Goal: Task Accomplishment & Management: Use online tool/utility

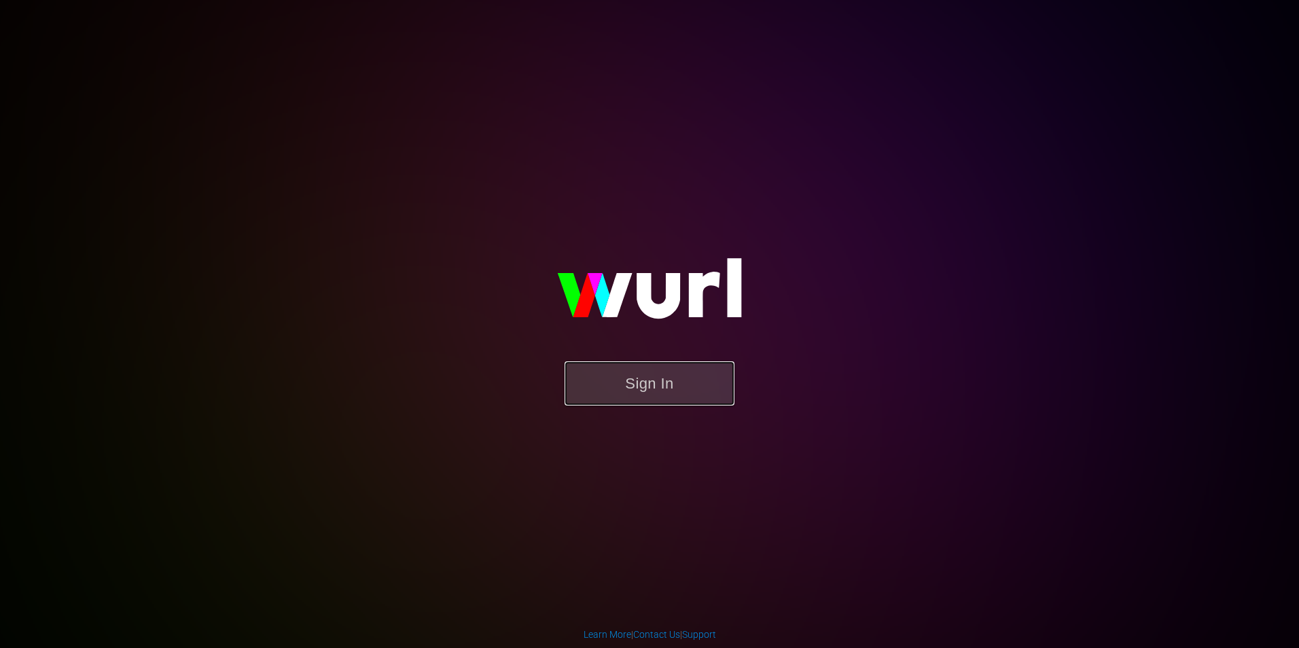
click at [661, 387] on button "Sign In" at bounding box center [650, 383] width 170 height 44
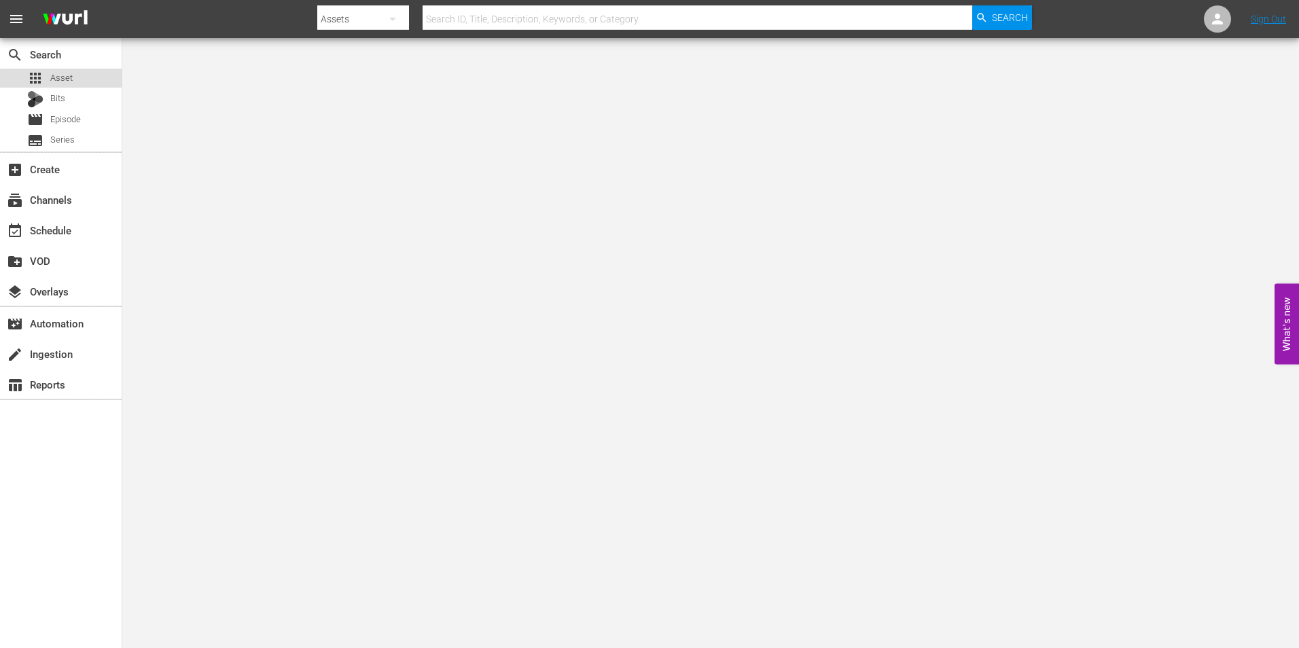
click at [79, 80] on div "apps Asset" at bounding box center [61, 78] width 122 height 19
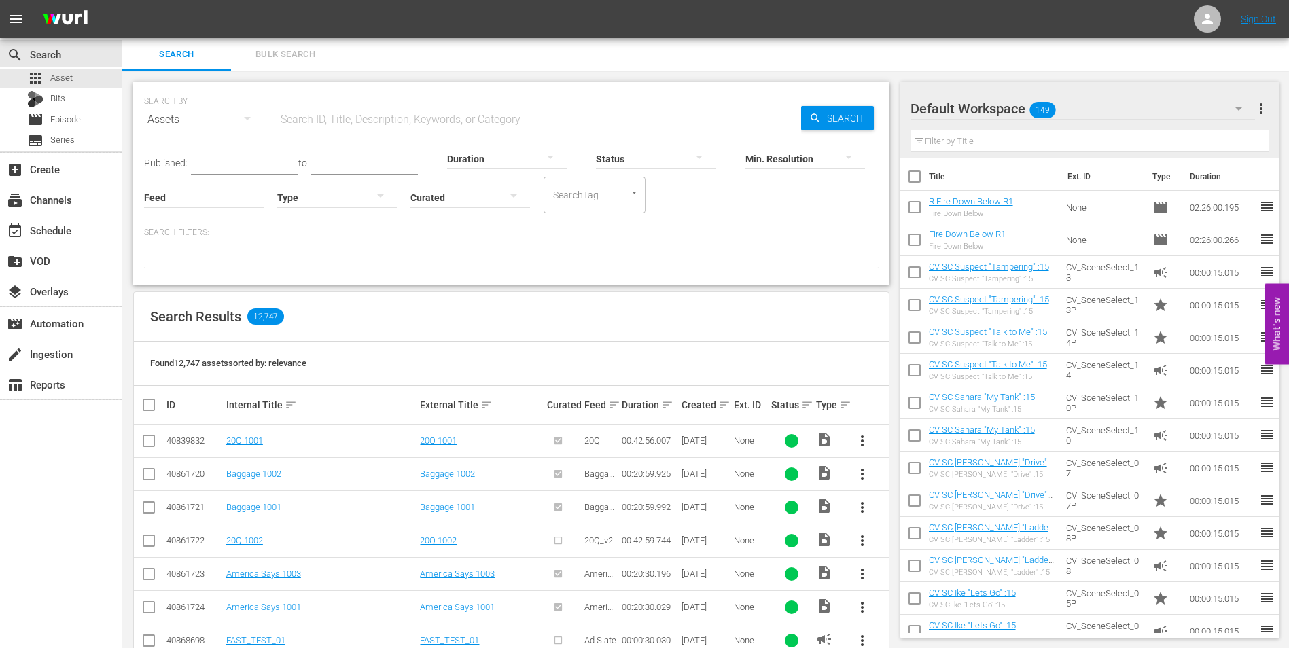
click at [366, 117] on input "text" at bounding box center [539, 119] width 524 height 33
type input "SINBAD"
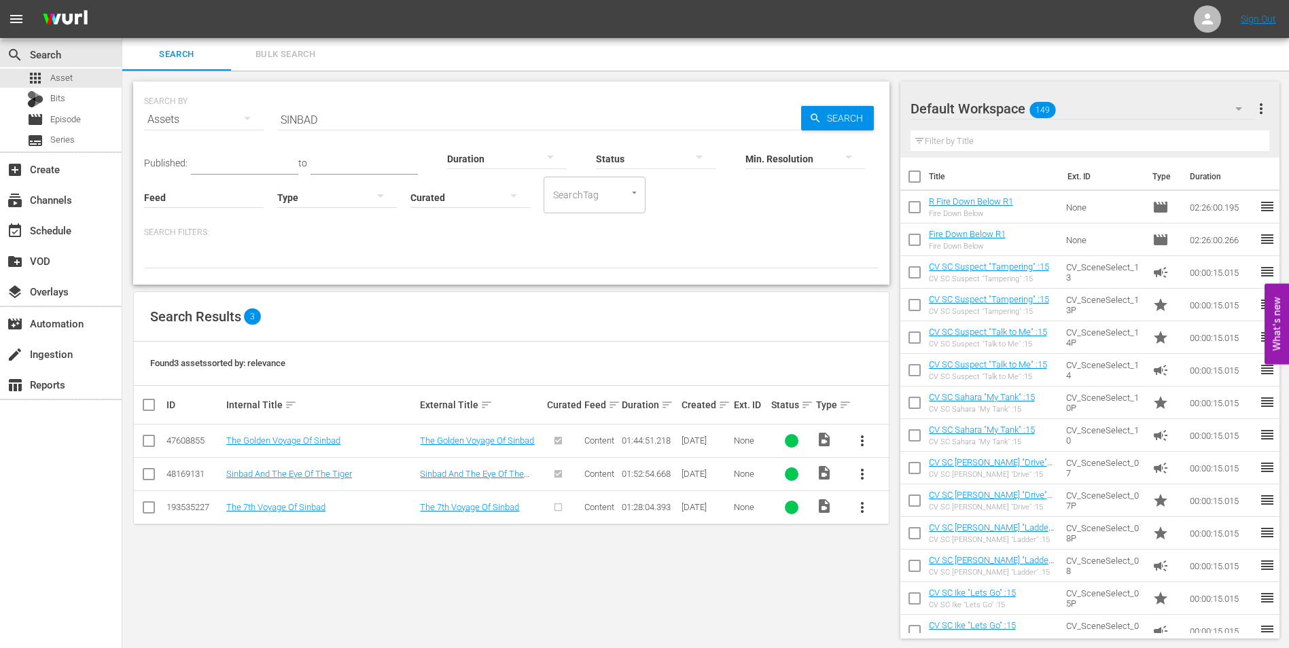
click at [1061, 103] on div "Default Workspace 149" at bounding box center [1082, 109] width 345 height 38
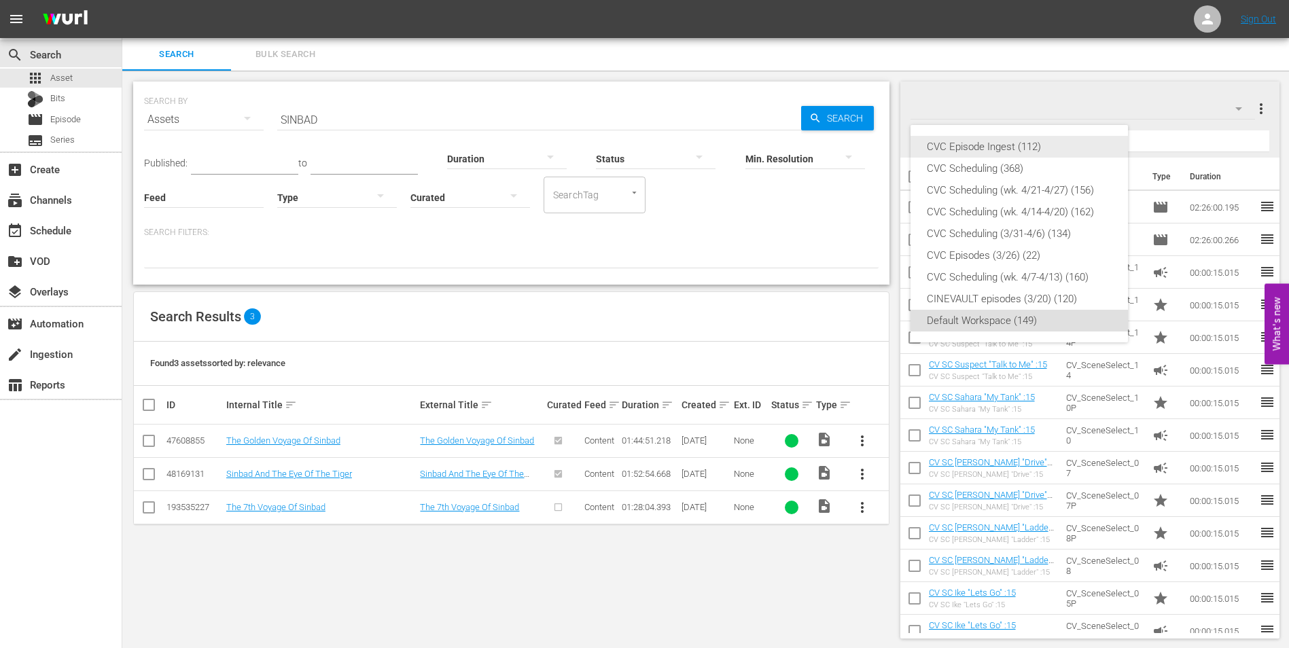
click at [1035, 145] on div "CVC Episode Ingest (112)" at bounding box center [1019, 147] width 185 height 22
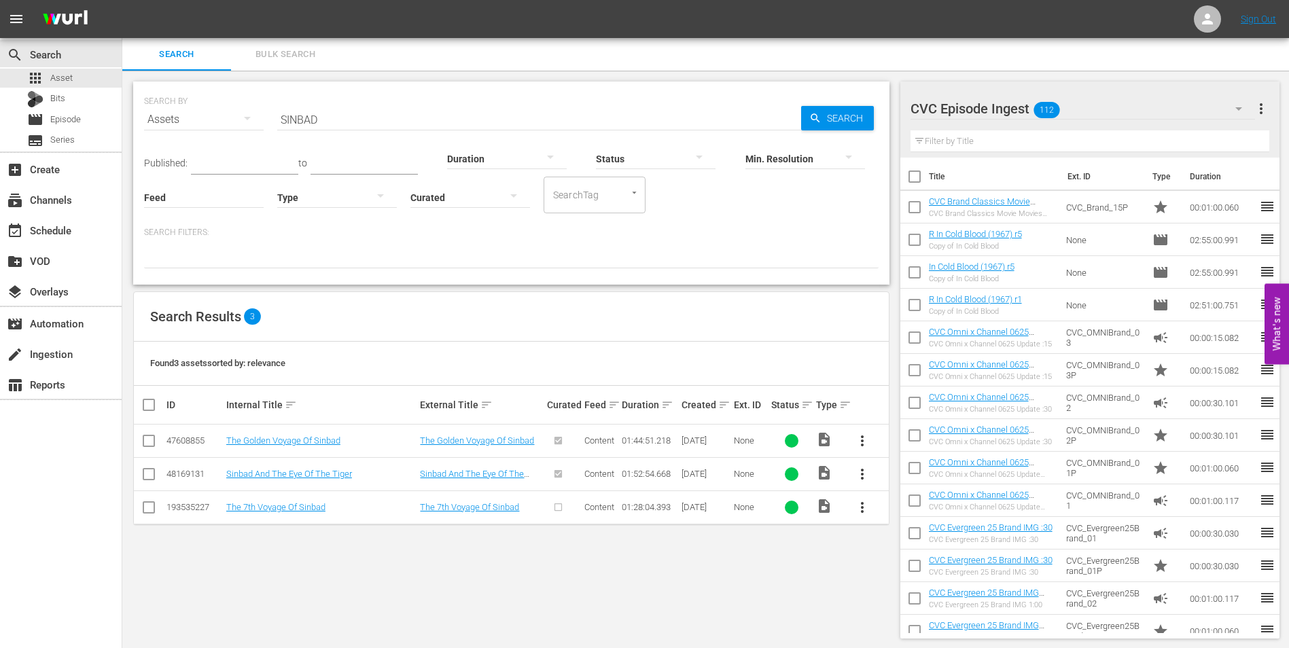
click at [1061, 111] on div "CVC Episode Ingest 112" at bounding box center [1082, 109] width 345 height 38
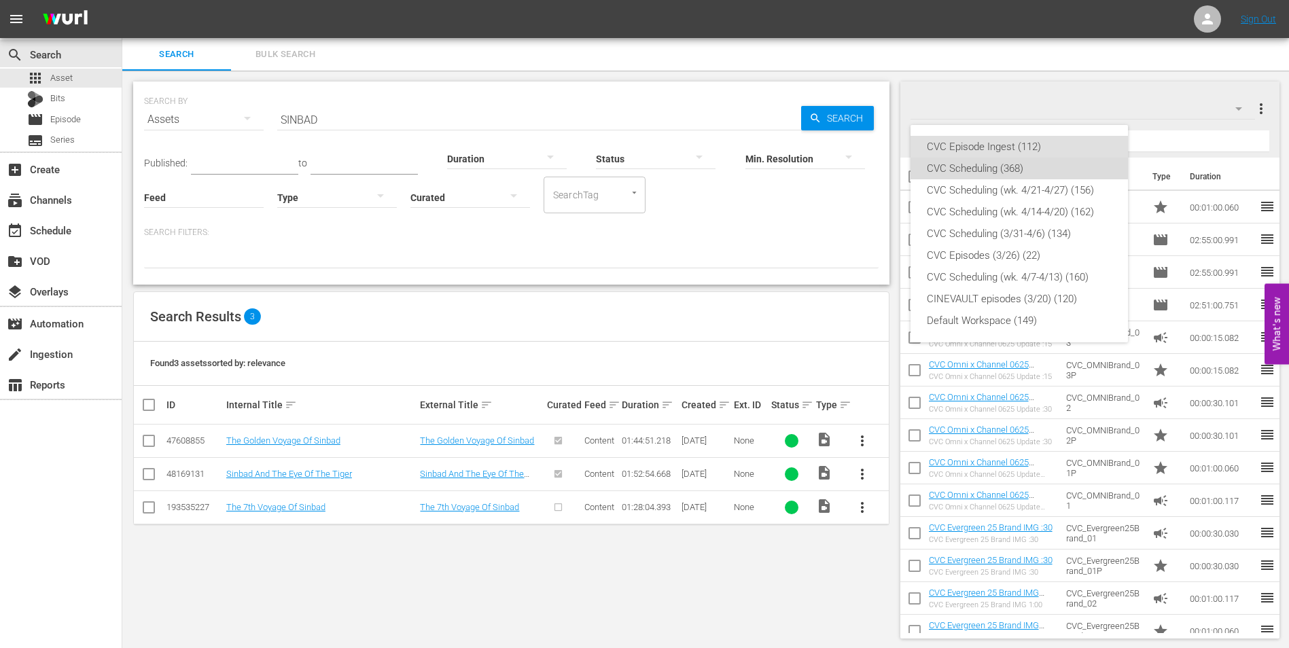
click at [1013, 171] on div "CVC Scheduling (368)" at bounding box center [1019, 169] width 185 height 22
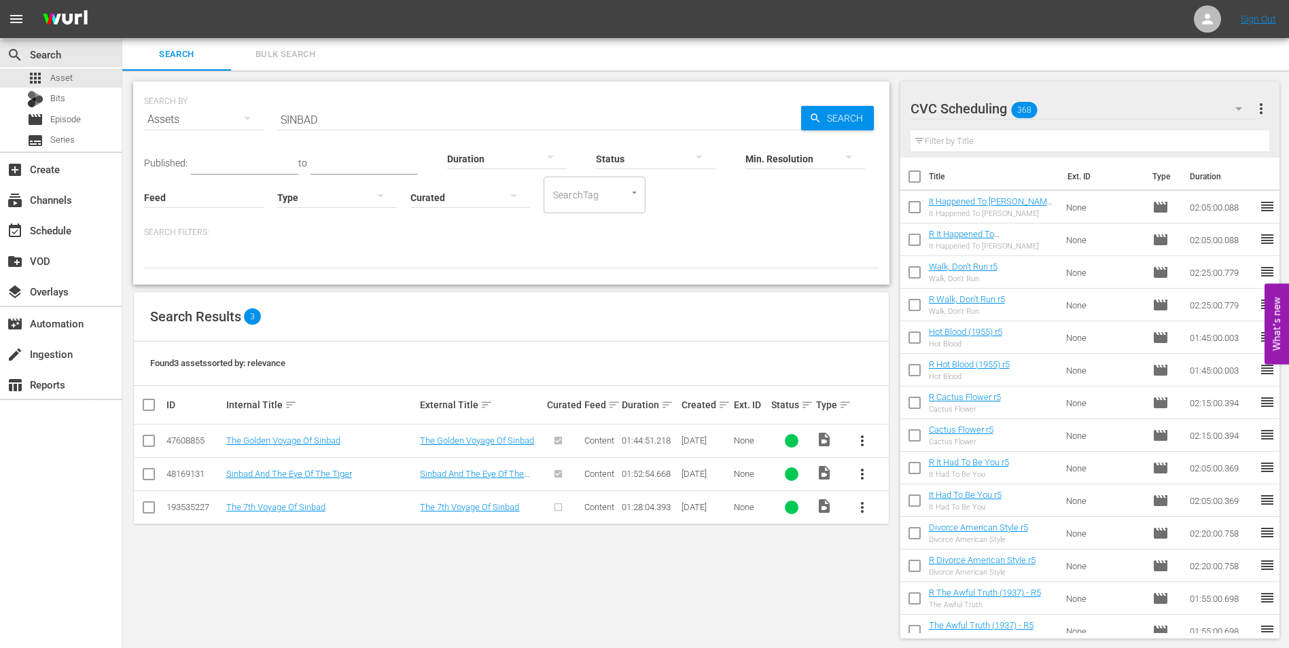
click at [152, 510] on input "checkbox" at bounding box center [149, 510] width 16 height 16
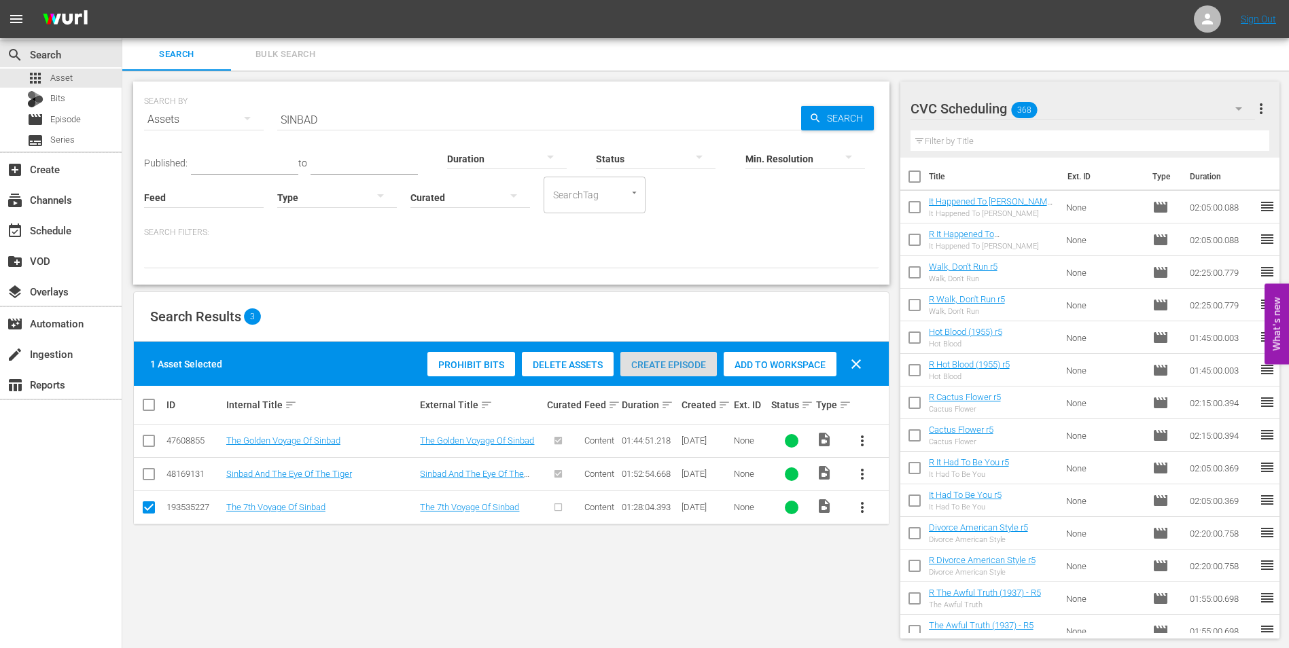
click at [660, 370] on div "Create Episode" at bounding box center [668, 365] width 96 height 26
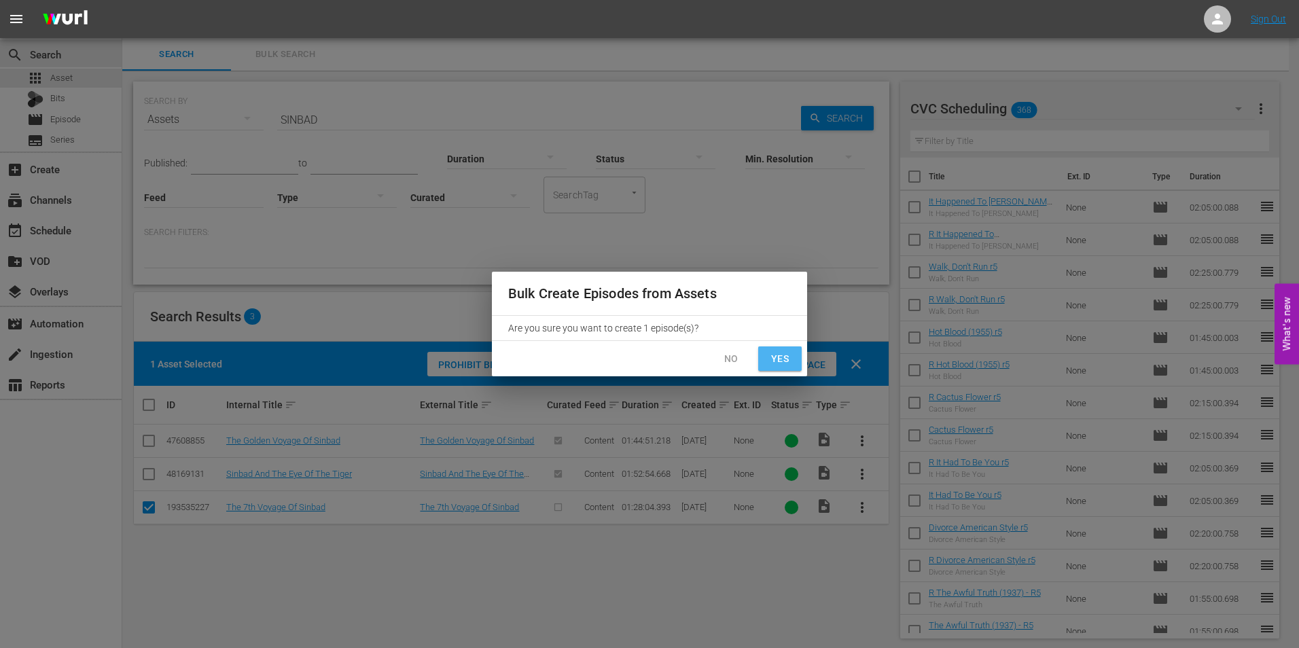
click at [779, 358] on span "Yes" at bounding box center [780, 359] width 22 height 17
checkbox input "false"
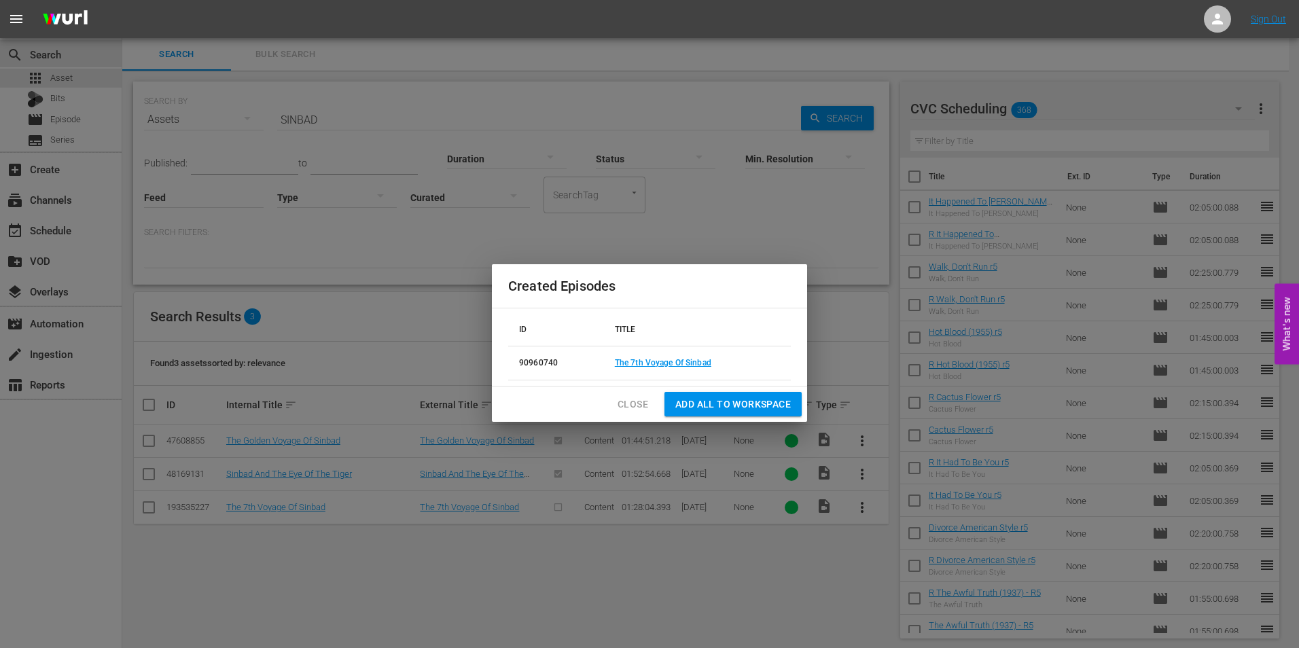
click at [728, 408] on span "Add all to Workspace" at bounding box center [733, 404] width 116 height 17
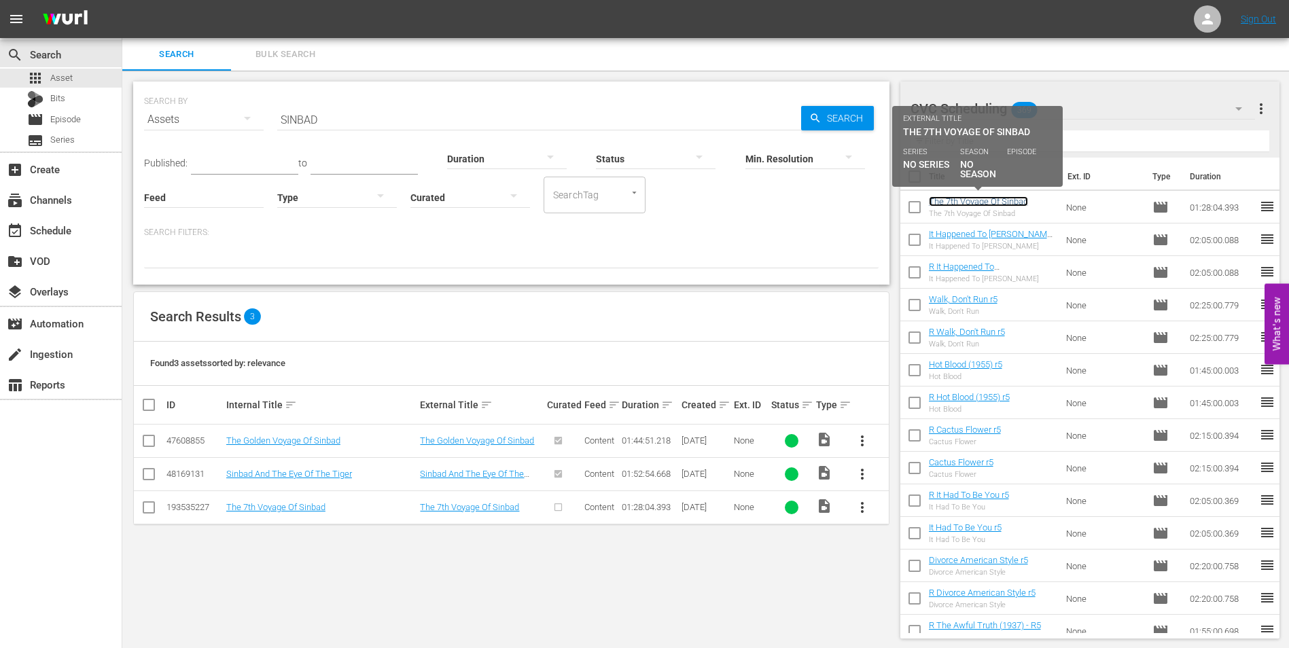
click at [1010, 201] on link "The 7th Voyage Of Sinbad" at bounding box center [978, 201] width 99 height 10
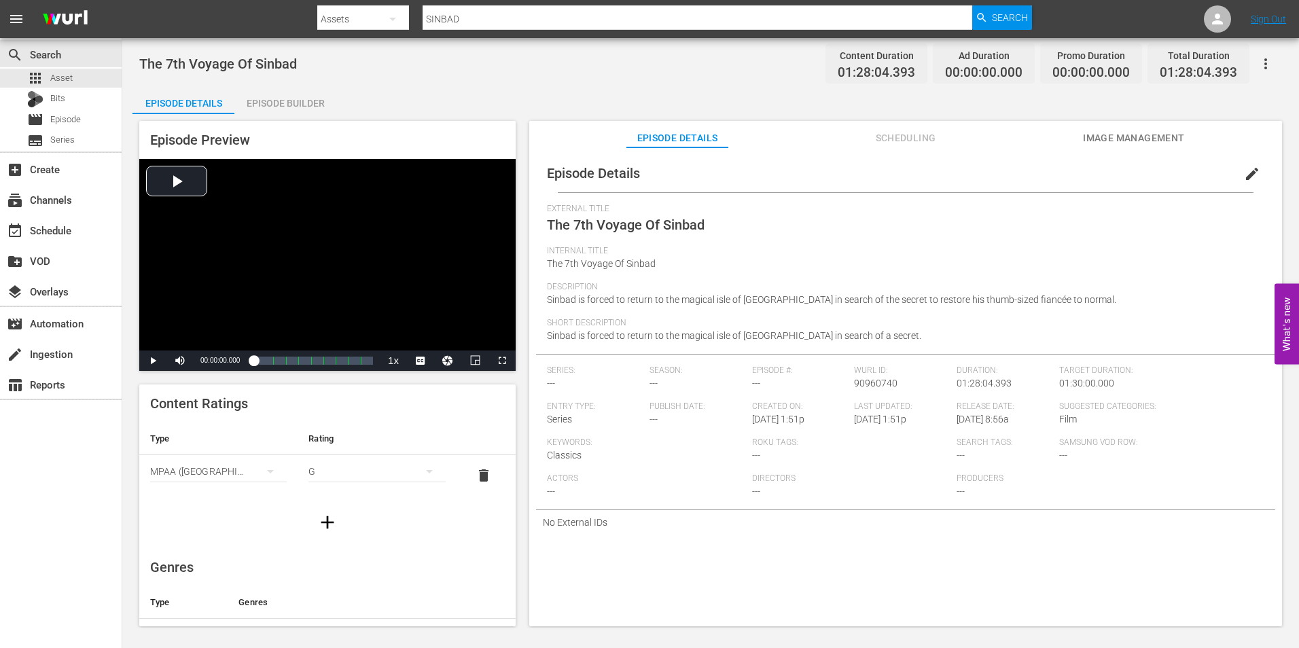
click at [1245, 178] on span "edit" at bounding box center [1252, 174] width 16 height 16
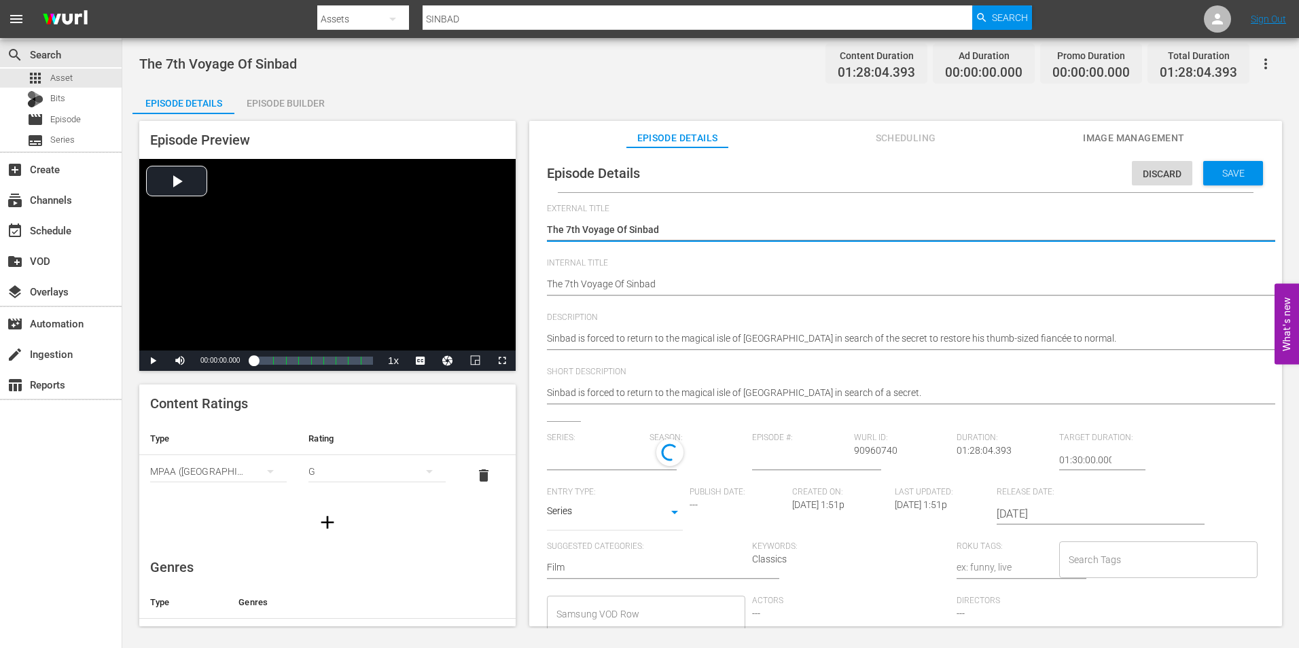
type input "No Series"
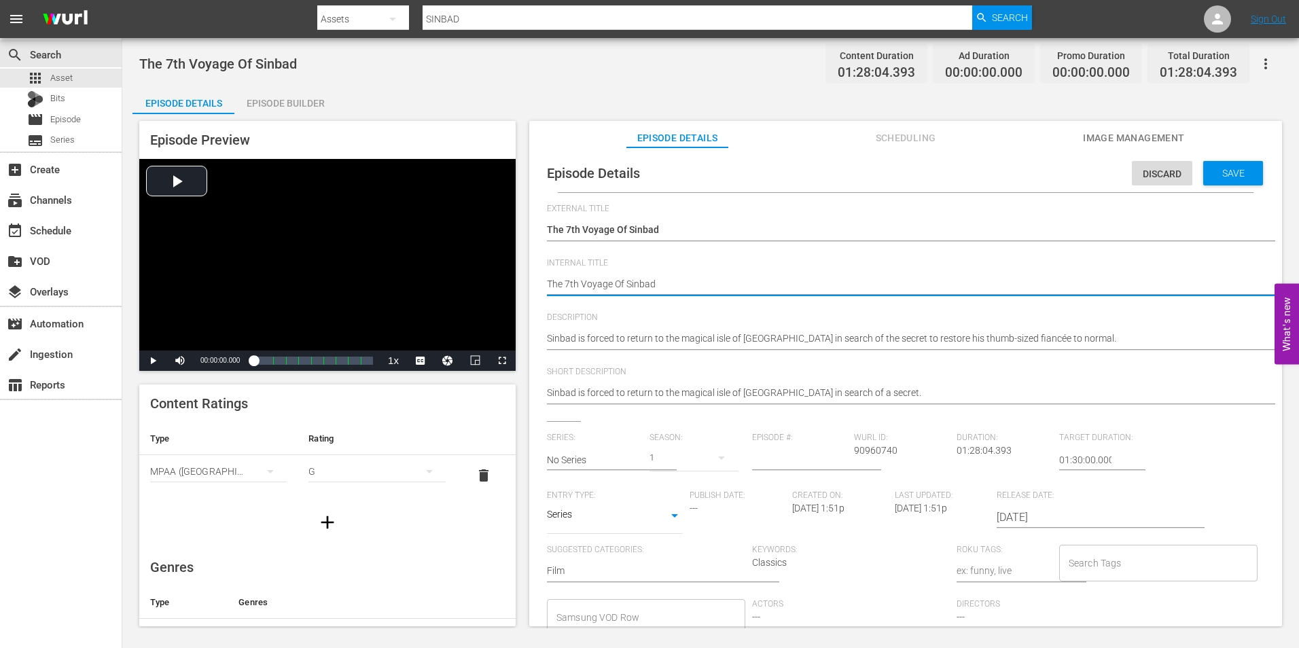
type textarea "The 7th Voyage Of Sinbad"
type textarea "The 7th Voyage Of Sinbad R"
type textarea "The 7th Voyage Of Sinbad R1"
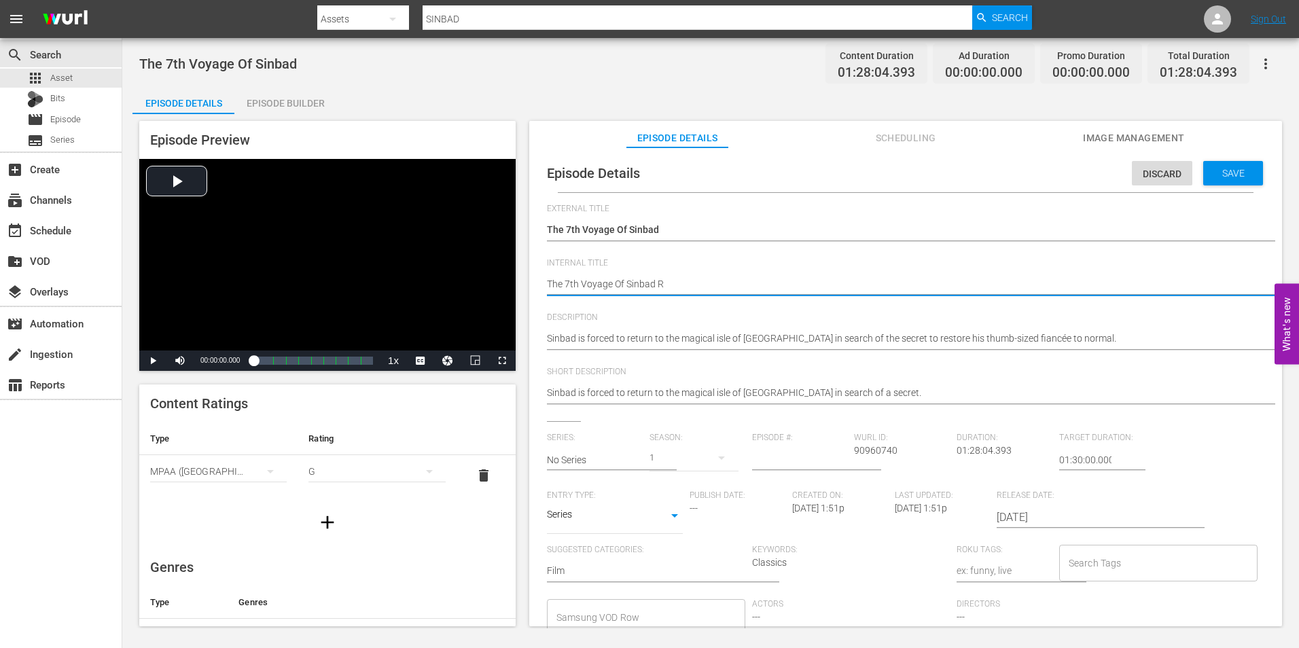
type textarea "The 7th Voyage Of Sinbad R1"
type textarea "The 7th Voyage Of Sinbad R"
type textarea "The 7th Voyage Of Sinbad"
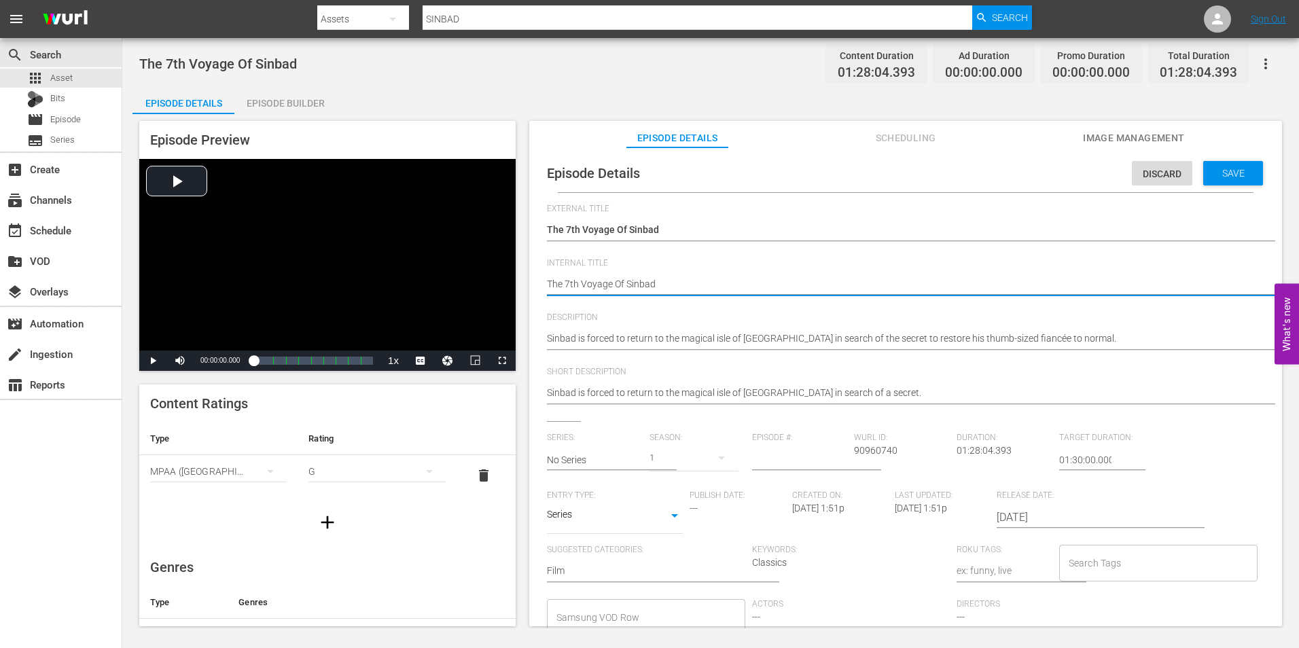
type textarea "The 7th Voyage Of Sinbad r"
type textarea "The 7th Voyage Of Sinbad r1"
click at [1221, 172] on span "Save" at bounding box center [1234, 173] width 44 height 11
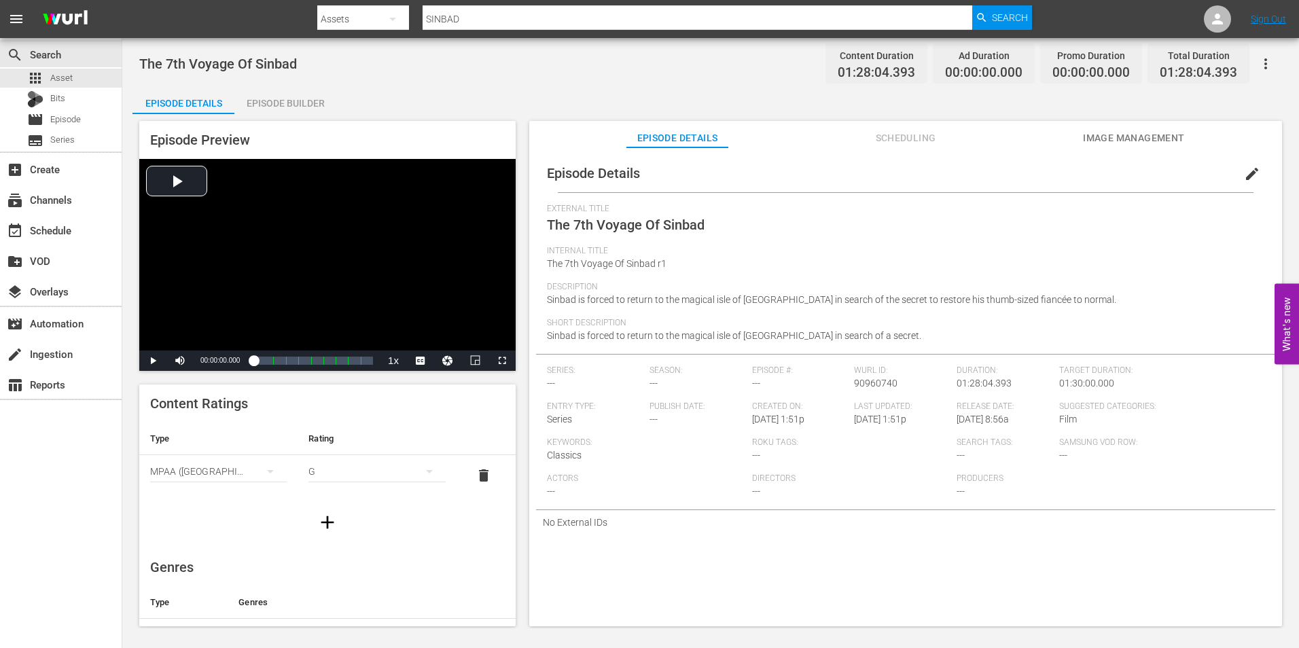
click at [316, 104] on div "Episode Builder" at bounding box center [285, 103] width 102 height 33
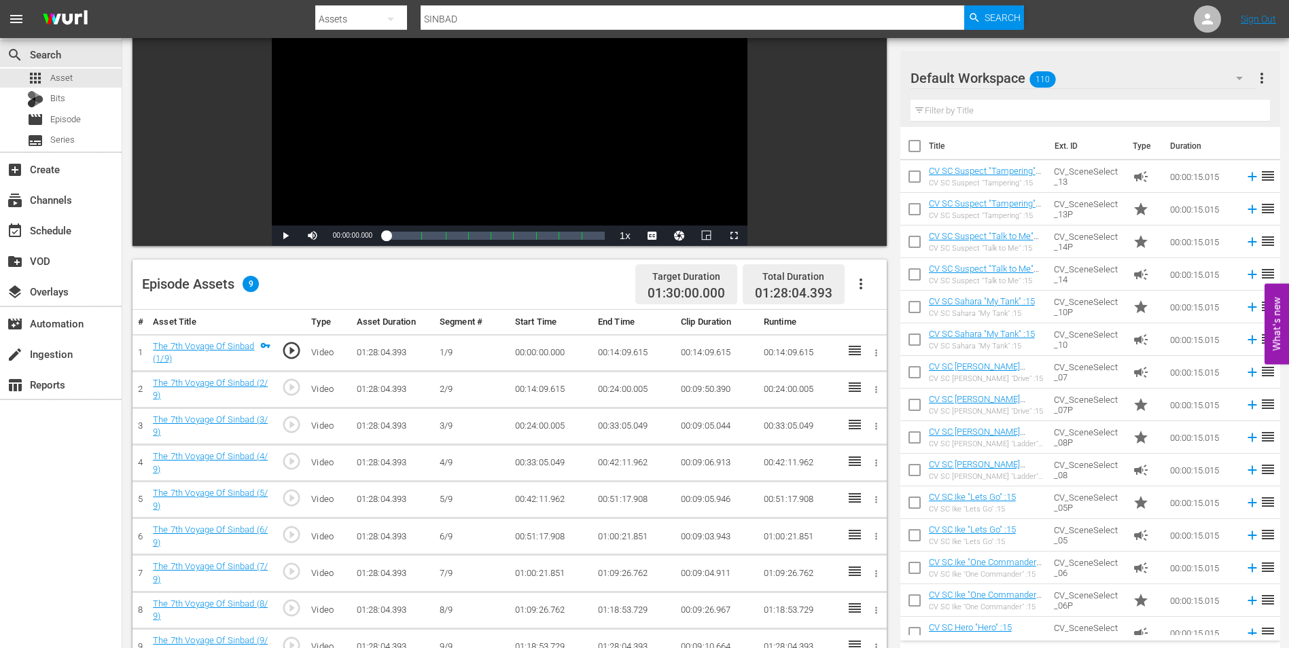
scroll to position [204, 0]
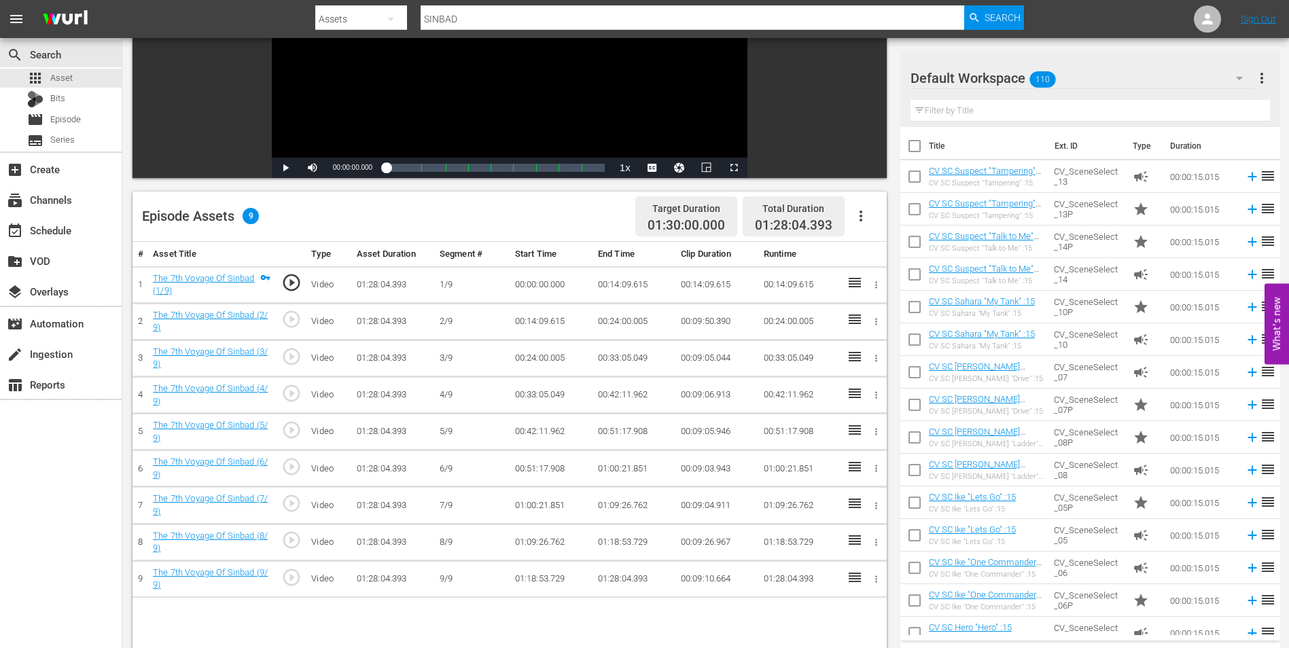
click at [1076, 80] on div "Default Workspace 110" at bounding box center [1082, 78] width 345 height 38
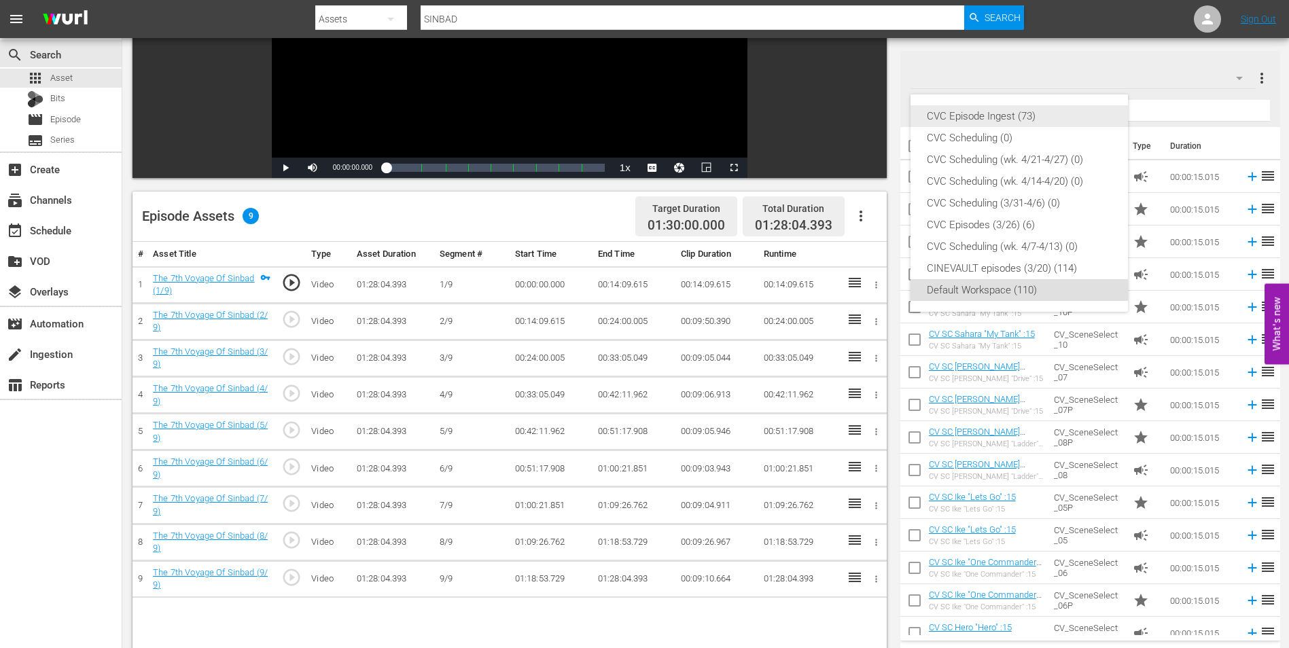
click at [1010, 116] on div "CVC Episode Ingest (73)" at bounding box center [1019, 116] width 185 height 22
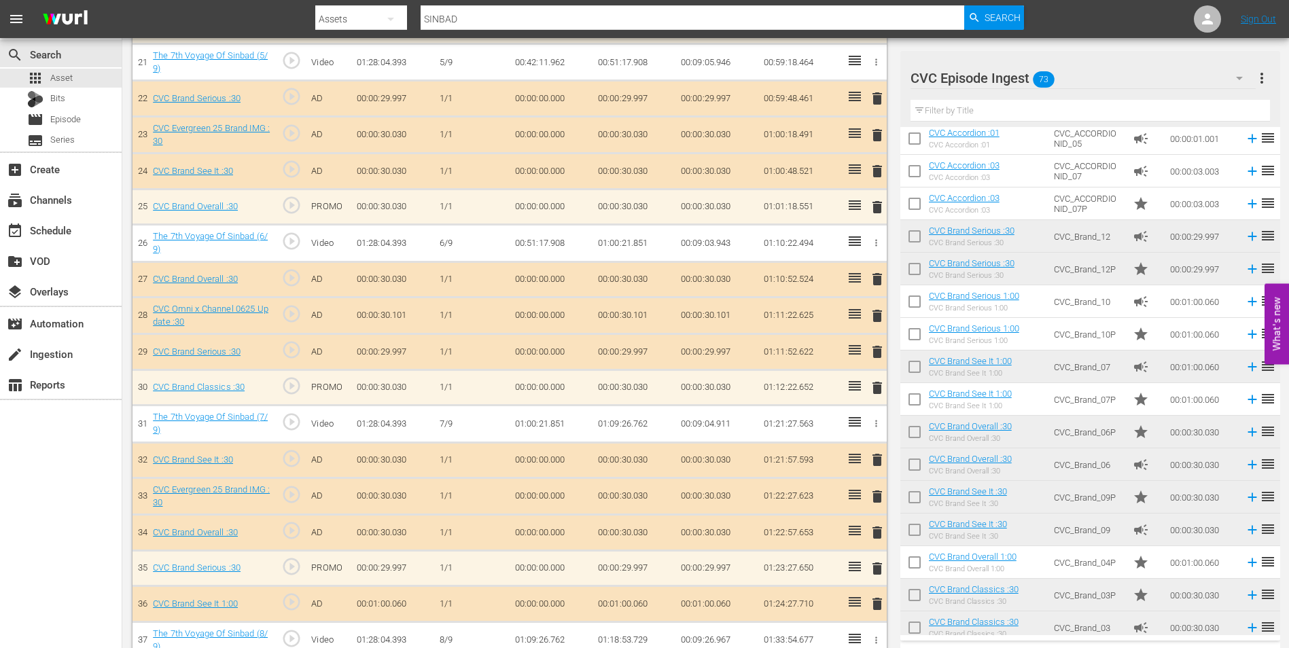
scroll to position [1216, 0]
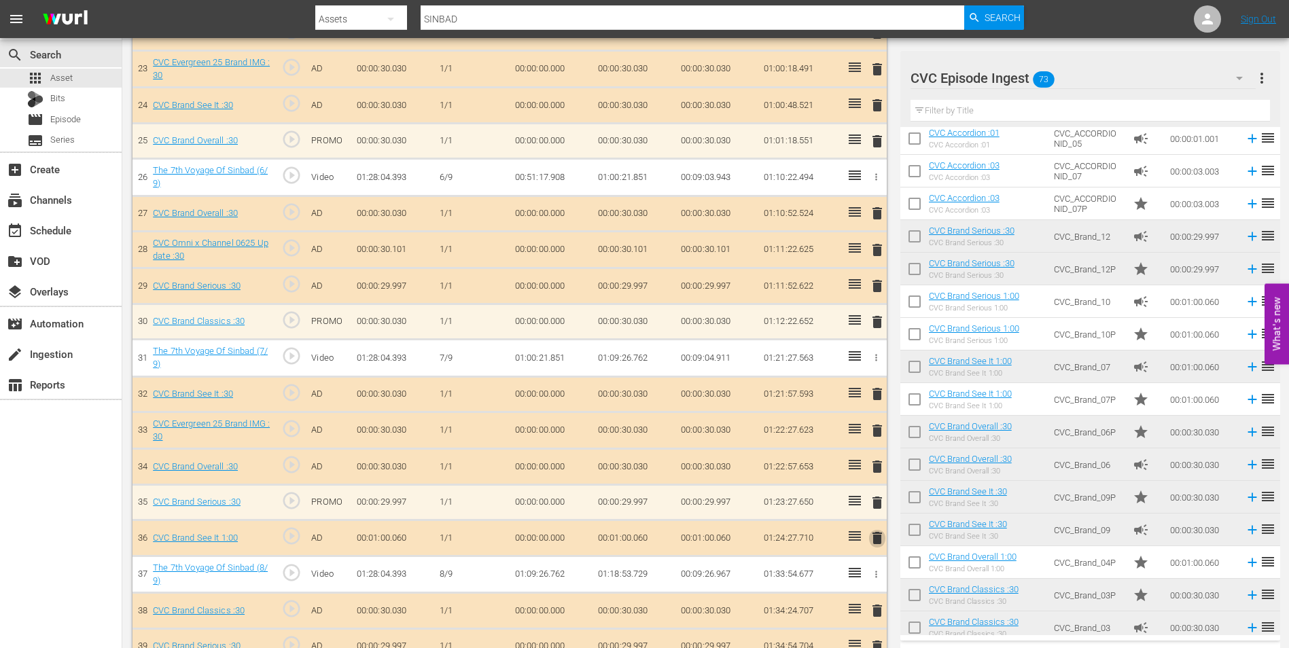
click at [877, 534] on span "delete" at bounding box center [877, 538] width 16 height 16
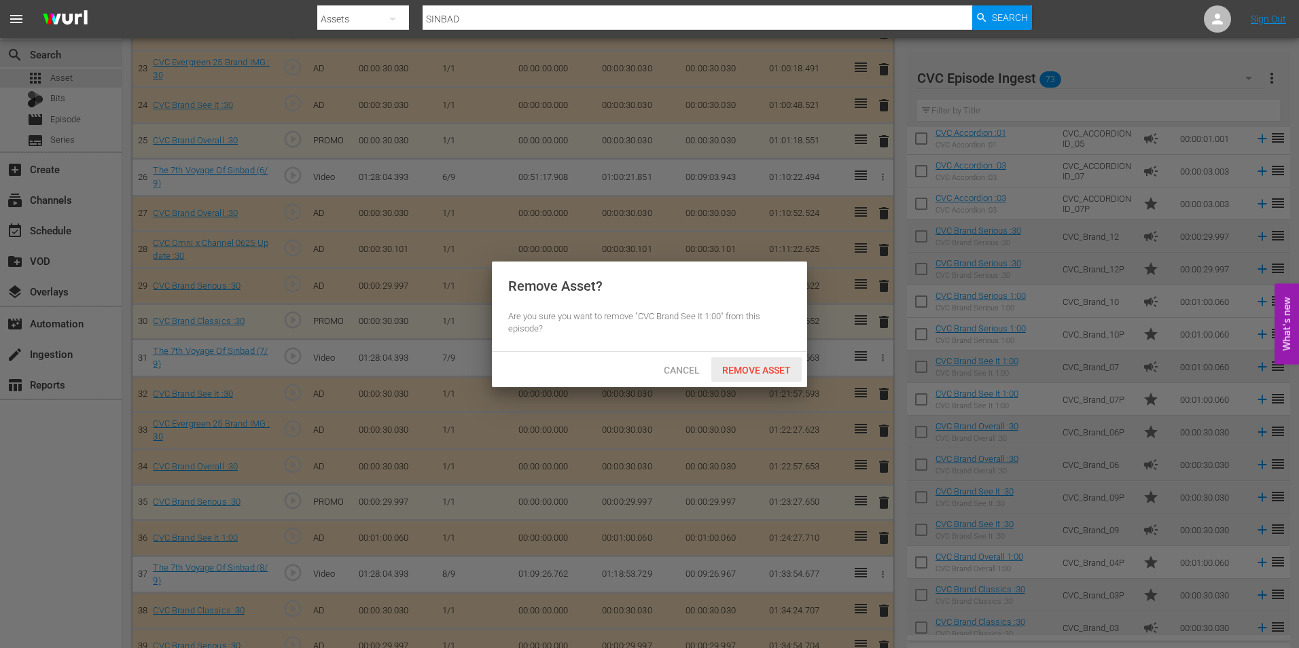
click at [746, 370] on span "Remove Asset" at bounding box center [756, 370] width 90 height 11
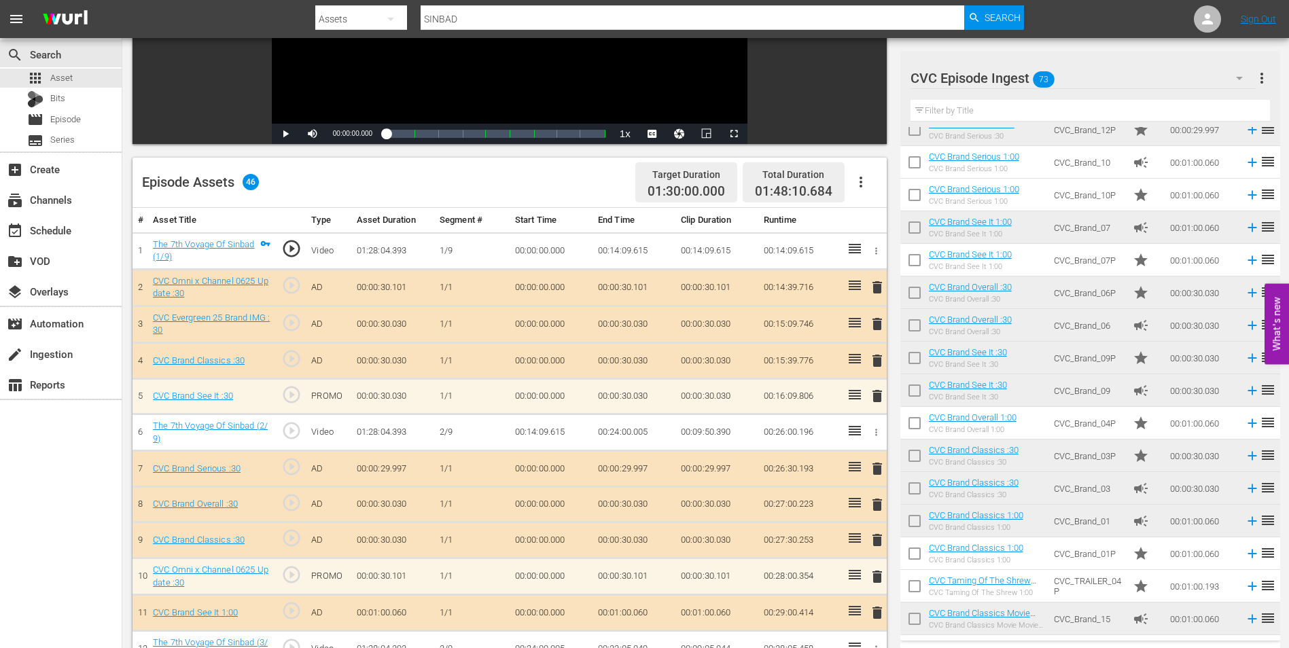
scroll to position [0, 0]
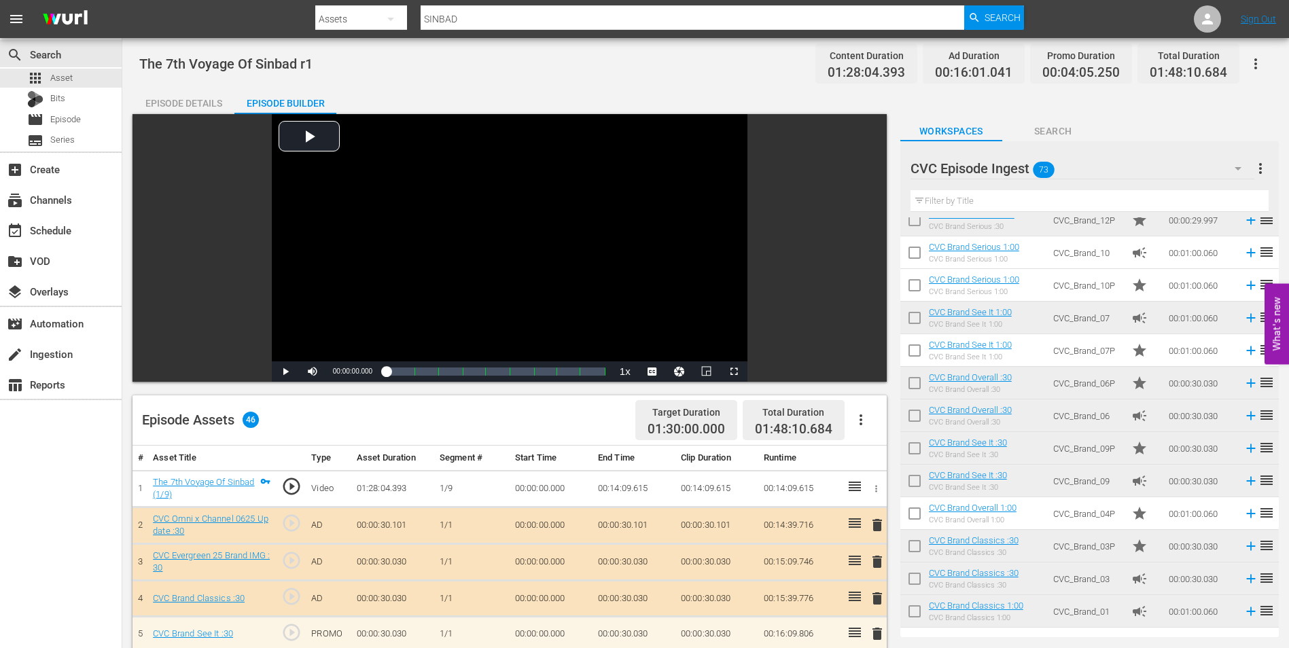
click at [558, 422] on div "Episode Assets 46 Target Duration 01:30:00.000 Total Duration 01:48:10.684" at bounding box center [509, 420] width 754 height 50
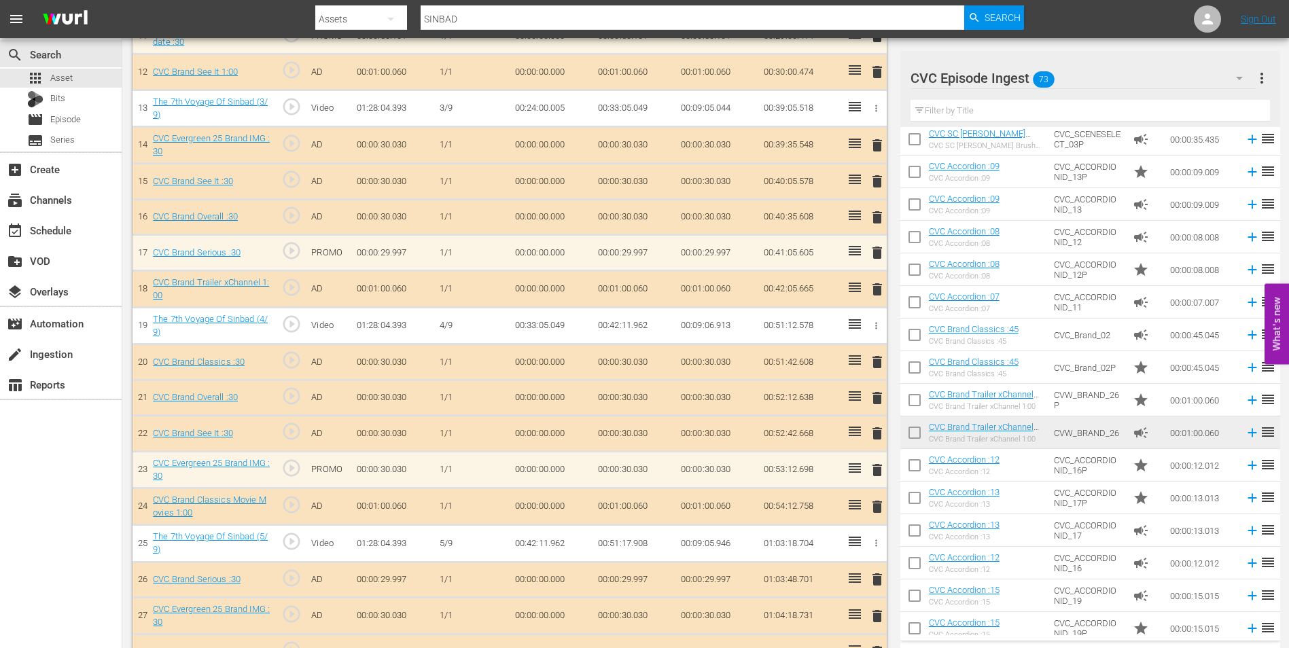
scroll to position [747, 0]
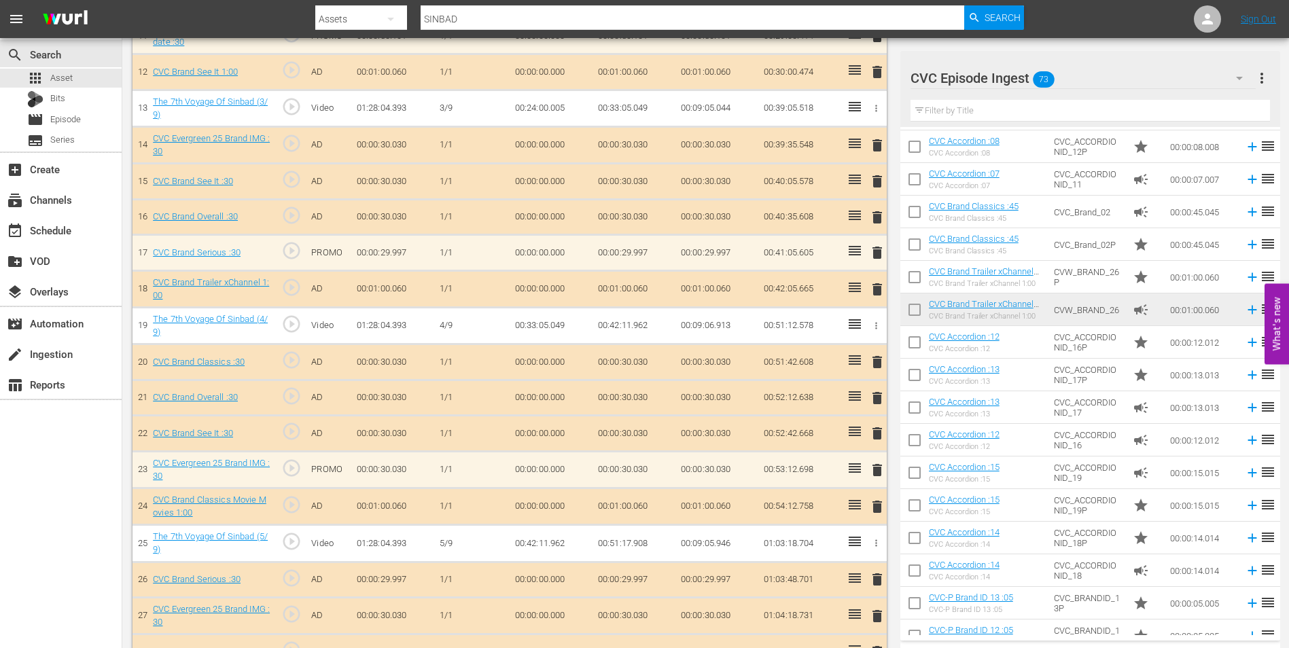
click at [1086, 245] on td "CVC_Brand_02P" at bounding box center [1087, 244] width 79 height 33
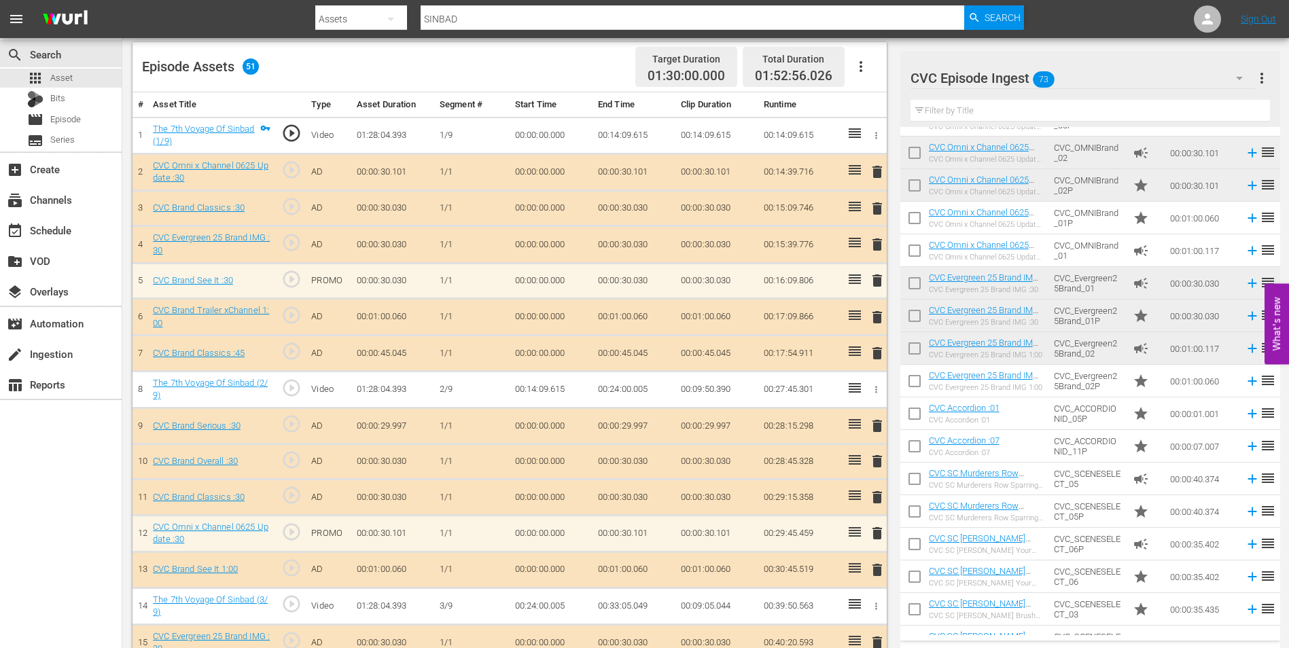
scroll to position [0, 0]
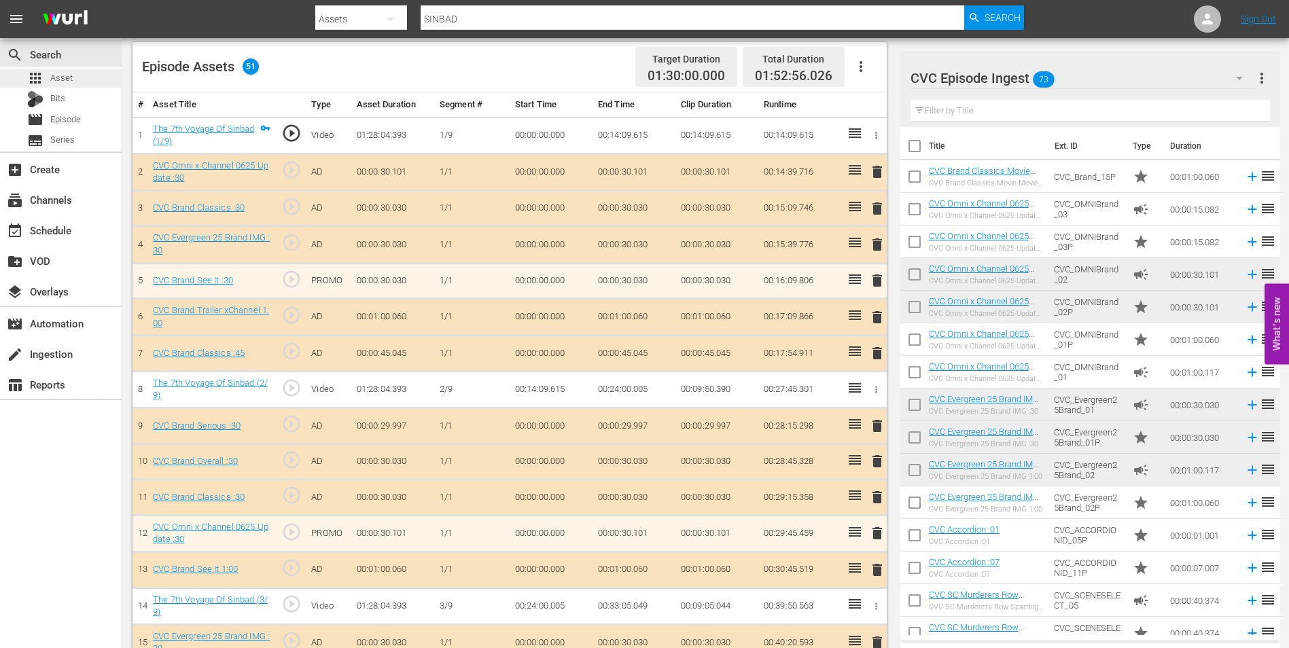
click at [83, 80] on div "apps Asset" at bounding box center [61, 78] width 122 height 19
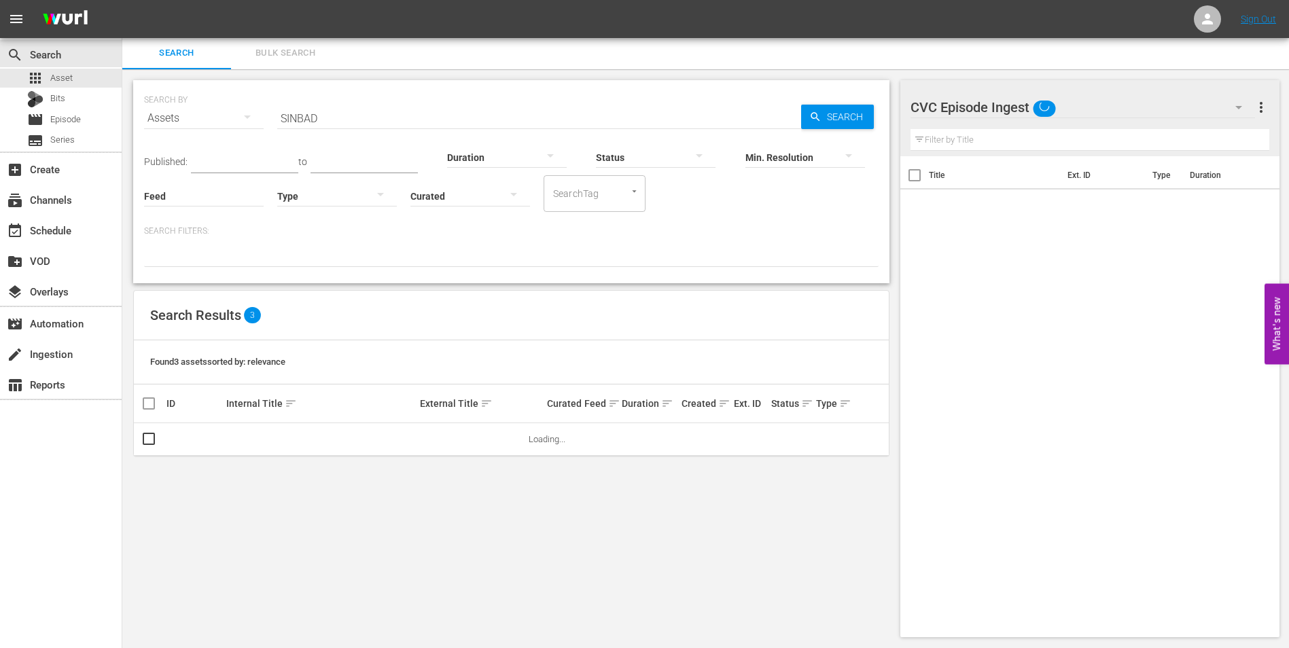
scroll to position [1, 0]
click at [328, 115] on input "SINBAD" at bounding box center [539, 118] width 524 height 33
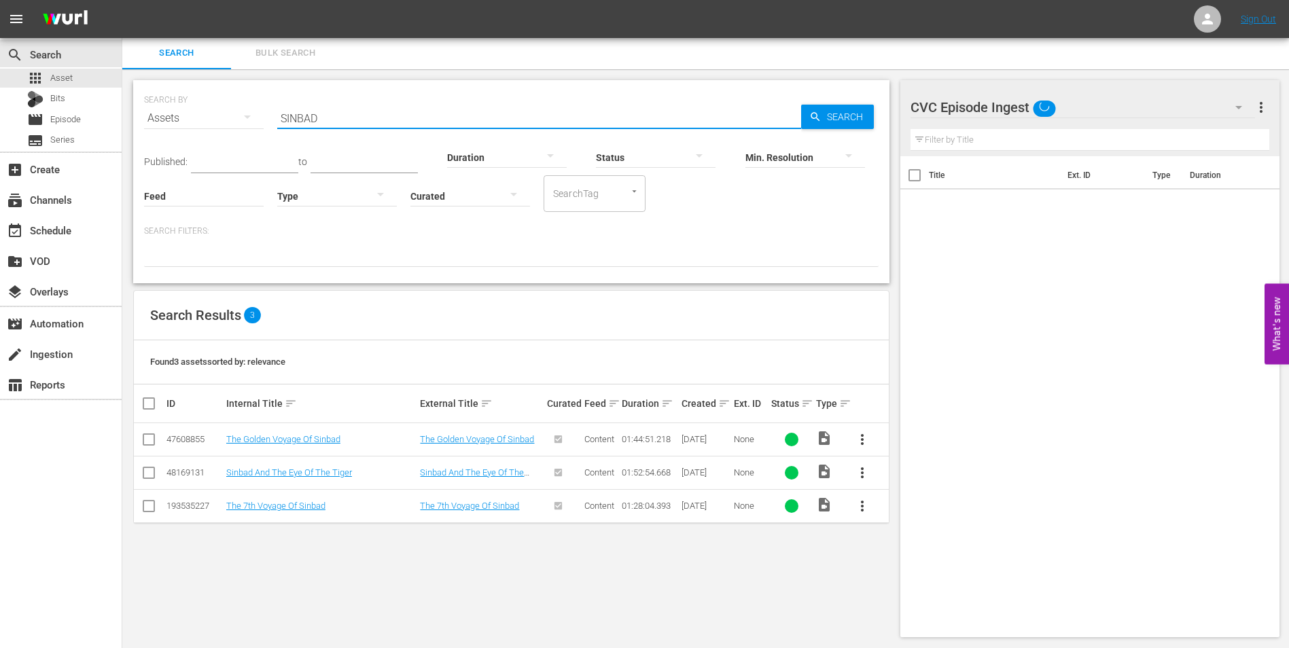
drag, startPoint x: 328, startPoint y: 115, endPoint x: 249, endPoint y: 116, distance: 78.8
click at [249, 116] on div "SEARCH BY Search By Assets Search ID, Title, Description, Keywords, or Category…" at bounding box center [511, 110] width 735 height 49
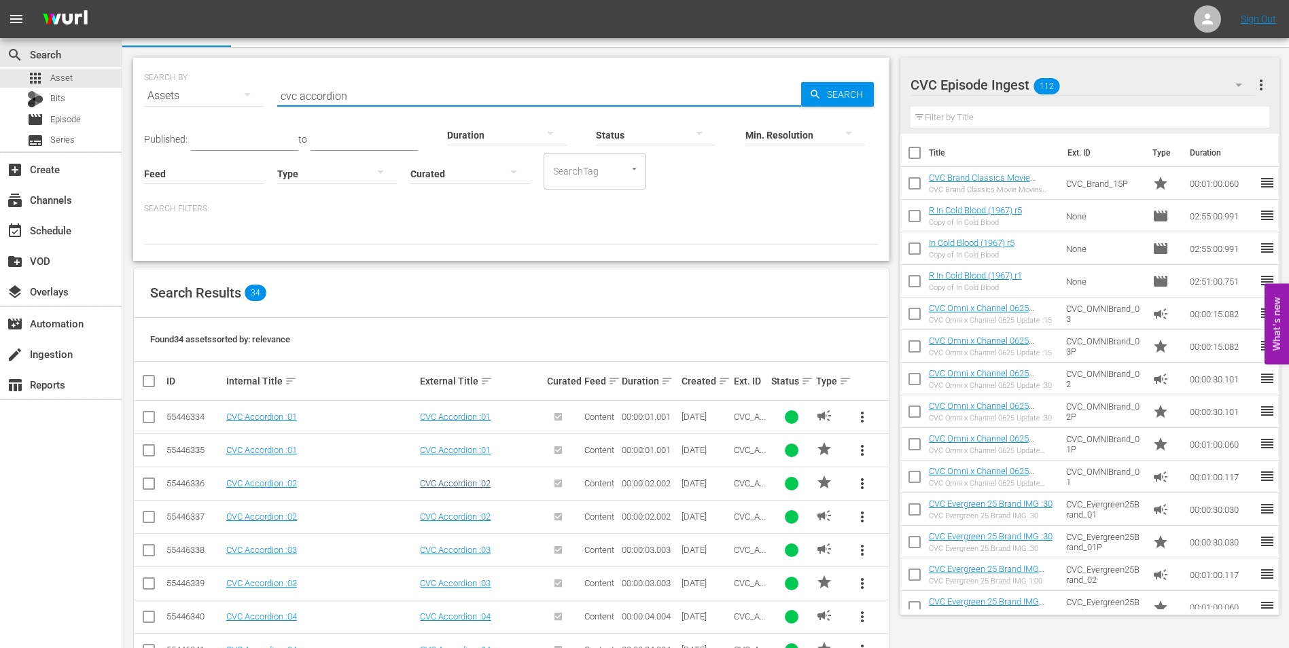
scroll to position [205, 0]
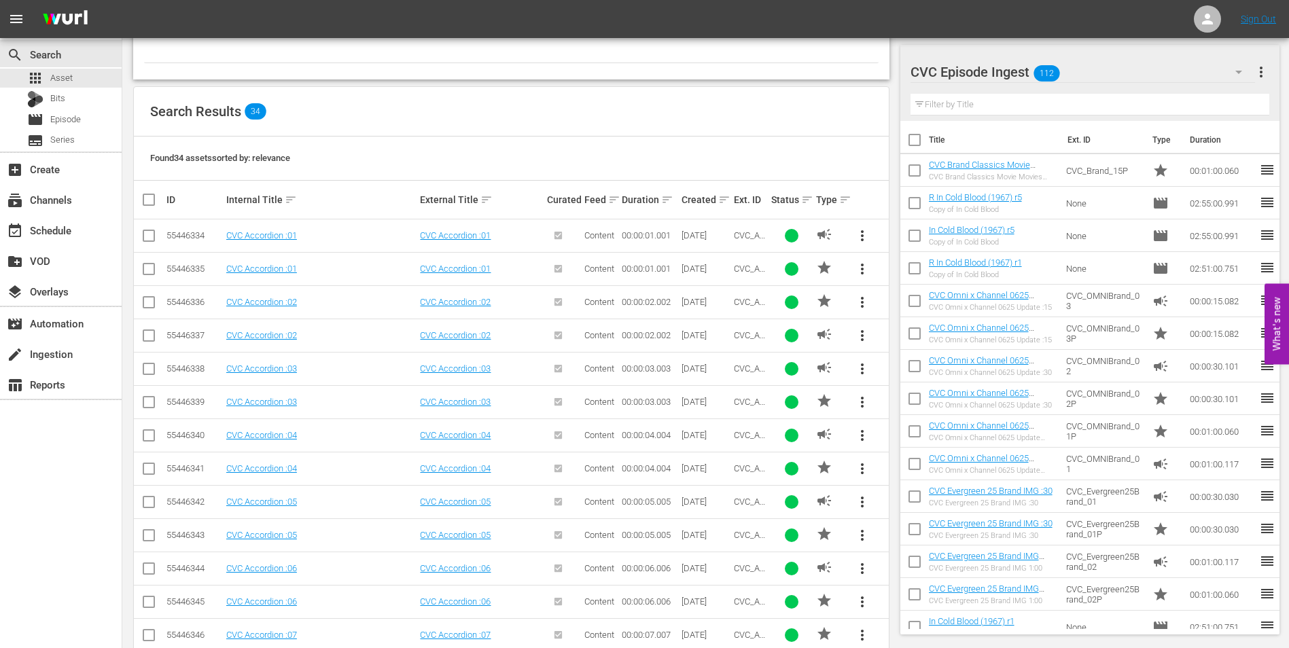
type input "cvc accordion"
click at [149, 430] on input "checkbox" at bounding box center [149, 438] width 16 height 16
checkbox input "true"
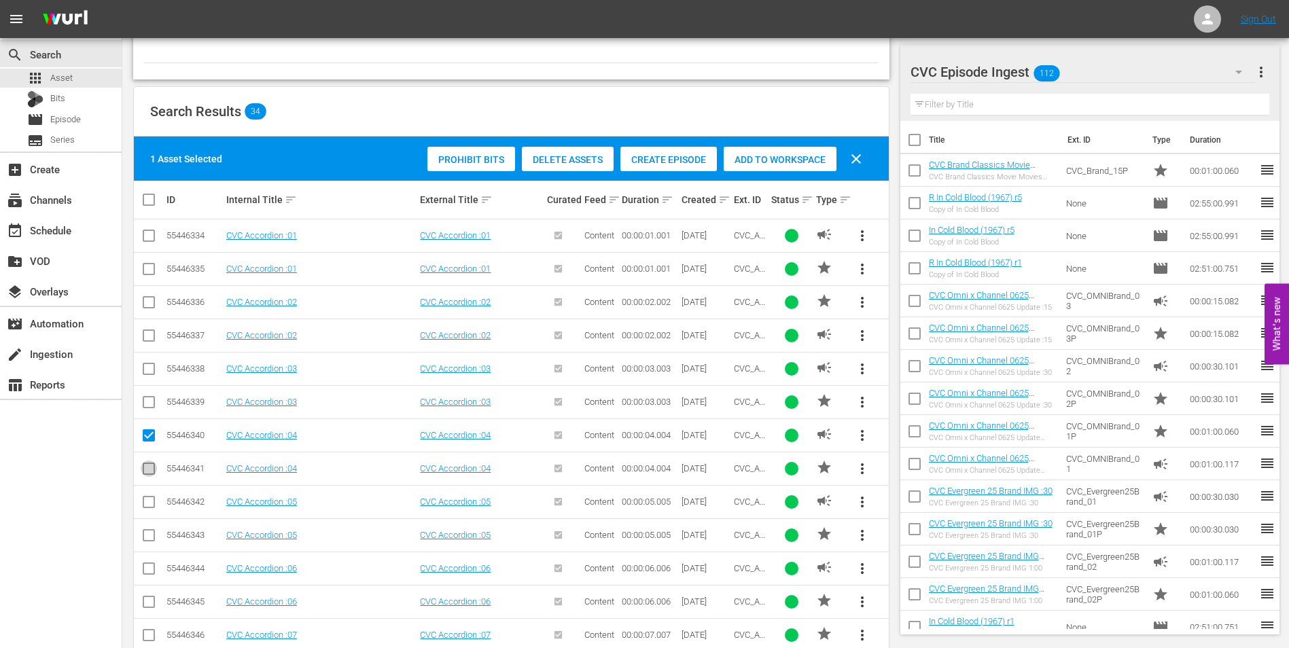
drag, startPoint x: 146, startPoint y: 467, endPoint x: 149, endPoint y: 410, distance: 57.1
click at [146, 465] on input "checkbox" at bounding box center [149, 471] width 16 height 16
checkbox input "true"
drag, startPoint x: 153, startPoint y: 405, endPoint x: 146, endPoint y: 372, distance: 33.3
click at [153, 404] on input "checkbox" at bounding box center [149, 405] width 16 height 16
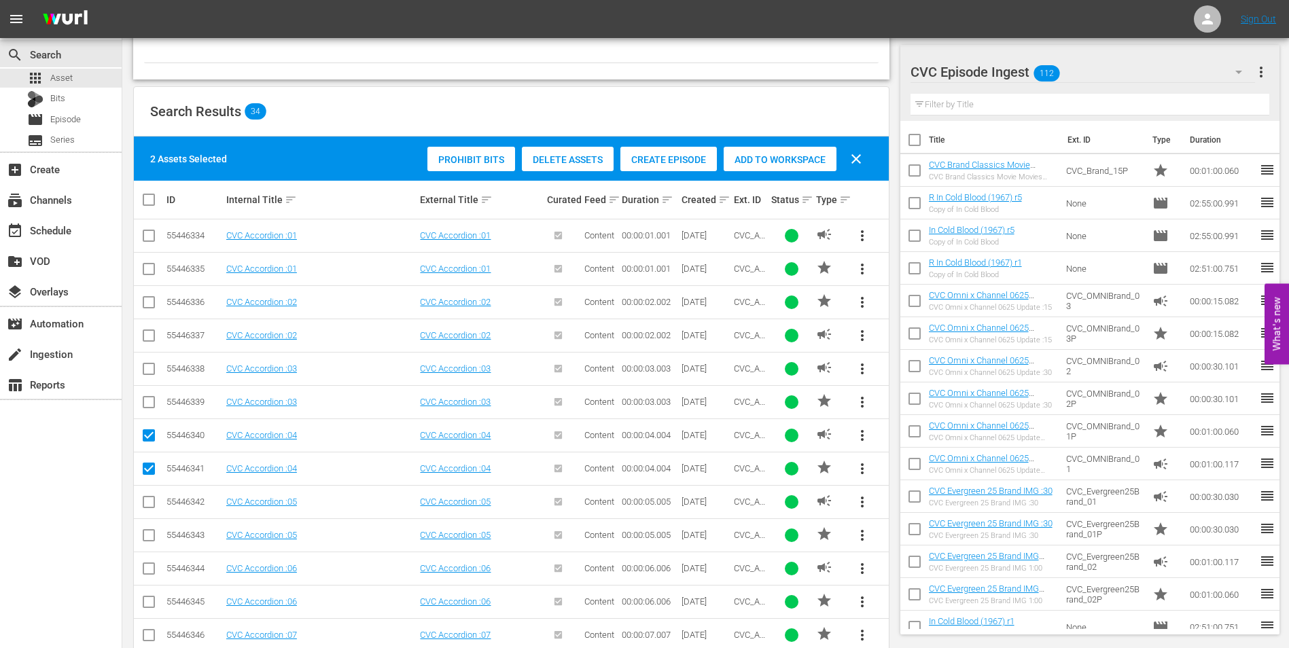
checkbox input "true"
drag, startPoint x: 144, startPoint y: 368, endPoint x: 146, endPoint y: 357, distance: 10.4
click at [145, 359] on td at bounding box center [149, 368] width 31 height 33
click at [147, 332] on input "checkbox" at bounding box center [149, 338] width 16 height 16
checkbox input "true"
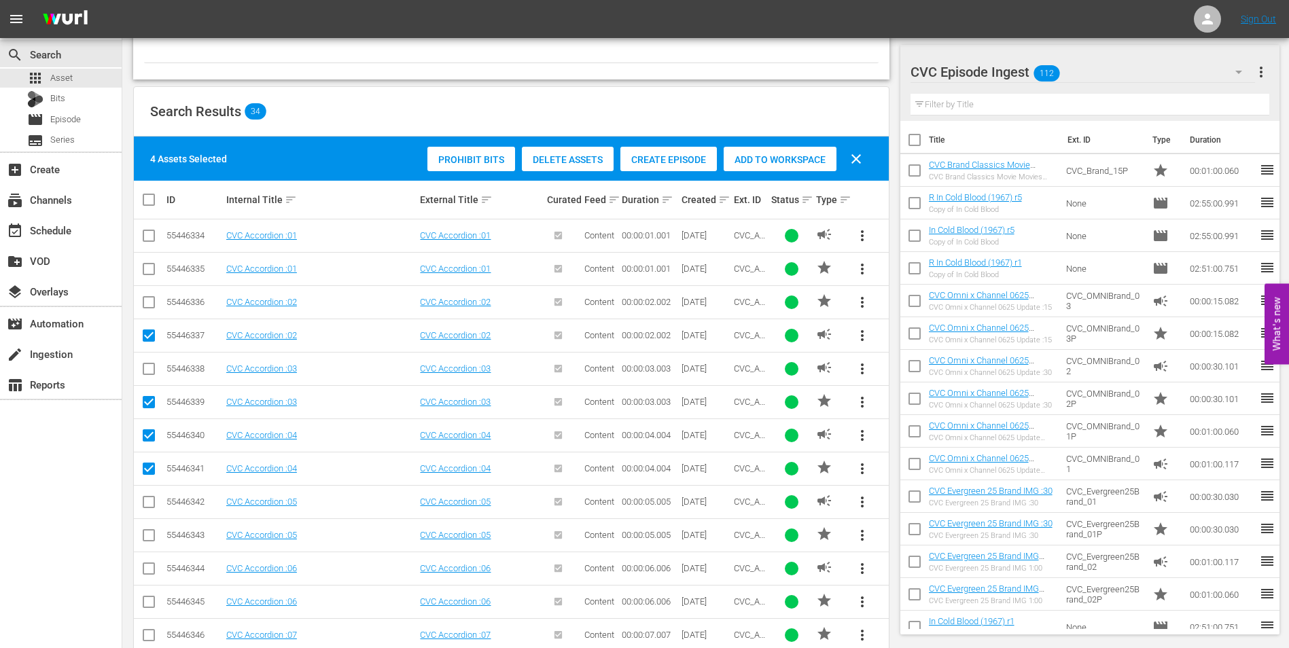
click at [149, 291] on td at bounding box center [149, 301] width 31 height 33
click at [152, 312] on input "checkbox" at bounding box center [149, 305] width 16 height 16
checkbox input "true"
click at [152, 266] on input "checkbox" at bounding box center [149, 272] width 16 height 16
checkbox input "true"
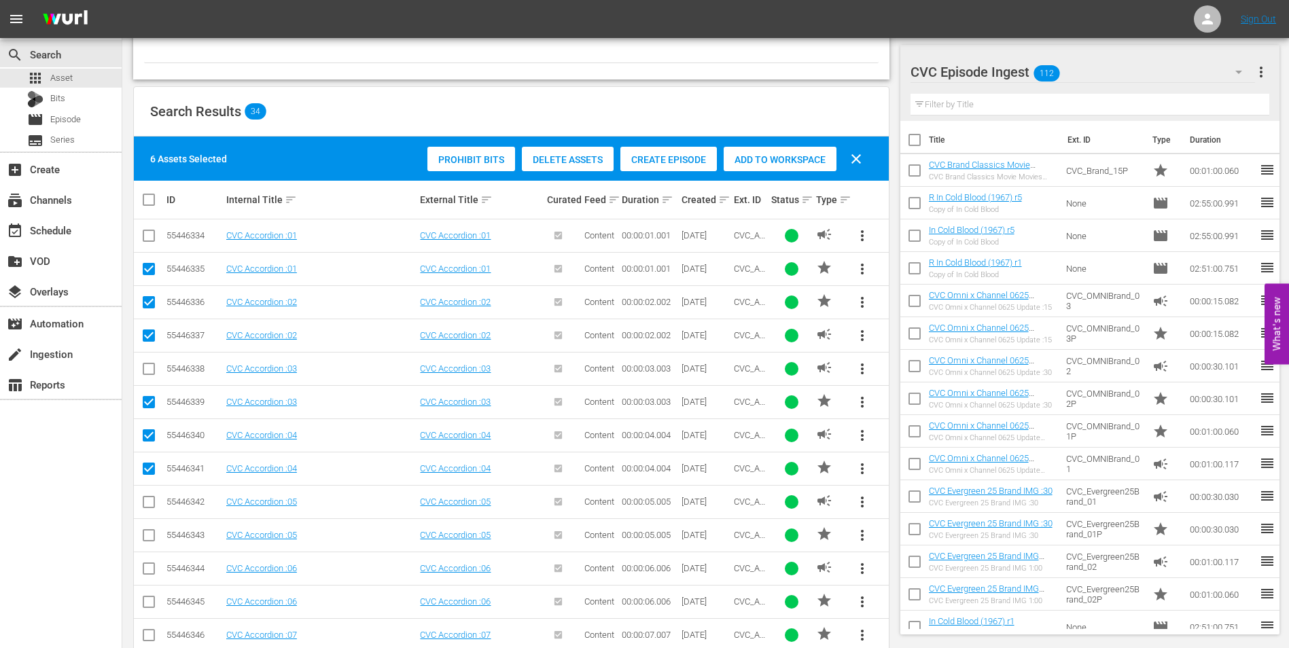
click at [149, 233] on input "checkbox" at bounding box center [149, 238] width 16 height 16
checkbox input "true"
click at [154, 370] on input "checkbox" at bounding box center [149, 372] width 16 height 16
checkbox input "true"
click at [152, 500] on input "checkbox" at bounding box center [149, 505] width 16 height 16
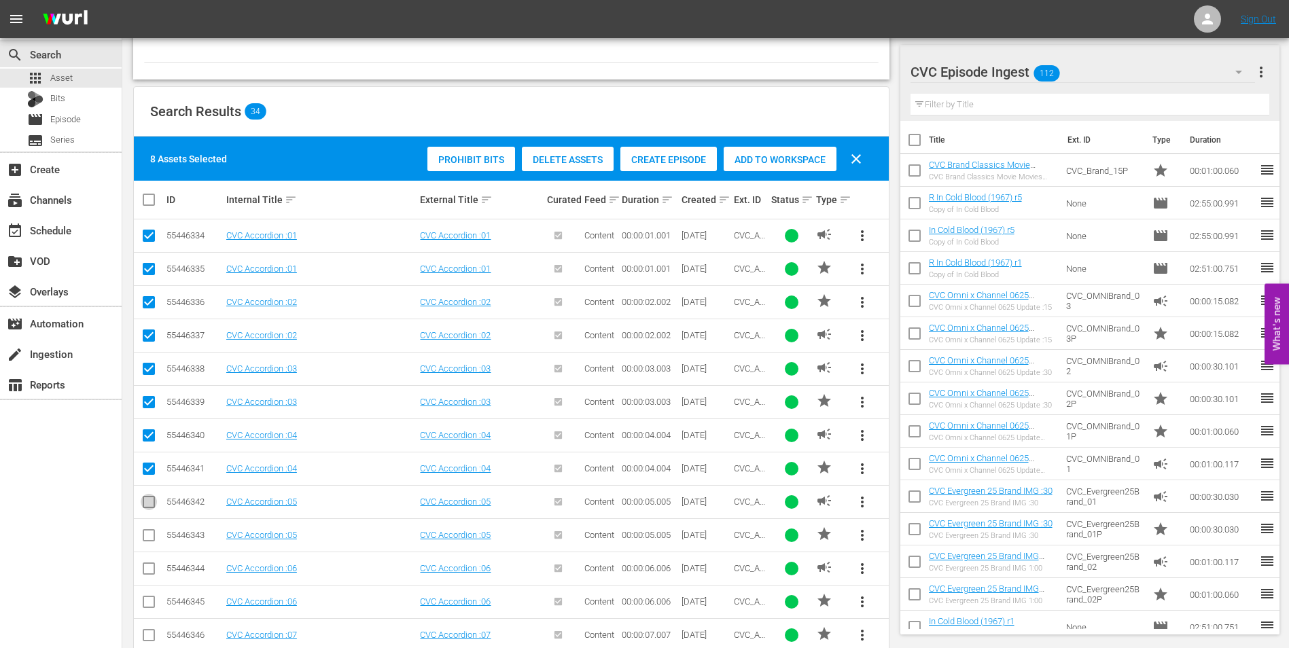
checkbox input "true"
click at [149, 535] on input "checkbox" at bounding box center [149, 538] width 16 height 16
checkbox input "true"
click at [779, 153] on div "Add to Workspace" at bounding box center [780, 160] width 113 height 26
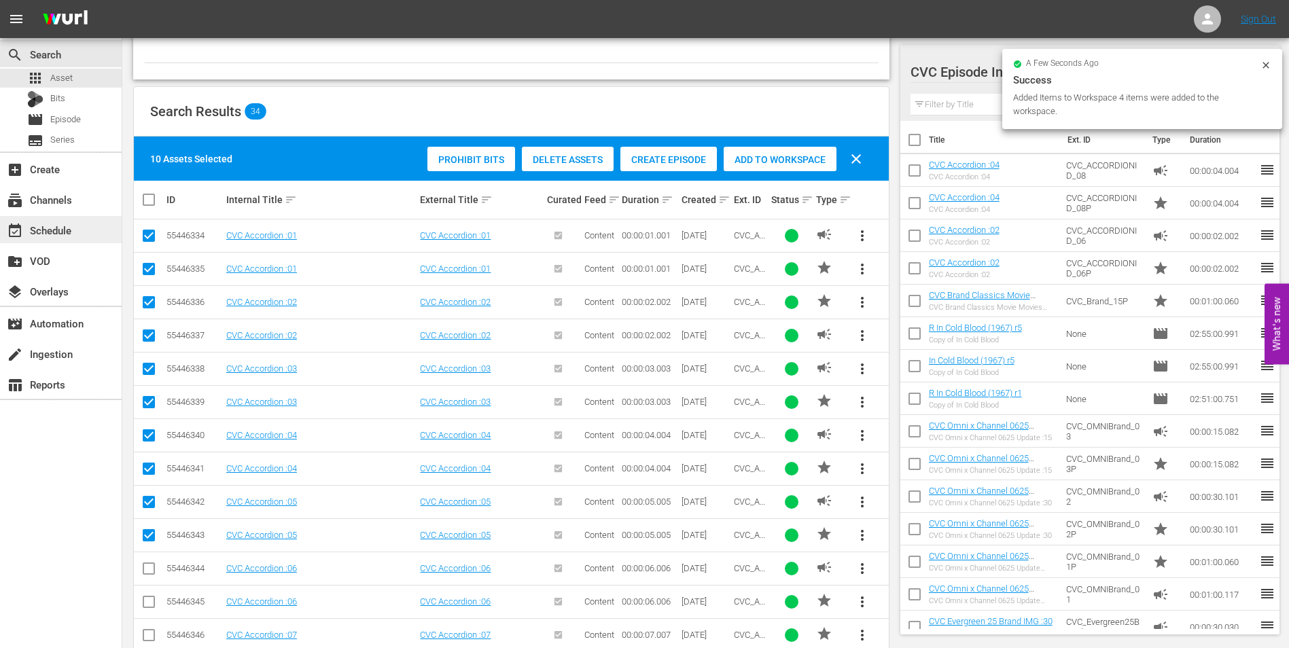
click at [48, 228] on div "event_available Schedule" at bounding box center [38, 228] width 76 height 12
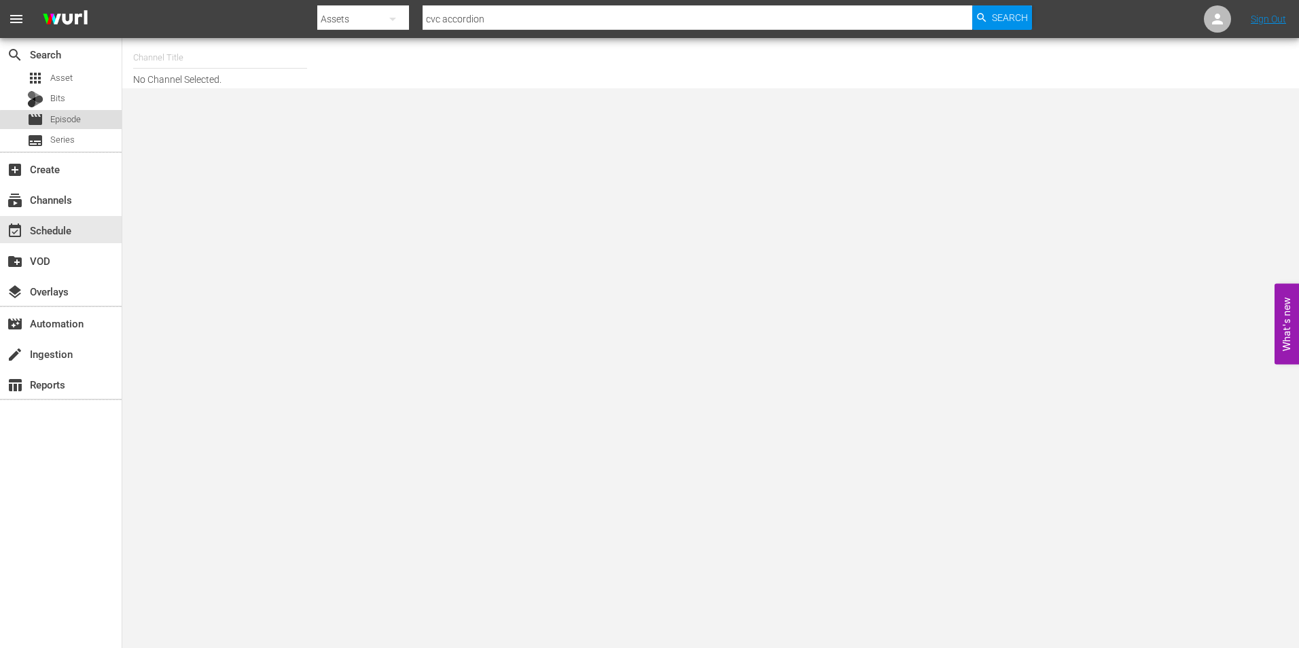
click at [69, 122] on span "Episode" at bounding box center [65, 120] width 31 height 14
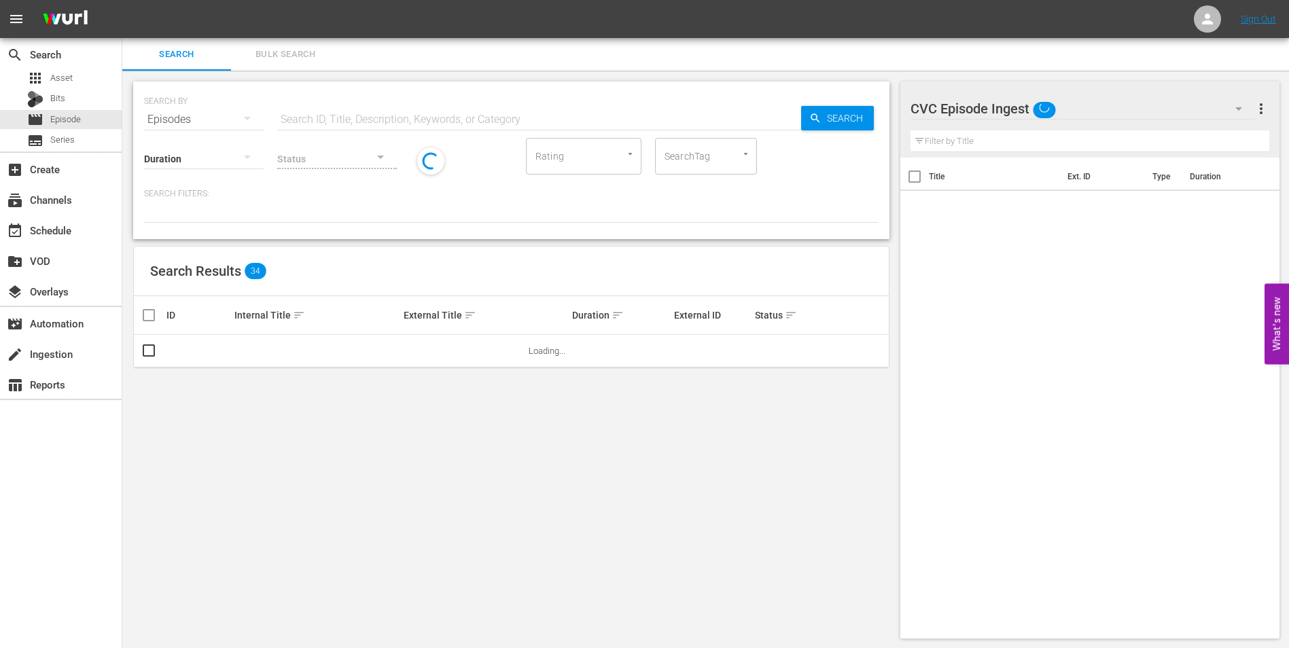
click at [1118, 111] on div "CVC Episode Ingest" at bounding box center [1082, 109] width 345 height 38
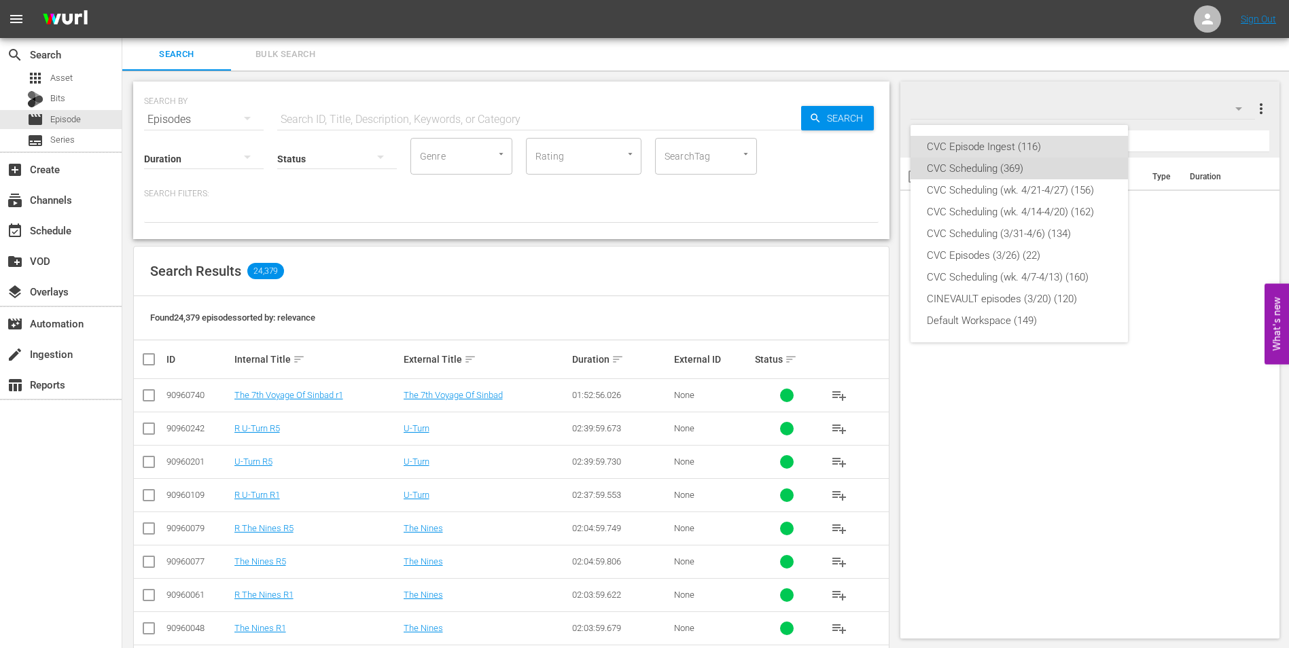
click at [1037, 169] on div "CVC Scheduling (369)" at bounding box center [1019, 169] width 185 height 22
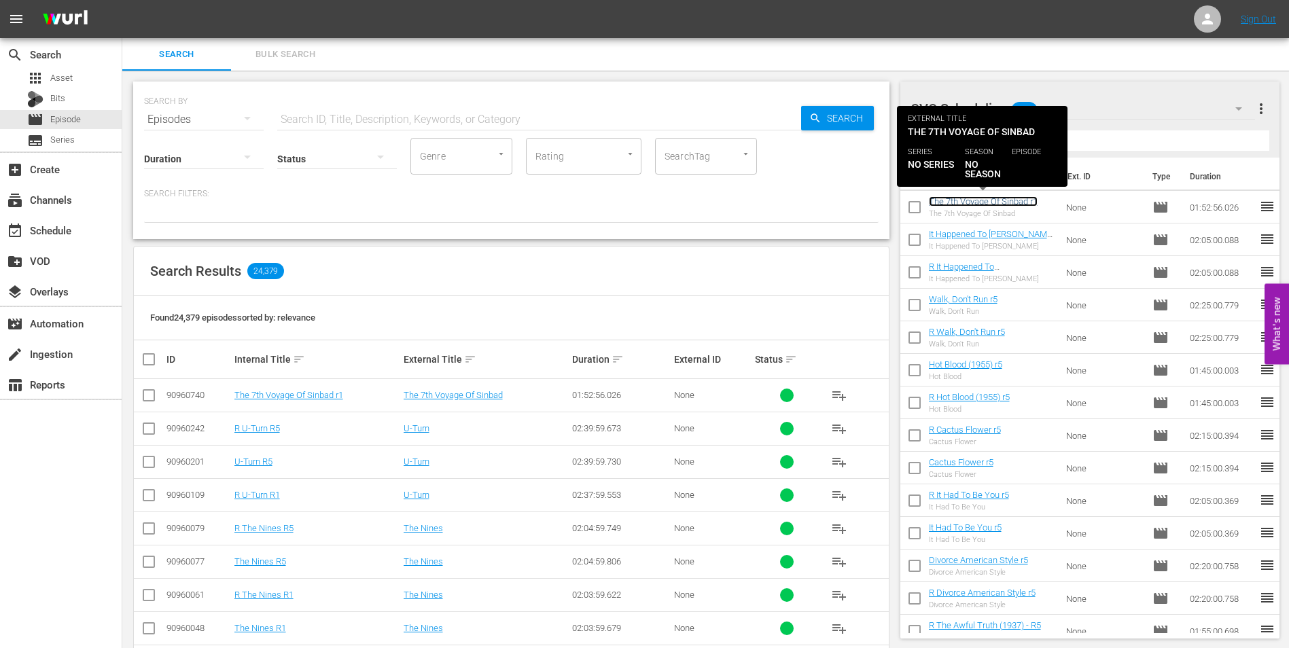
click at [1009, 200] on link "The 7th Voyage Of Sinbad r1" at bounding box center [983, 201] width 109 height 10
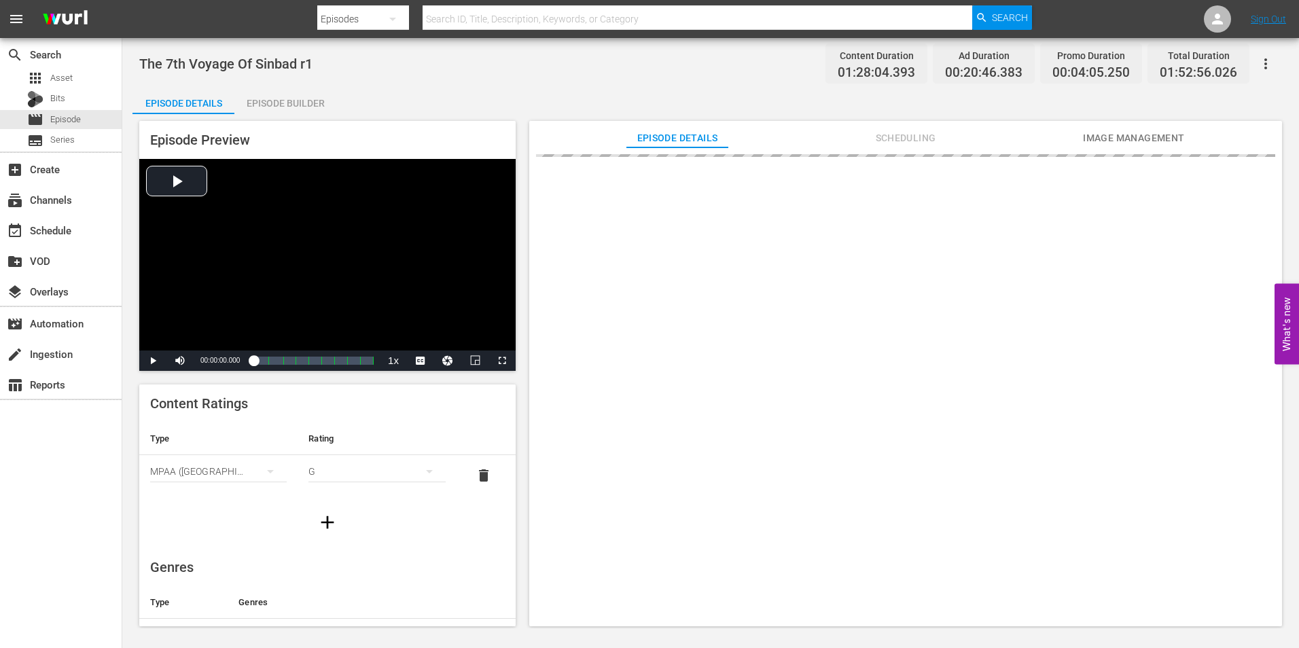
click at [316, 109] on div "Episode Builder" at bounding box center [285, 103] width 102 height 33
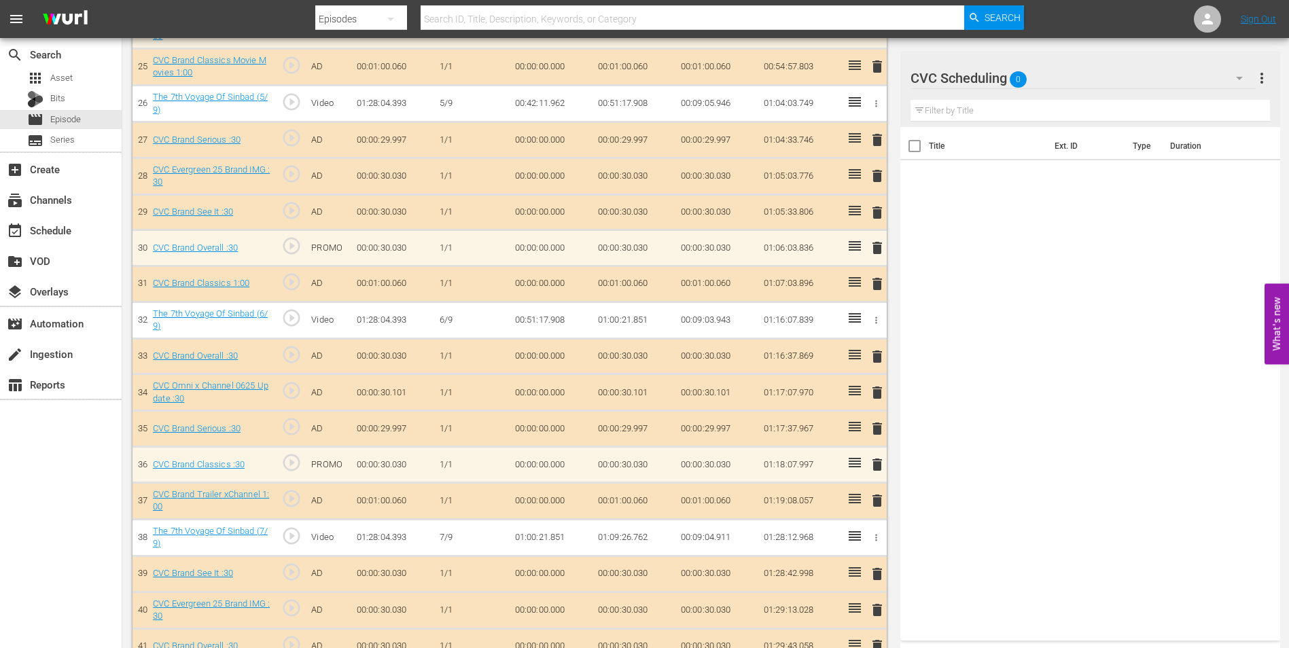
scroll to position [1680, 0]
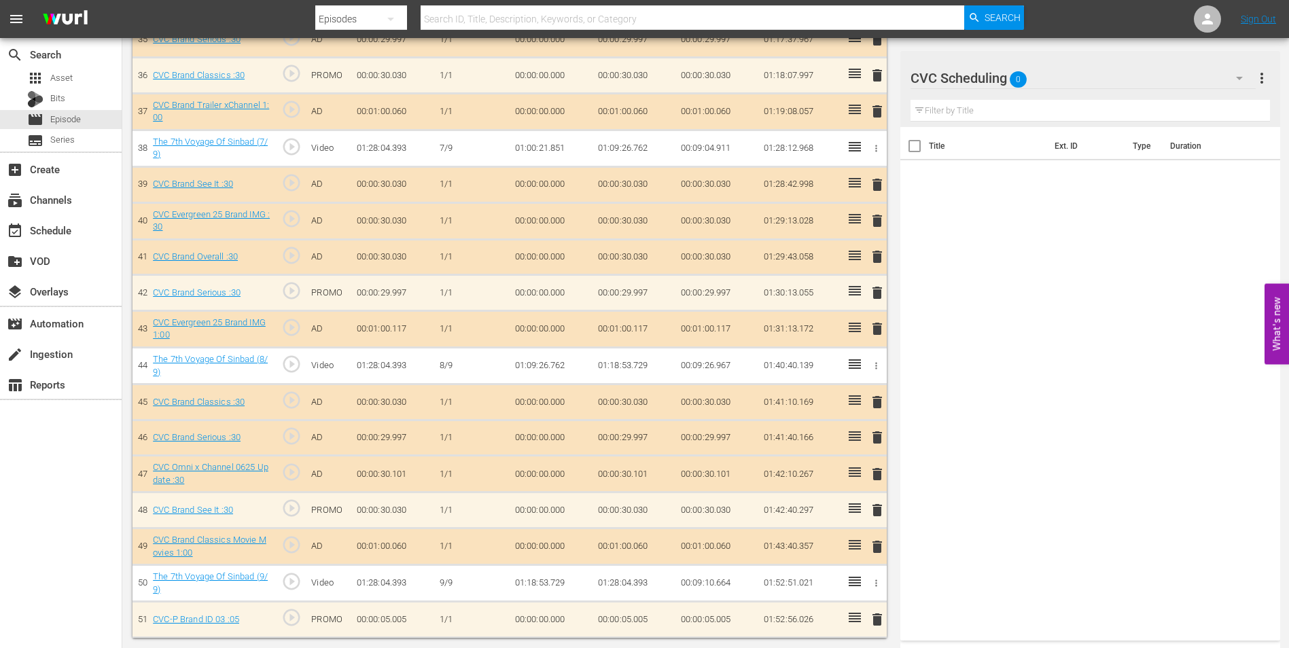
click at [1185, 254] on div "Title Ext. ID Type Duration" at bounding box center [1090, 381] width 380 height 508
click at [1074, 82] on div "CVC Scheduling 0" at bounding box center [1082, 78] width 345 height 38
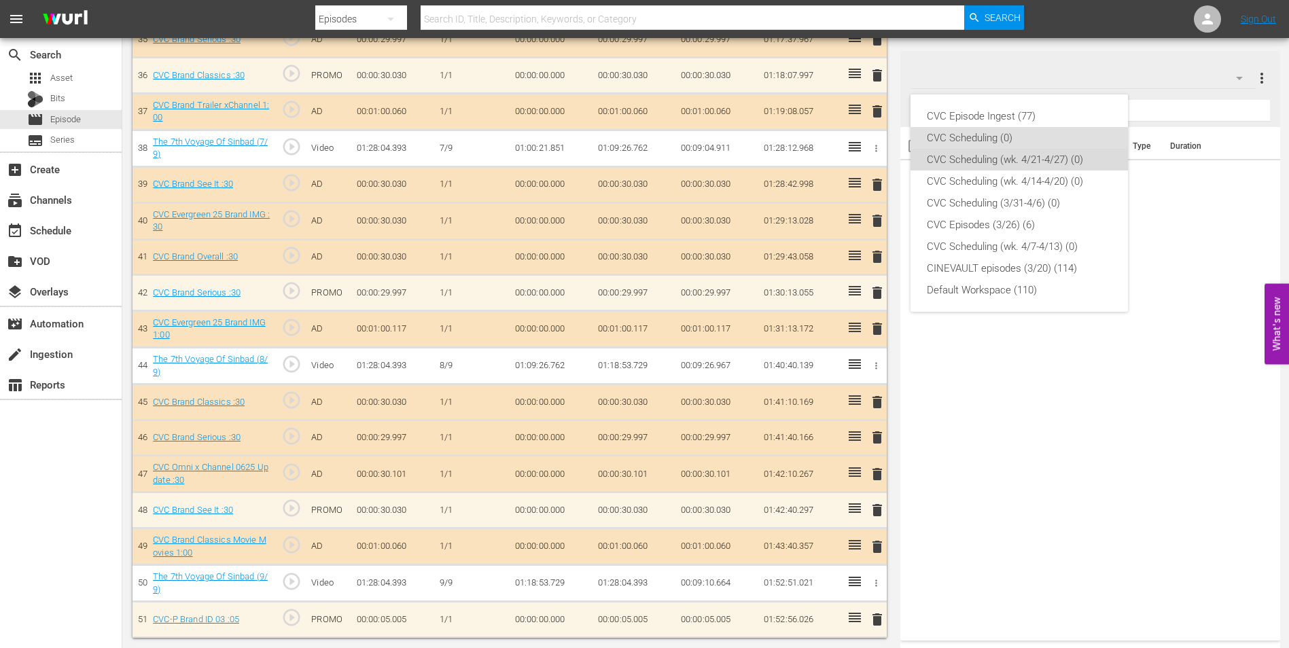
click at [1031, 163] on div "CVC Scheduling (wk. 4/21-4/27) (0)" at bounding box center [1019, 160] width 185 height 22
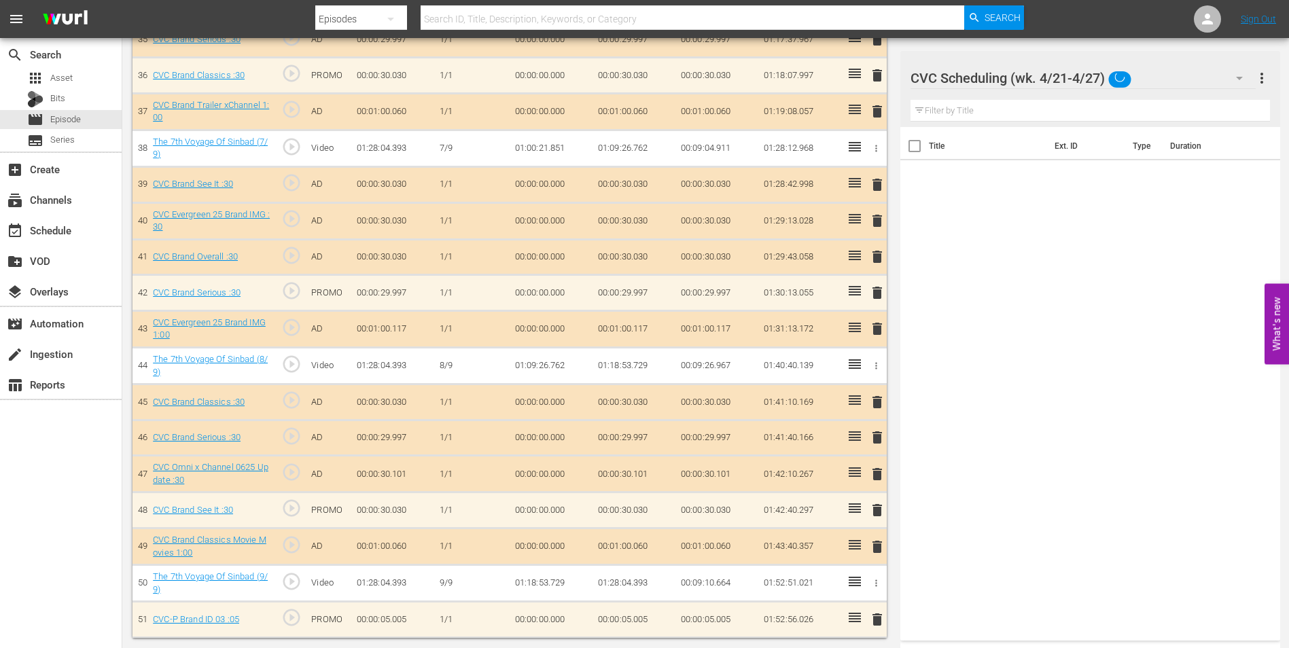
click at [1077, 86] on div at bounding box center [1010, 79] width 201 height 34
click at [1173, 86] on input "CVC Scheduling (wk. 4/21-4/27)" at bounding box center [1083, 78] width 347 height 33
drag, startPoint x: 1260, startPoint y: 281, endPoint x: 1254, endPoint y: 277, distance: 7.7
click at [1256, 278] on div "Title Ext. ID Type Duration" at bounding box center [1090, 381] width 380 height 508
click at [1201, 71] on div "CVC Scheduling (wk. 4/21-4/27) 0" at bounding box center [1082, 78] width 345 height 38
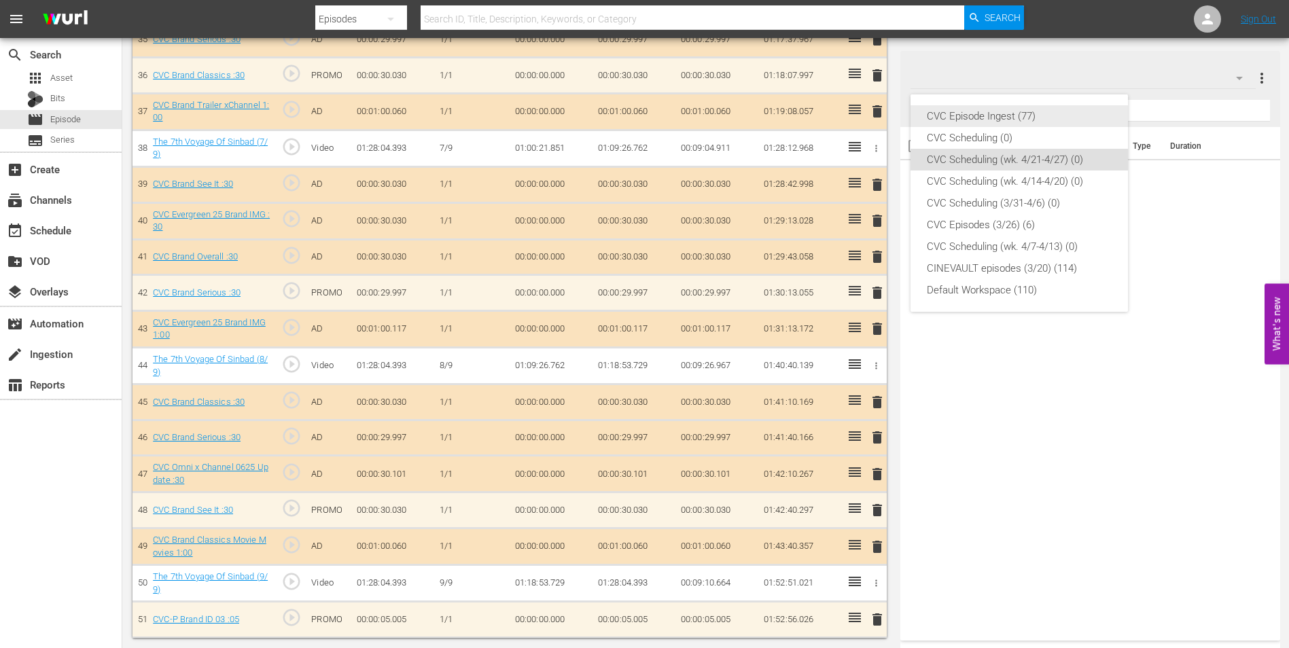
click at [1050, 118] on div "CVC Episode Ingest (77)" at bounding box center [1019, 116] width 185 height 22
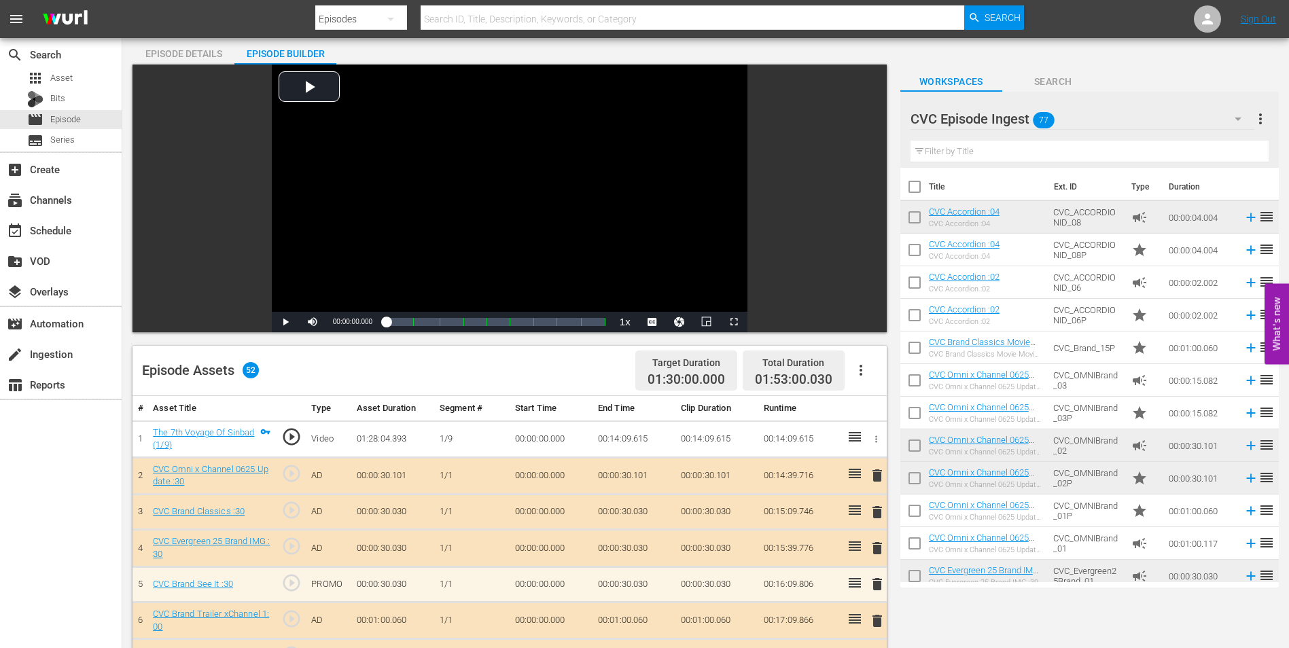
scroll to position [0, 0]
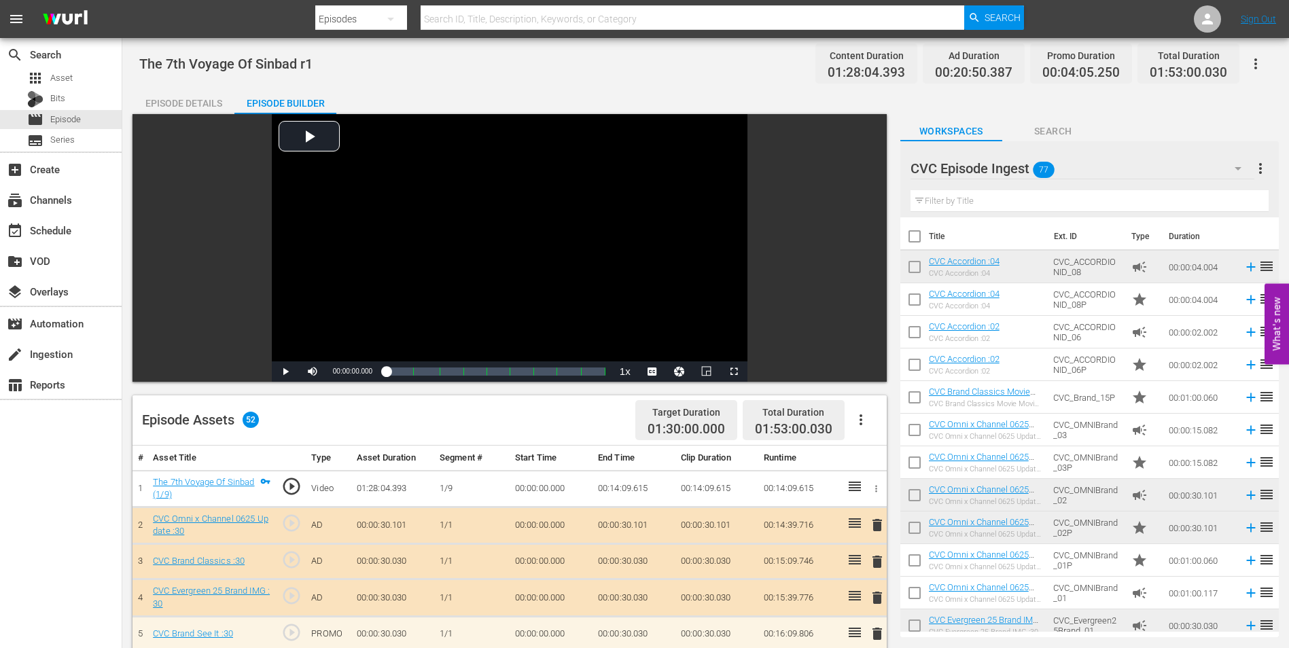
click at [459, 423] on div "Episode Assets 52 Target Duration 01:30:00.000 Total Duration 01:53:00.030" at bounding box center [509, 420] width 754 height 50
click at [67, 111] on div "movie Episode" at bounding box center [54, 119] width 54 height 19
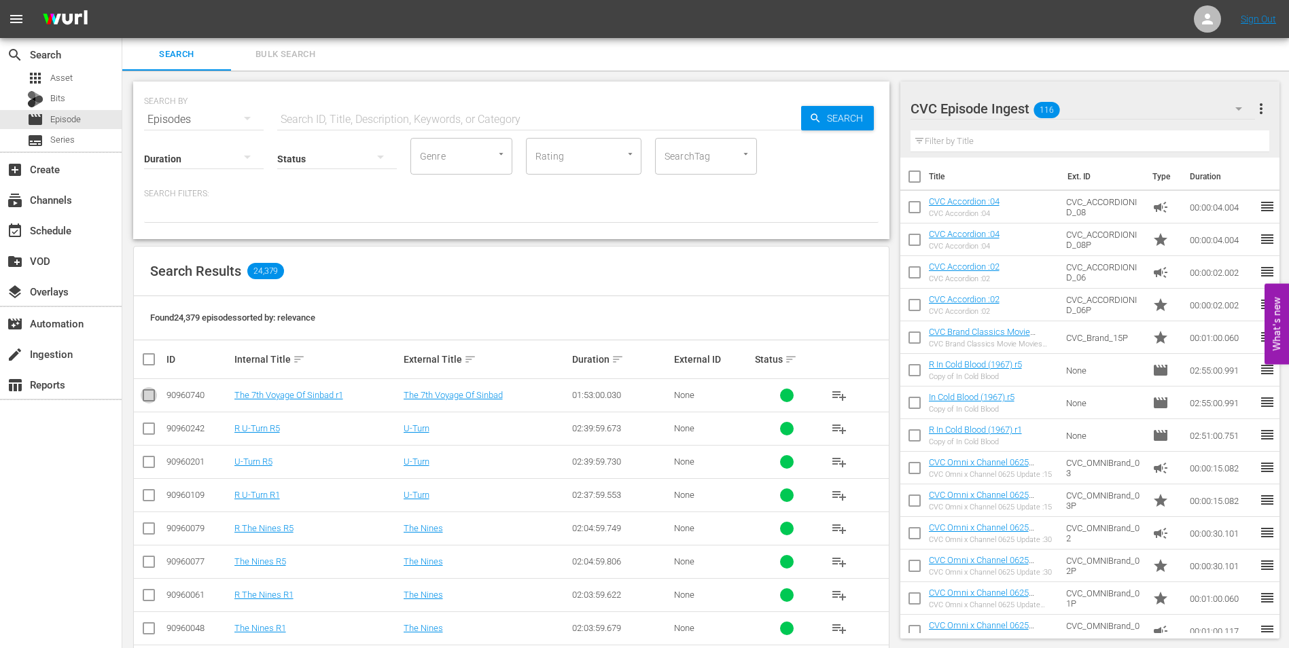
click at [143, 402] on input "checkbox" at bounding box center [149, 398] width 16 height 16
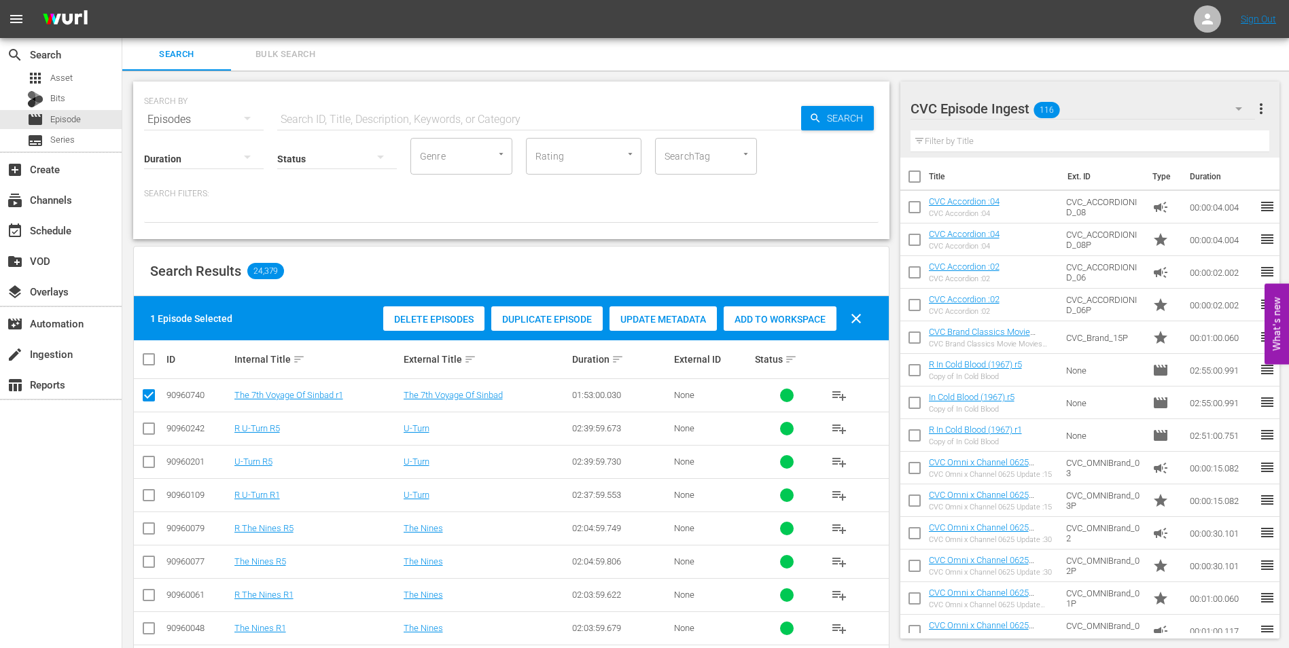
click at [537, 312] on div "Duplicate Episode" at bounding box center [546, 319] width 111 height 26
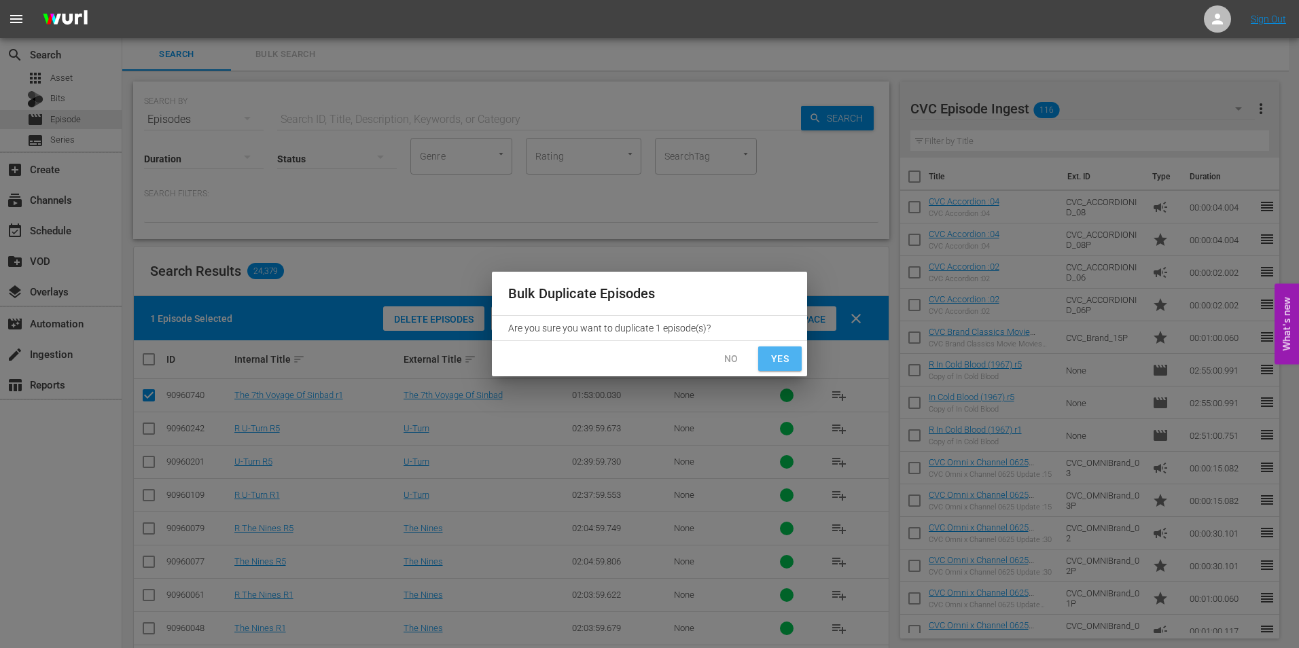
click at [780, 361] on span "Yes" at bounding box center [780, 359] width 22 height 17
checkbox input "false"
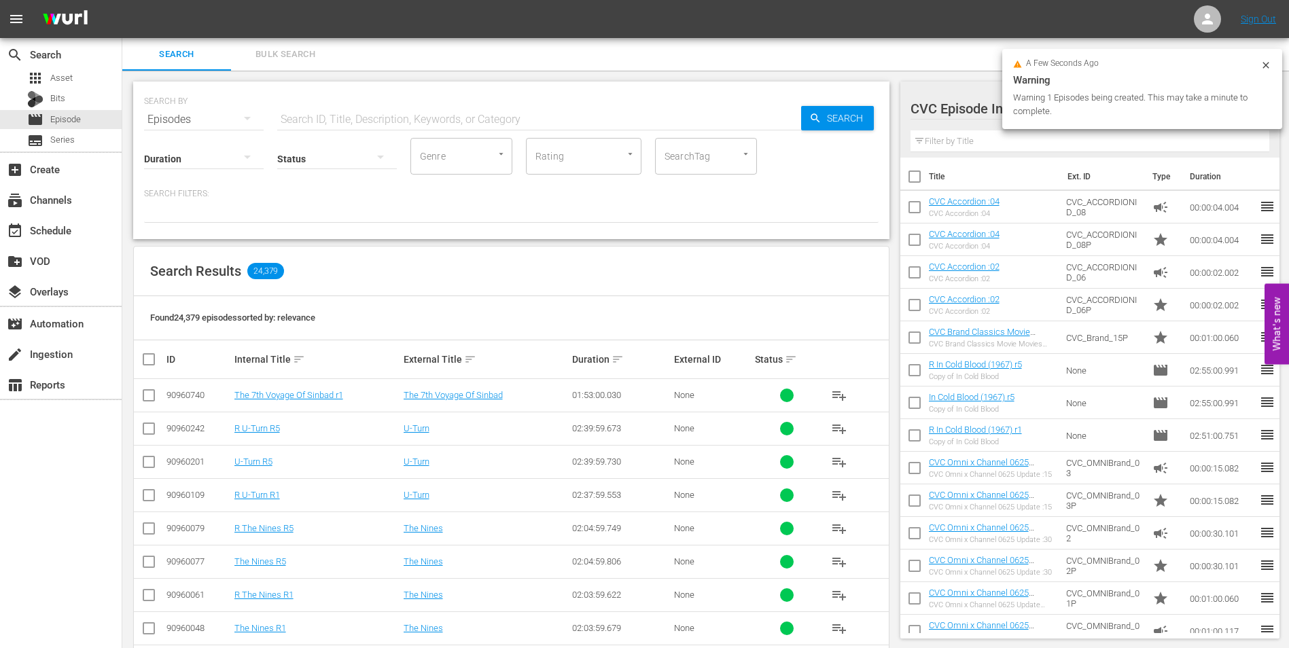
click at [1270, 63] on div "Search Bulk Search" at bounding box center [705, 54] width 1167 height 33
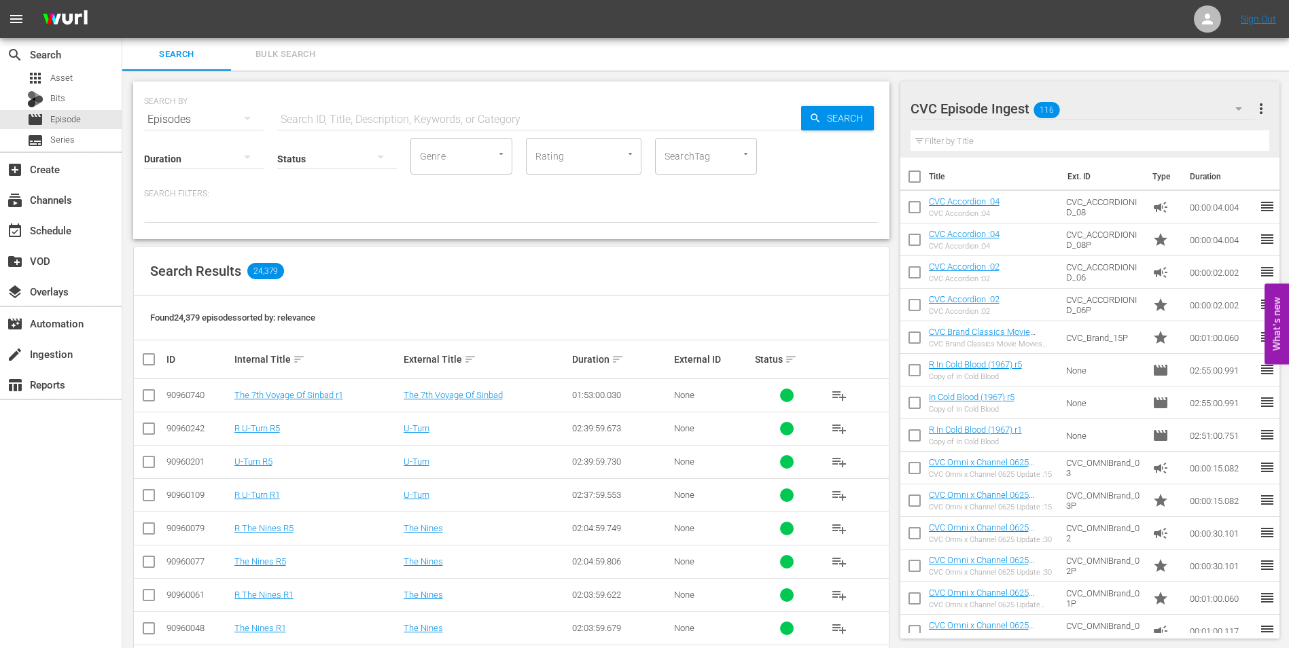
click at [1081, 107] on div "CVC Episode Ingest 116" at bounding box center [1082, 109] width 345 height 38
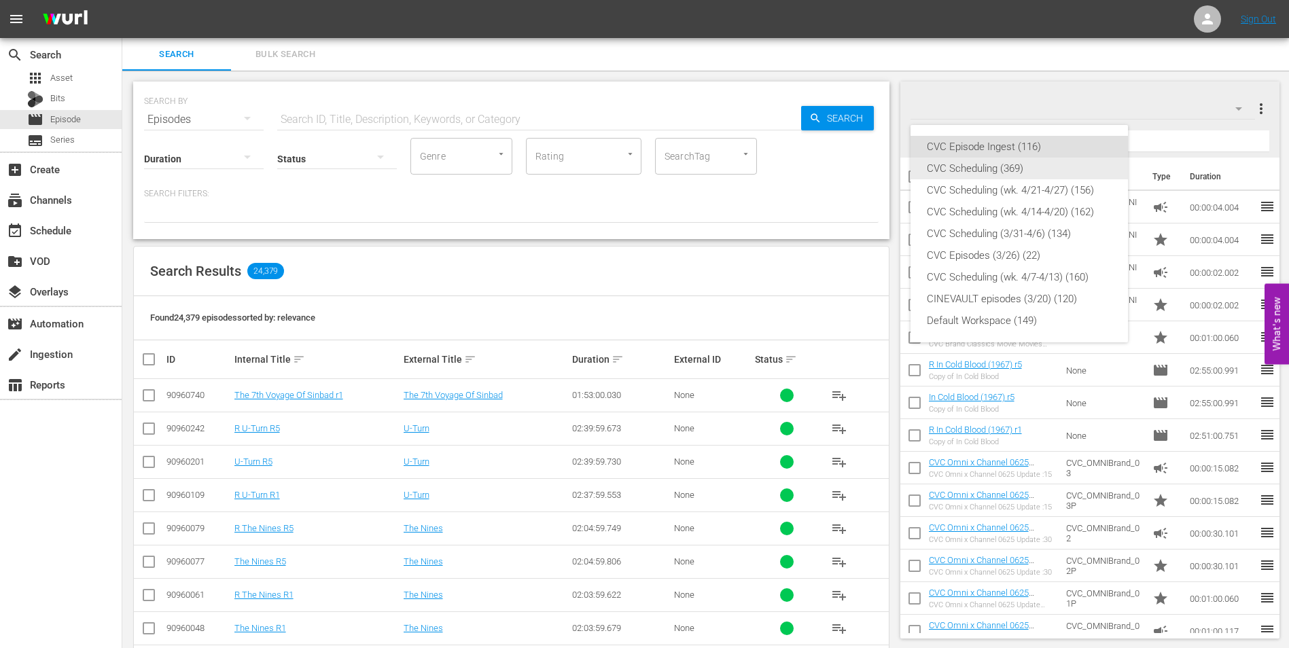
click at [1014, 169] on div "CVC Scheduling (369)" at bounding box center [1019, 169] width 185 height 22
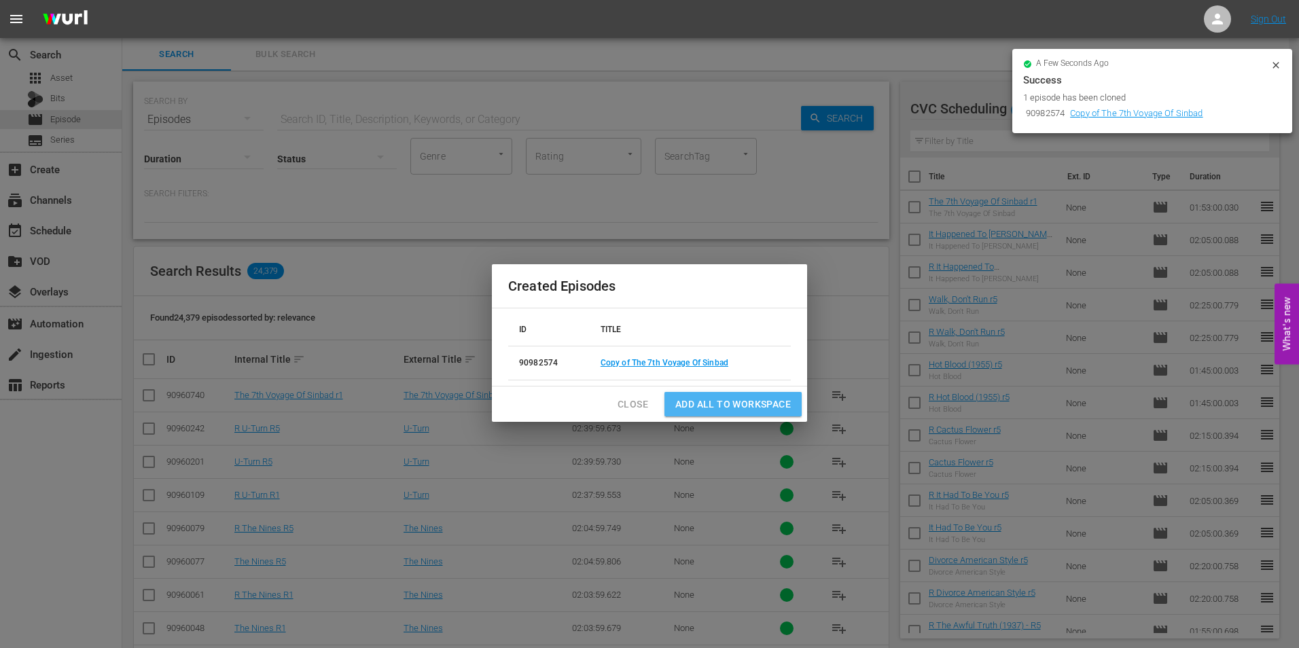
click at [743, 404] on span "Add all to Workspace" at bounding box center [733, 404] width 116 height 17
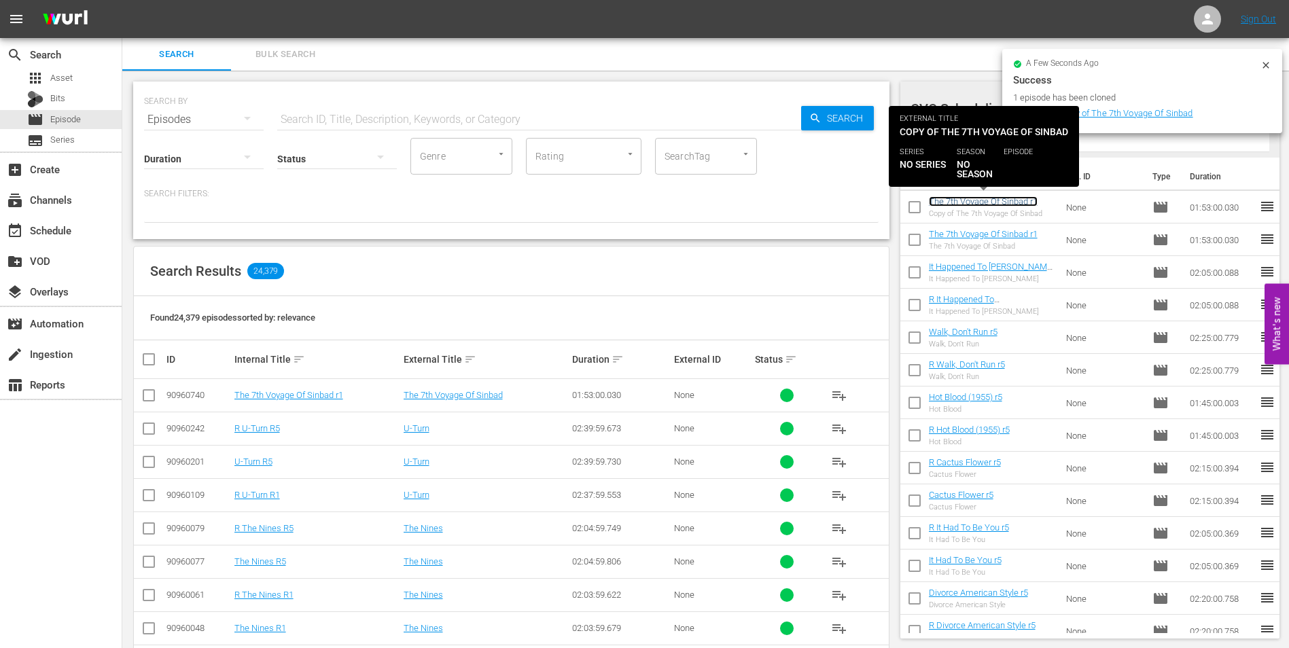
click at [974, 202] on link "The 7th Voyage Of Sinbad r1" at bounding box center [983, 201] width 109 height 10
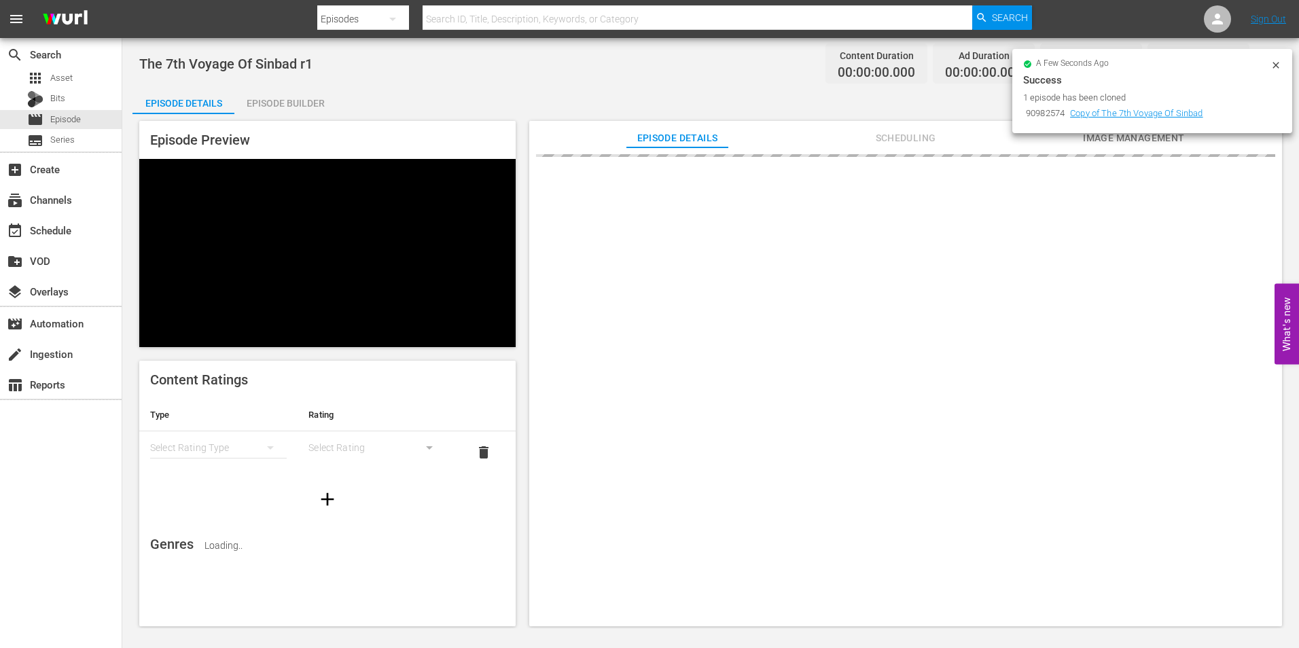
click at [1275, 65] on icon at bounding box center [1276, 65] width 6 height 6
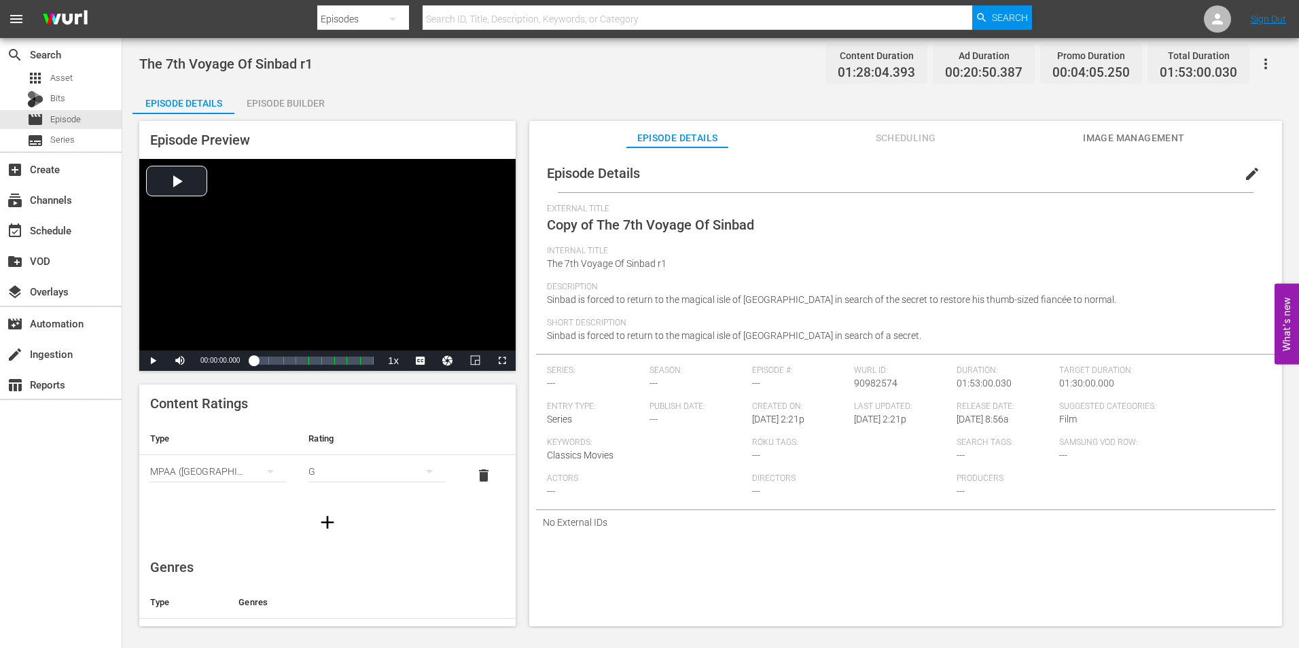
click at [1247, 176] on span "edit" at bounding box center [1252, 174] width 16 height 16
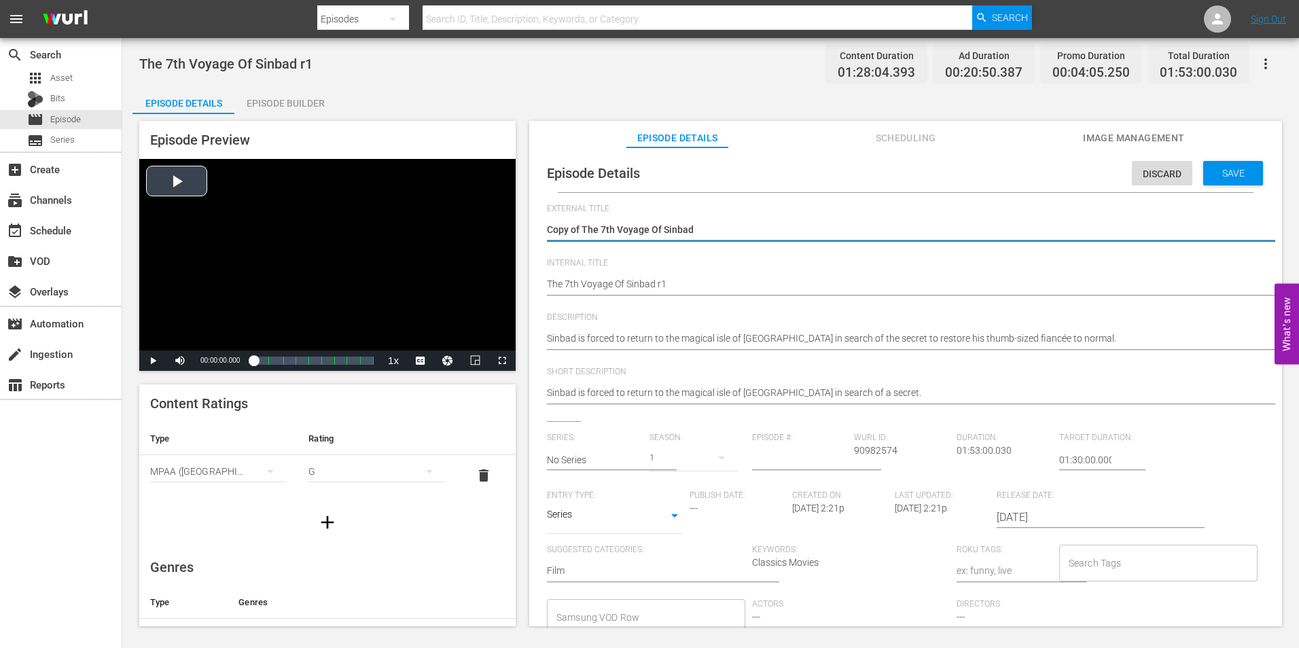
drag, startPoint x: 584, startPoint y: 227, endPoint x: 446, endPoint y: 219, distance: 138.1
click at [446, 219] on div "Episode Preview Video Player is loading. Play Video Play Mute Current Time 00:0…" at bounding box center [710, 375] width 1156 height 523
type textarea "The 7th Voyage Of Sinbad"
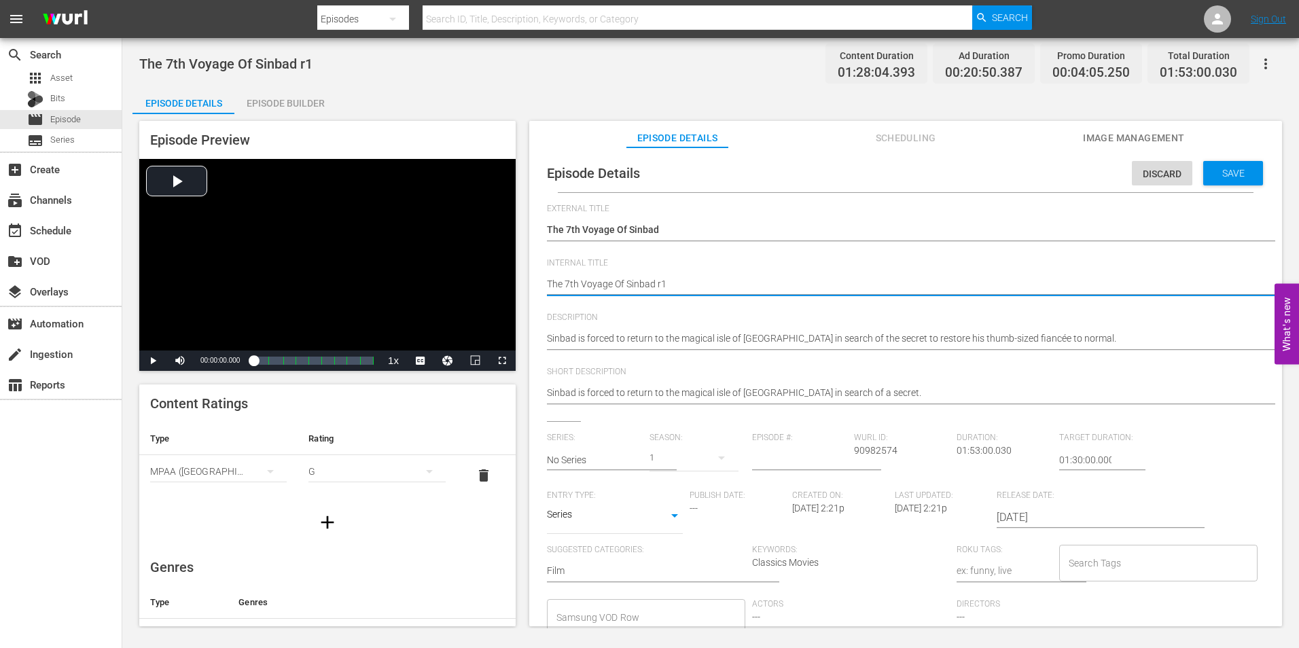
type textarea "The 7th Voyage Of Sinbad r"
type textarea "The 7th Voyage Of Sinbad r5"
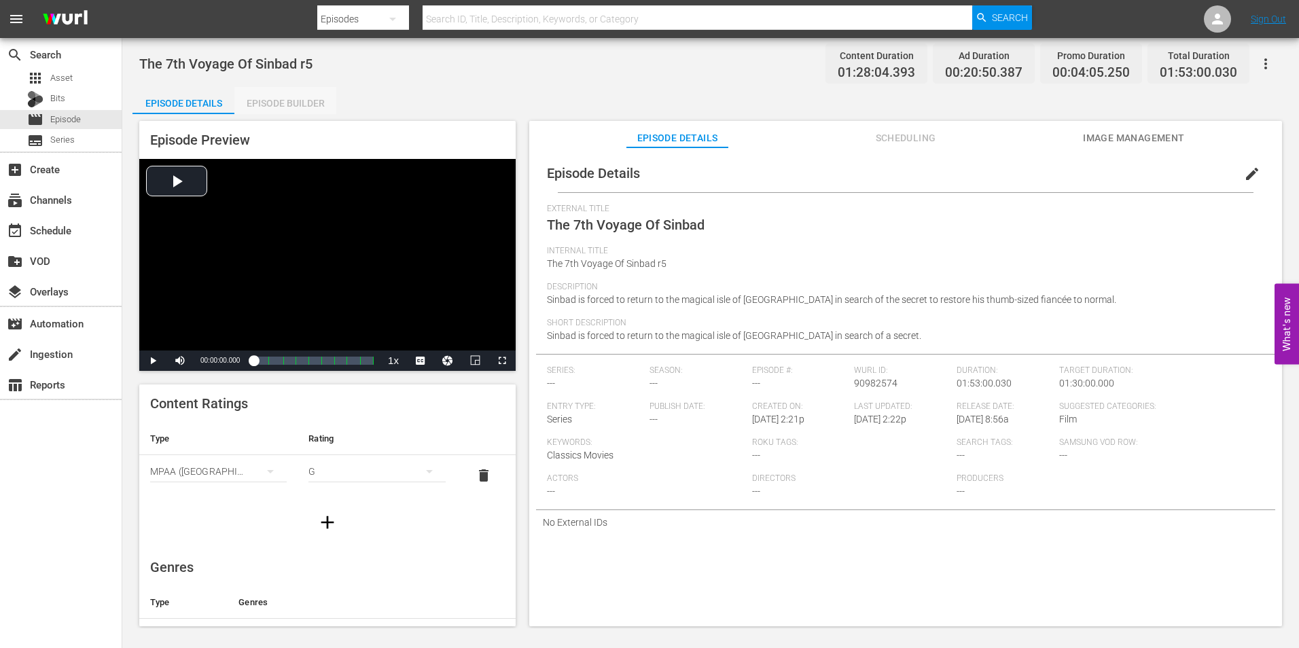
click at [275, 108] on div "Episode Builder" at bounding box center [285, 103] width 102 height 33
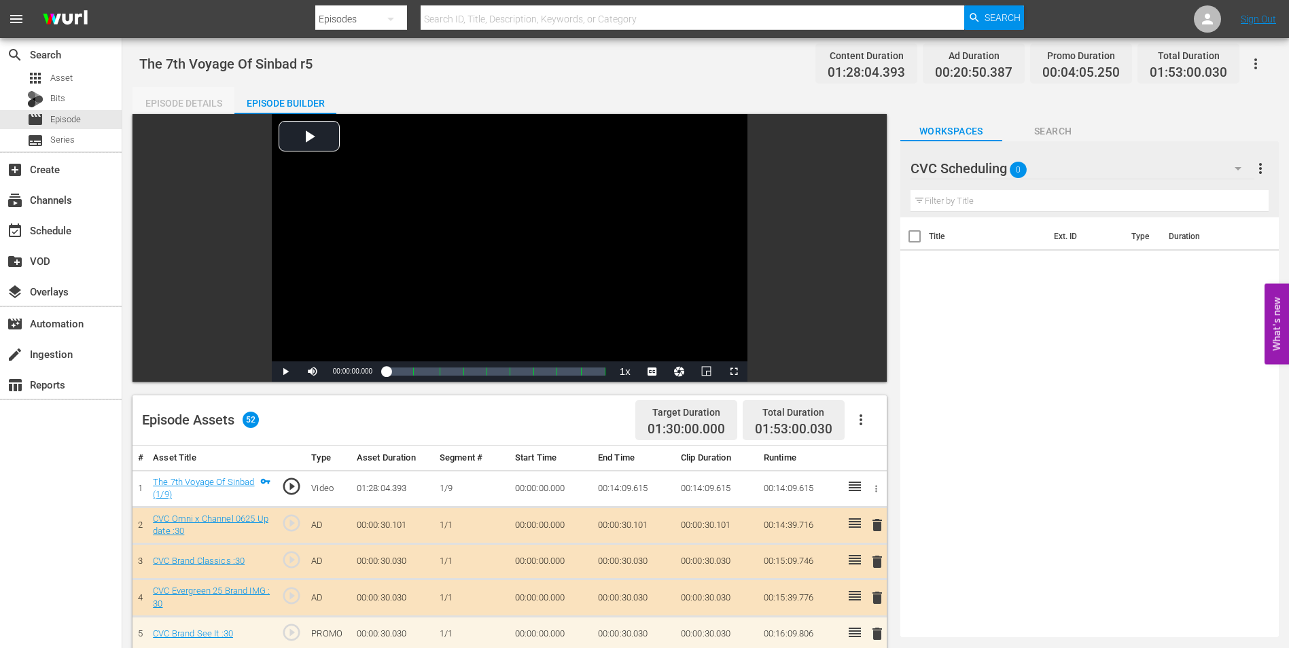
click at [218, 108] on div "Episode Details" at bounding box center [183, 103] width 102 height 33
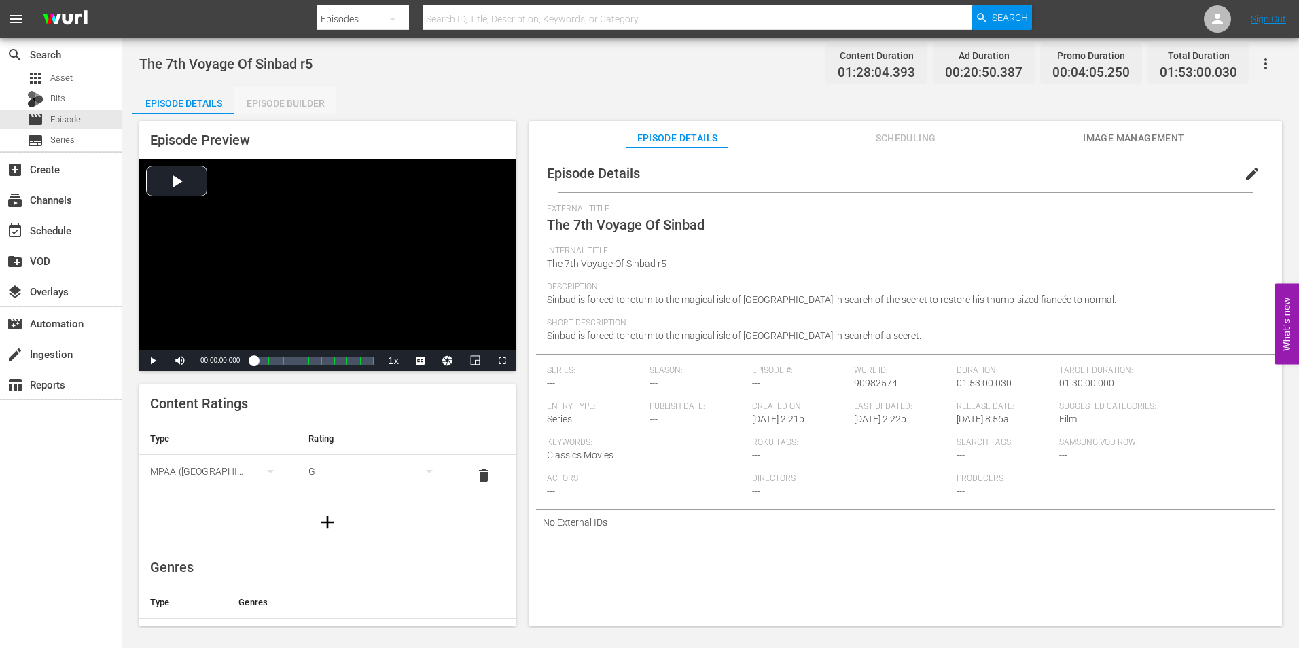
click at [283, 100] on div "Episode Builder" at bounding box center [285, 103] width 102 height 33
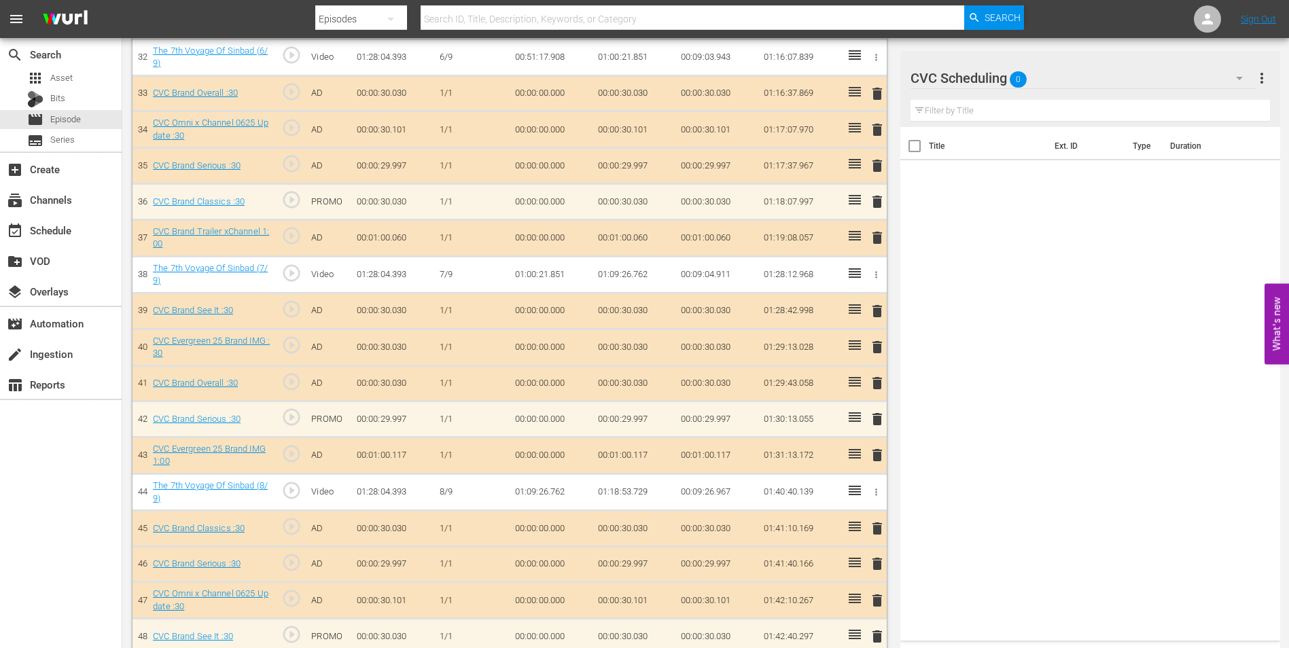
scroll to position [1716, 0]
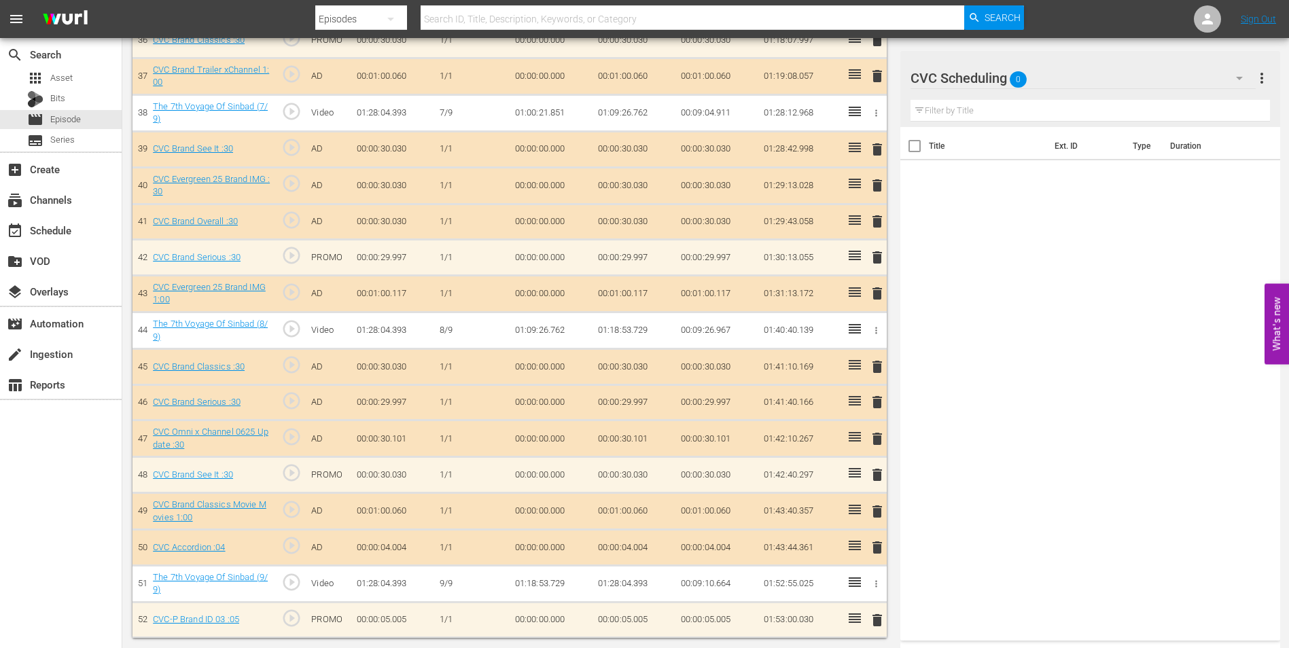
click at [1101, 65] on div "CVC Scheduling 0" at bounding box center [1082, 78] width 345 height 38
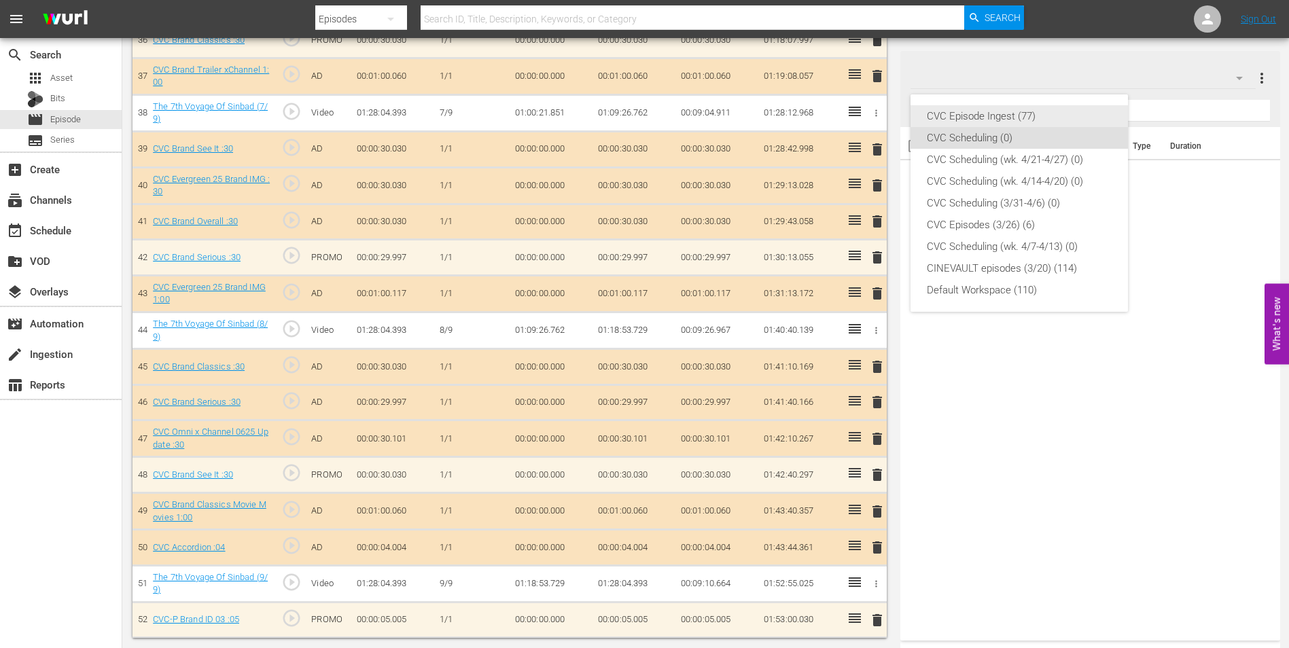
click at [1033, 122] on div "CVC Episode Ingest (77)" at bounding box center [1019, 116] width 185 height 22
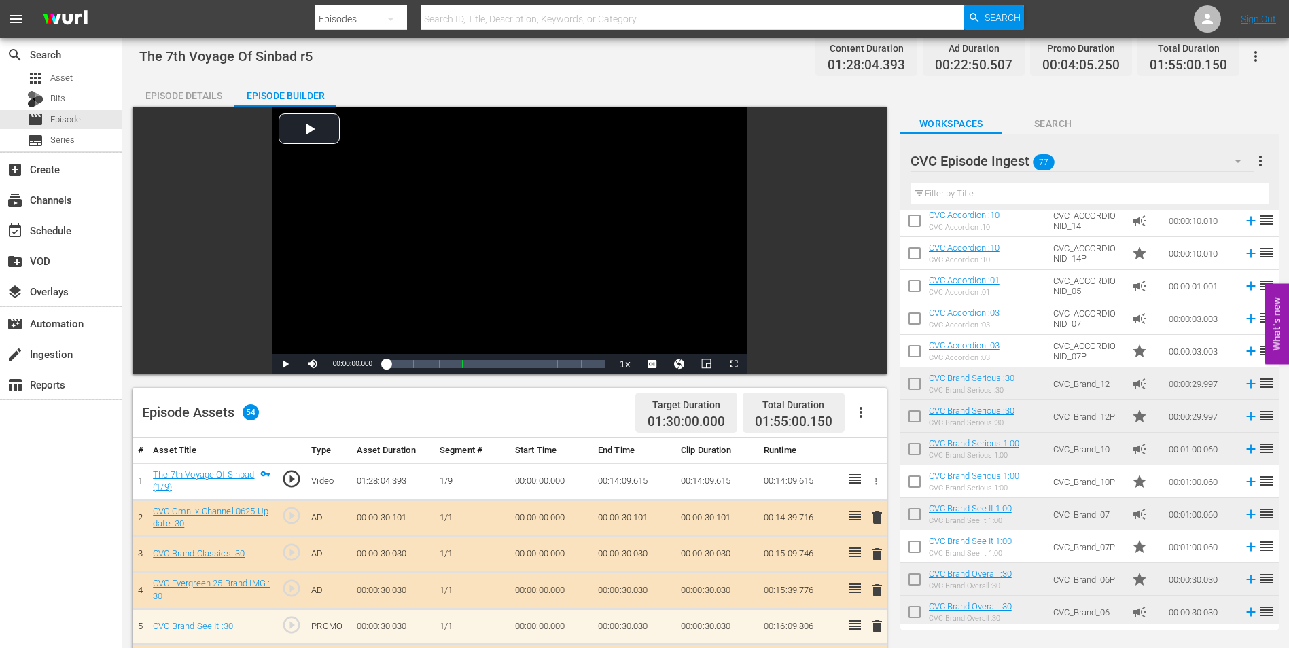
scroll to position [0, 0]
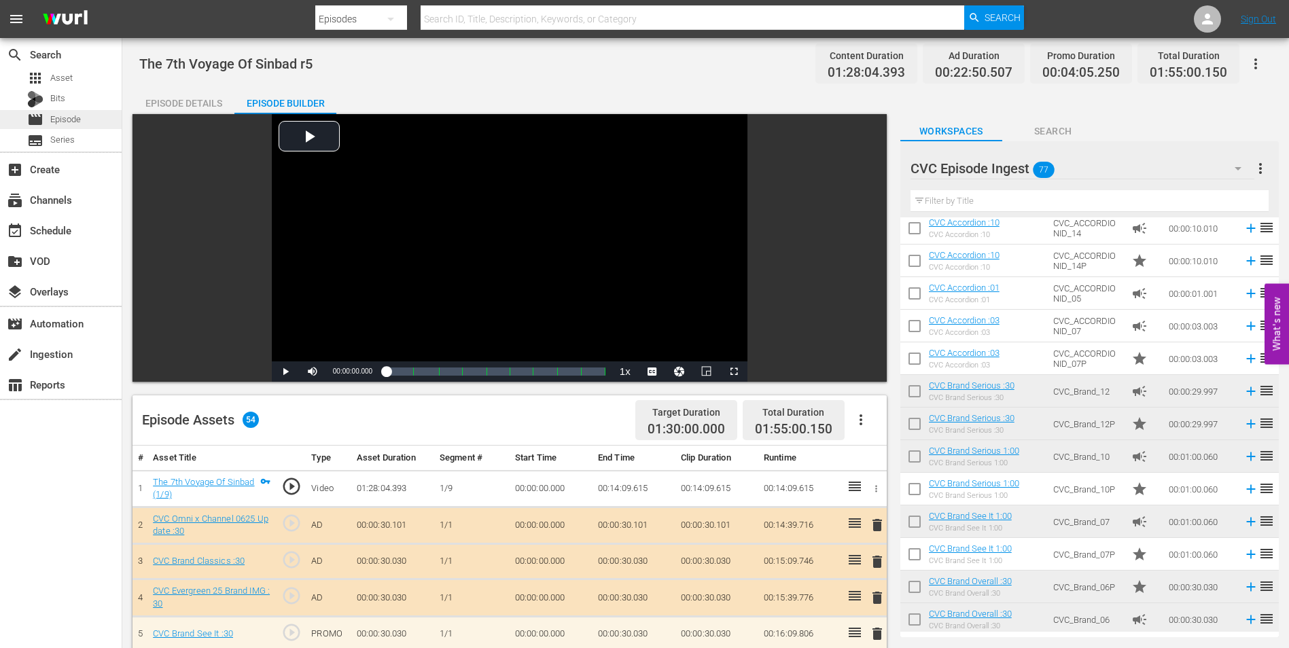
click at [79, 122] on span "Episode" at bounding box center [65, 120] width 31 height 14
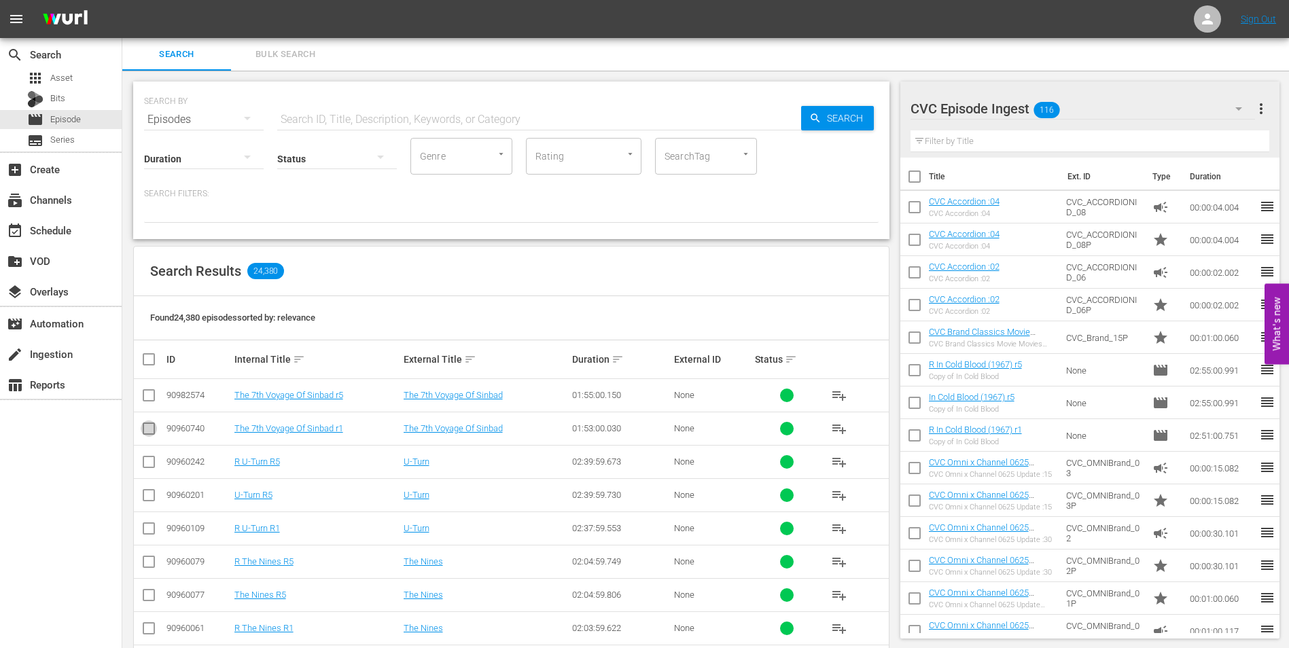
click at [143, 430] on input "checkbox" at bounding box center [149, 431] width 16 height 16
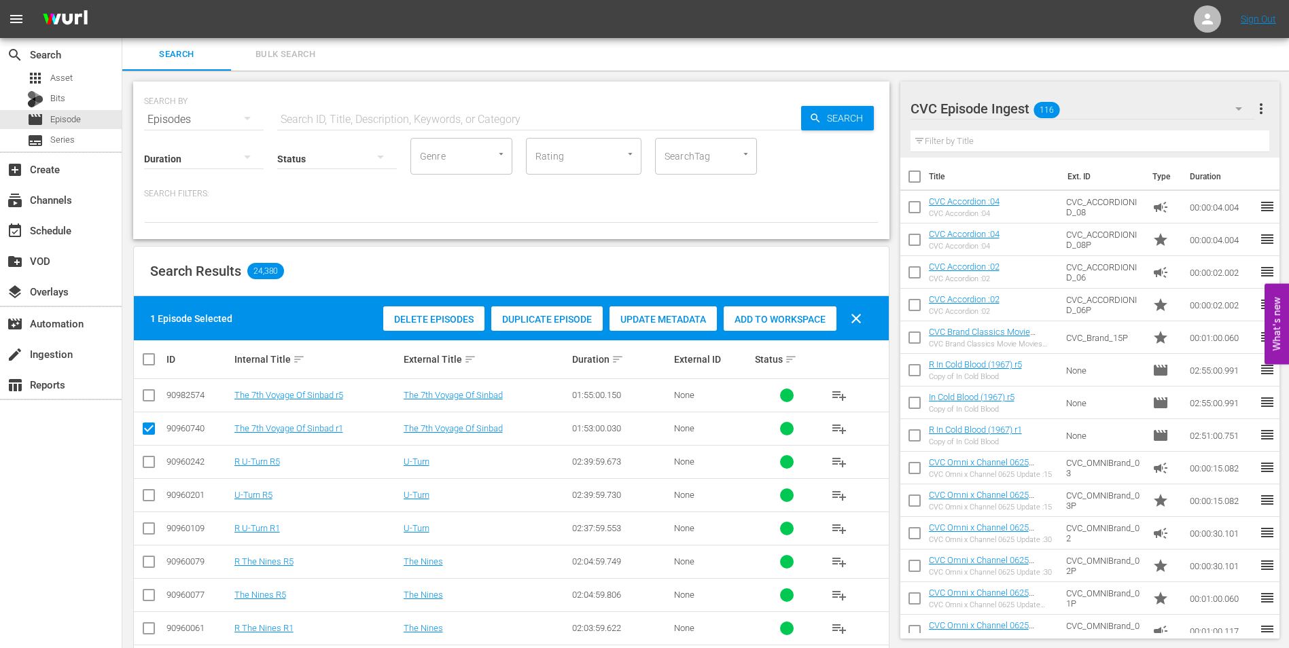
click at [1074, 124] on div "CVC Episode Ingest 116" at bounding box center [1082, 109] width 345 height 38
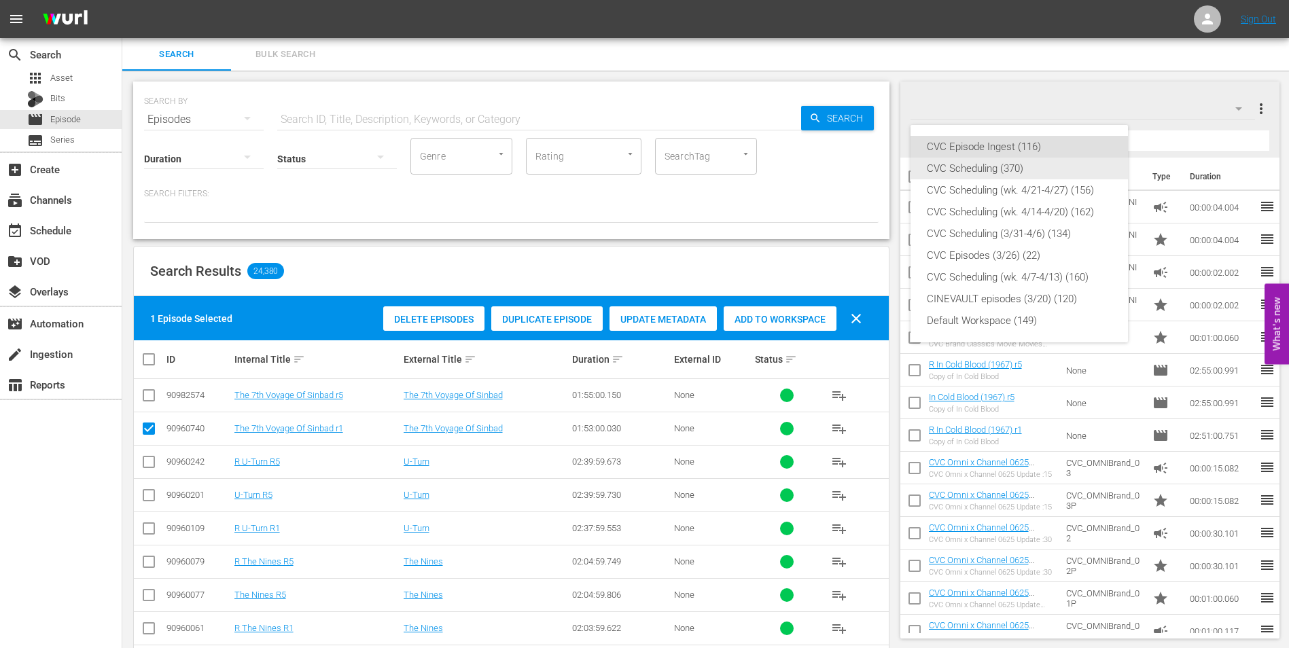
click at [1029, 173] on div "CVC Scheduling (370)" at bounding box center [1019, 169] width 185 height 22
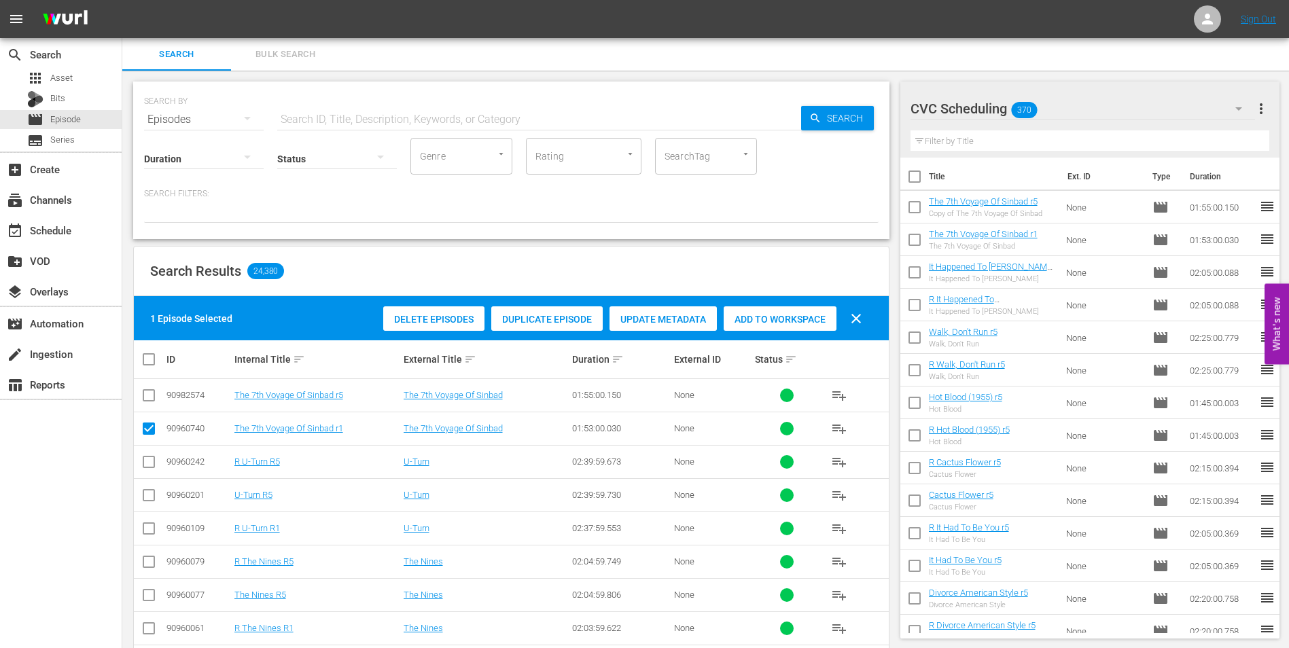
click at [565, 314] on span "Duplicate Episode" at bounding box center [546, 319] width 111 height 11
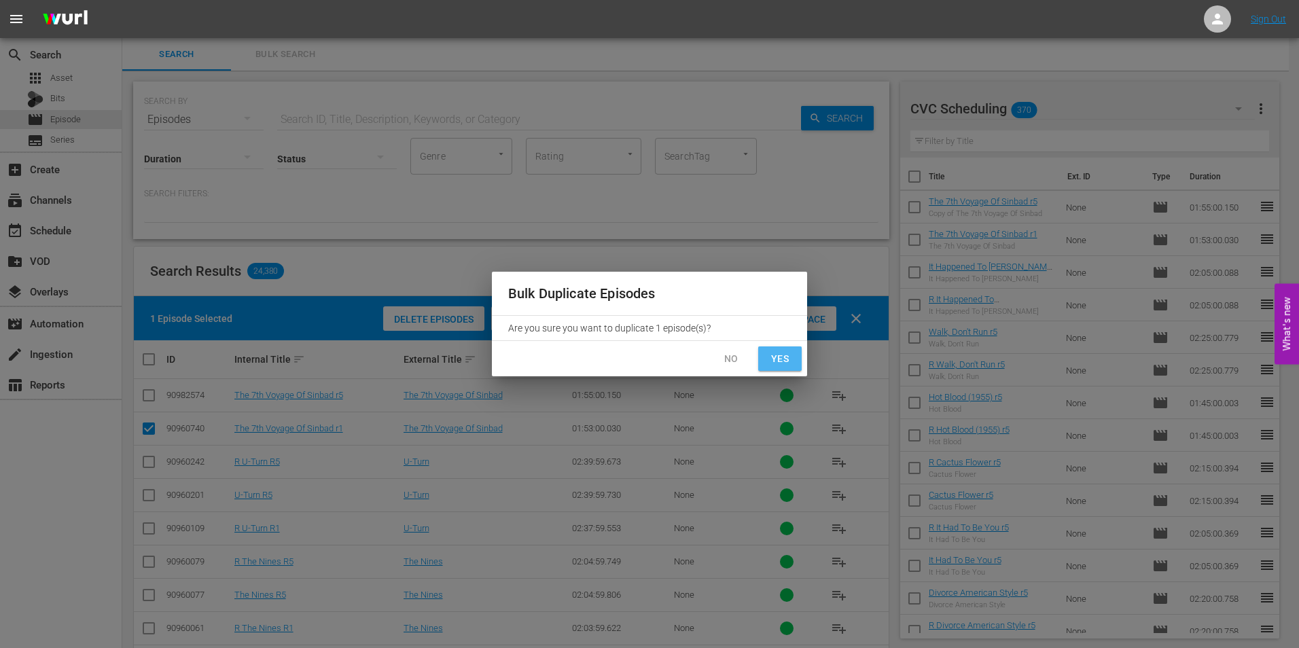
click at [769, 352] on span "Yes" at bounding box center [780, 359] width 22 height 17
checkbox input "false"
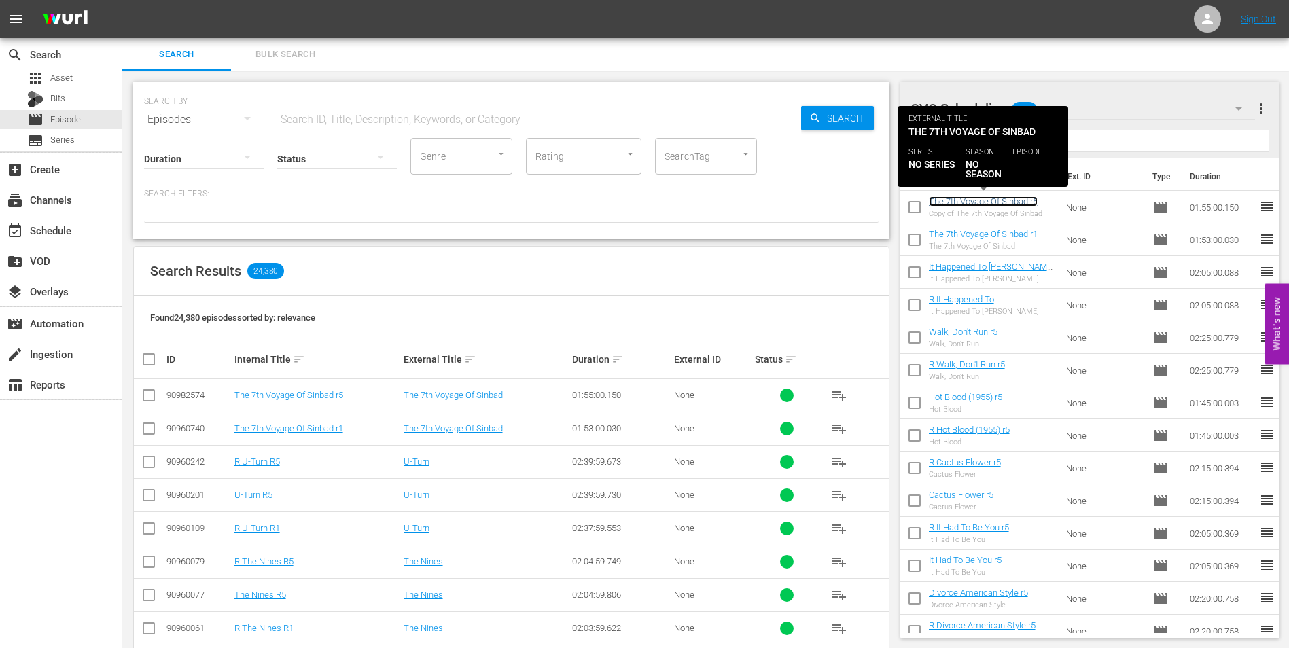
click at [1014, 200] on link "The 7th Voyage Of Sinbad r5" at bounding box center [983, 201] width 109 height 10
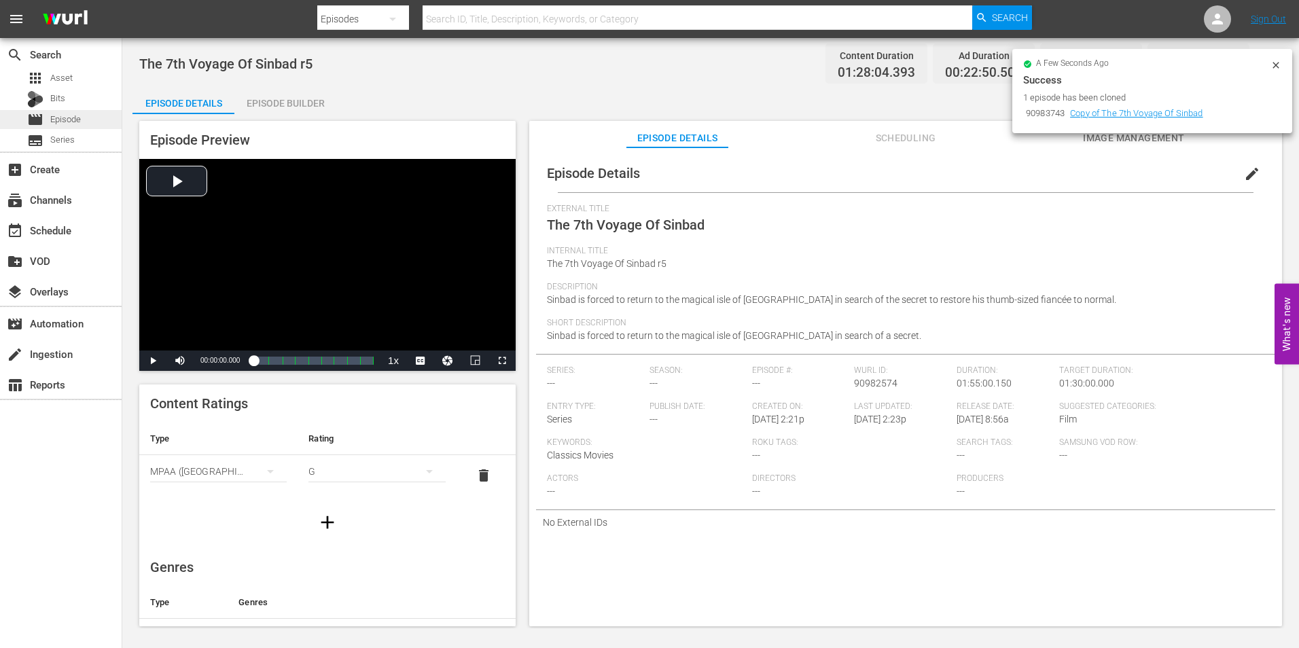
click at [68, 119] on span "Episode" at bounding box center [65, 120] width 31 height 14
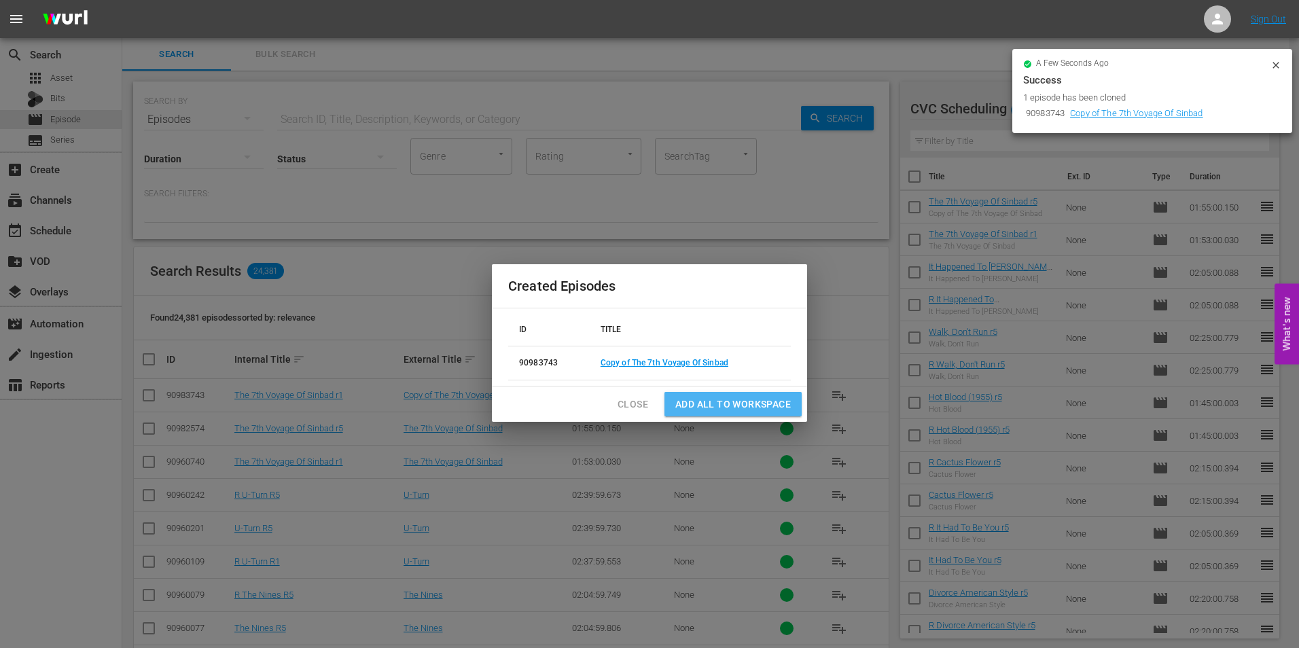
click at [729, 406] on span "Add all to Workspace" at bounding box center [733, 404] width 116 height 17
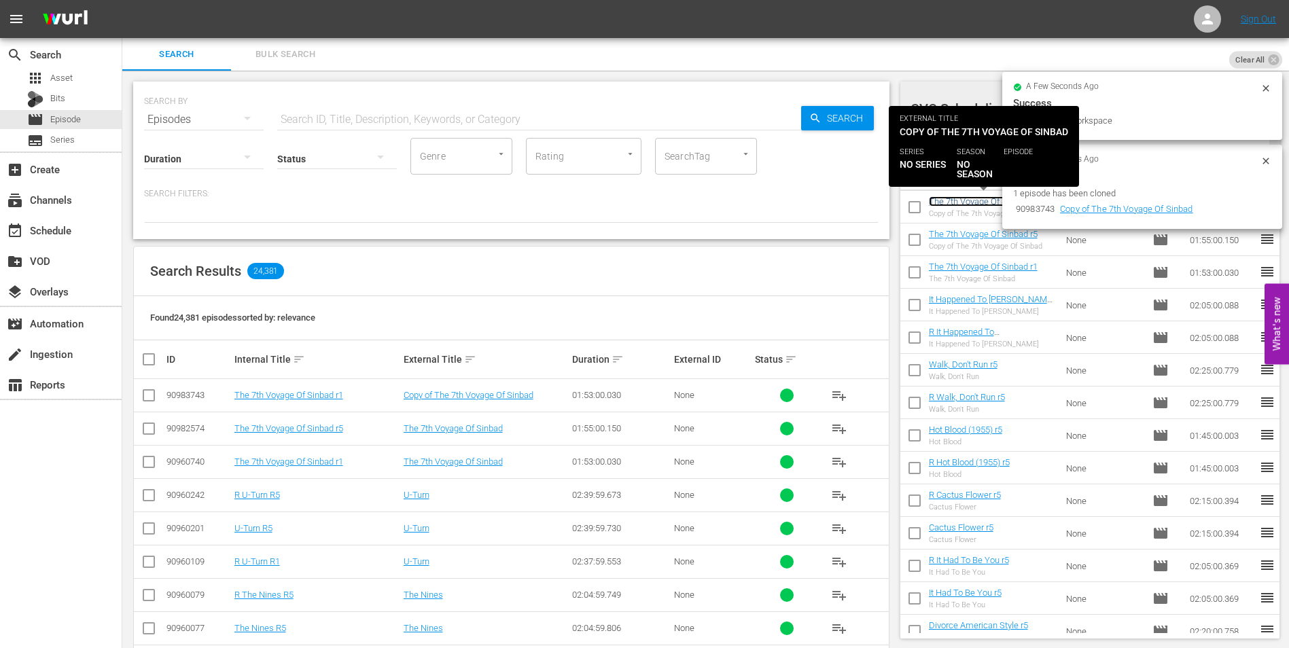
click at [985, 206] on link "The 7th Voyage Of Sinbad r1" at bounding box center [983, 201] width 109 height 10
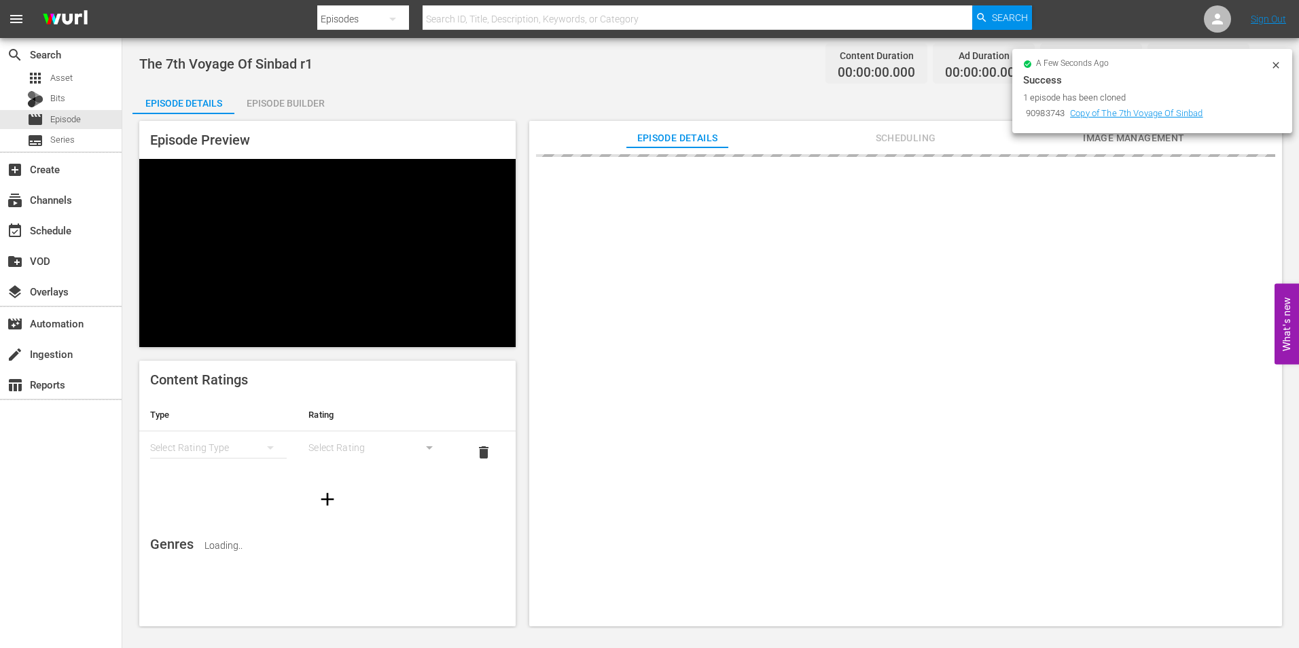
click at [1280, 64] on icon at bounding box center [1276, 65] width 11 height 11
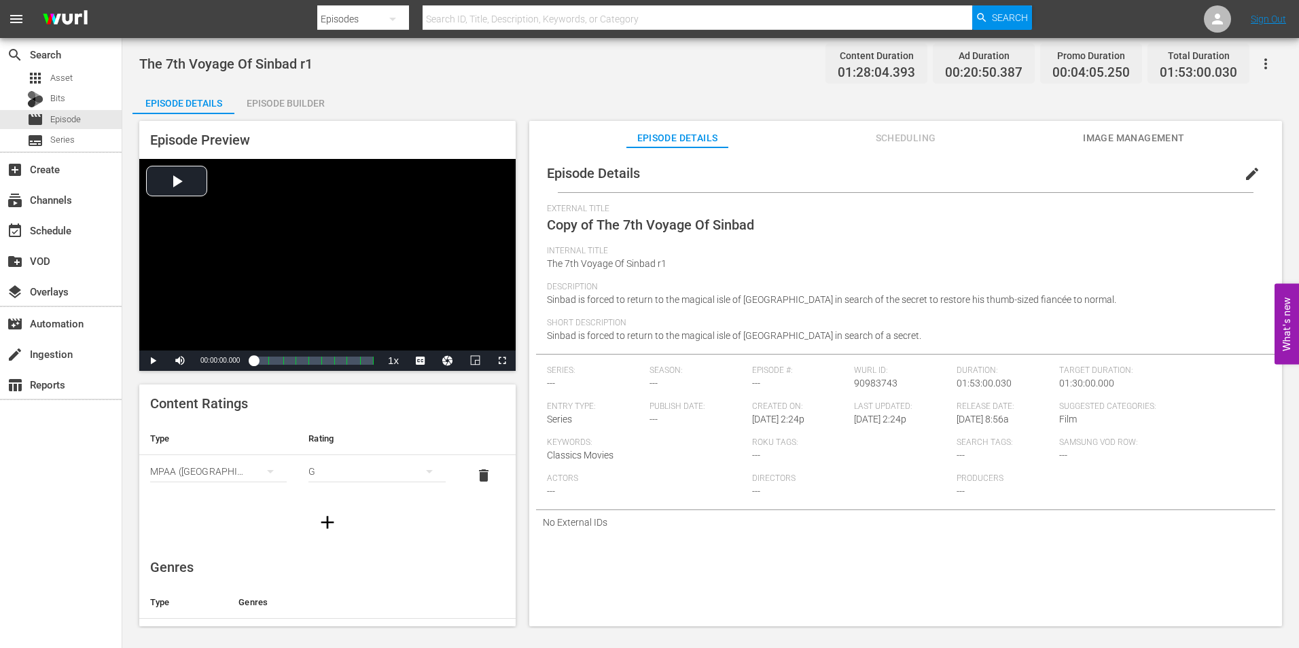
click at [1244, 172] on span "edit" at bounding box center [1252, 174] width 16 height 16
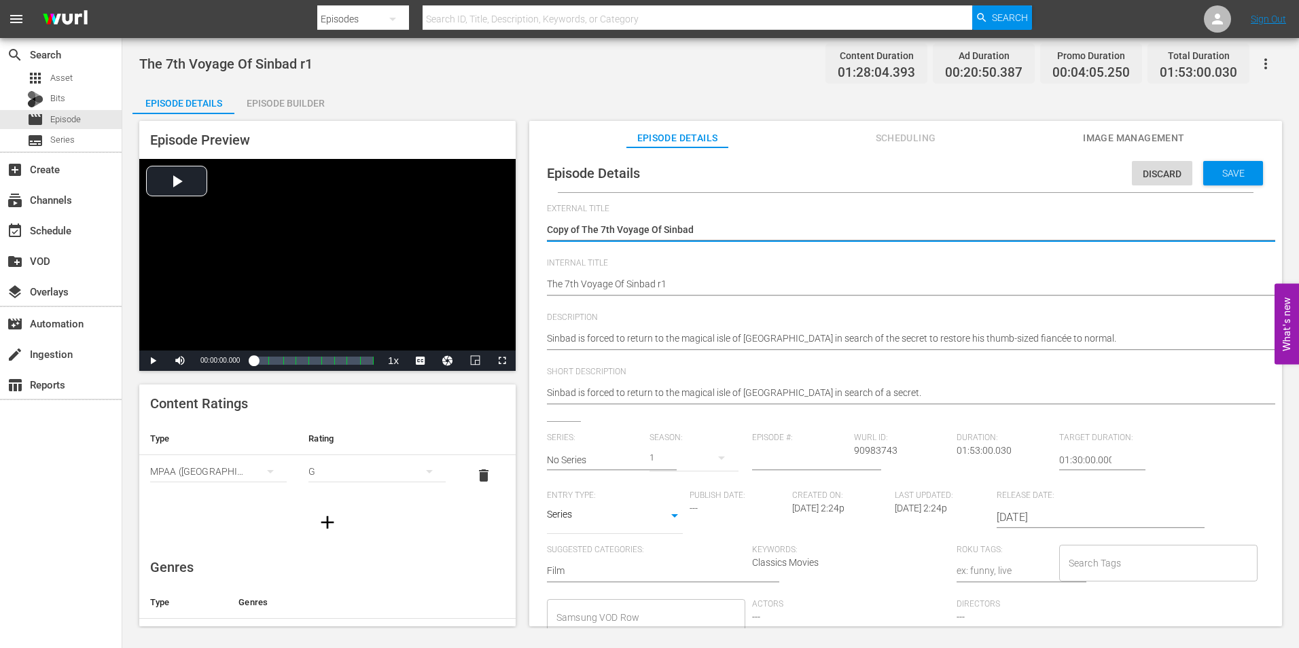
type textarea "Copy ofThe 7th Voyage Of Sinbad"
type textarea "Copy oThe 7th Voyage Of Sinbad"
type textarea "Copy The 7th Voyage Of Sinbad"
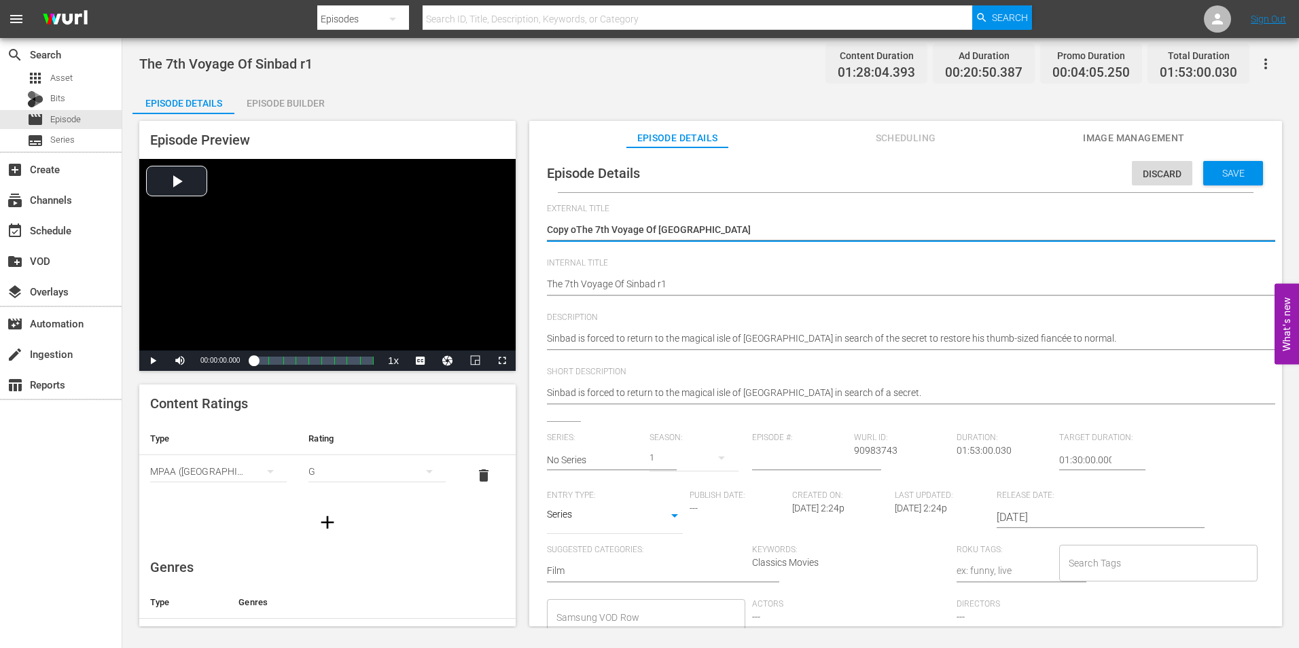
type textarea "Copy The 7th Voyage Of Sinbad"
type textarea "CopyThe 7th Voyage Of Sinbad"
type textarea "CopThe 7th Voyage Of Sinbad"
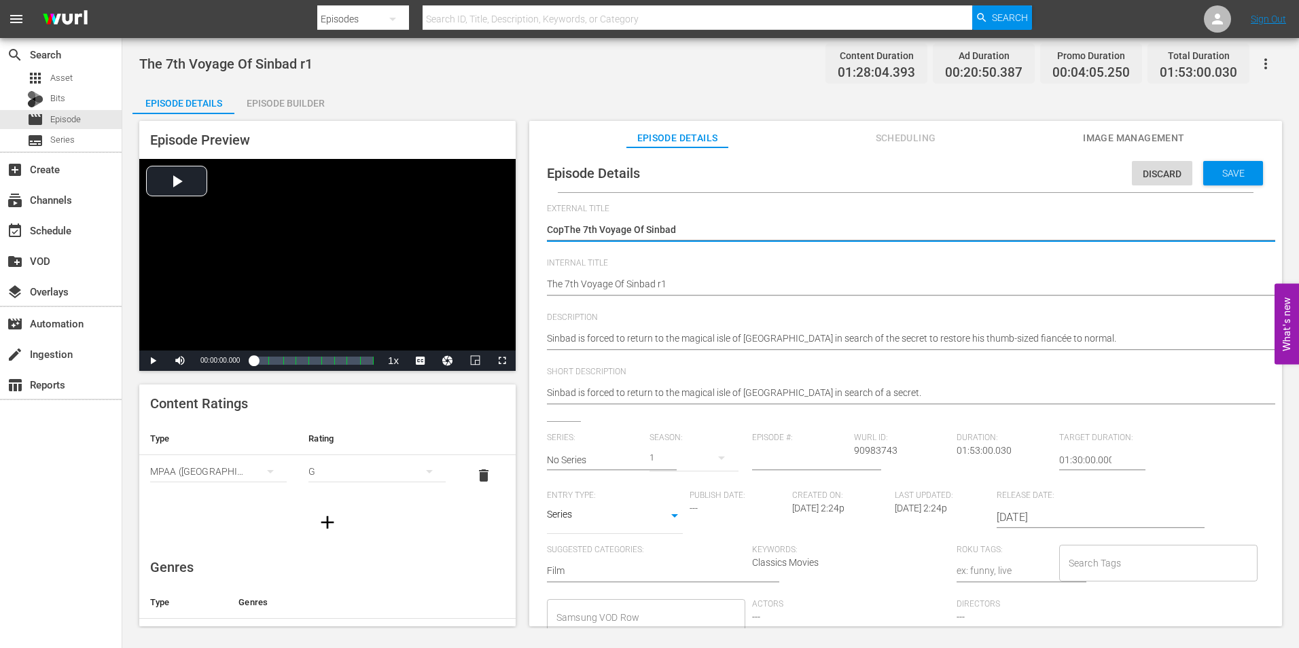
type textarea "CoThe 7th Voyage Of Sinbad"
type textarea "CThe 7th Voyage Of Sinbad"
type textarea "The 7th Voyage Of Sinbad"
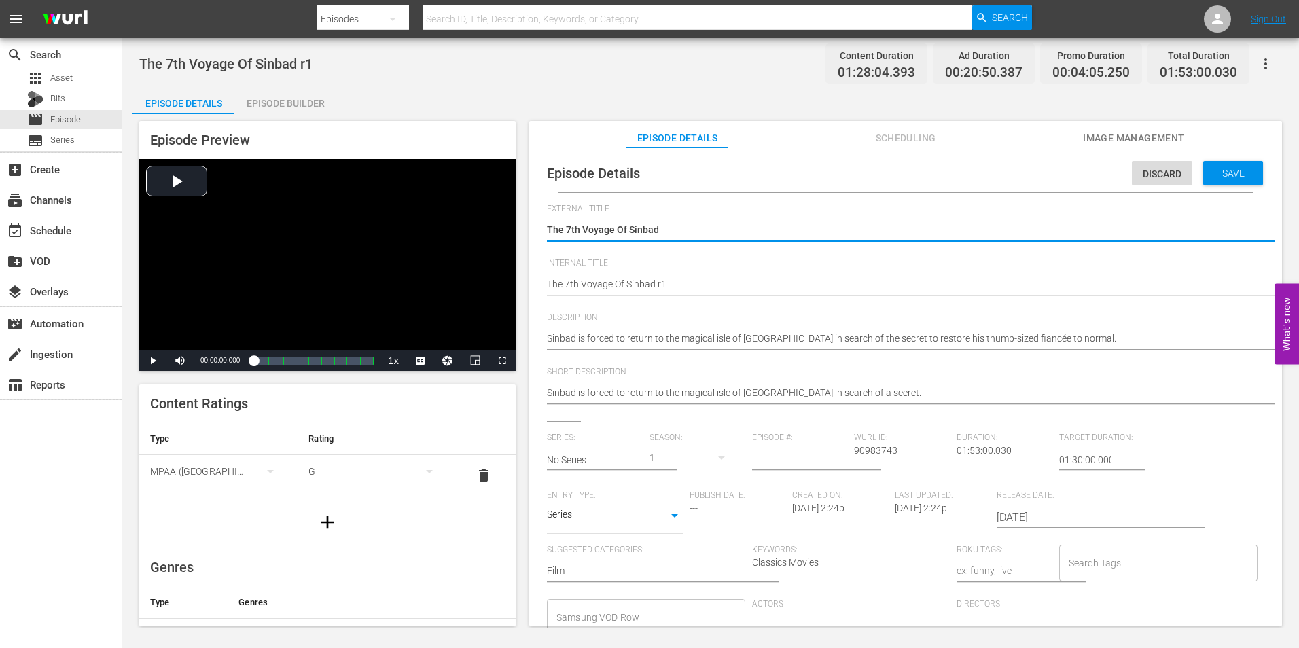
type textarea "The 7th Voyage Of Sinbad"
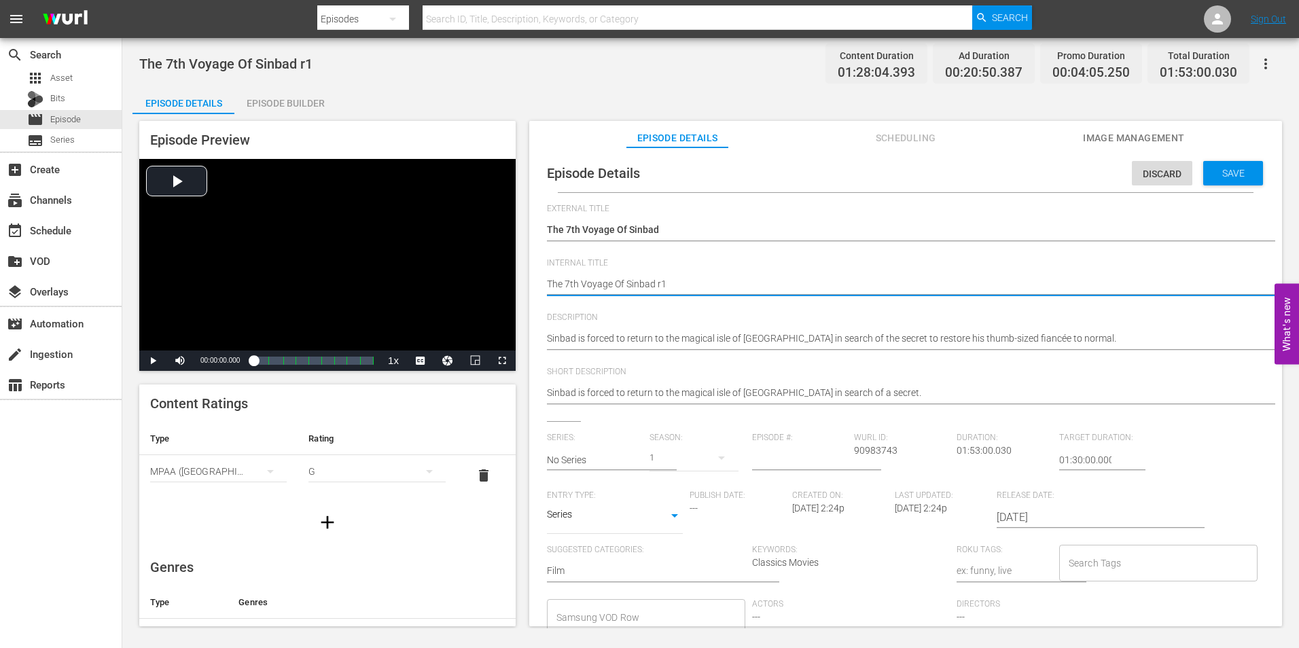
click at [552, 283] on textarea "The 7th Voyage Of Sinbad r1" at bounding box center [902, 285] width 711 height 16
click at [550, 284] on textarea "The 7th Voyage Of Sinbad r1" at bounding box center [902, 285] width 711 height 16
click at [548, 284] on textarea "The 7th Voyage Of Sinbad r1" at bounding box center [902, 285] width 711 height 16
type textarea "RThe 7th Voyage Of Sinbad r1"
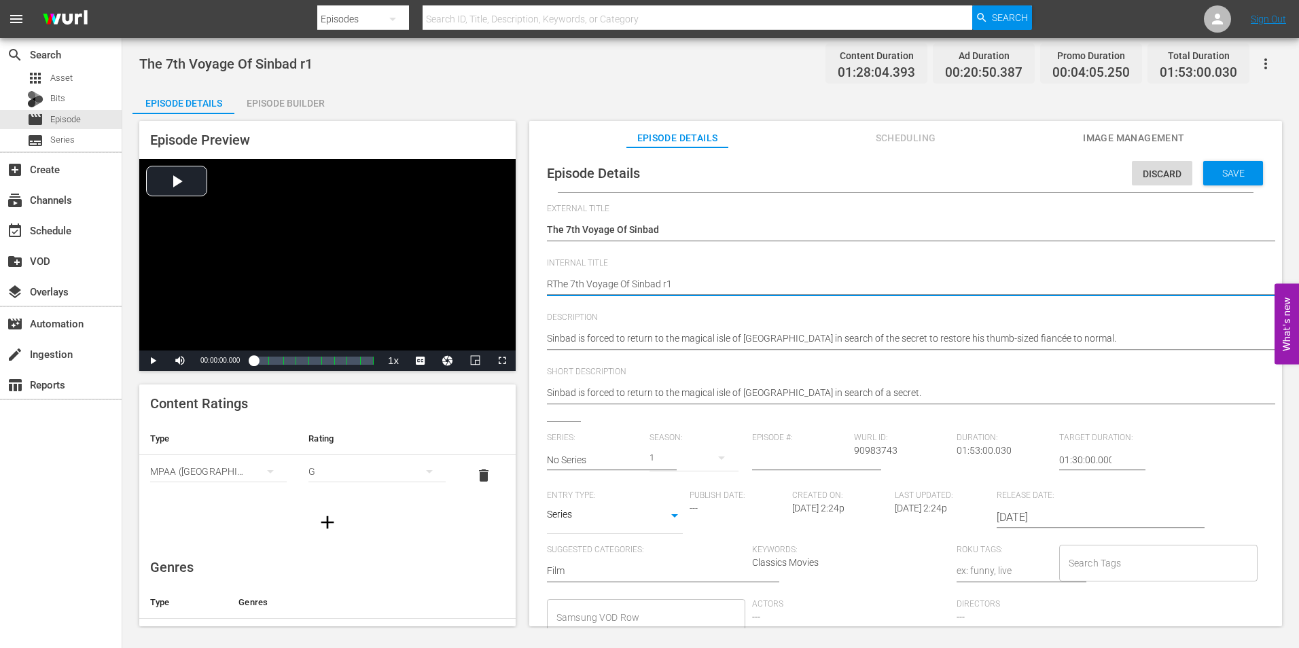
type textarea "R The 7th Voyage Of Sinbad r1"
click at [1216, 168] on span "Save" at bounding box center [1234, 173] width 44 height 11
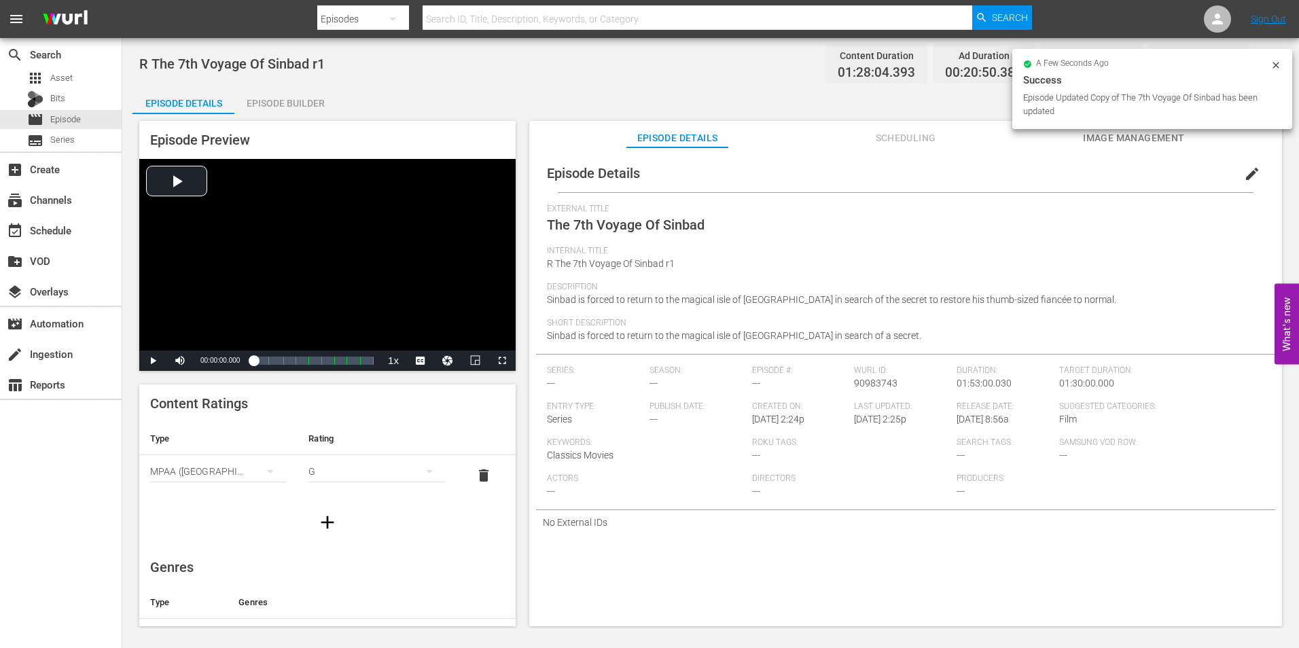
click at [298, 103] on div "Episode Builder" at bounding box center [285, 103] width 102 height 33
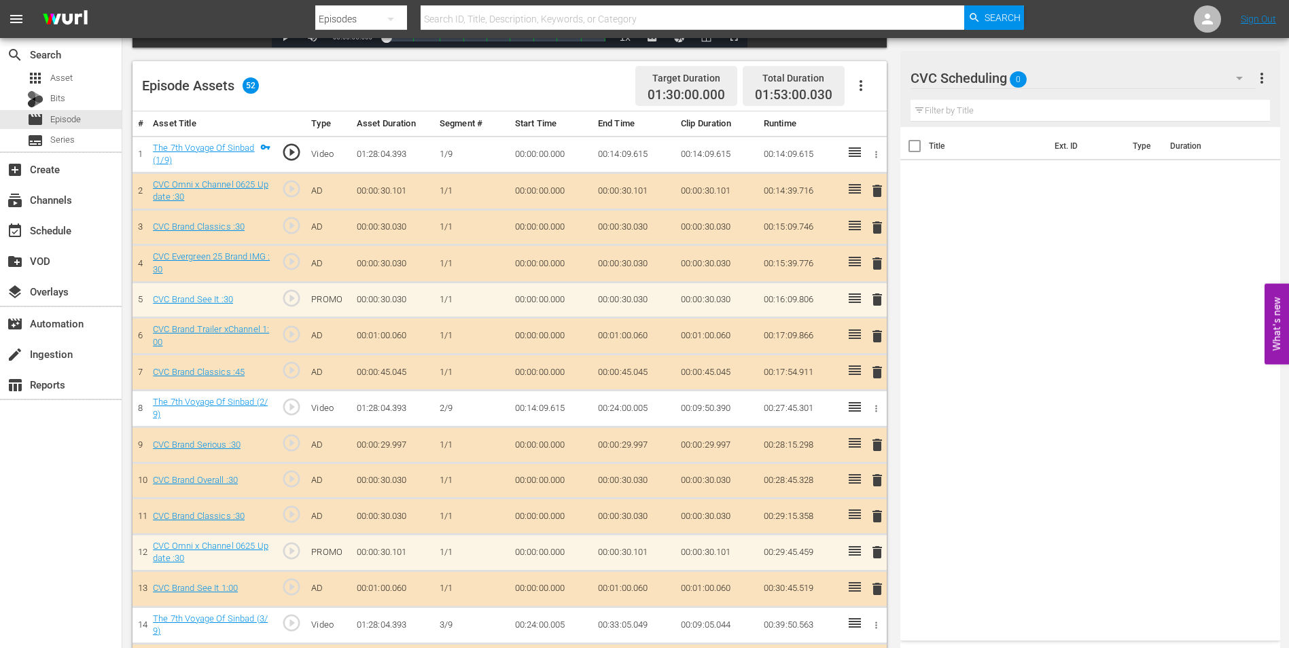
scroll to position [340, 0]
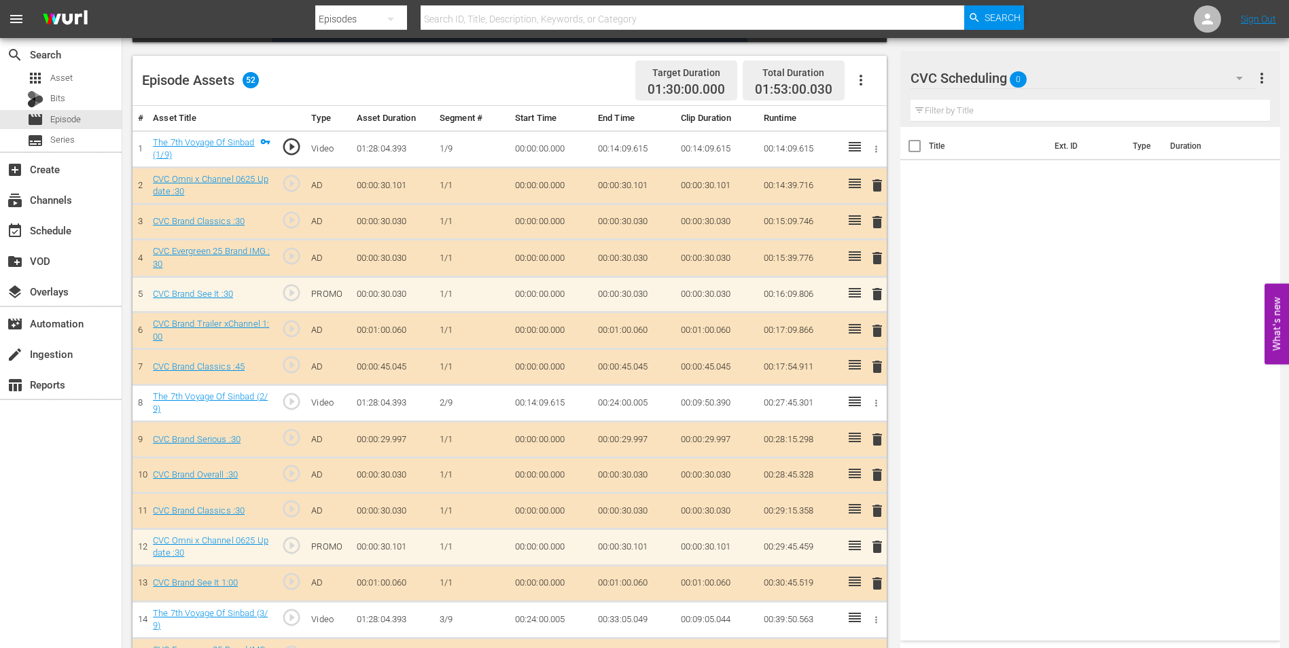
click at [1163, 70] on div "CVC Scheduling 0" at bounding box center [1082, 78] width 345 height 38
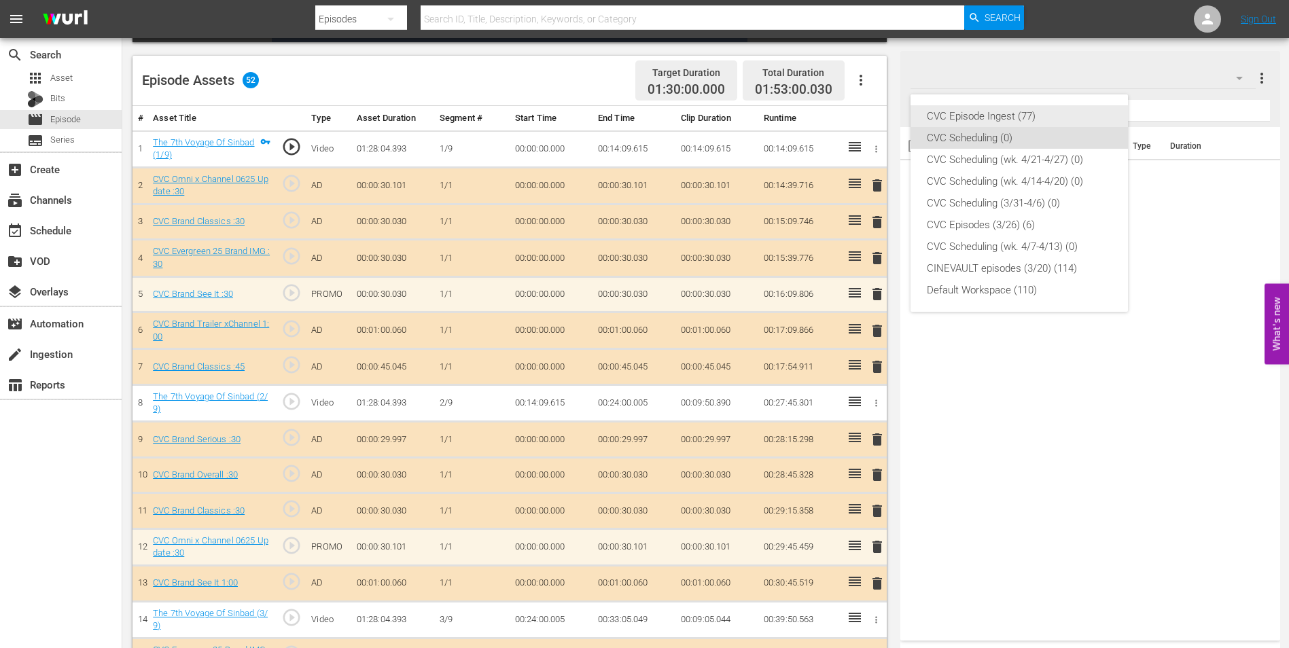
click at [1027, 118] on div "CVC Episode Ingest (77)" at bounding box center [1019, 116] width 185 height 22
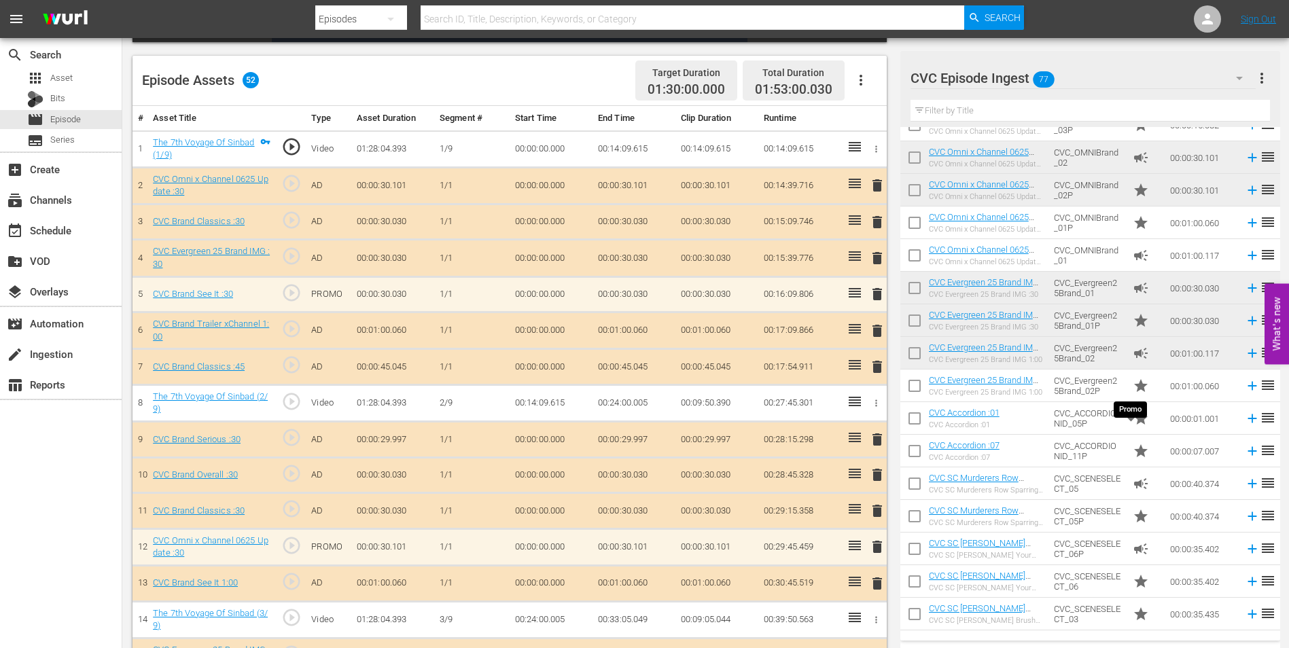
scroll to position [272, 0]
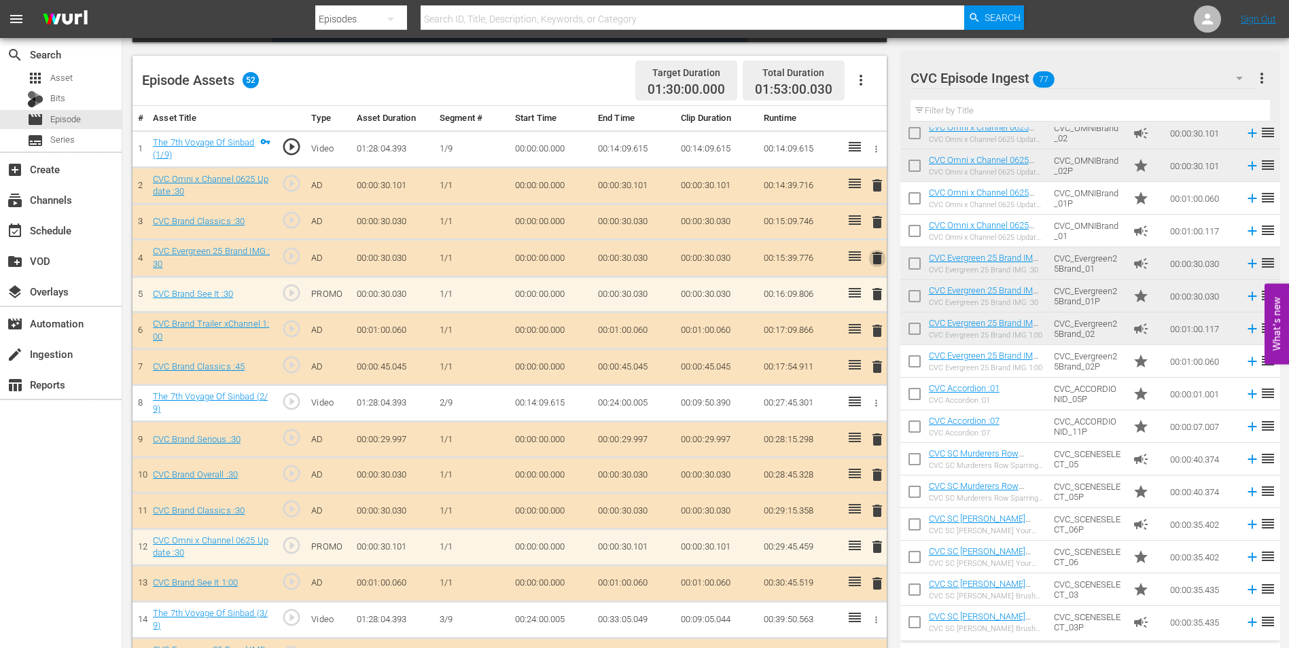
click at [874, 260] on span "delete" at bounding box center [877, 258] width 16 height 16
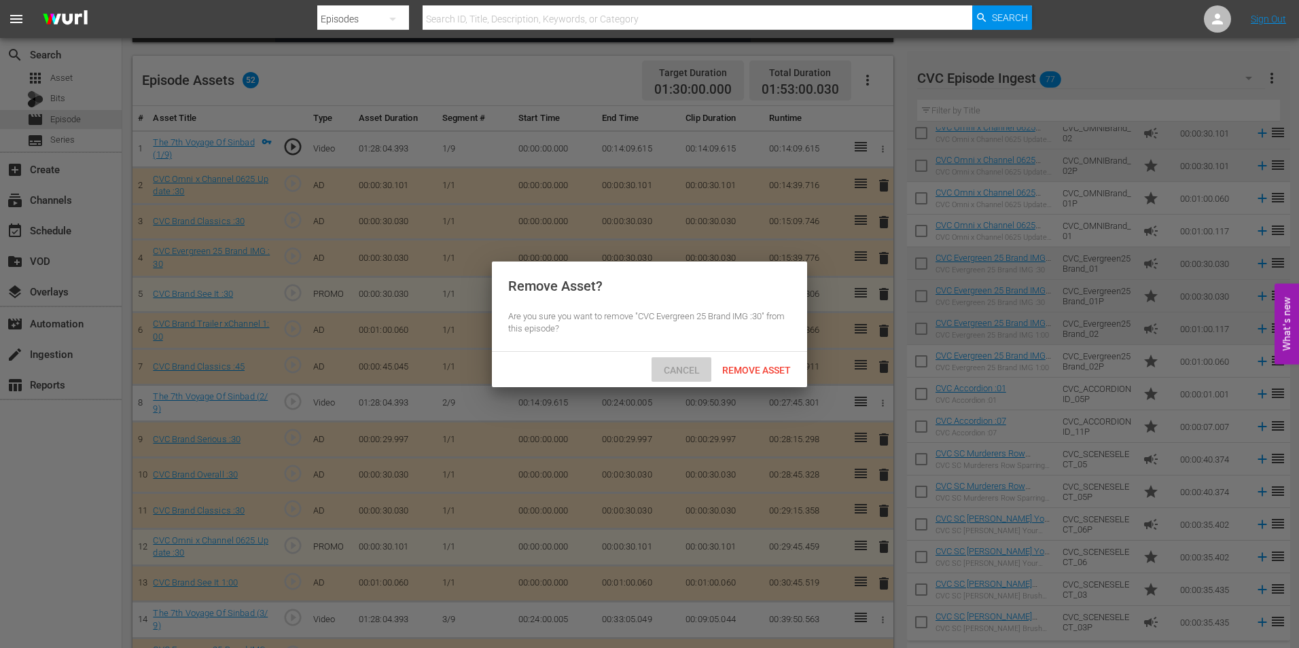
click at [685, 372] on span "Cancel" at bounding box center [682, 370] width 58 height 11
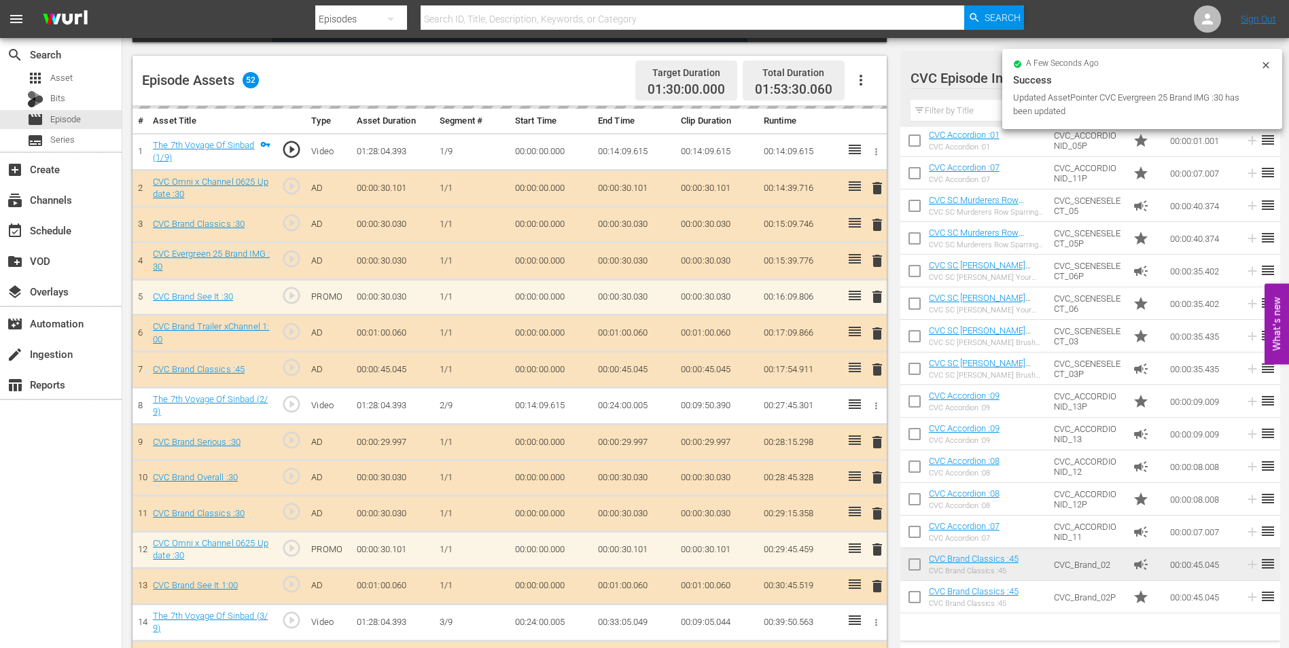
scroll to position [536, 0]
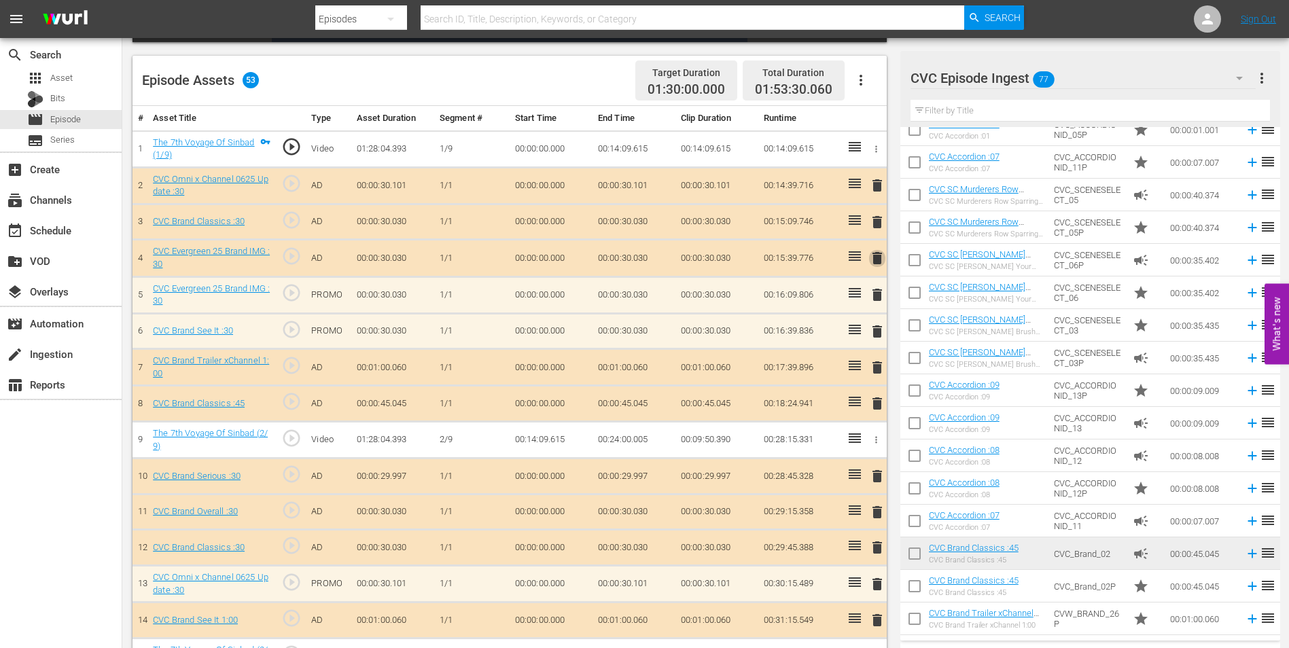
click at [876, 261] on span "delete" at bounding box center [877, 258] width 16 height 16
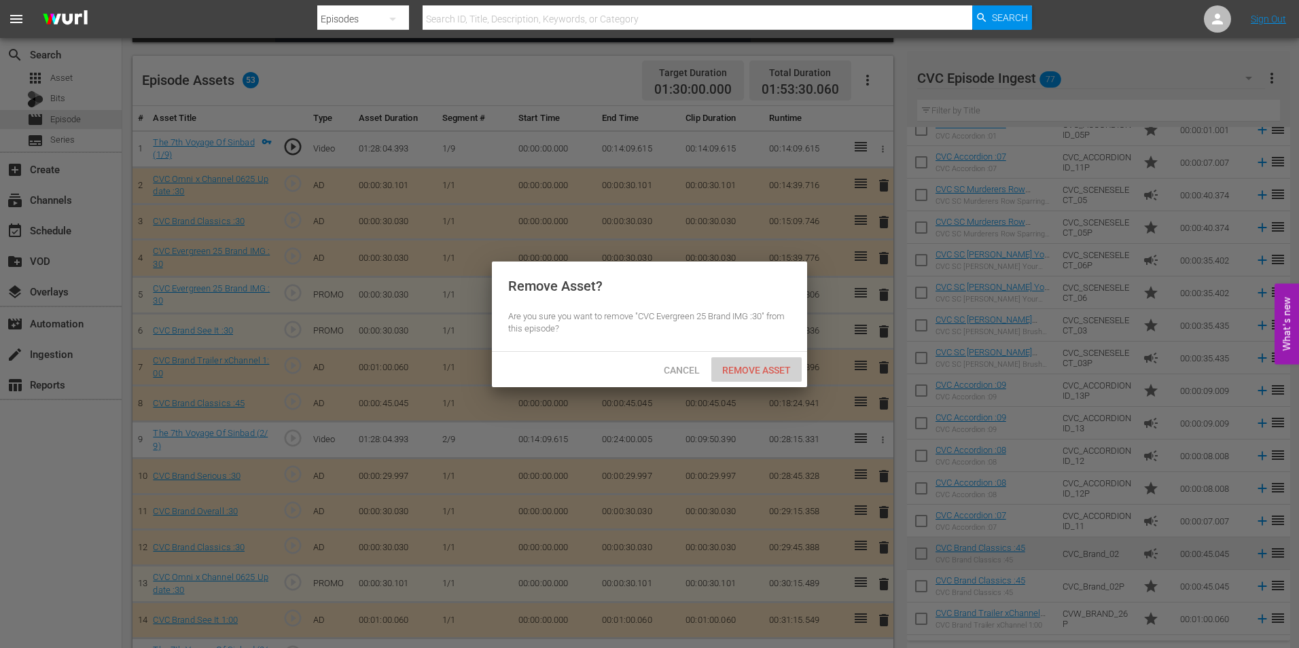
click at [773, 366] on span "Remove Asset" at bounding box center [756, 370] width 90 height 11
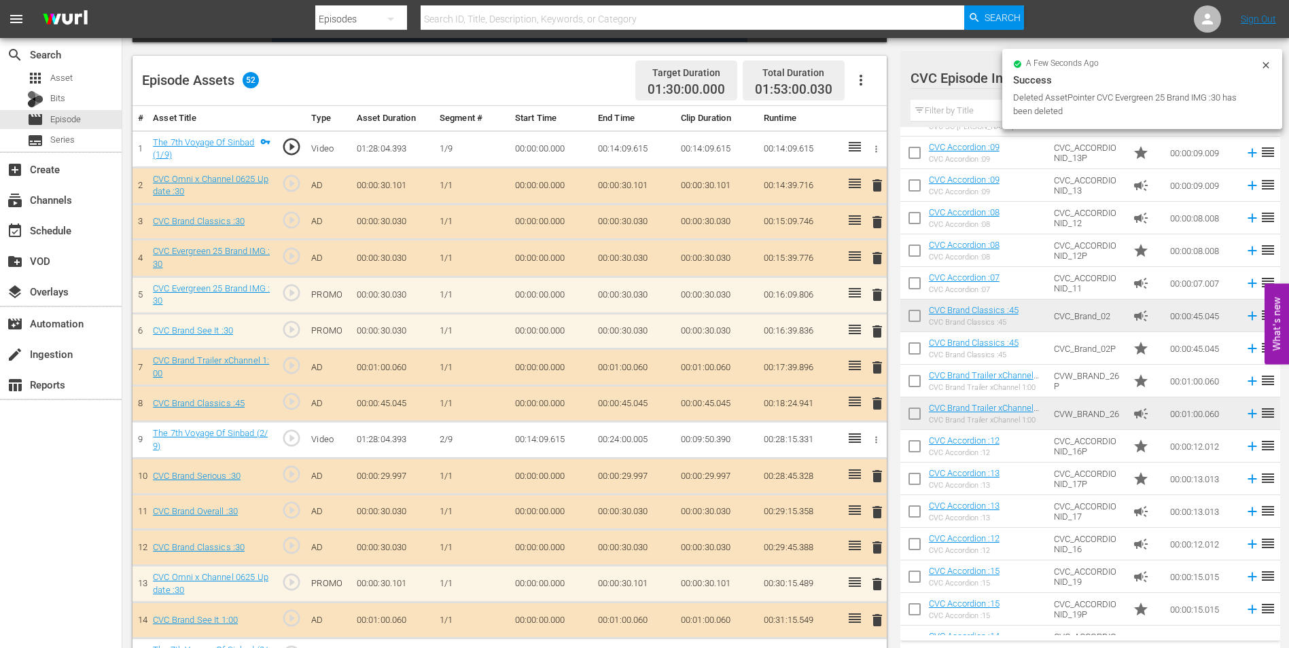
scroll to position [808, 0]
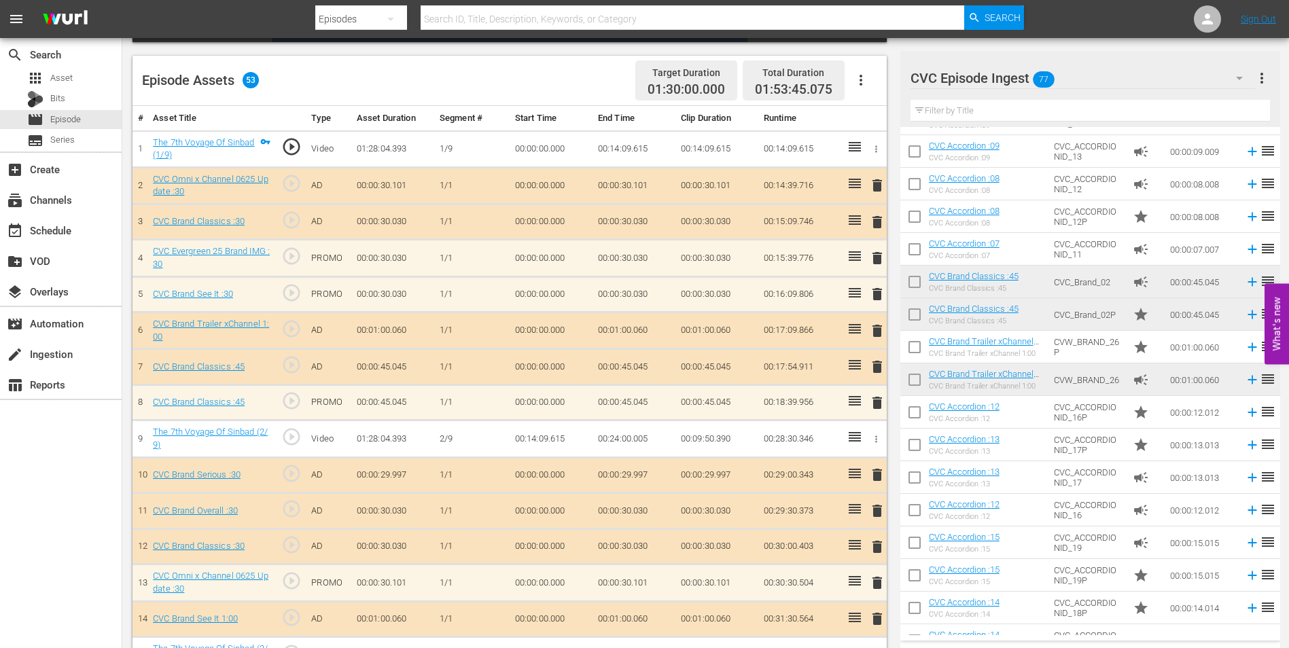
click at [876, 362] on span "delete" at bounding box center [877, 367] width 16 height 16
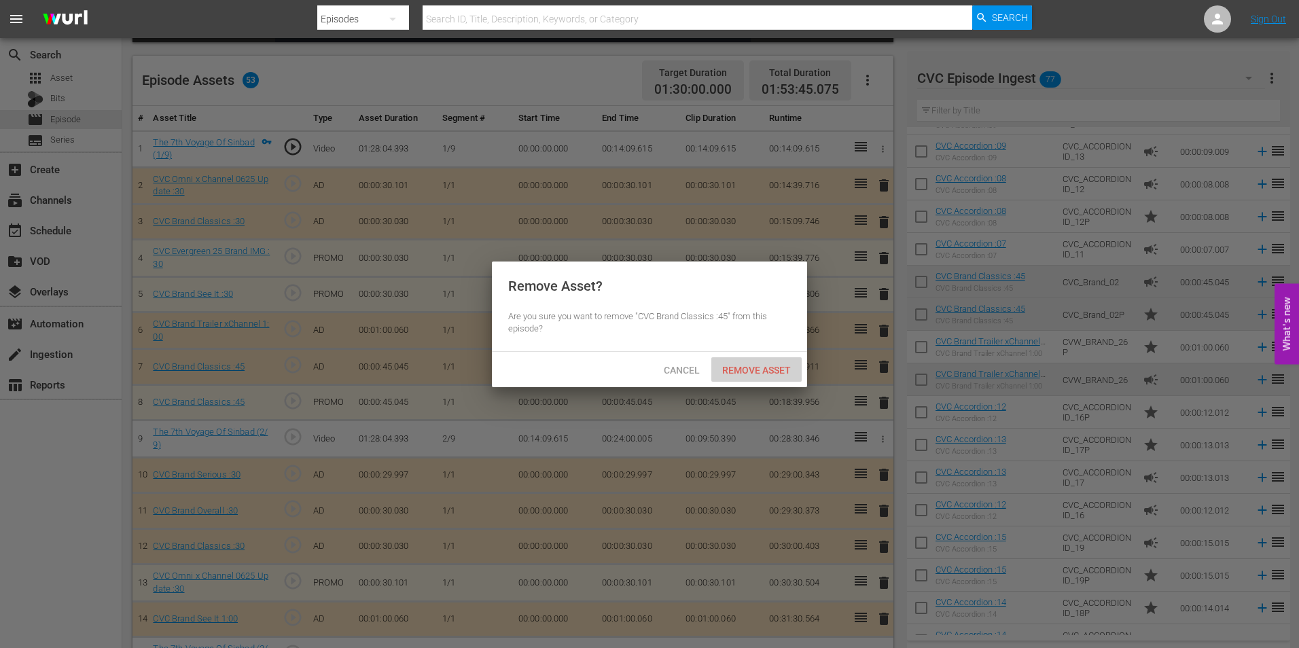
click at [748, 365] on span "Remove Asset" at bounding box center [756, 370] width 90 height 11
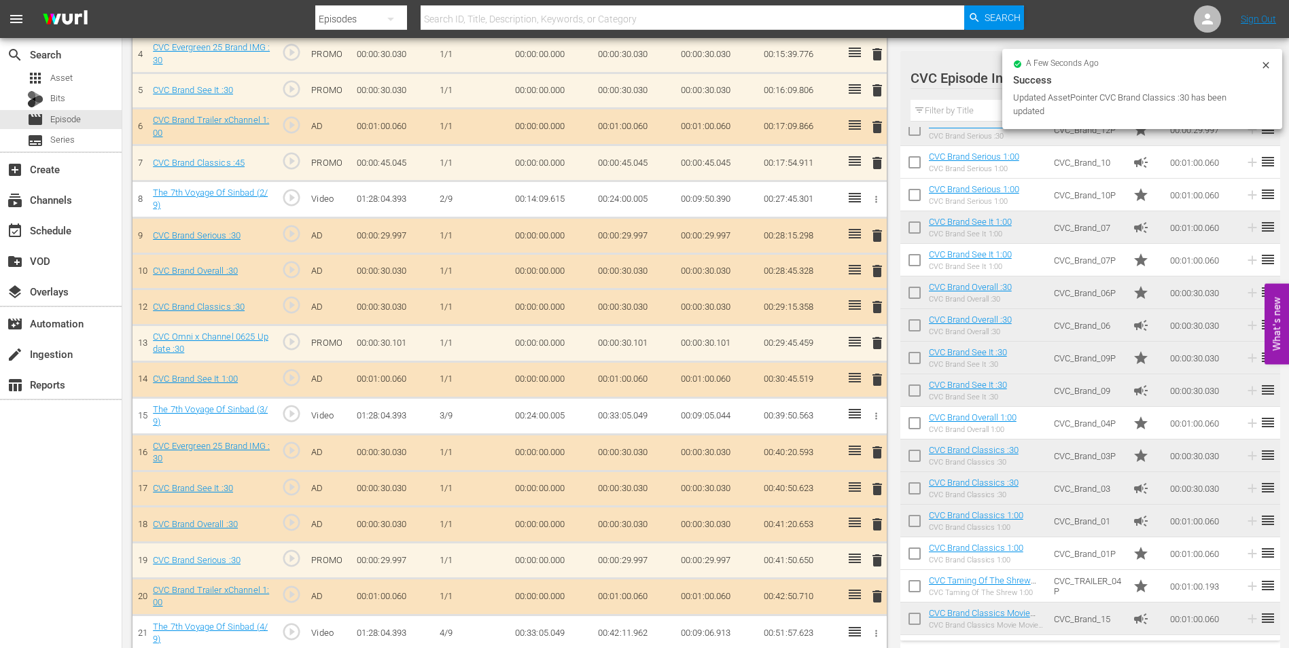
scroll to position [544, 0]
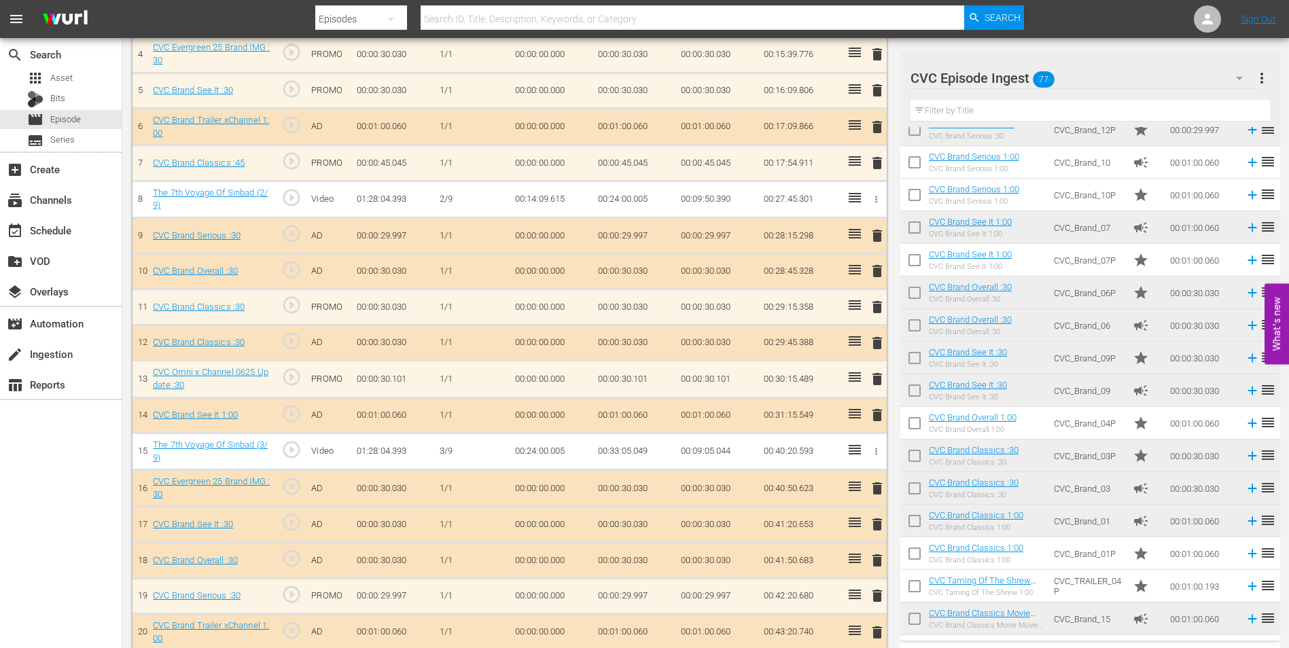
click at [877, 344] on span "delete" at bounding box center [877, 343] width 16 height 16
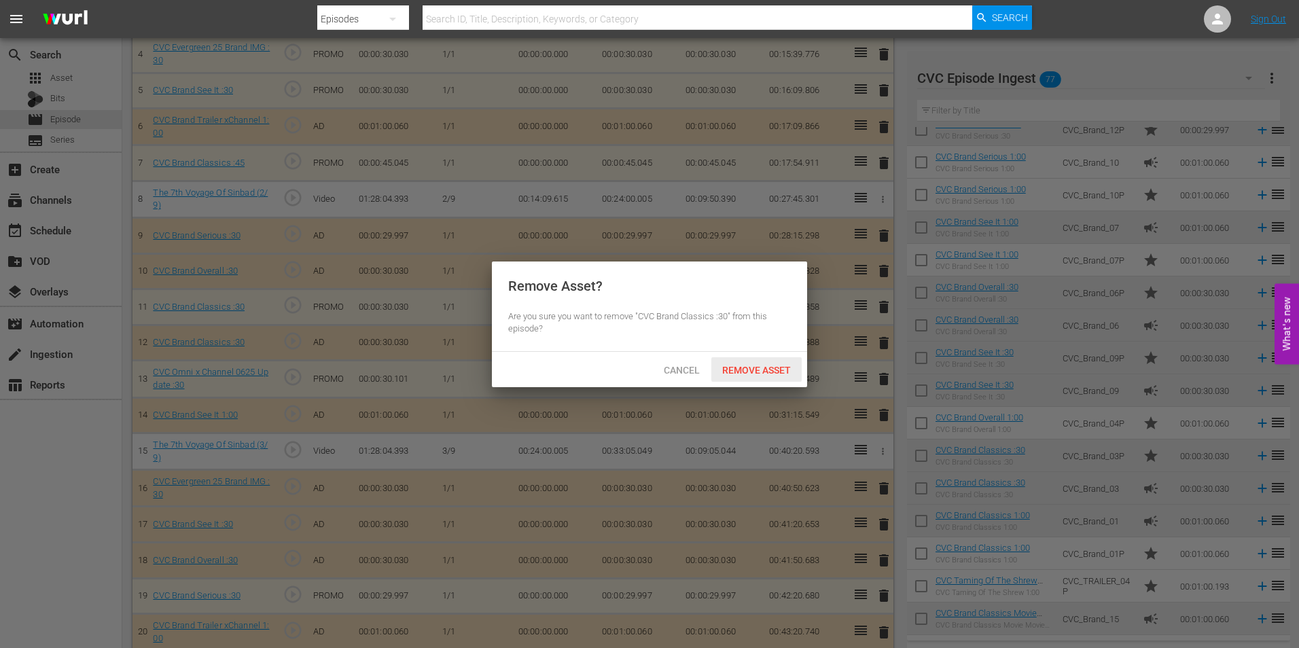
click at [733, 365] on span "Remove Asset" at bounding box center [756, 370] width 90 height 11
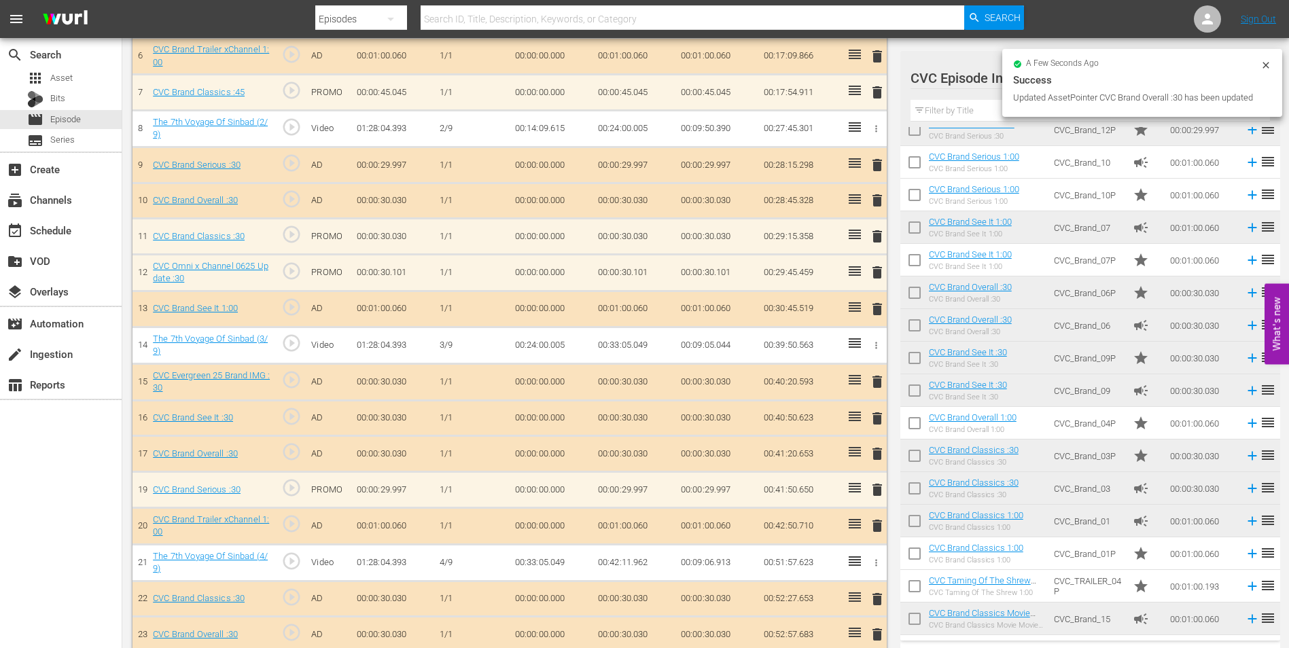
scroll to position [612, 0]
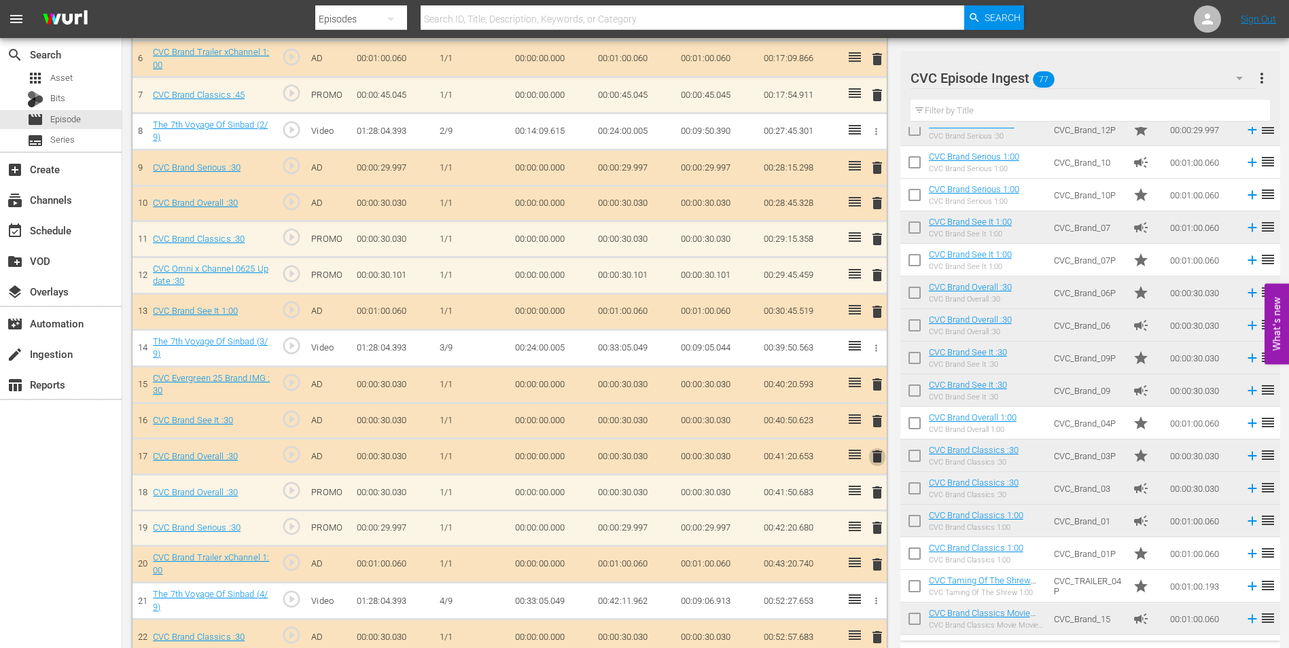
click at [875, 457] on span "delete" at bounding box center [877, 456] width 16 height 16
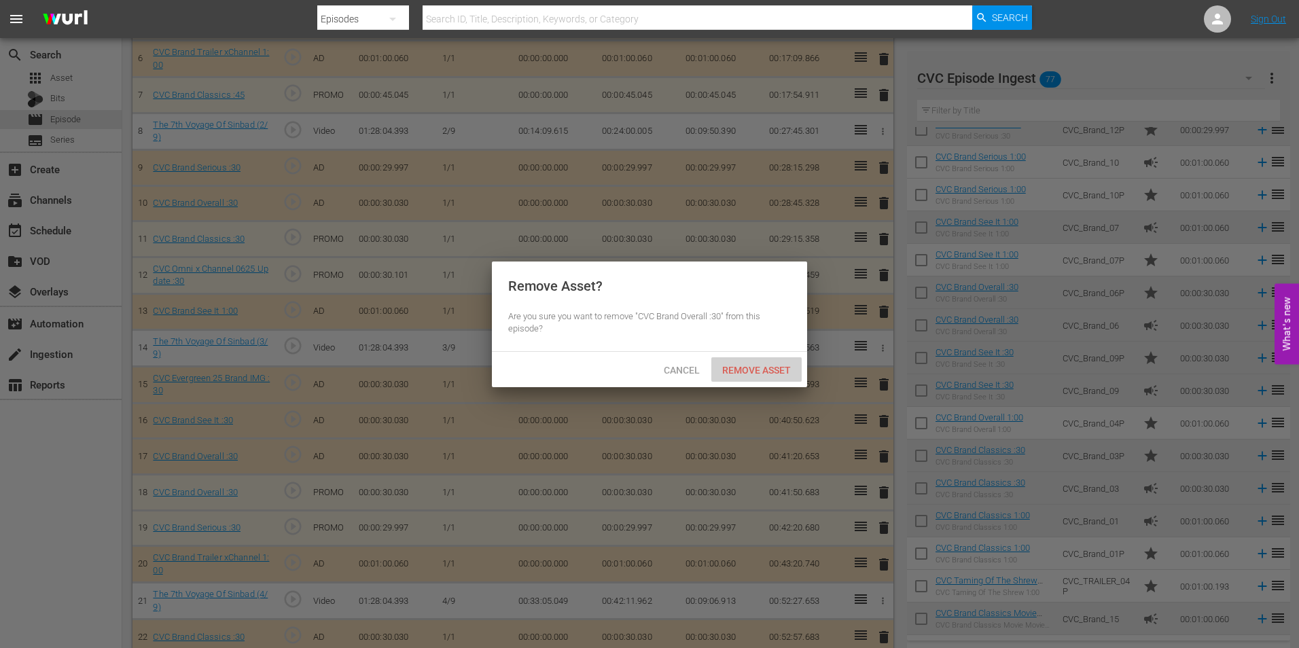
click at [735, 370] on span "Remove Asset" at bounding box center [756, 370] width 90 height 11
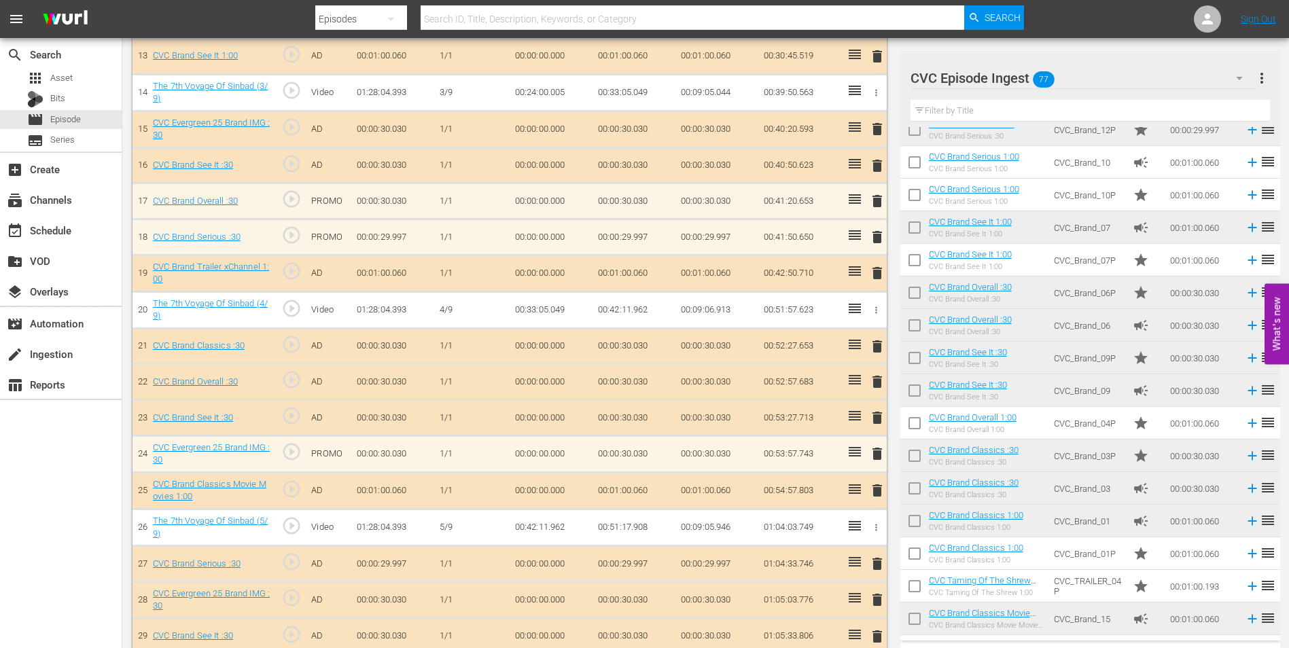
scroll to position [883, 0]
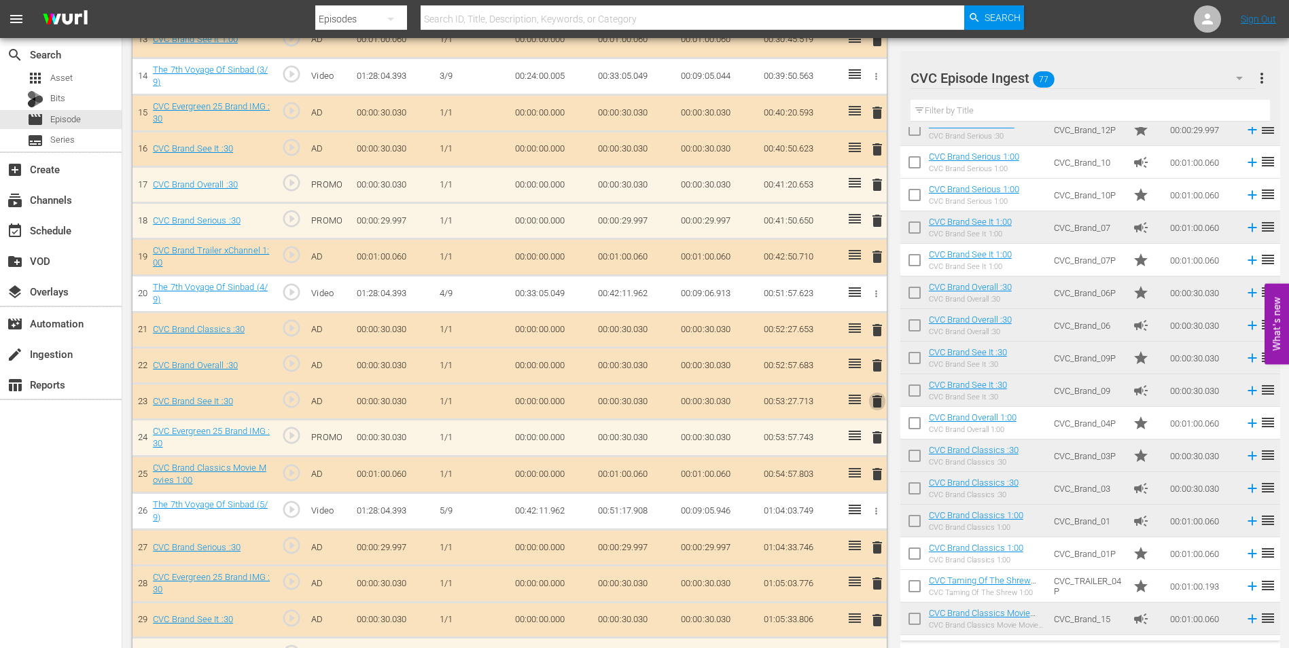
click at [883, 401] on span "delete" at bounding box center [877, 401] width 16 height 16
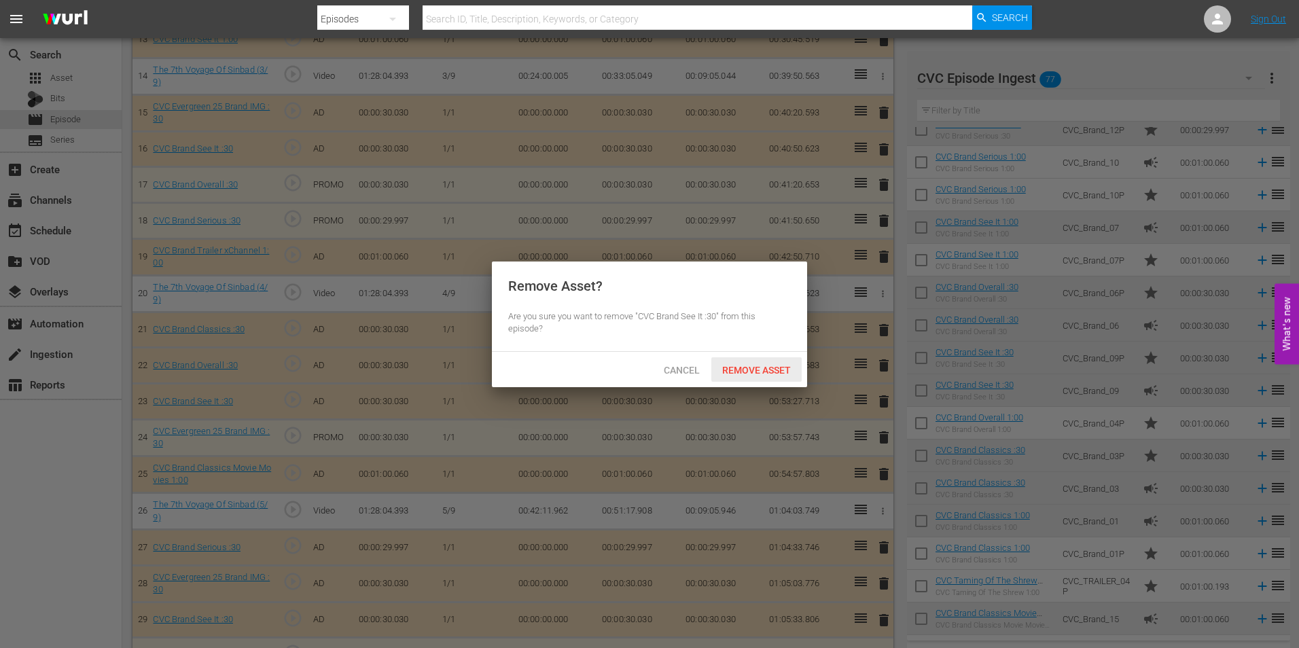
click at [785, 366] on span "Remove Asset" at bounding box center [756, 370] width 90 height 11
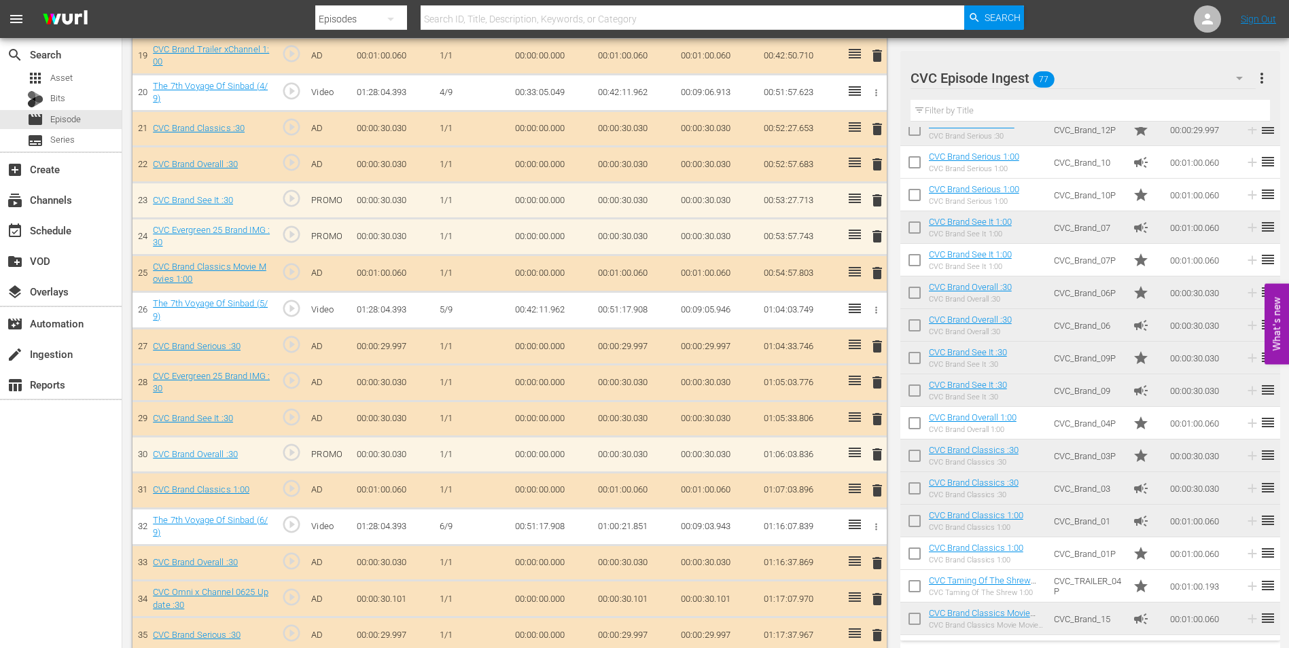
scroll to position [1090, 0]
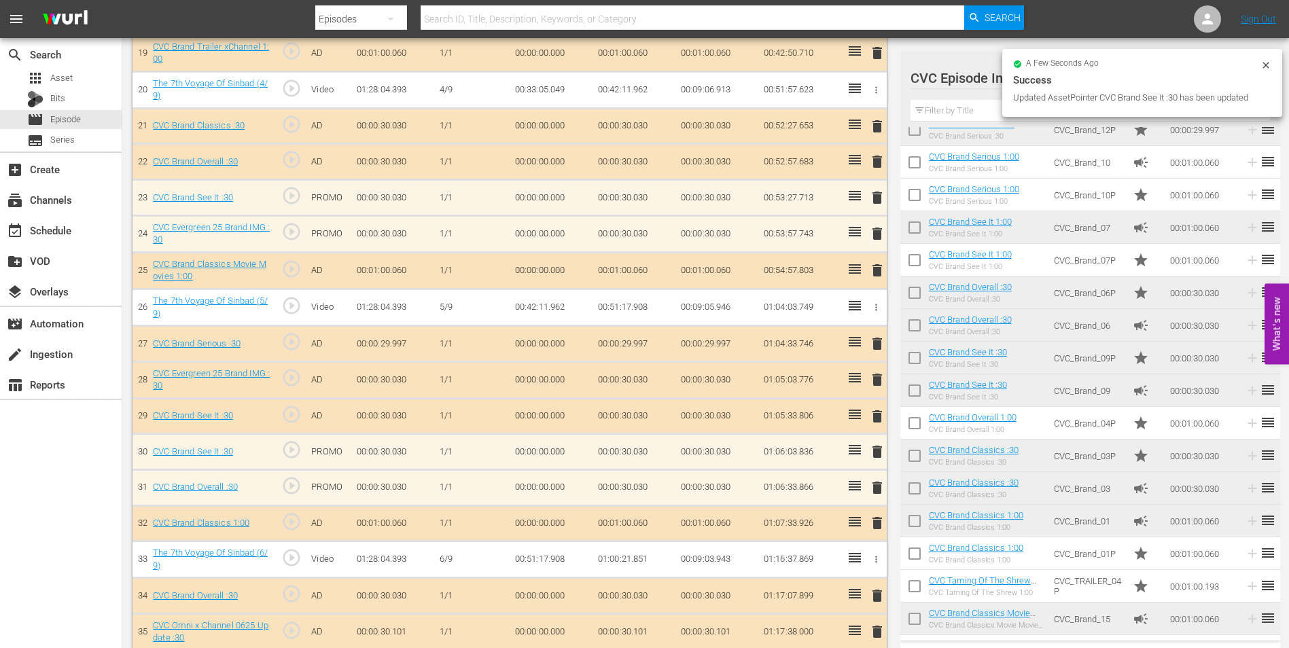
click at [874, 414] on div "delete" at bounding box center [875, 416] width 12 height 20
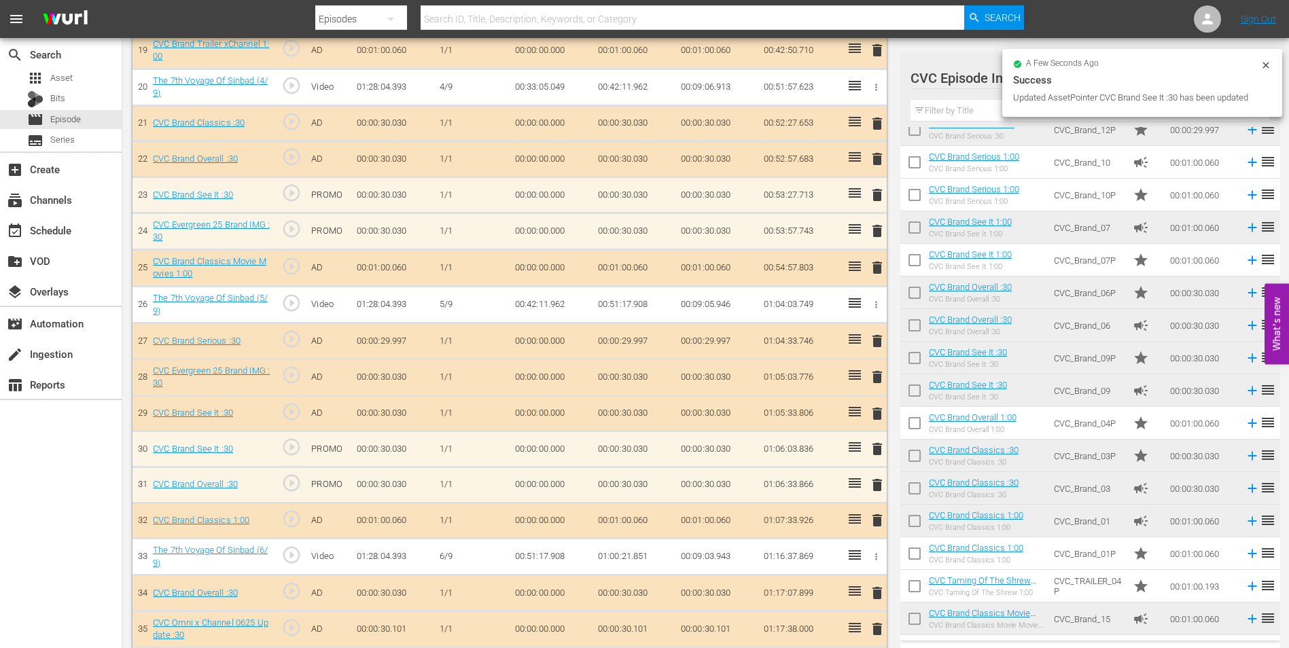
scroll to position [1087, 0]
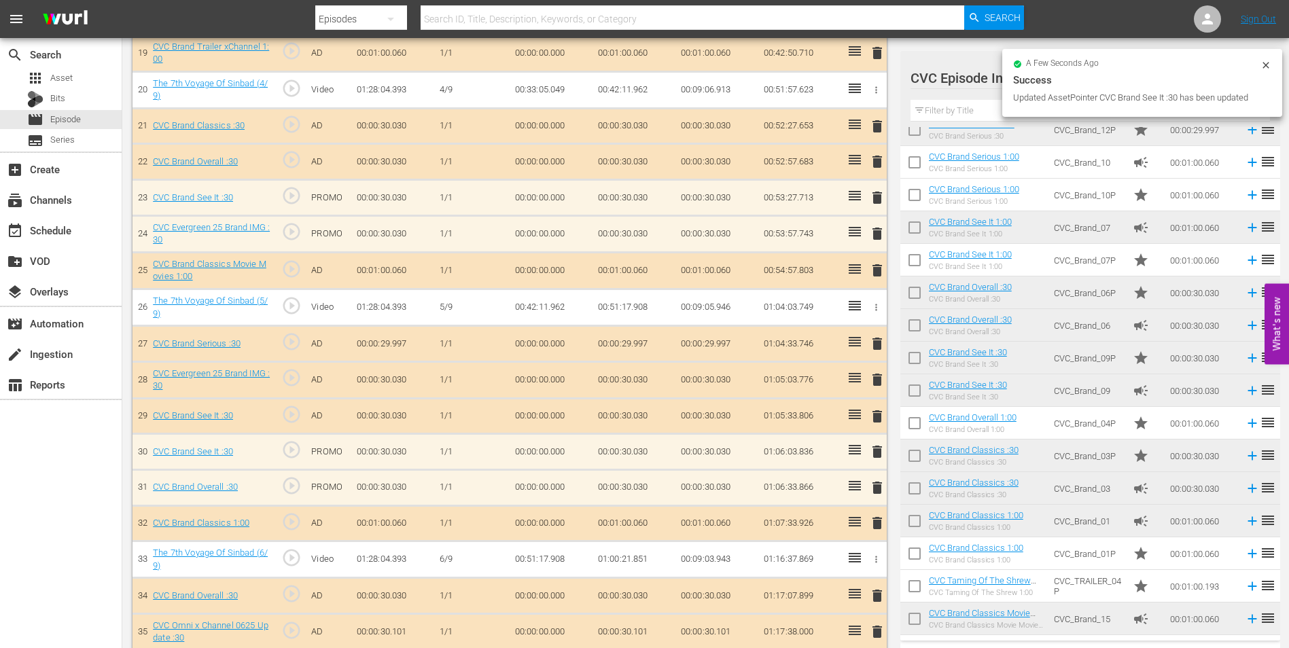
click at [877, 417] on span "delete" at bounding box center [877, 416] width 16 height 16
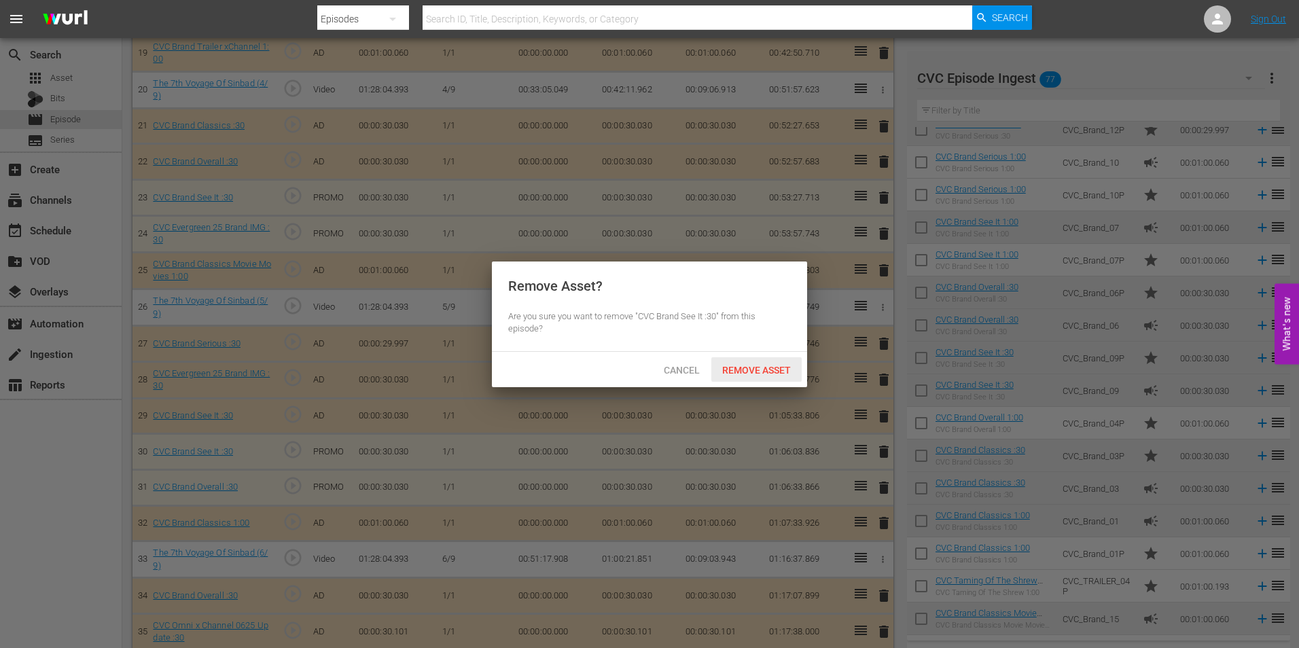
click at [731, 358] on div "Remove Asset" at bounding box center [756, 369] width 90 height 25
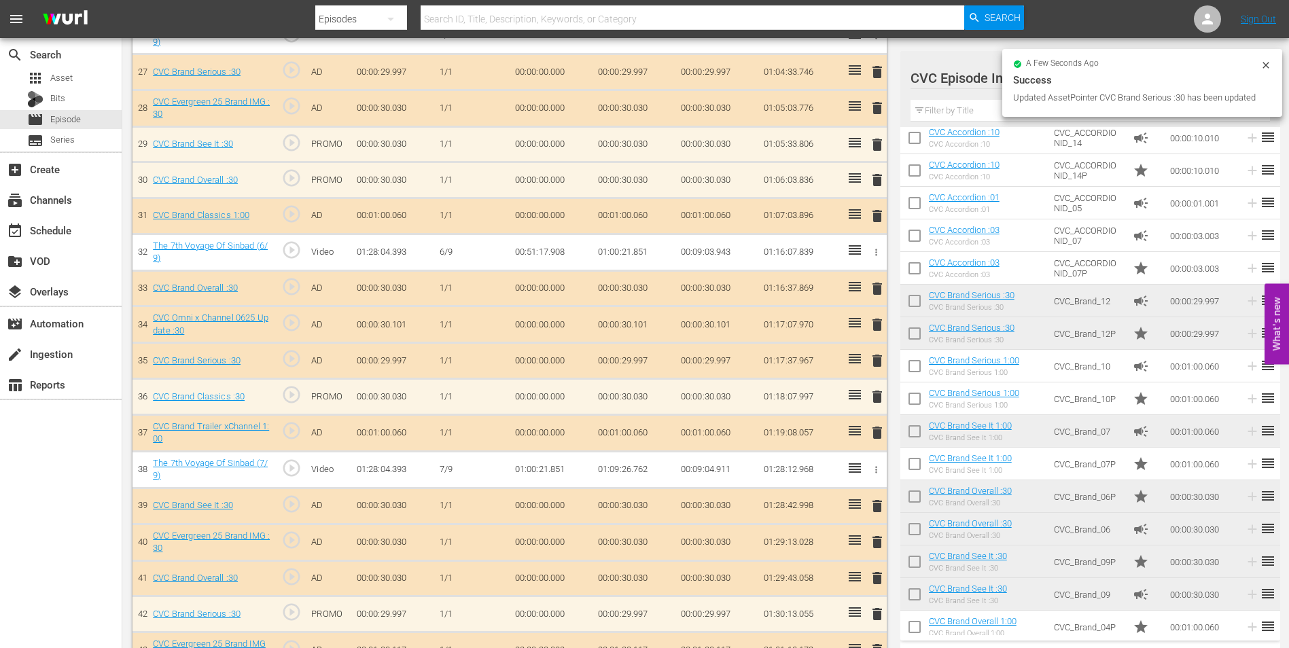
scroll to position [1359, 0]
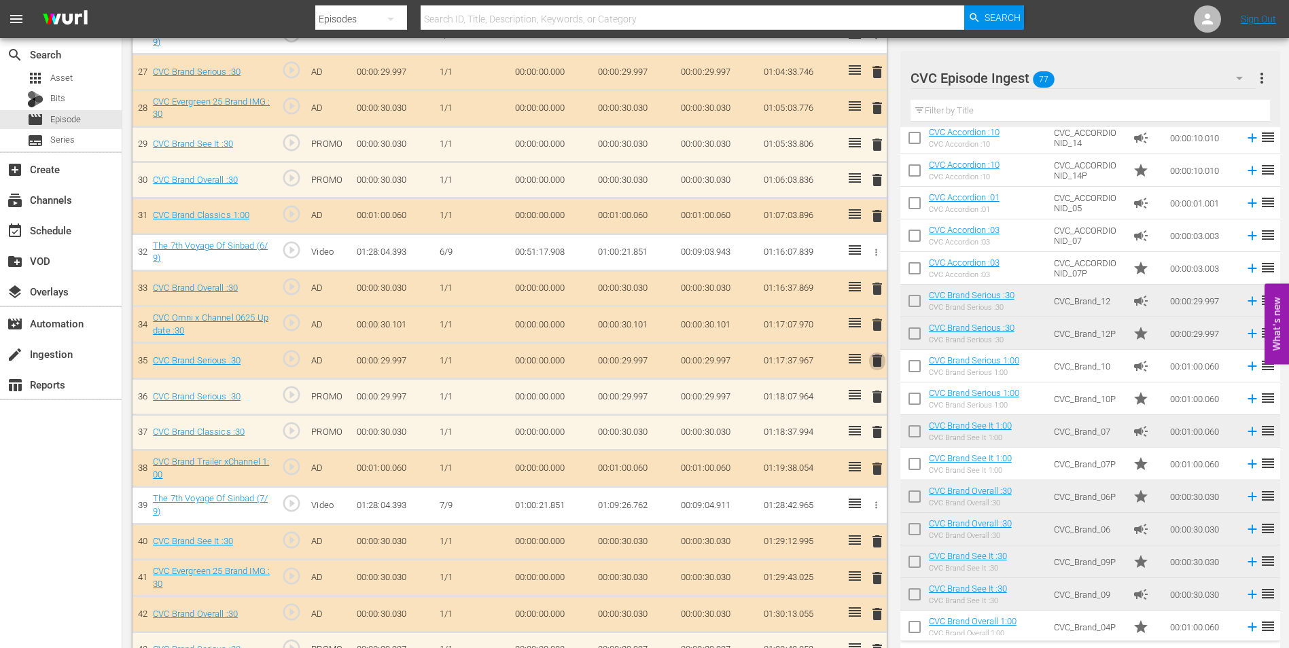
click at [874, 361] on span "delete" at bounding box center [877, 361] width 16 height 16
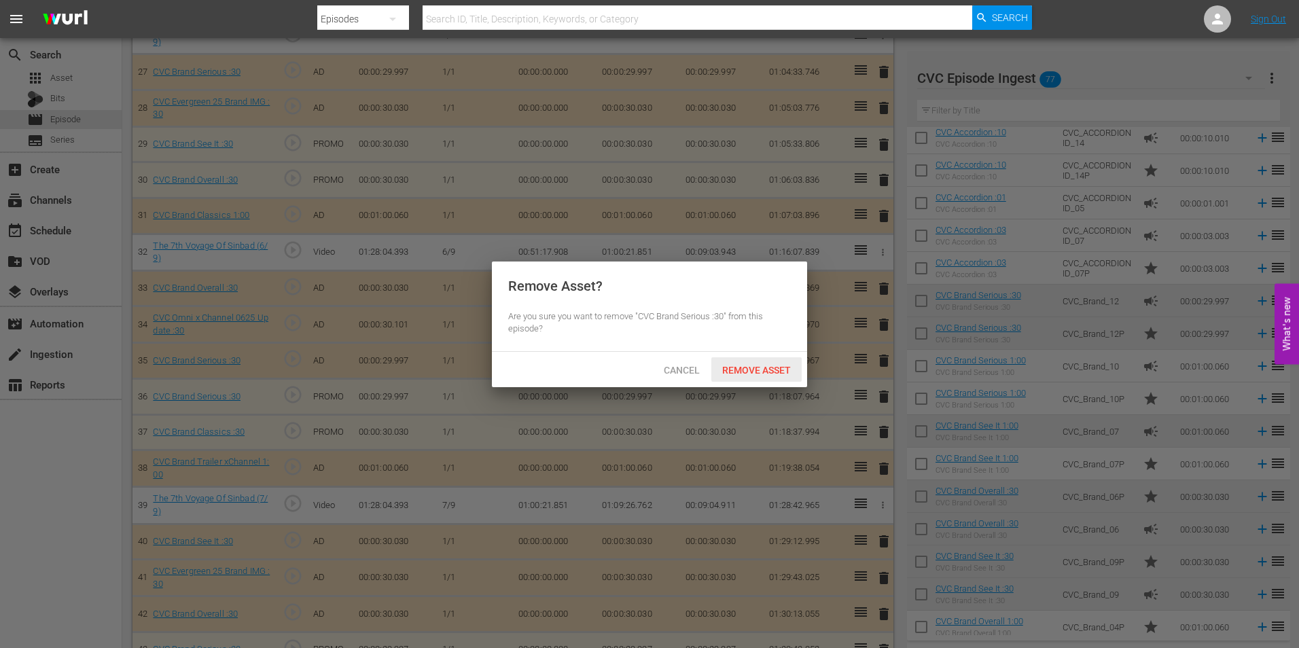
click at [771, 370] on span "Remove Asset" at bounding box center [756, 370] width 90 height 11
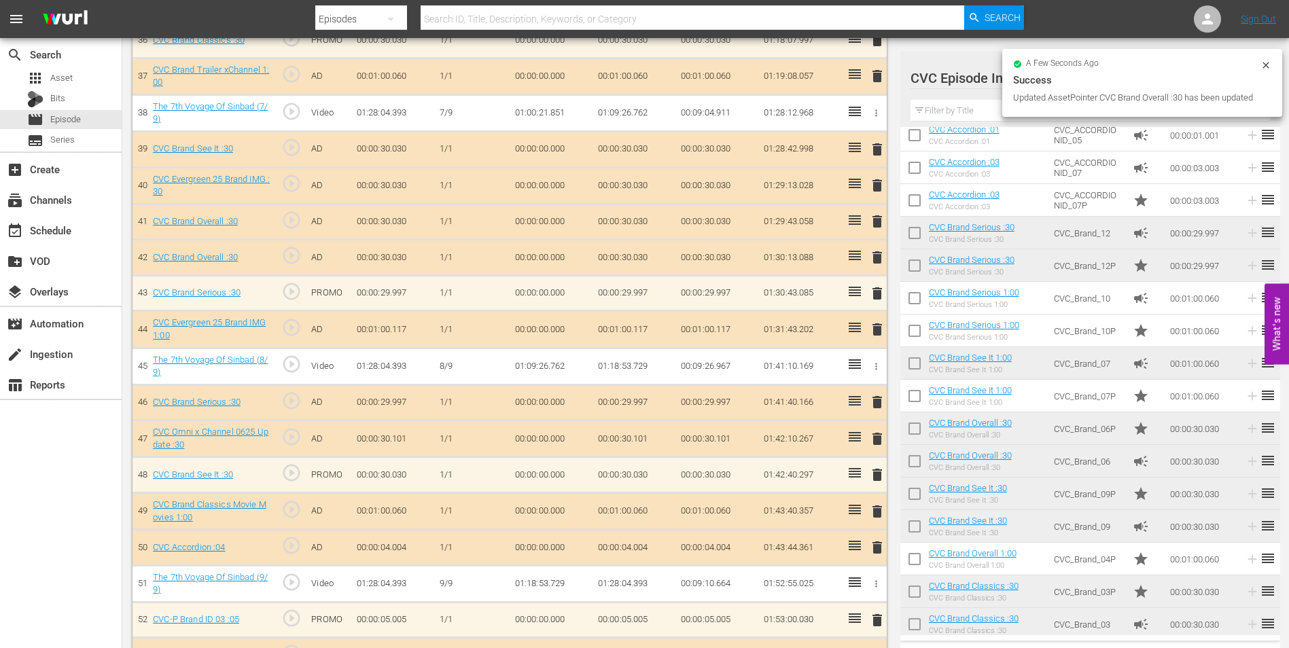
scroll to position [1716, 0]
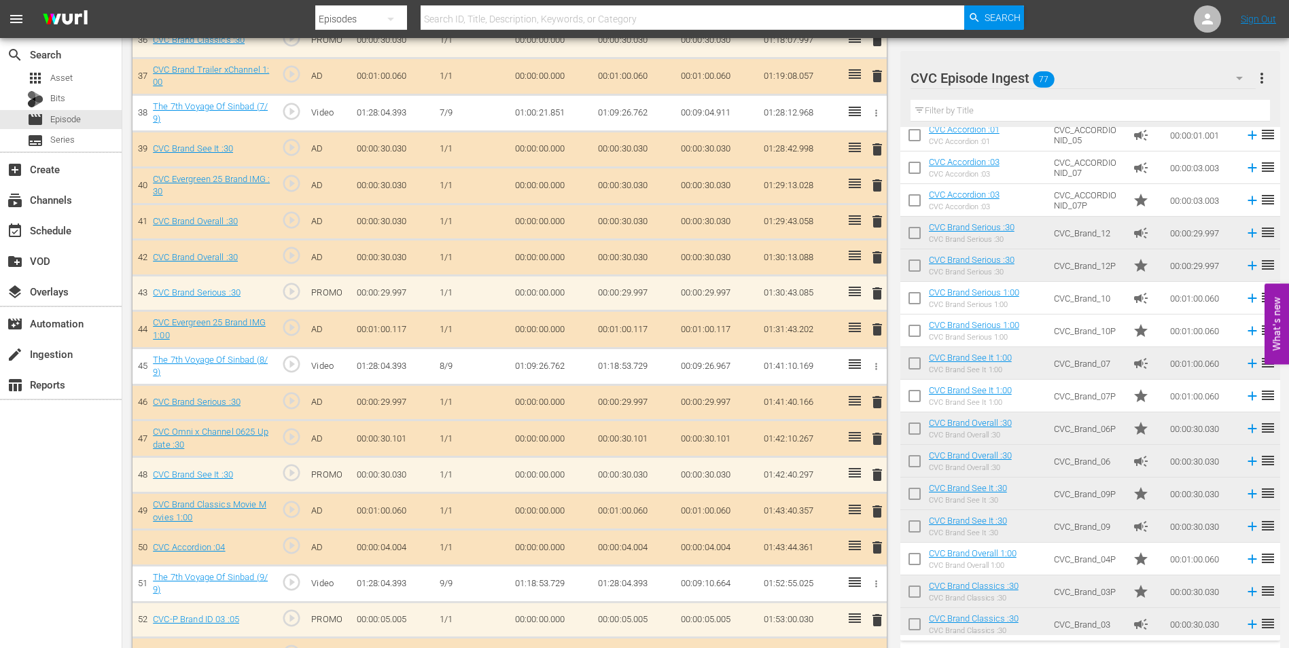
click at [876, 255] on span "delete" at bounding box center [877, 257] width 16 height 16
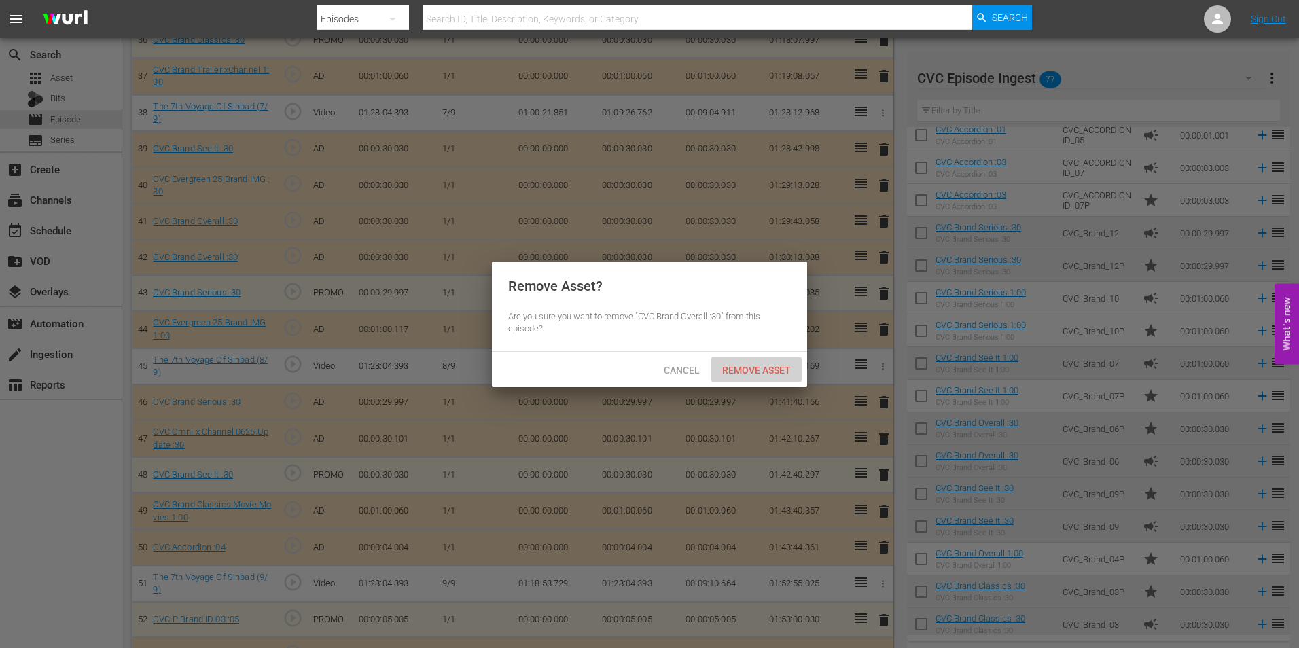
click at [771, 373] on span "Remove Asset" at bounding box center [756, 370] width 90 height 11
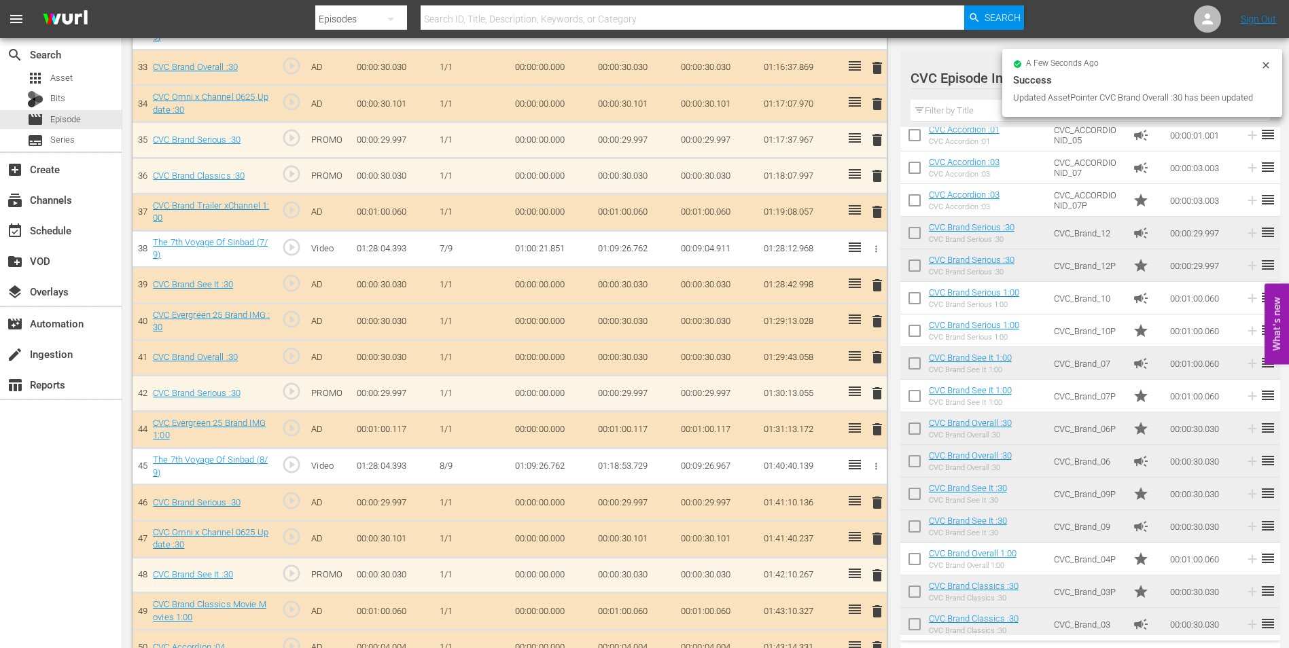
scroll to position [1580, 0]
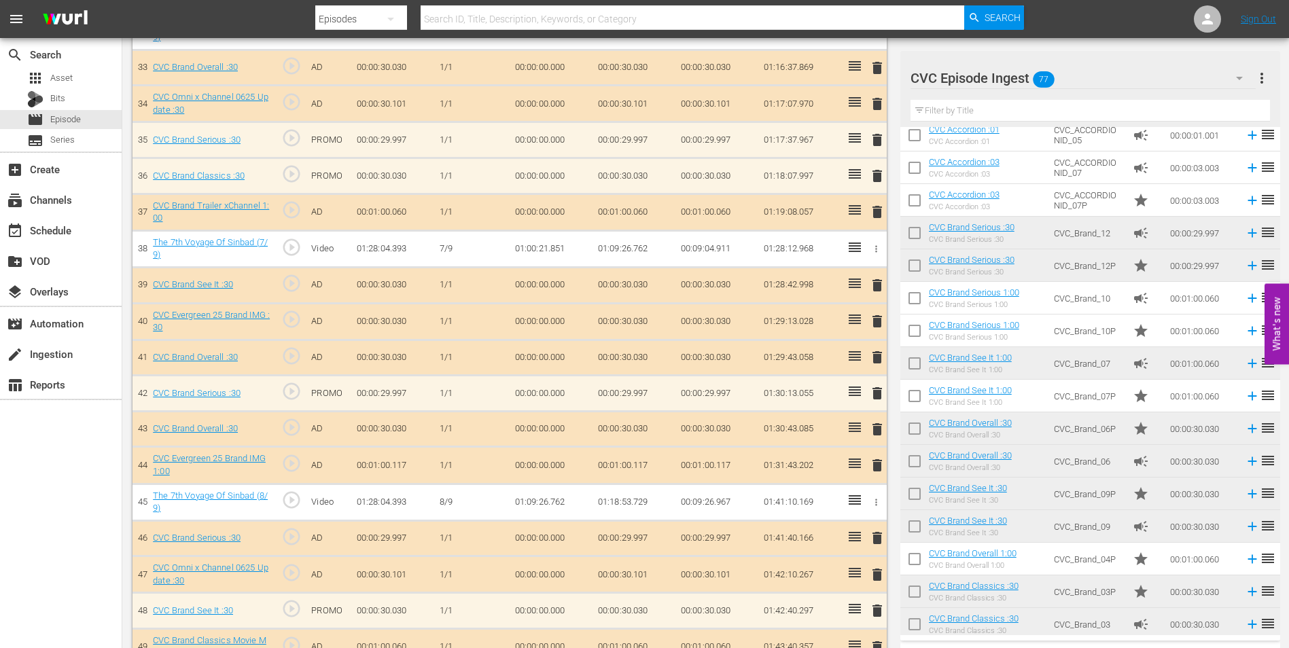
click at [870, 421] on span "delete" at bounding box center [877, 429] width 16 height 16
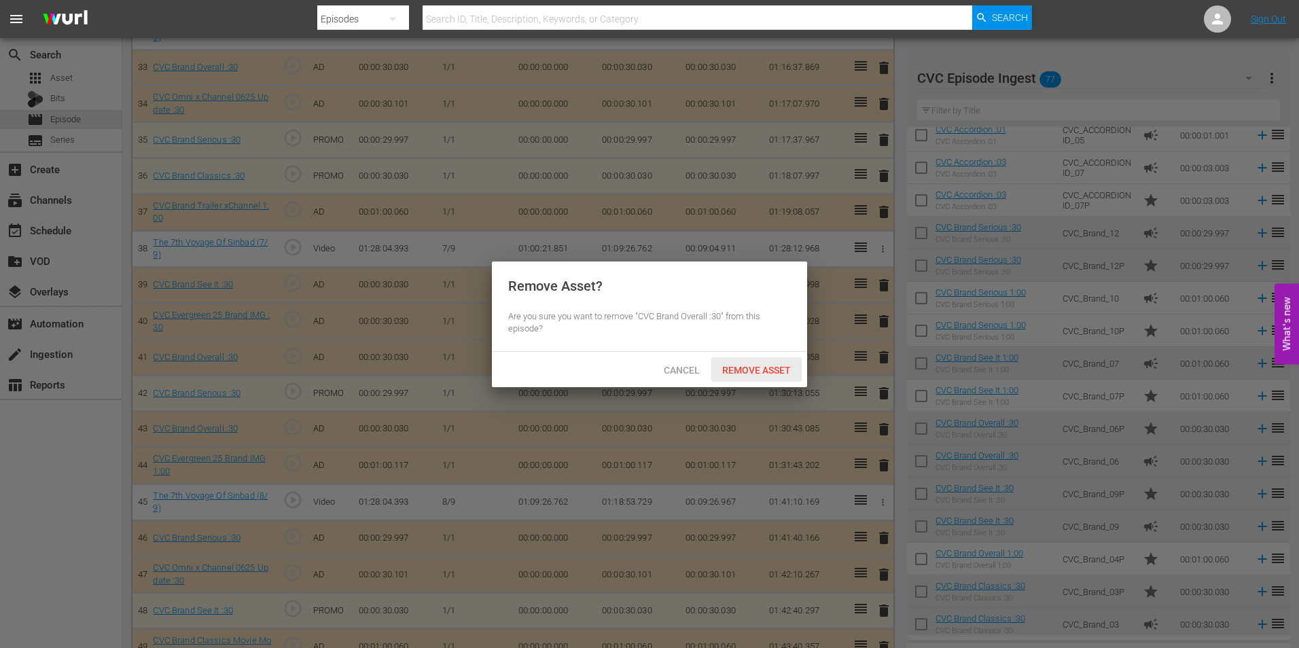
click at [754, 365] on span "Remove Asset" at bounding box center [756, 370] width 90 height 11
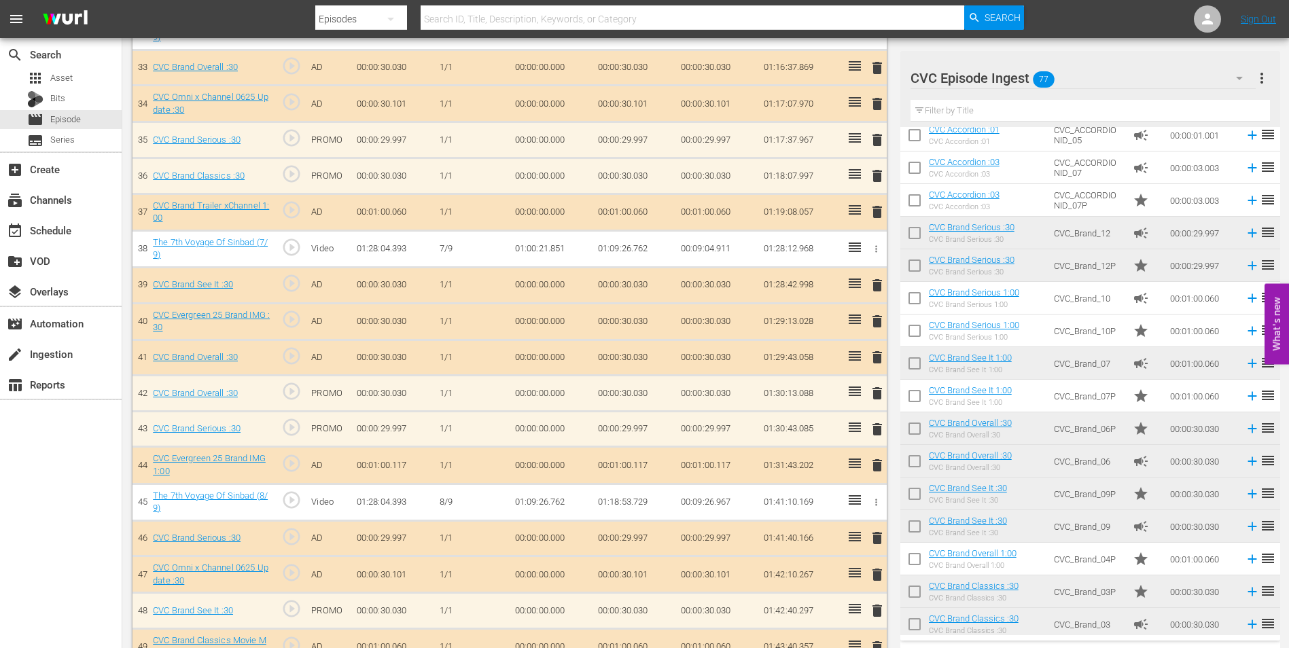
click at [877, 363] on span "delete" at bounding box center [877, 357] width 16 height 16
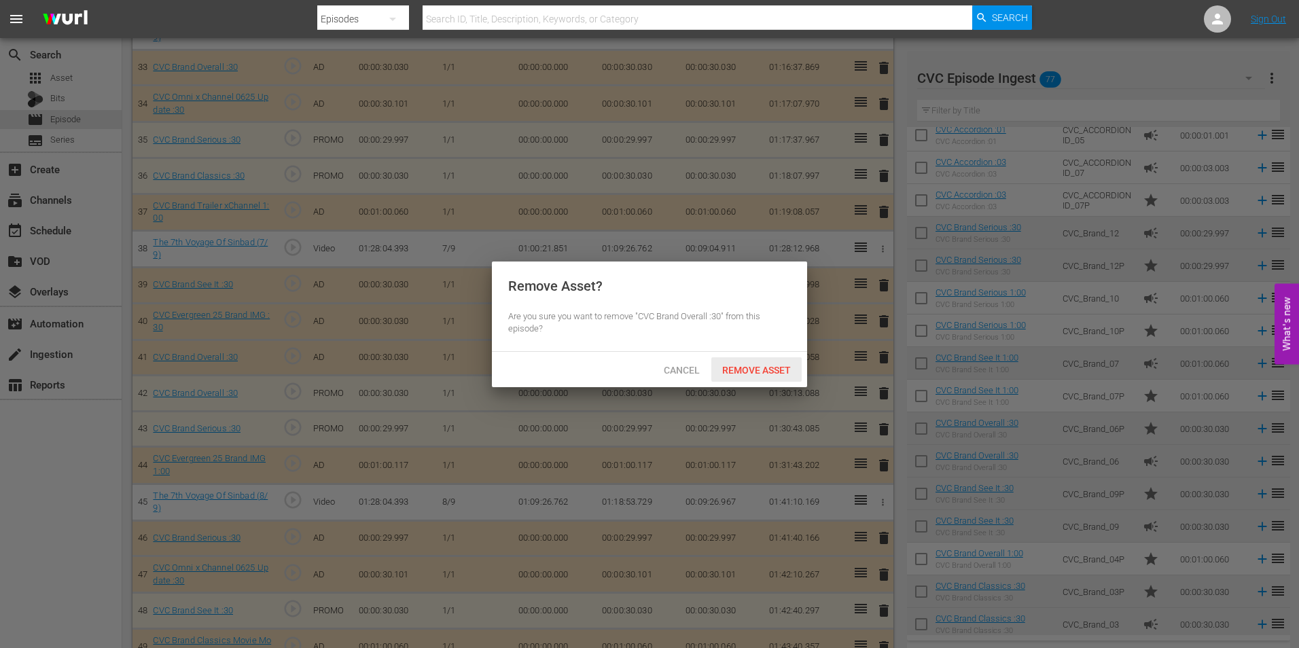
click at [746, 367] on span "Remove Asset" at bounding box center [756, 370] width 90 height 11
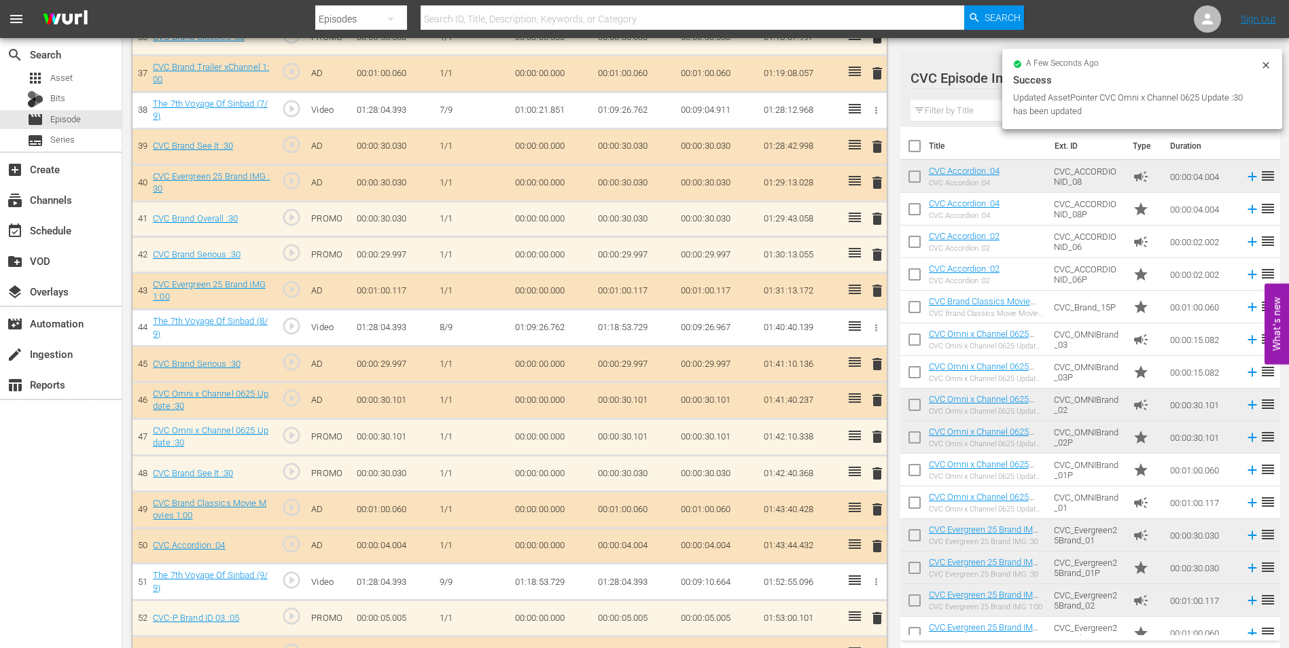
scroll to position [1716, 0]
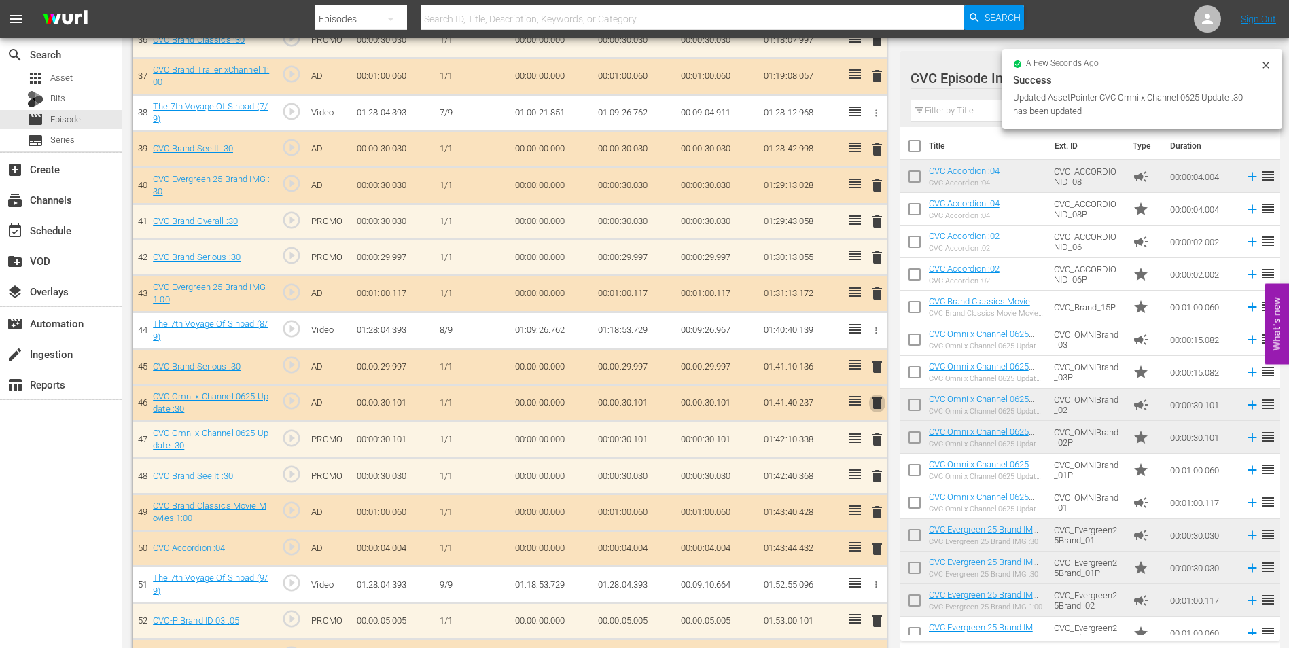
click at [874, 404] on span "delete" at bounding box center [877, 403] width 16 height 16
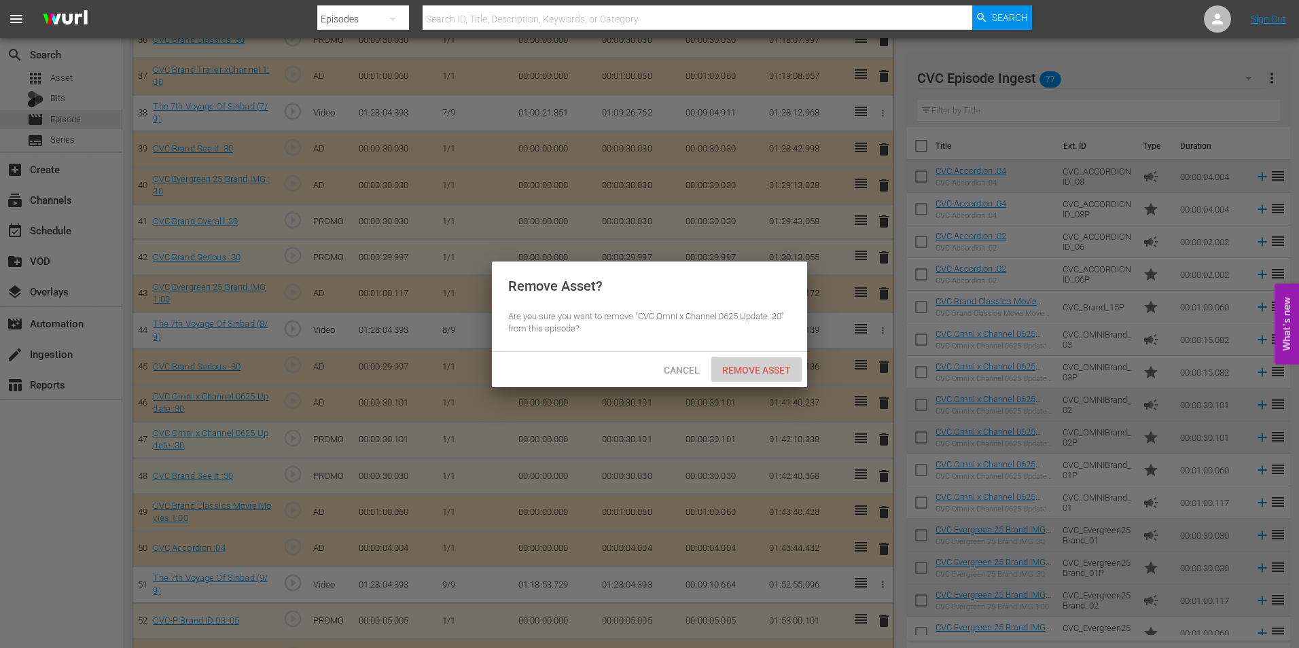
click at [754, 376] on div "Remove Asset" at bounding box center [756, 369] width 90 height 25
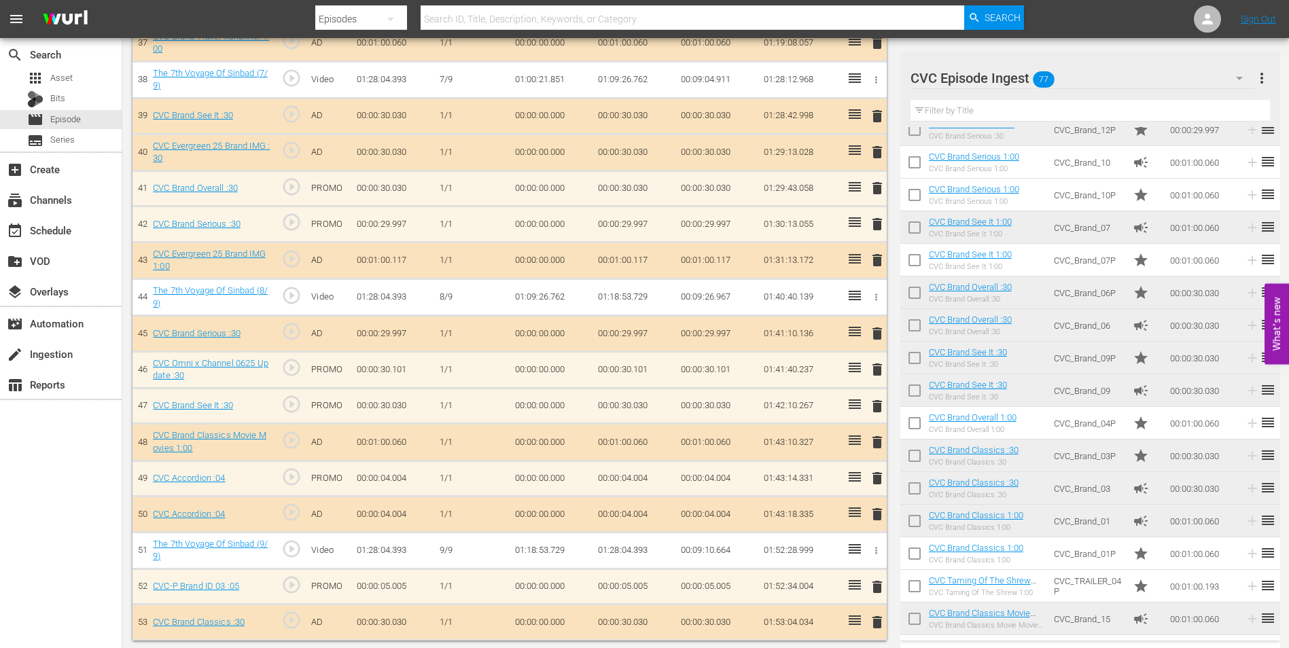
scroll to position [1754, 0]
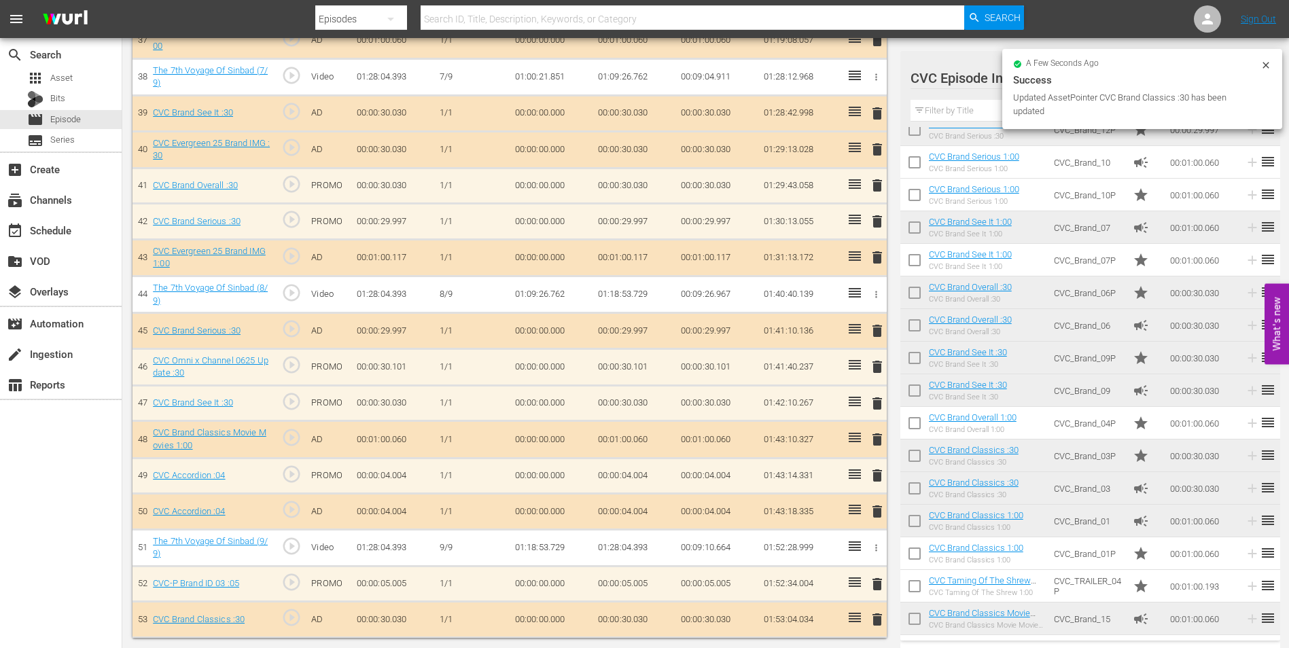
click at [874, 508] on div "delete" at bounding box center [875, 511] width 12 height 20
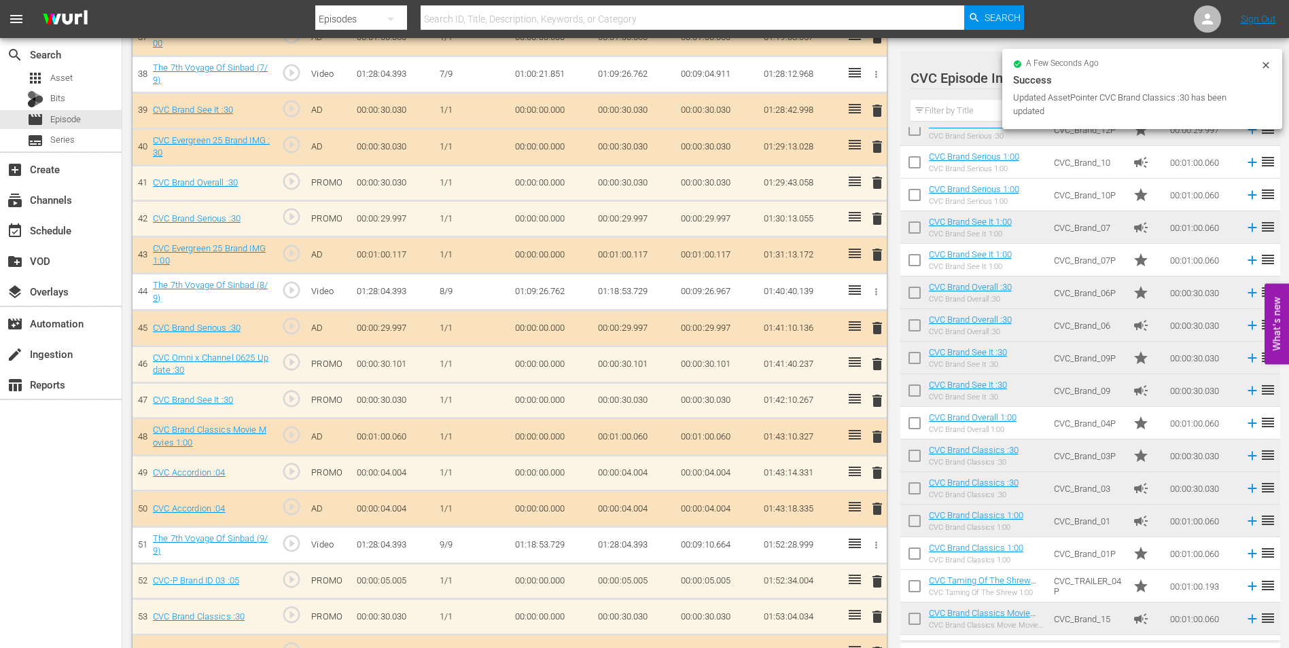
scroll to position [1752, 0]
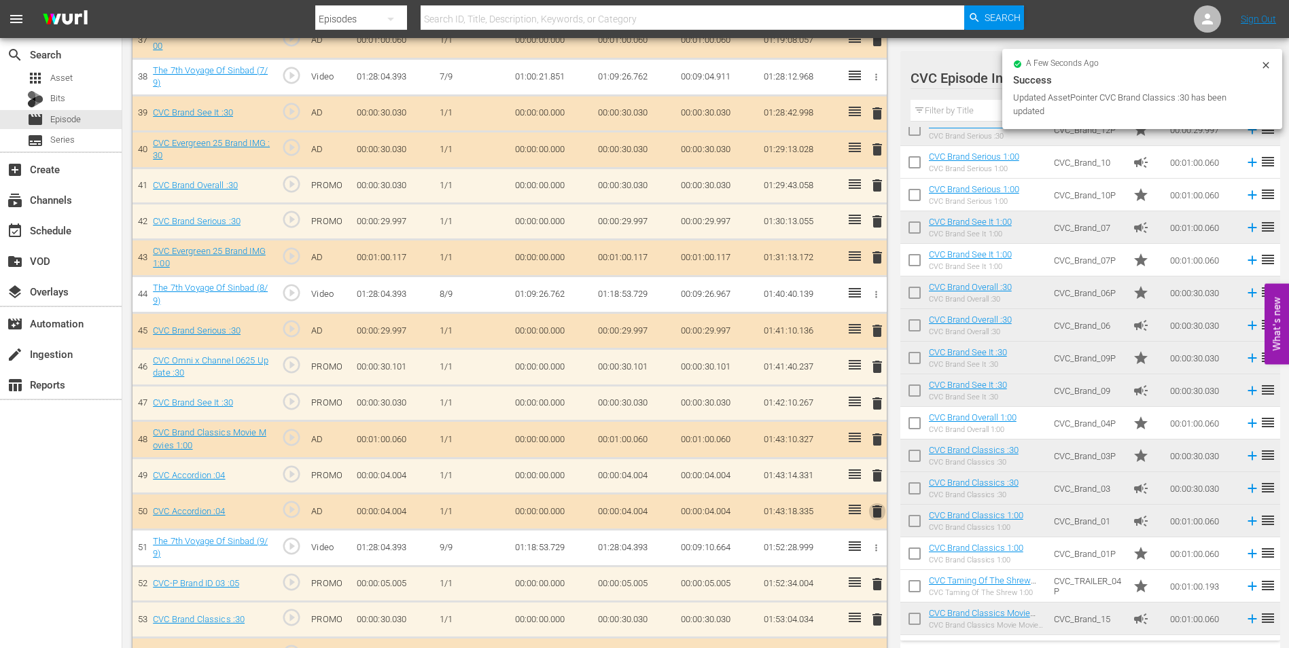
click at [878, 514] on span "delete" at bounding box center [877, 511] width 16 height 16
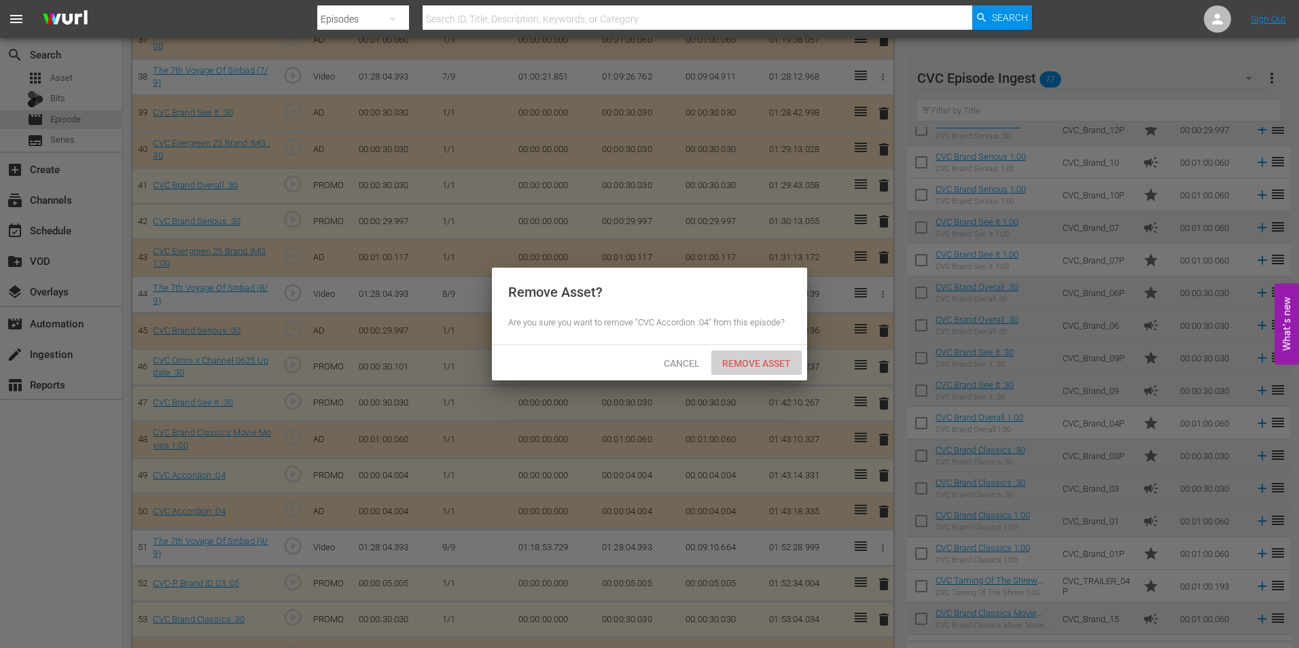
click at [746, 369] on div "Remove Asset" at bounding box center [756, 363] width 90 height 25
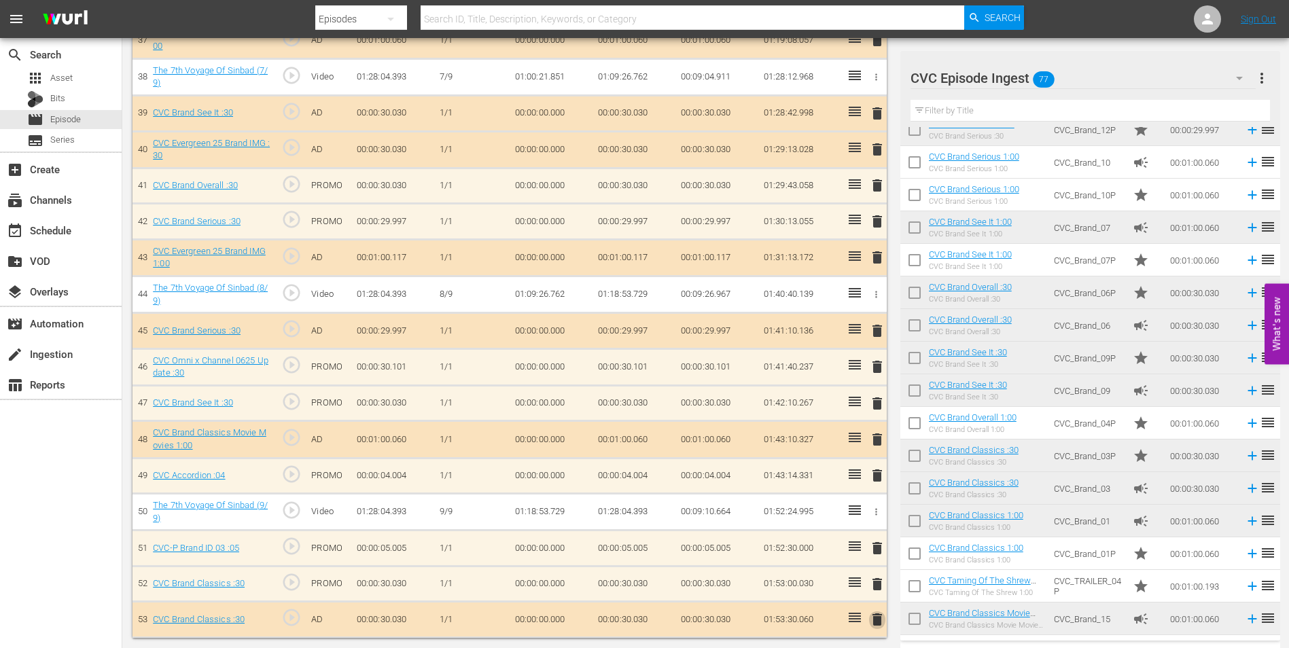
click at [881, 623] on span "delete" at bounding box center [877, 620] width 16 height 16
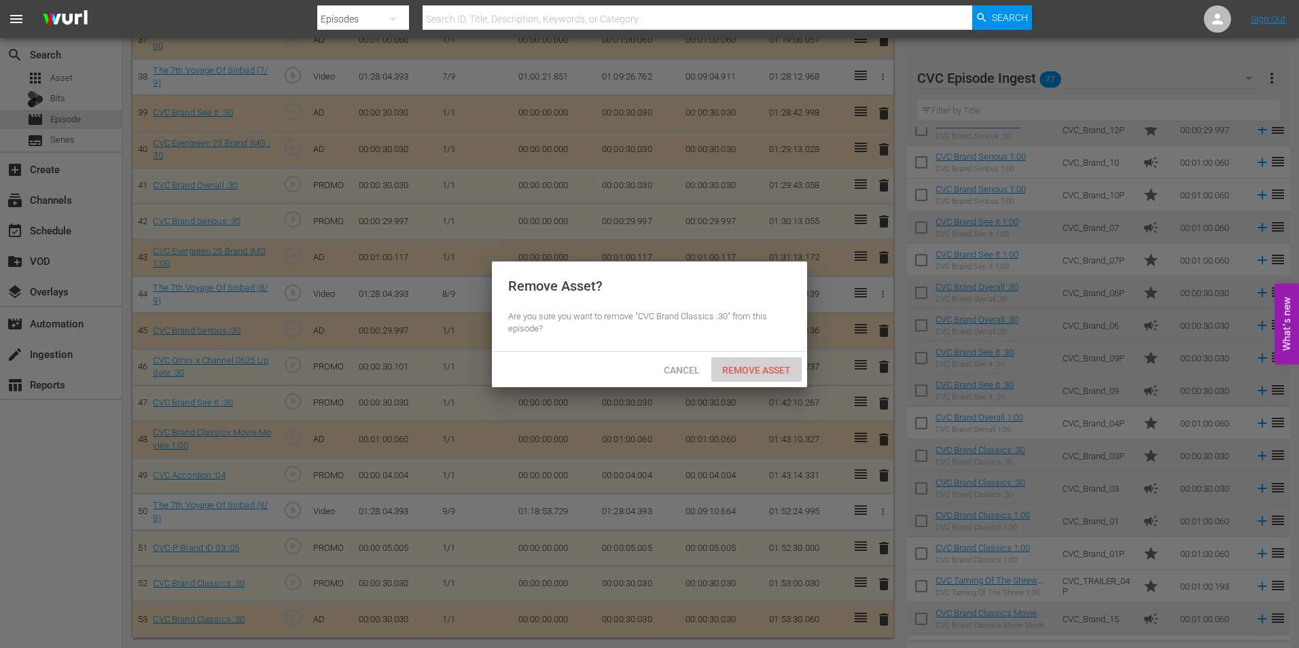
click at [755, 361] on div "Remove Asset" at bounding box center [756, 369] width 90 height 25
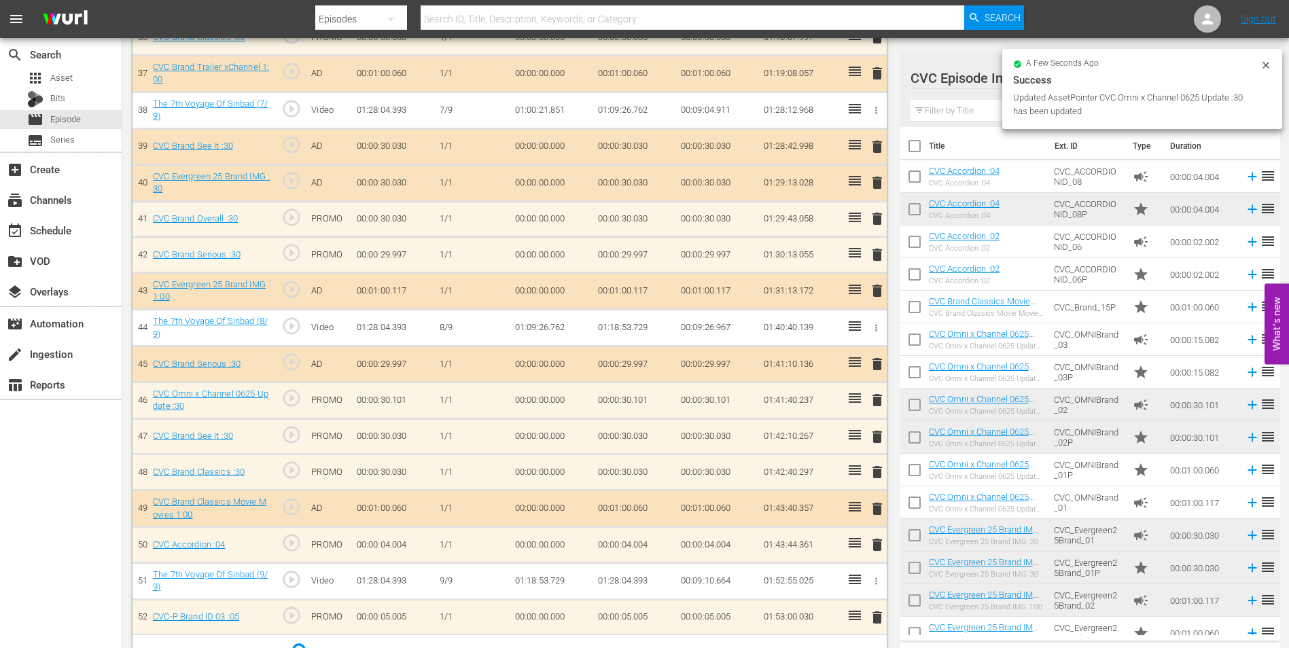
scroll to position [1716, 0]
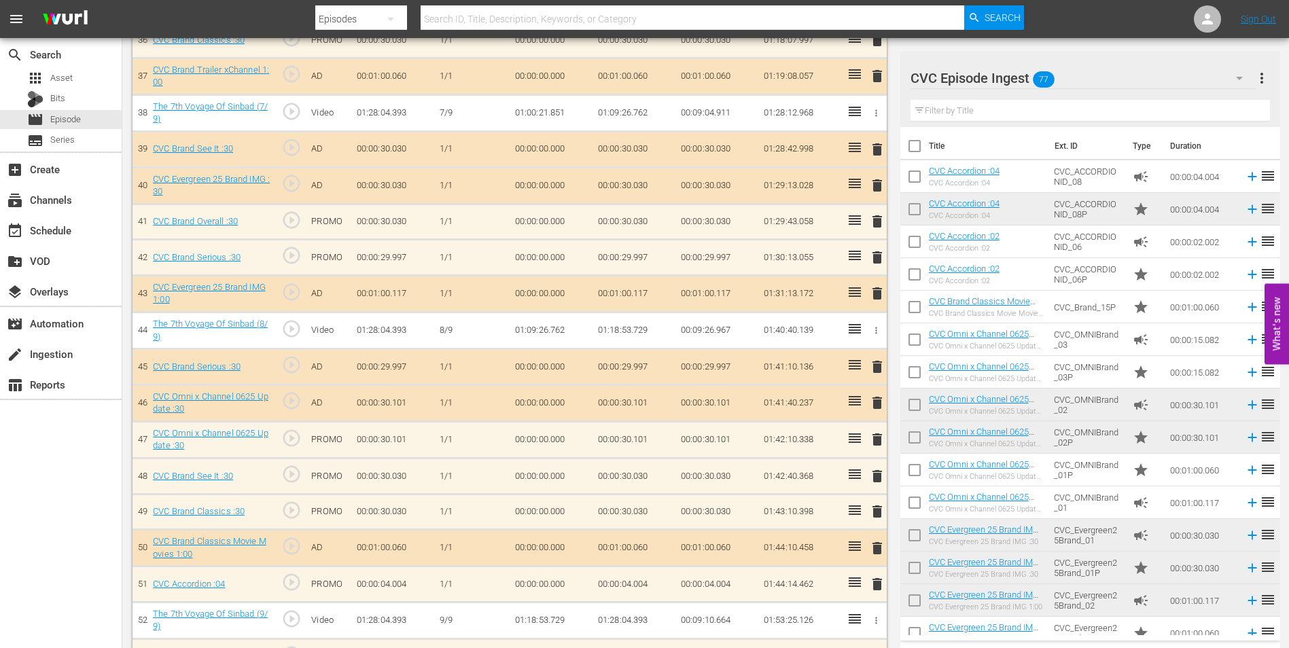
click at [883, 444] on span "delete" at bounding box center [877, 439] width 16 height 16
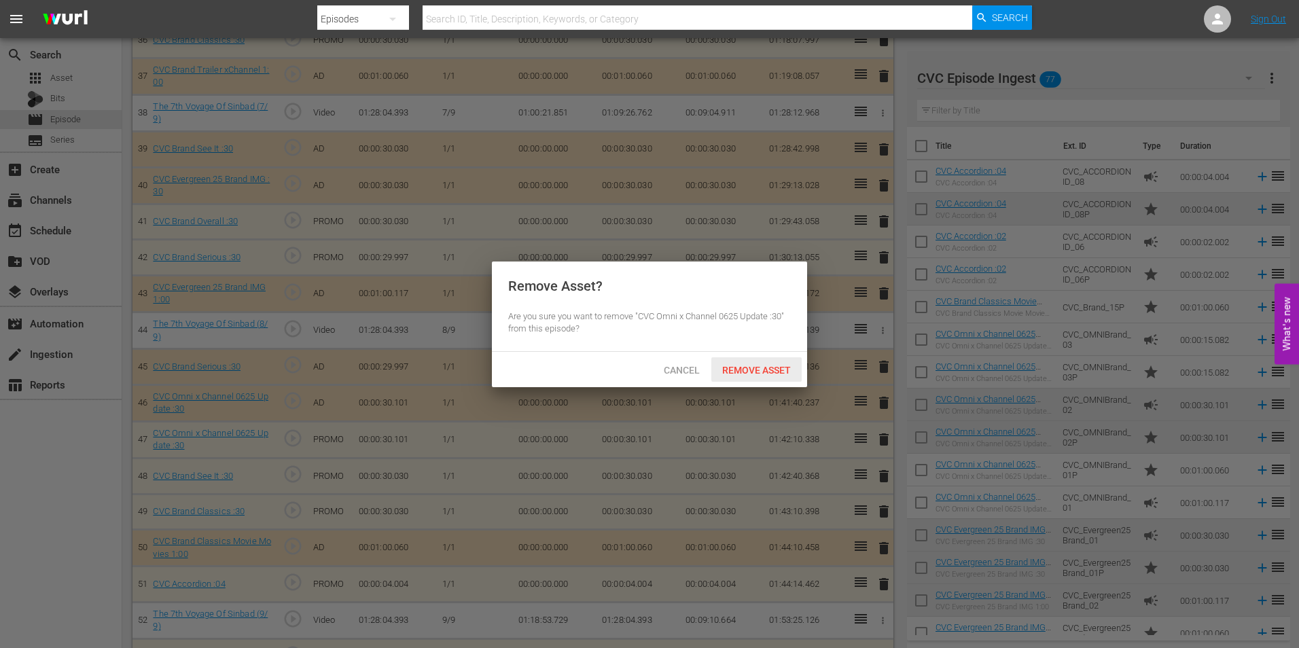
click at [762, 365] on span "Remove Asset" at bounding box center [756, 370] width 90 height 11
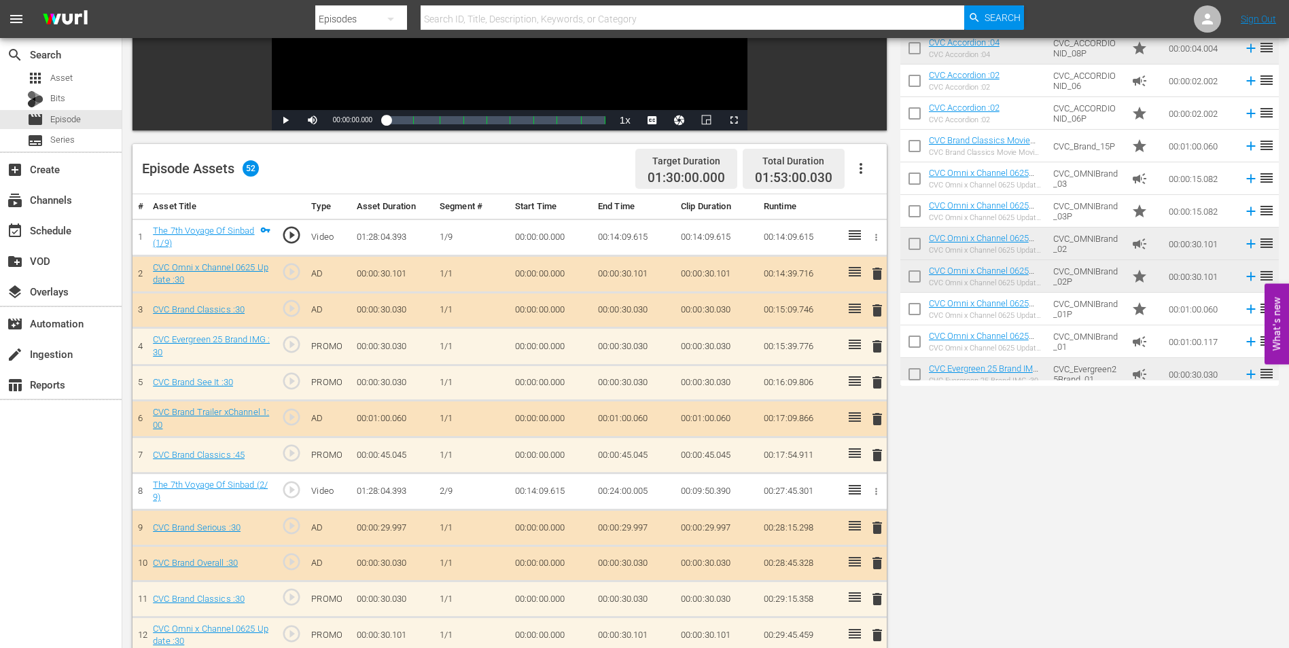
scroll to position [0, 0]
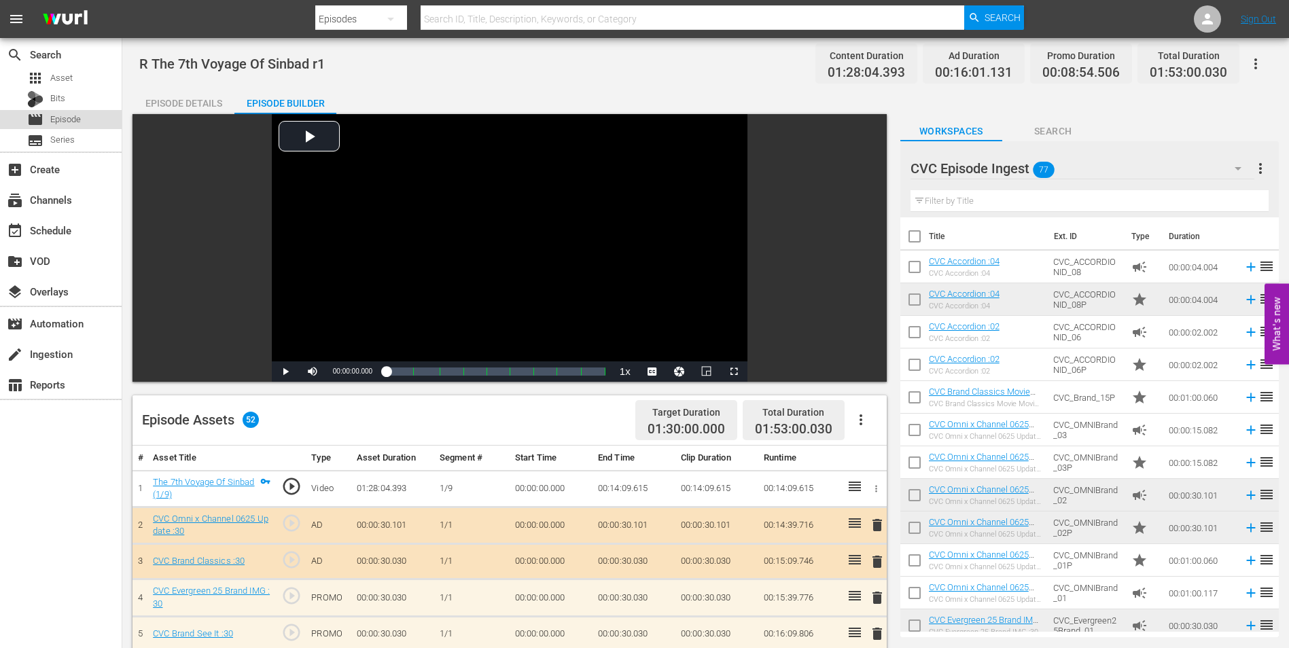
click at [84, 118] on div "movie Episode" at bounding box center [61, 119] width 122 height 19
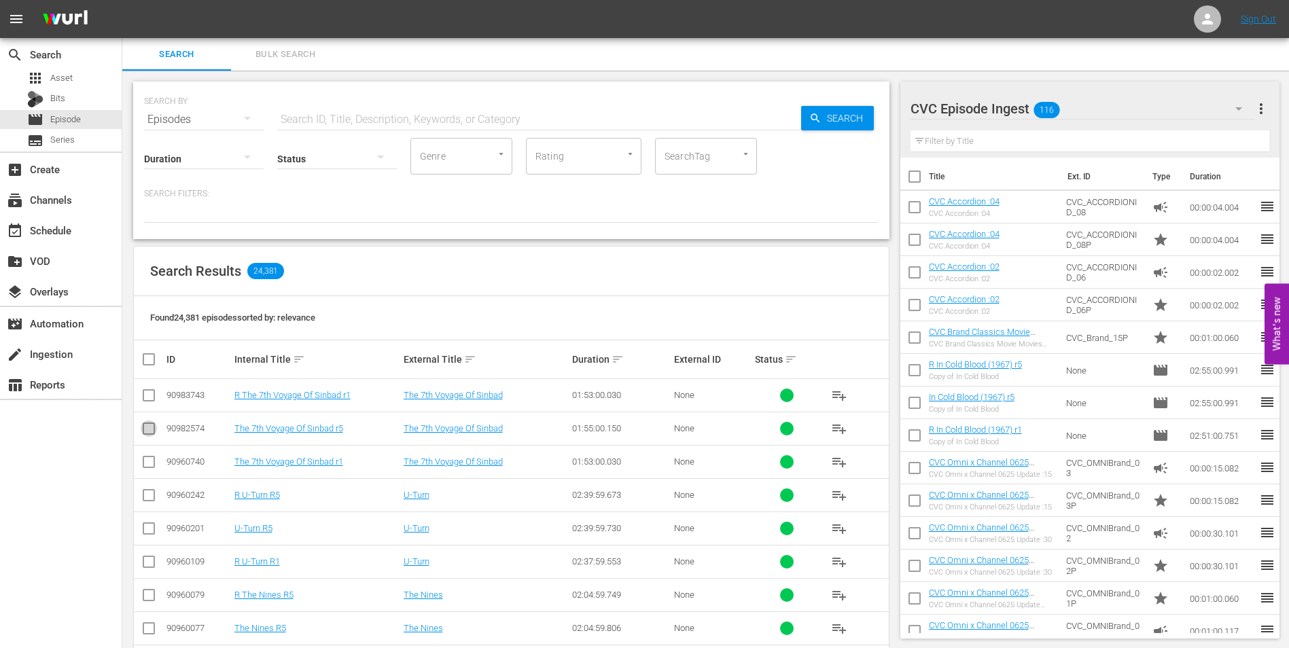
click at [149, 429] on input "checkbox" at bounding box center [149, 431] width 16 height 16
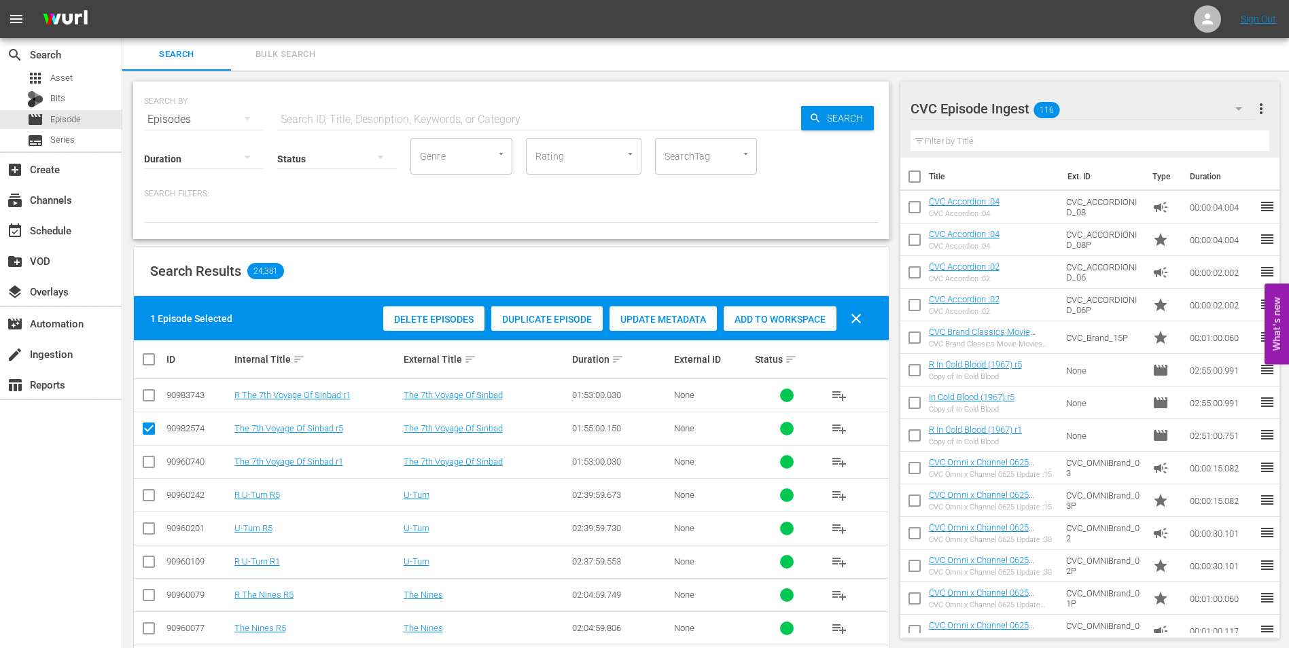
click at [150, 429] on input "checkbox" at bounding box center [149, 431] width 16 height 16
checkbox input "false"
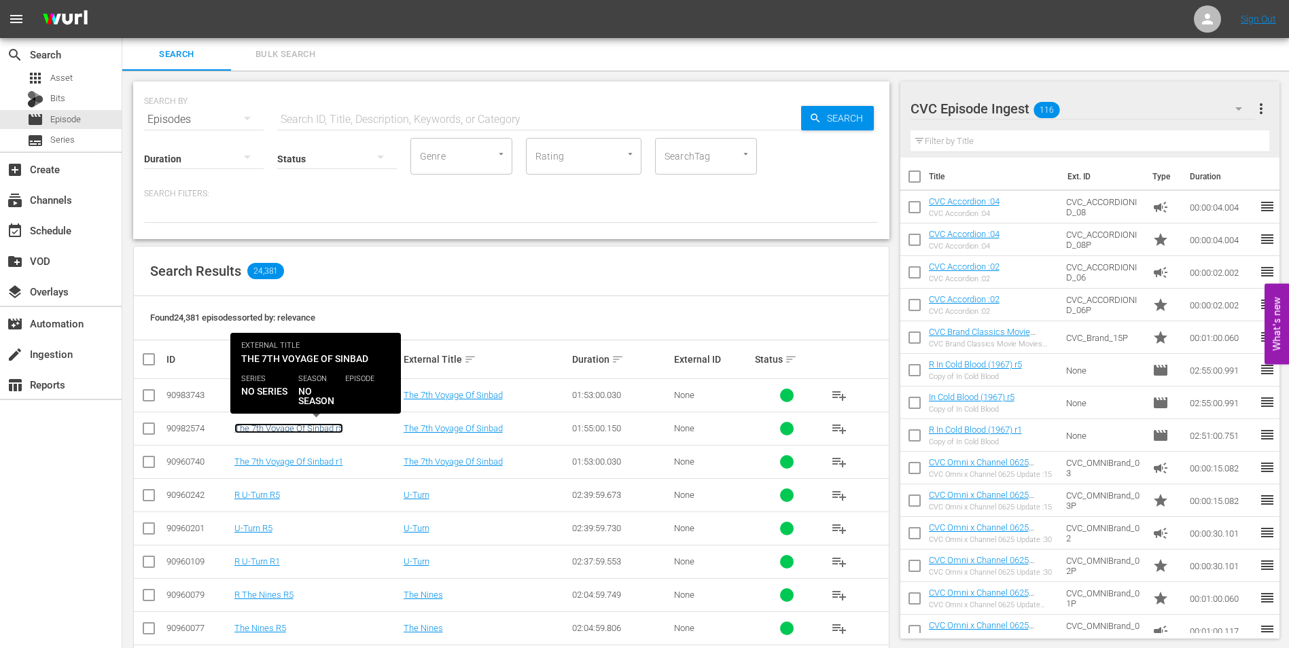
click at [285, 431] on link "The 7th Voyage Of Sinbad r5" at bounding box center [288, 428] width 109 height 10
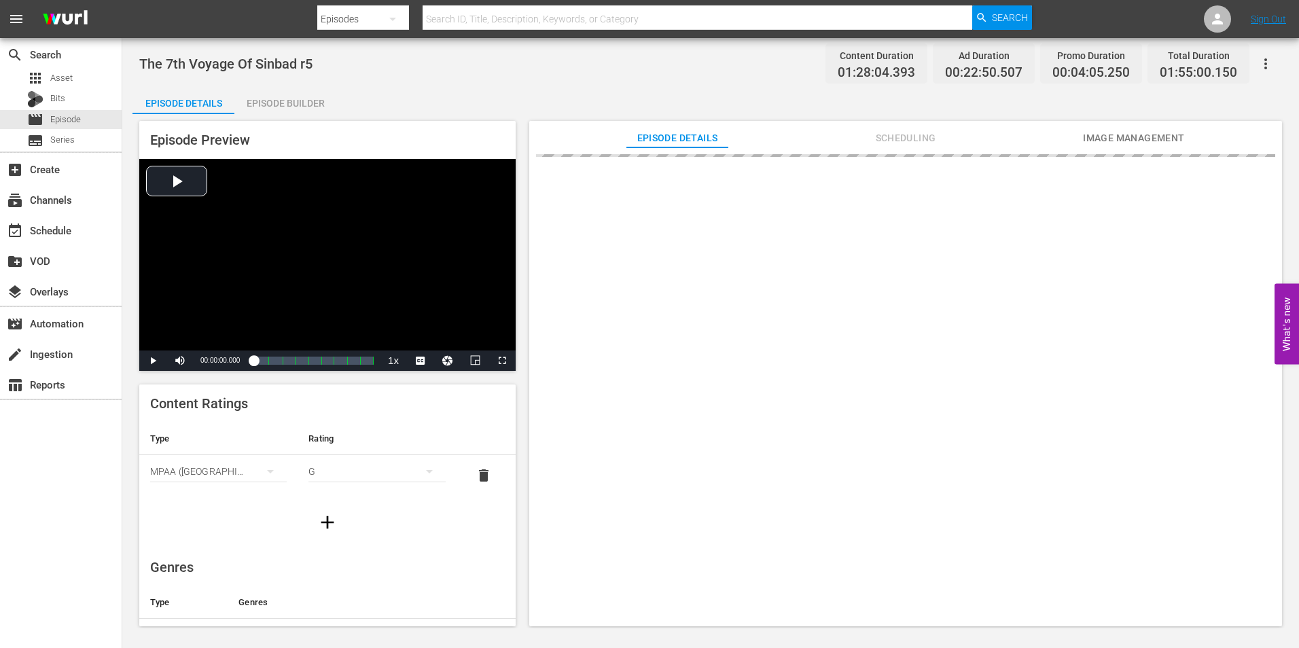
click at [264, 96] on div "Episode Builder" at bounding box center [285, 103] width 102 height 33
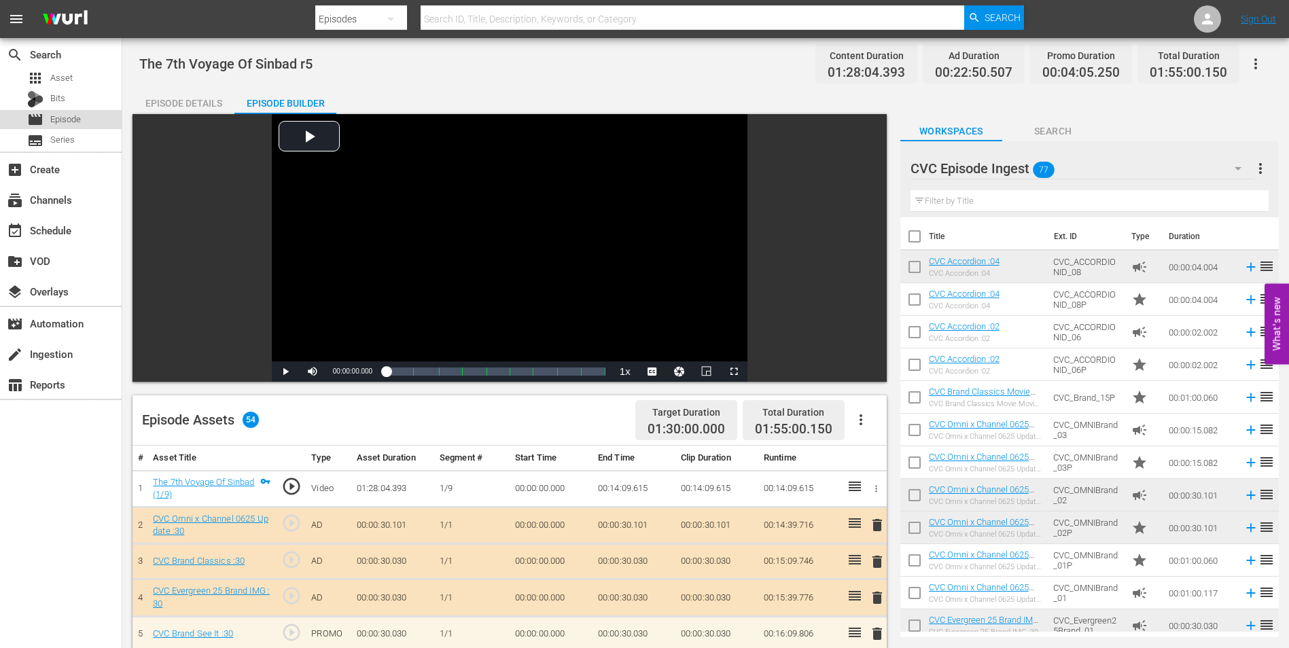
click at [62, 117] on span "Episode" at bounding box center [65, 120] width 31 height 14
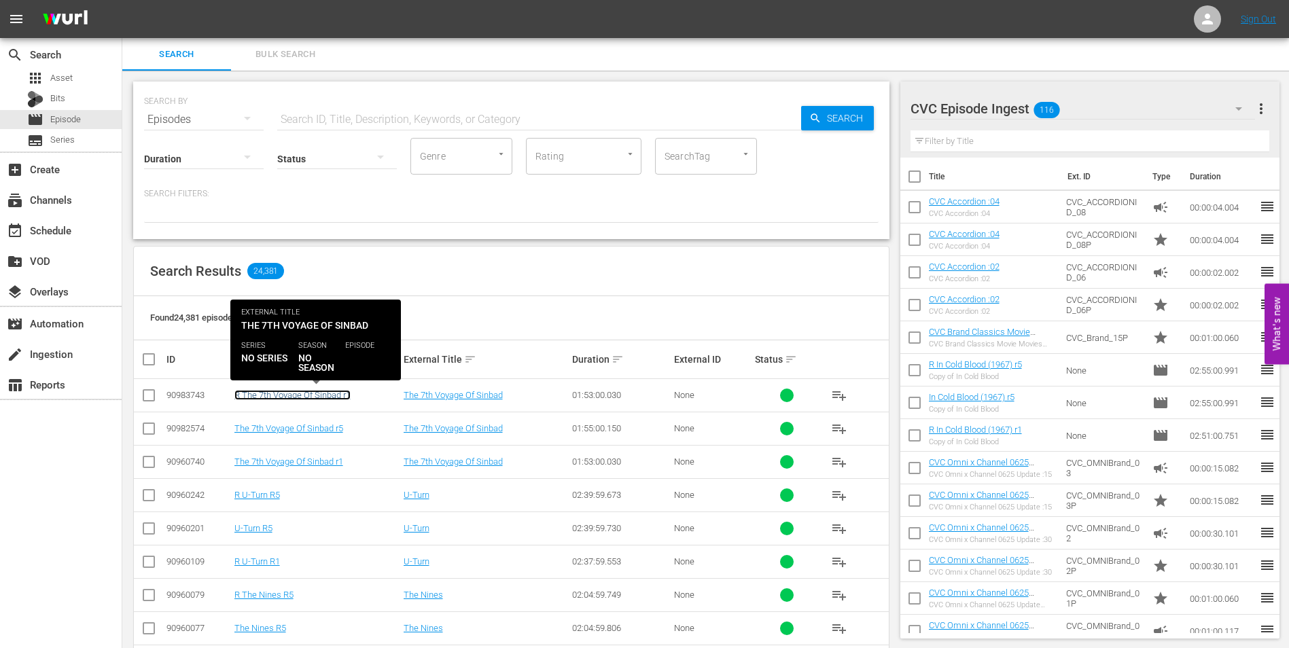
click at [274, 393] on link "R The 7th Voyage Of Sinbad r1" at bounding box center [292, 395] width 116 height 10
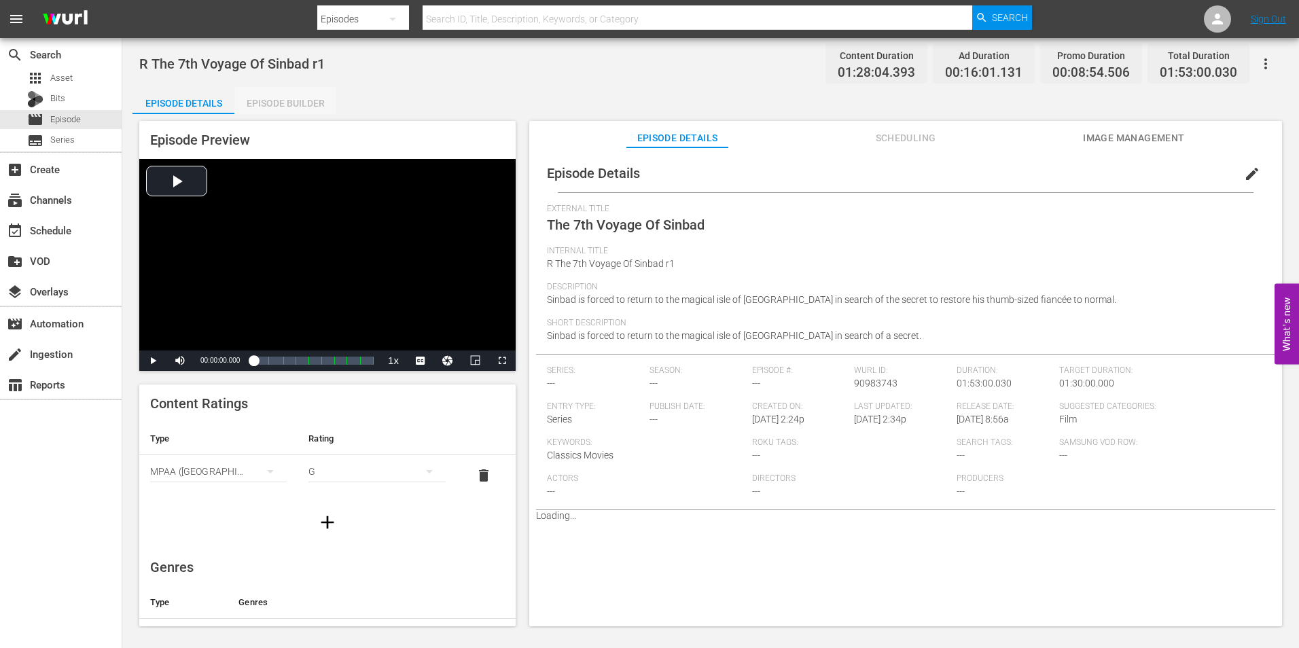
click at [276, 105] on div "Episode Builder" at bounding box center [285, 103] width 102 height 33
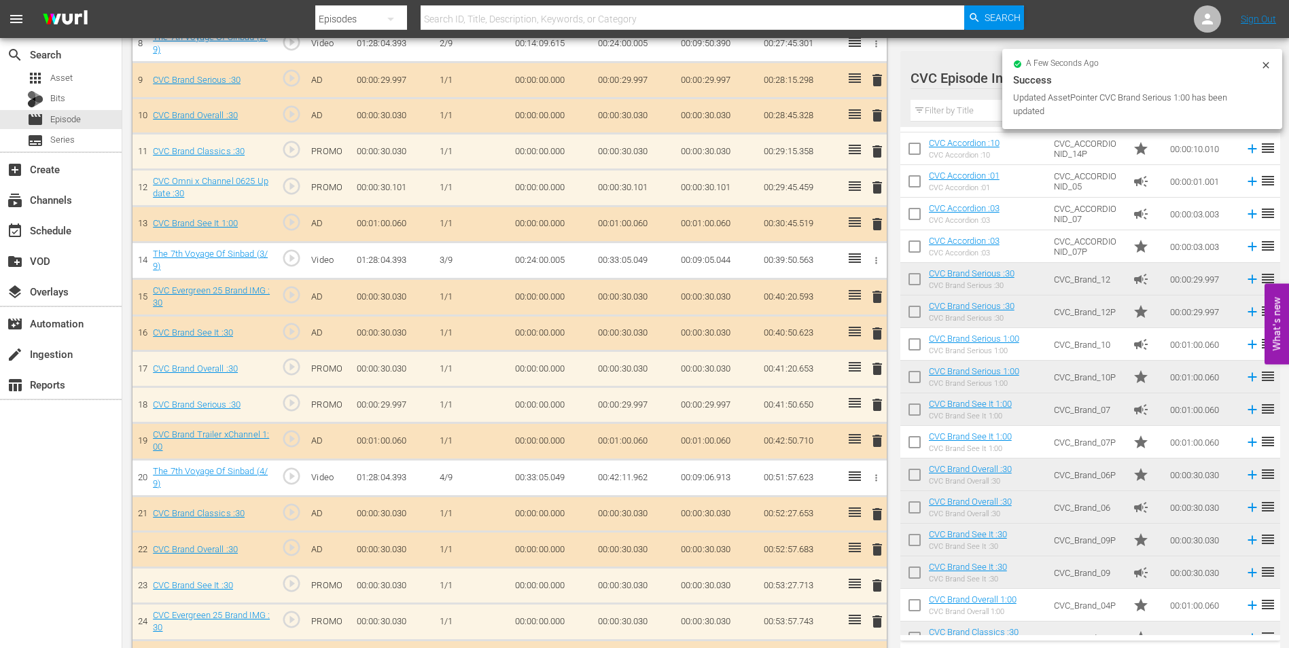
scroll to position [696, 0]
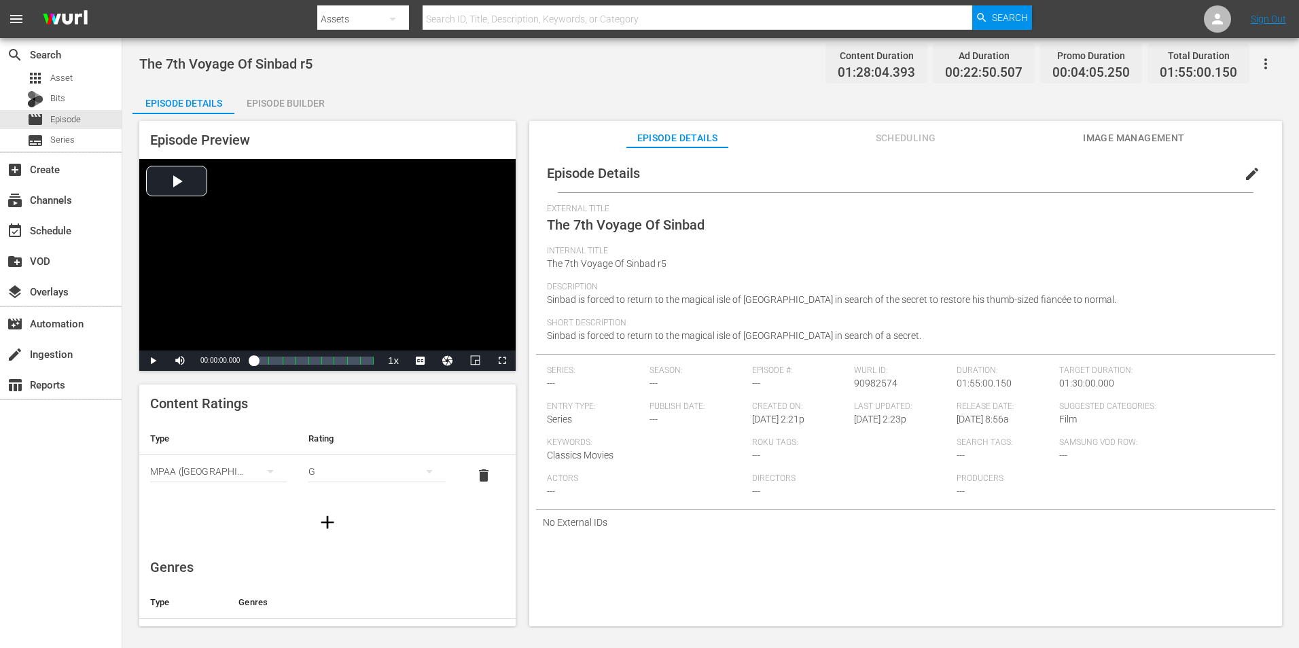
click at [290, 102] on div "Episode Builder" at bounding box center [285, 103] width 102 height 33
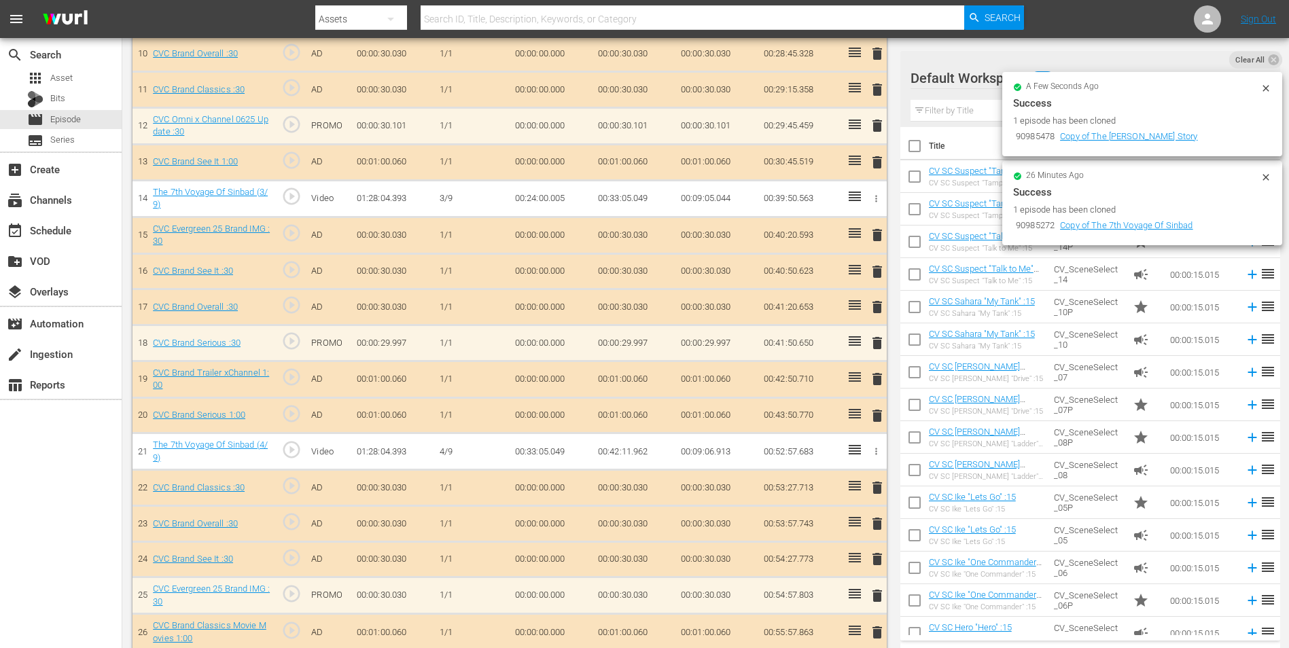
scroll to position [544, 0]
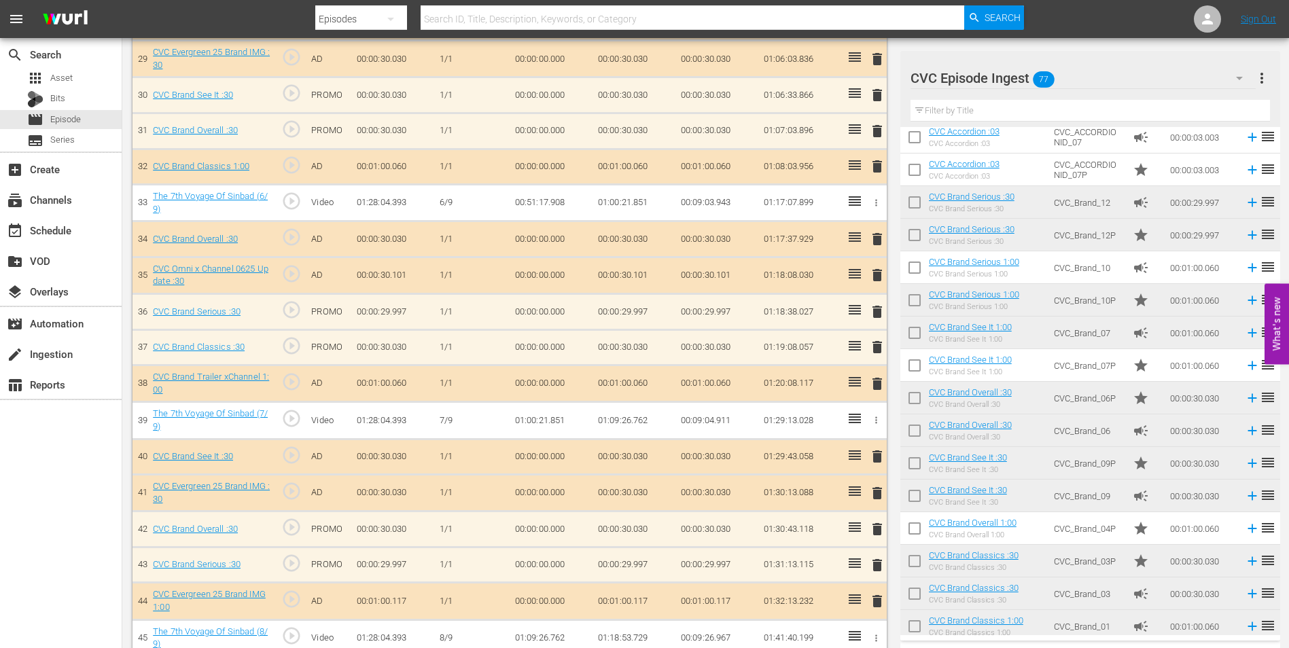
scroll to position [2036, 0]
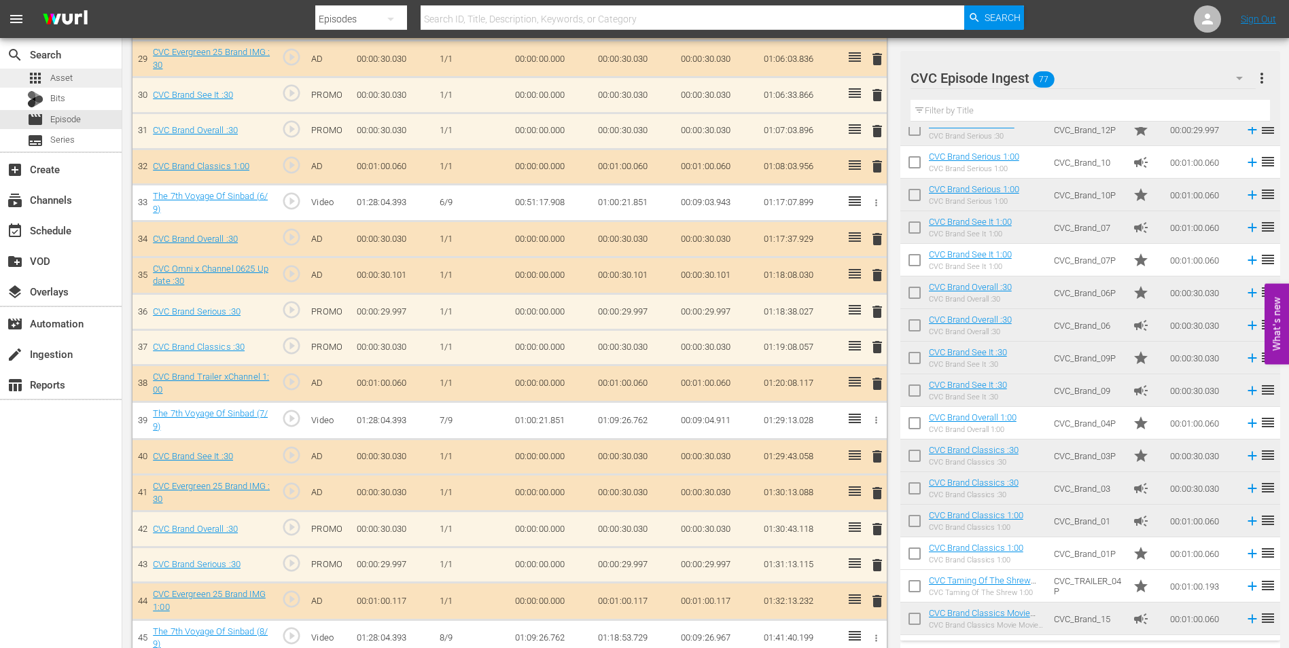
click at [107, 77] on div "apps Asset" at bounding box center [61, 78] width 122 height 19
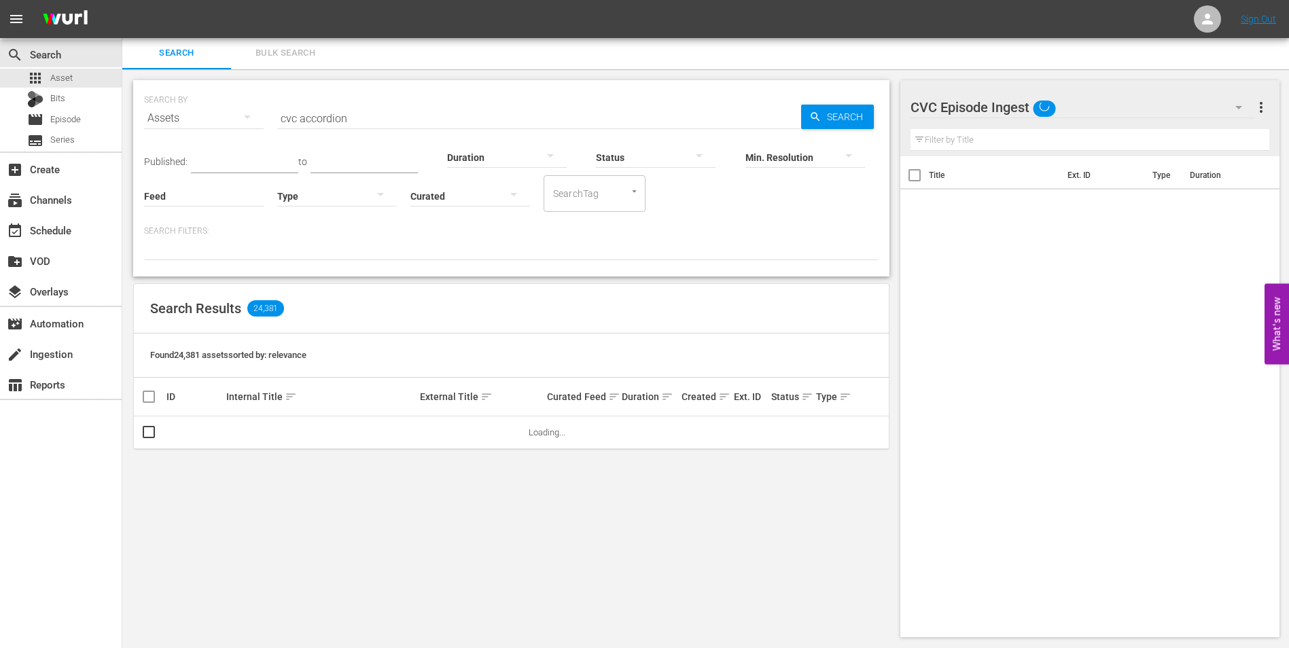
scroll to position [1, 0]
click at [348, 121] on input "cvc accordion" at bounding box center [539, 118] width 524 height 33
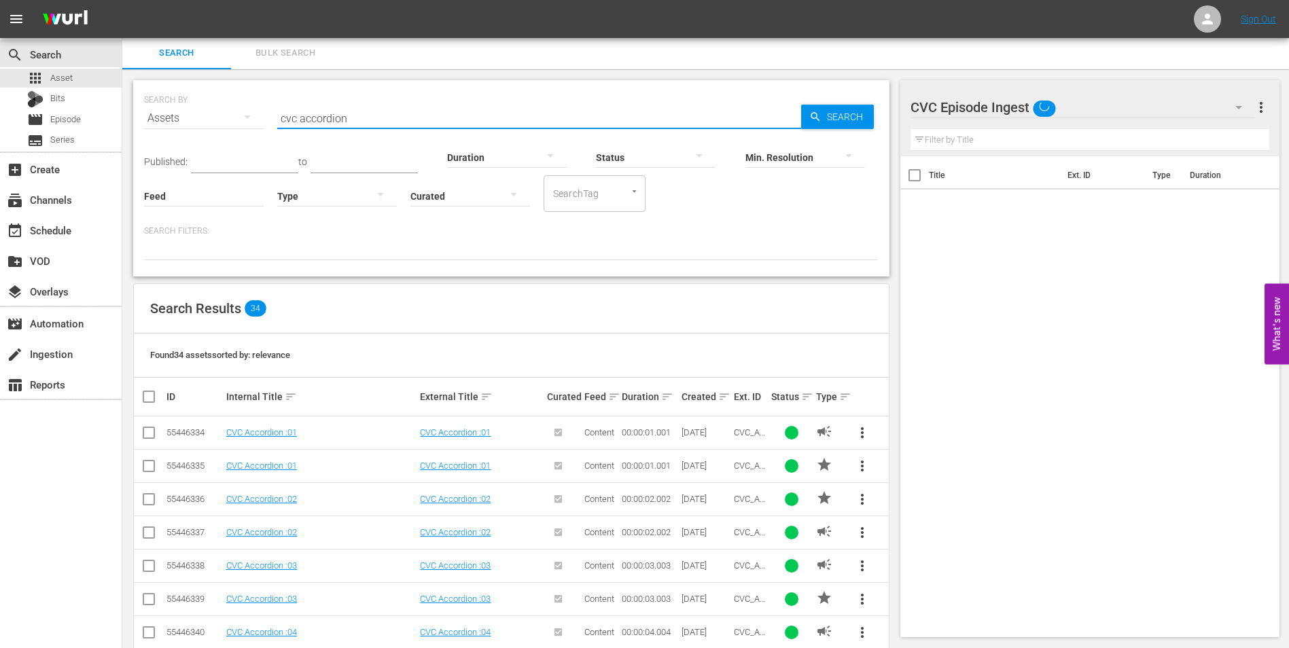
click at [348, 121] on input "cvc accordion" at bounding box center [539, 118] width 524 height 33
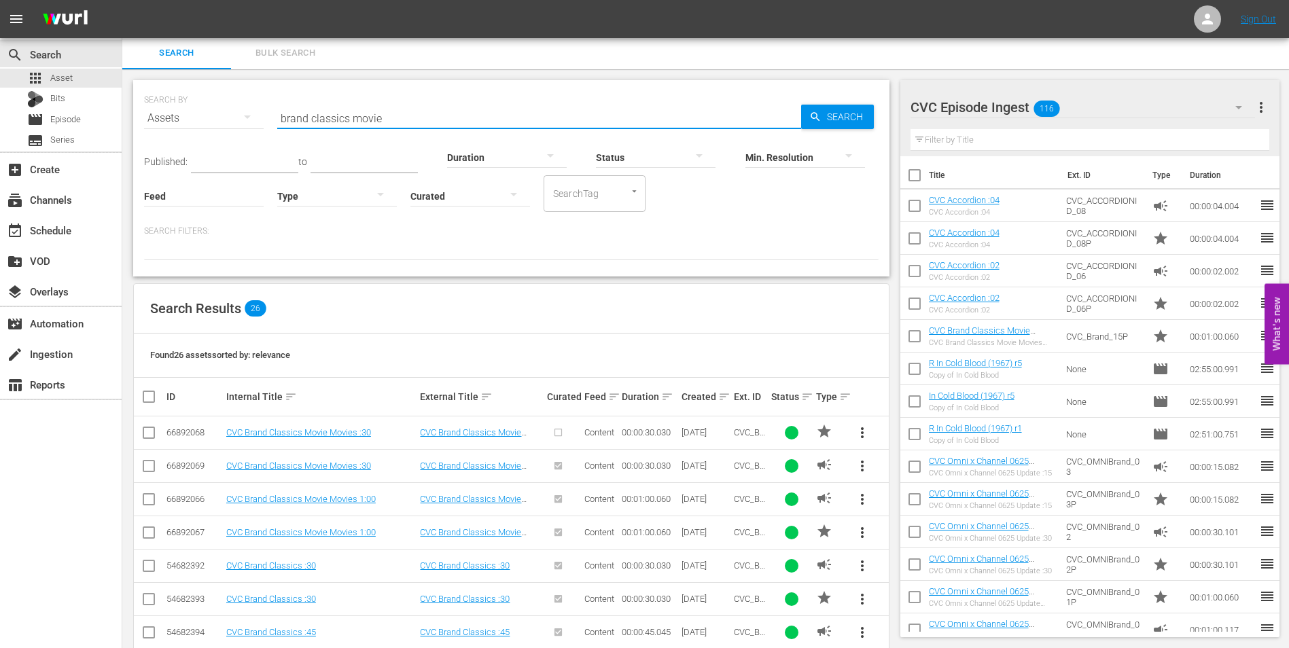
type input "brand classics movie"
click at [147, 500] on input "checkbox" at bounding box center [149, 502] width 16 height 16
checkbox input "true"
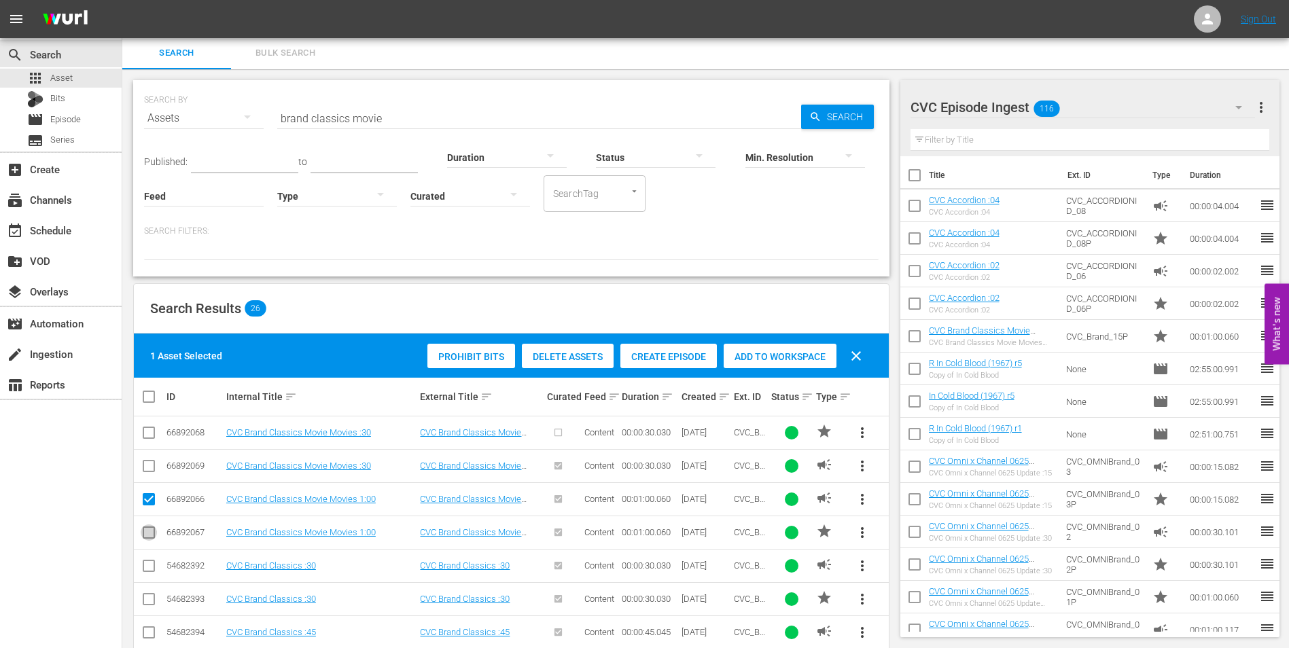
click at [146, 530] on input "checkbox" at bounding box center [149, 535] width 16 height 16
checkbox input "true"
click at [798, 356] on span "Add to Workspace" at bounding box center [780, 356] width 113 height 11
click at [65, 113] on span "Episode" at bounding box center [65, 120] width 31 height 14
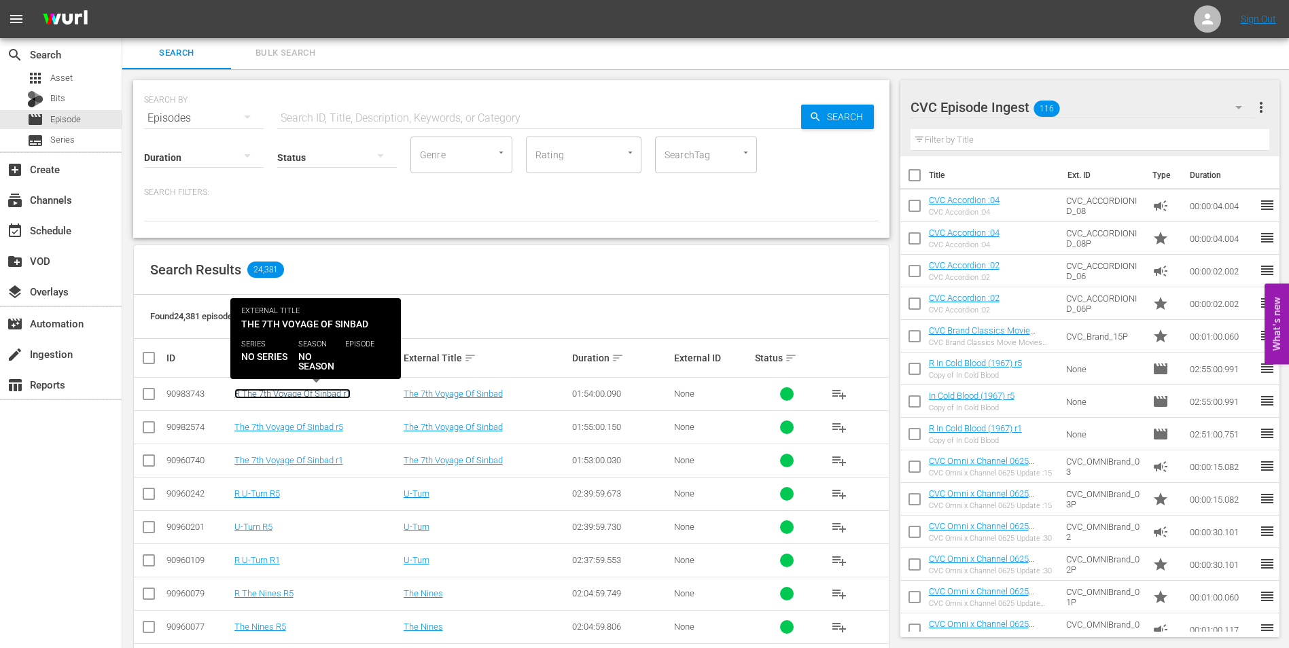
click at [328, 397] on link "R The 7th Voyage Of Sinbad r1" at bounding box center [292, 394] width 116 height 10
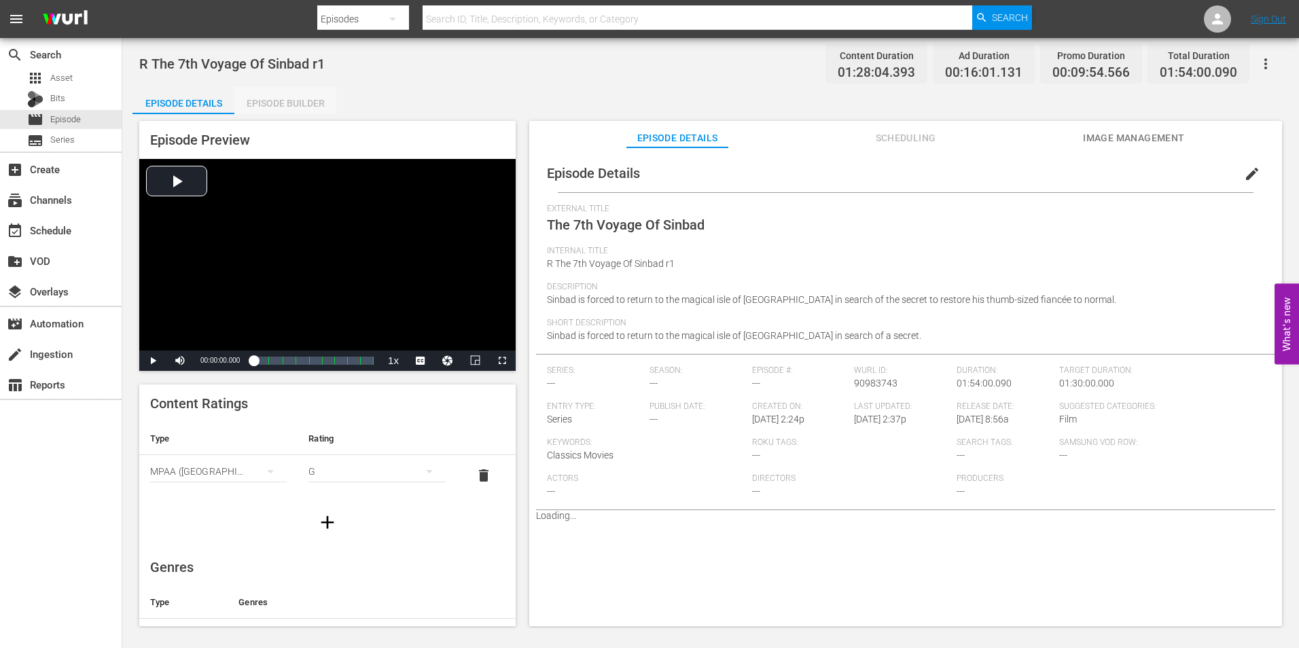
click at [304, 101] on div "Episode Builder" at bounding box center [285, 103] width 102 height 33
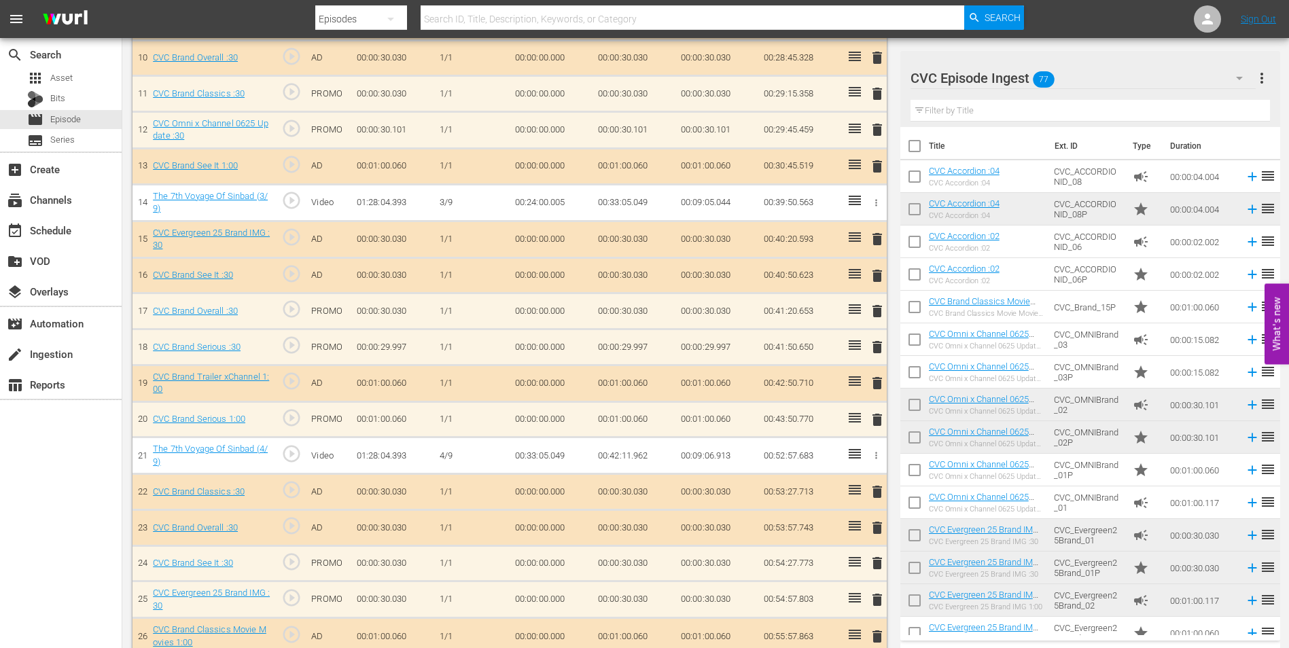
scroll to position [665, 0]
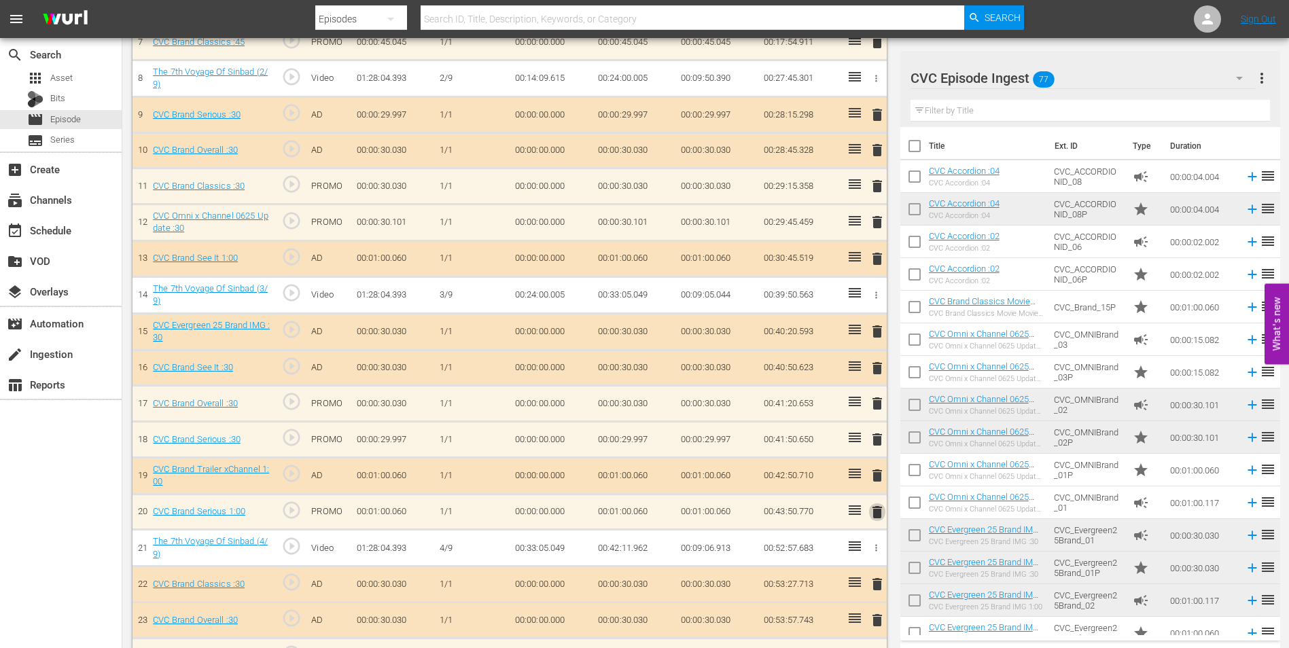
click at [875, 509] on span "delete" at bounding box center [877, 512] width 16 height 16
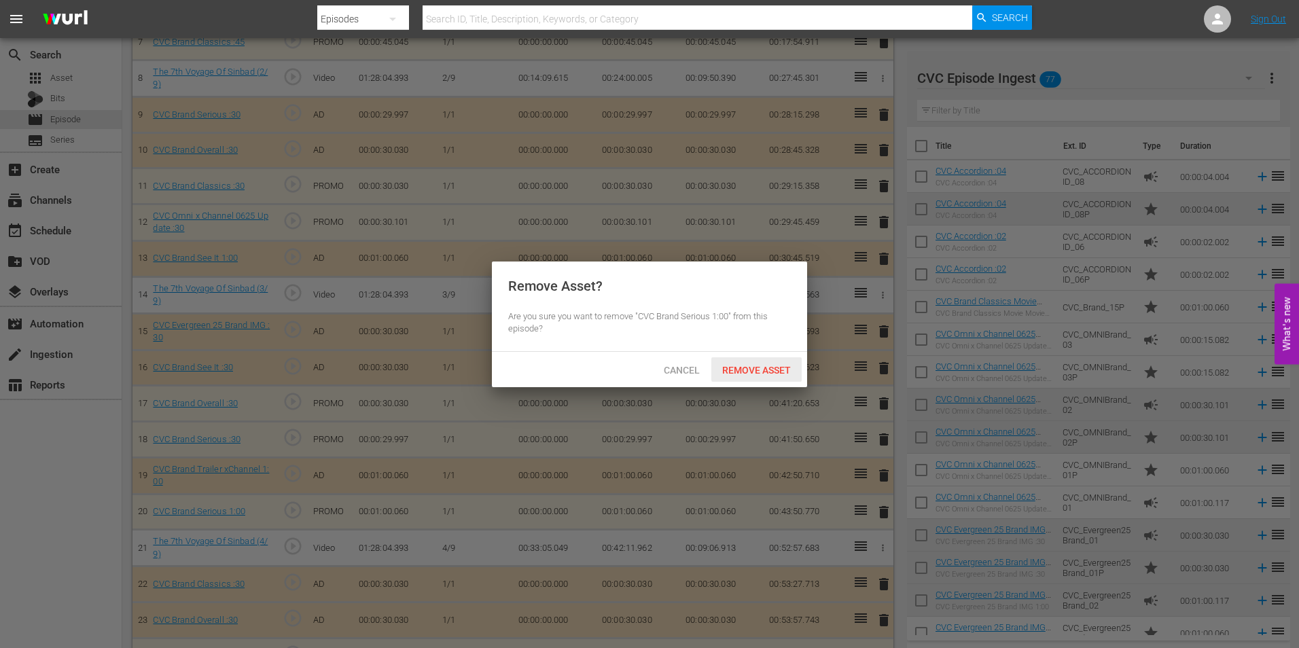
click at [758, 366] on span "Remove Asset" at bounding box center [756, 370] width 90 height 11
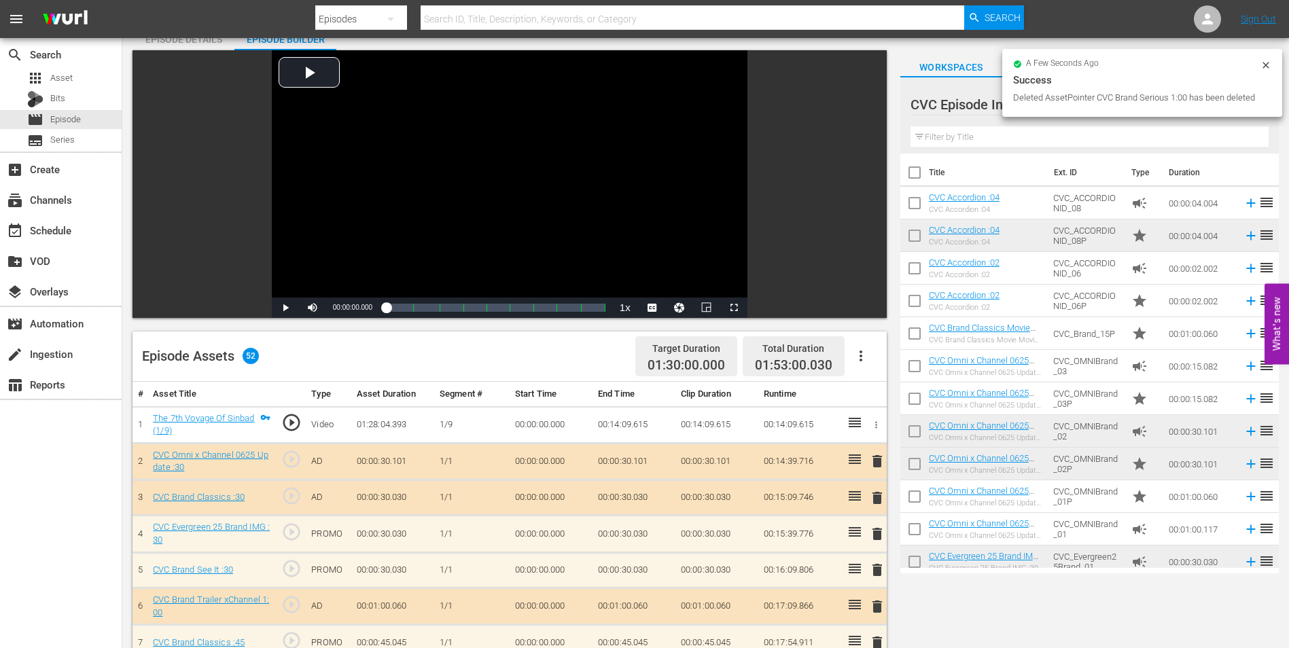
scroll to position [0, 0]
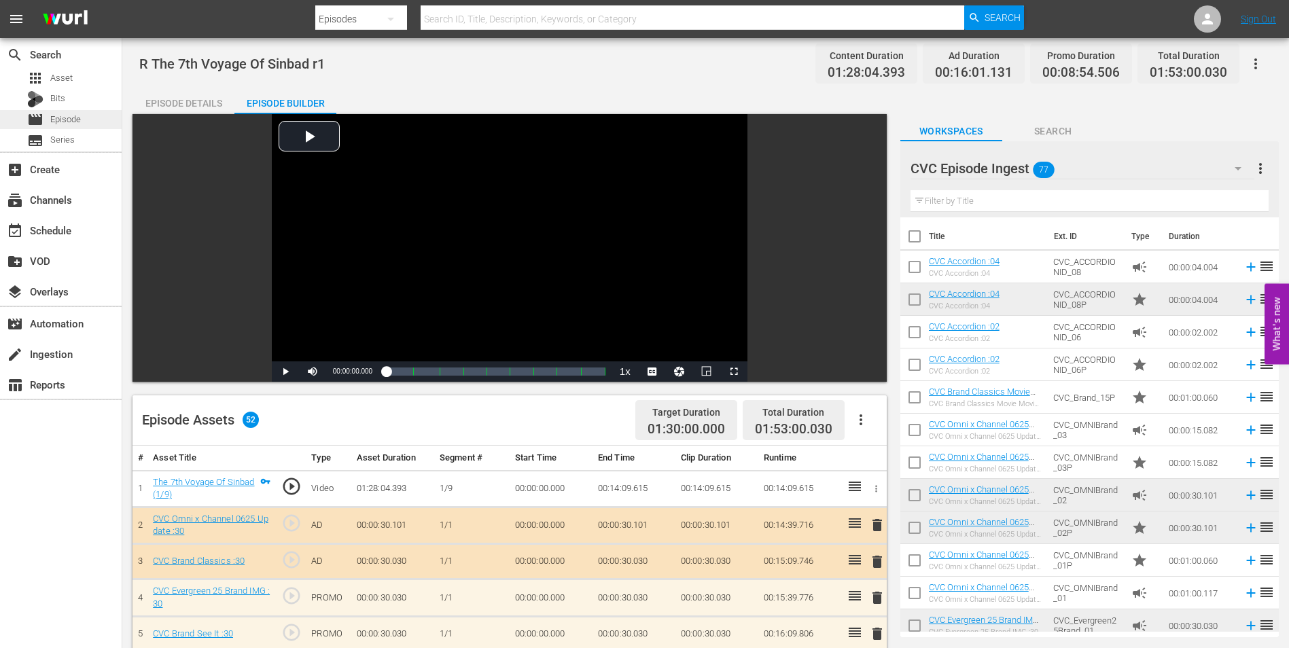
click at [77, 120] on span "Episode" at bounding box center [65, 120] width 31 height 14
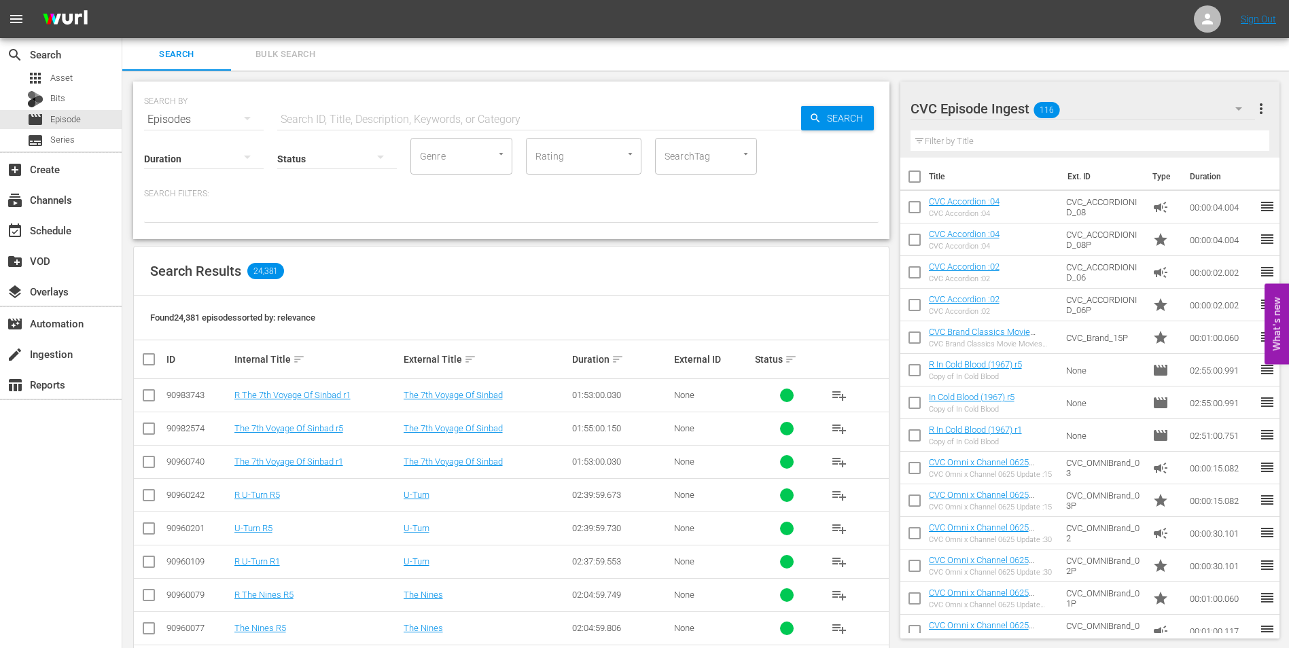
click at [1131, 120] on div "CVC Episode Ingest 116" at bounding box center [1082, 109] width 345 height 38
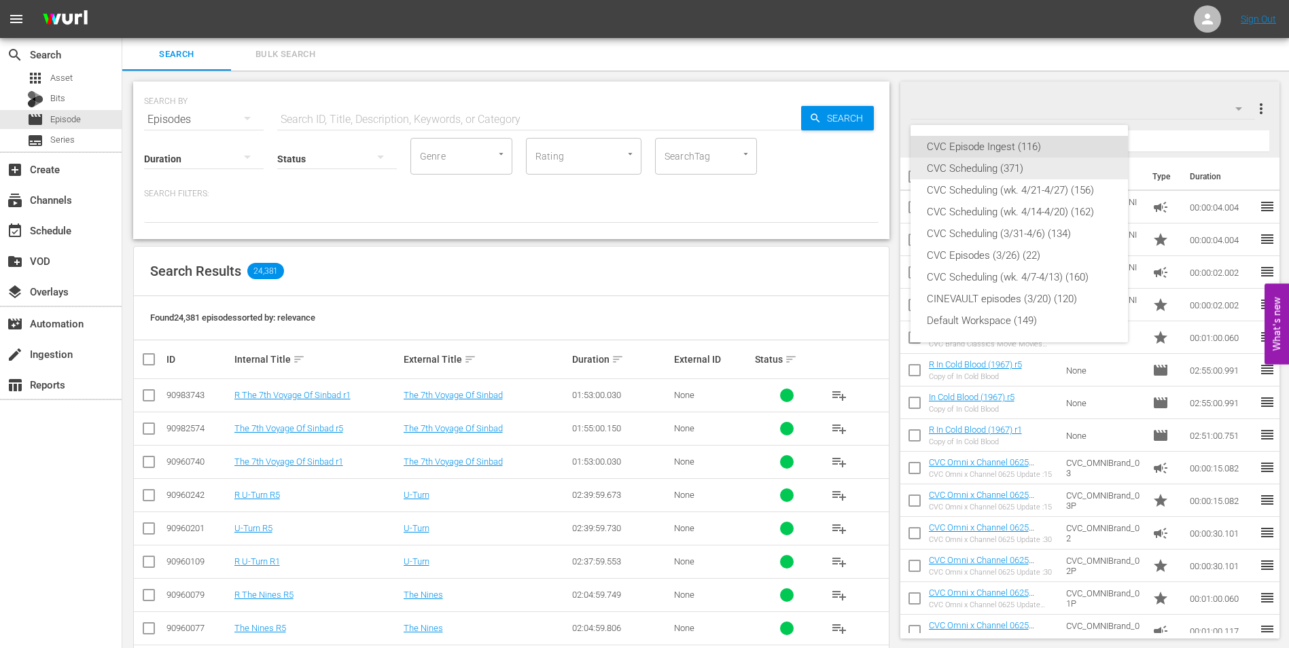
click at [1071, 169] on div "CVC Scheduling (371)" at bounding box center [1019, 169] width 185 height 22
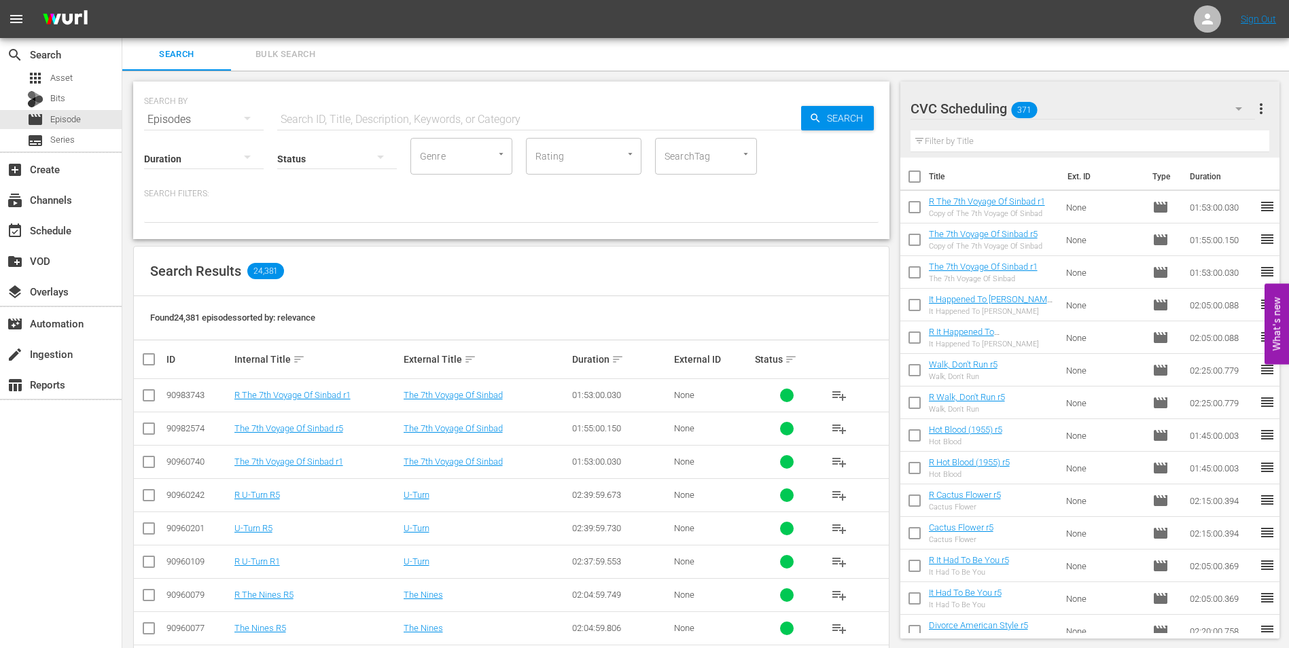
click at [146, 395] on input "checkbox" at bounding box center [149, 398] width 16 height 16
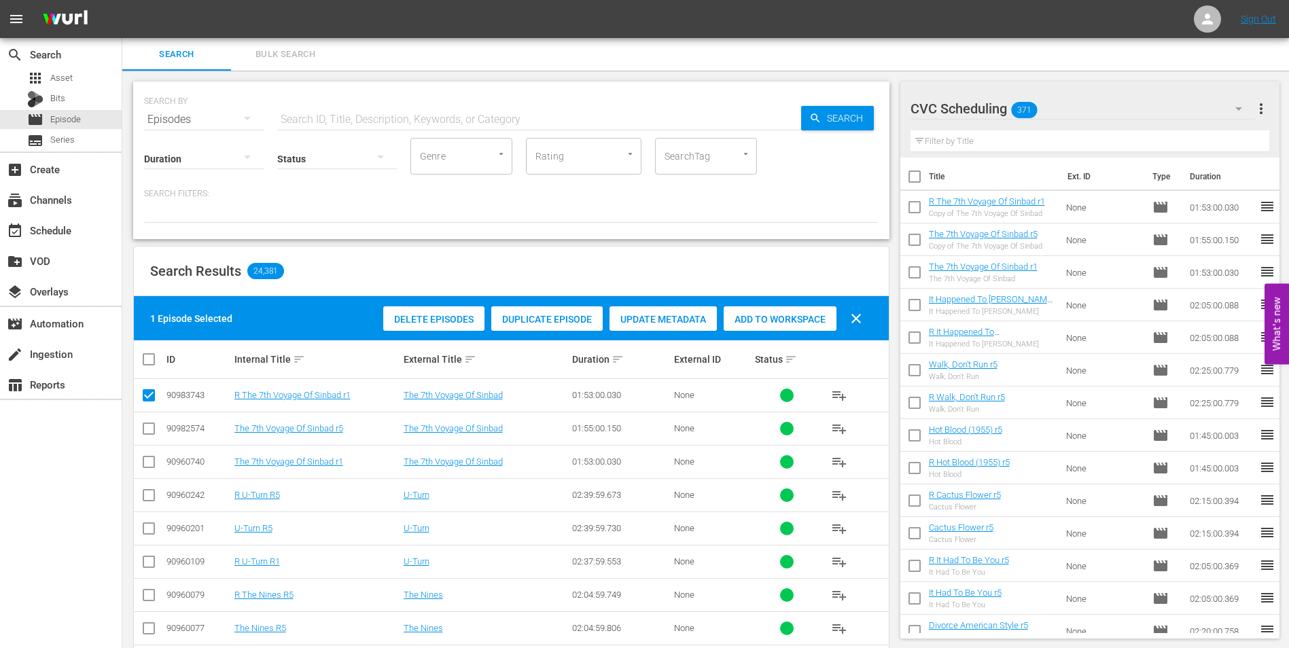
click at [520, 312] on div "Duplicate Episode" at bounding box center [546, 319] width 111 height 26
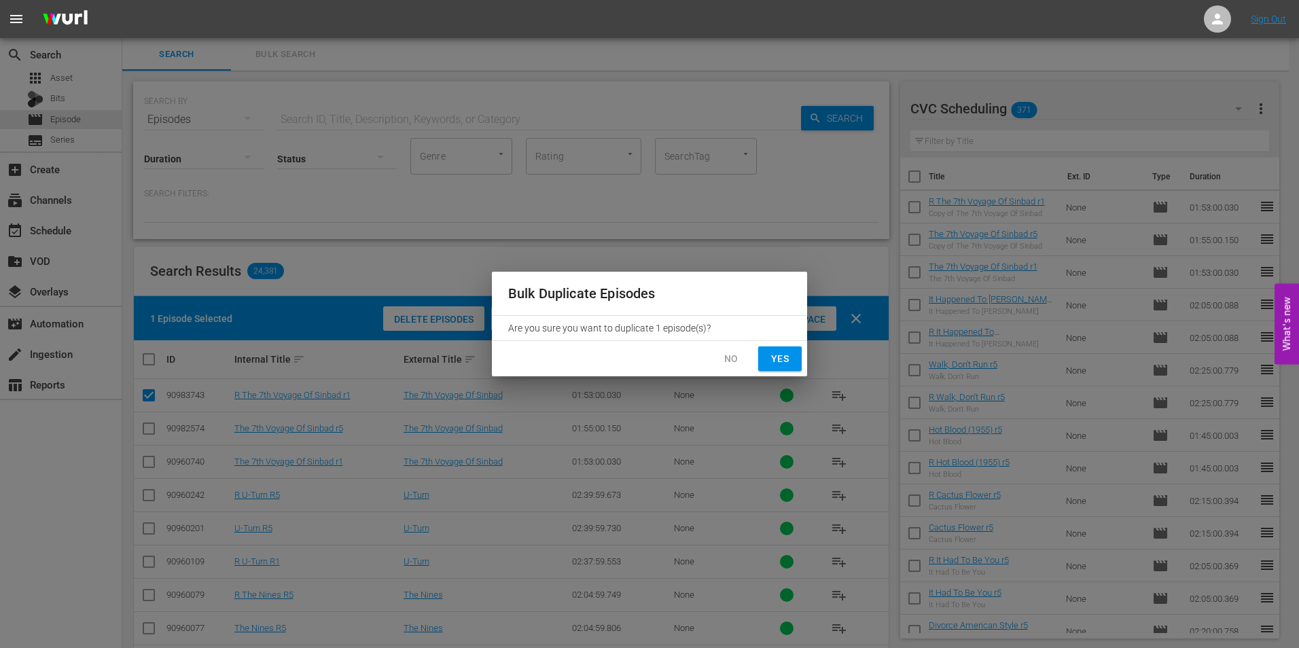
click at [796, 354] on button "Yes" at bounding box center [779, 359] width 43 height 25
checkbox input "false"
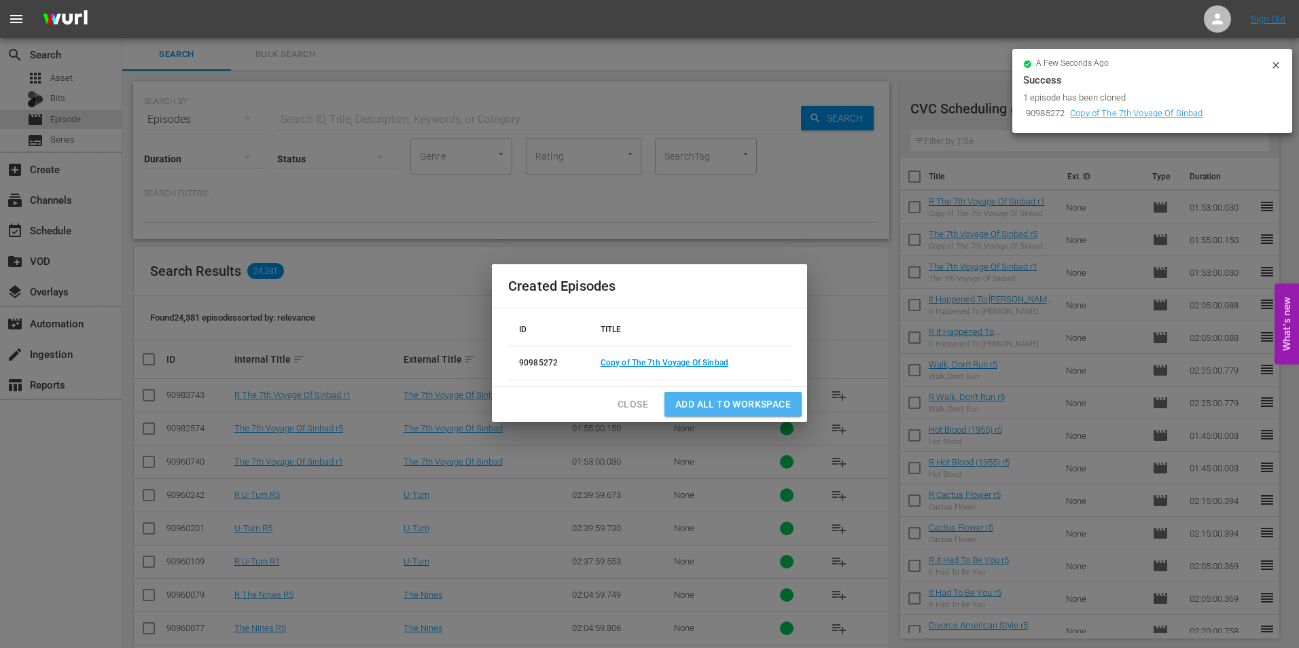
click at [768, 400] on span "Add all to Workspace" at bounding box center [733, 404] width 116 height 17
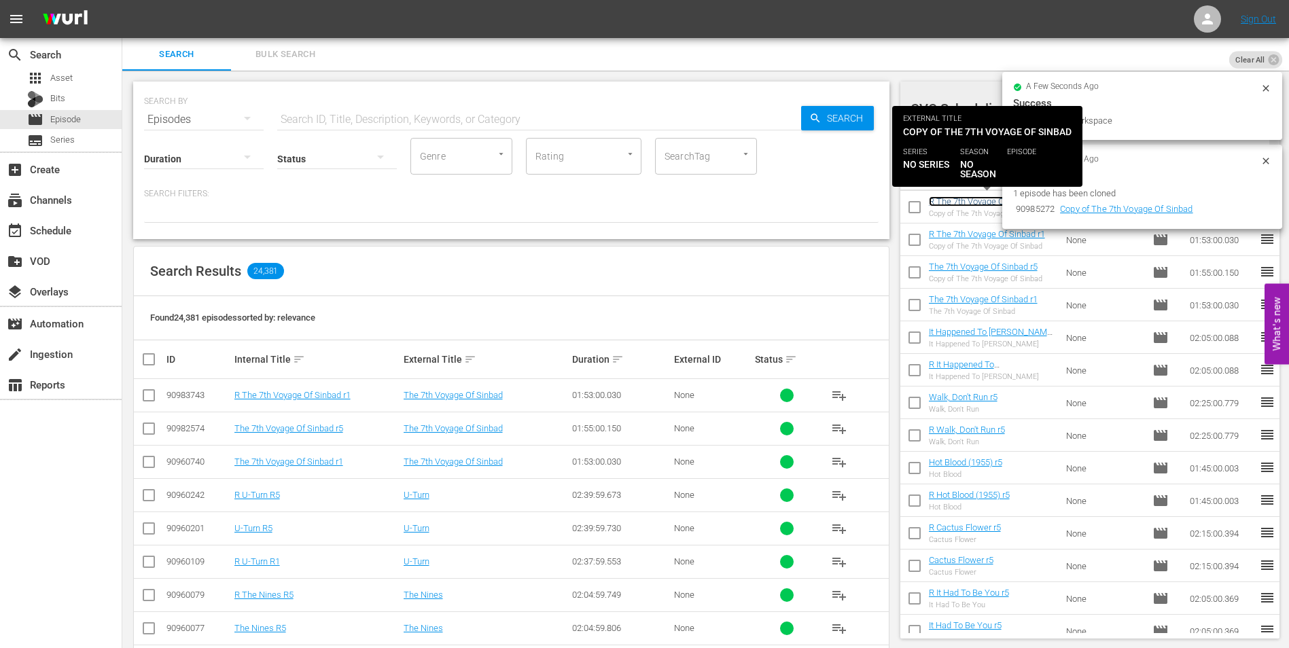
click at [973, 204] on link "R The 7th Voyage Of Sinbad r1" at bounding box center [987, 201] width 116 height 10
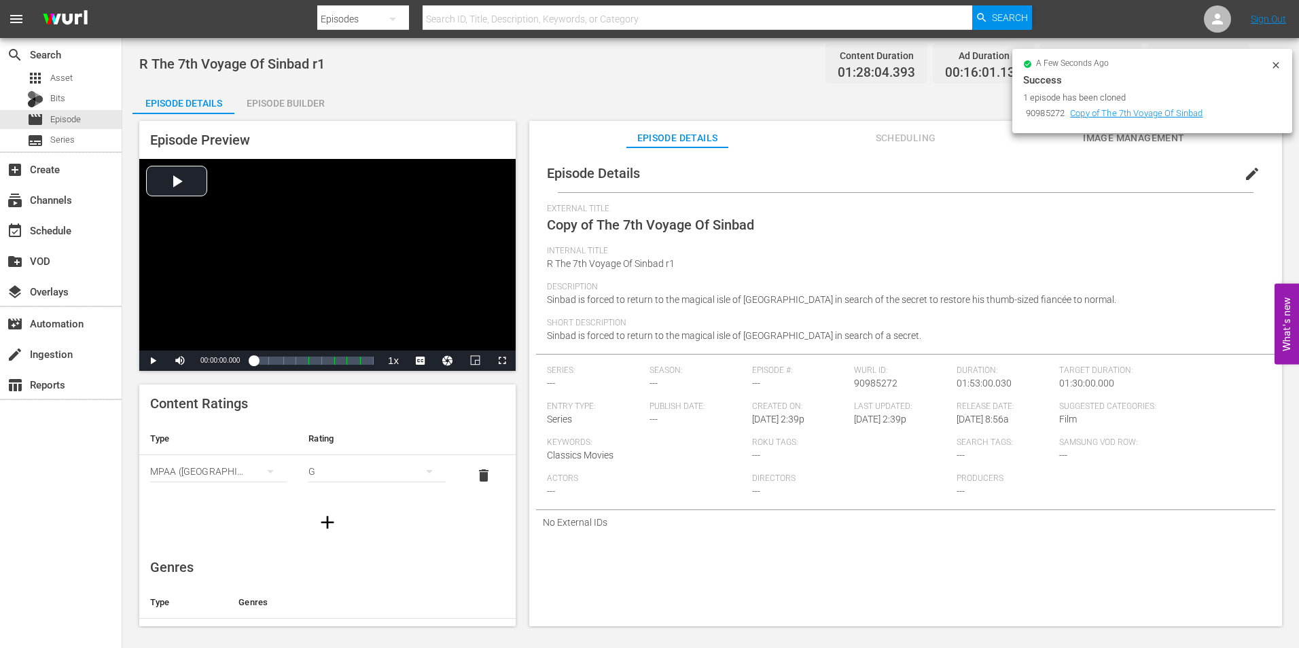
click at [1244, 173] on span "edit" at bounding box center [1252, 174] width 16 height 16
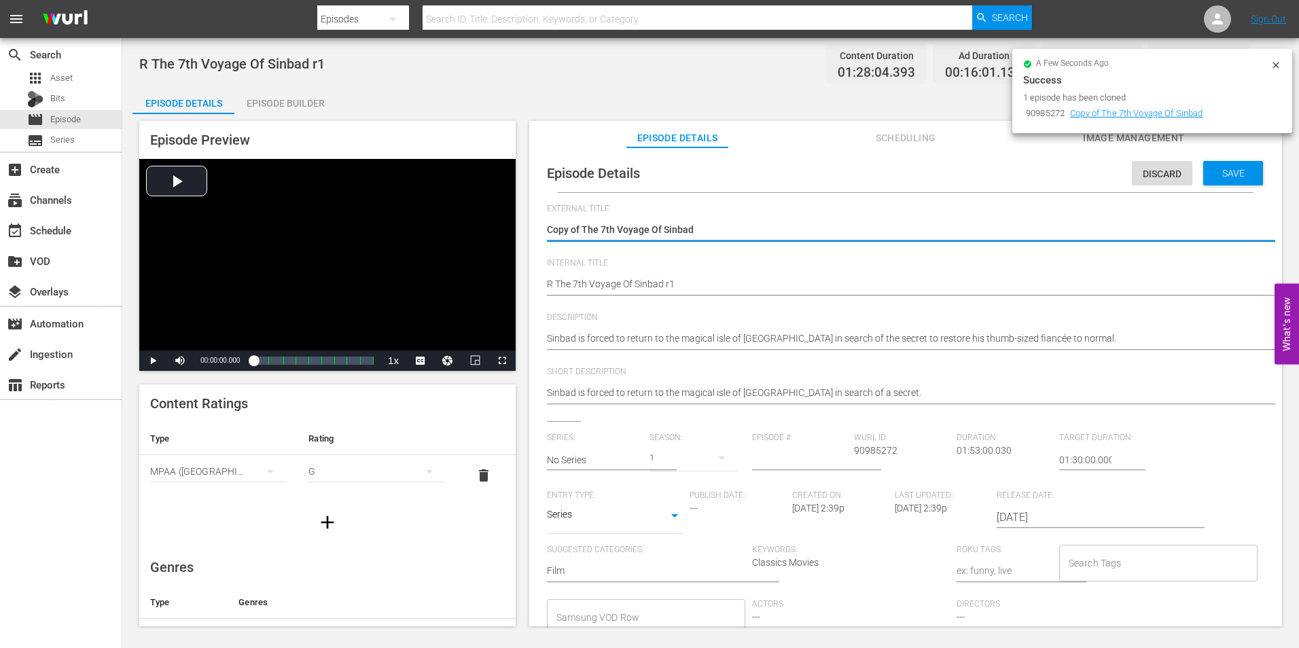
drag, startPoint x: 582, startPoint y: 230, endPoint x: 546, endPoint y: 232, distance: 35.4
click at [546, 232] on div "Episode Details Discard Save External Title Copy of The 7th Voyage Of Sinbad Co…" at bounding box center [905, 442] width 739 height 576
drag, startPoint x: 584, startPoint y: 227, endPoint x: 538, endPoint y: 228, distance: 45.5
click at [538, 228] on div "Episode Details Discard Save External Title Copy of The 7th Voyage Of Sinbad Co…" at bounding box center [905, 442] width 739 height 576
type textarea "The 7th Voyage Of Sinbad"
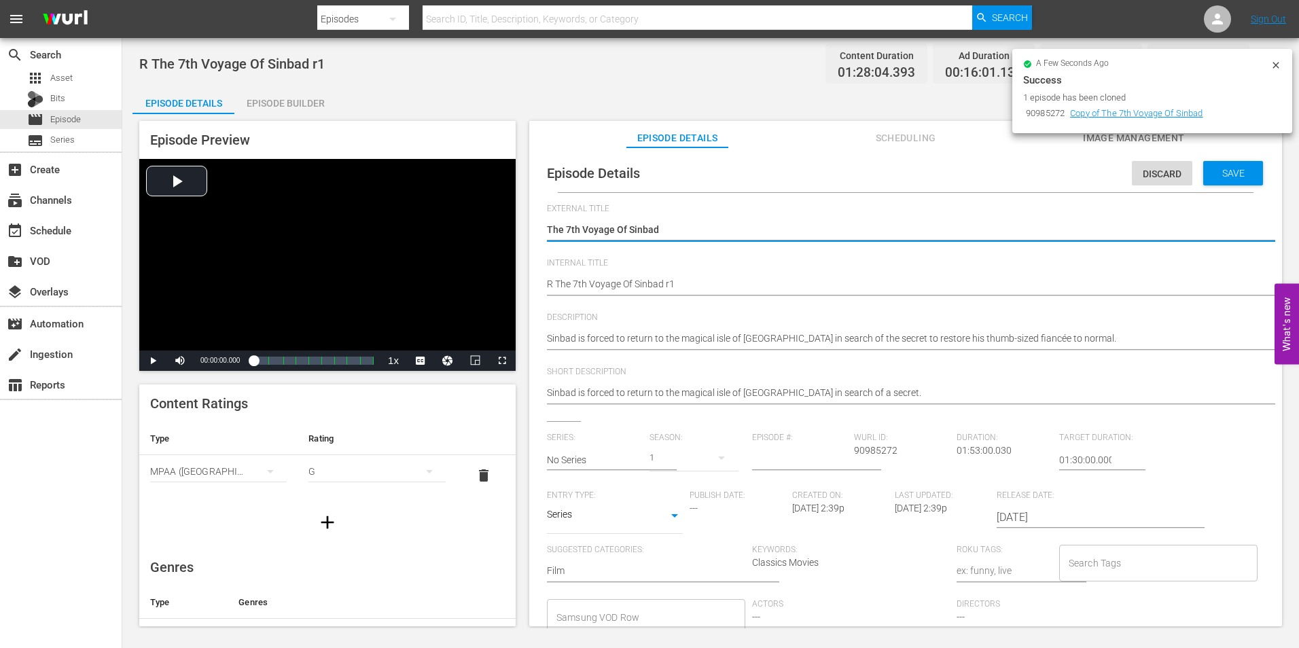
type textarea "The 7th Voyage Of Sinbad"
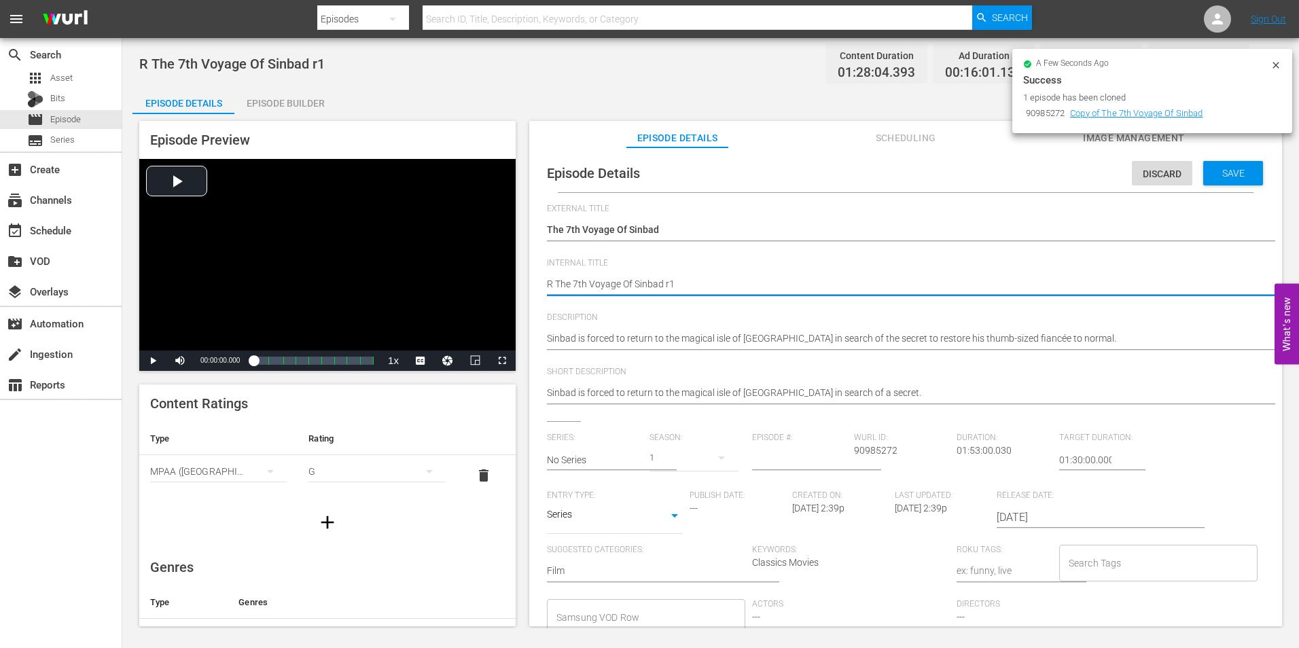
type textarea "R The 7th Voyage Of Sinbad r"
type textarea "R The 7th Voyage Of Sinbad r5"
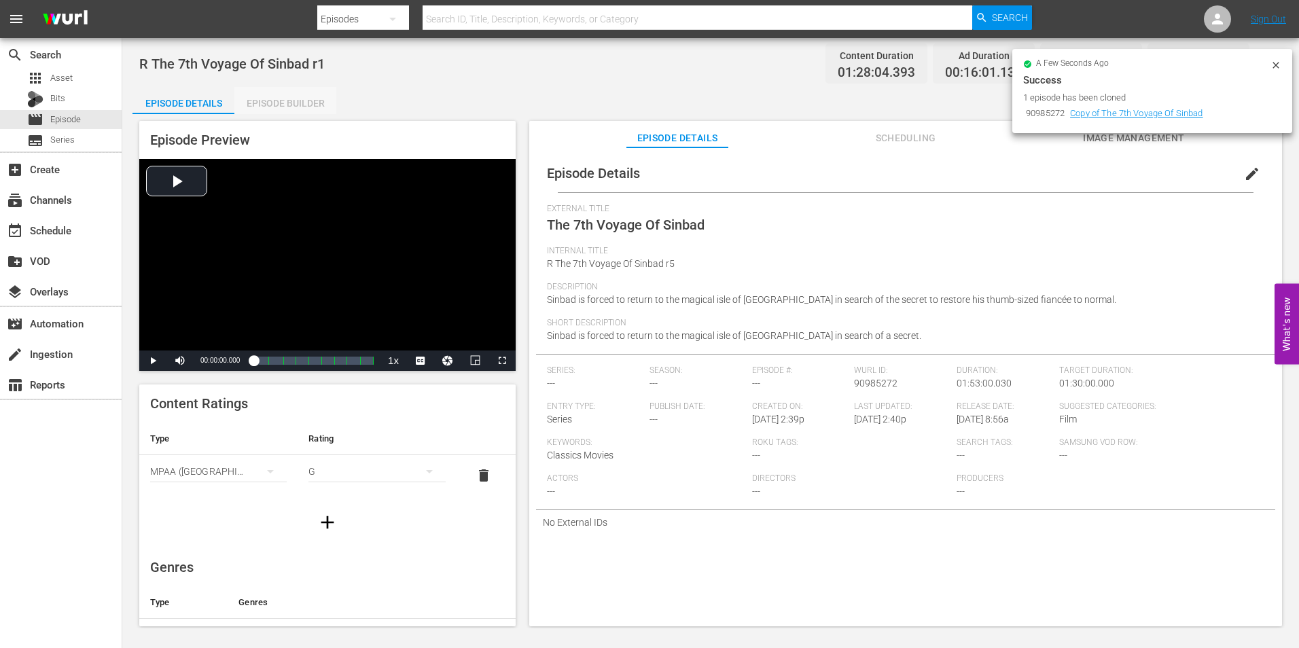
click at [268, 101] on div "Episode Builder" at bounding box center [285, 103] width 102 height 33
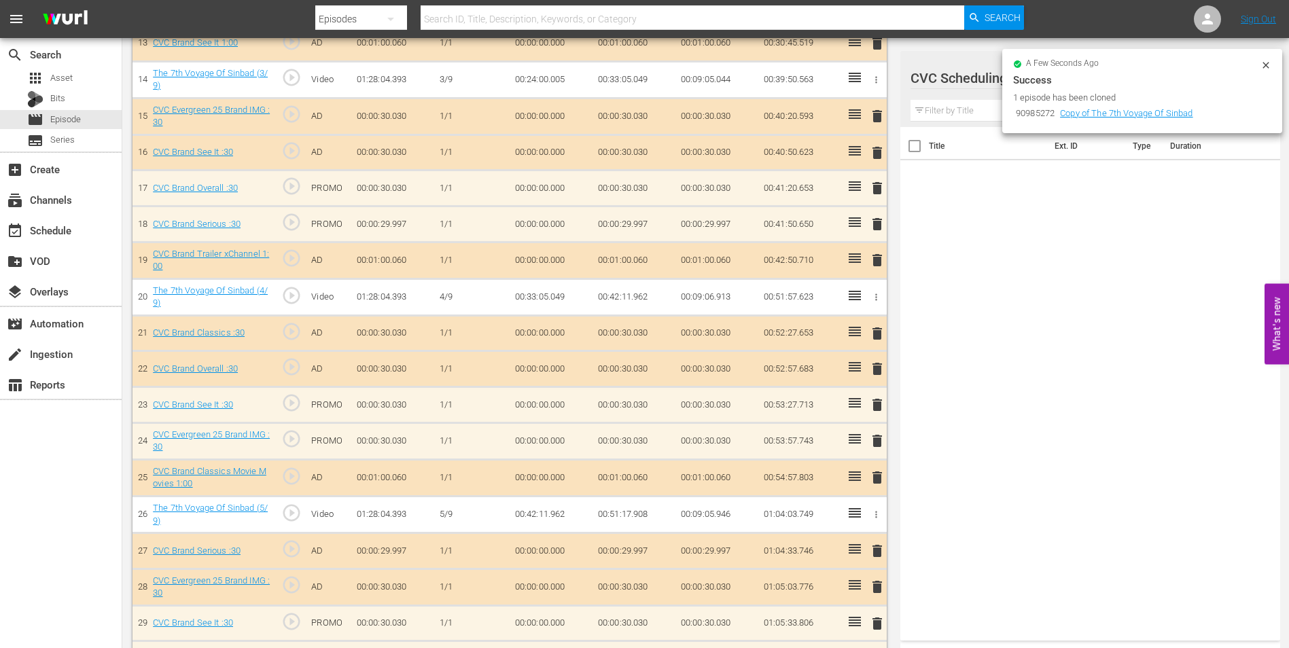
scroll to position [883, 0]
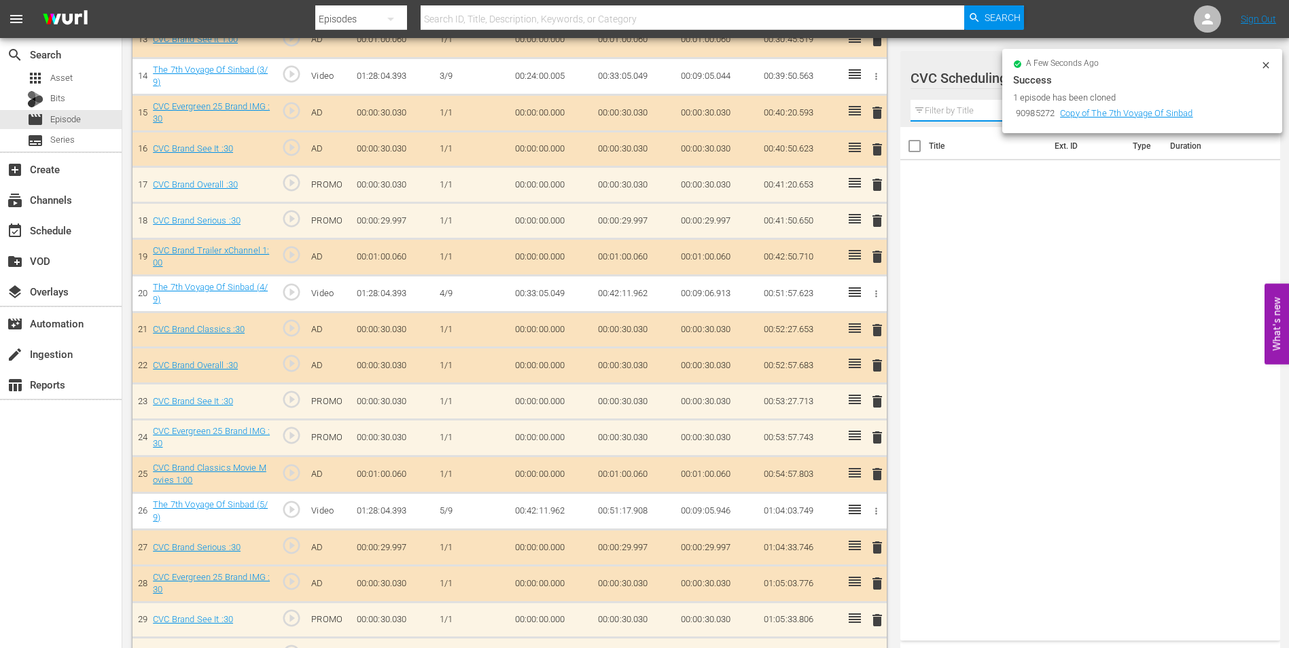
click at [980, 112] on input "text" at bounding box center [1089, 111] width 359 height 22
drag, startPoint x: 1006, startPoint y: 63, endPoint x: 990, endPoint y: 72, distance: 18.5
click at [1006, 63] on div "a few seconds ago Success 1 episode has been cloned 90985272 Copy of The 7th Vo…" at bounding box center [1142, 91] width 280 height 84
drag, startPoint x: 978, startPoint y: 79, endPoint x: 1277, endPoint y: 39, distance: 301.1
click at [985, 79] on div at bounding box center [977, 79] width 135 height 34
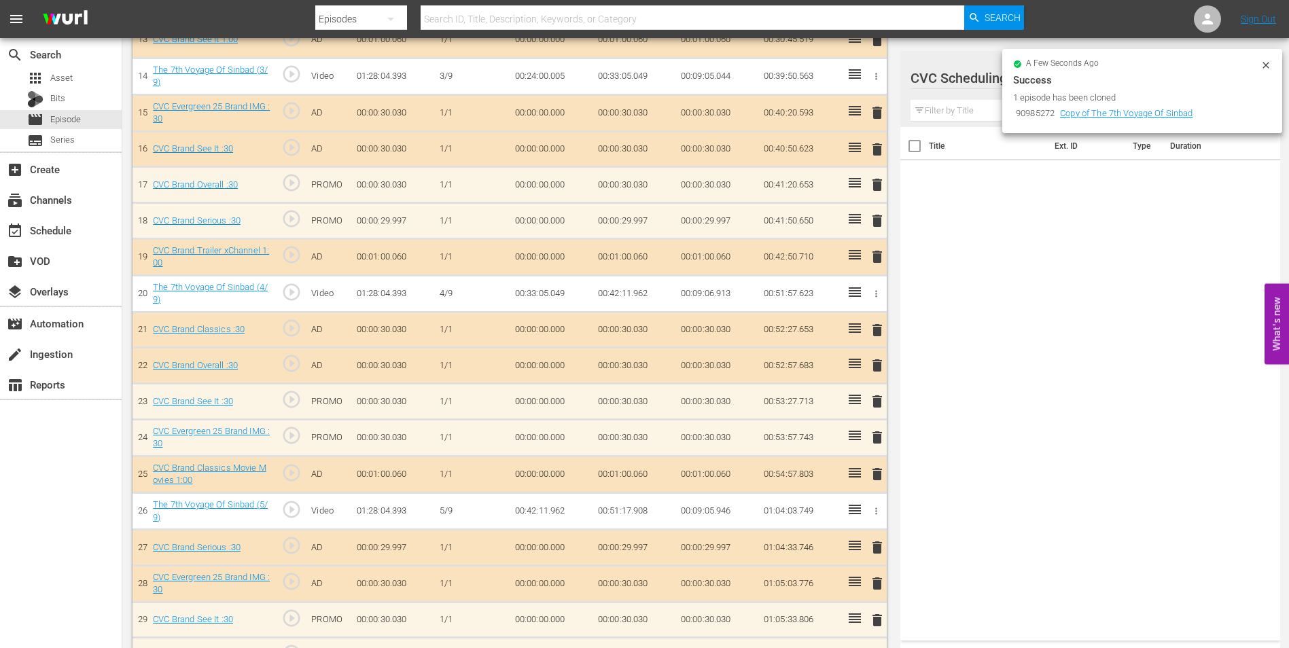
click at [1266, 61] on icon at bounding box center [1265, 65] width 11 height 11
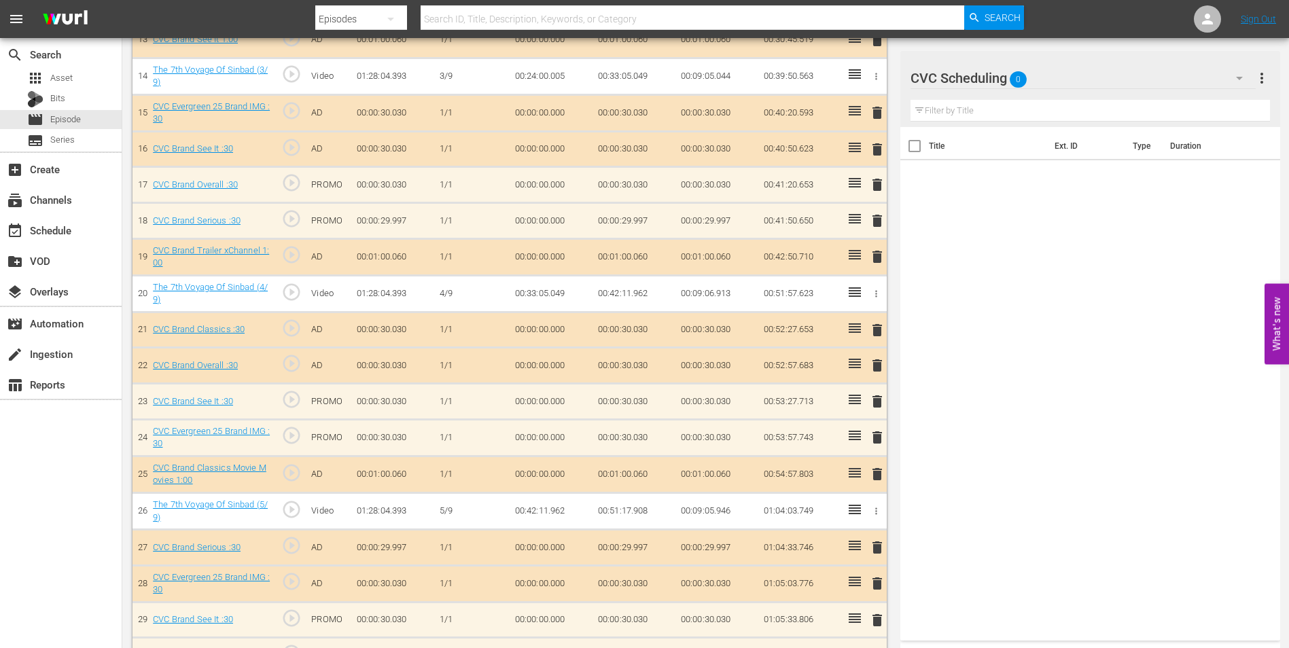
click at [1089, 79] on div "CVC Scheduling 0" at bounding box center [1082, 78] width 345 height 38
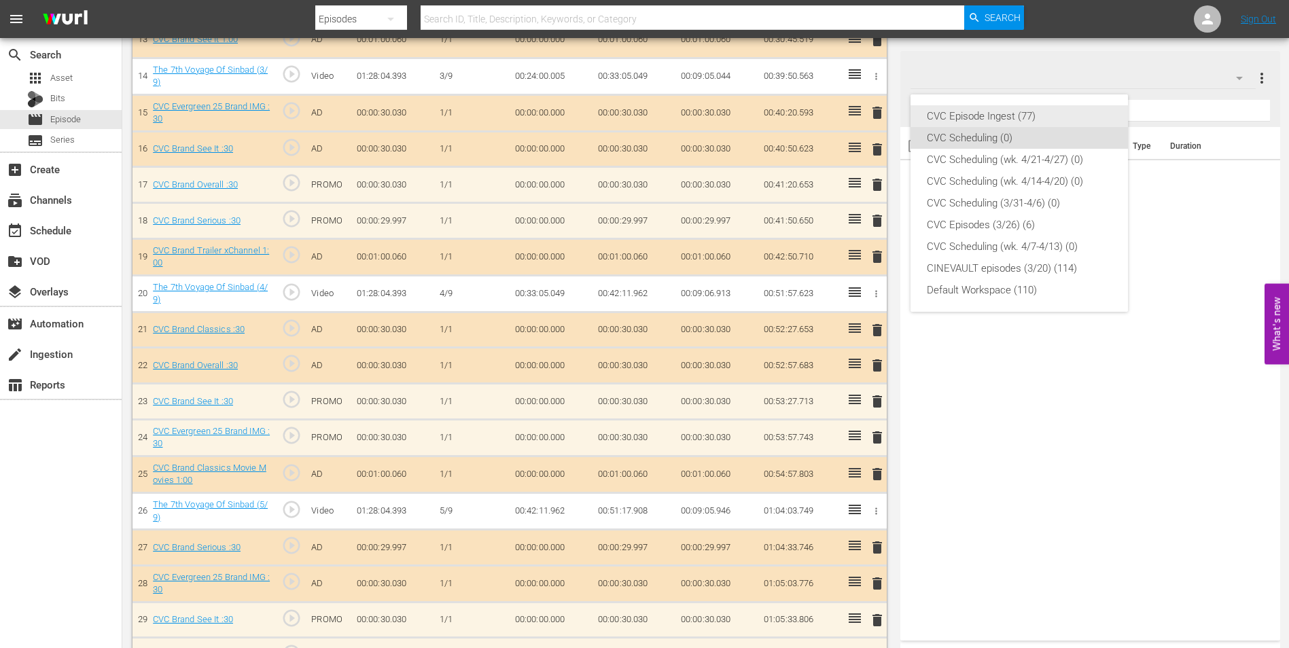
click at [1050, 111] on div "CVC Episode Ingest (77)" at bounding box center [1019, 116] width 185 height 22
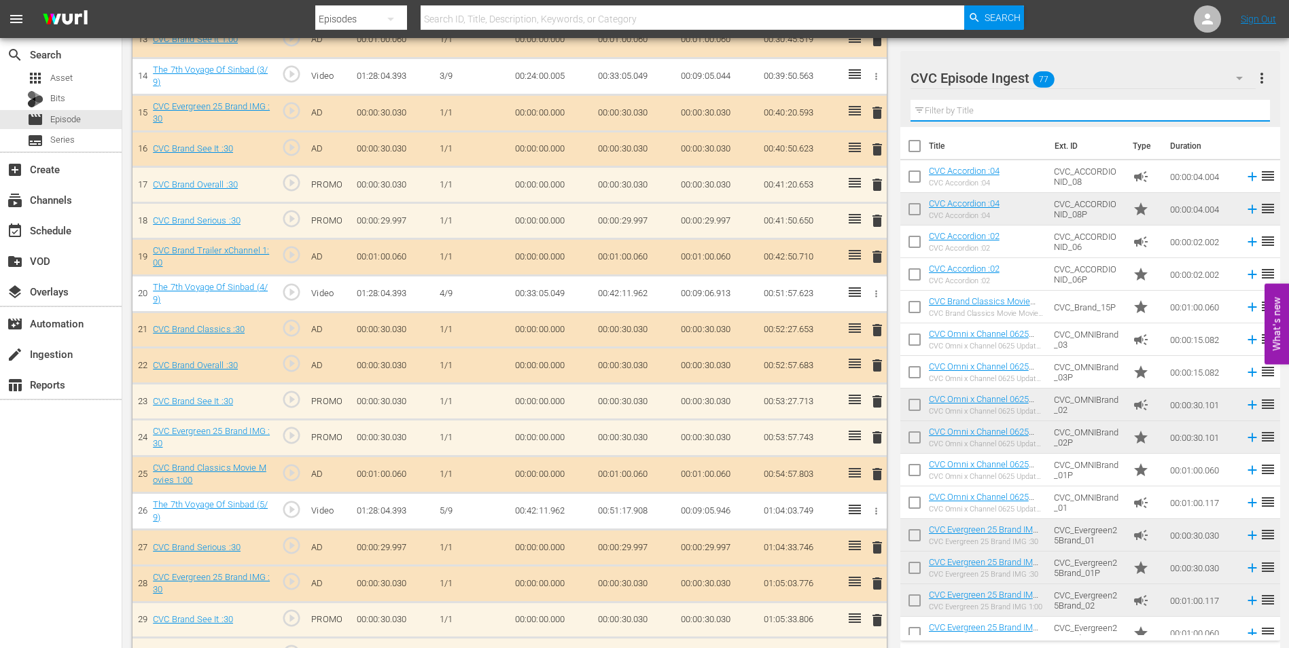
click at [1040, 108] on input "text" at bounding box center [1089, 111] width 359 height 22
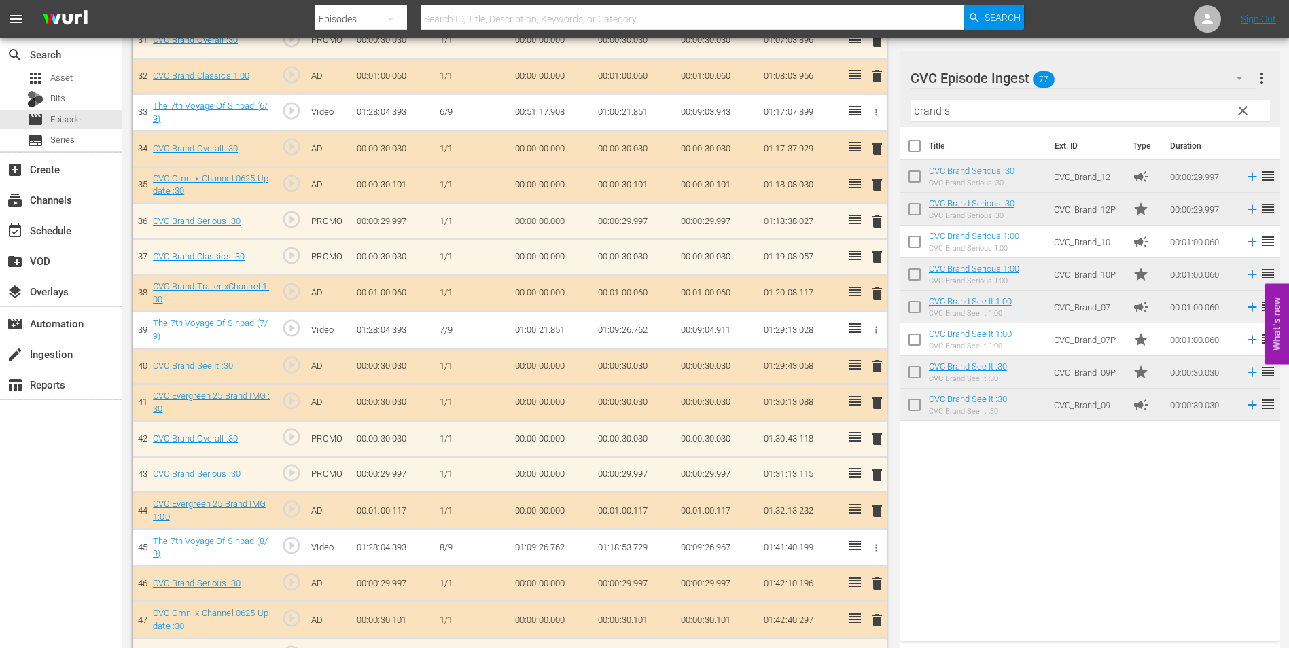
scroll to position [1563, 0]
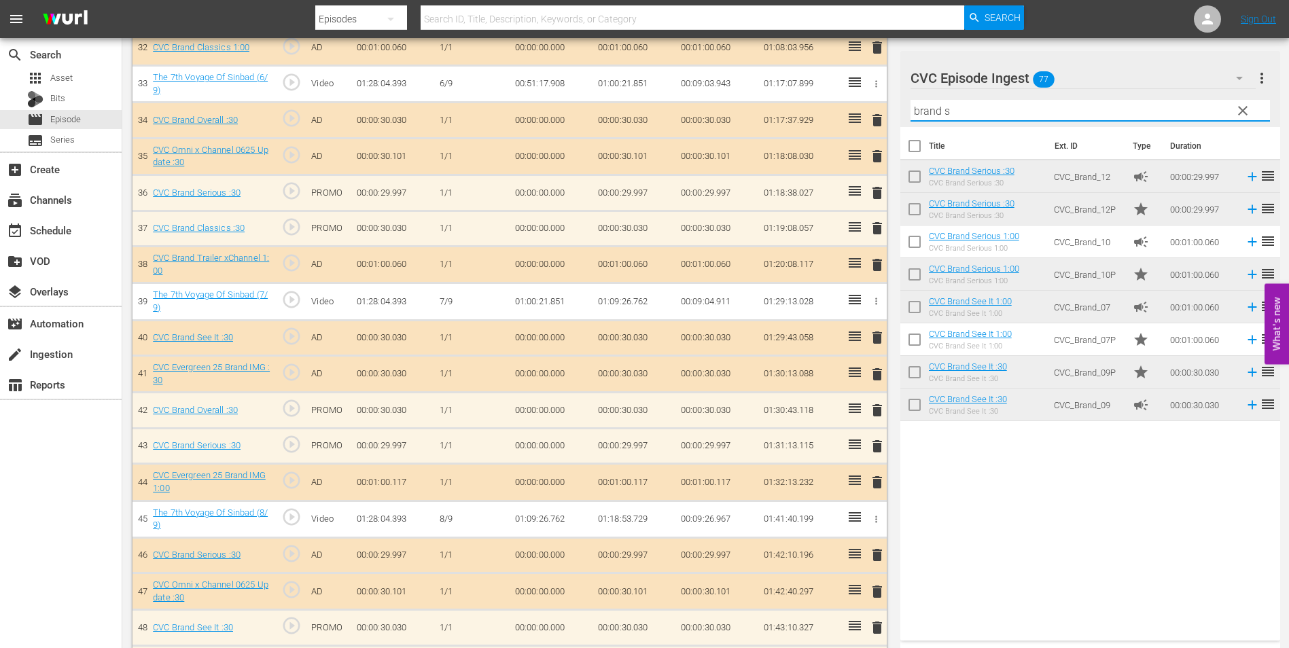
click at [1016, 111] on input "brand s" at bounding box center [1089, 111] width 359 height 22
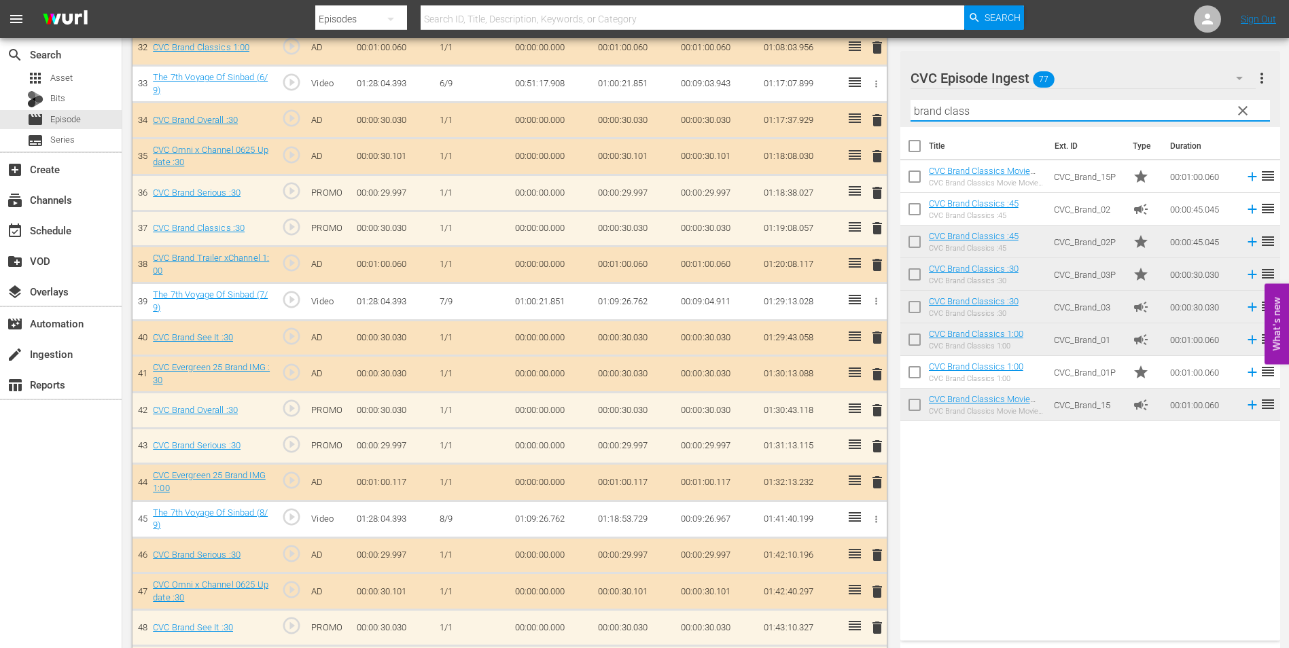
type input "brand class"
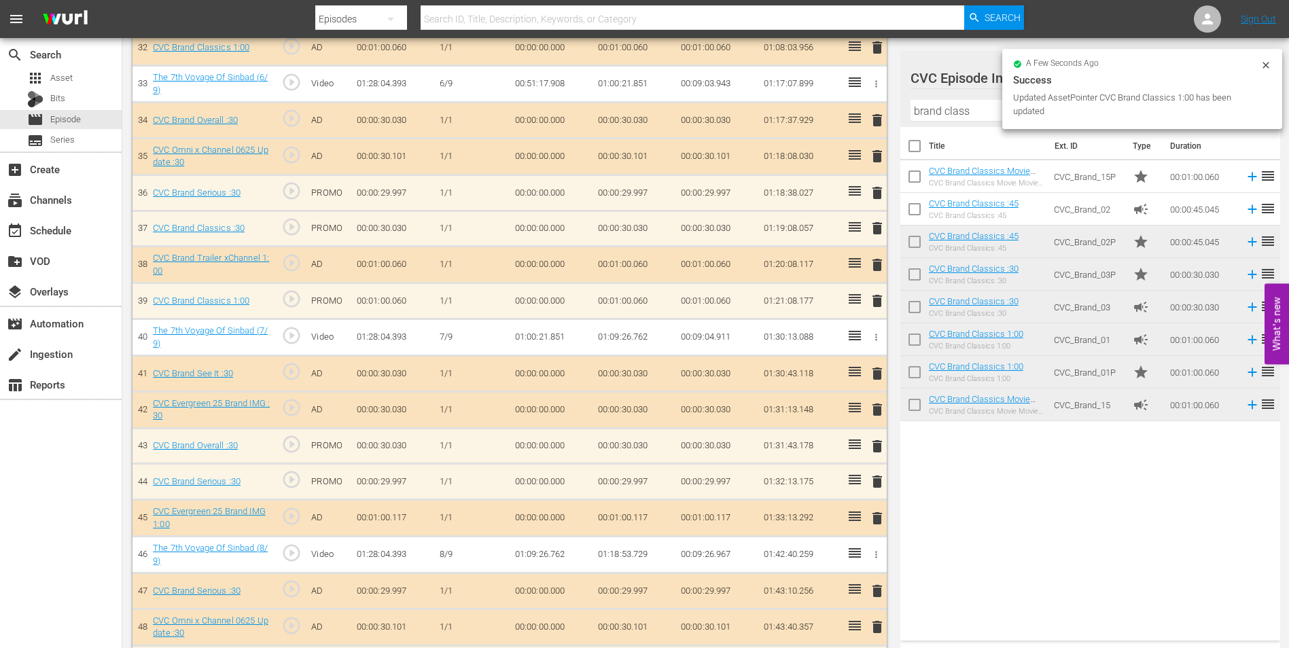
click at [879, 302] on span "delete" at bounding box center [877, 301] width 16 height 16
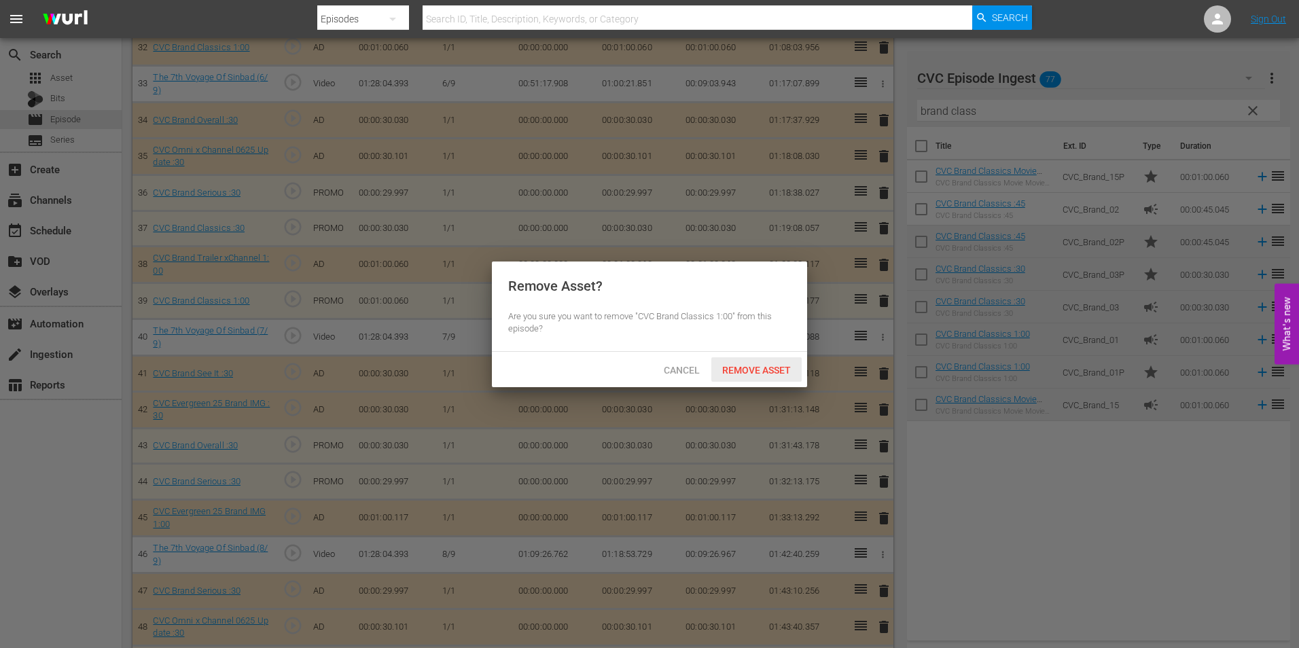
click at [775, 374] on span "Remove Asset" at bounding box center [756, 370] width 90 height 11
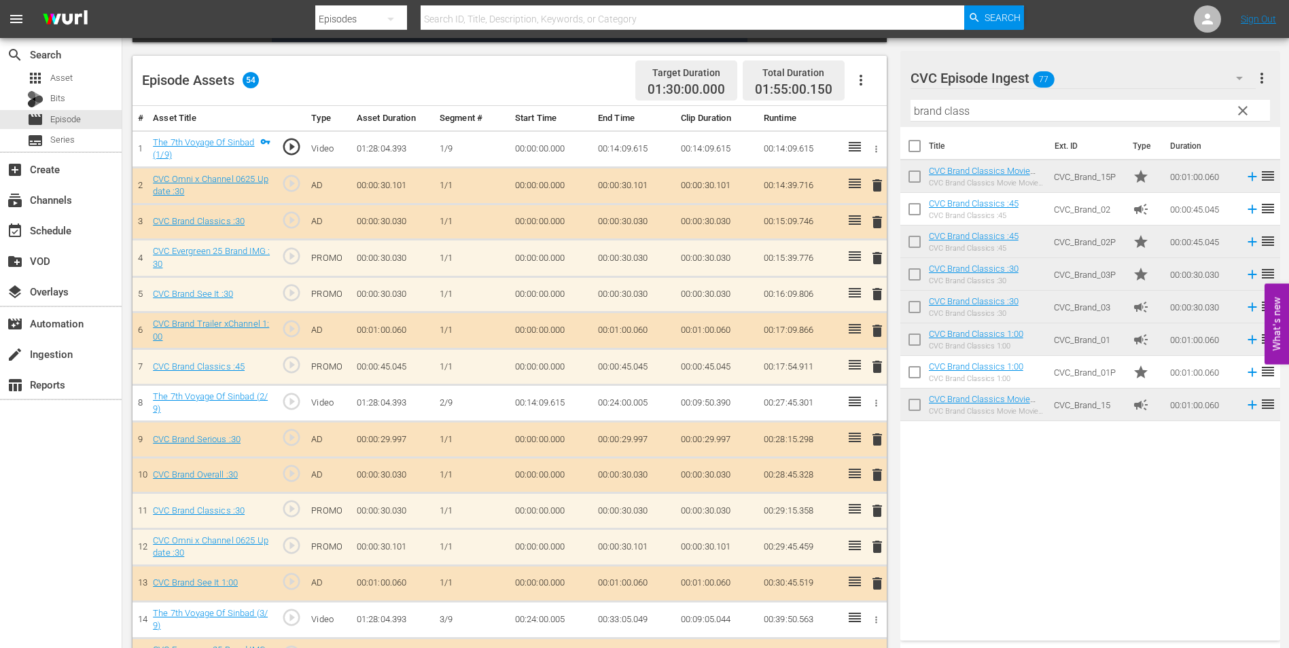
scroll to position [0, 0]
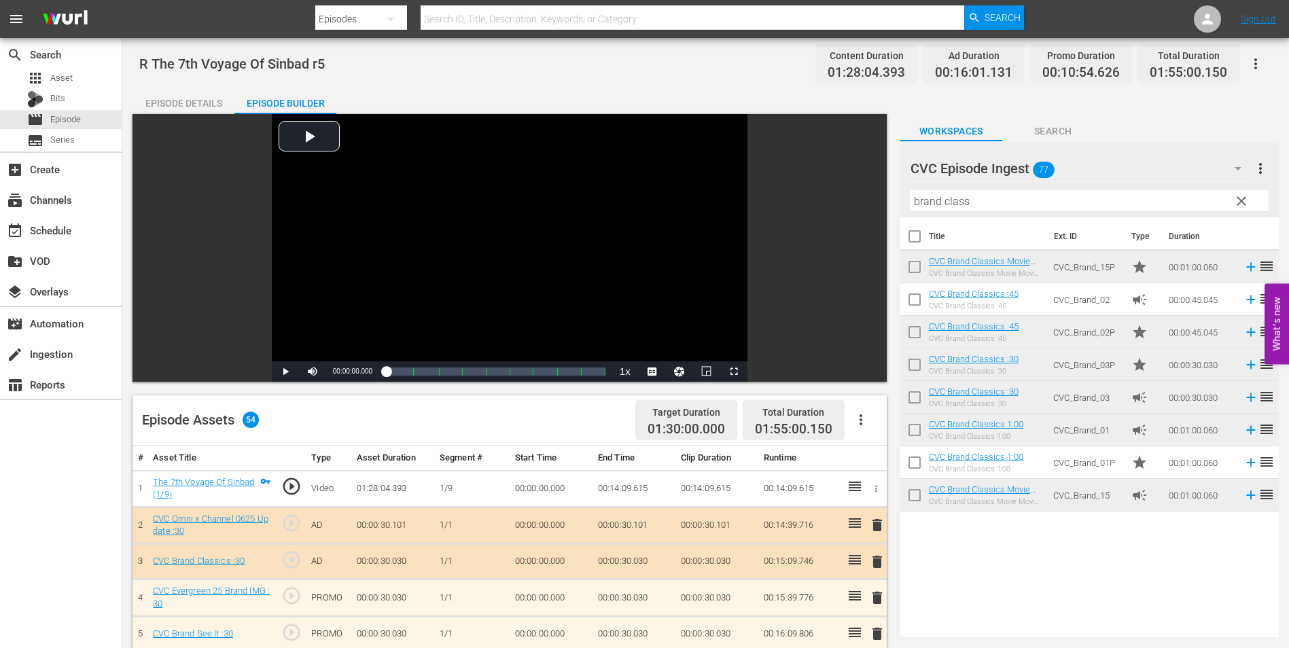
click at [193, 95] on div "Episode Details" at bounding box center [183, 103] width 102 height 33
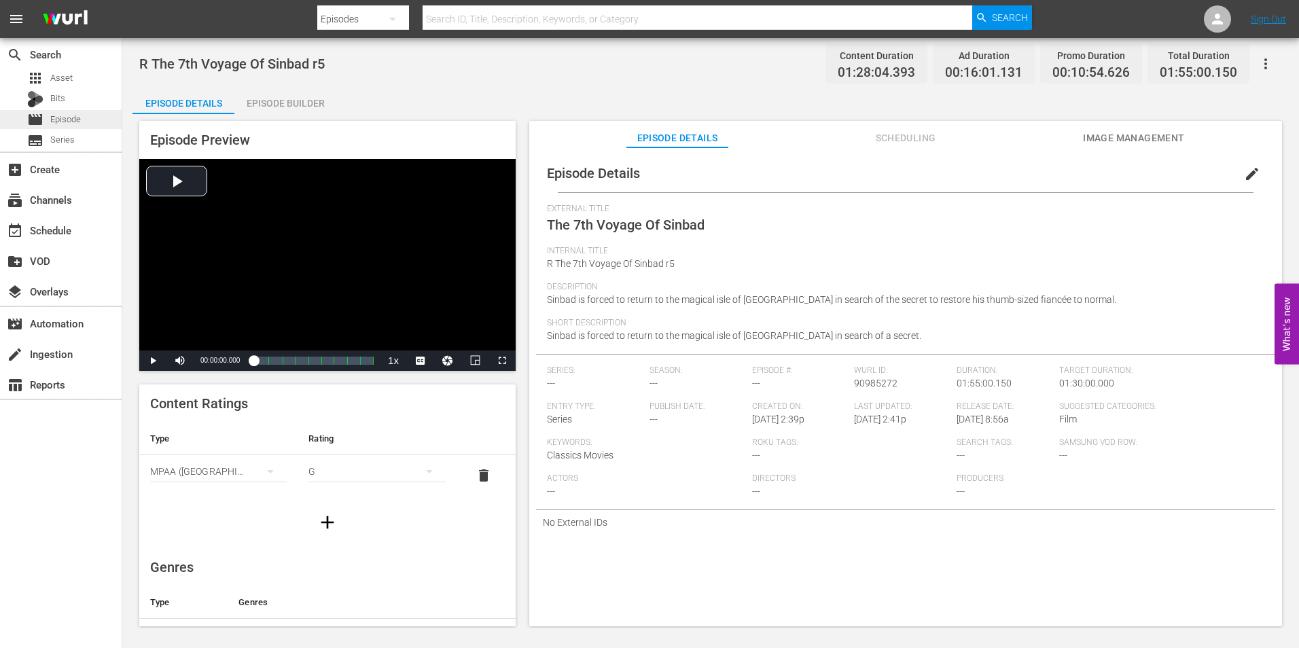
click at [78, 116] on span "Episode" at bounding box center [65, 120] width 31 height 14
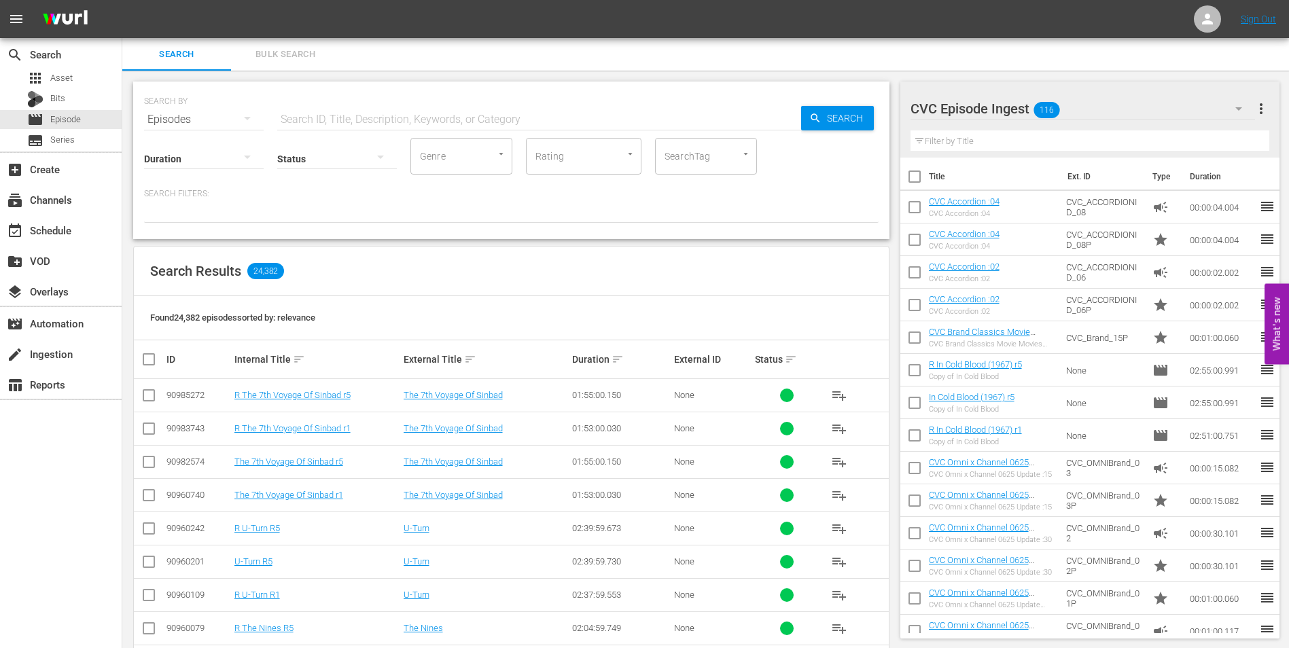
click at [383, 132] on div "Status" at bounding box center [337, 150] width 120 height 49
click at [397, 126] on input "text" at bounding box center [539, 119] width 524 height 33
type input "[PERSON_NAME] story"
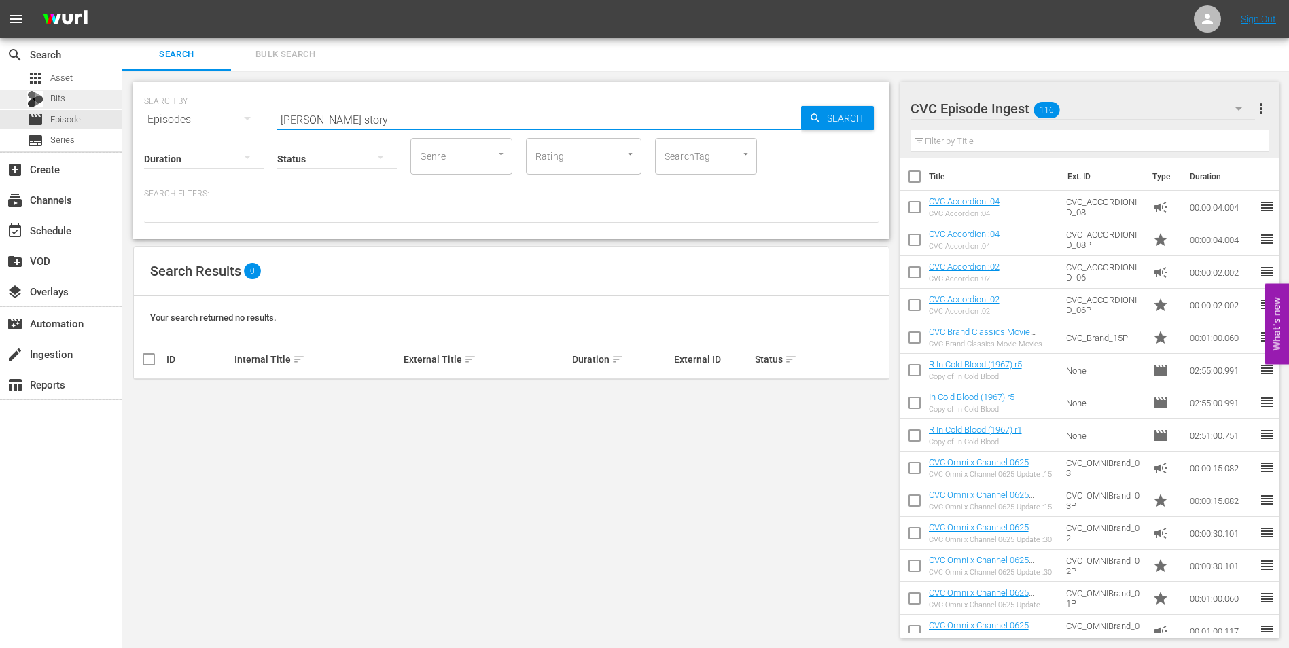
click at [54, 99] on span "Bits" at bounding box center [57, 99] width 15 height 14
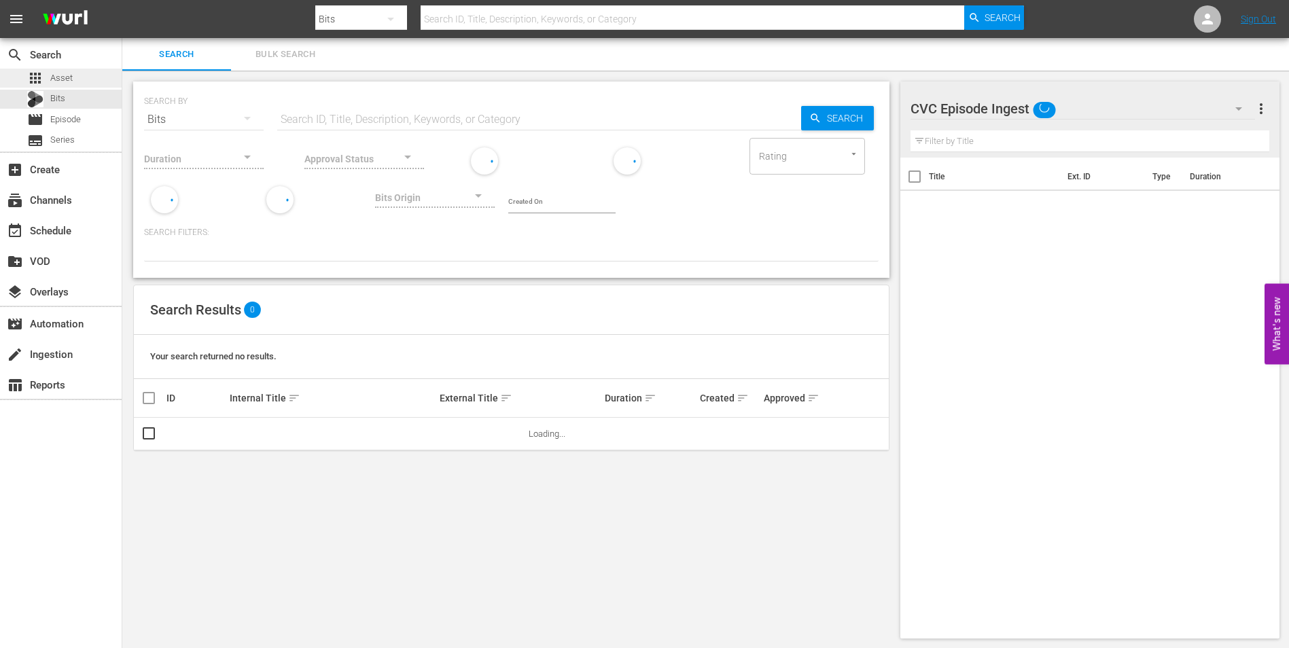
click at [69, 79] on span "Asset" at bounding box center [61, 78] width 22 height 14
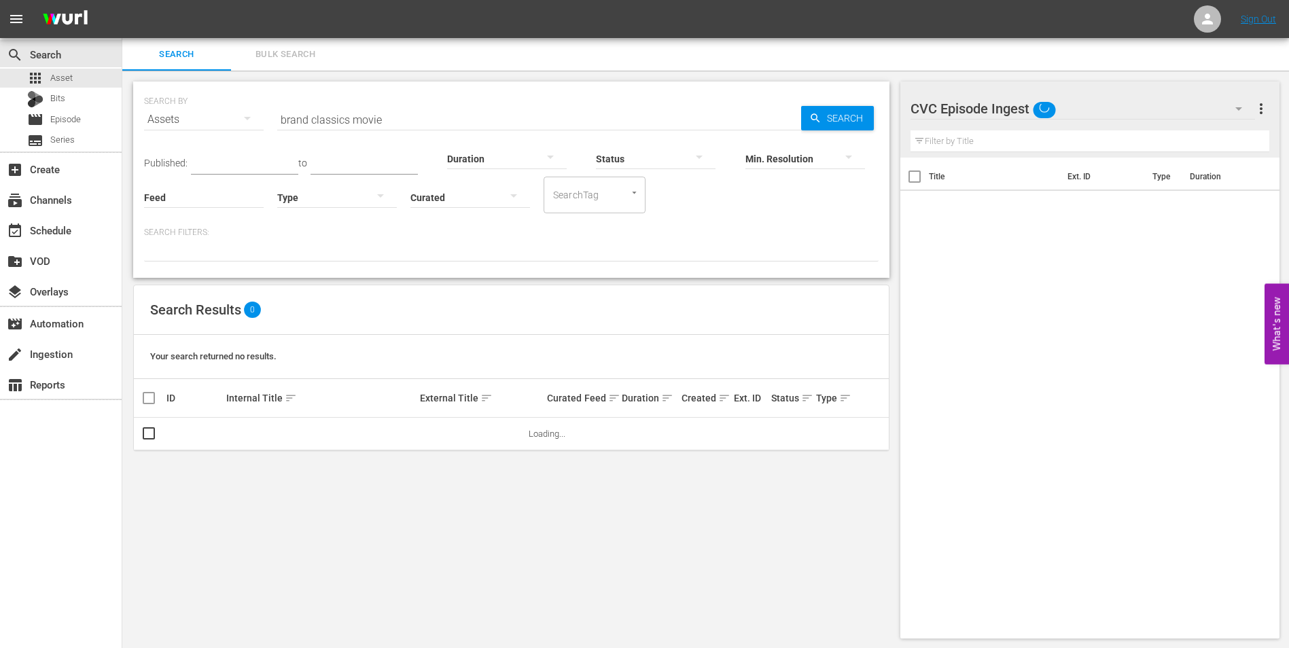
click at [389, 111] on input "brand classics movie" at bounding box center [539, 119] width 524 height 33
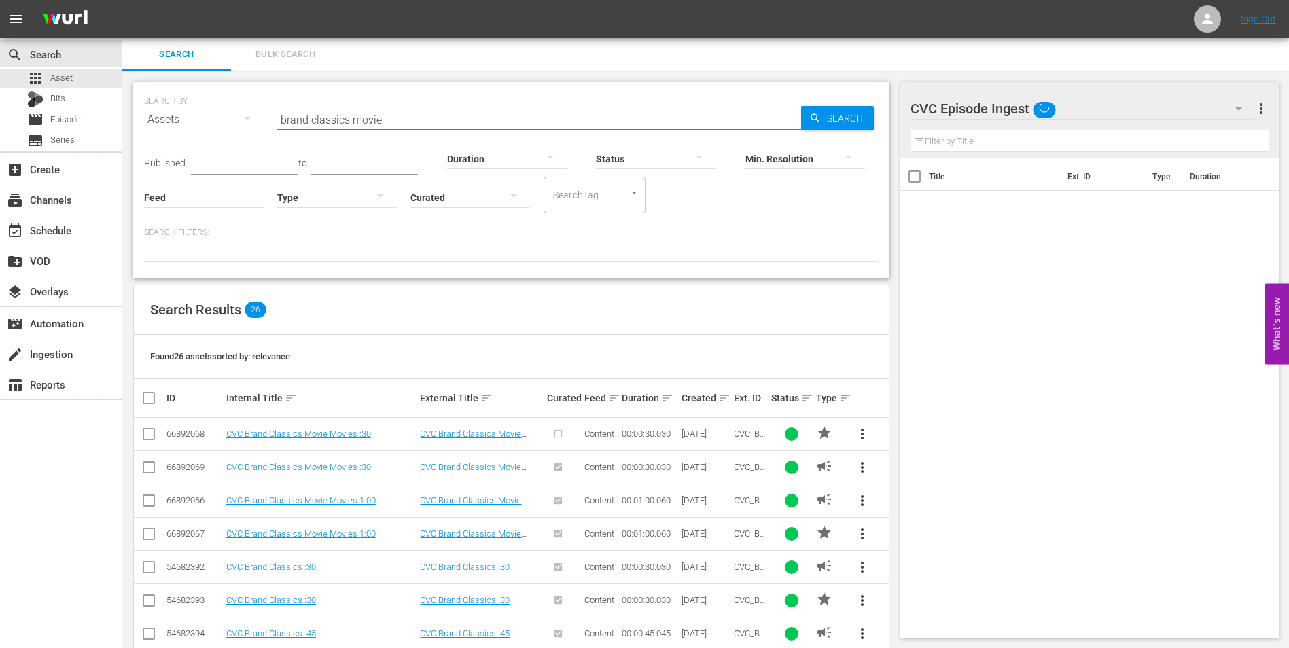
click at [389, 111] on input "brand classics movie" at bounding box center [539, 119] width 524 height 33
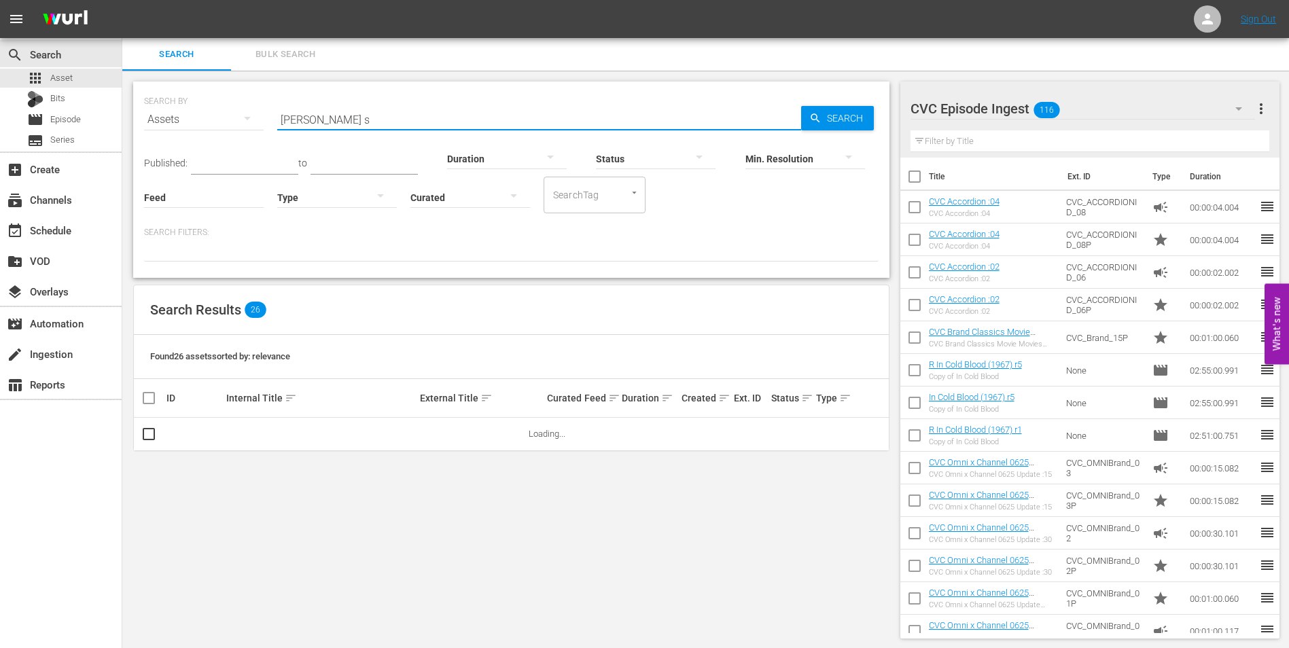
type input "[PERSON_NAME] story"
click at [1002, 120] on div at bounding box center [984, 109] width 149 height 34
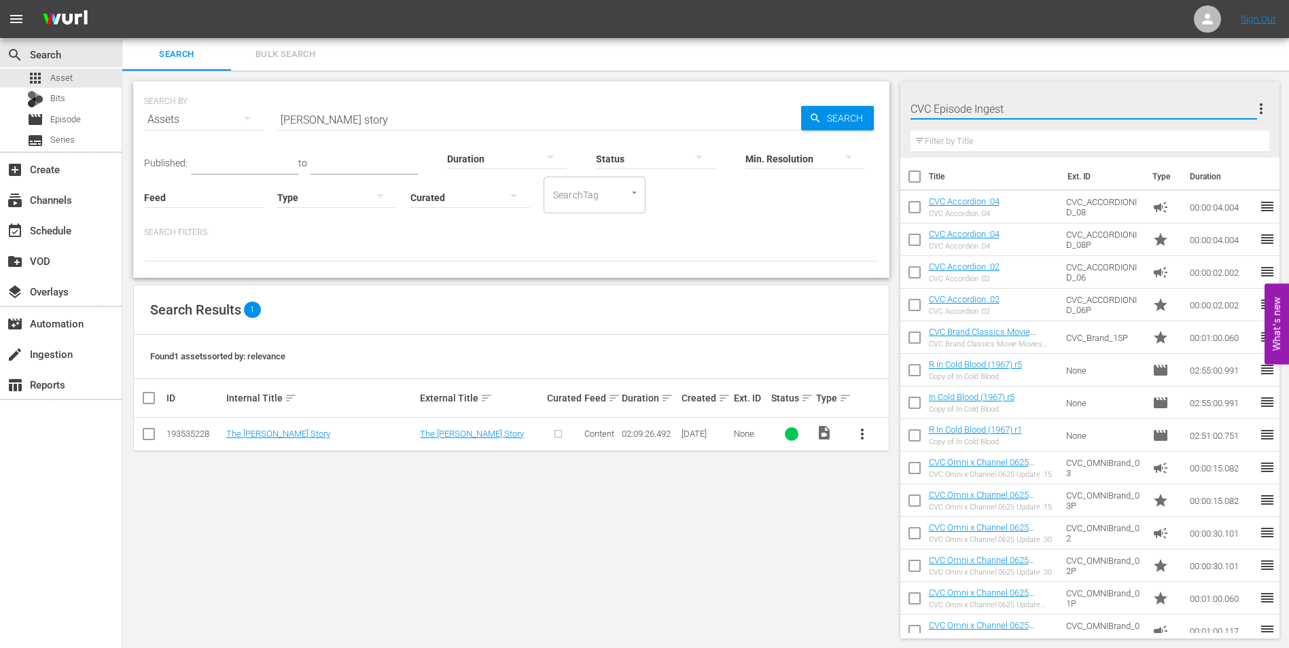
click at [1096, 105] on input "CVC Episode Ingest" at bounding box center [1083, 108] width 347 height 33
drag, startPoint x: 1219, startPoint y: 94, endPoint x: 1245, endPoint y: 101, distance: 27.5
click at [1219, 94] on input "CVC Episode Ingest" at bounding box center [1083, 108] width 347 height 33
click at [1263, 56] on div "Search Bulk Search" at bounding box center [705, 54] width 1167 height 33
click at [1240, 114] on icon "button" at bounding box center [1239, 109] width 16 height 16
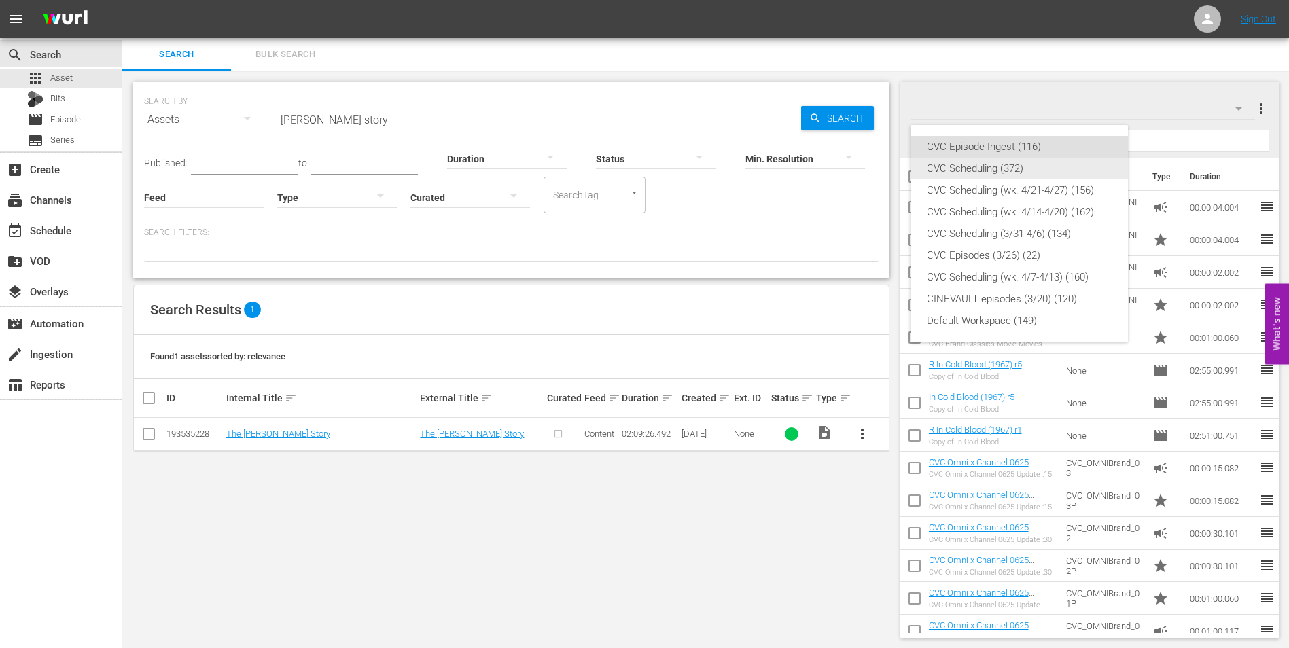
click at [1039, 169] on div "CVC Scheduling (372)" at bounding box center [1019, 169] width 185 height 22
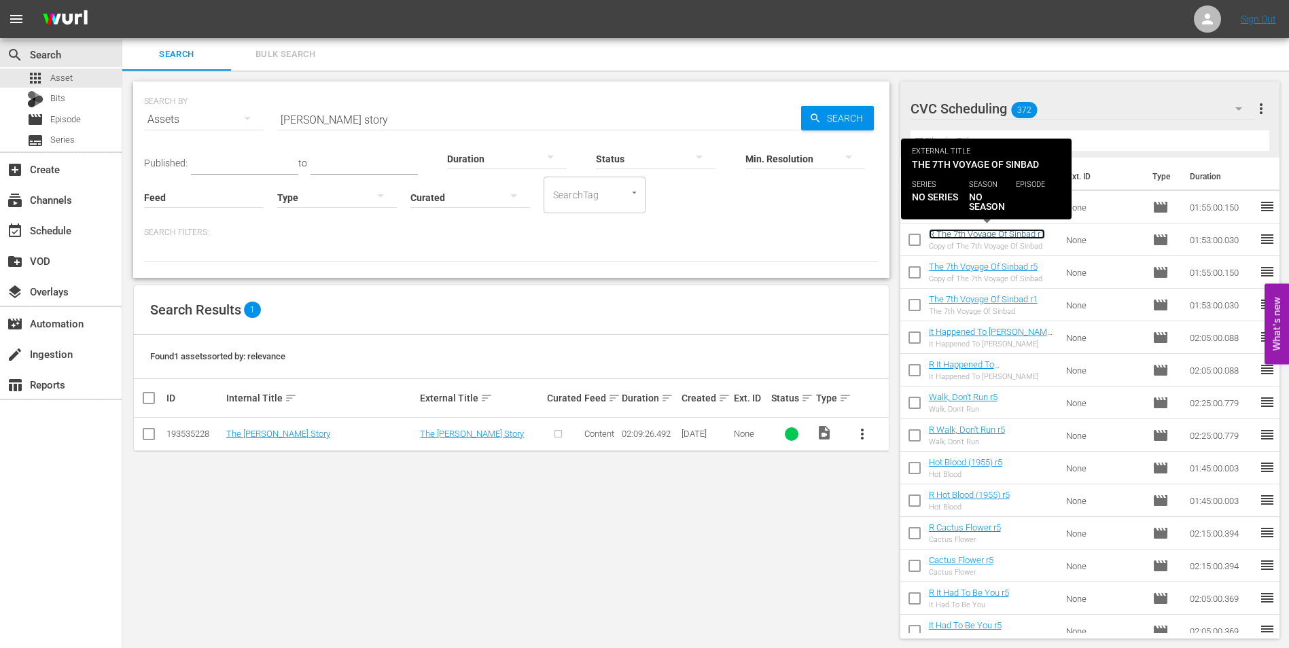
click at [1033, 238] on link "R The 7th Voyage Of Sinbad r1" at bounding box center [987, 234] width 116 height 10
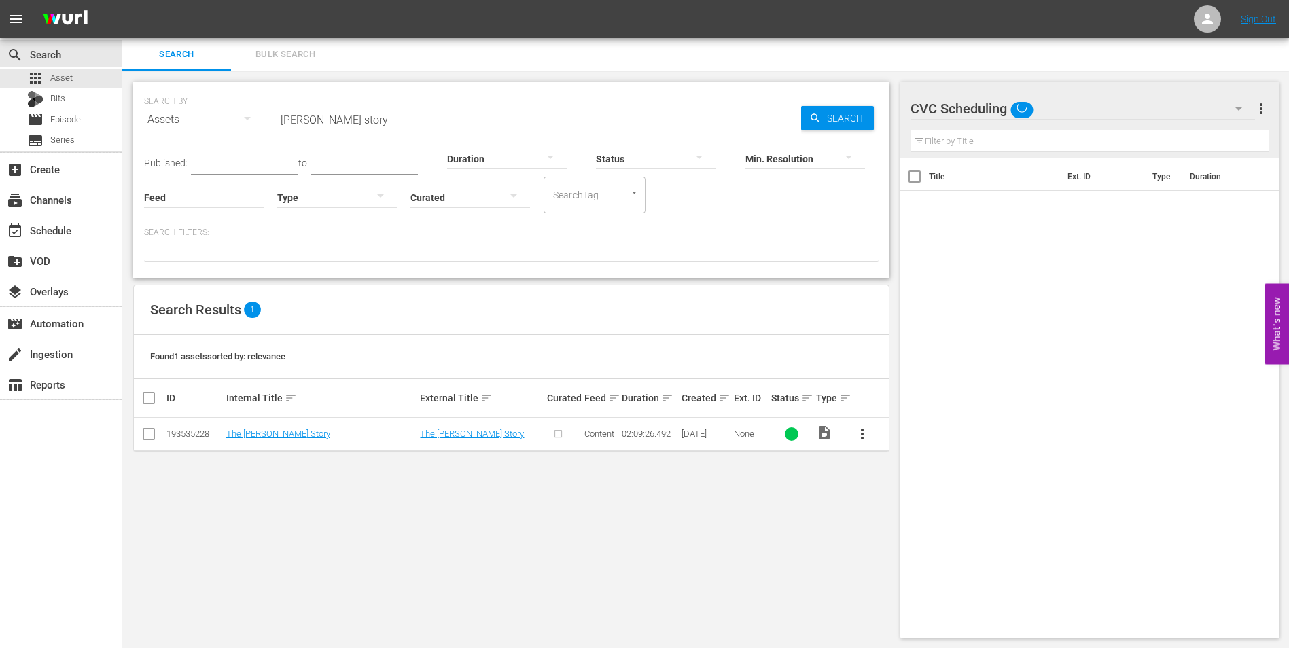
click at [147, 436] on input "checkbox" at bounding box center [149, 437] width 16 height 16
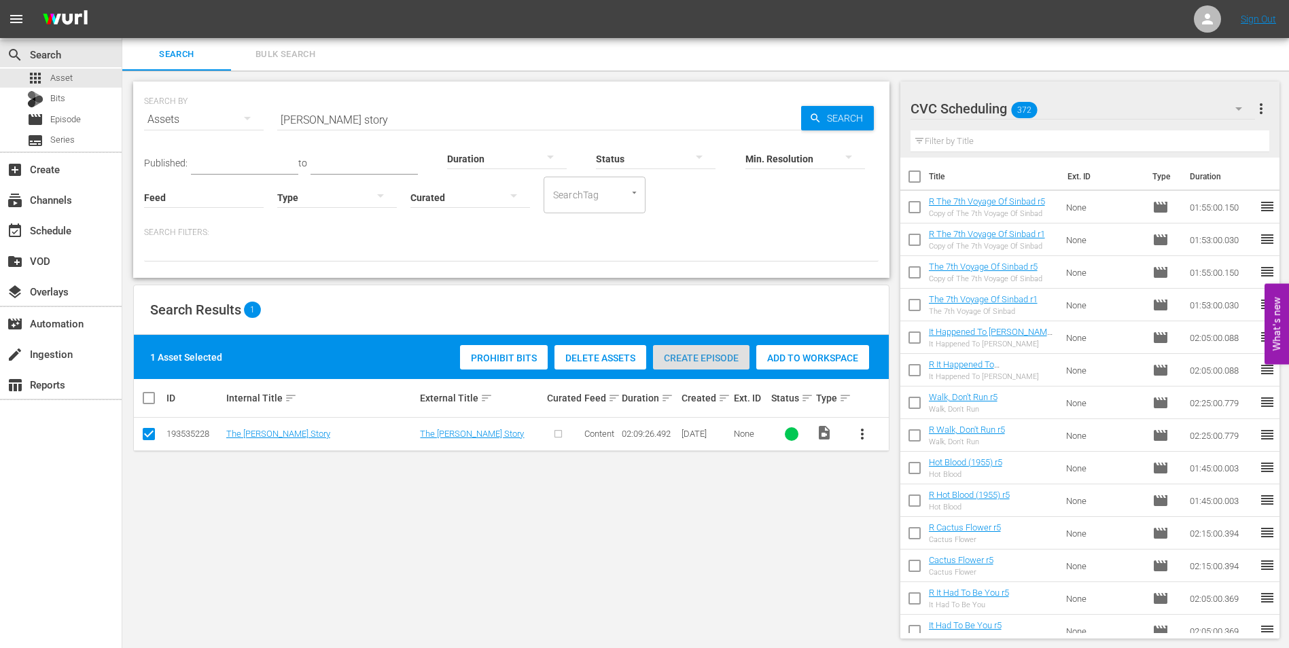
click at [717, 357] on span "Create Episode" at bounding box center [701, 358] width 96 height 11
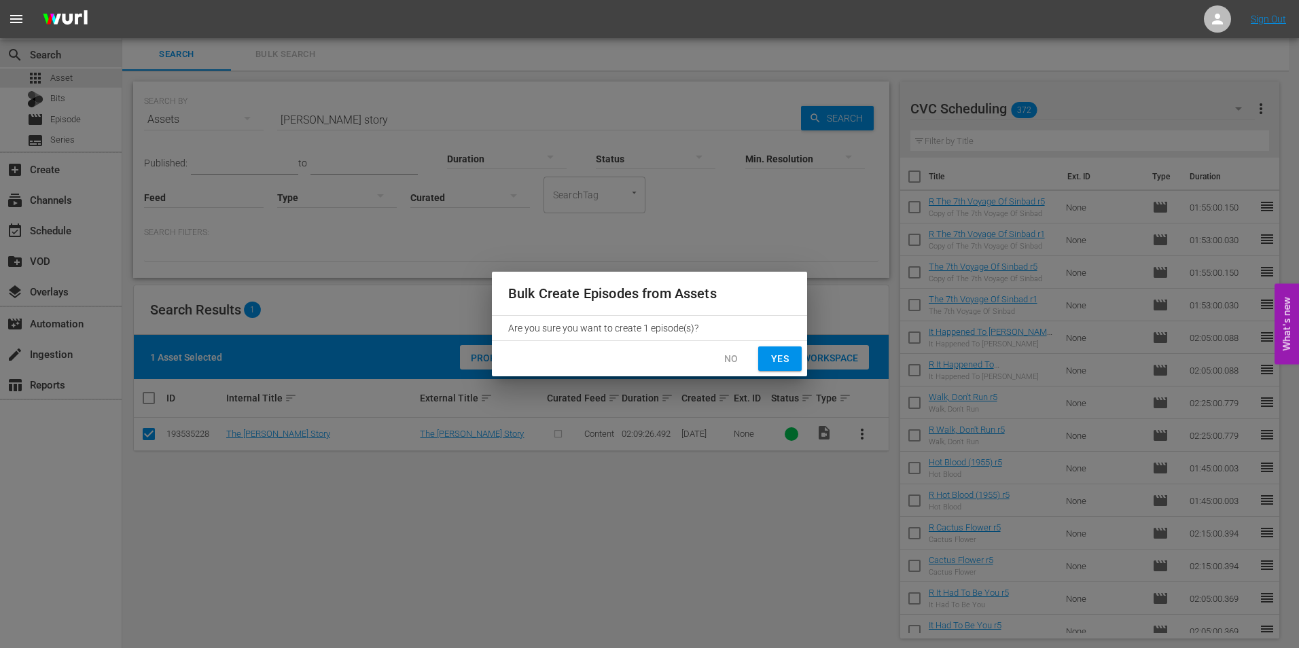
click at [787, 357] on span "Yes" at bounding box center [780, 359] width 22 height 17
checkbox input "false"
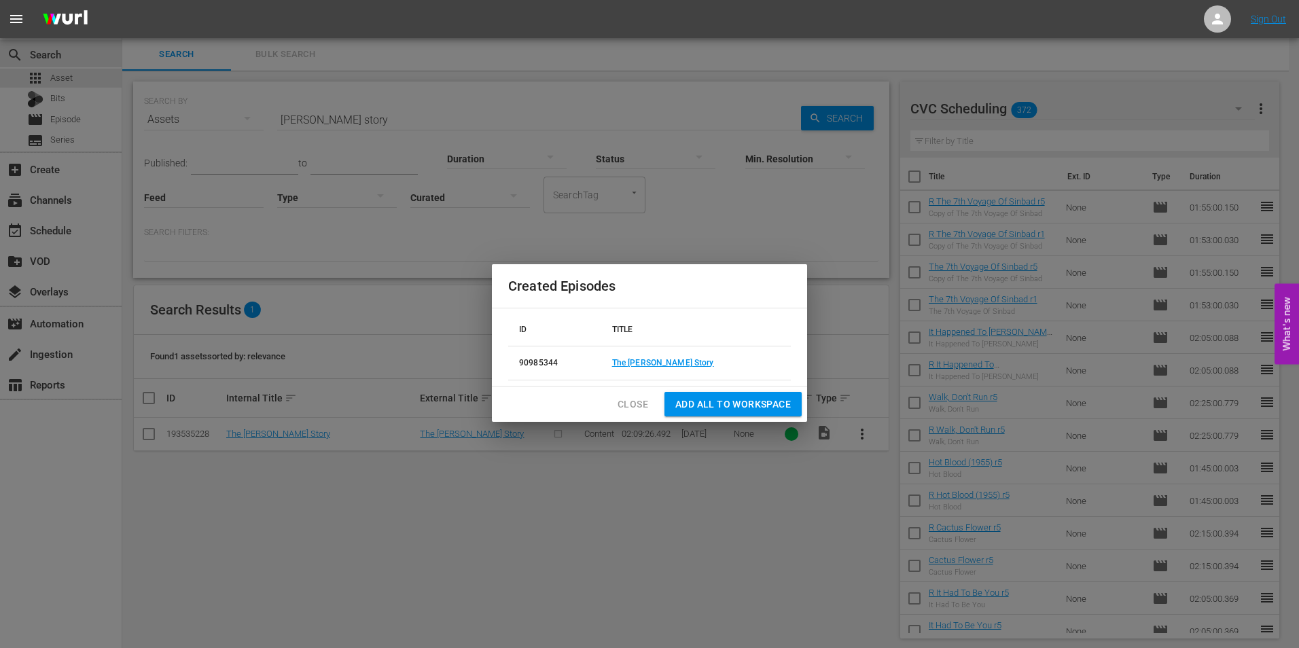
click at [729, 397] on span "Add all to Workspace" at bounding box center [733, 404] width 116 height 17
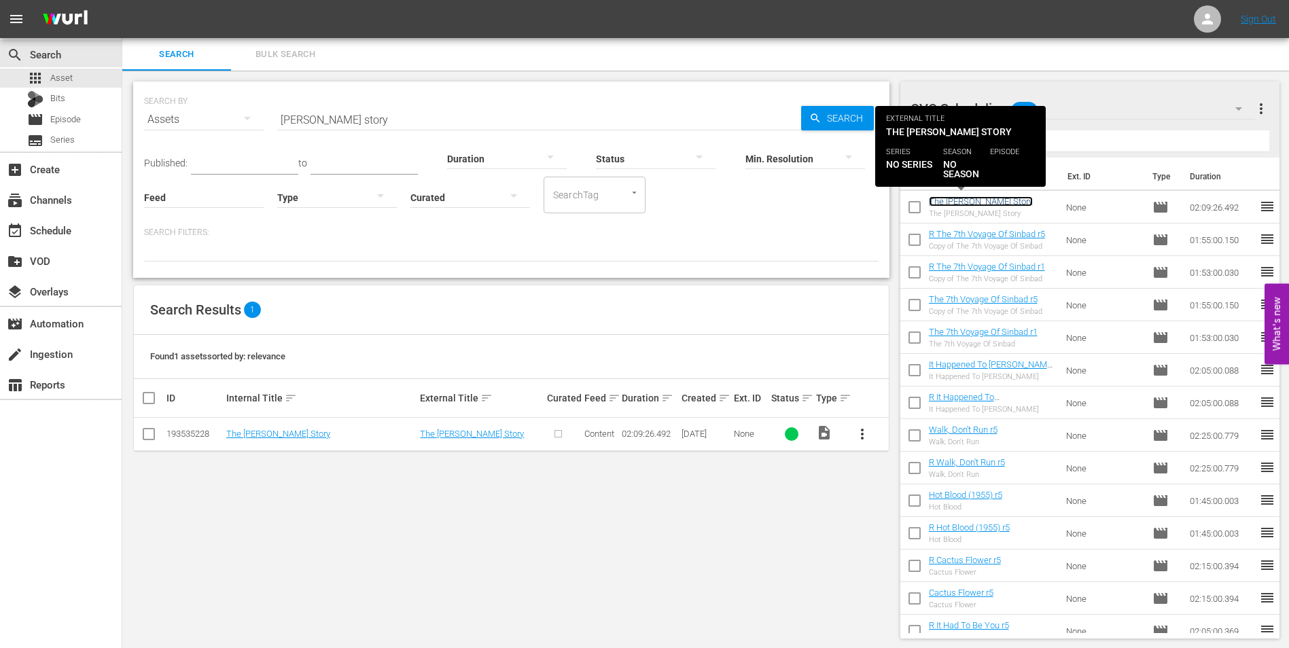
click at [990, 198] on link "The [PERSON_NAME] Story" at bounding box center [981, 201] width 104 height 10
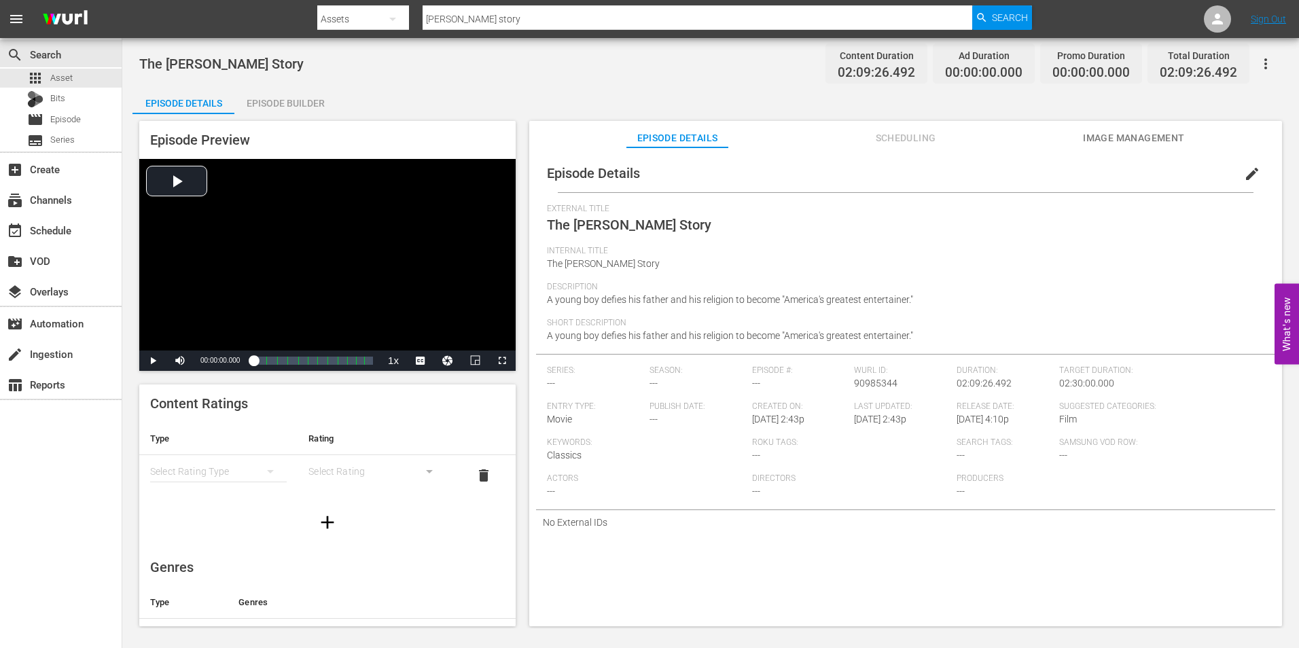
click at [1247, 177] on span "edit" at bounding box center [1252, 174] width 16 height 16
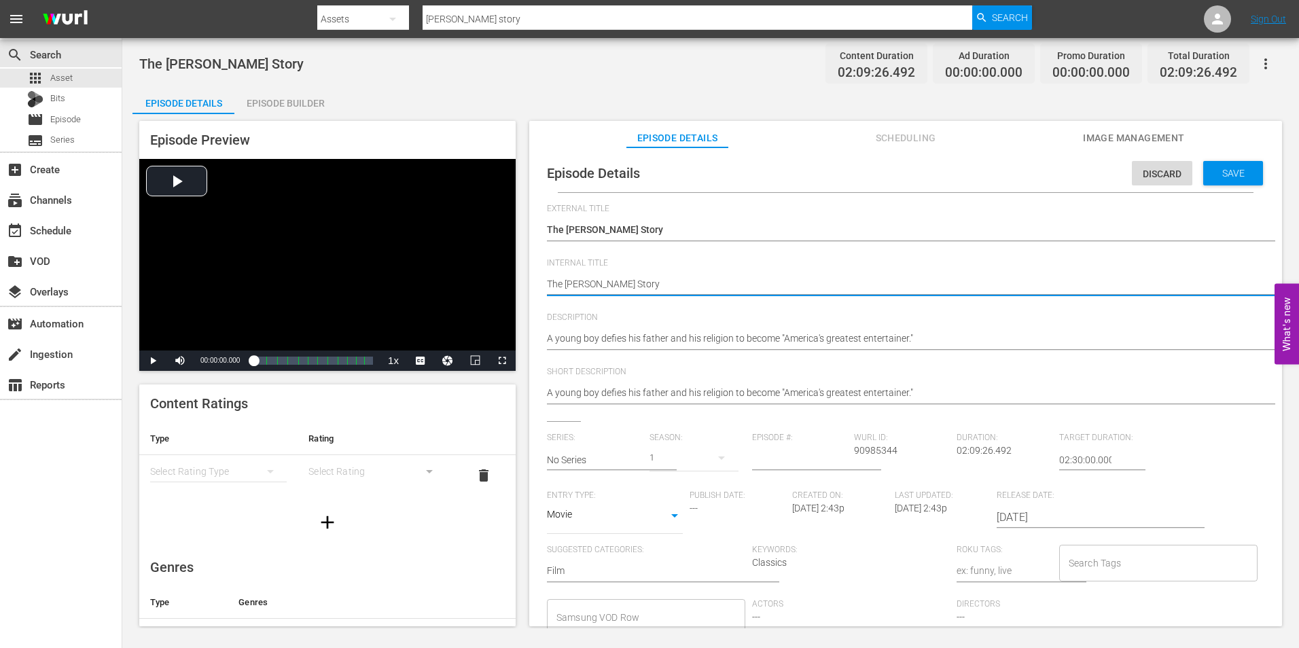
type textarea "The [PERSON_NAME] Story"
type textarea "The Jolson Story r"
type textarea "The [PERSON_NAME] Story r1"
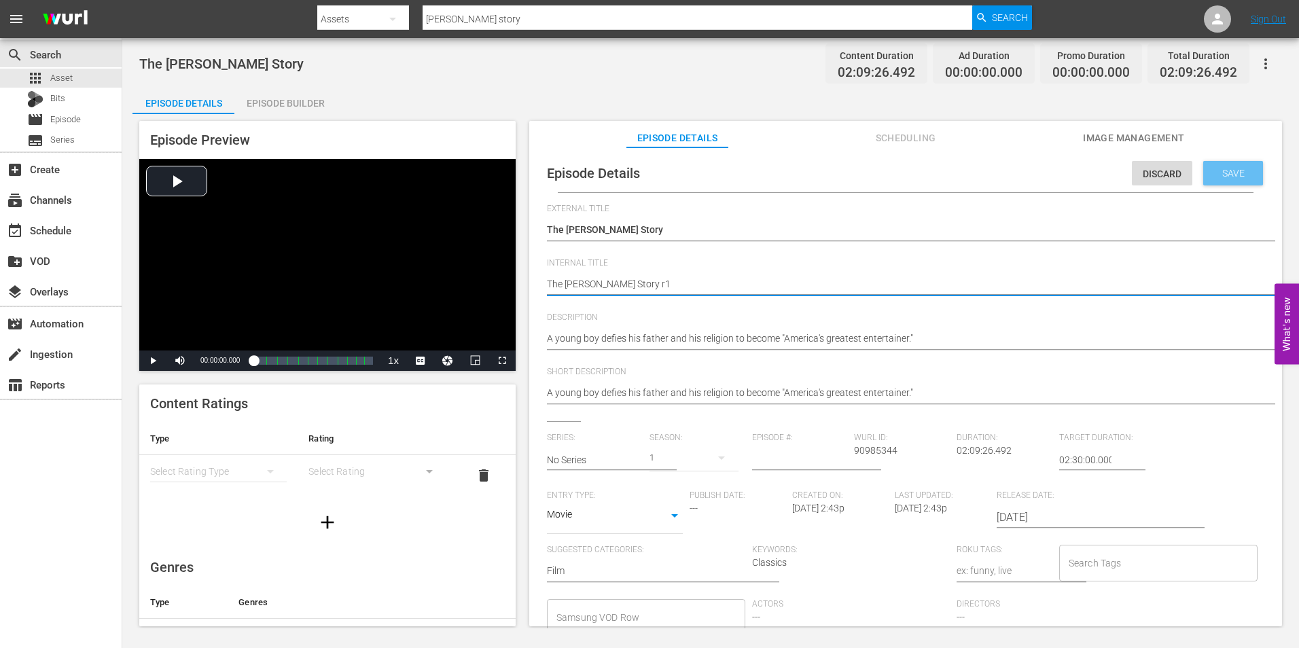
type textarea "The [PERSON_NAME] Story r1"
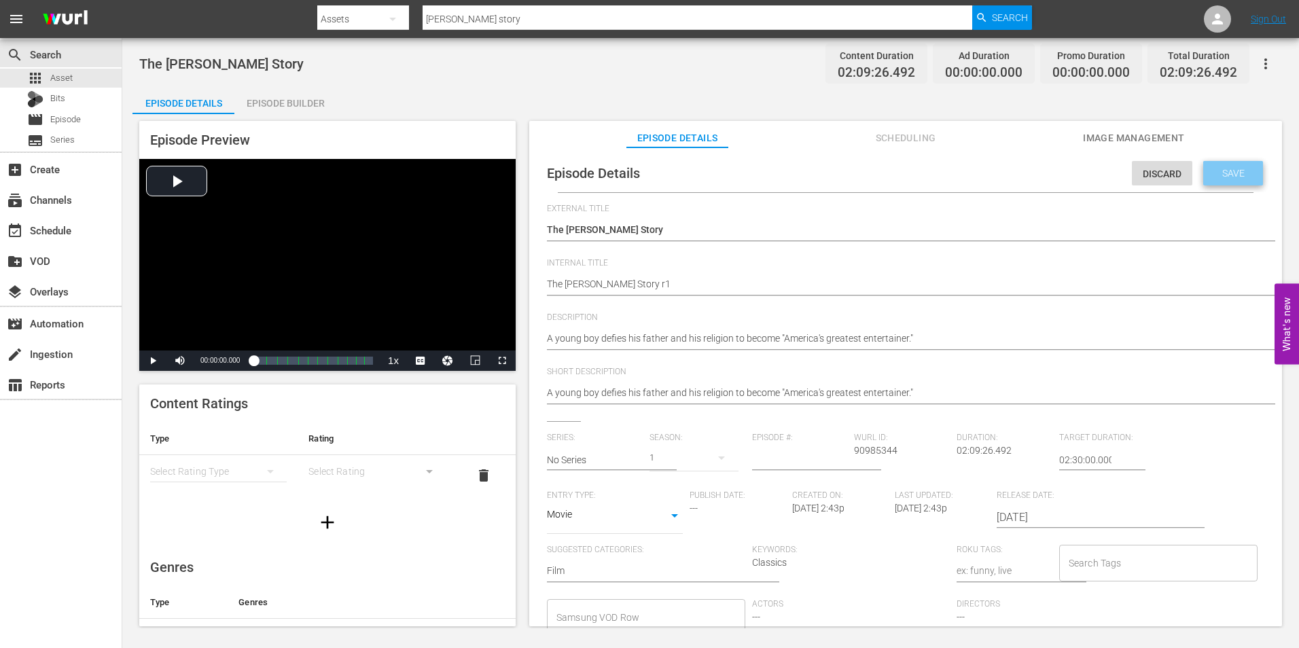
click at [1226, 174] on span "Save" at bounding box center [1234, 173] width 44 height 11
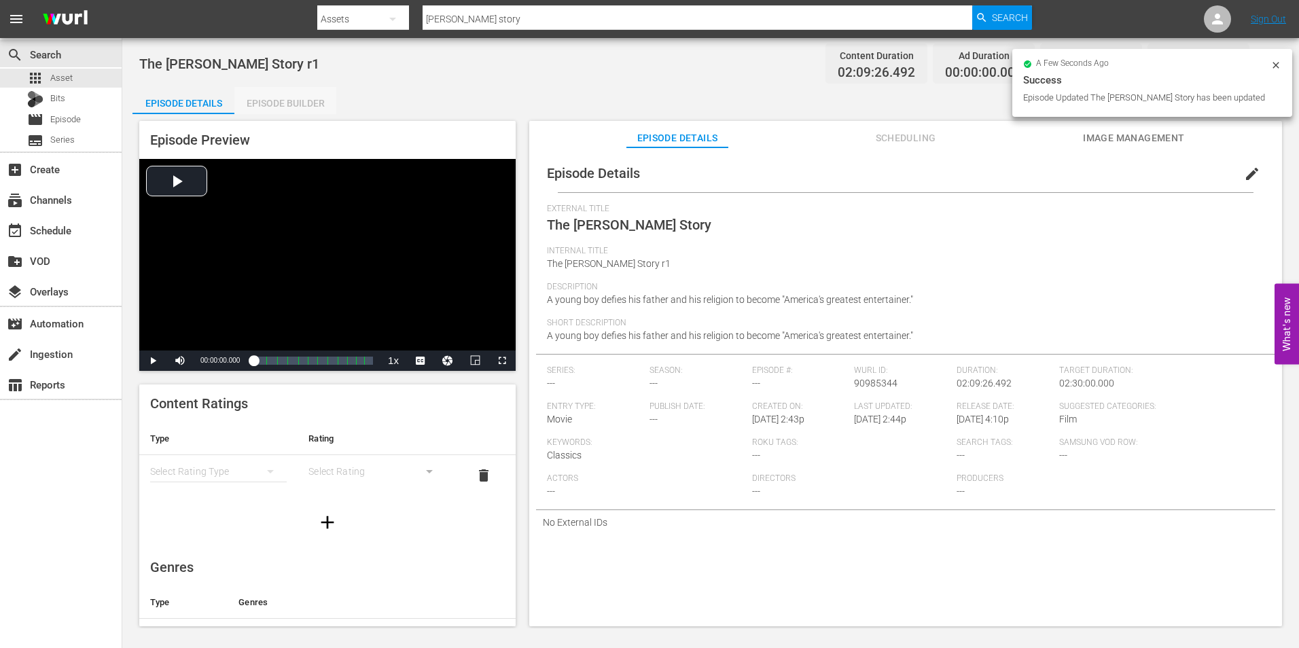
click at [296, 113] on div "Episode Builder" at bounding box center [285, 103] width 102 height 33
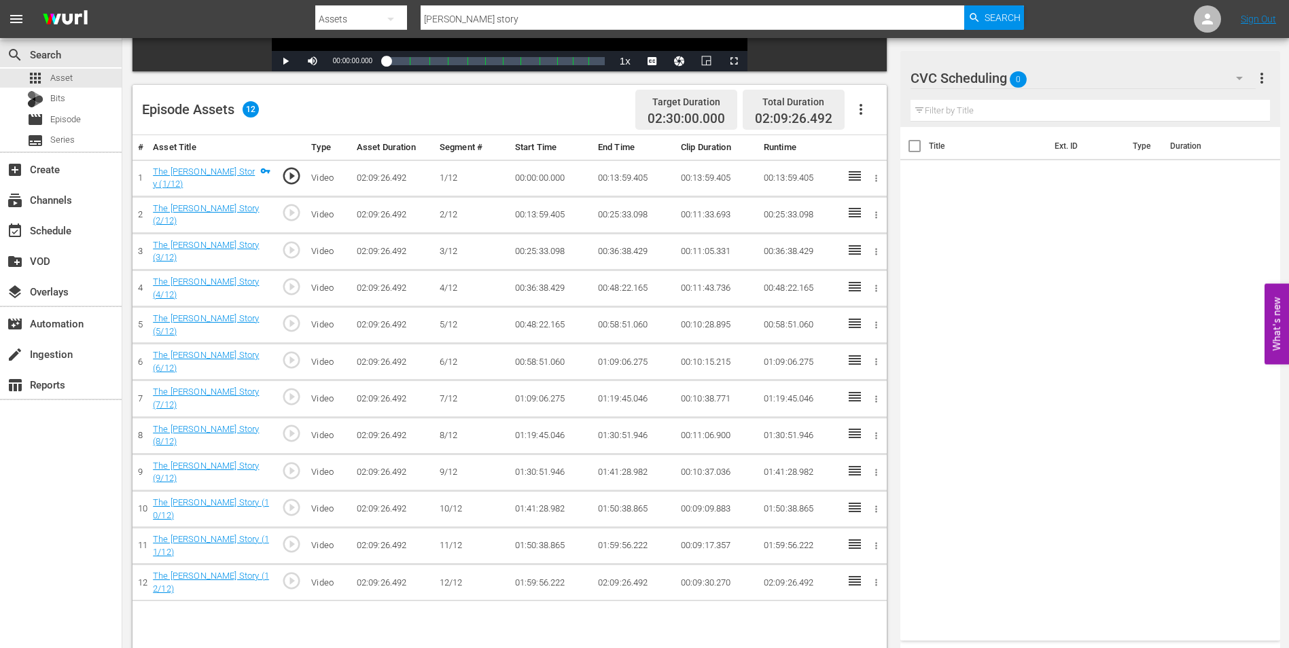
scroll to position [286, 0]
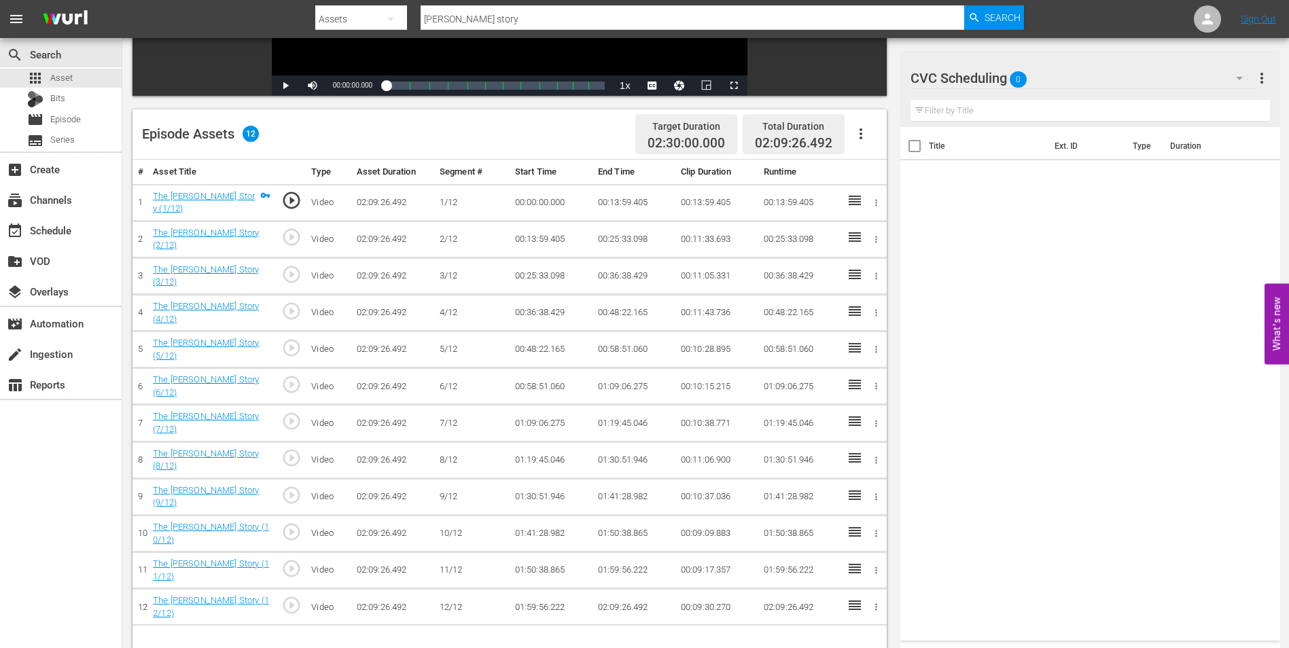
click at [1050, 77] on div "CVC Scheduling 0" at bounding box center [1082, 78] width 345 height 38
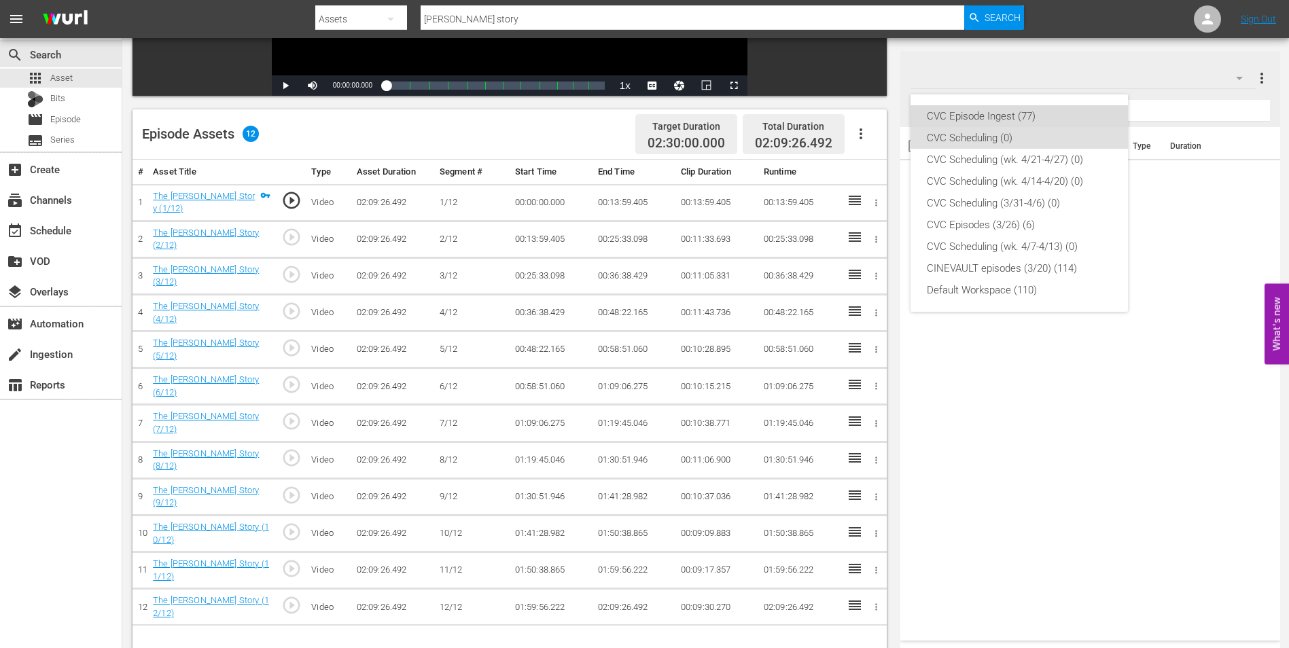
click at [1034, 117] on div "CVC Episode Ingest (77)" at bounding box center [1019, 116] width 185 height 22
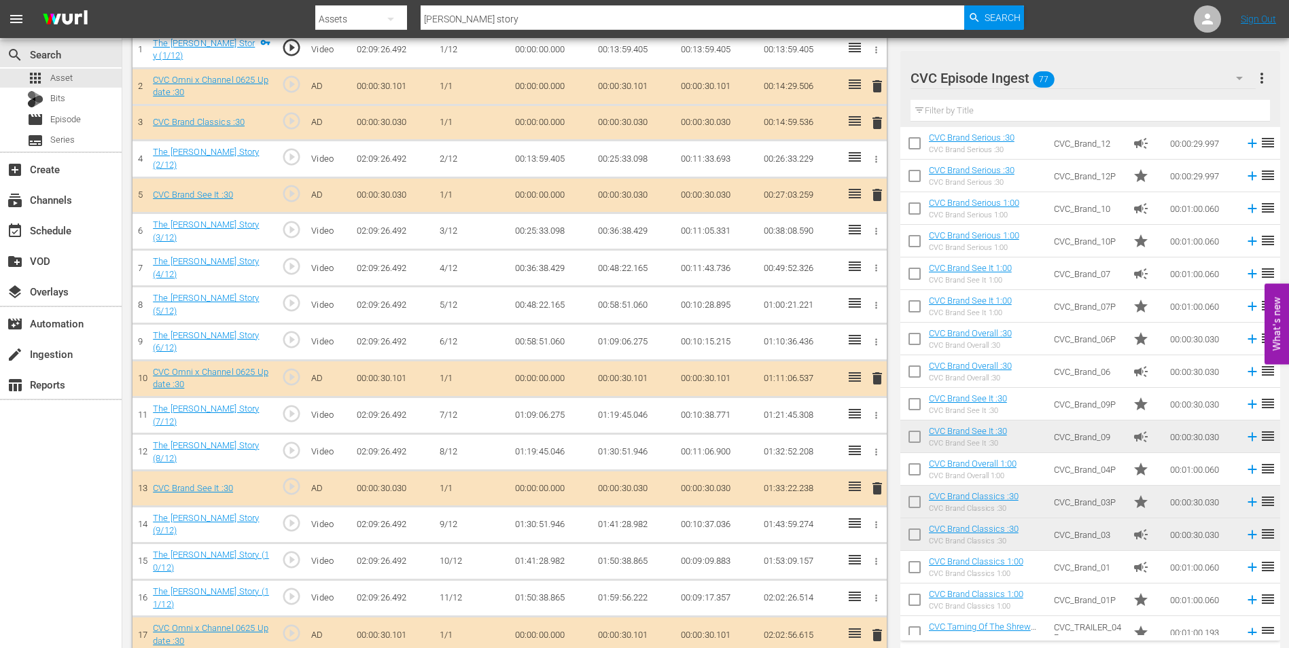
scroll to position [514, 0]
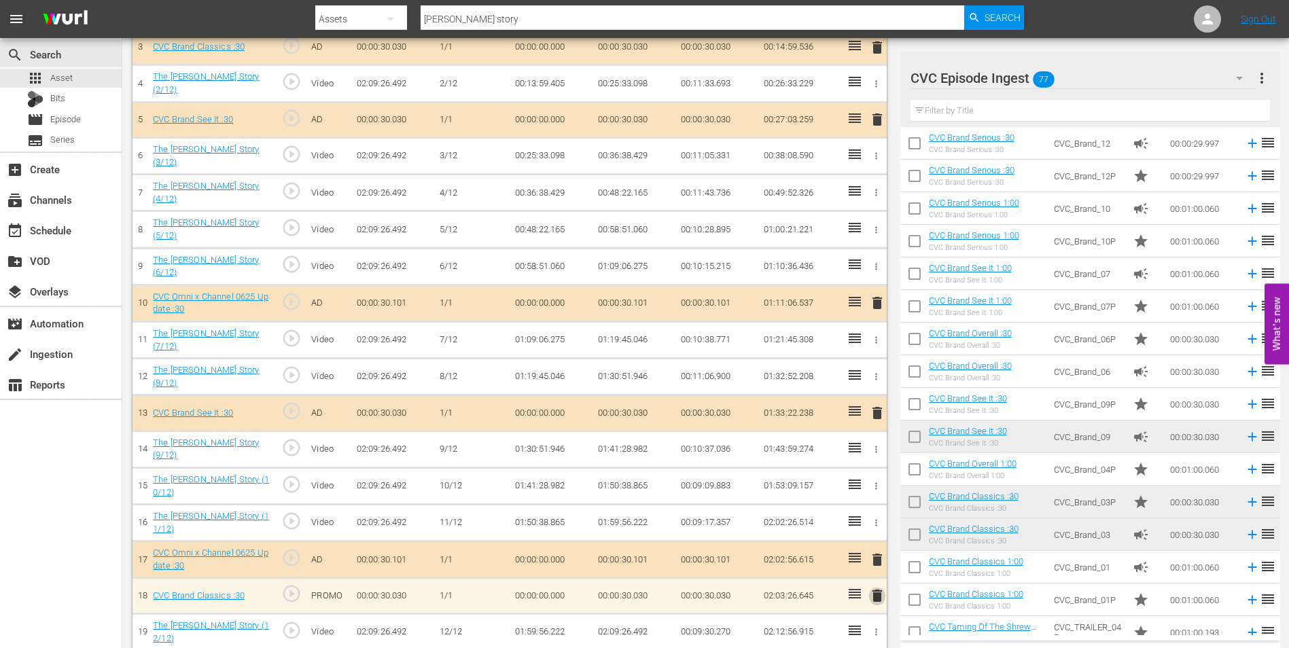
click at [878, 588] on span "delete" at bounding box center [877, 596] width 16 height 16
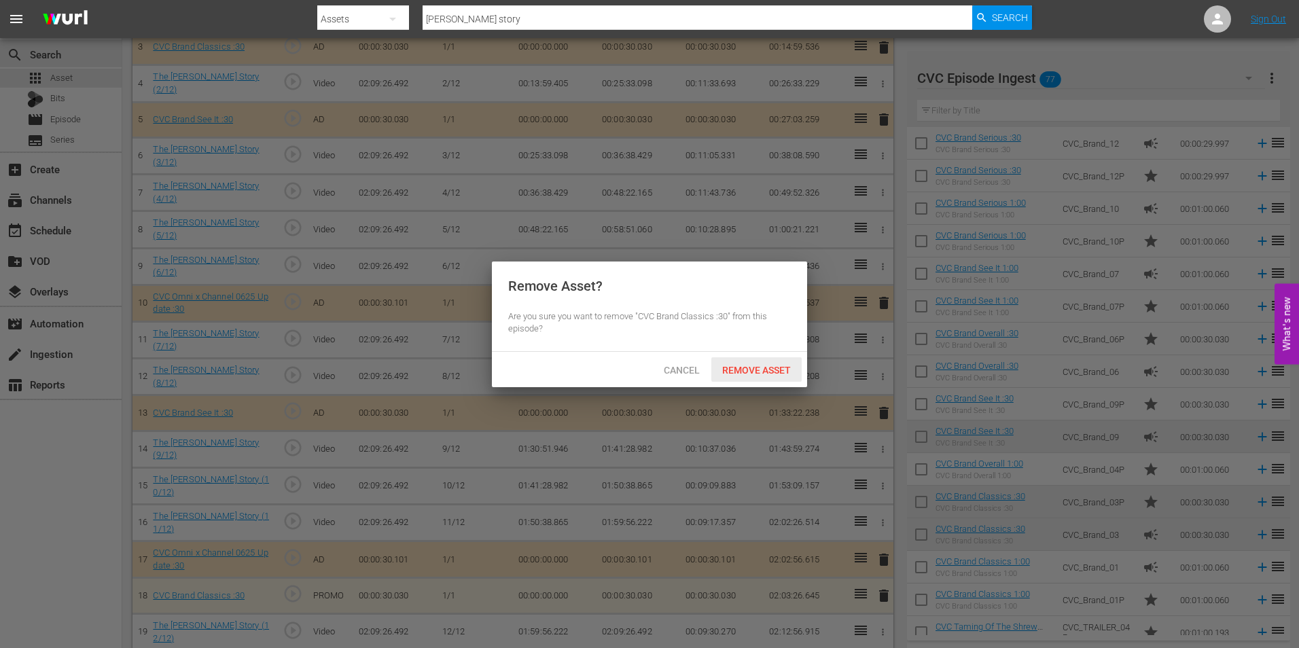
click at [775, 371] on span "Remove Asset" at bounding box center [756, 370] width 90 height 11
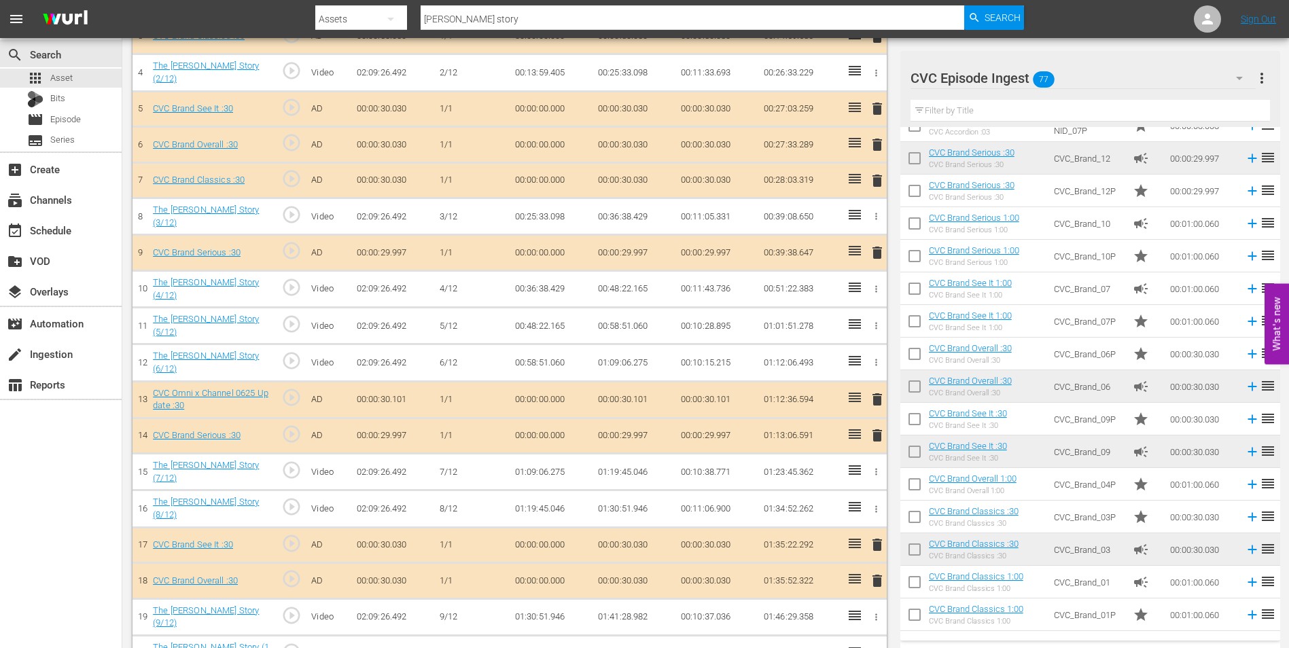
scroll to position [2036, 0]
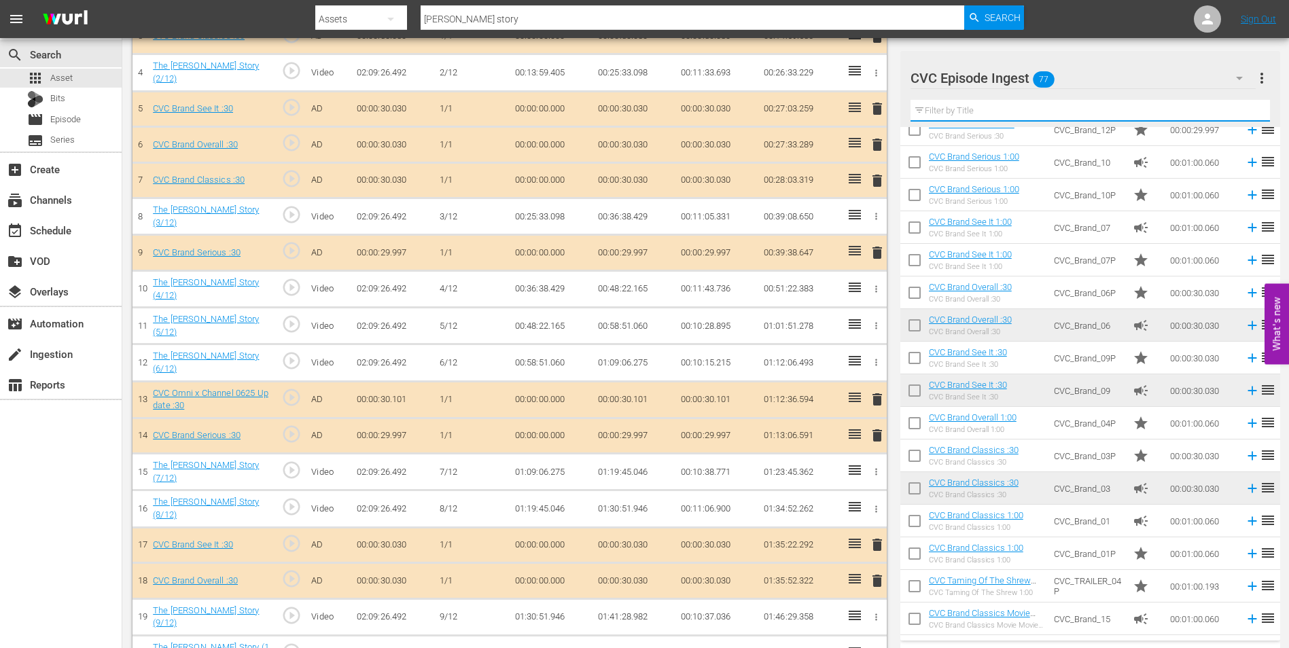
click at [1042, 109] on input "text" at bounding box center [1089, 111] width 359 height 22
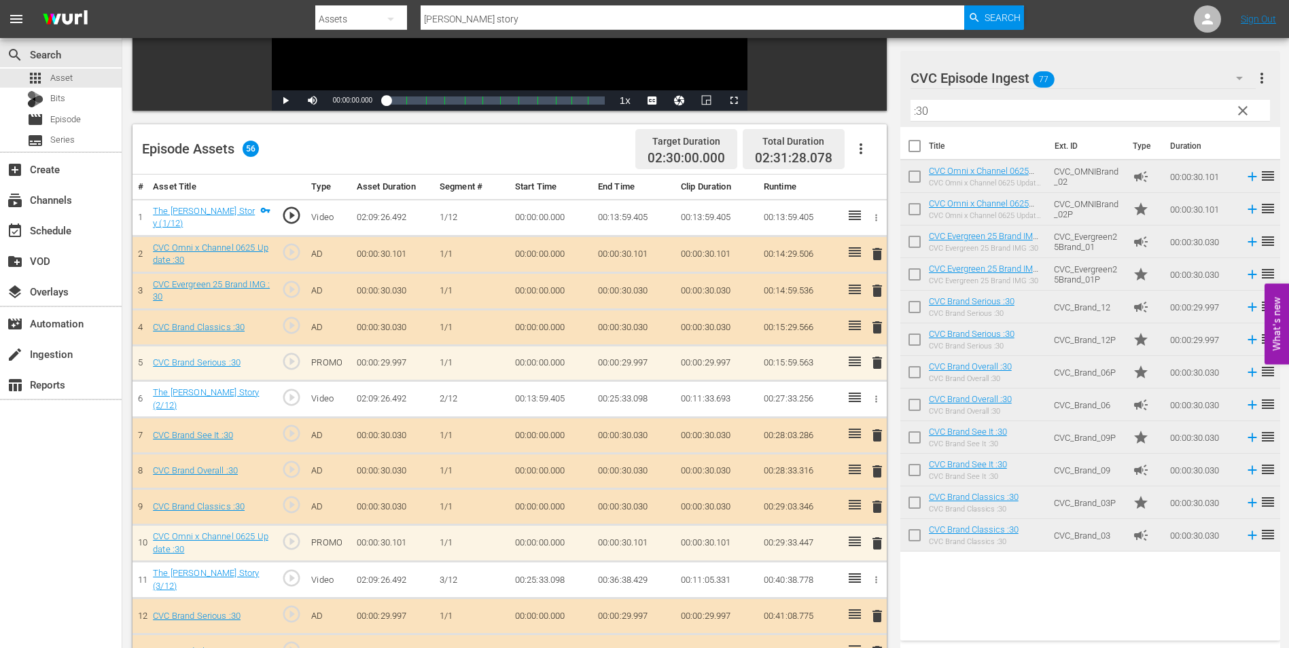
scroll to position [355, 0]
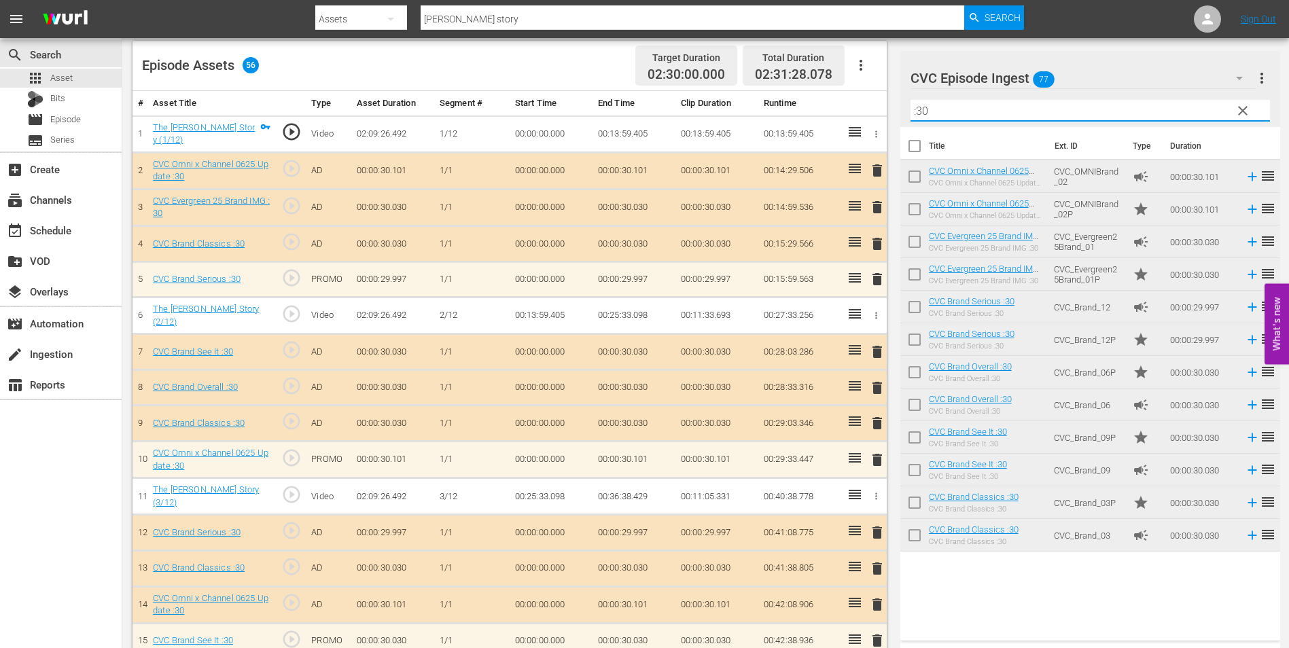
click at [932, 105] on input ":30" at bounding box center [1089, 111] width 359 height 22
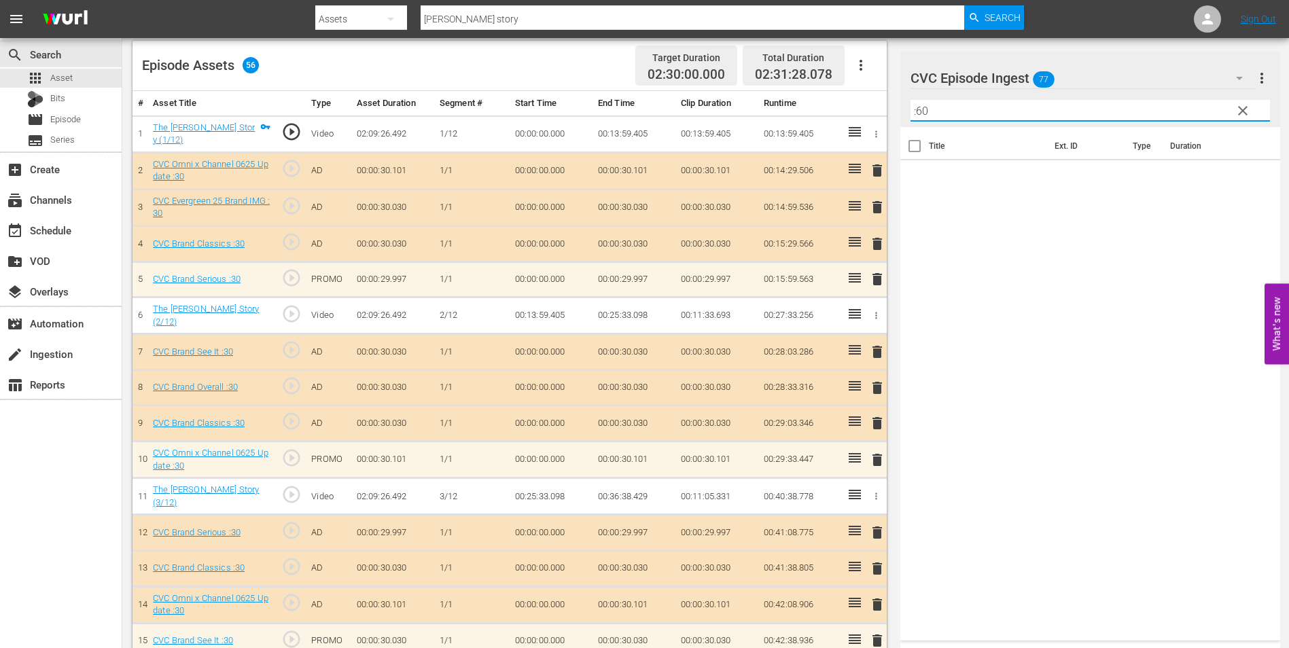
click at [1058, 105] on input ":60" at bounding box center [1089, 111] width 359 height 22
type input ":"
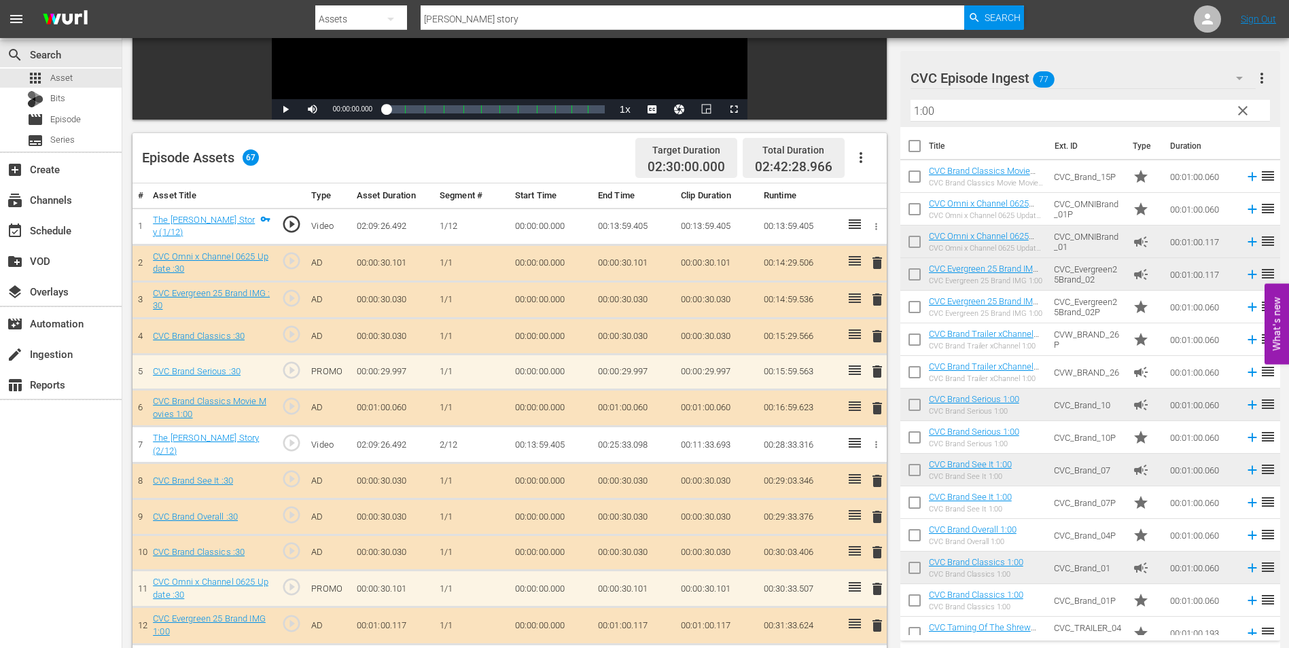
scroll to position [204, 0]
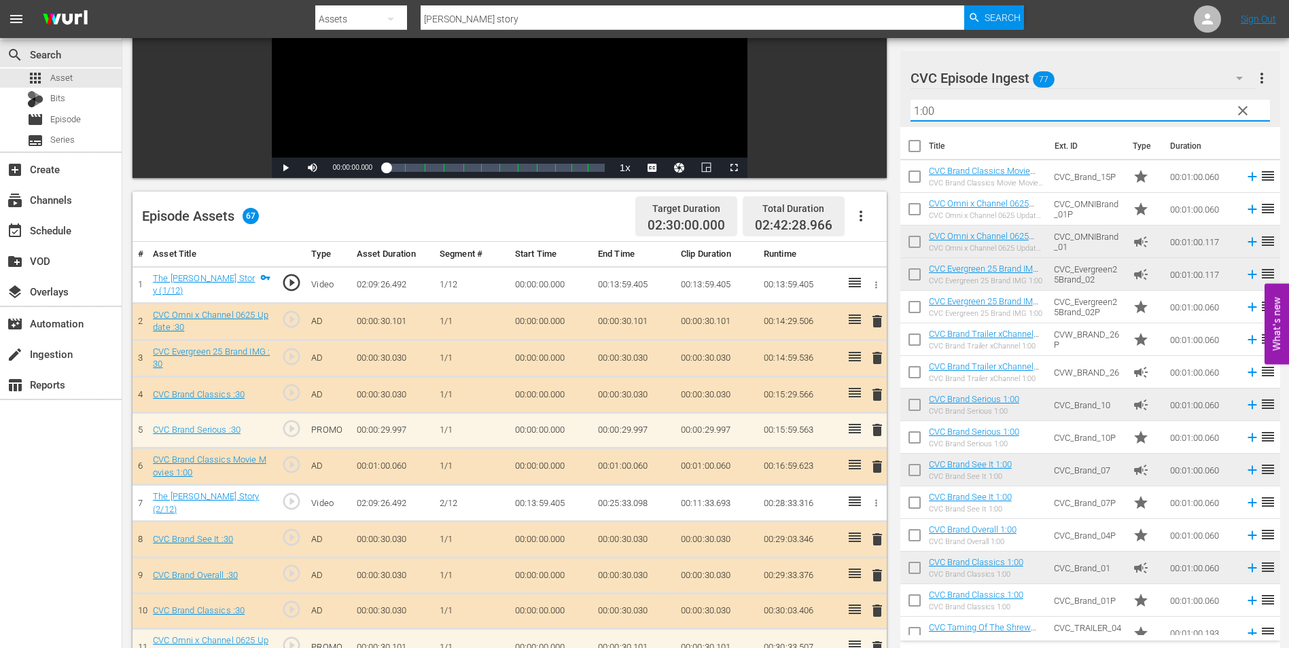
drag, startPoint x: 934, startPoint y: 112, endPoint x: 827, endPoint y: 131, distance: 109.0
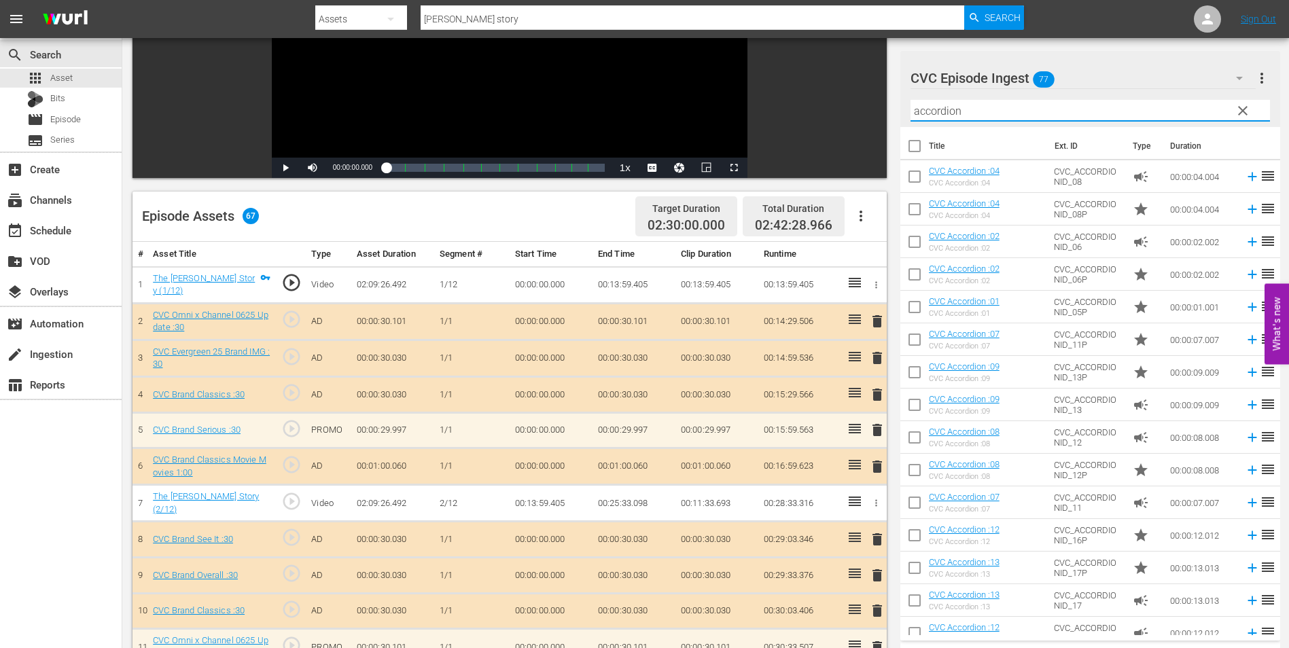
type input "accordion"
click at [1236, 103] on span "clear" at bounding box center [1243, 111] width 16 height 16
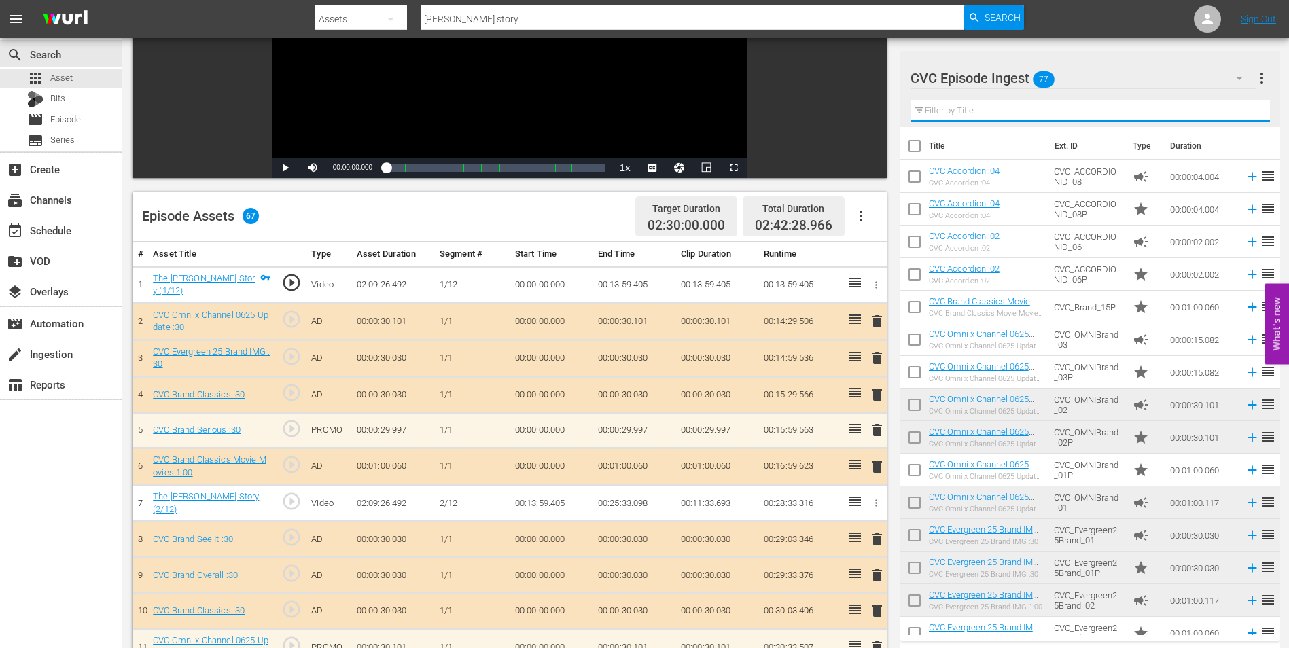
click at [1012, 112] on input "text" at bounding box center [1089, 111] width 359 height 22
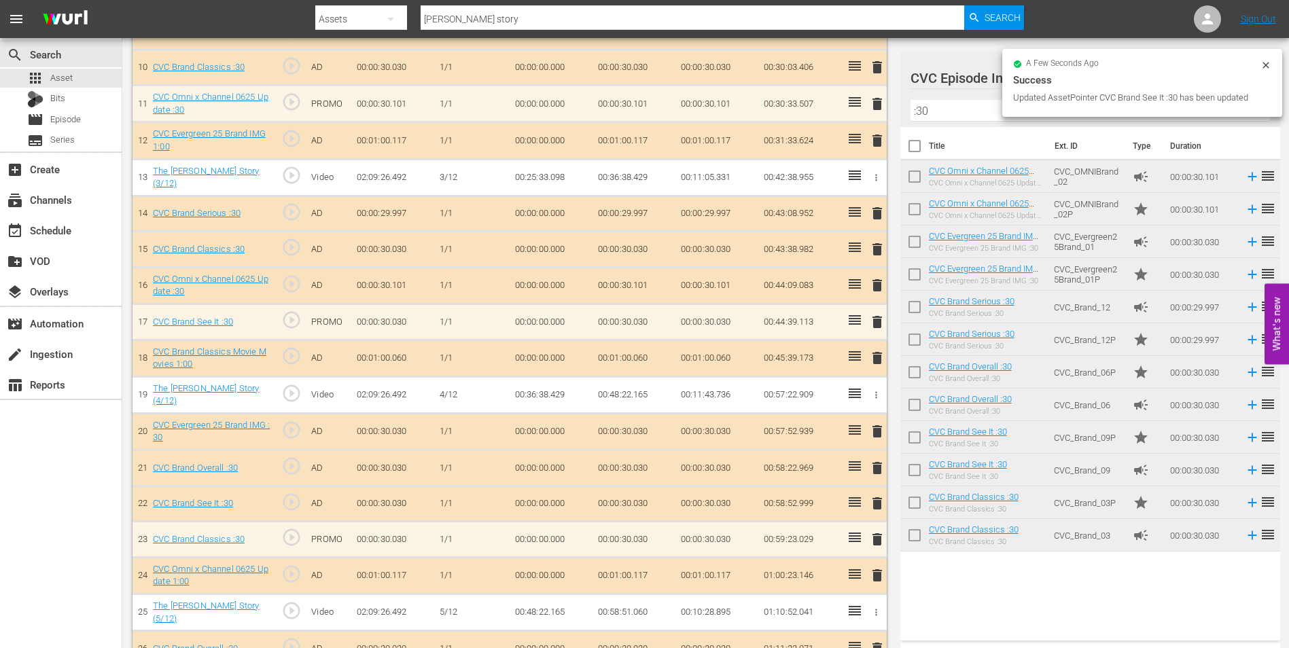
scroll to position [272, 0]
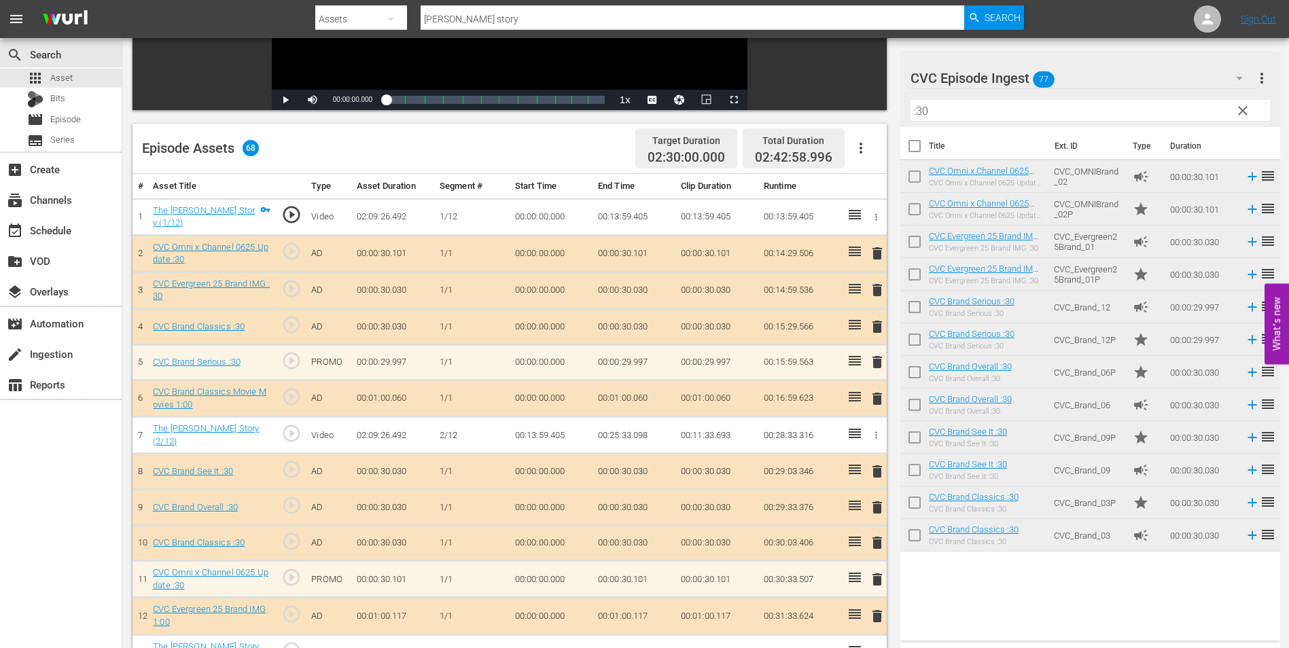
click at [970, 112] on input ":30" at bounding box center [1089, 111] width 359 height 22
type input ":"
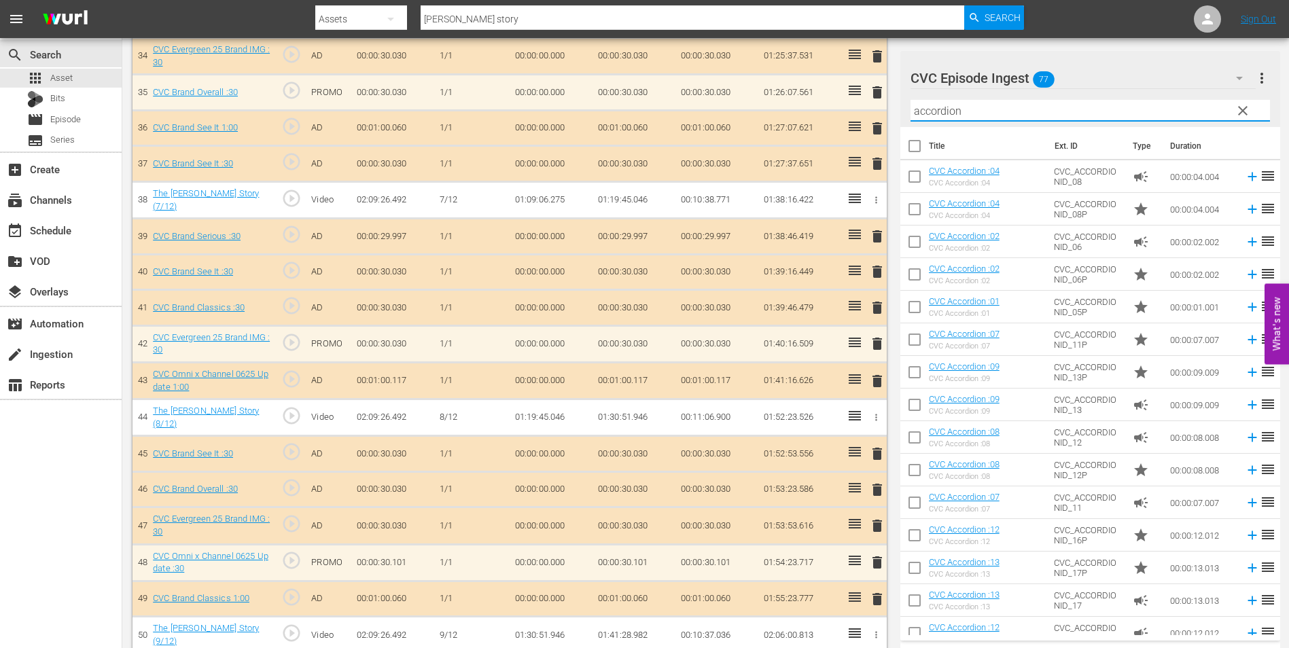
scroll to position [1767, 0]
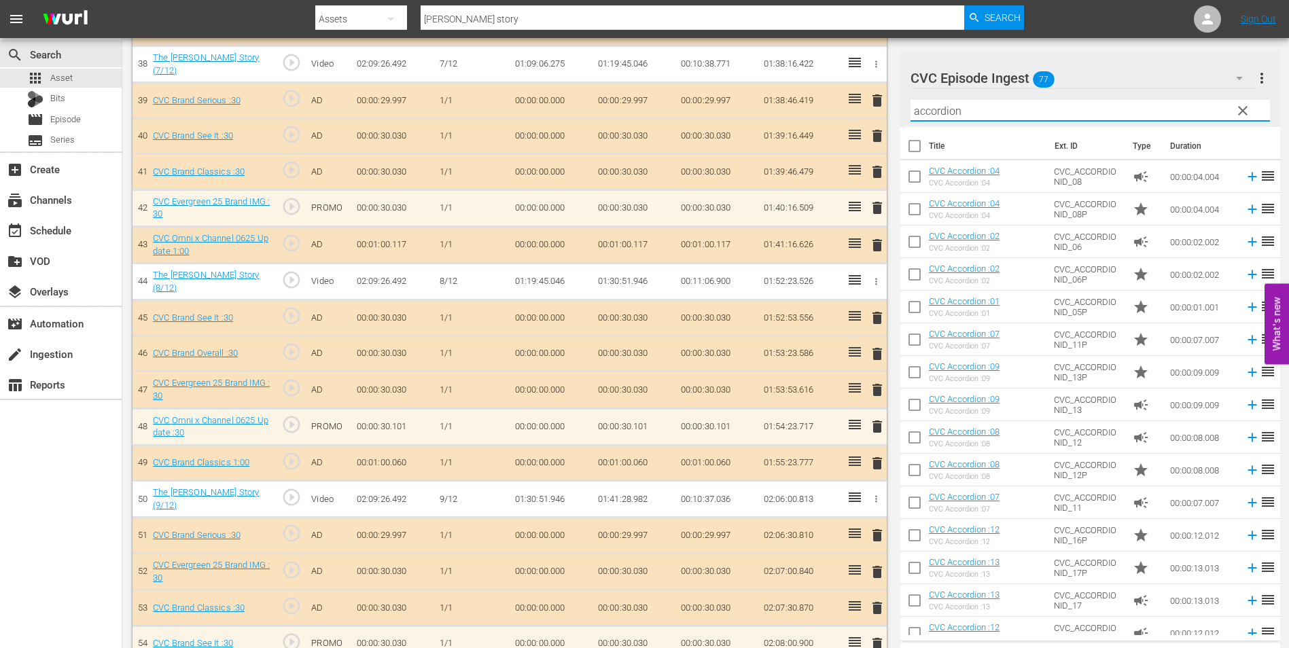
type input "accordion"
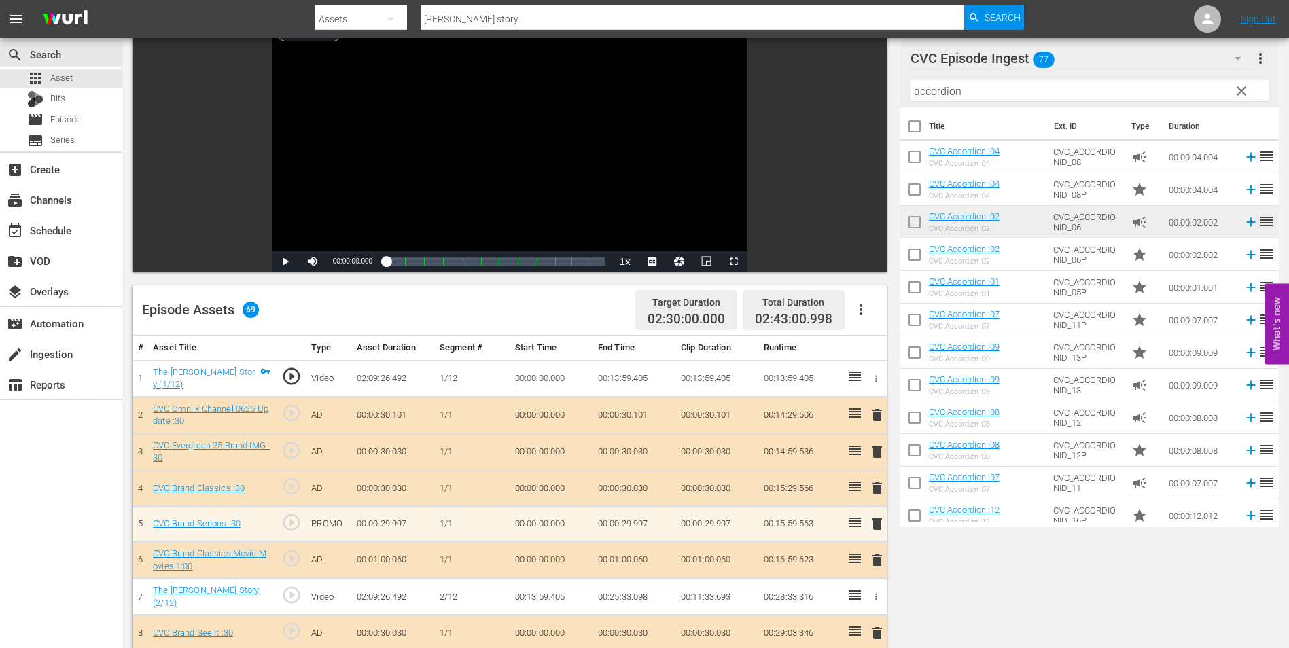
scroll to position [0, 0]
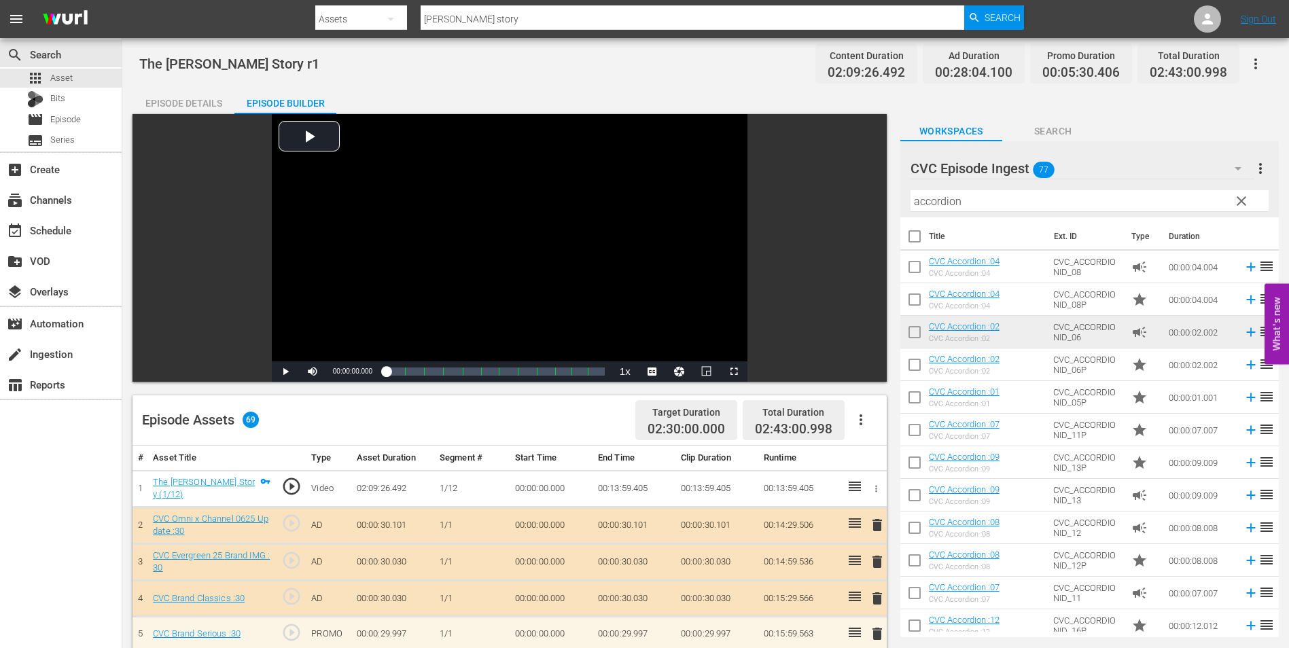
click at [204, 108] on div "Episode Details" at bounding box center [183, 103] width 102 height 33
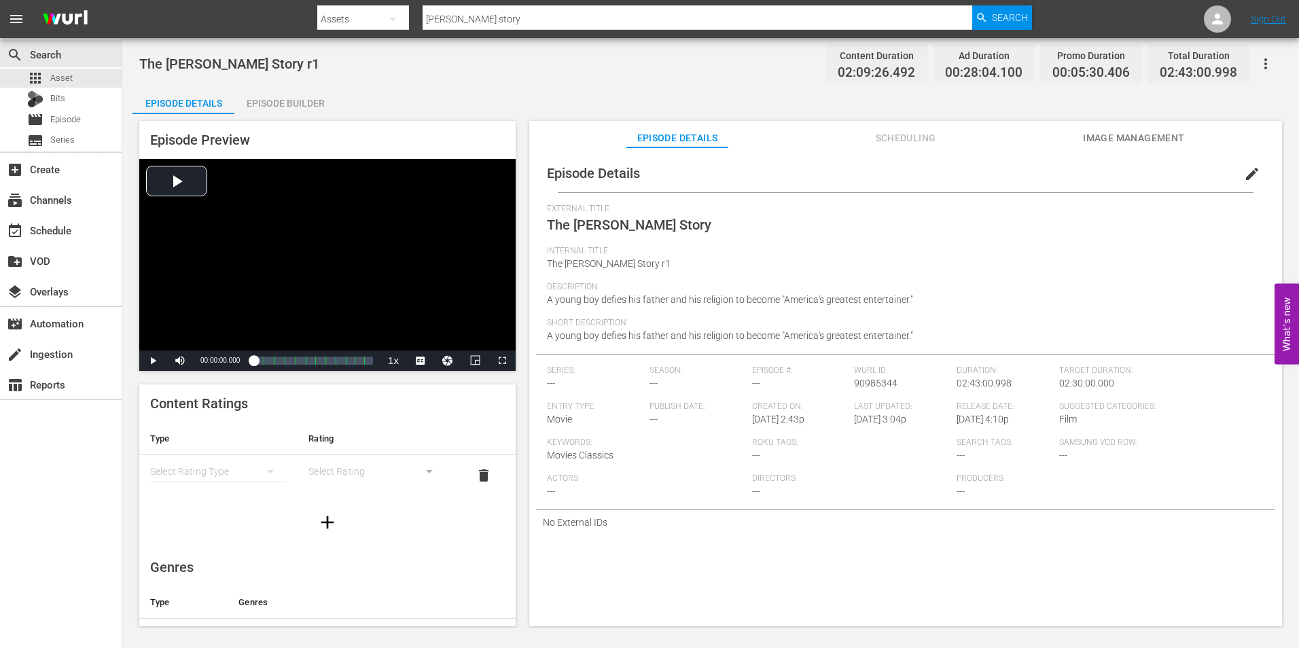
click at [267, 100] on div "Episode Builder" at bounding box center [285, 103] width 102 height 33
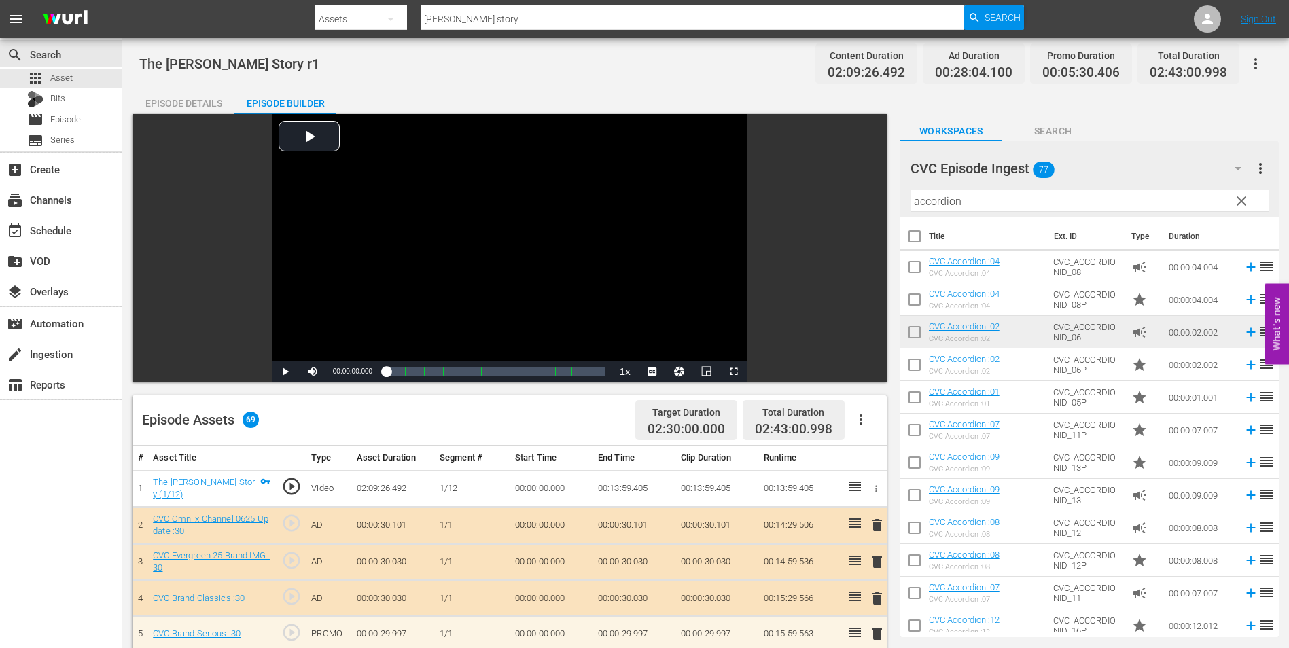
click at [213, 100] on div "Episode Details" at bounding box center [183, 103] width 102 height 33
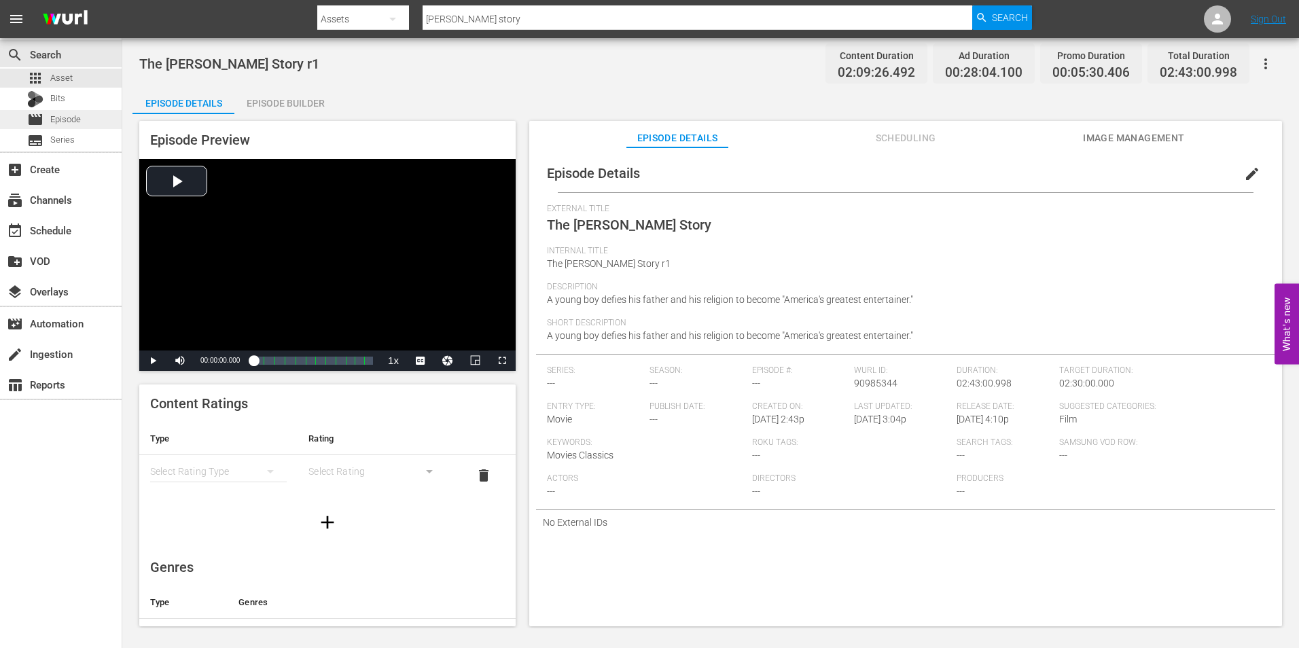
click at [84, 117] on div "movie Episode" at bounding box center [61, 119] width 122 height 19
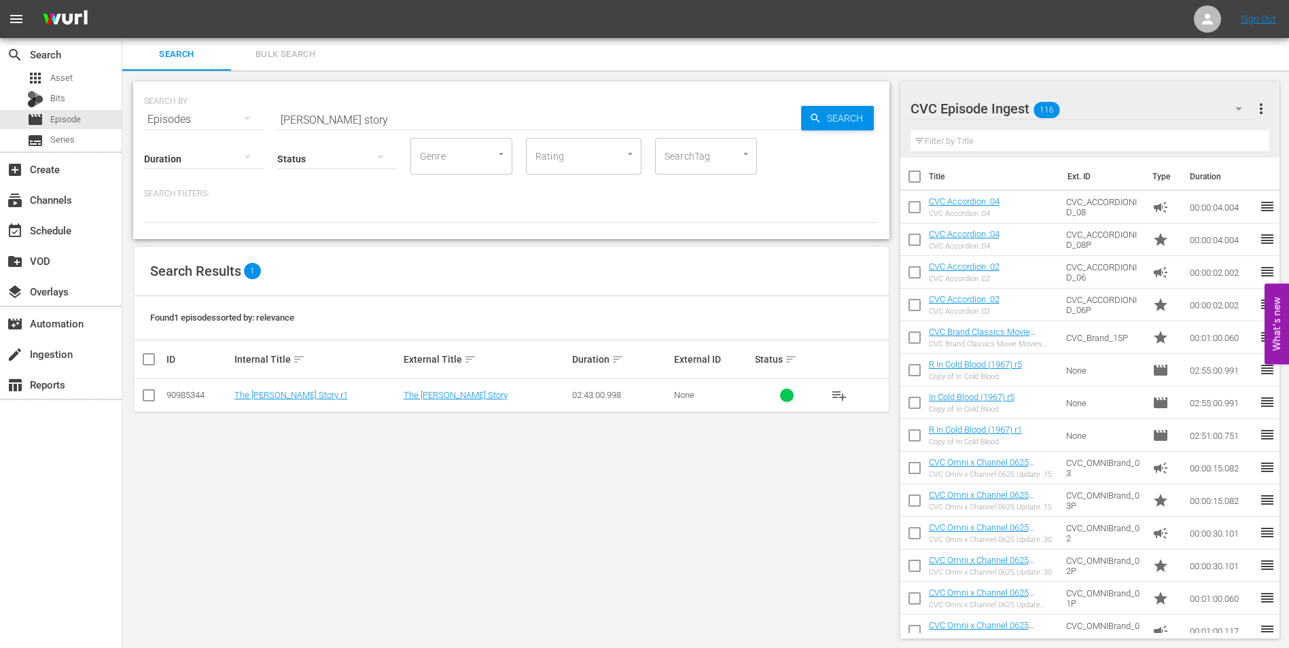
click at [1061, 117] on div "CVC Episode Ingest 116" at bounding box center [1082, 109] width 345 height 38
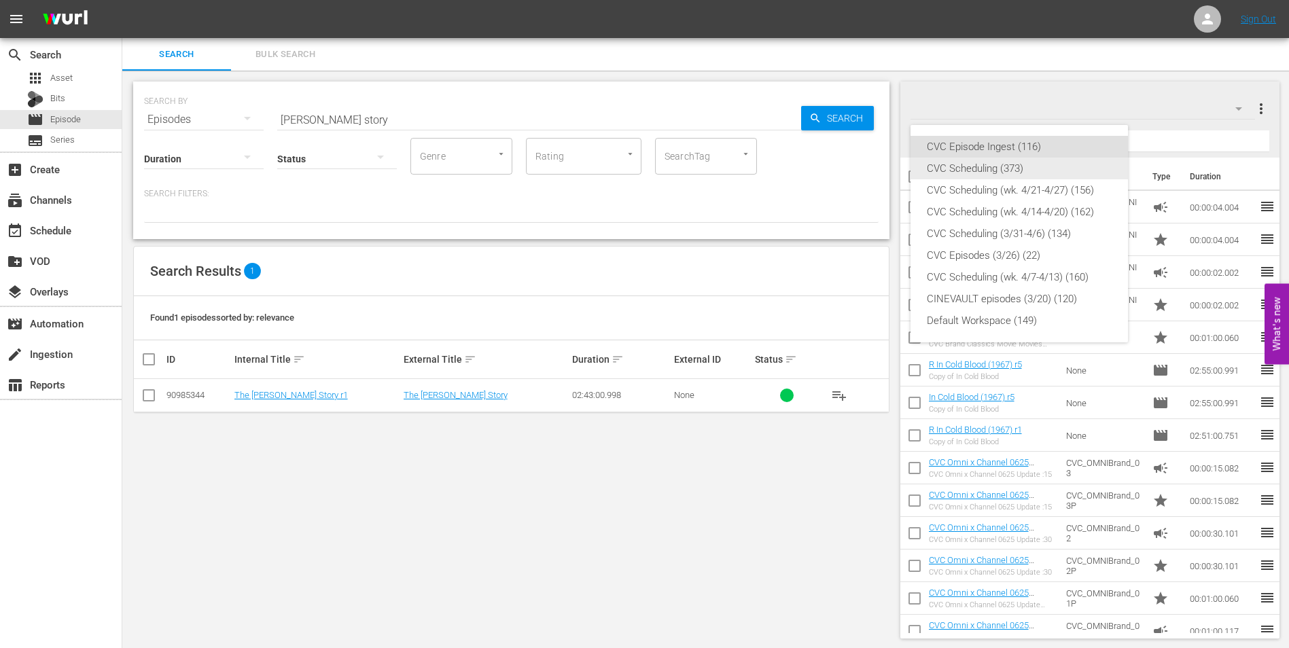
click at [1066, 167] on div "CVC Scheduling (373)" at bounding box center [1019, 169] width 185 height 22
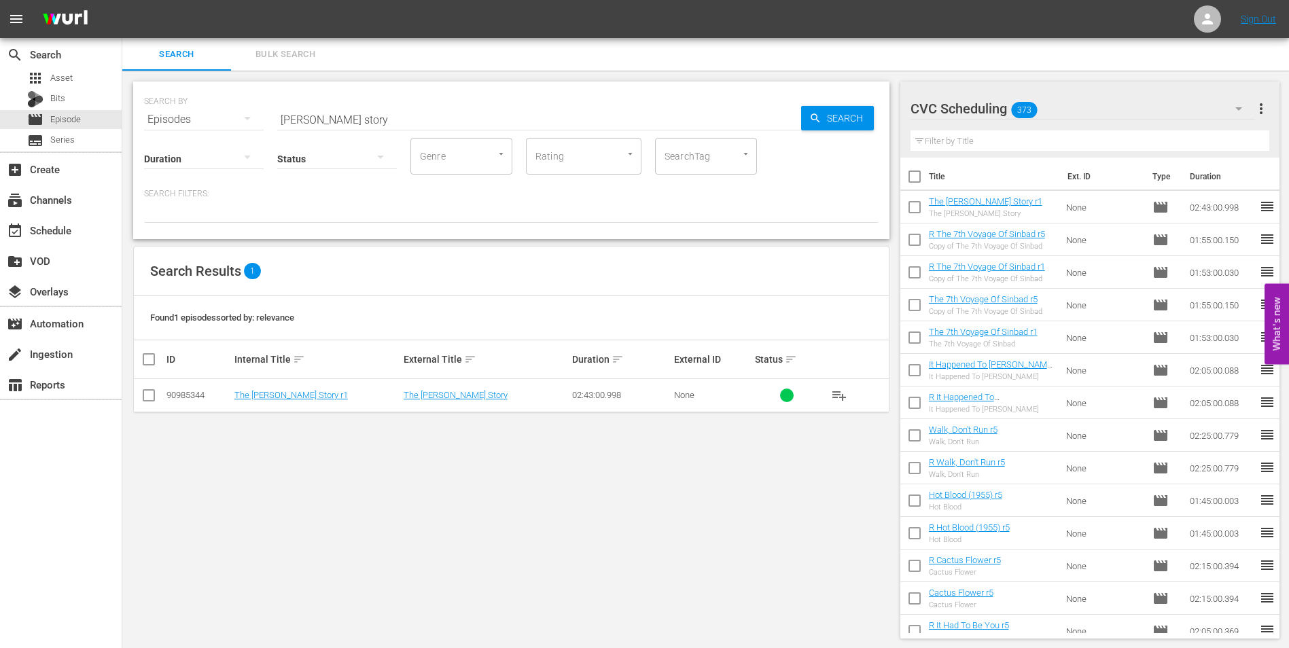
click at [914, 211] on input "checkbox" at bounding box center [914, 210] width 29 height 29
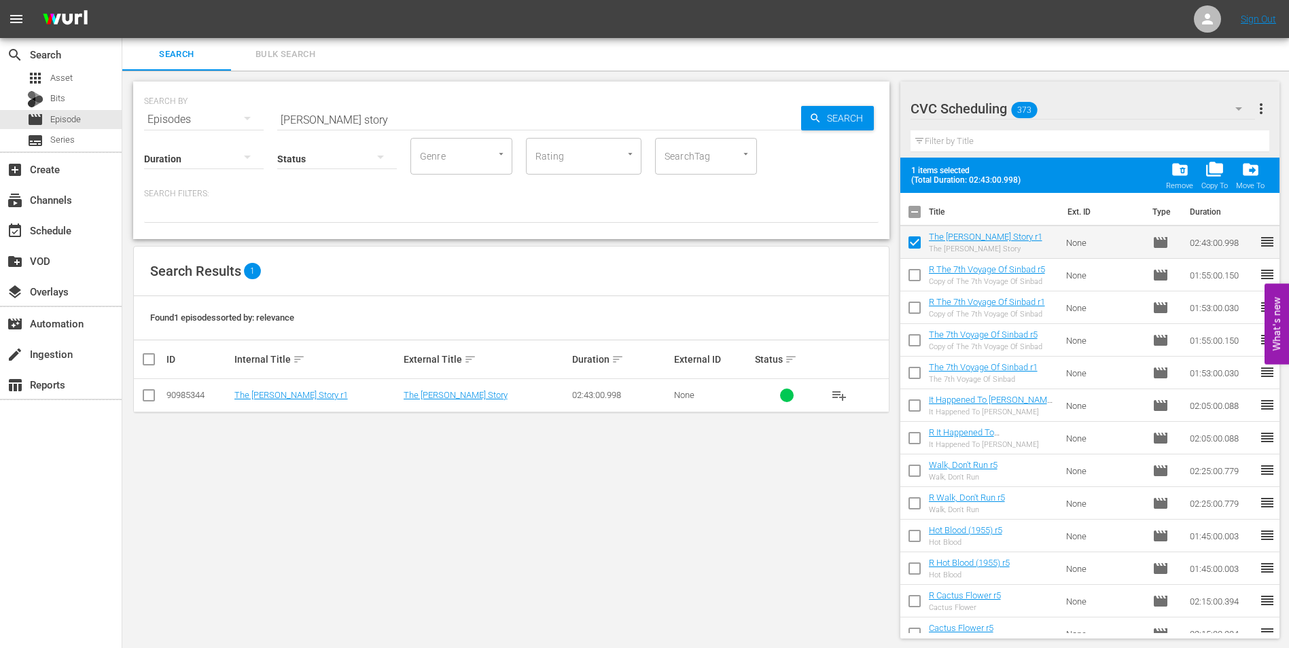
click at [909, 238] on input "checkbox" at bounding box center [914, 245] width 29 height 29
checkbox input "false"
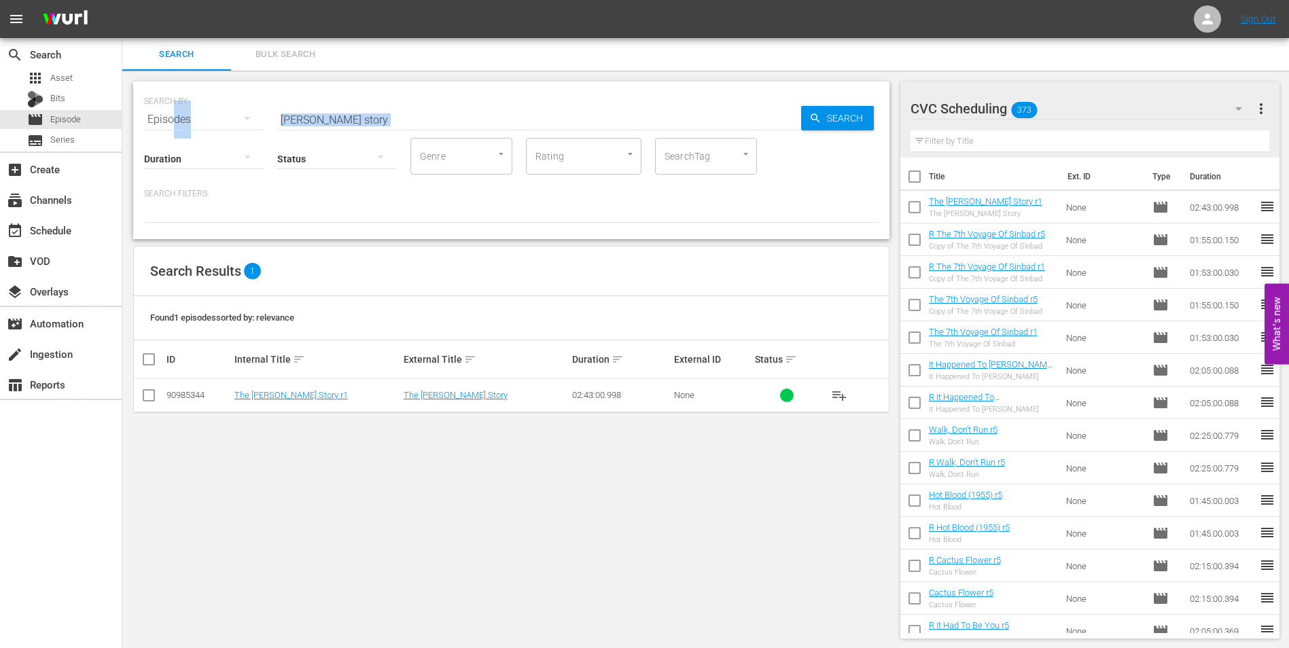
drag, startPoint x: 387, startPoint y: 128, endPoint x: 172, endPoint y: 105, distance: 215.9
click at [172, 105] on div "SEARCH BY Search By Episodes Search ID, Title, Description, Keywords, or Catego…" at bounding box center [511, 161] width 756 height 158
click at [78, 122] on span "Episode" at bounding box center [65, 120] width 31 height 14
click at [378, 111] on input "[PERSON_NAME] story" at bounding box center [539, 119] width 524 height 33
click at [150, 403] on input "checkbox" at bounding box center [149, 398] width 16 height 16
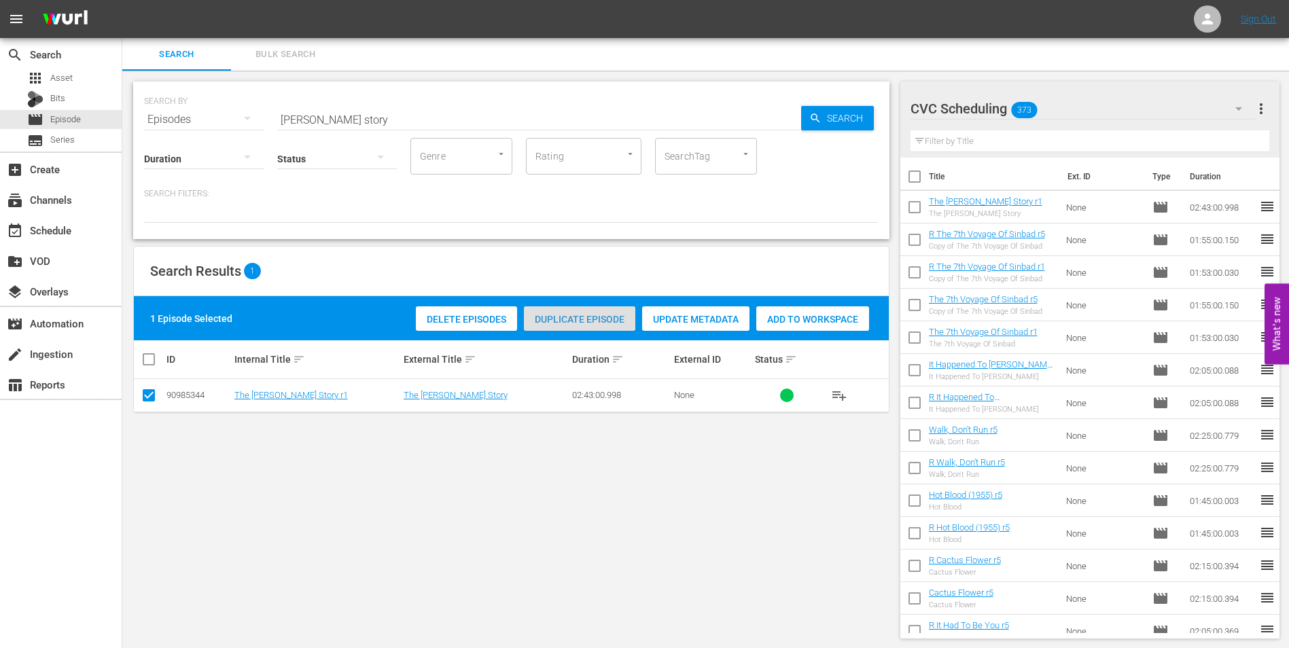
click at [597, 311] on div "Duplicate Episode" at bounding box center [579, 319] width 111 height 26
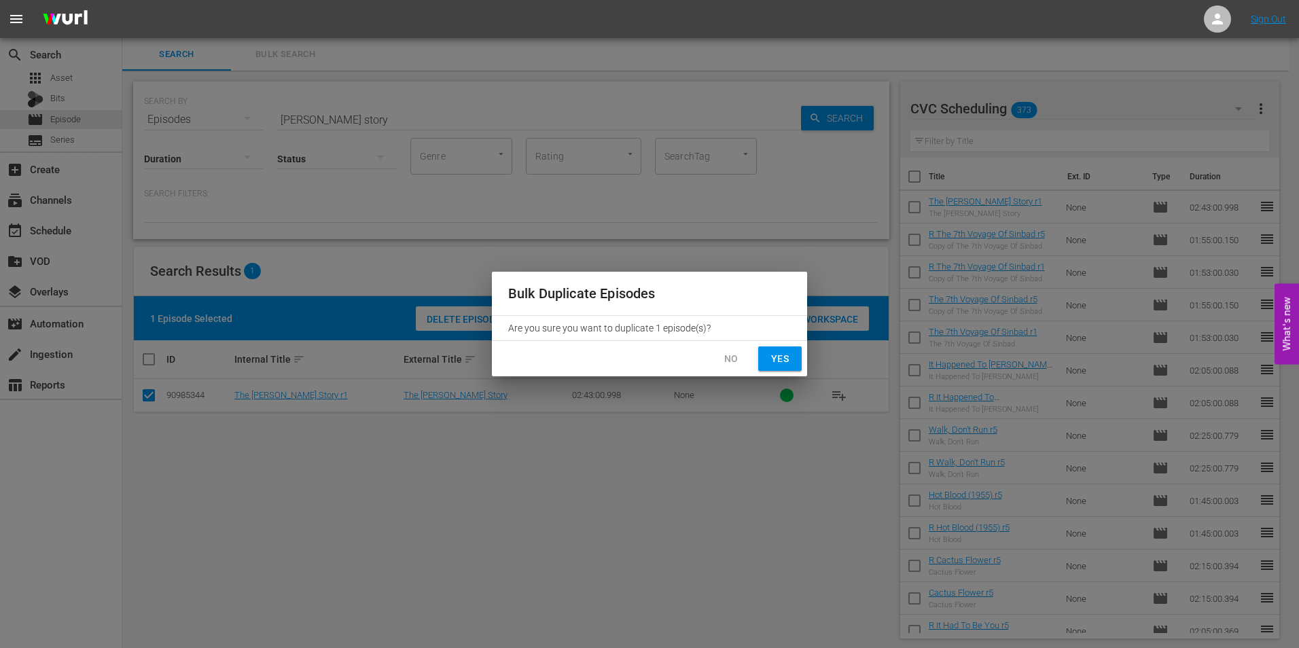
click at [781, 365] on span "Yes" at bounding box center [780, 359] width 22 height 17
checkbox input "false"
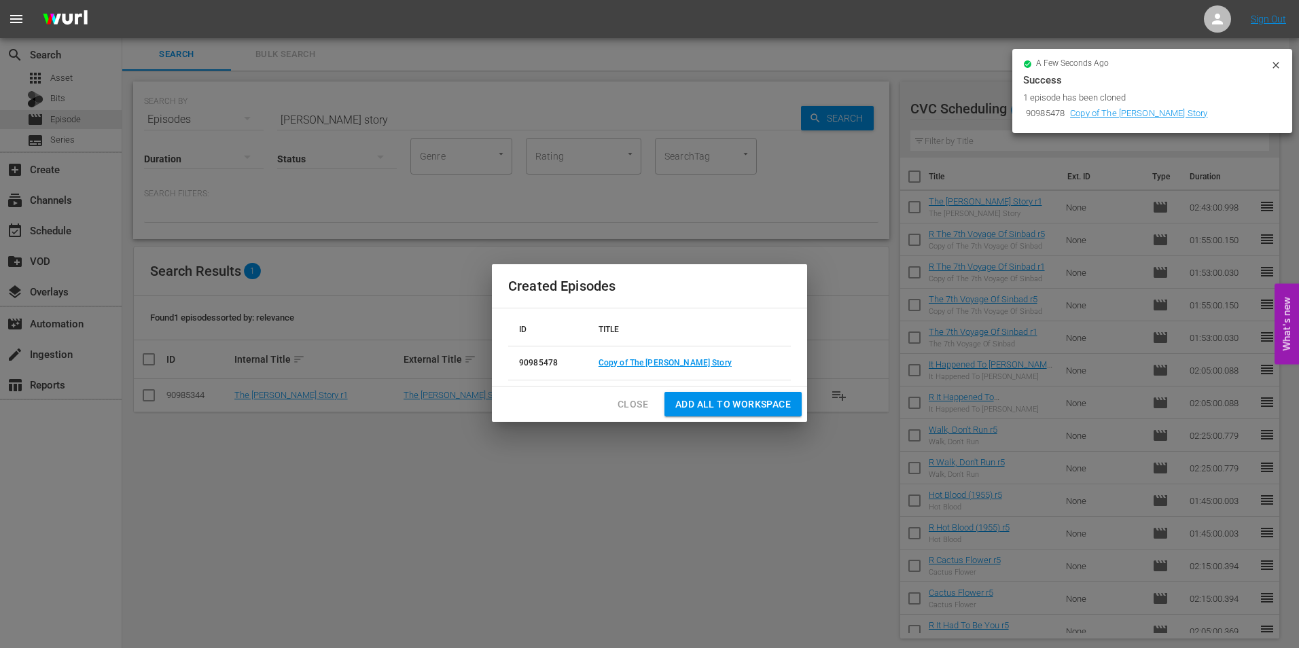
click at [794, 400] on button "Add all to Workspace" at bounding box center [733, 404] width 137 height 25
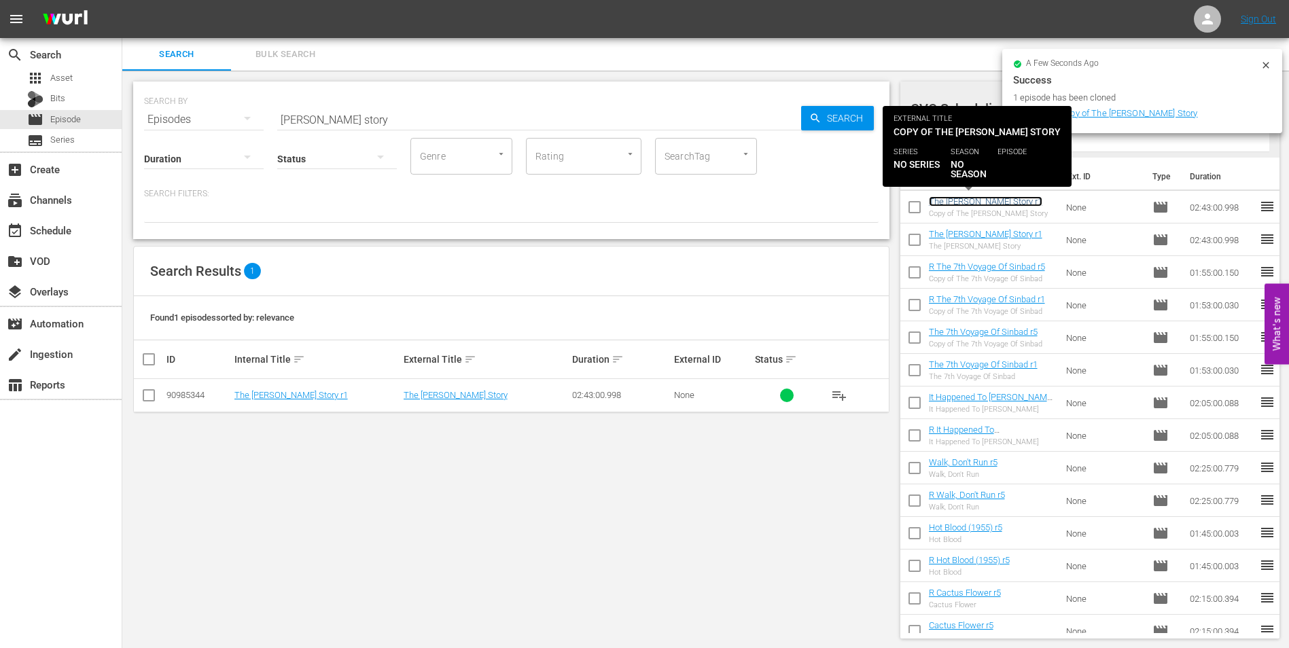
click at [986, 205] on link "The [PERSON_NAME] Story r1" at bounding box center [985, 201] width 113 height 10
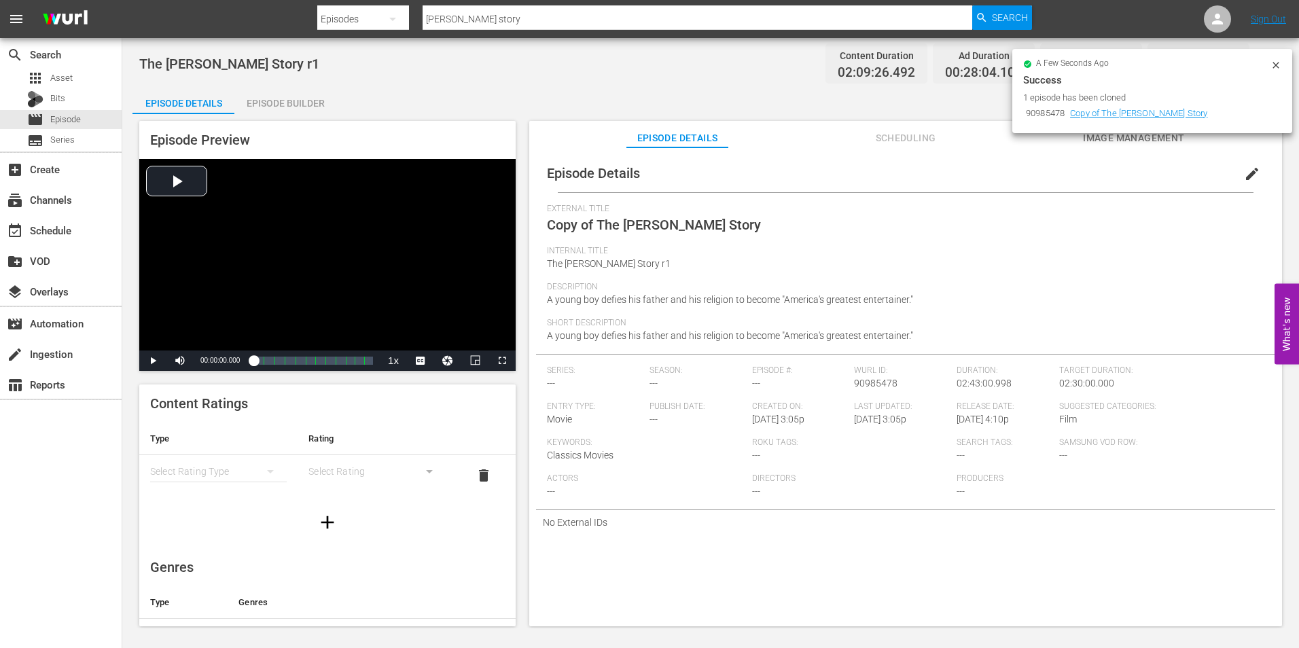
click at [1275, 63] on icon at bounding box center [1276, 65] width 11 height 11
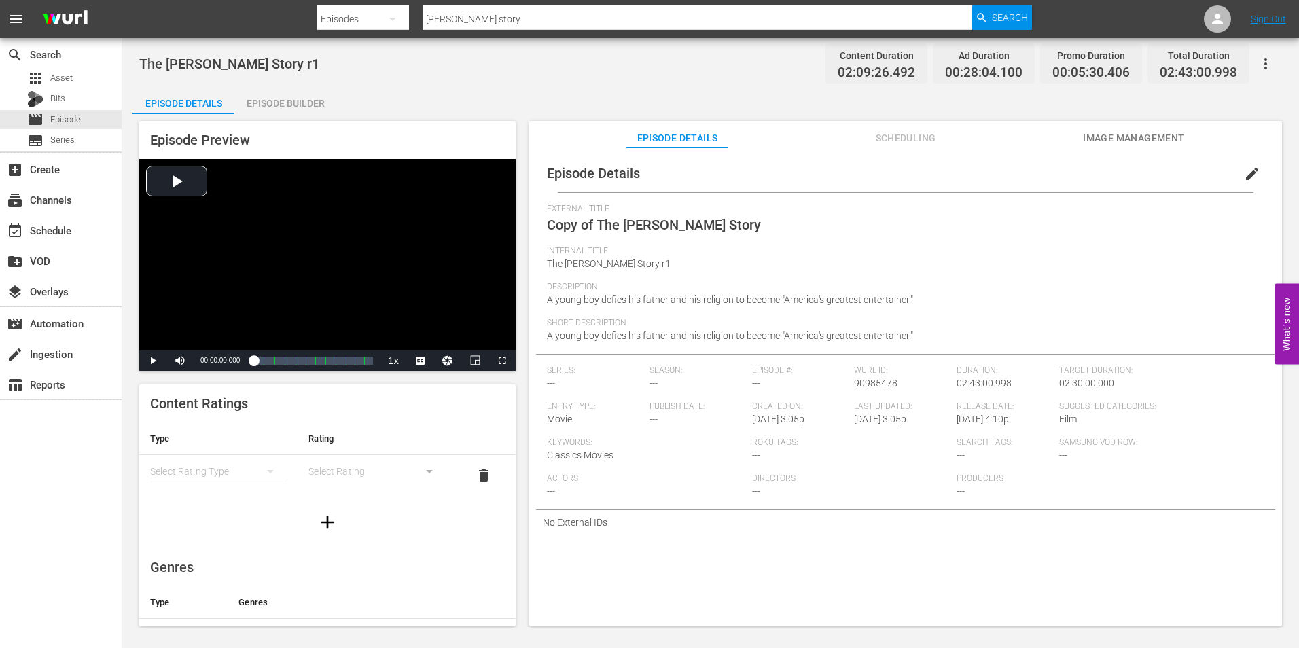
click at [1244, 171] on span "edit" at bounding box center [1252, 174] width 16 height 16
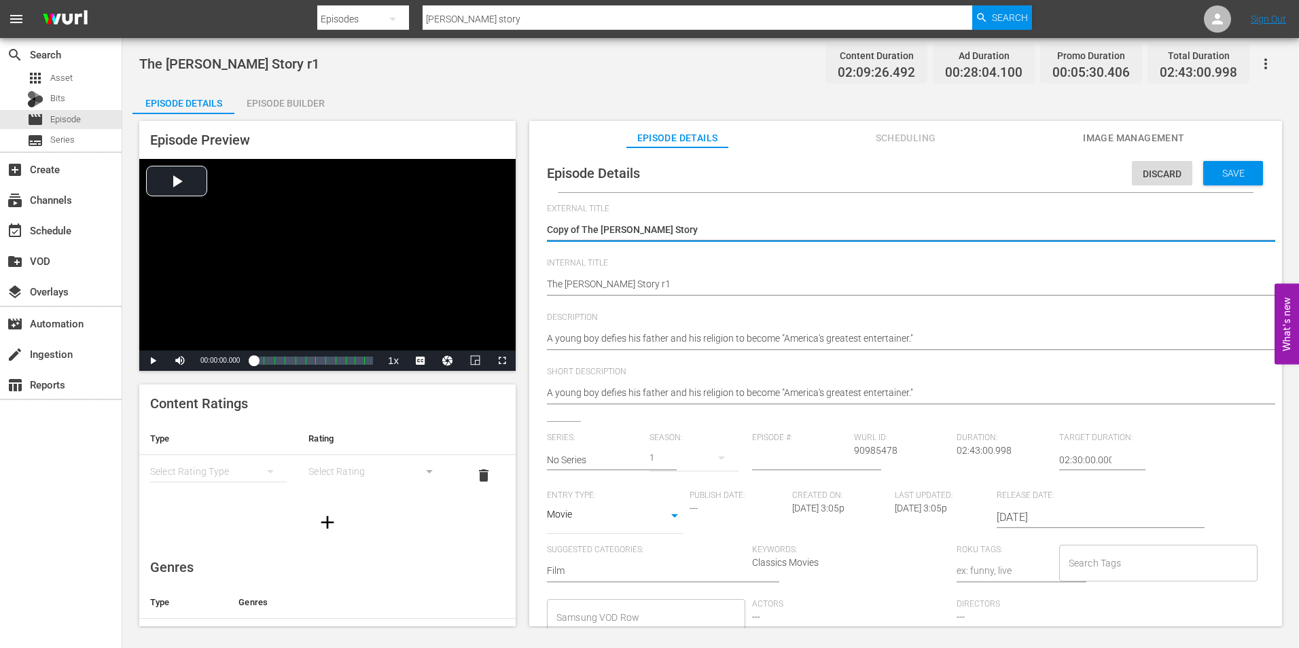
click at [582, 226] on textarea "Copy of The [PERSON_NAME] Story" at bounding box center [902, 231] width 711 height 16
type textarea "Copy ofThe Jolson Story"
type textarea "Copy oThe Jolson Story"
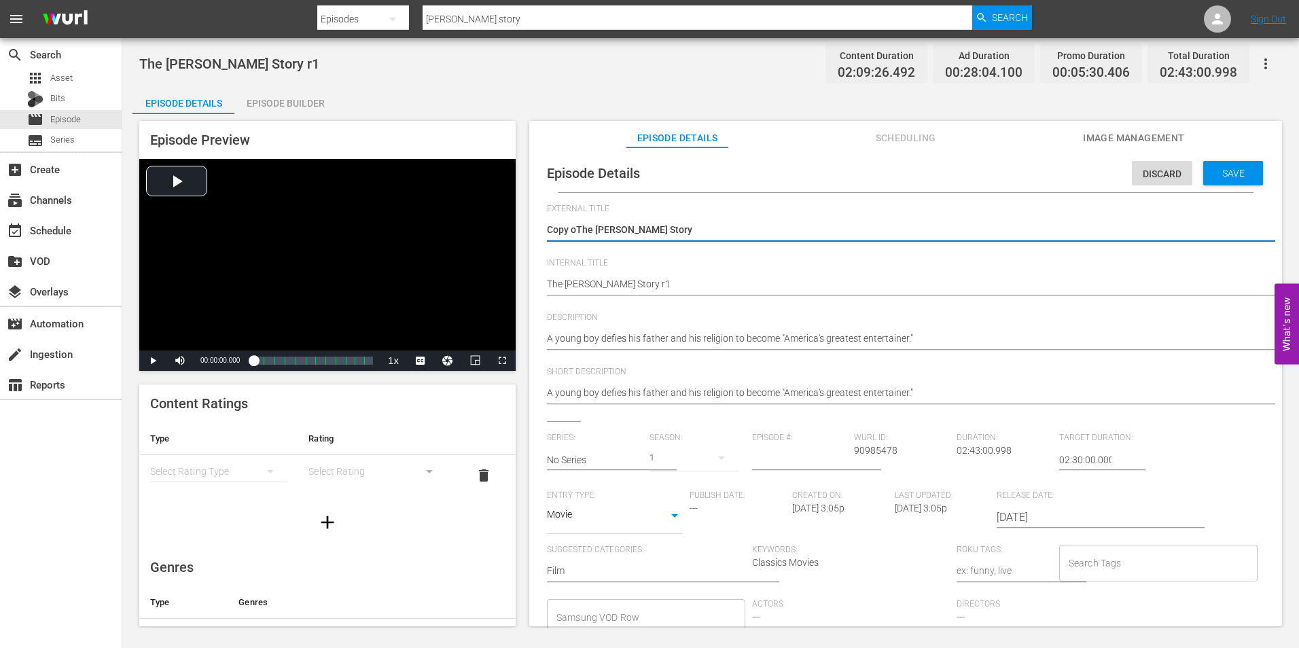
type textarea "Copy The Jolson Story"
type textarea "CopyThe Jolson Story"
type textarea "CopThe Jolson Story"
type textarea "CoThe Jolson Story"
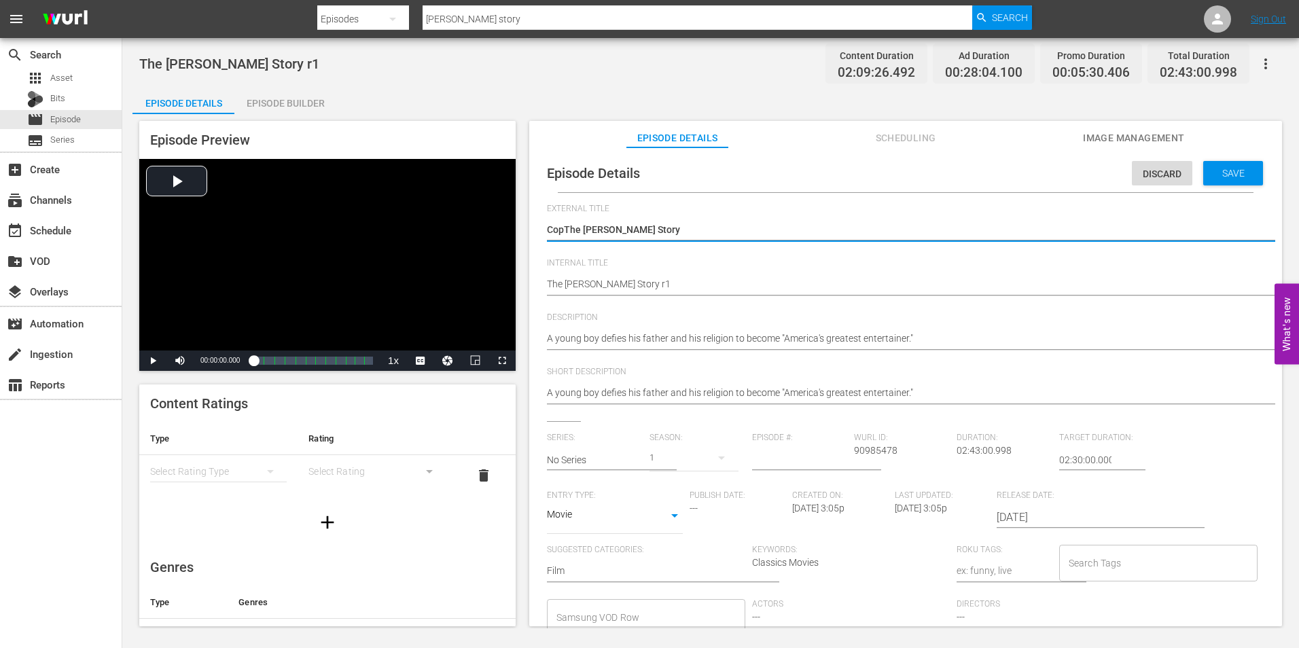
type textarea "CoThe Jolson Story"
type textarea "CThe Jolson Story"
type textarea "The [PERSON_NAME] Story"
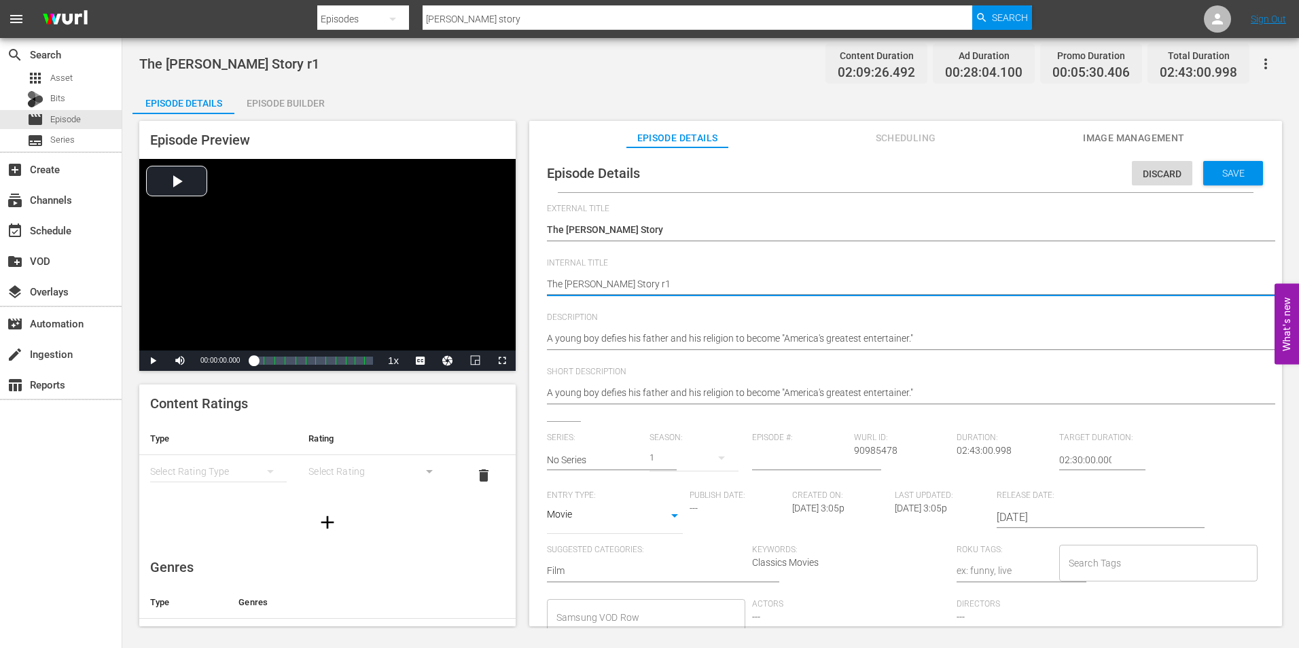
type textarea "The Jolson Story r"
type textarea "The [PERSON_NAME] Story r5"
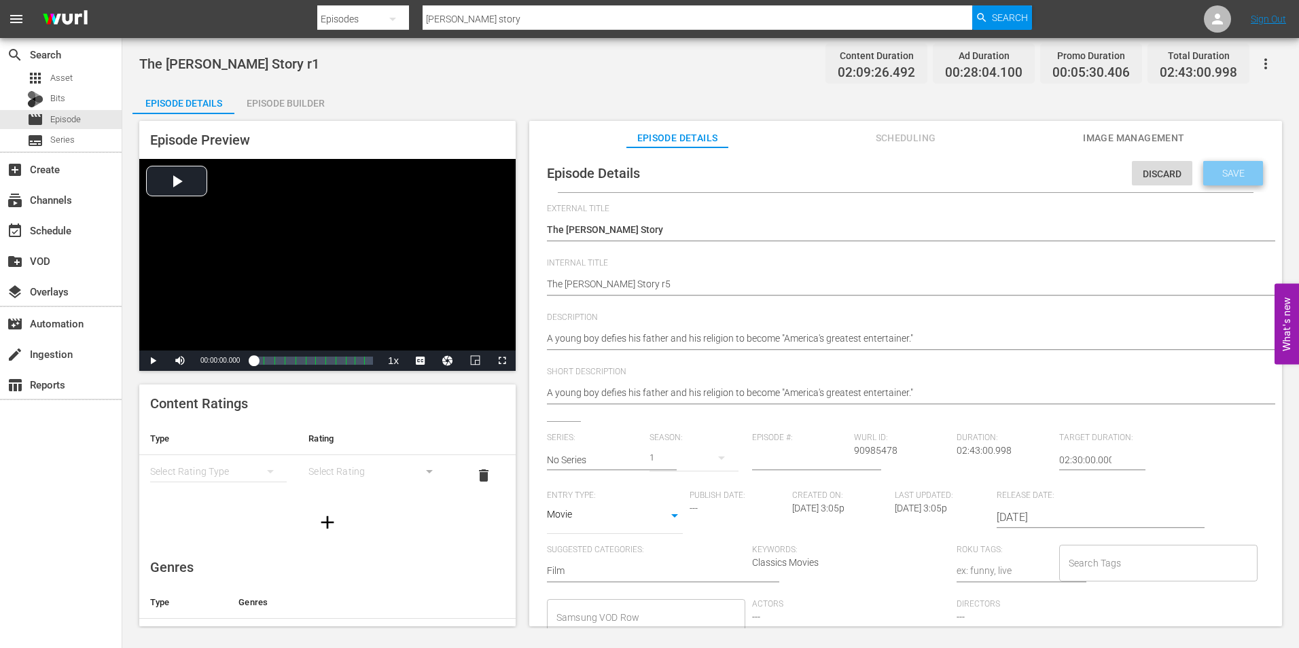
click at [1214, 166] on div "Save" at bounding box center [1233, 173] width 60 height 24
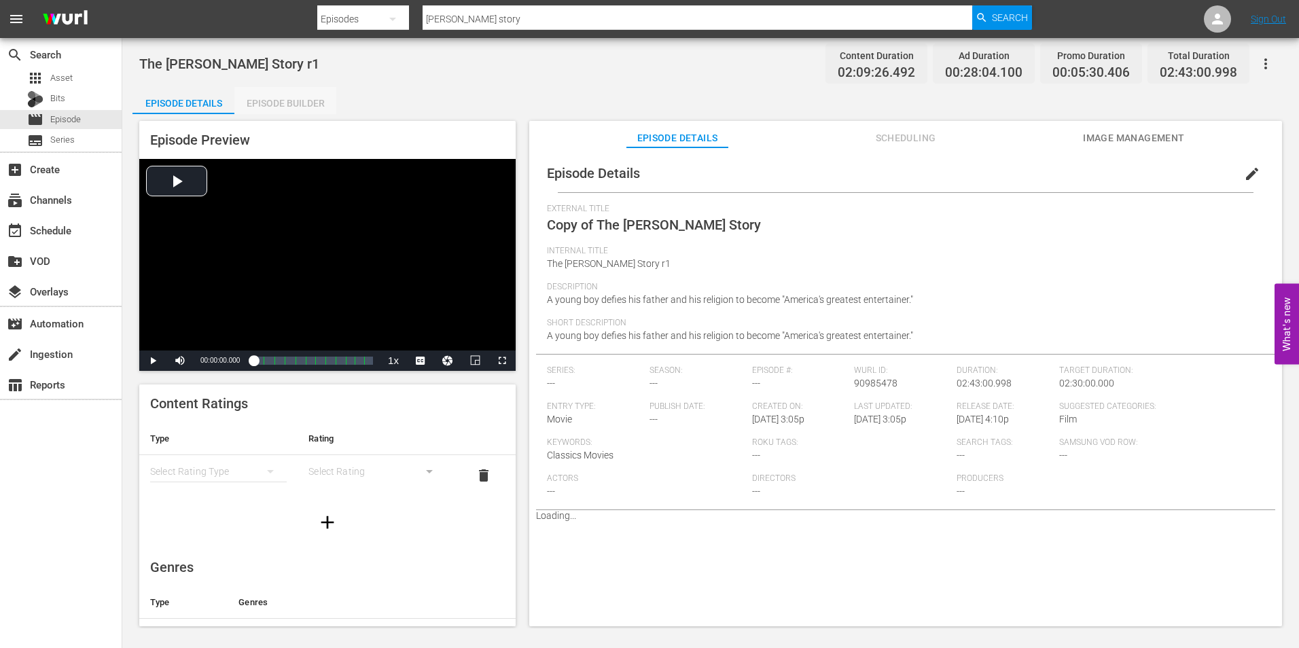
click at [293, 96] on div "Episode Builder" at bounding box center [285, 103] width 102 height 33
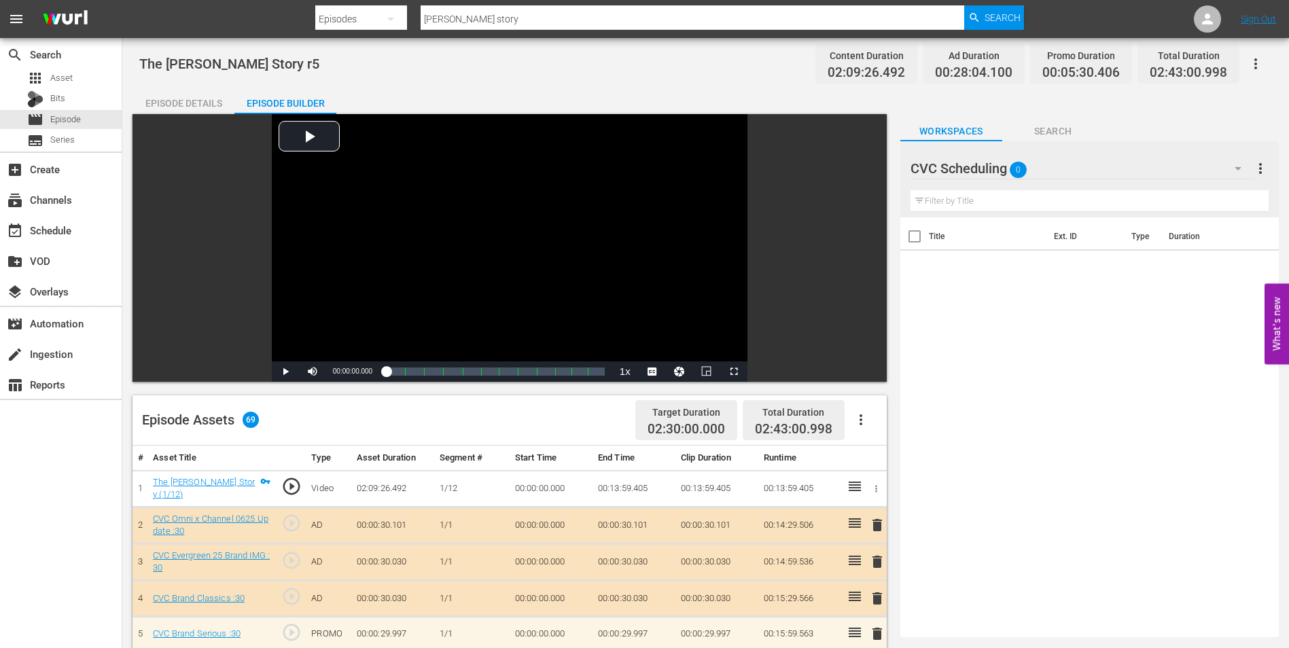
click at [202, 96] on div "Episode Details" at bounding box center [183, 103] width 102 height 33
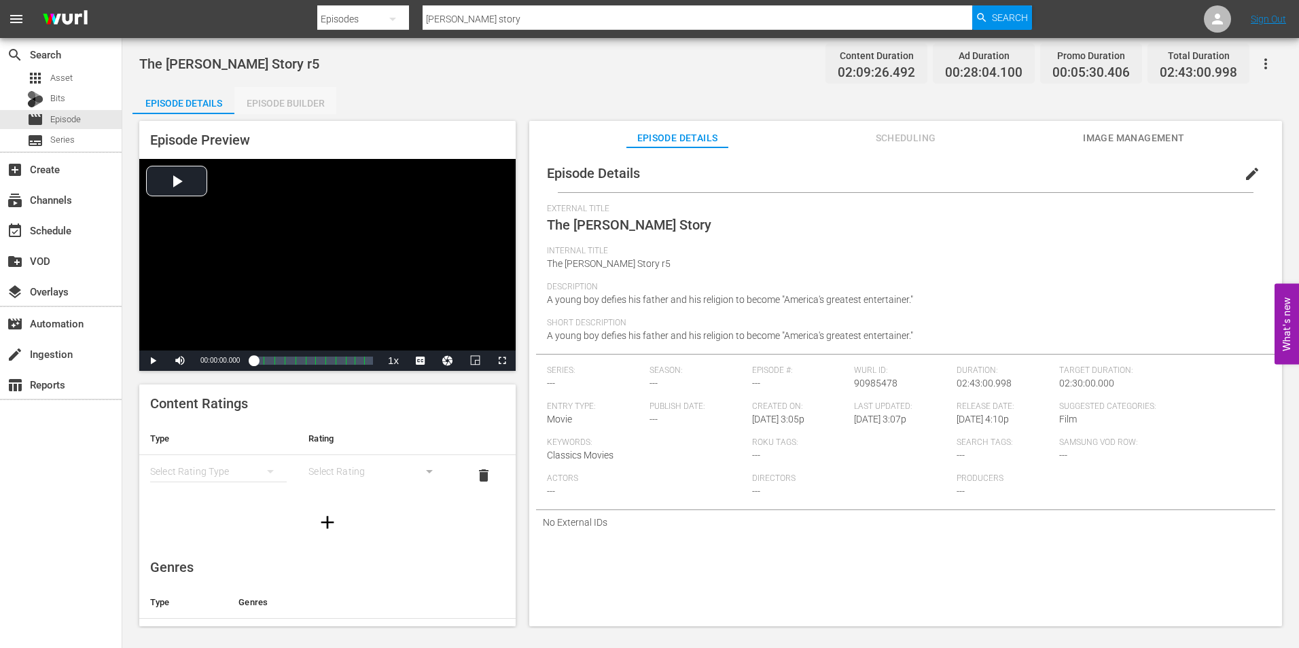
click at [279, 105] on div "Episode Builder" at bounding box center [285, 103] width 102 height 33
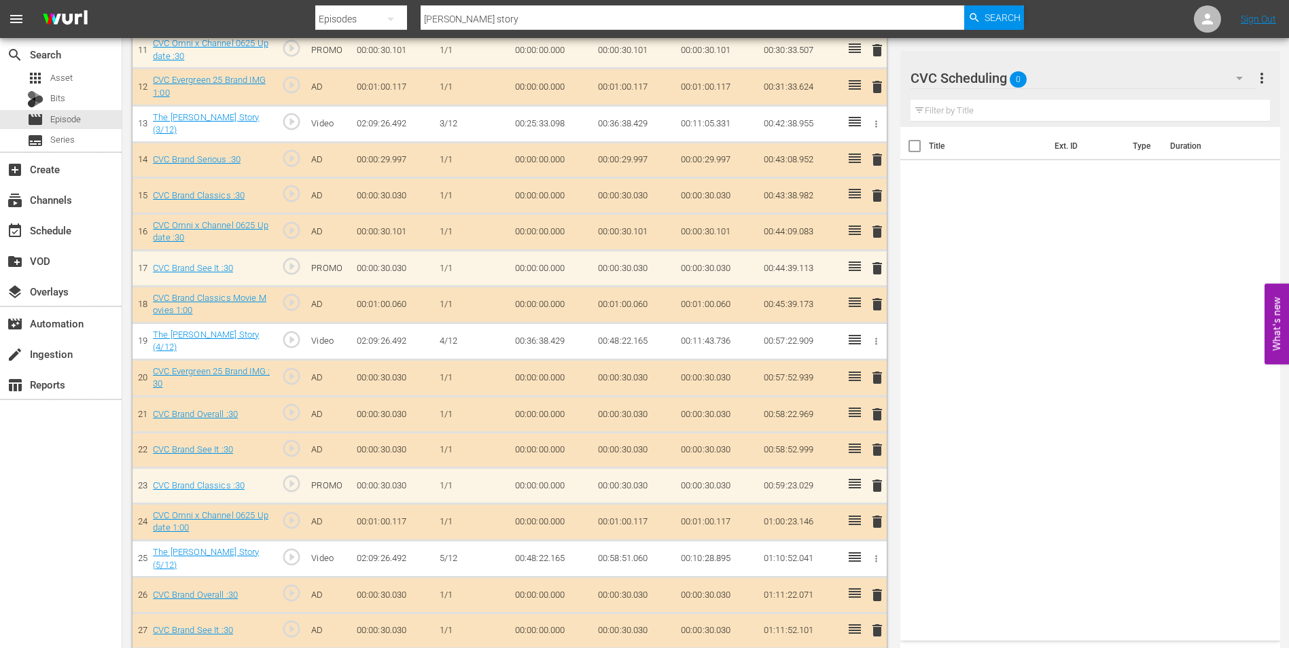
scroll to position [815, 0]
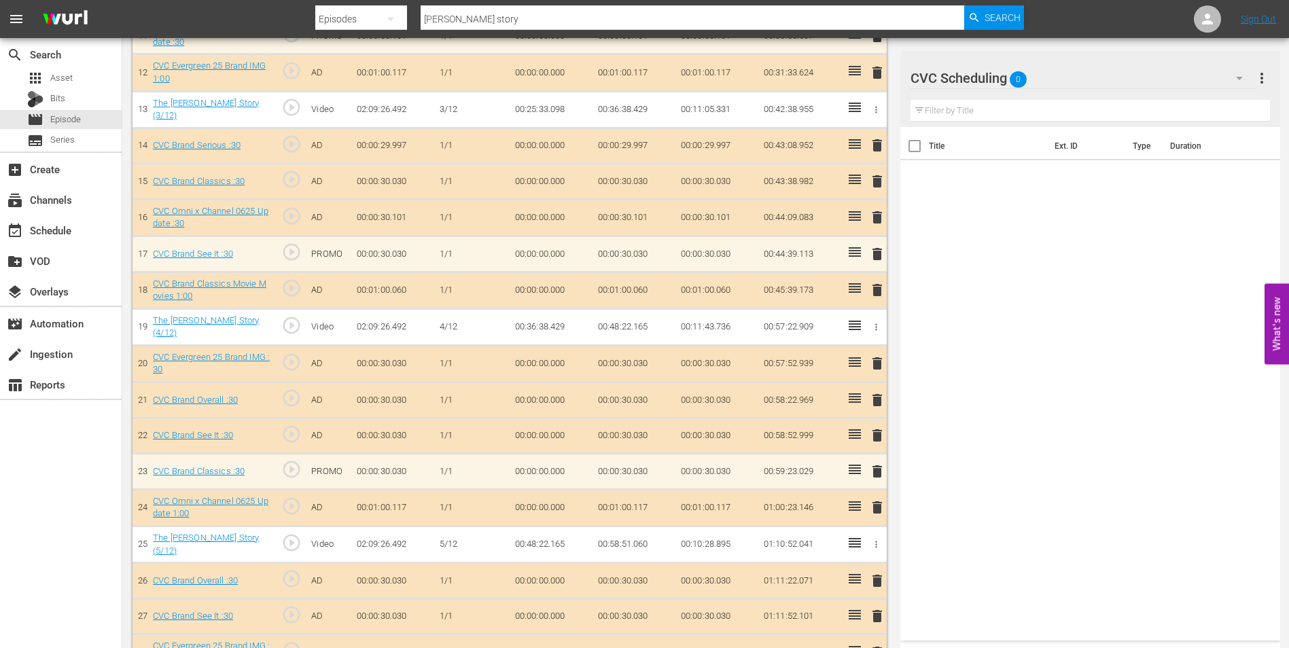
click at [1012, 74] on div at bounding box center [977, 79] width 135 height 34
drag, startPoint x: 1012, startPoint y: 74, endPoint x: 1133, endPoint y: 82, distance: 121.2
click at [1133, 82] on input "CVC Scheduling" at bounding box center [1083, 78] width 347 height 33
drag, startPoint x: 1176, startPoint y: 231, endPoint x: 1218, endPoint y: 139, distance: 101.6
click at [1176, 230] on div "Title Ext. ID Type Duration" at bounding box center [1090, 381] width 380 height 508
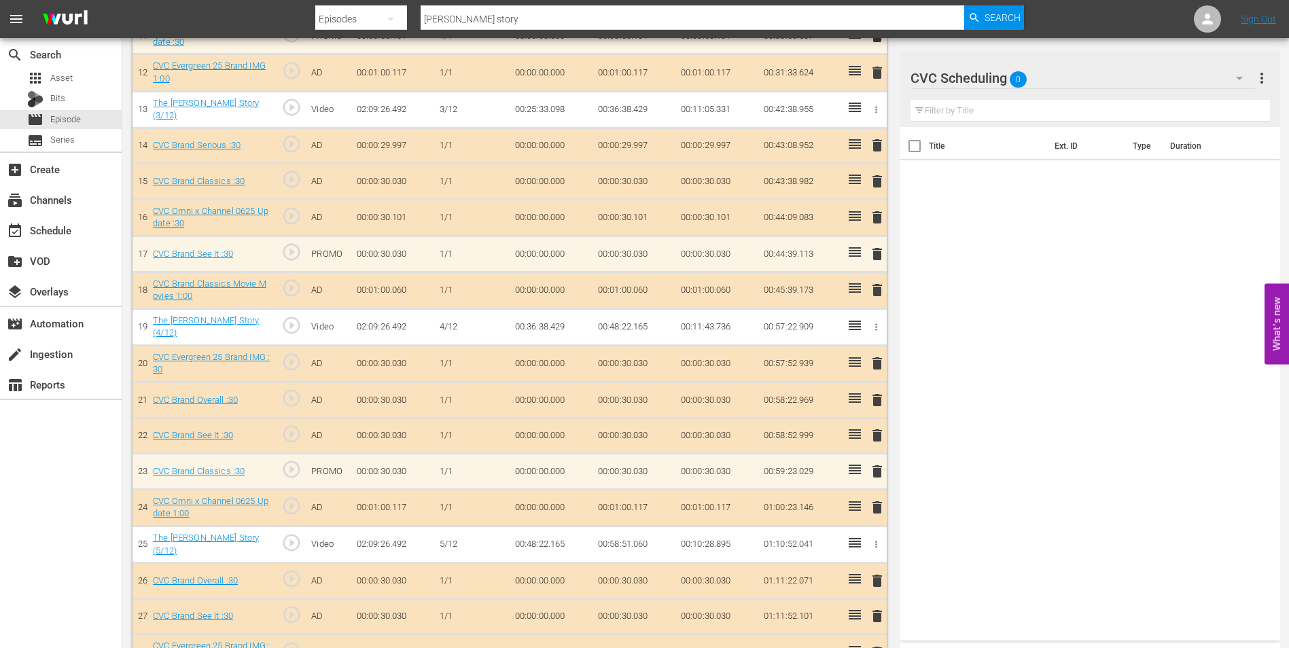
click at [1245, 85] on icon "button" at bounding box center [1239, 78] width 16 height 16
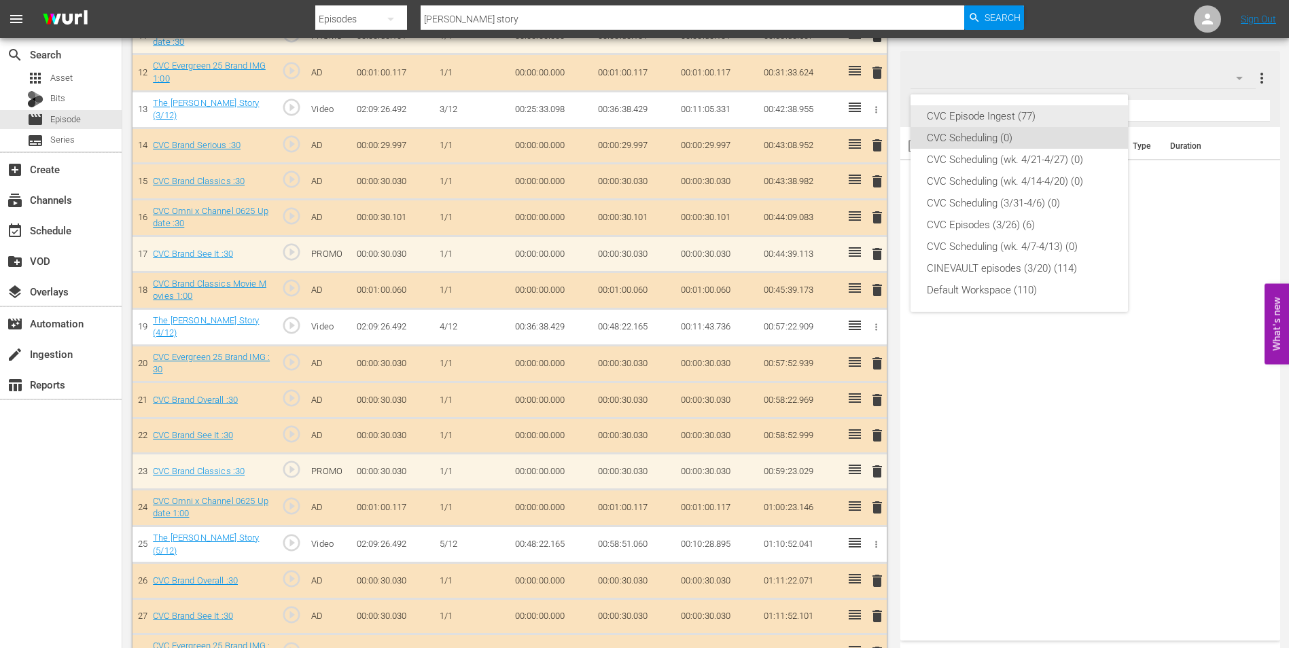
click at [1023, 119] on div "CVC Episode Ingest (77)" at bounding box center [1019, 116] width 185 height 22
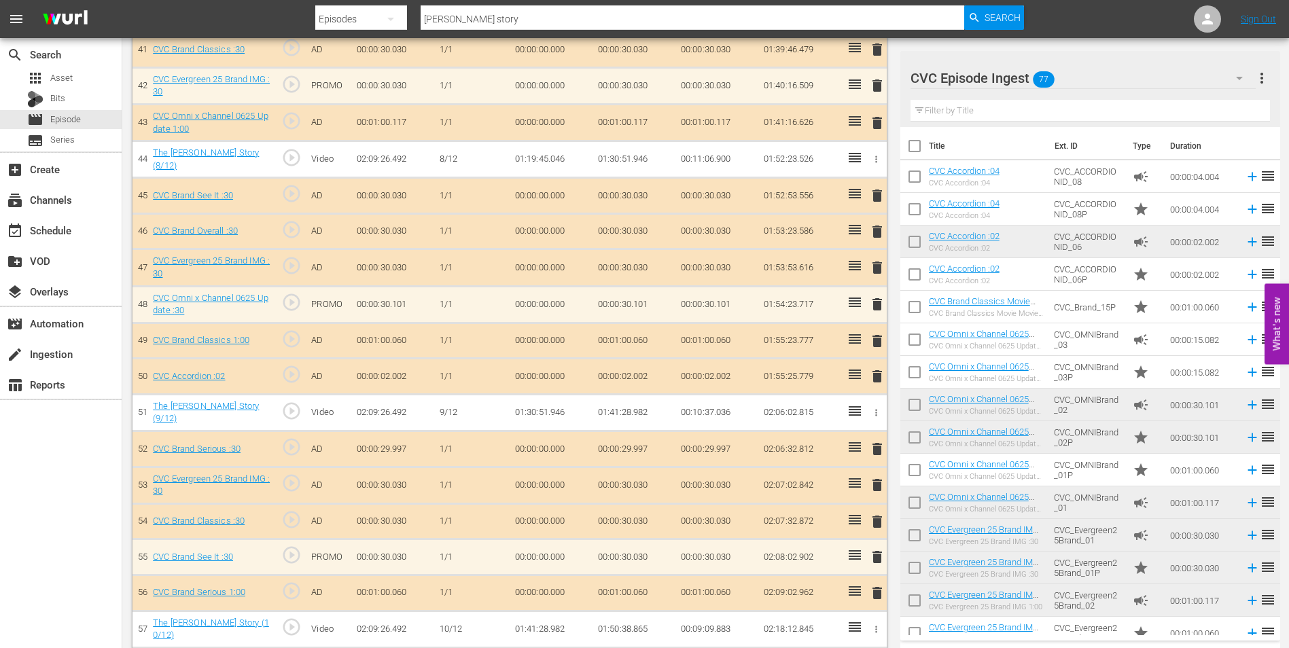
scroll to position [1970, 0]
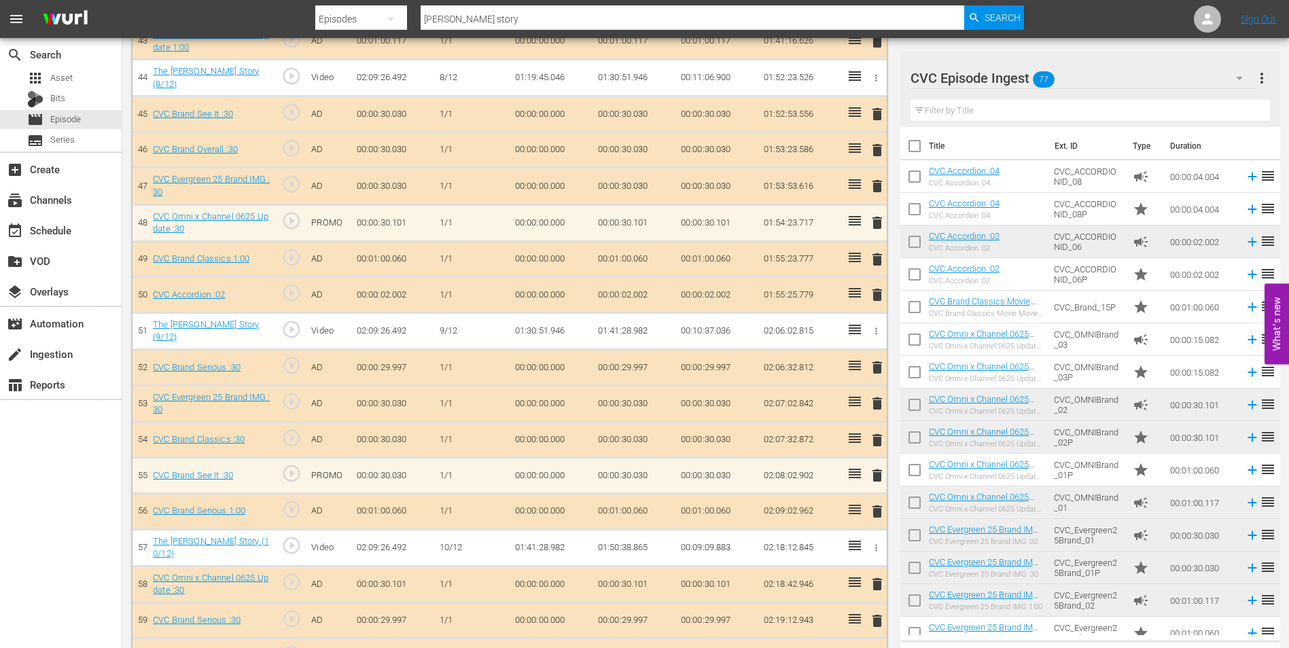
click at [1044, 110] on input "text" at bounding box center [1089, 111] width 359 height 22
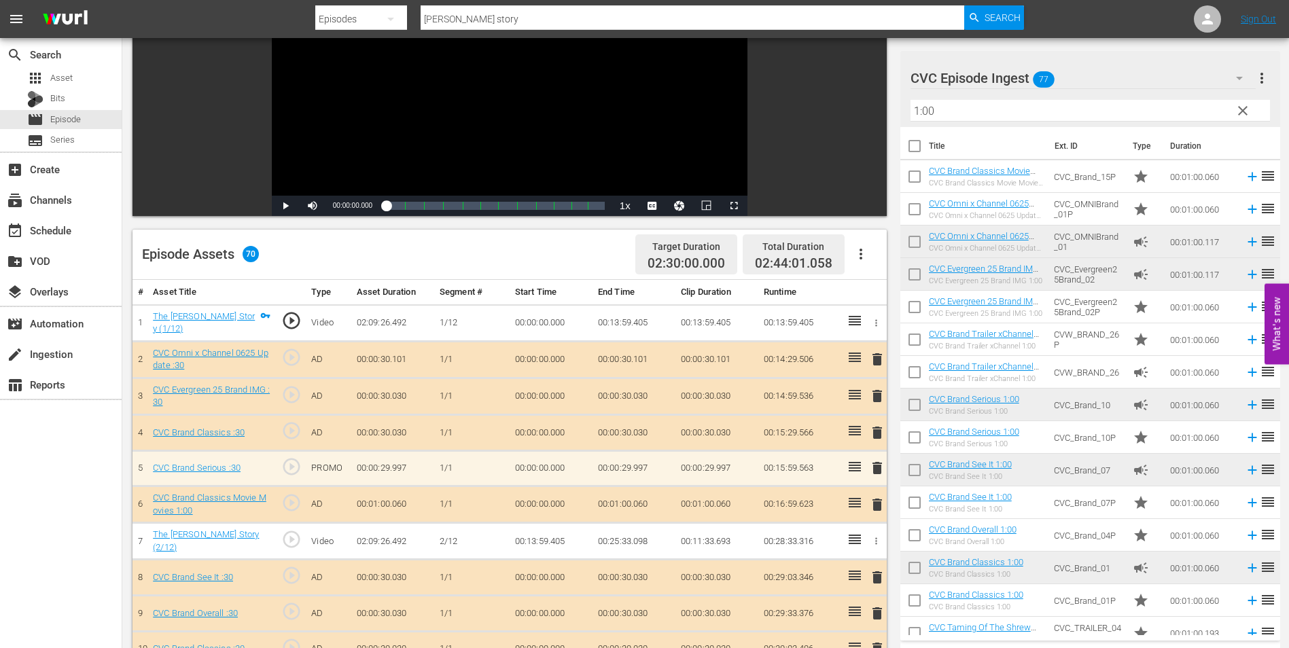
scroll to position [204, 0]
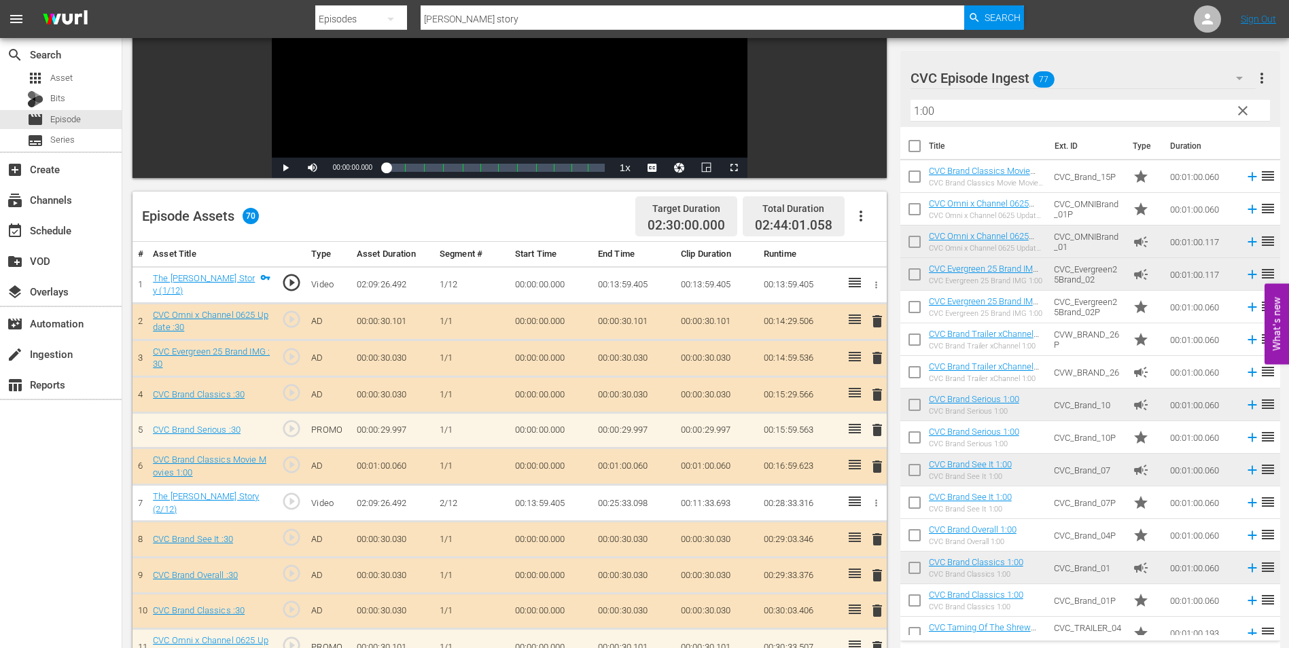
click at [940, 113] on input "1:00" at bounding box center [1089, 111] width 359 height 22
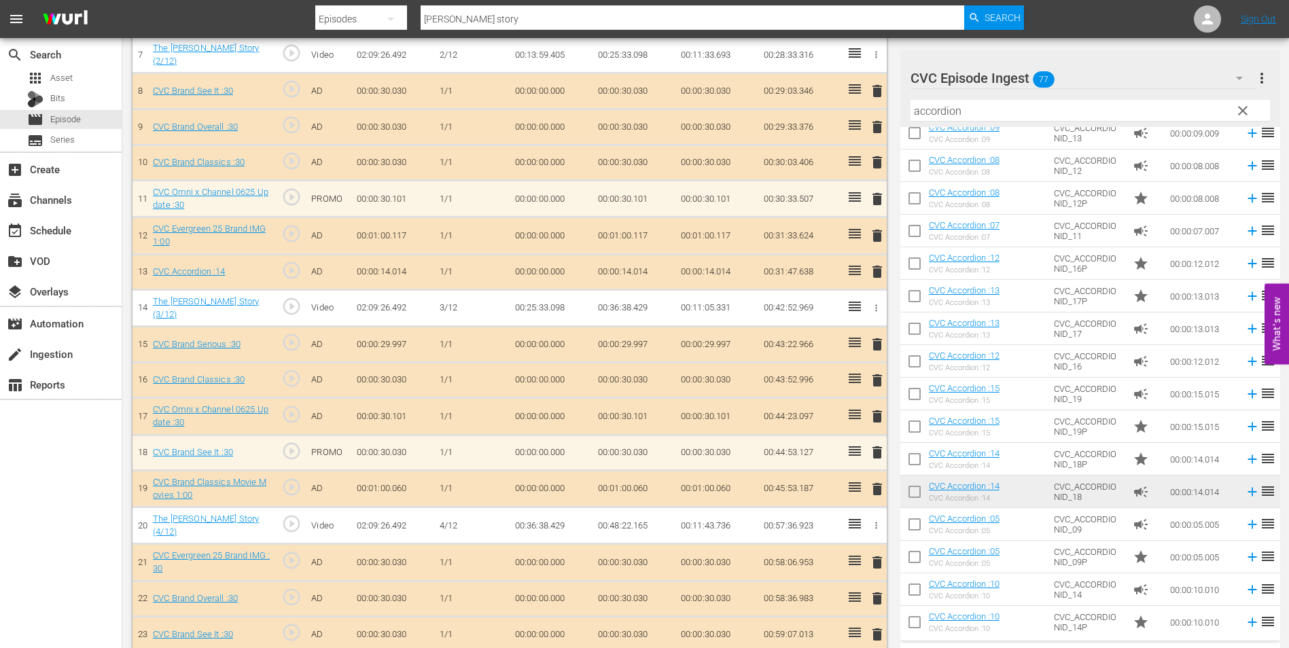
scroll to position [677, 0]
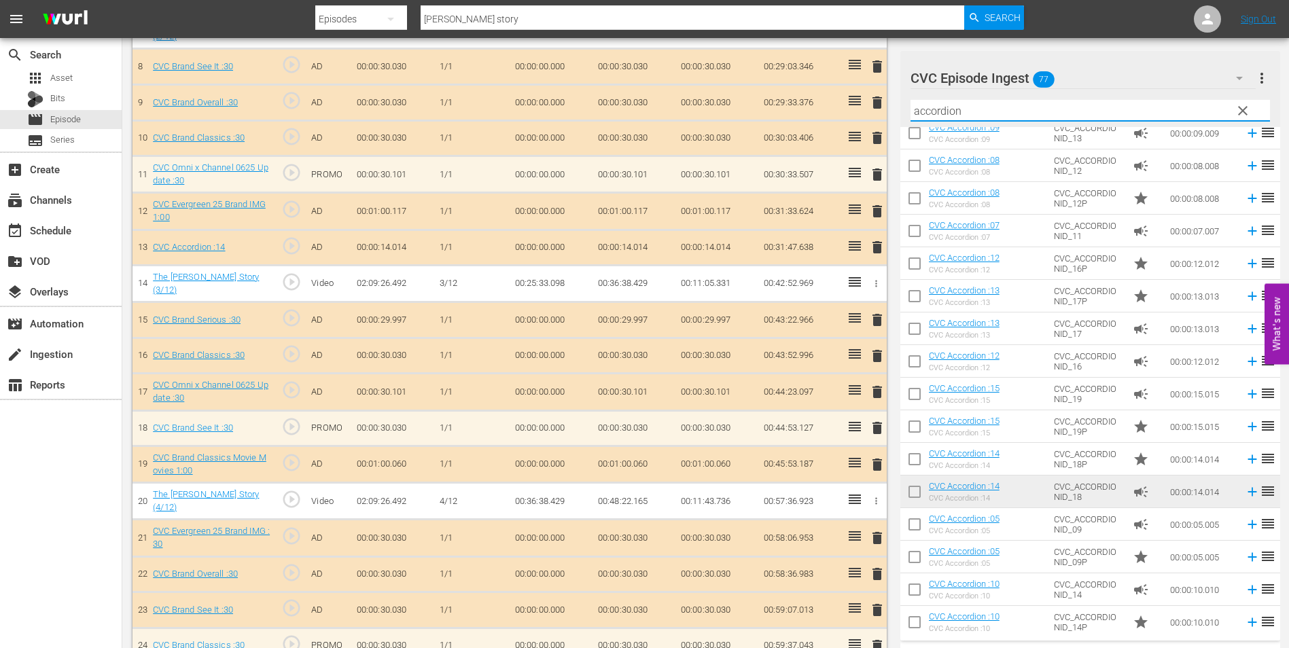
click at [987, 113] on input "accordion" at bounding box center [1089, 111] width 359 height 22
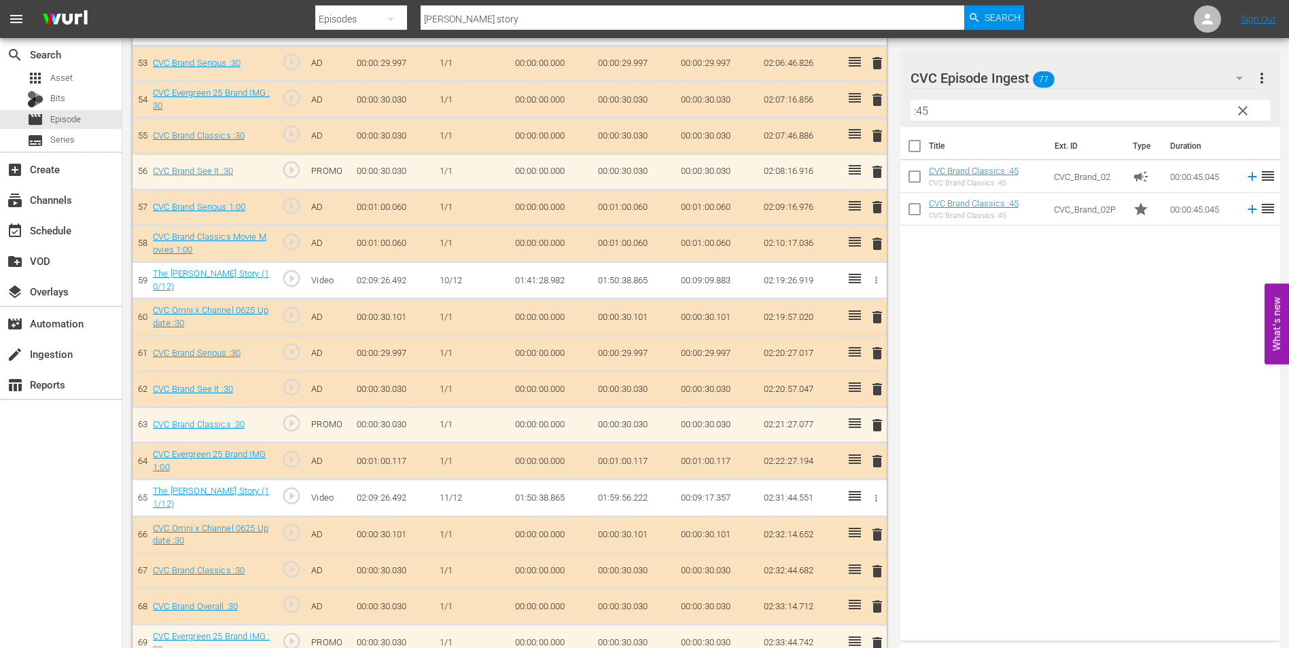
scroll to position [2394, 0]
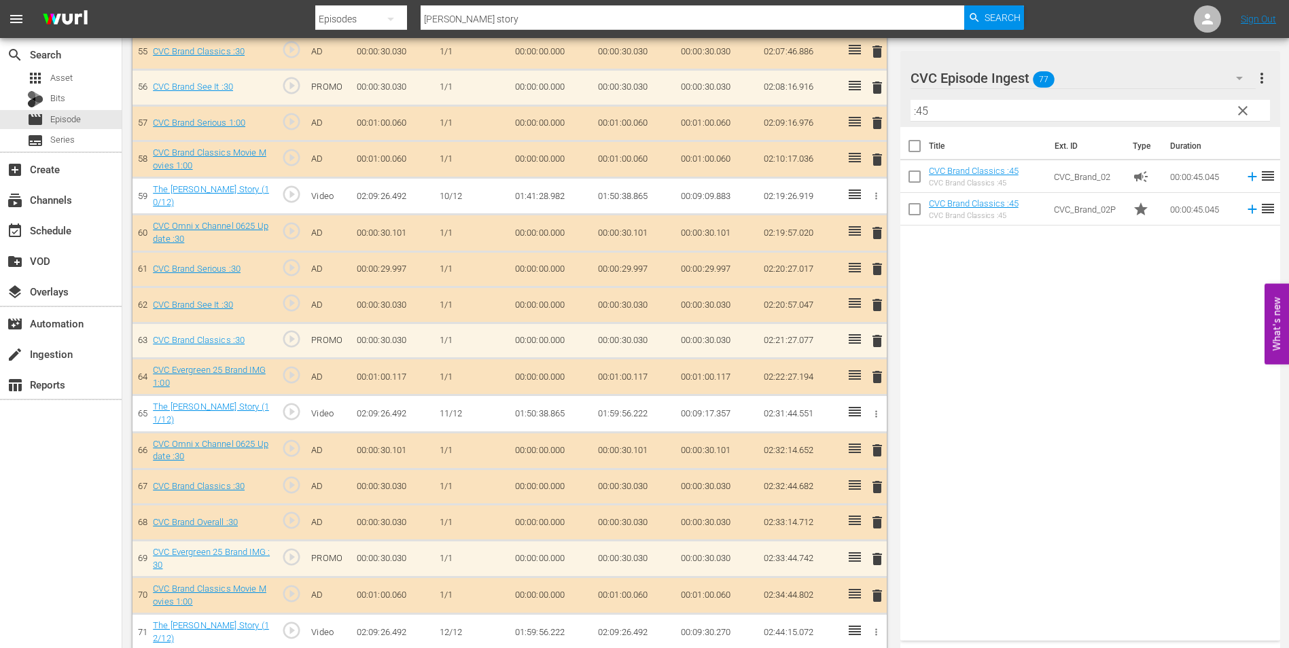
click at [940, 109] on input ":45" at bounding box center [1089, 111] width 359 height 22
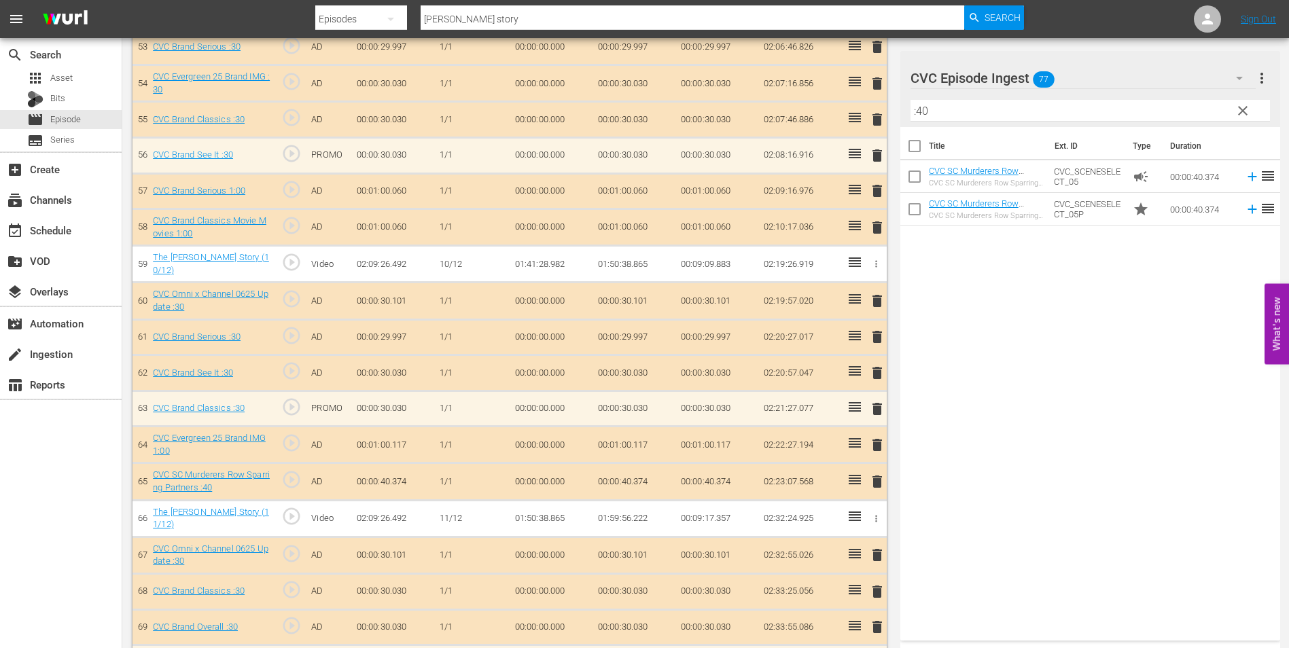
scroll to position [2432, 0]
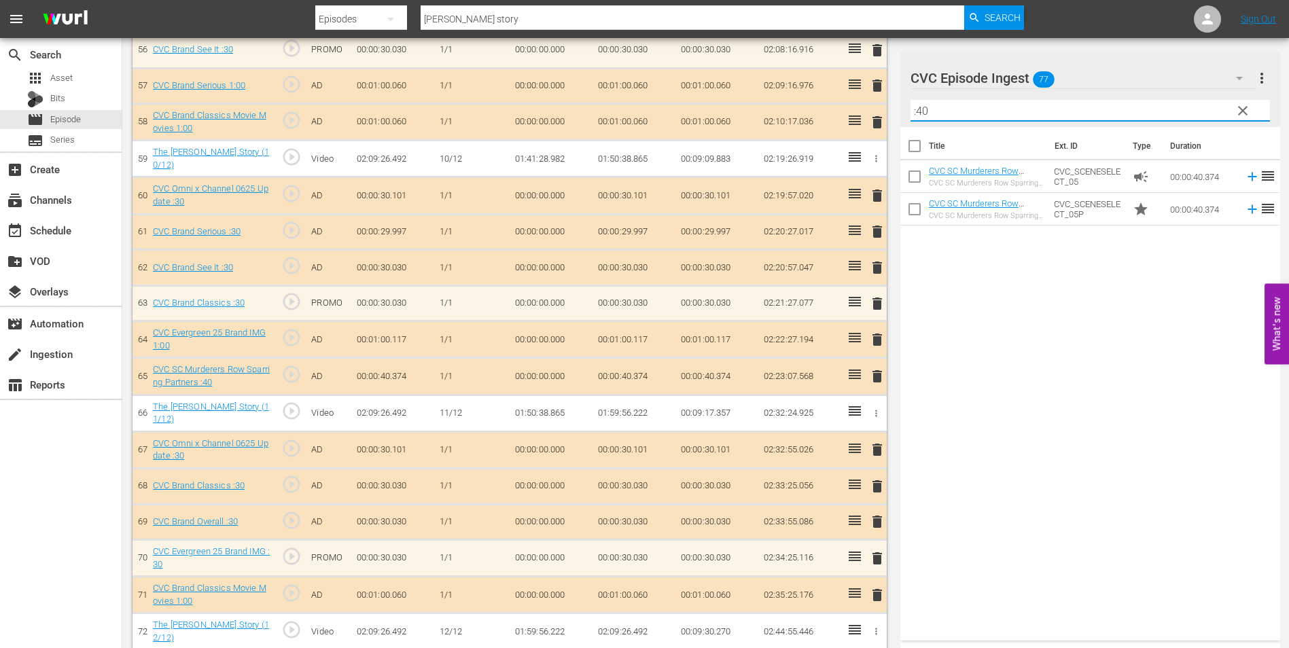
drag, startPoint x: 941, startPoint y: 106, endPoint x: 904, endPoint y: 112, distance: 37.9
click at [904, 112] on div "CVC Episode Ingest 77 CVC Episode Ingest more_vert clear Filter by Title :40" at bounding box center [1090, 89] width 380 height 76
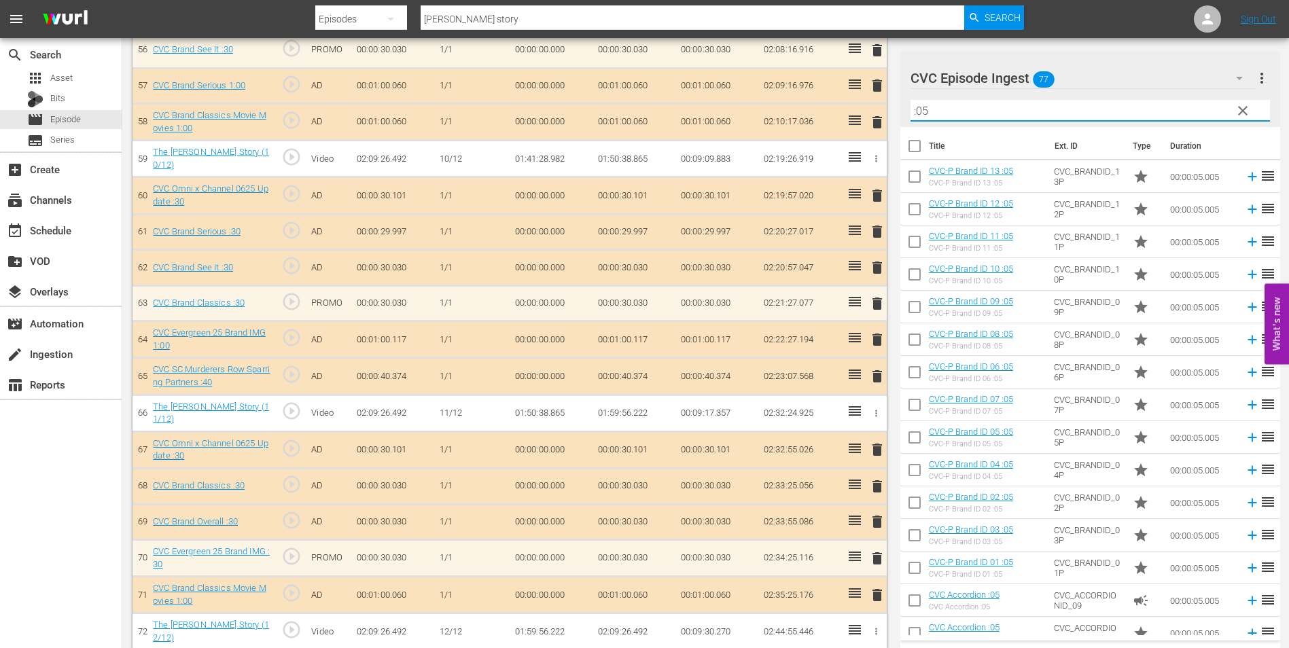
type input ":05"
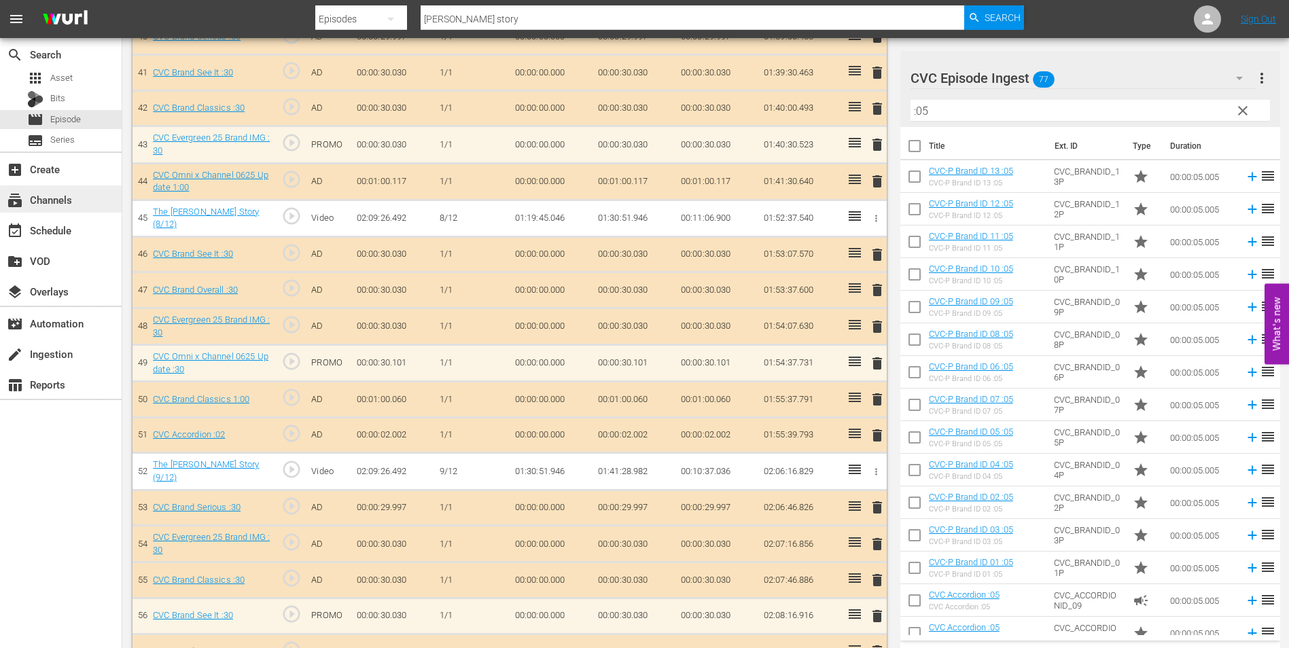
scroll to position [1720, 0]
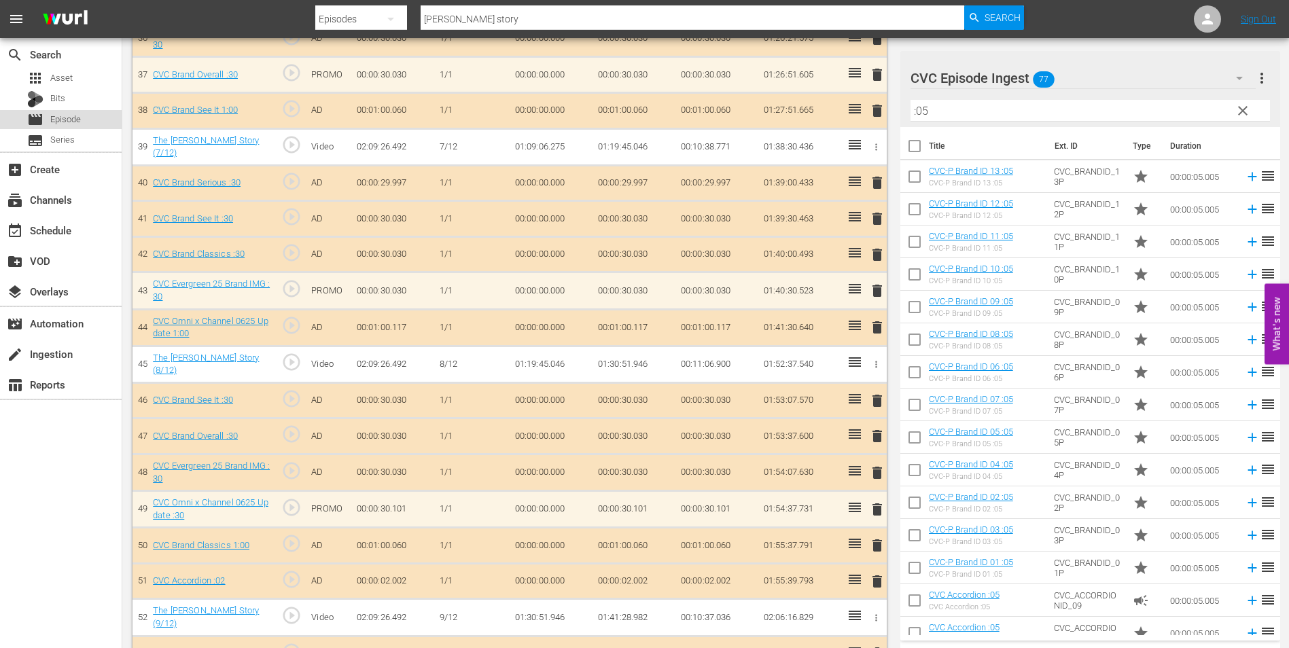
drag, startPoint x: 109, startPoint y: 116, endPoint x: 80, endPoint y: 122, distance: 29.1
click at [80, 122] on span "Episode" at bounding box center [65, 120] width 31 height 14
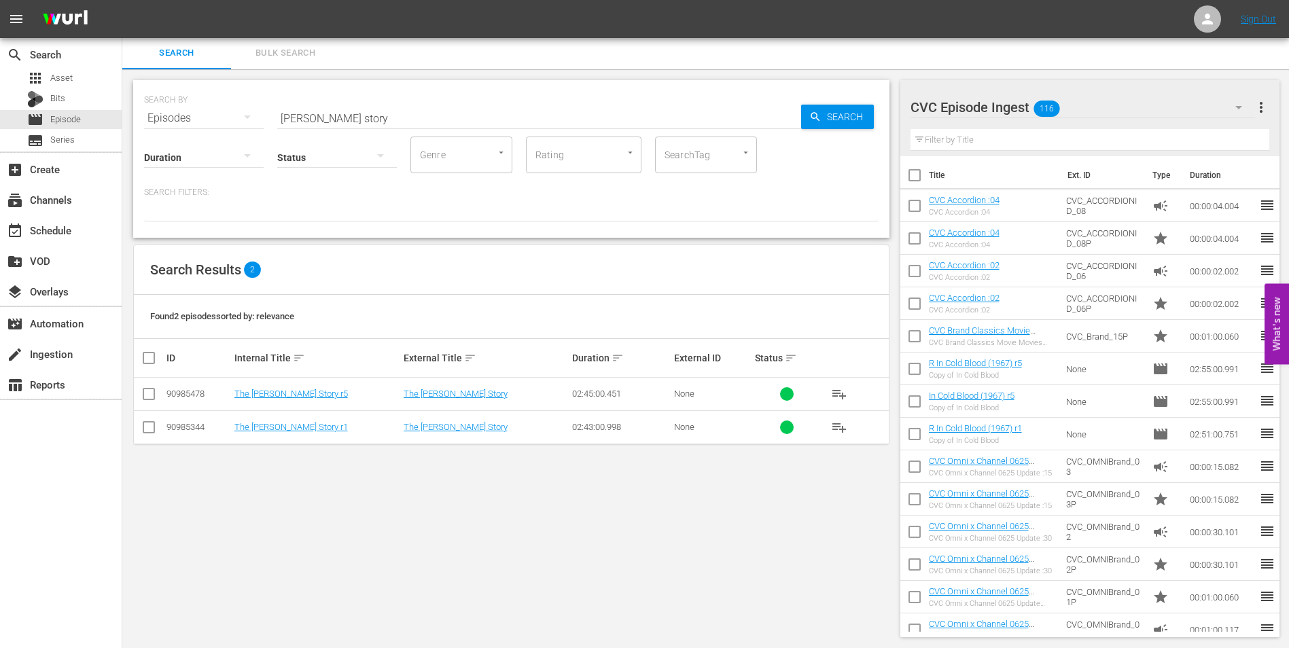
click at [336, 520] on div "SEARCH BY Search By Episodes Search ID, Title, Description, Keywords, or Catego…" at bounding box center [511, 358] width 778 height 579
click at [145, 428] on input "checkbox" at bounding box center [149, 430] width 16 height 16
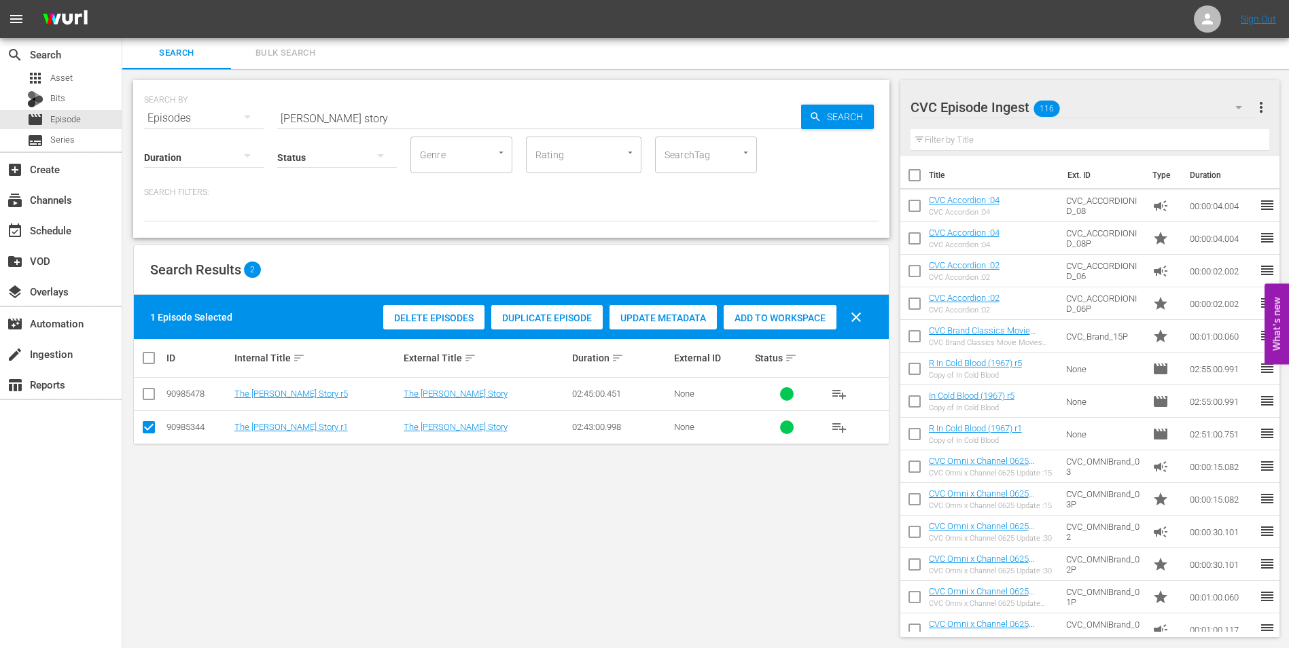
click at [1142, 107] on div "CVC Episode Ingest 116" at bounding box center [1082, 107] width 345 height 38
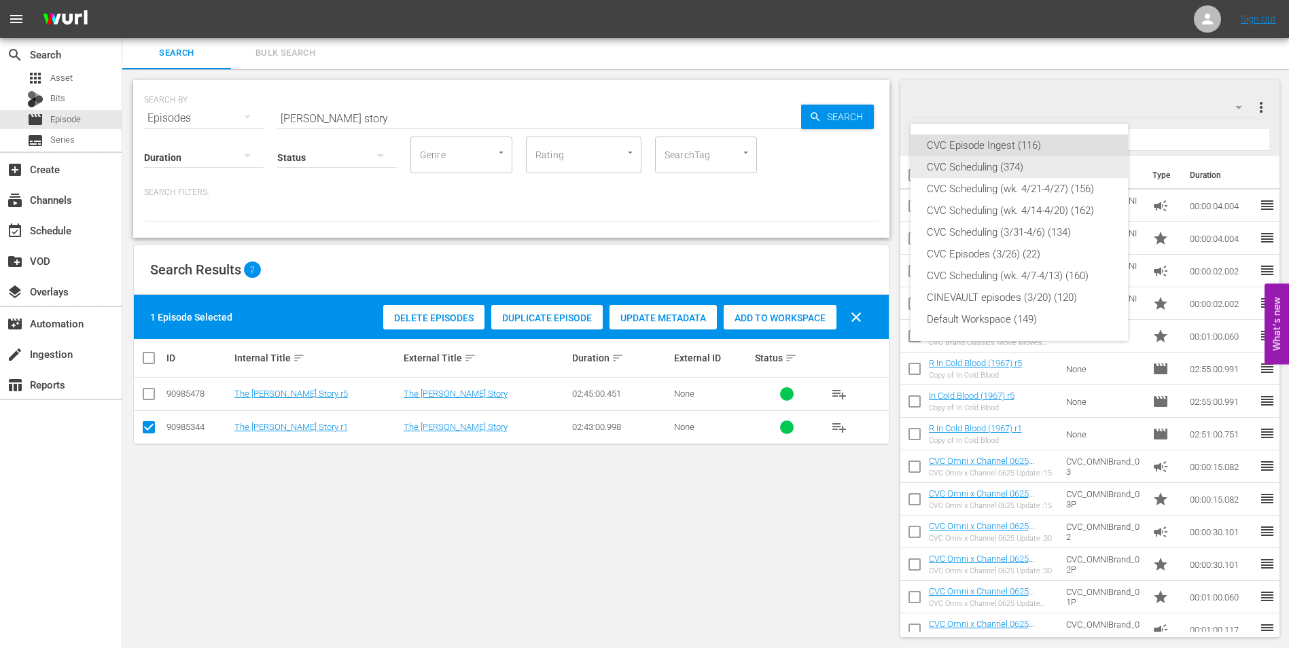
click at [1053, 160] on div "CVC Scheduling (374)" at bounding box center [1019, 167] width 185 height 22
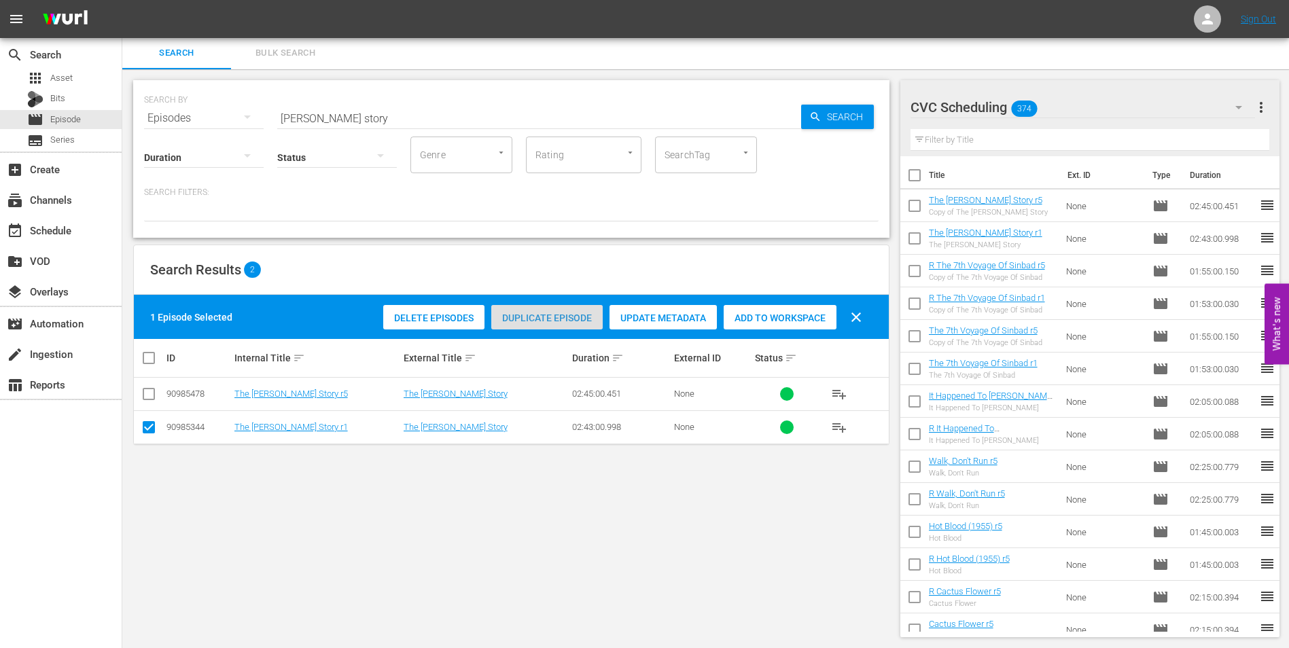
click at [561, 310] on div "Duplicate Episode" at bounding box center [546, 318] width 111 height 26
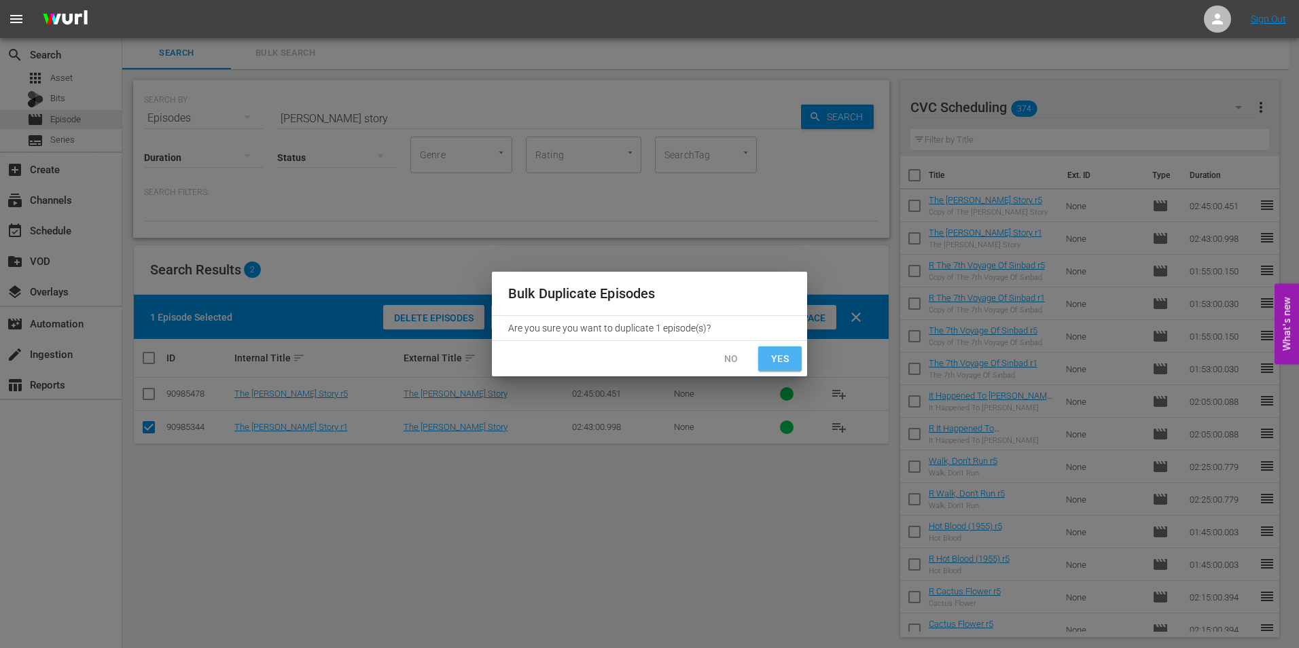
click at [782, 355] on span "Yes" at bounding box center [780, 359] width 22 height 17
checkbox input "false"
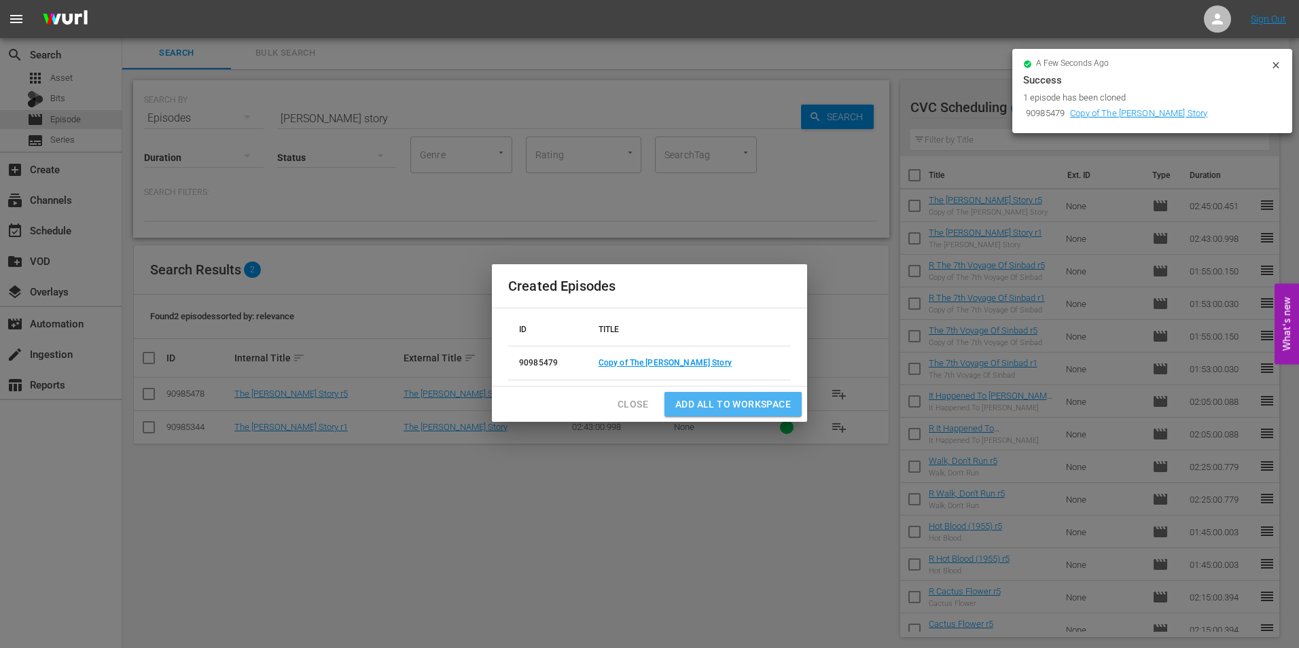
click at [732, 395] on button "Add all to Workspace" at bounding box center [733, 404] width 137 height 25
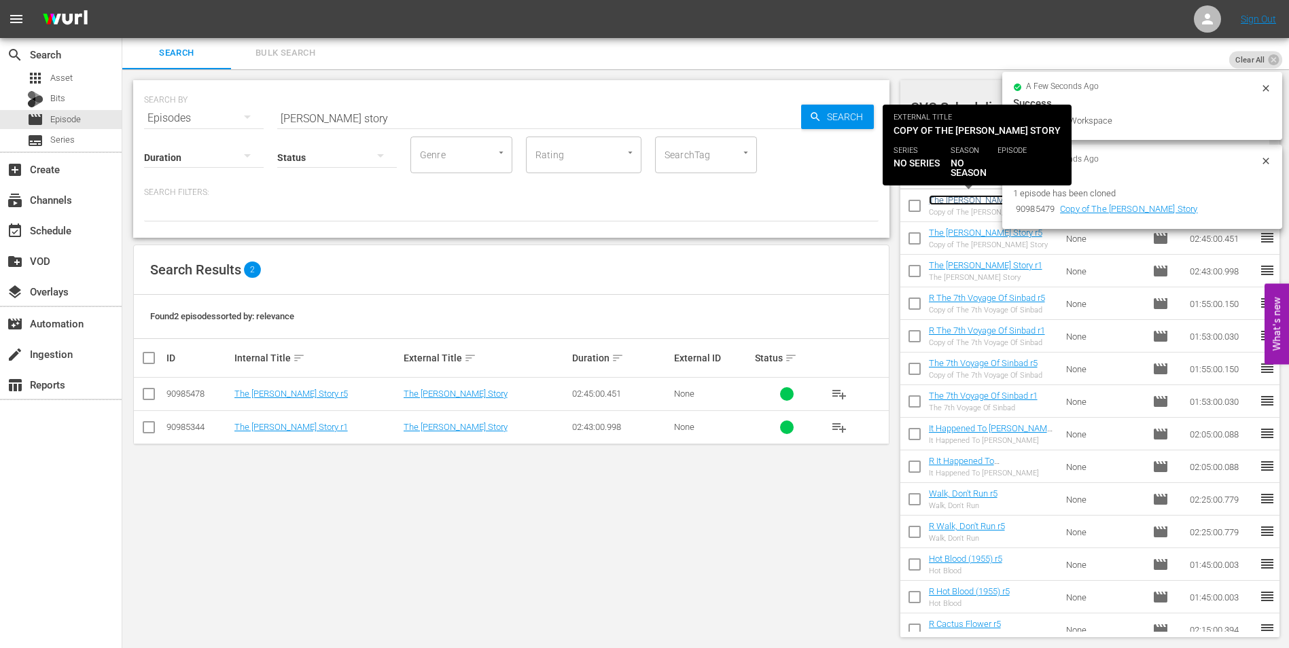
click at [955, 200] on link "The [PERSON_NAME] Story r1" at bounding box center [985, 200] width 113 height 10
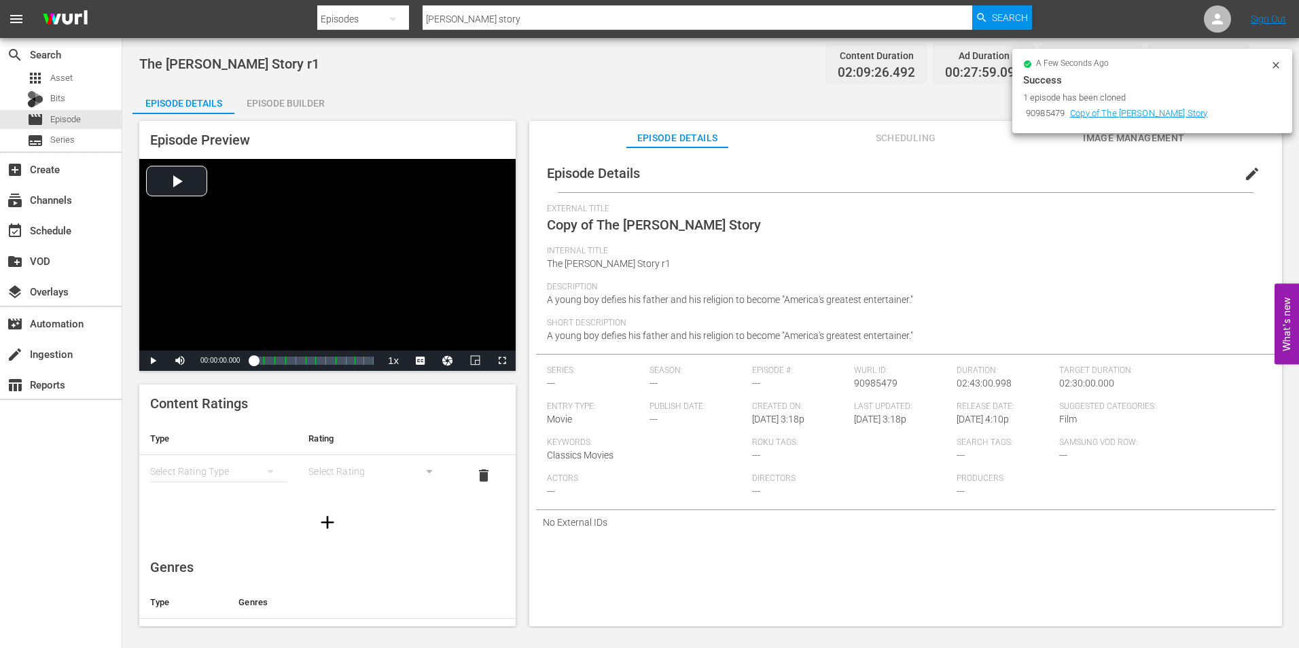
click at [595, 223] on span "Copy of The [PERSON_NAME] Story" at bounding box center [654, 225] width 214 height 16
click at [1244, 172] on span "edit" at bounding box center [1252, 174] width 16 height 16
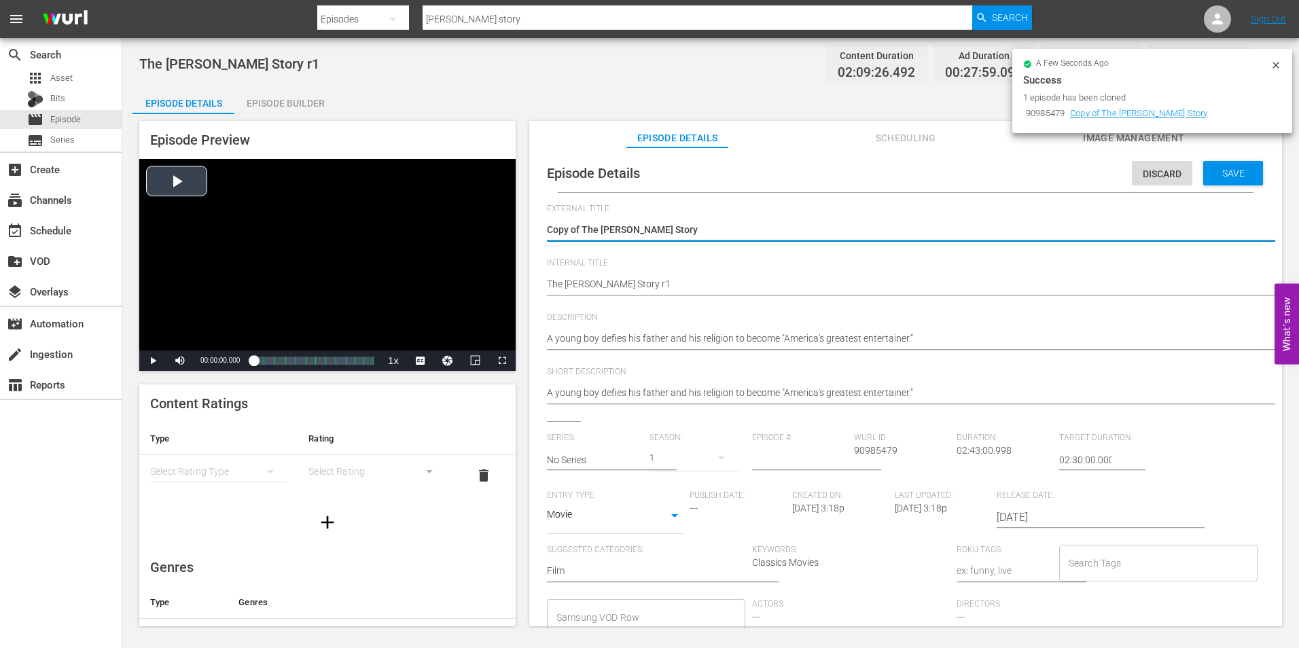
drag, startPoint x: 583, startPoint y: 227, endPoint x: 512, endPoint y: 239, distance: 72.4
click at [512, 239] on div "Episode Preview Video Player is loading. Play Video Play Mute Current Time 00:0…" at bounding box center [710, 375] width 1156 height 523
type textarea "The [PERSON_NAME] Story"
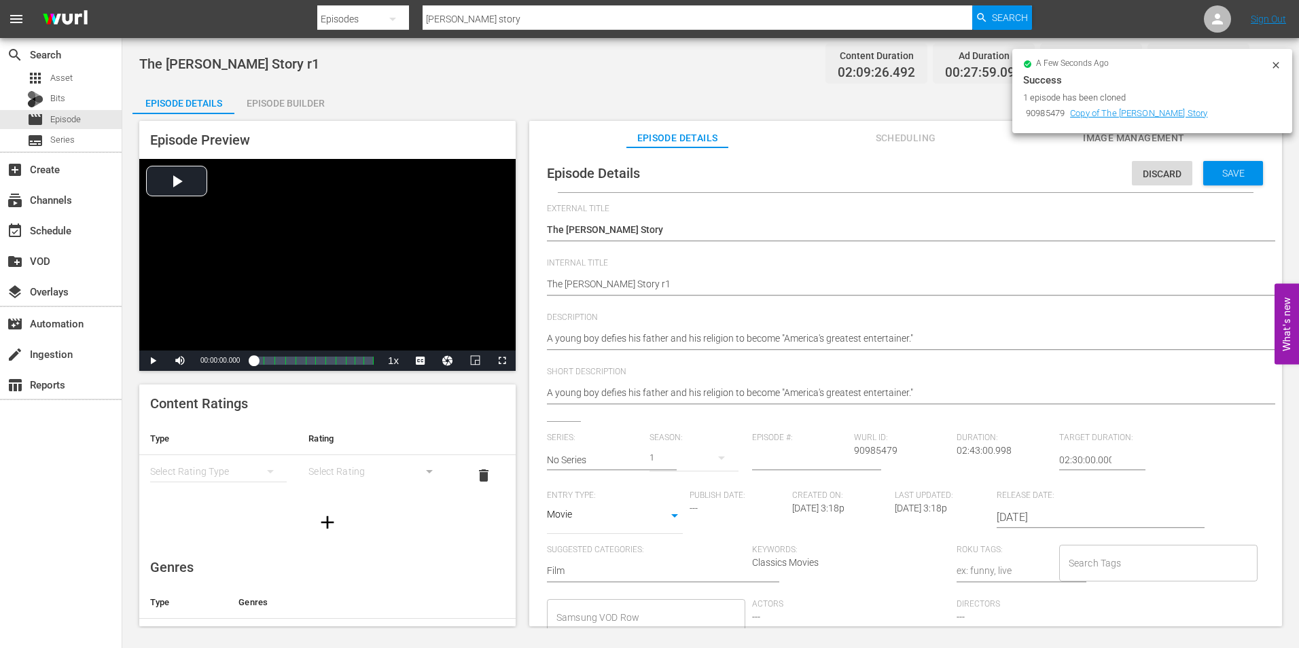
click at [545, 287] on div "Episode Details Discard Save External Title Copy of The Jolson Story Copy of Th…" at bounding box center [905, 442] width 739 height 576
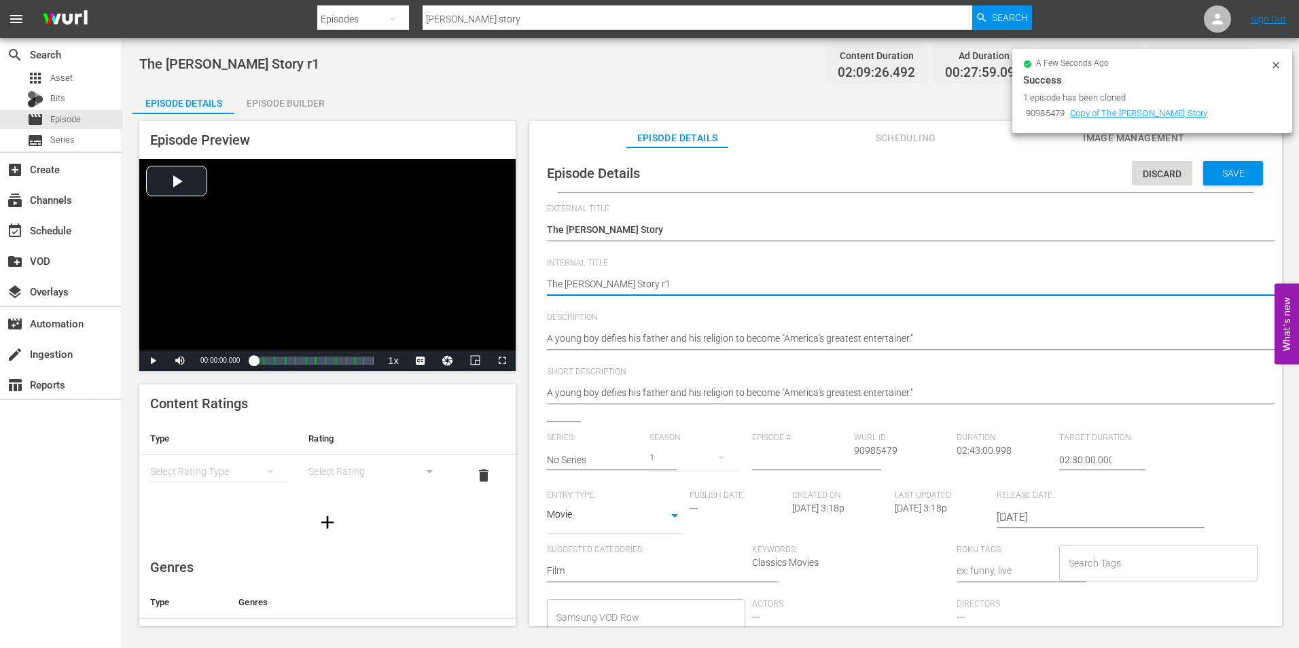
type textarea "RThe Jolson Story r1"
type textarea "R The [PERSON_NAME] Story r1"
click at [1223, 181] on div "Save" at bounding box center [1233, 173] width 60 height 24
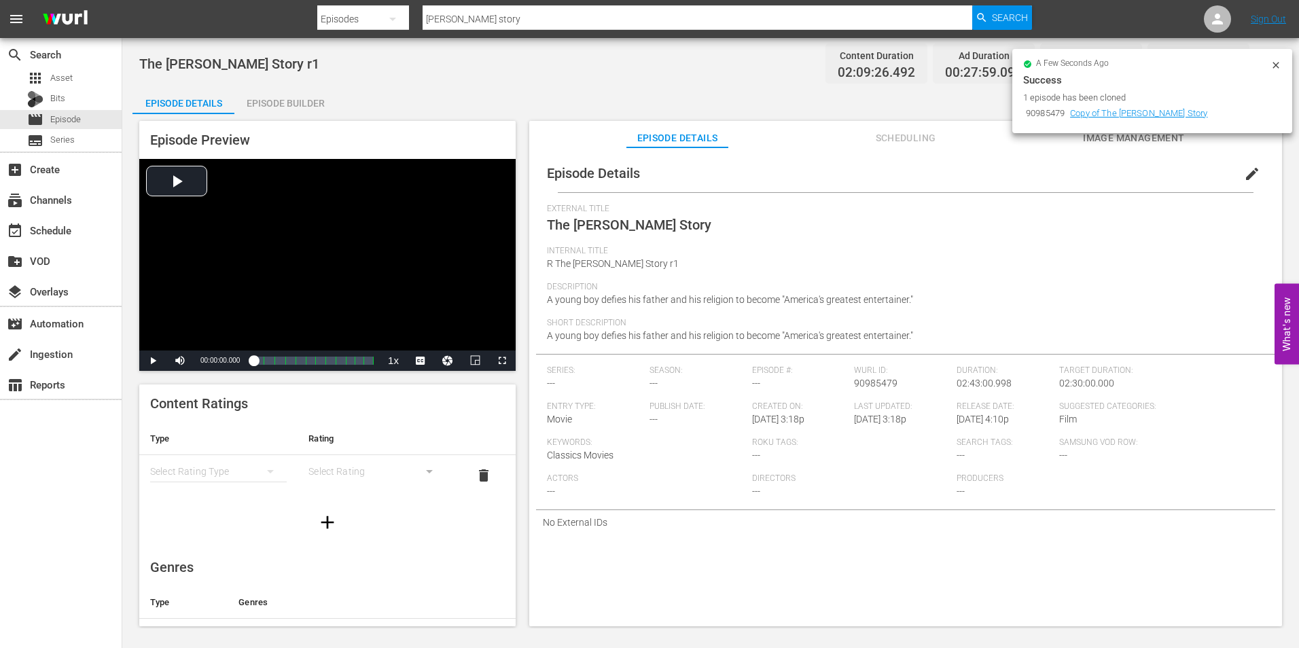
click at [287, 97] on div "Episode Builder" at bounding box center [285, 103] width 102 height 33
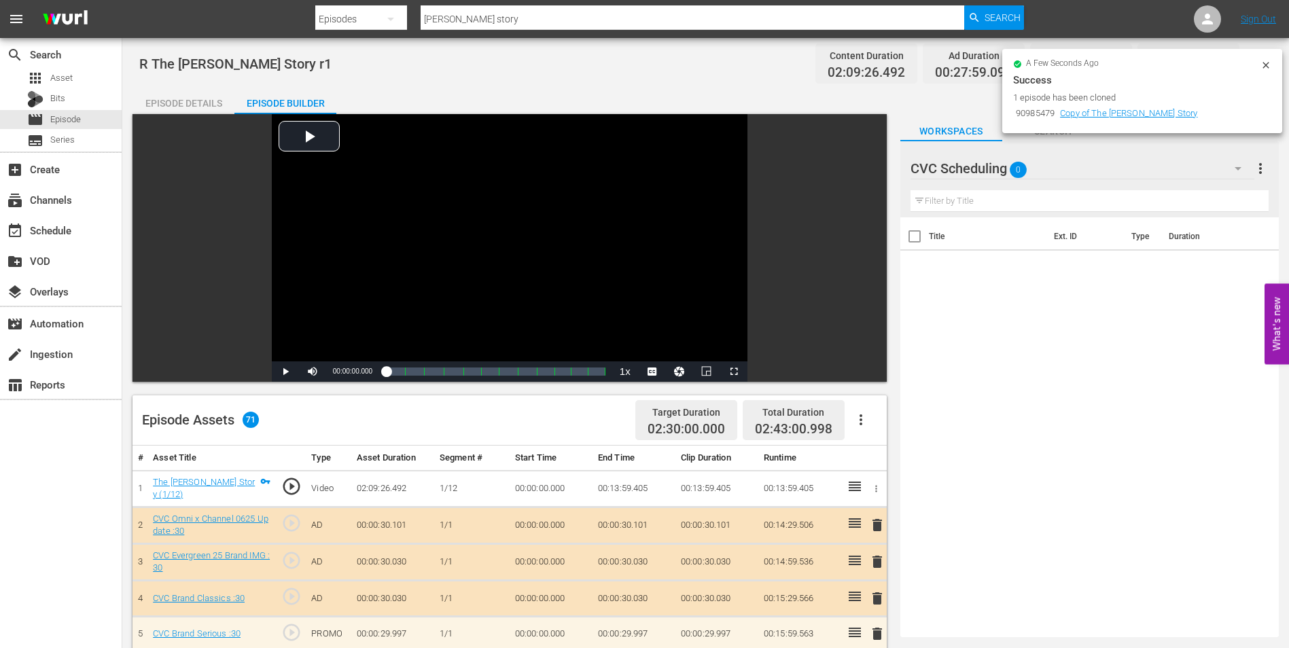
click at [1261, 64] on icon at bounding box center [1265, 65] width 11 height 11
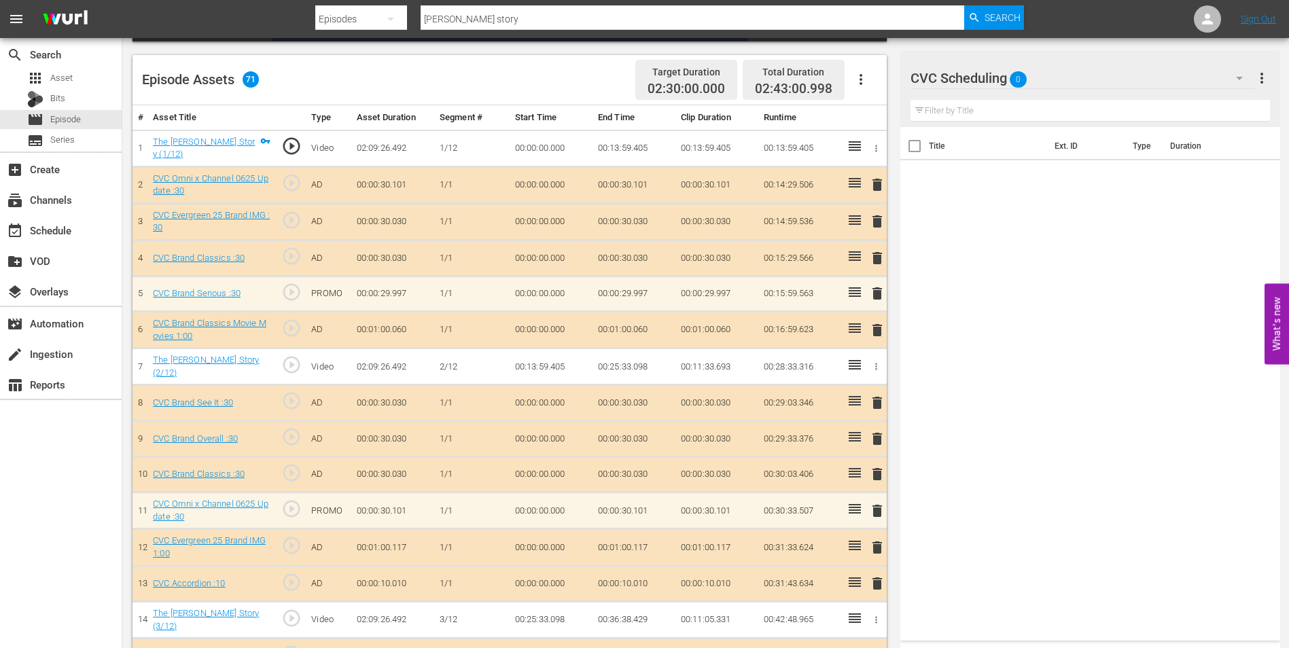
scroll to position [340, 0]
click at [970, 111] on input "text" at bounding box center [1089, 111] width 359 height 22
click at [1076, 77] on div "CVC Scheduling 0" at bounding box center [1082, 78] width 345 height 38
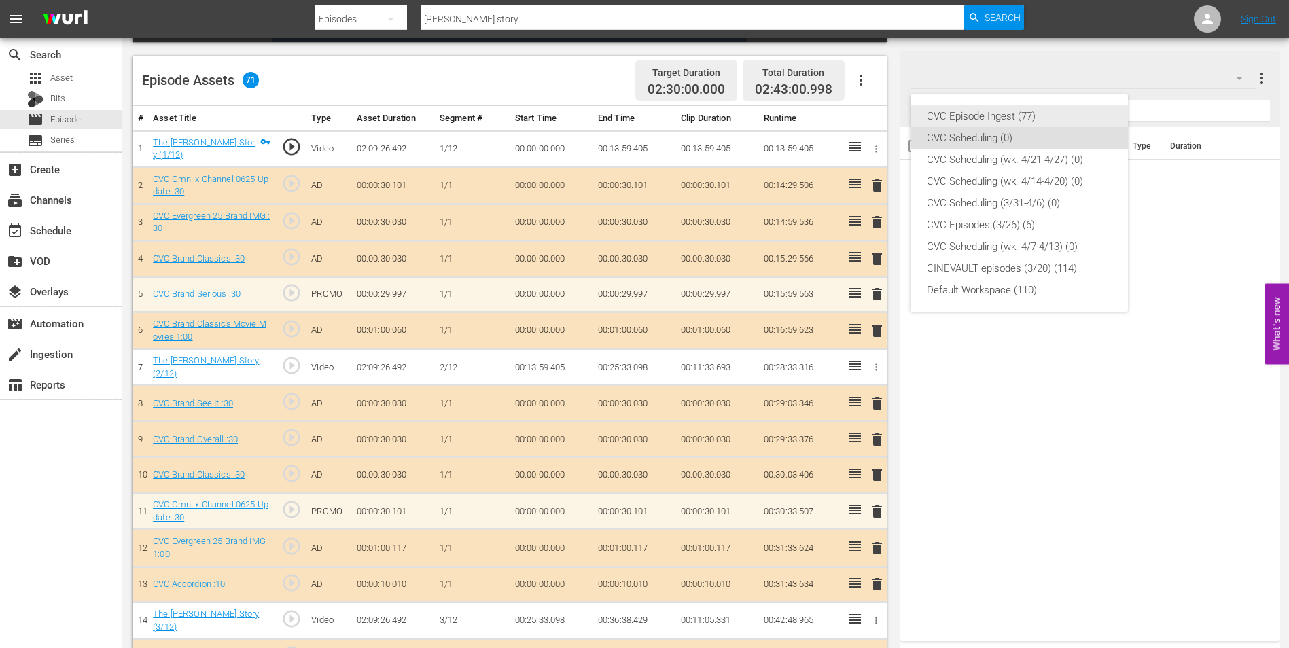
click at [1039, 119] on div "CVC Episode Ingest (77)" at bounding box center [1019, 116] width 185 height 22
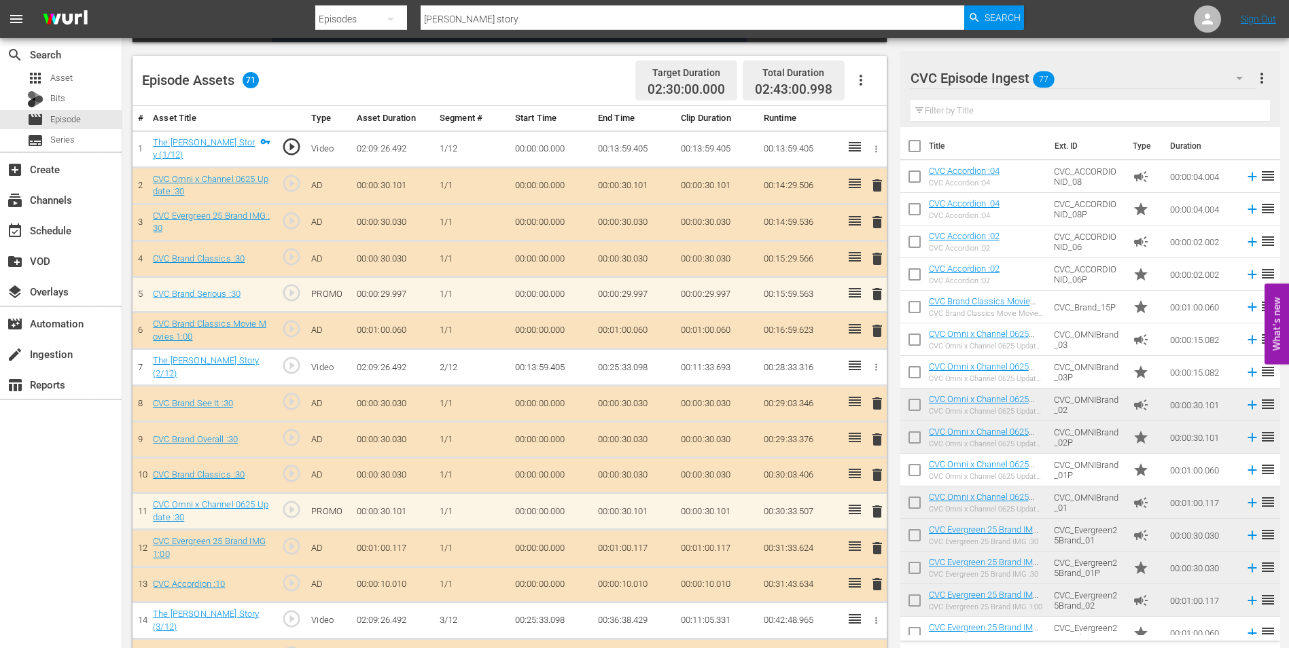
click at [1043, 114] on input "text" at bounding box center [1089, 111] width 359 height 22
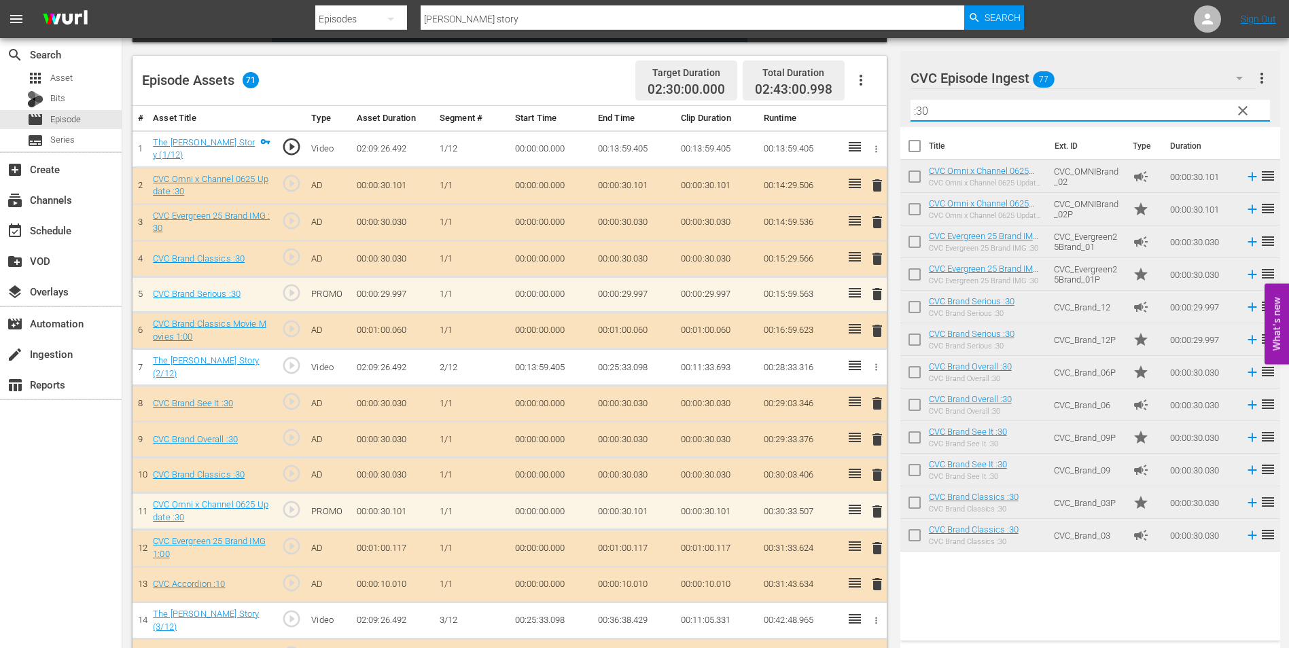
type input ":30"
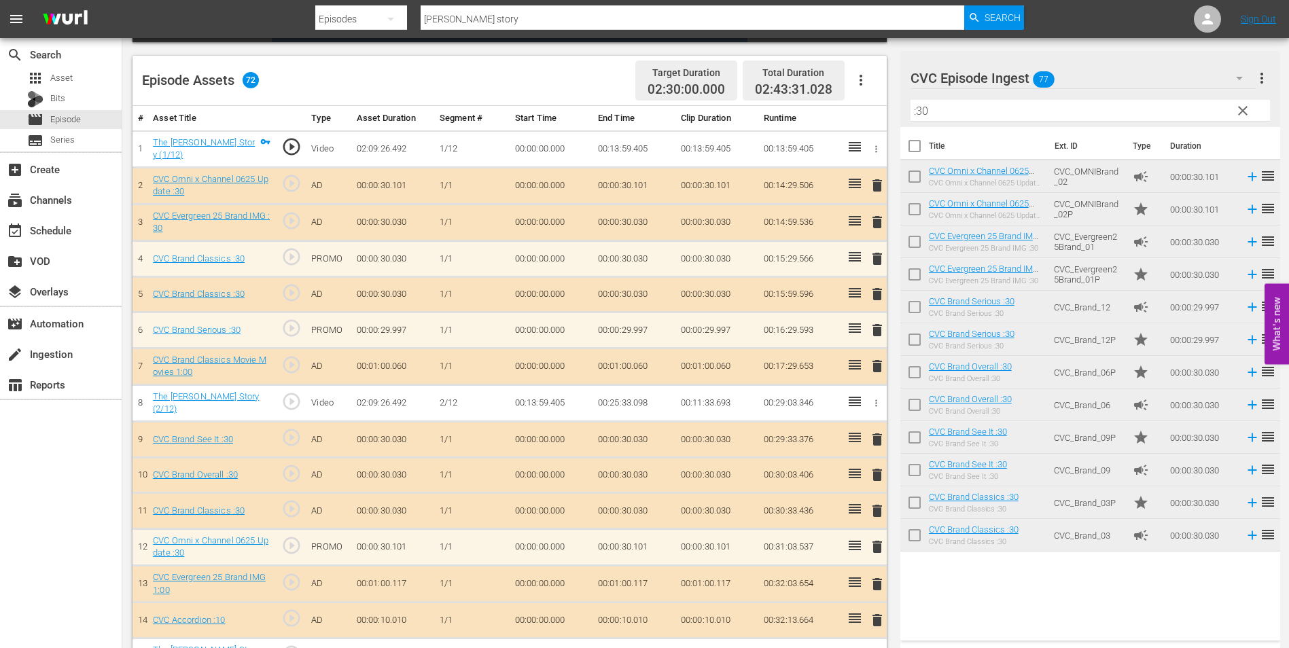
click at [882, 288] on span "delete" at bounding box center [877, 294] width 16 height 16
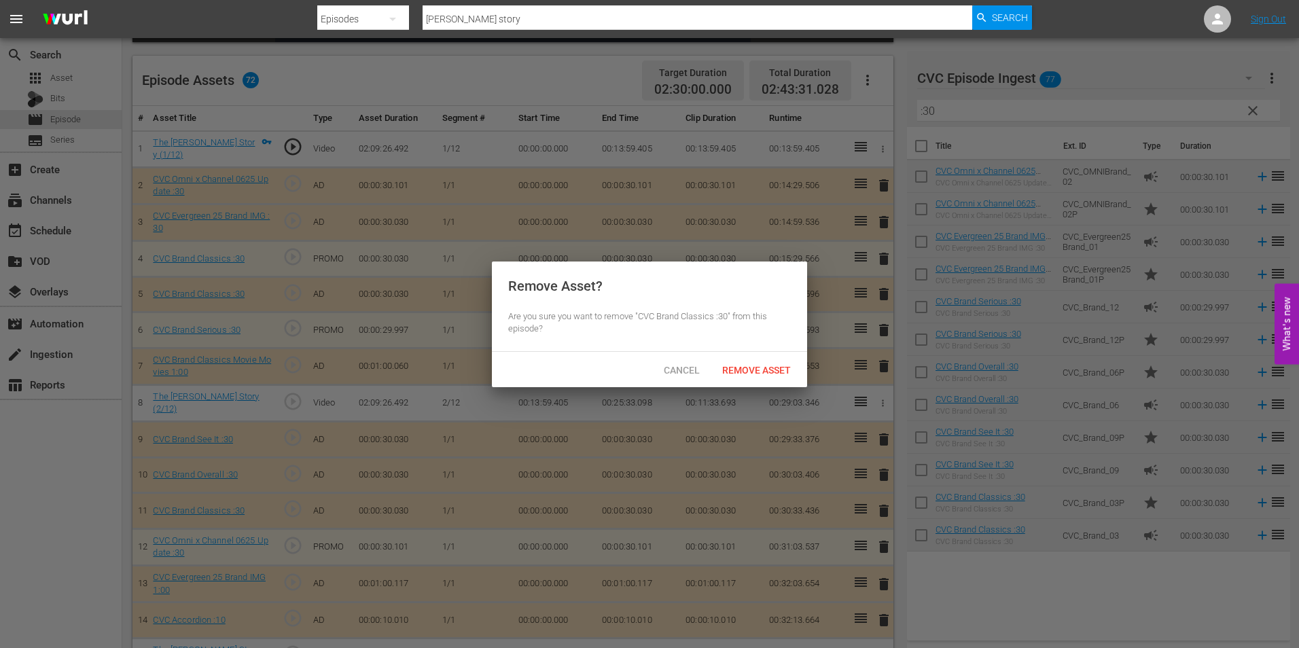
click at [779, 375] on div "Remove Asset" at bounding box center [756, 369] width 90 height 25
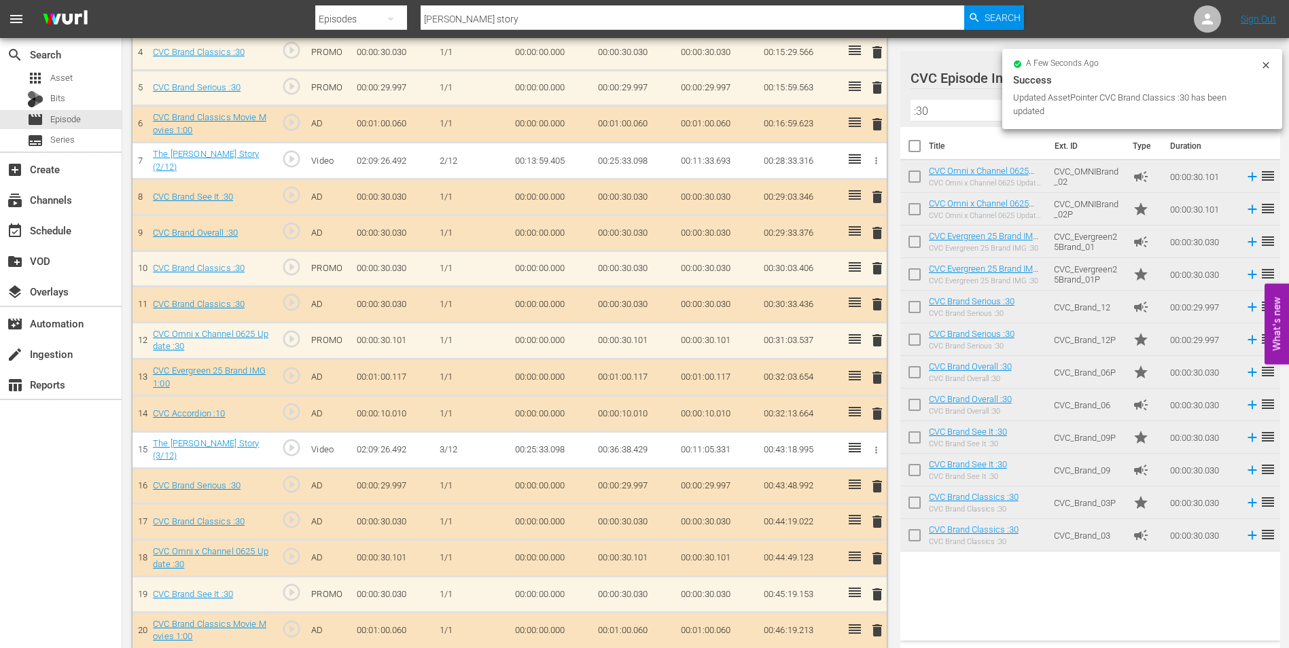
scroll to position [544, 0]
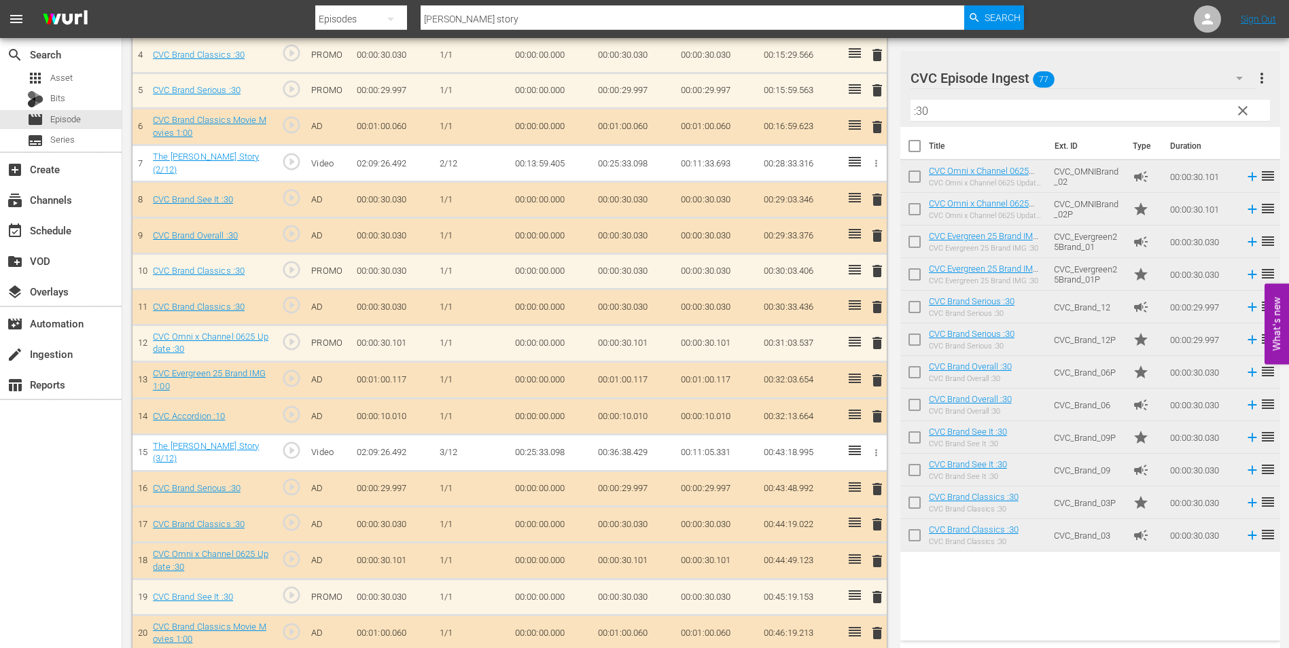
click at [882, 313] on td "delete" at bounding box center [875, 307] width 22 height 36
click at [881, 306] on span "delete" at bounding box center [877, 307] width 16 height 16
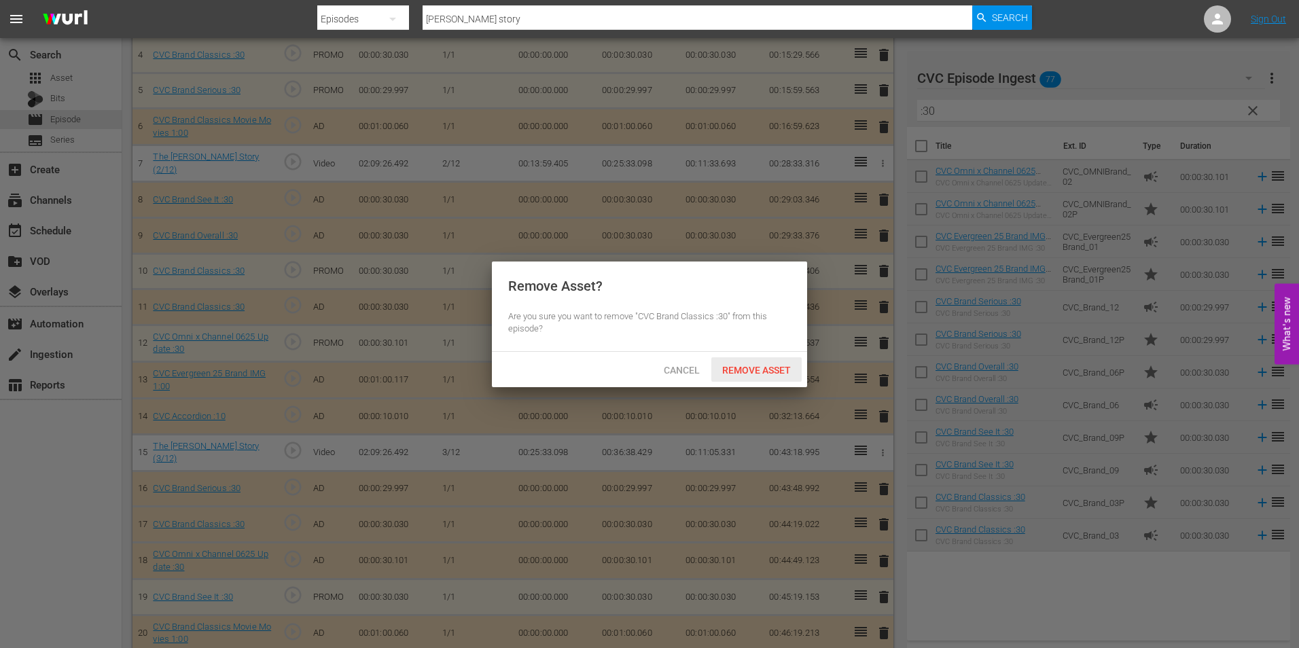
click at [764, 368] on span "Remove Asset" at bounding box center [756, 370] width 90 height 11
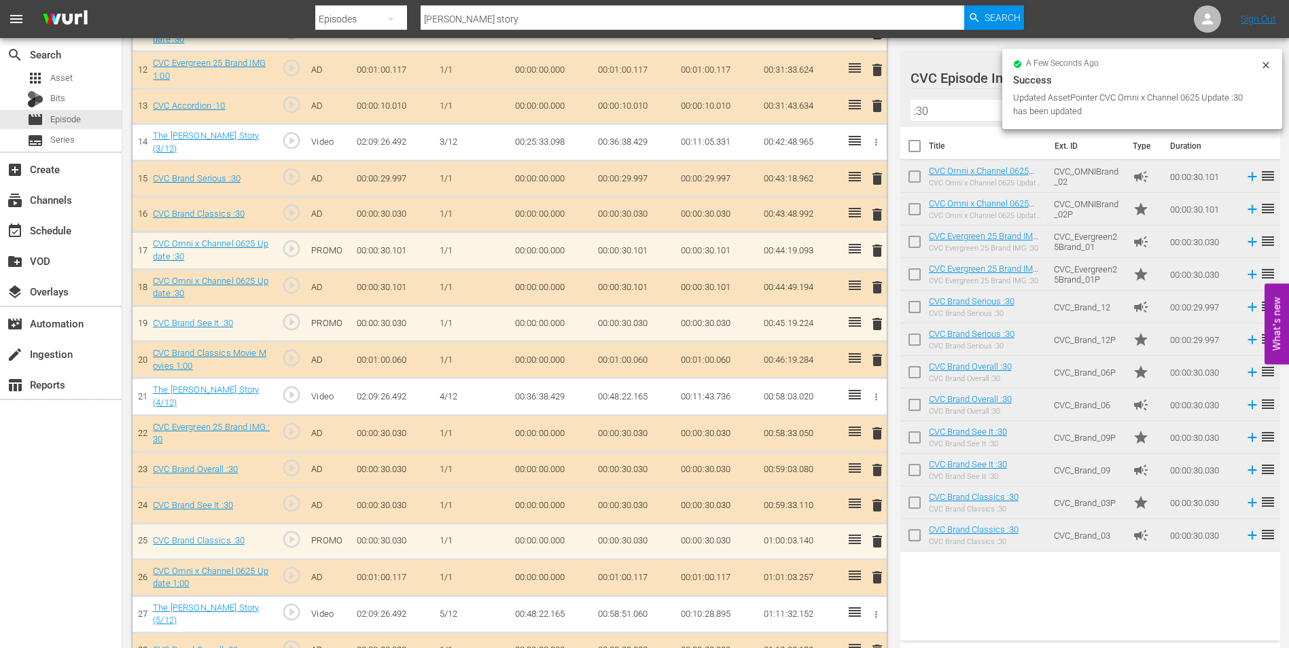
scroll to position [815, 0]
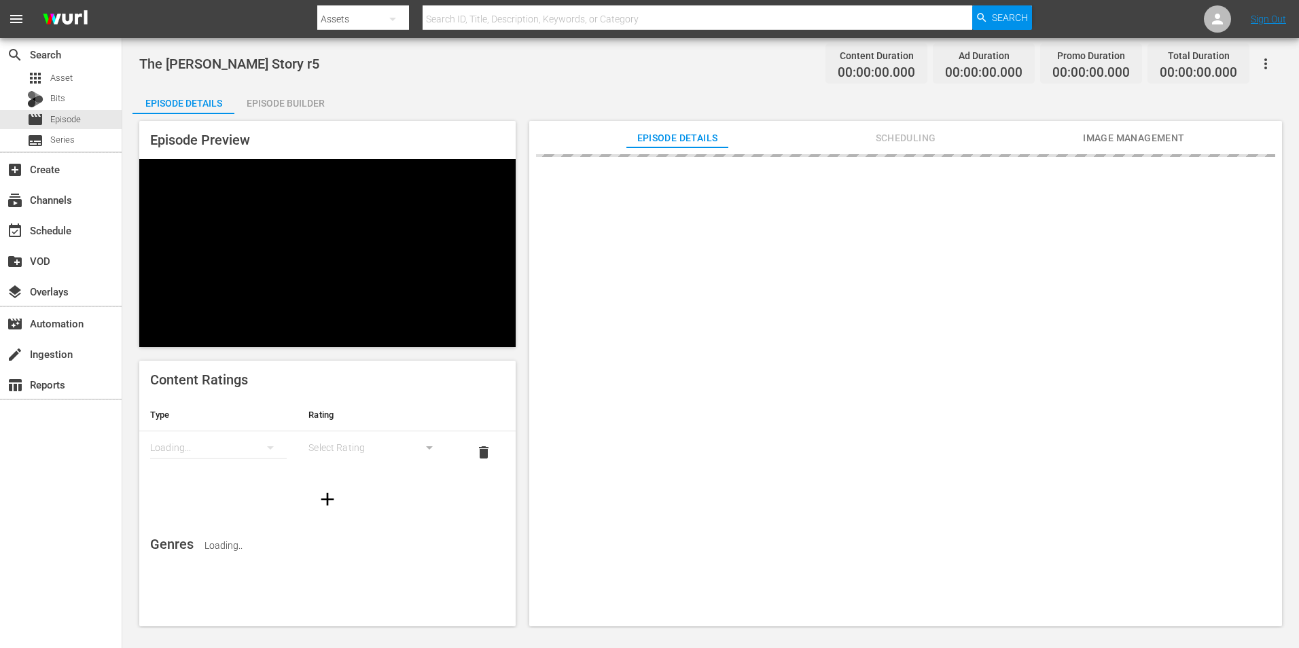
click at [277, 117] on div "Episode Preview Content Ratings Type Rating Loading... Select Rating delete Gen…" at bounding box center [710, 375] width 1156 height 523
click at [289, 107] on div "Episode Builder" at bounding box center [285, 103] width 102 height 33
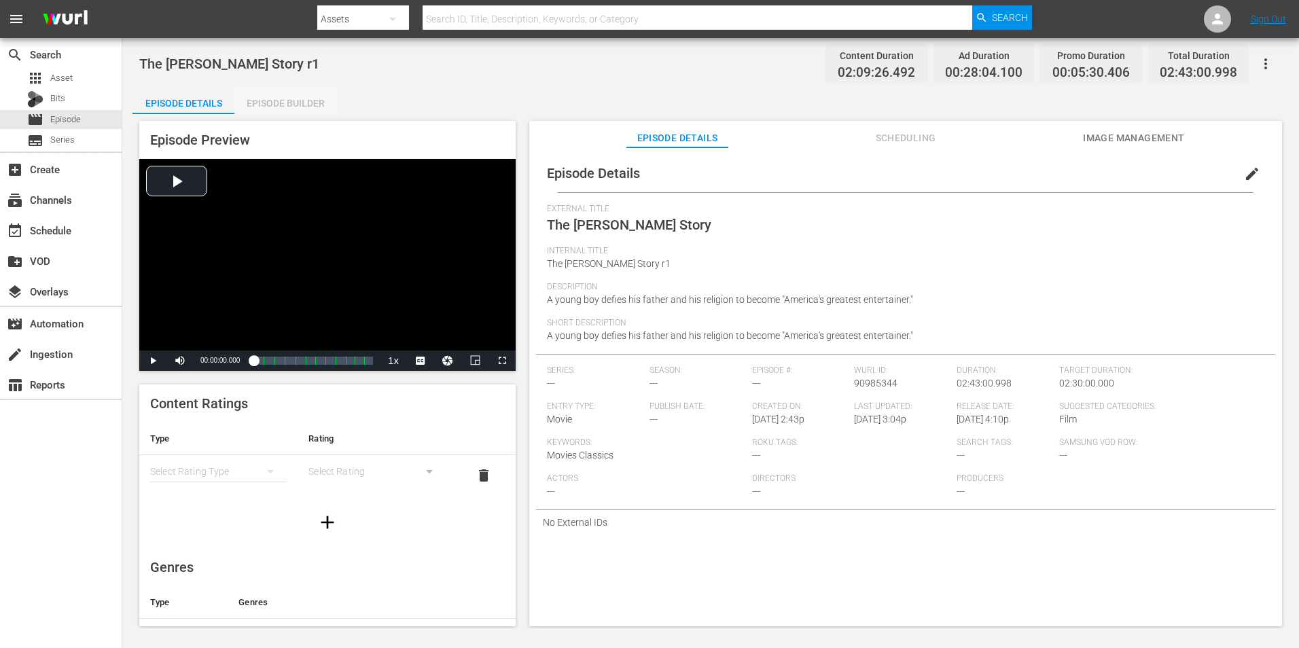
click at [321, 101] on div "Episode Builder" at bounding box center [285, 103] width 102 height 33
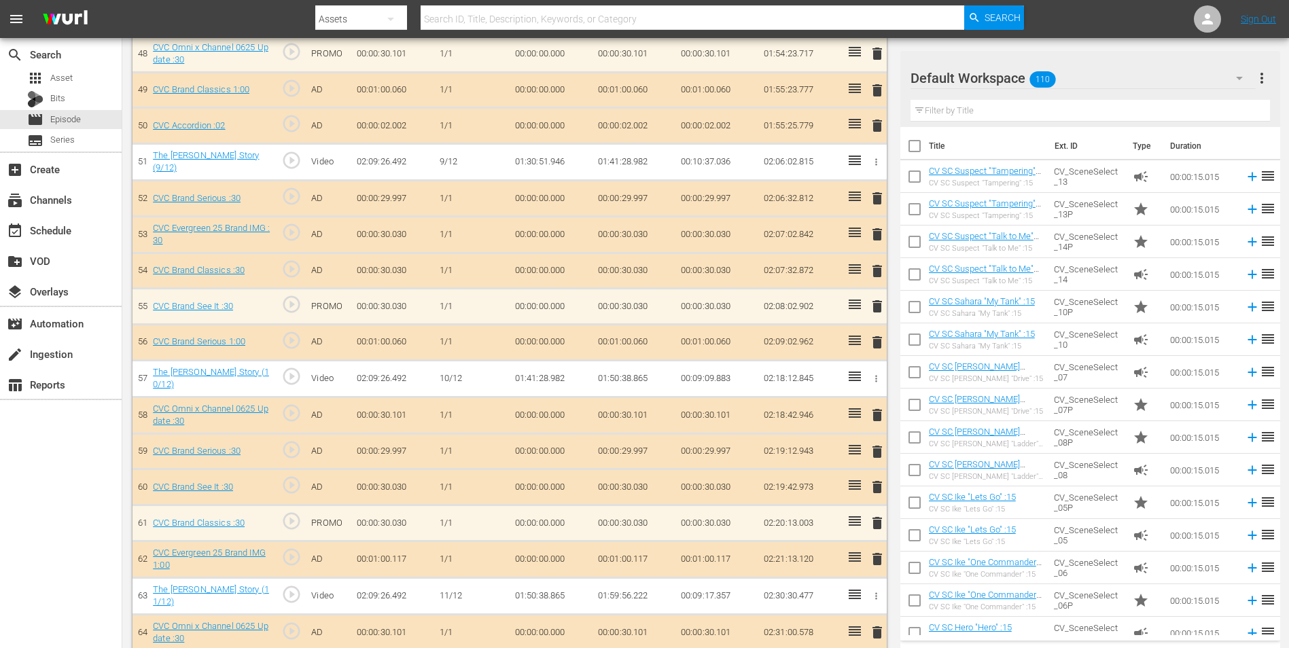
scroll to position [2322, 0]
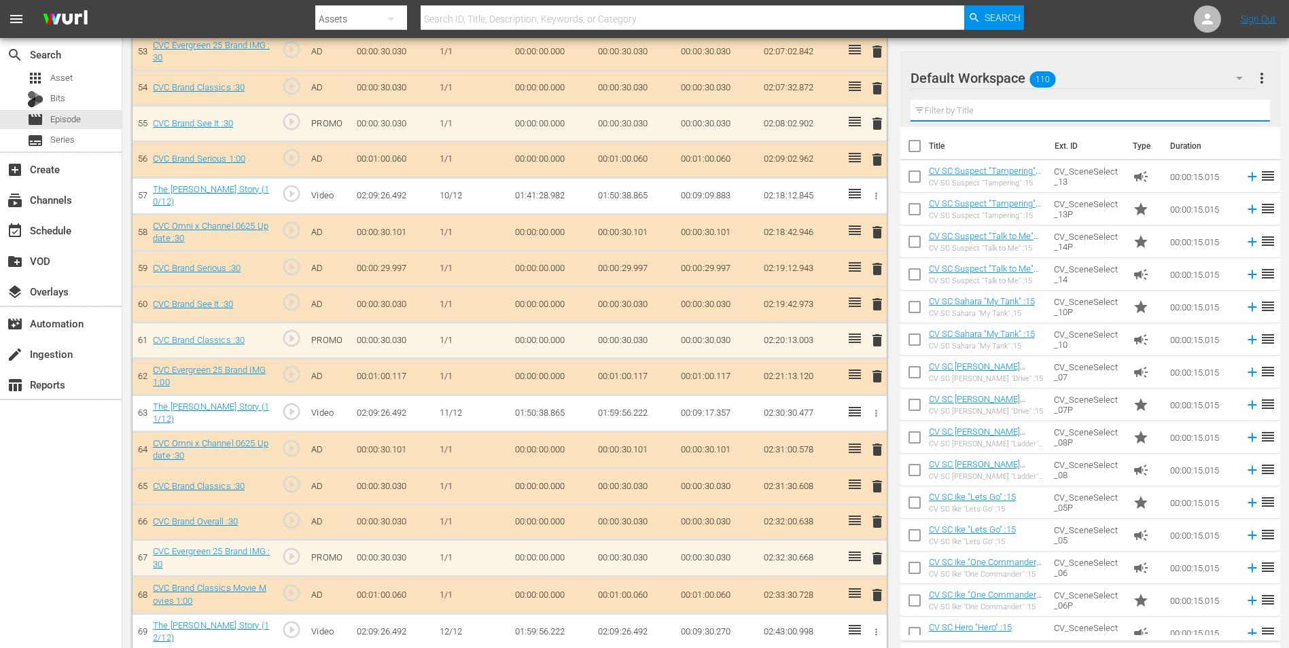
click at [1016, 113] on input "text" at bounding box center [1089, 111] width 359 height 22
drag, startPoint x: 1040, startPoint y: 99, endPoint x: 1026, endPoint y: 110, distance: 18.4
click at [1026, 110] on div "Filter by Title brand" at bounding box center [1089, 110] width 359 height 33
drag, startPoint x: 1022, startPoint y: 113, endPoint x: 894, endPoint y: 115, distance: 127.7
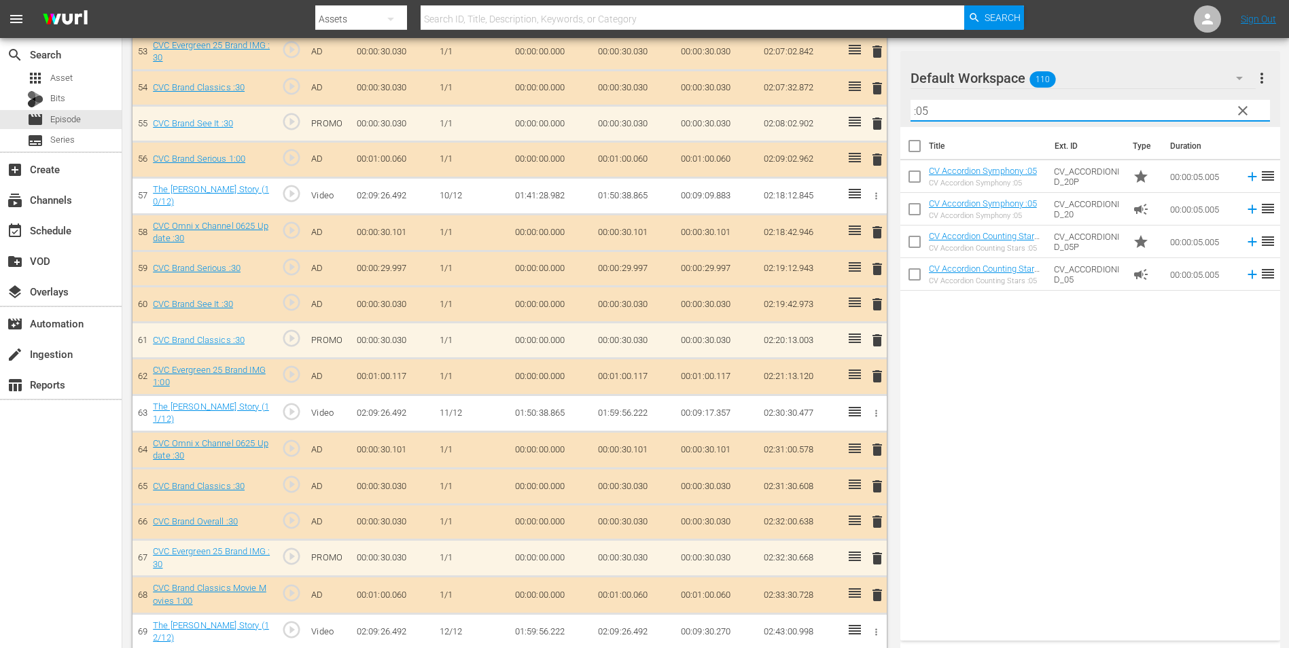
click at [1091, 81] on div "Default Workspace 110" at bounding box center [1082, 78] width 345 height 38
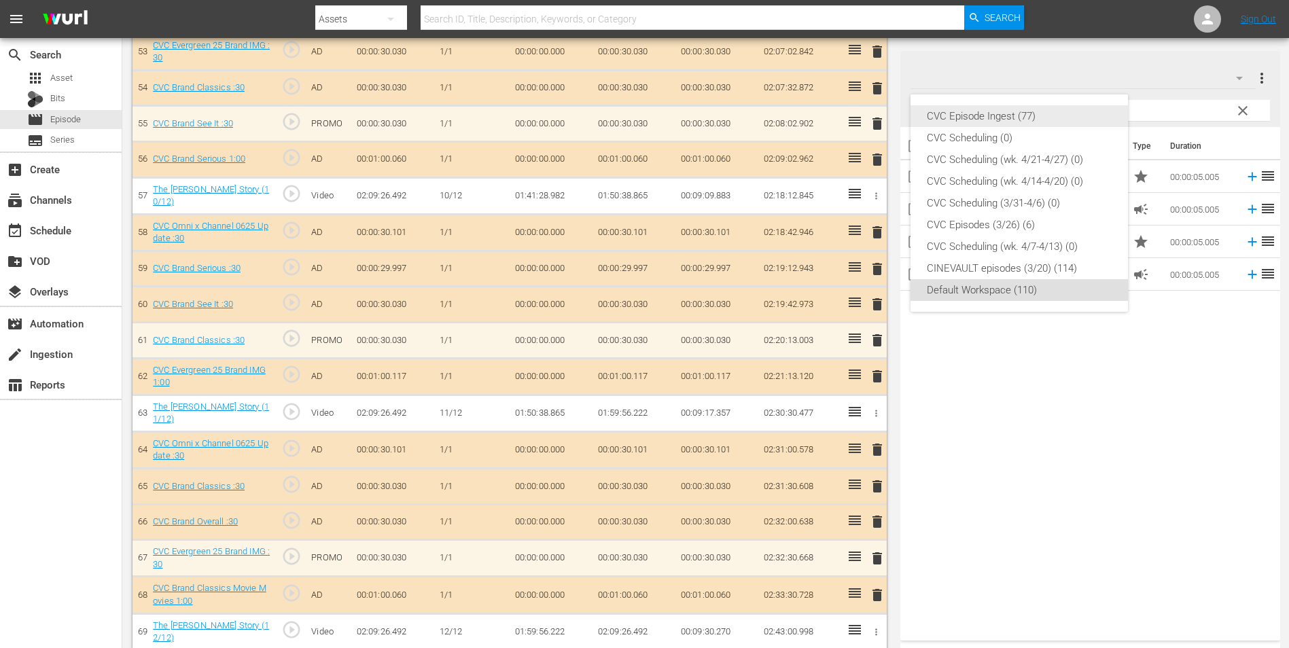
click at [1038, 118] on div "CVC Episode Ingest (77)" at bounding box center [1019, 116] width 185 height 22
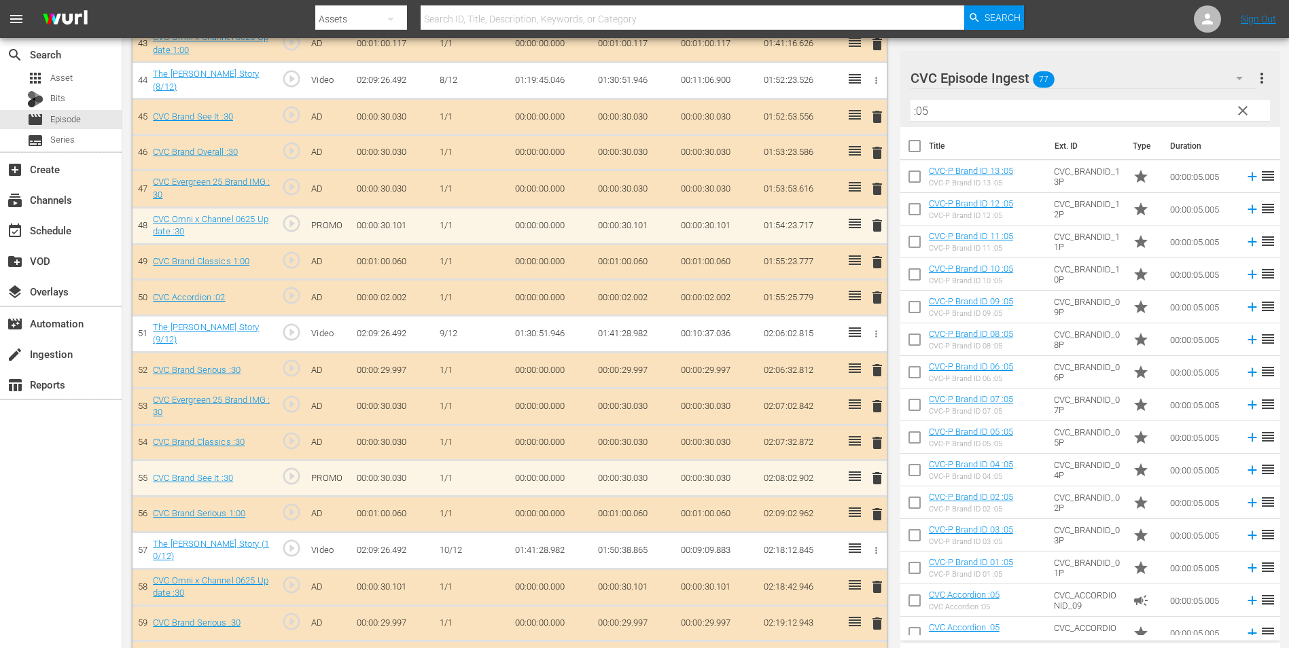
scroll to position [1950, 0]
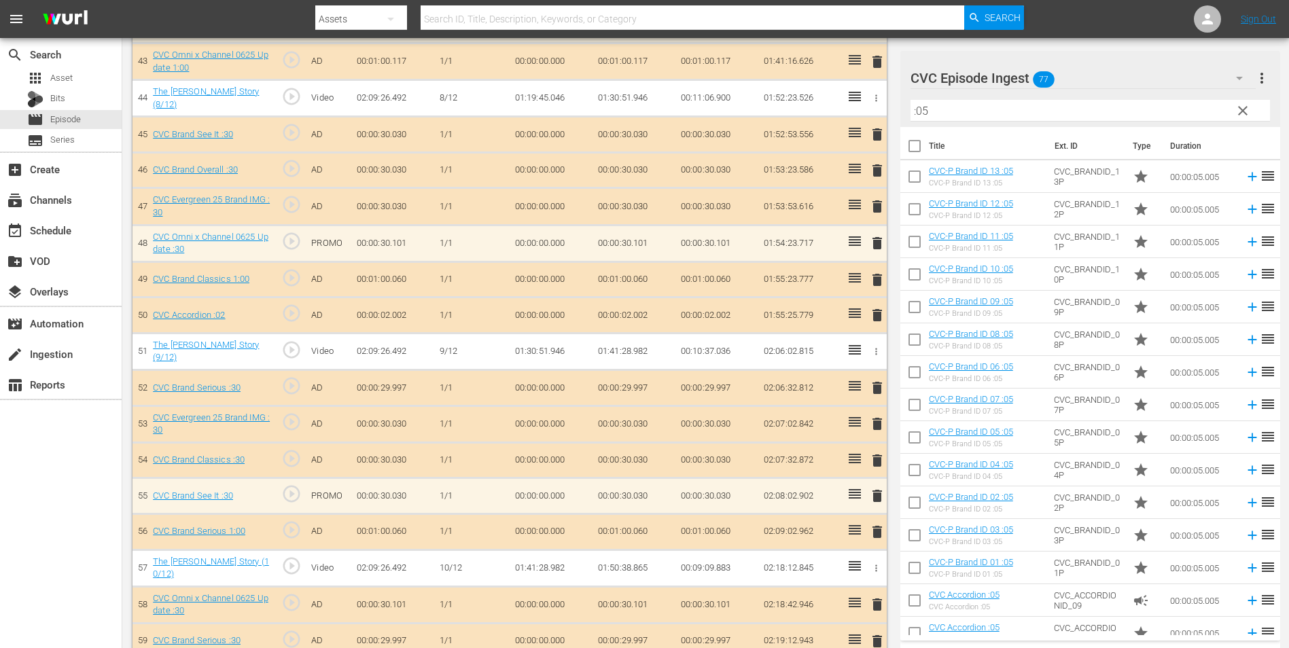
click at [883, 308] on span "delete" at bounding box center [877, 315] width 16 height 16
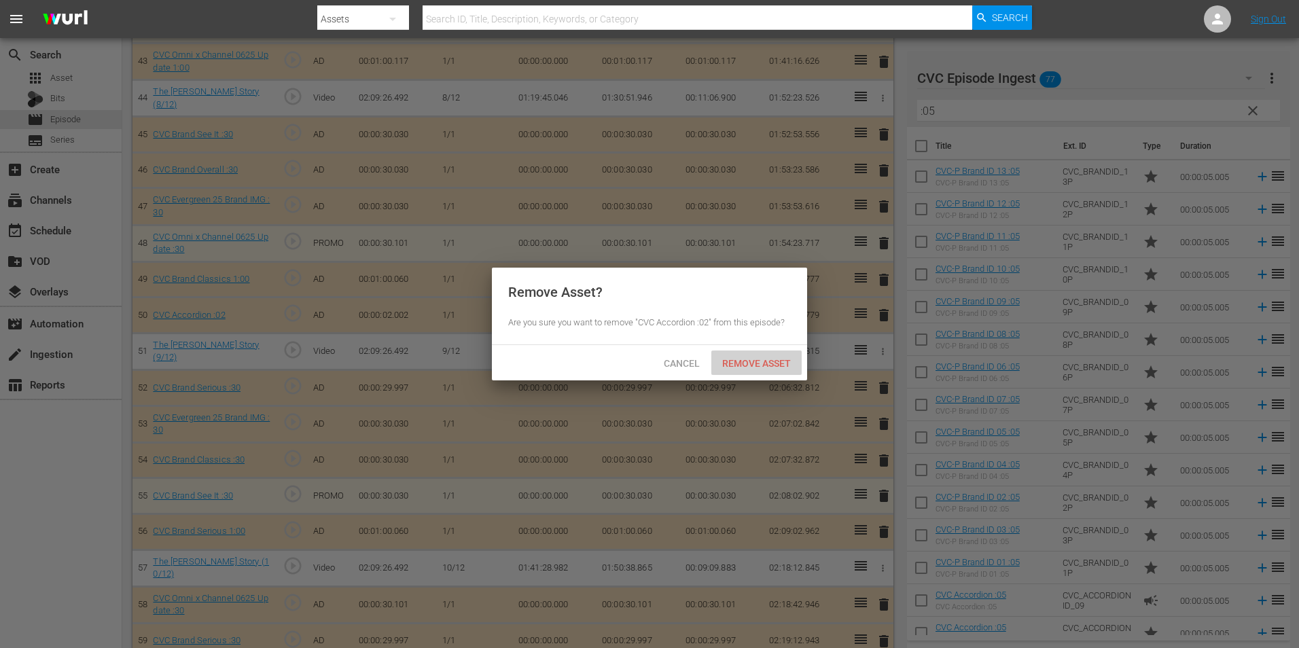
click at [788, 370] on div "Remove Asset" at bounding box center [756, 363] width 90 height 25
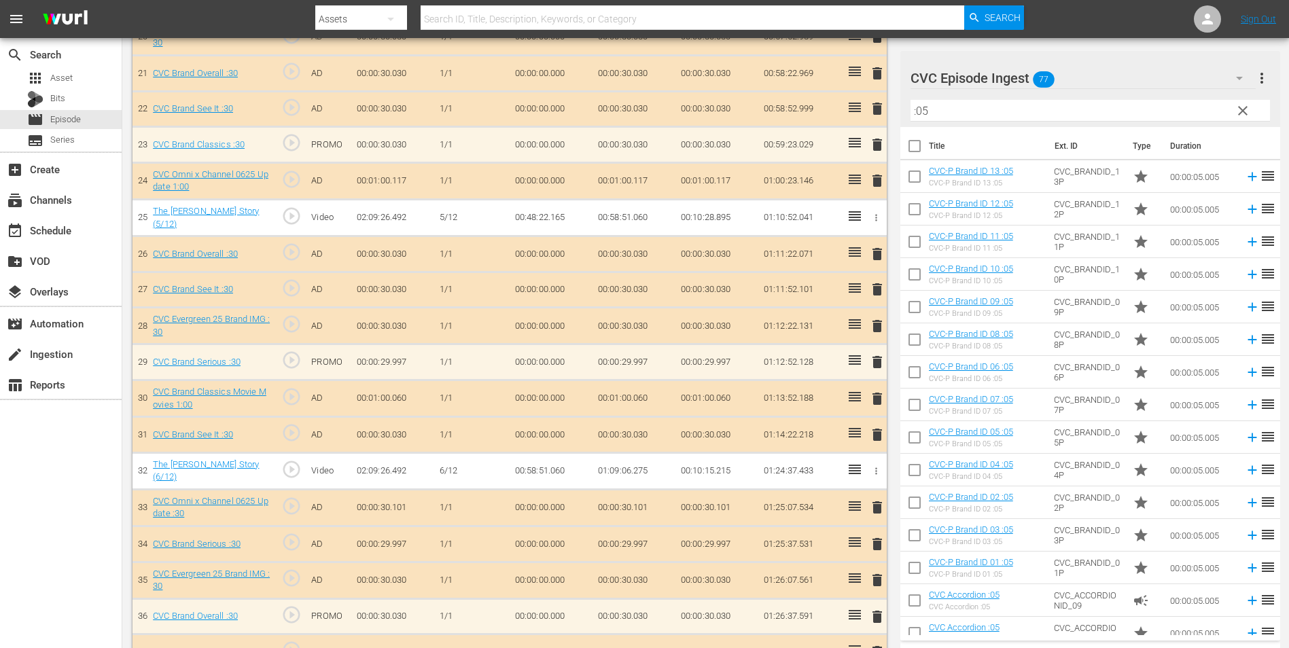
scroll to position [1099, 0]
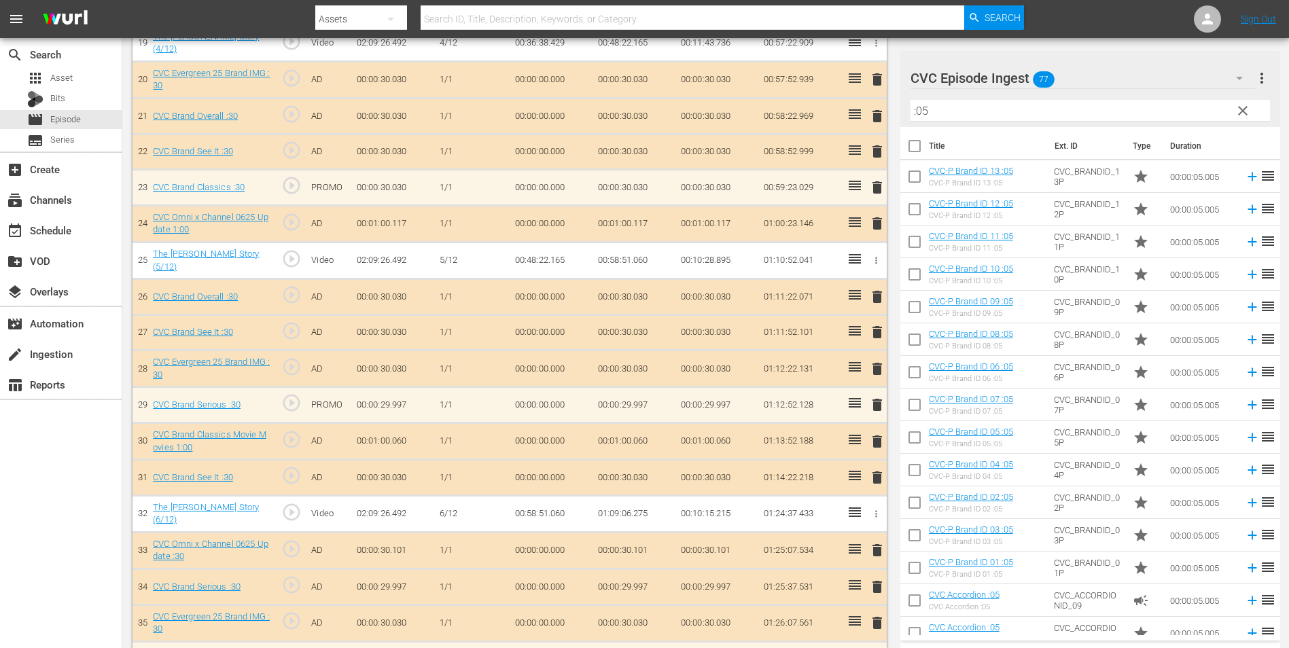
click at [882, 470] on span "delete" at bounding box center [877, 478] width 16 height 16
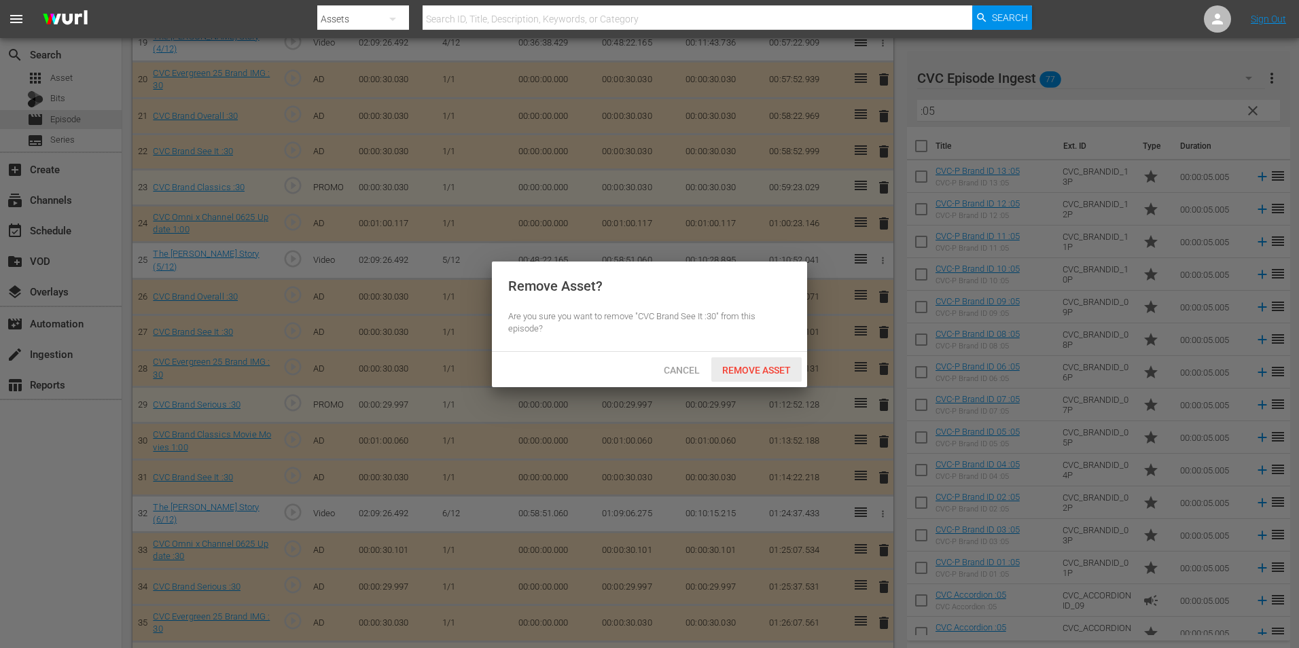
click at [747, 368] on span "Remove Asset" at bounding box center [756, 370] width 90 height 11
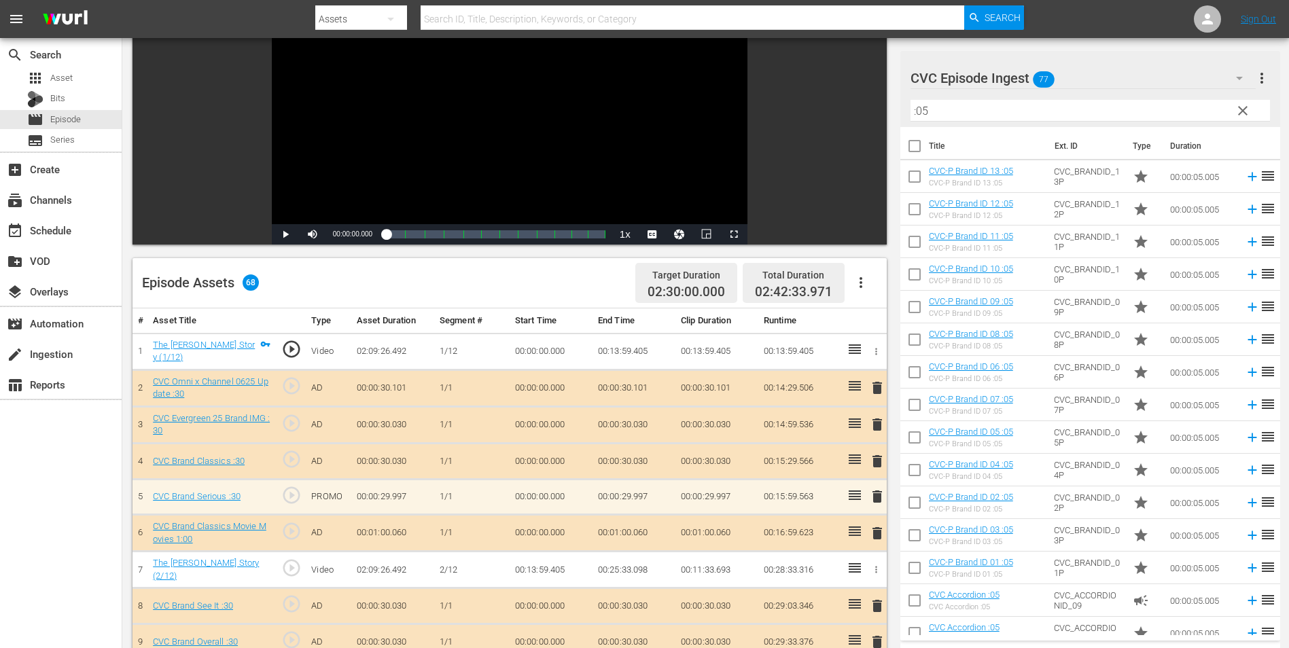
scroll to position [180, 0]
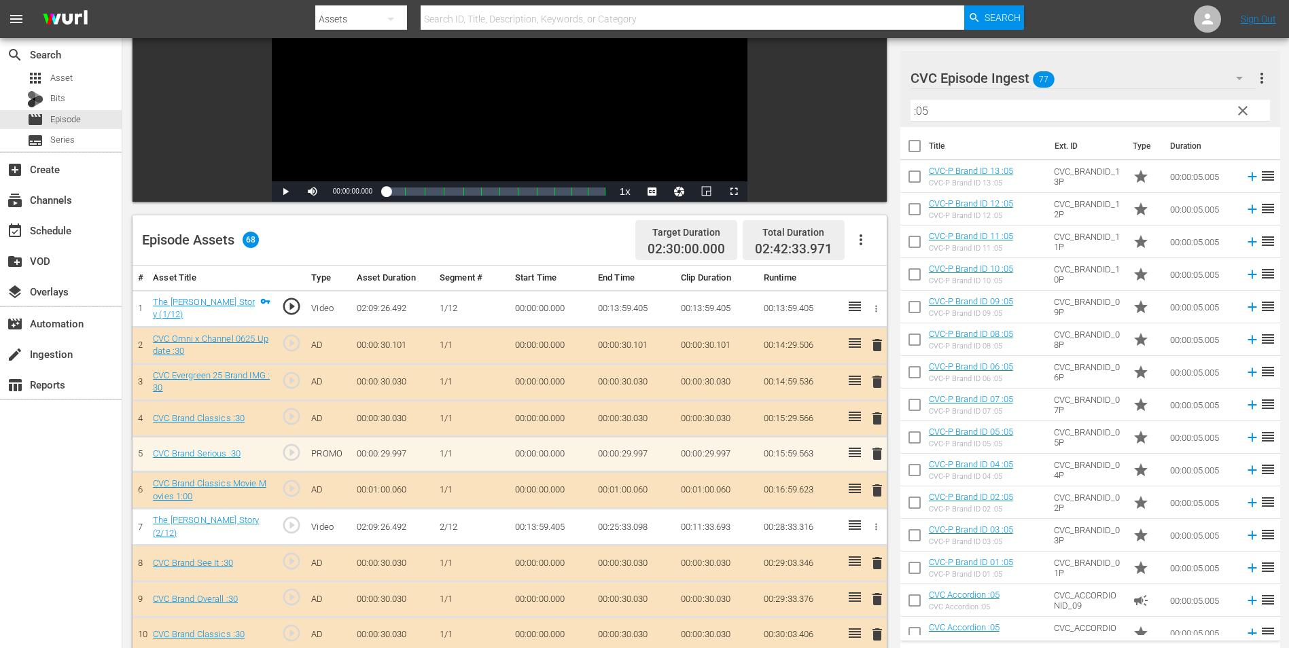
click at [947, 107] on input ":05" at bounding box center [1089, 111] width 359 height 22
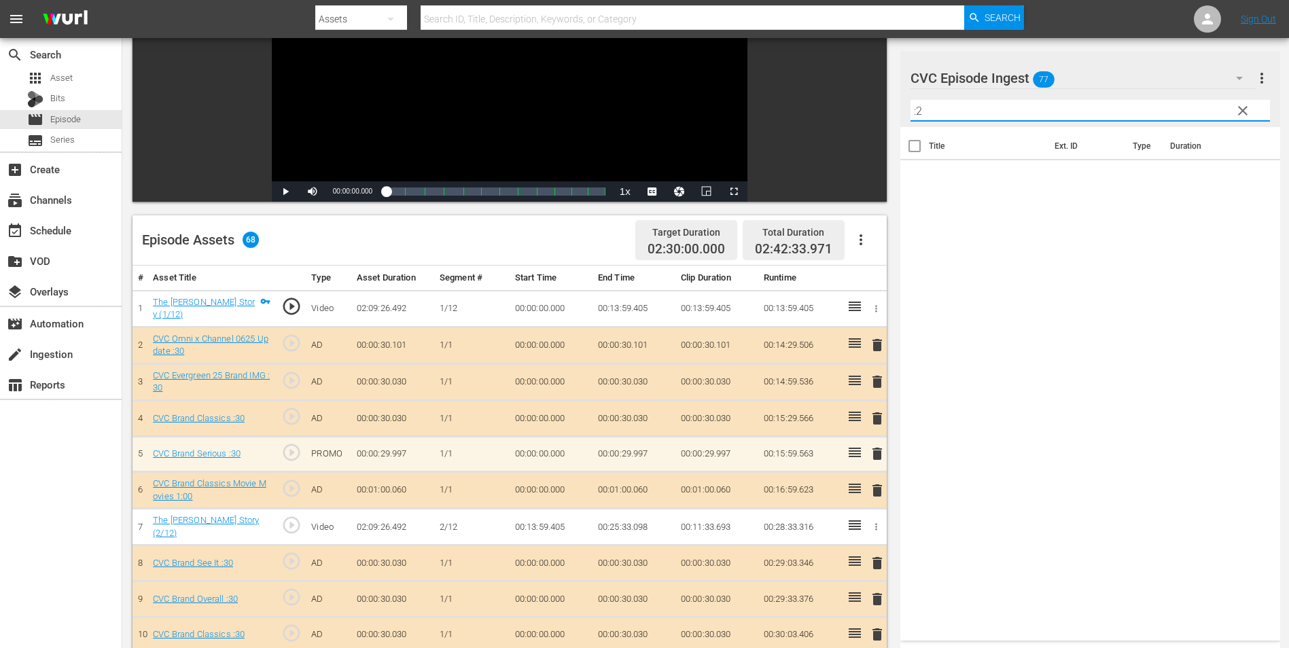
type input ":"
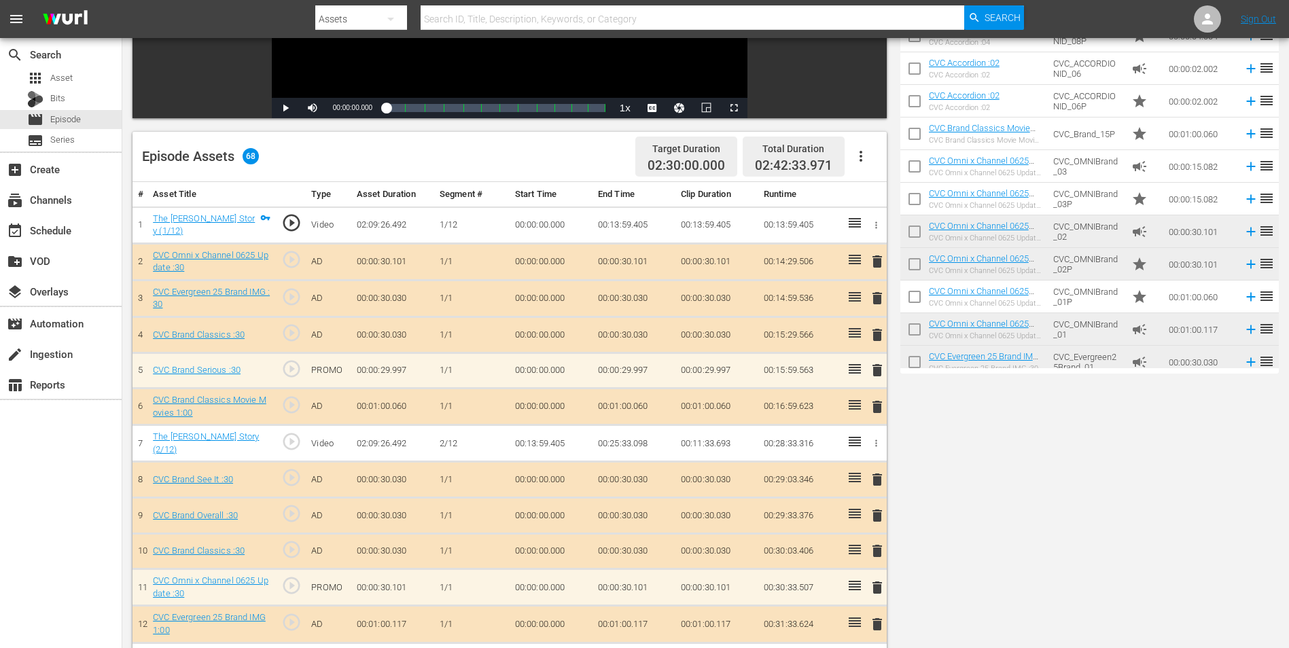
scroll to position [0, 0]
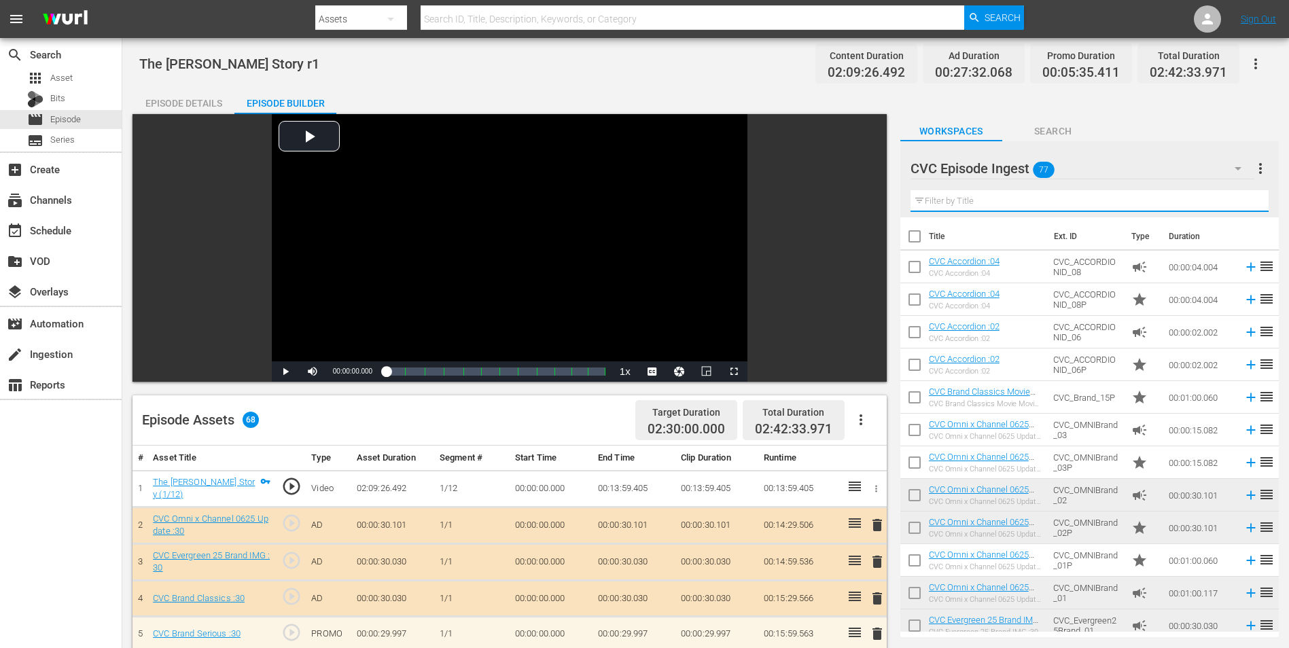
click at [1049, 207] on input "text" at bounding box center [1089, 201] width 358 height 22
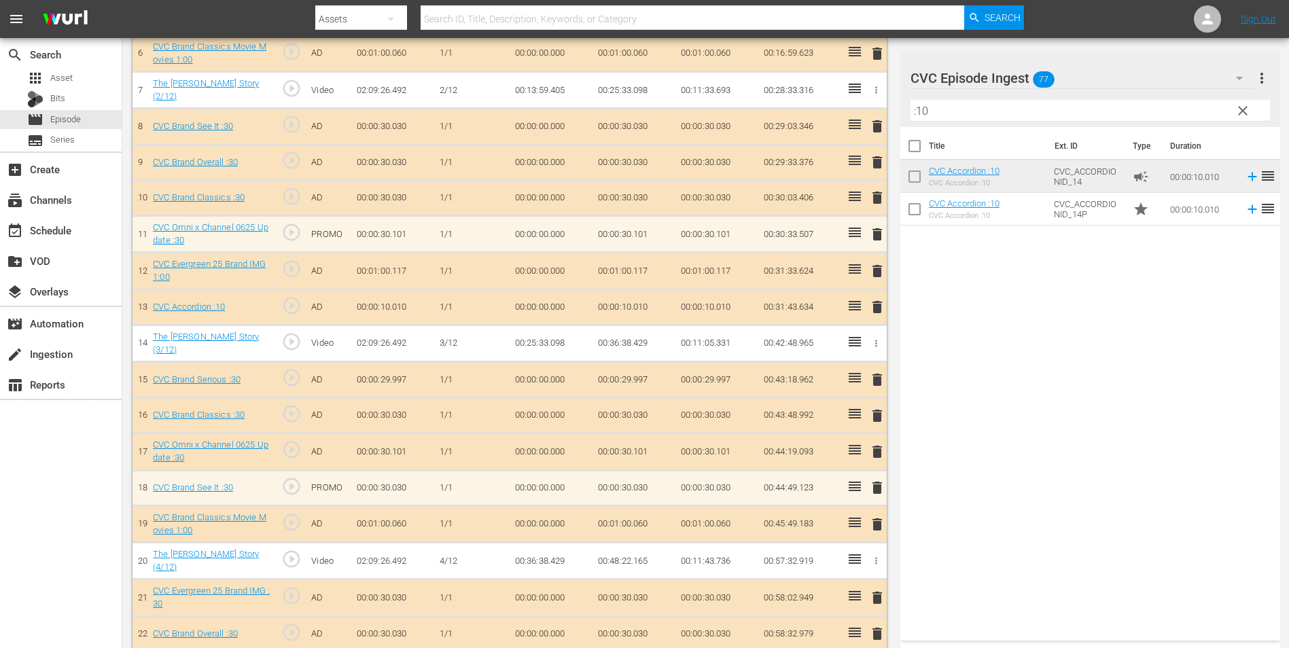
scroll to position [677, 0]
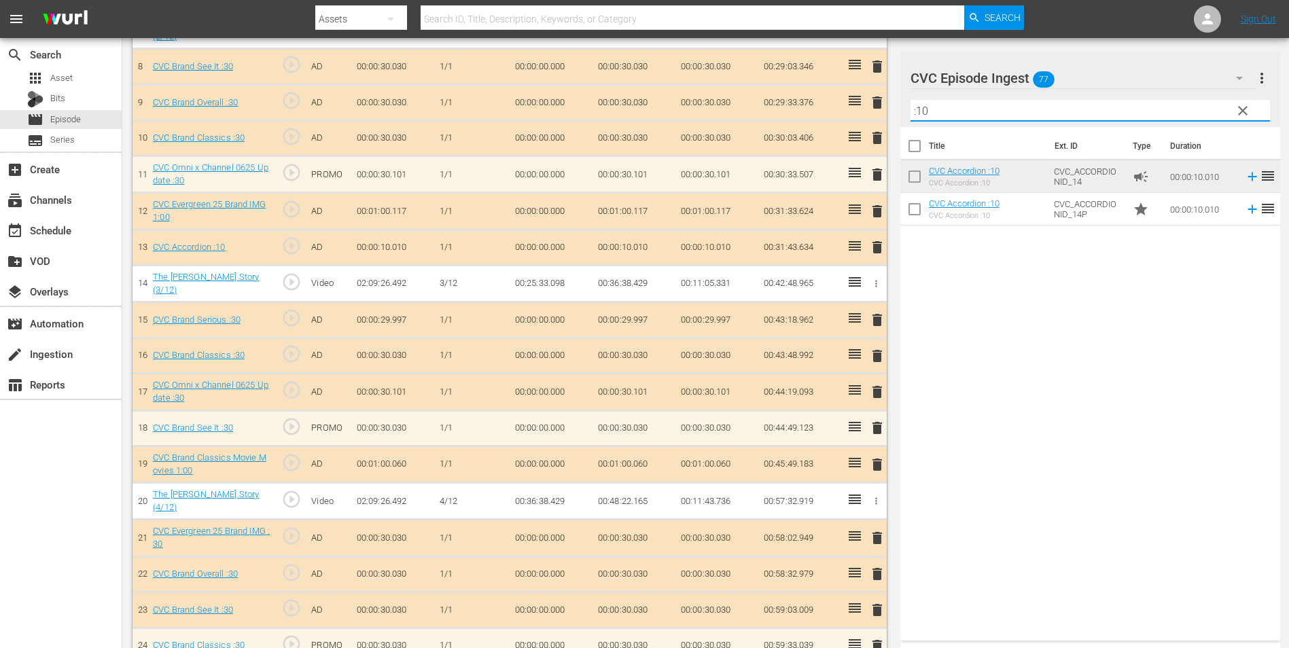
click at [972, 117] on input ":10" at bounding box center [1089, 111] width 359 height 22
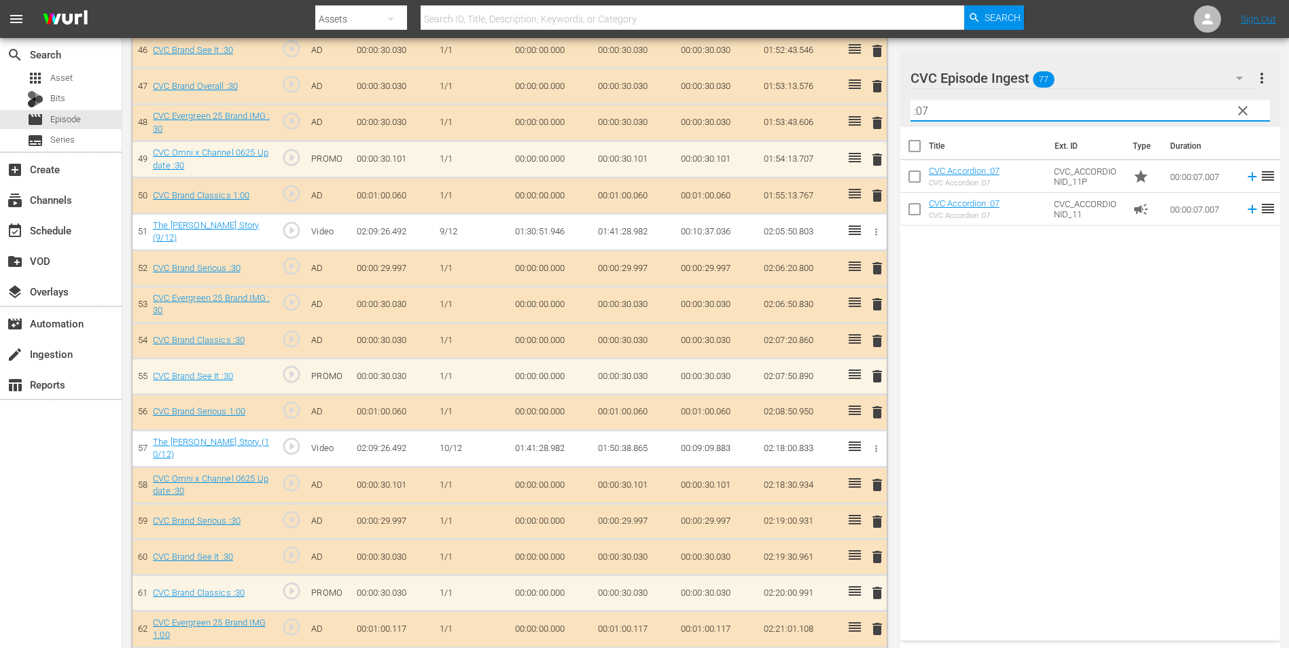
scroll to position [2104, 0]
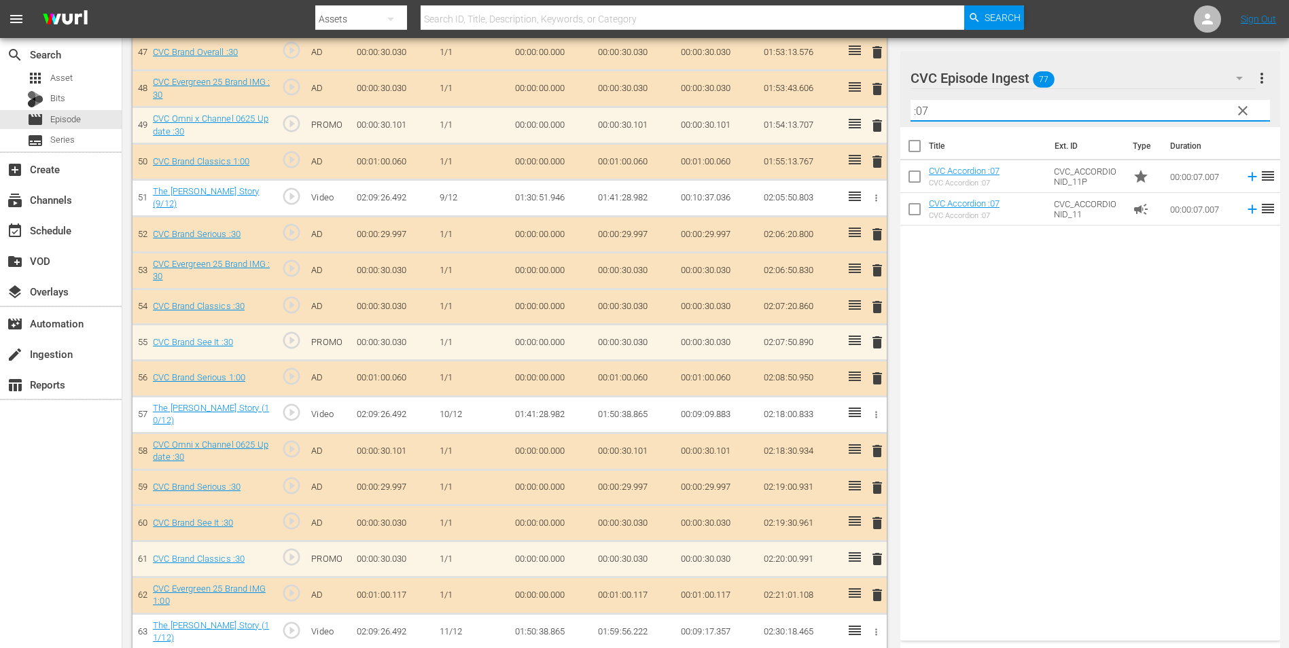
type input ":07"
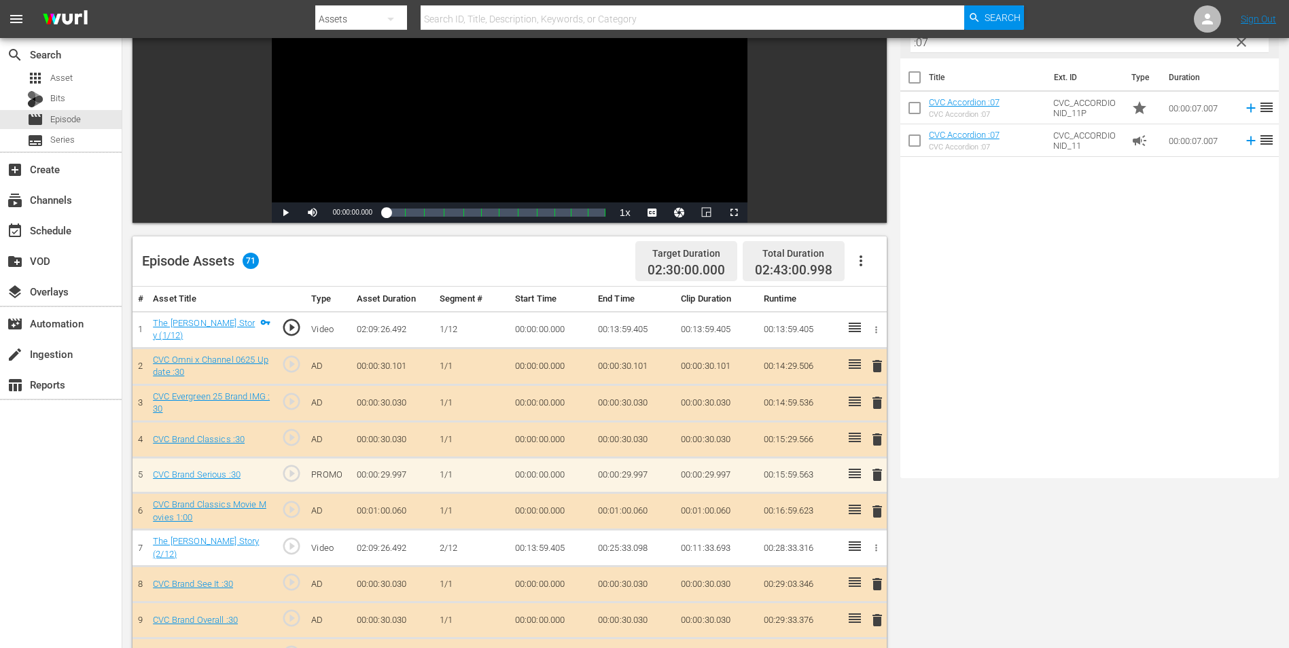
scroll to position [0, 0]
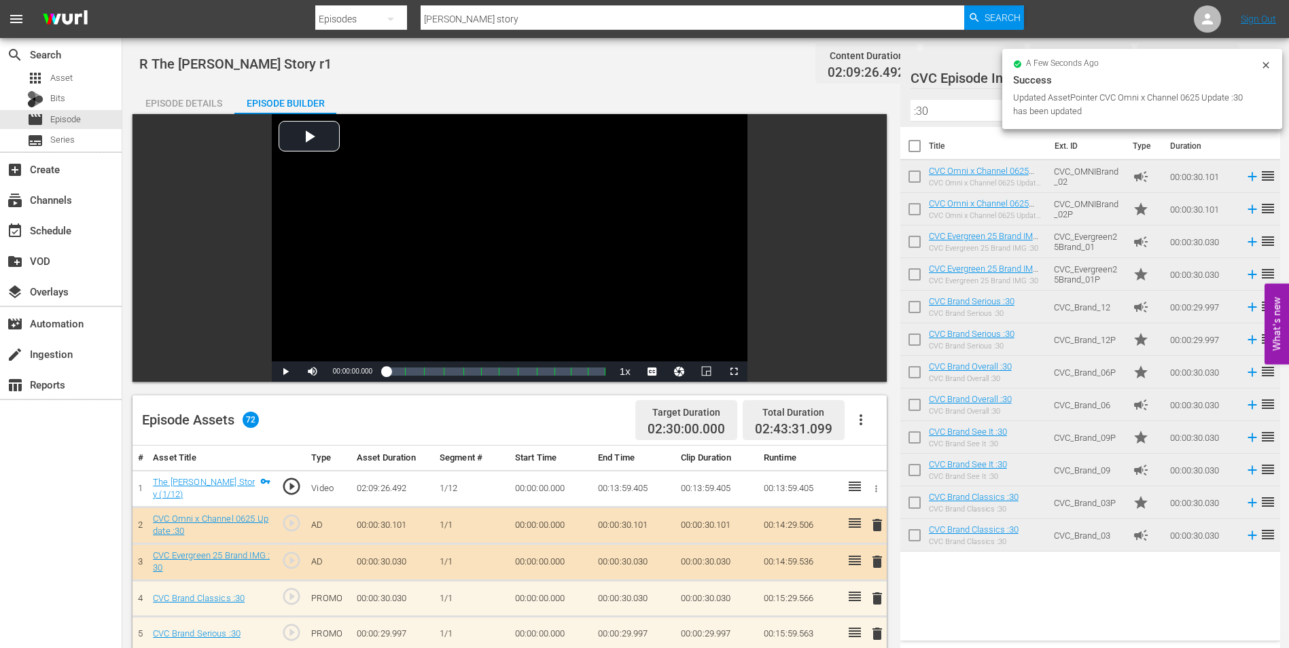
scroll to position [815, 0]
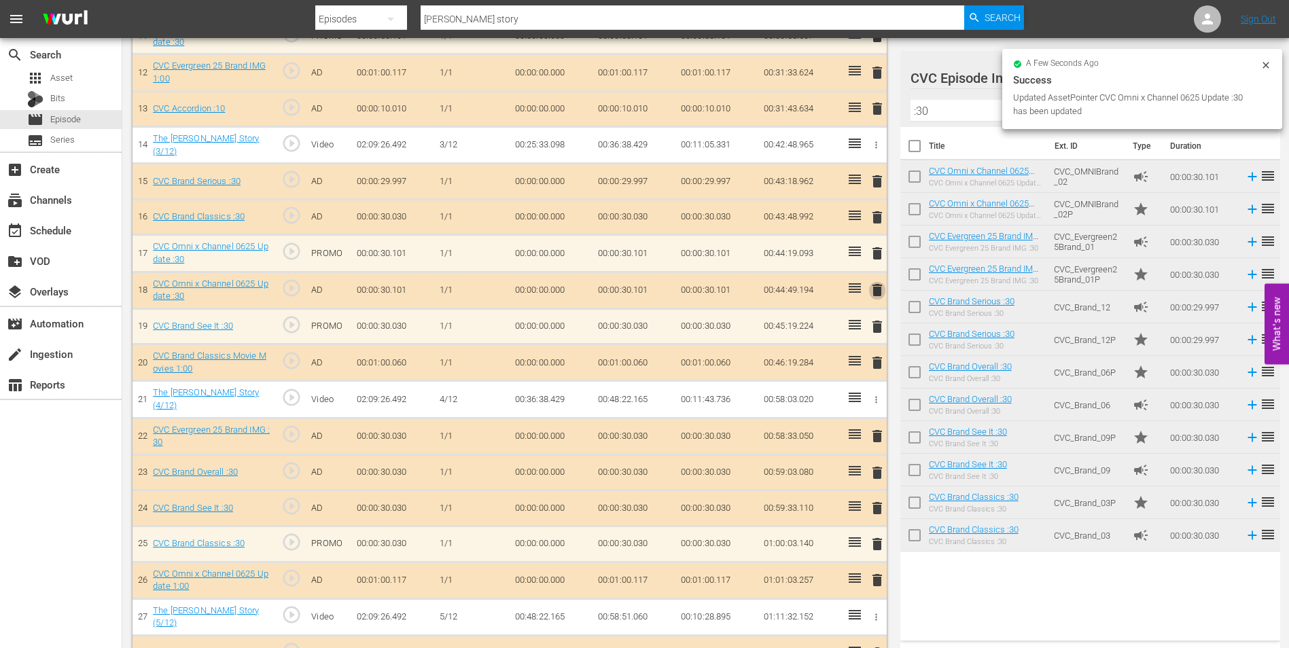
click at [881, 289] on span "delete" at bounding box center [877, 290] width 16 height 16
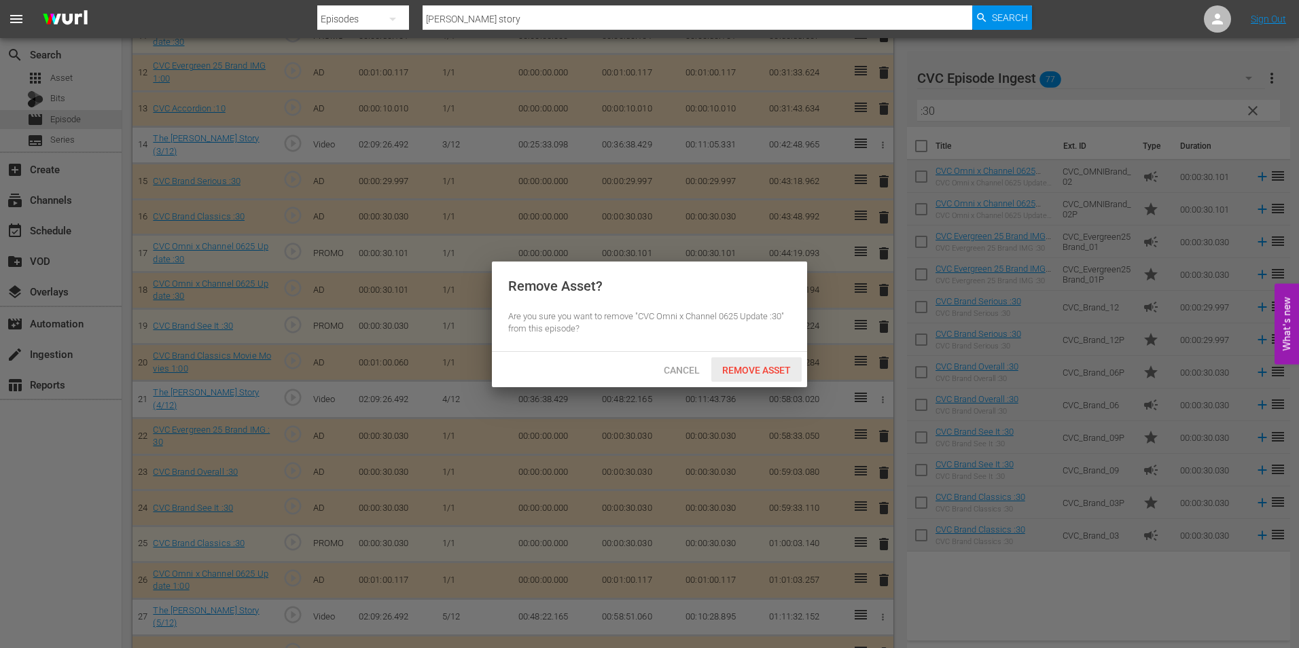
click at [772, 370] on span "Remove Asset" at bounding box center [756, 370] width 90 height 11
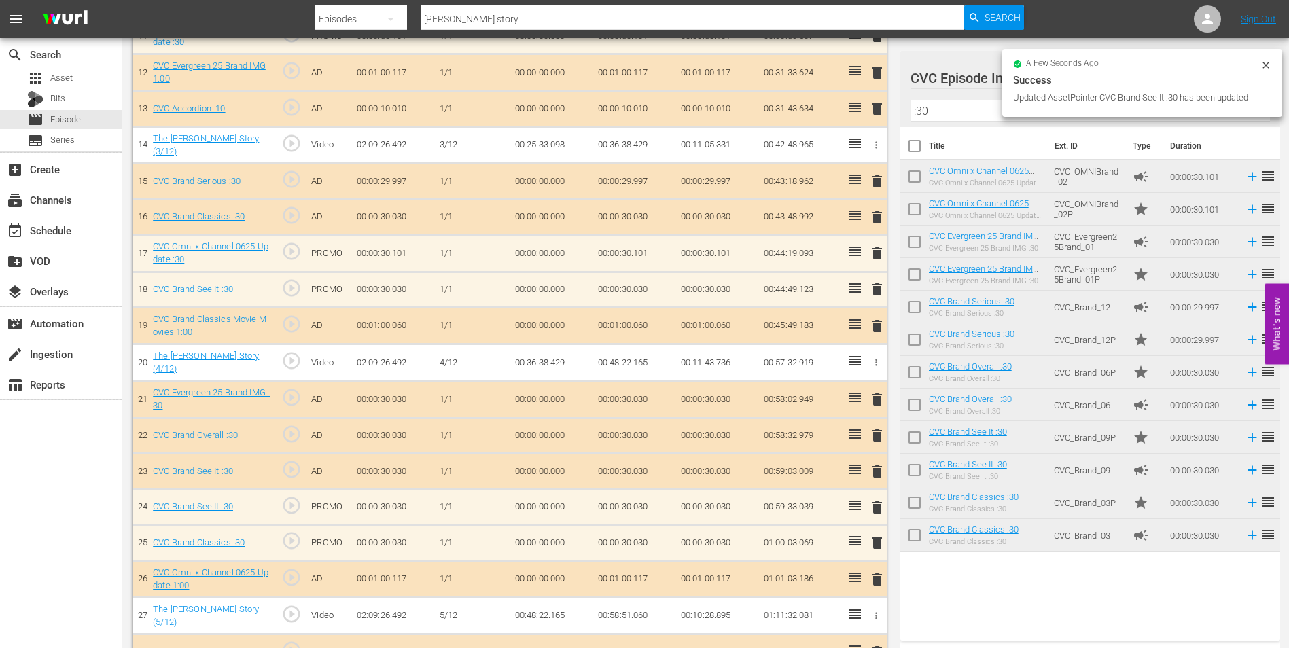
click at [881, 470] on span "delete" at bounding box center [877, 471] width 16 height 16
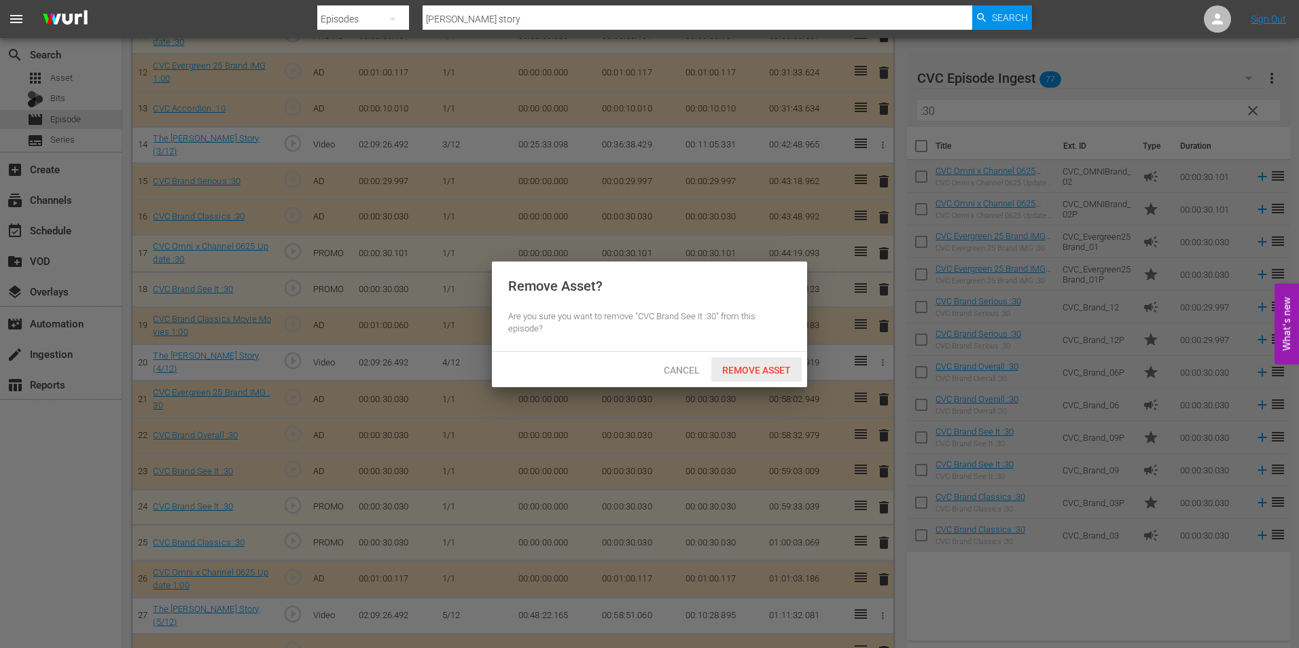
click at [749, 372] on span "Remove Asset" at bounding box center [756, 370] width 90 height 11
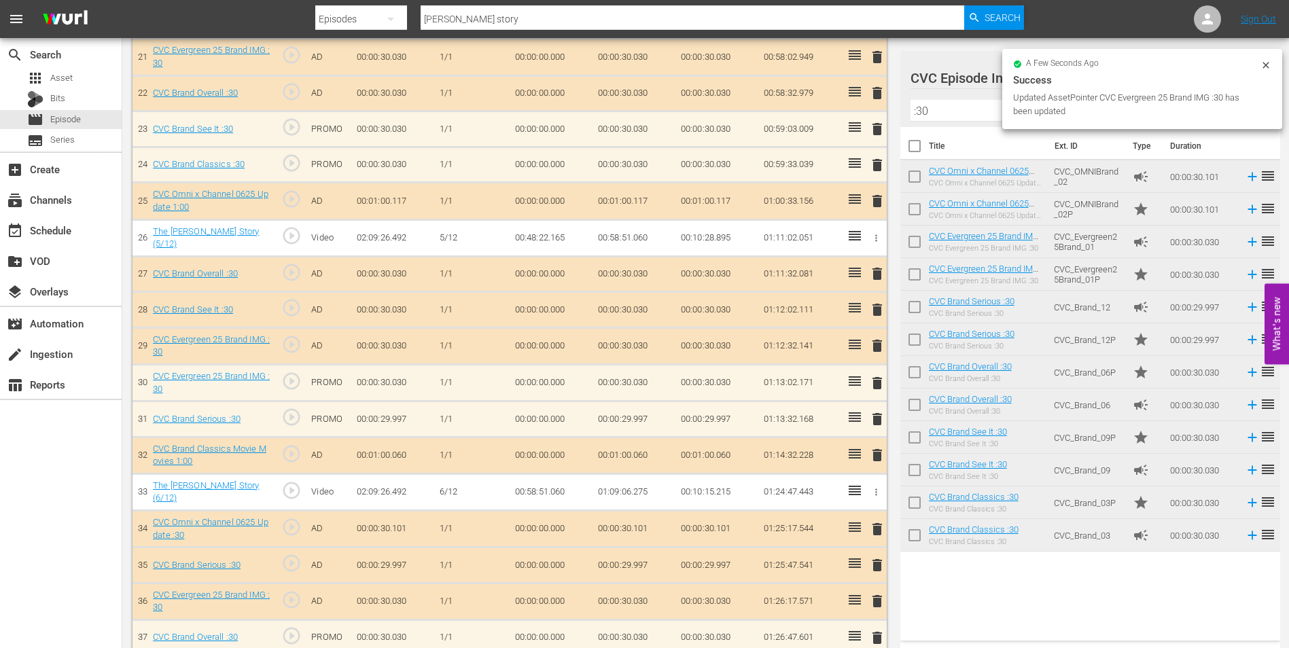
scroll to position [1155, 0]
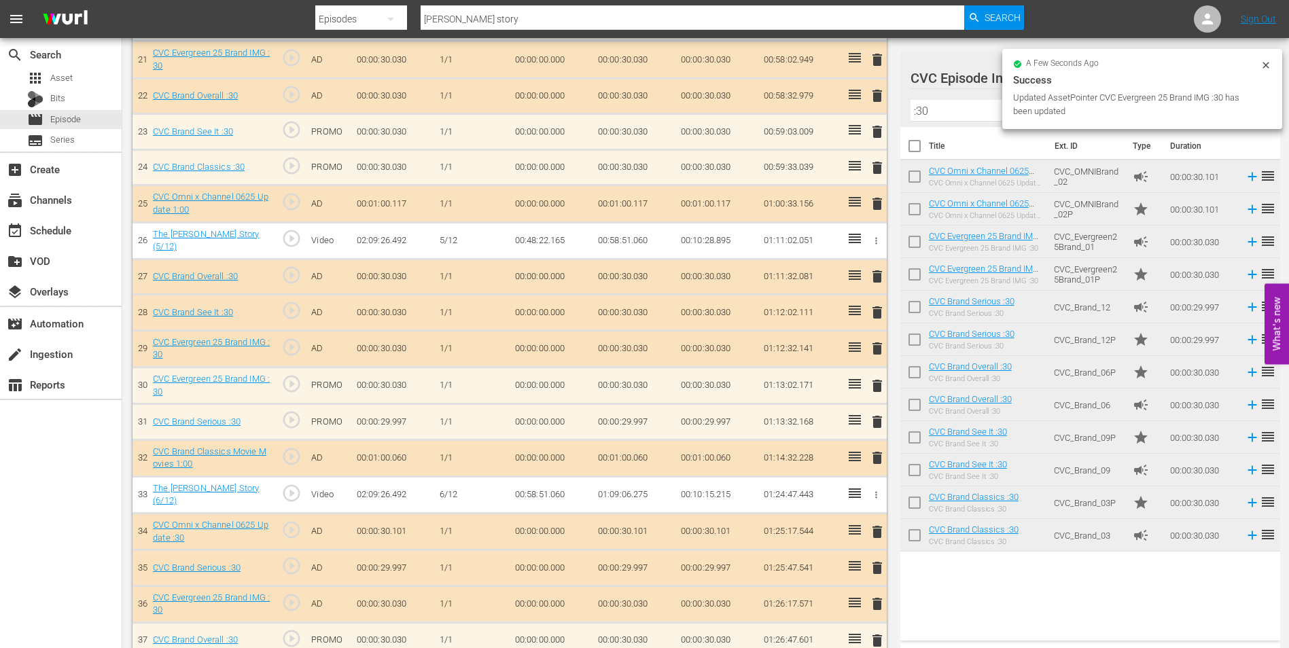
click at [879, 347] on span "delete" at bounding box center [877, 348] width 16 height 16
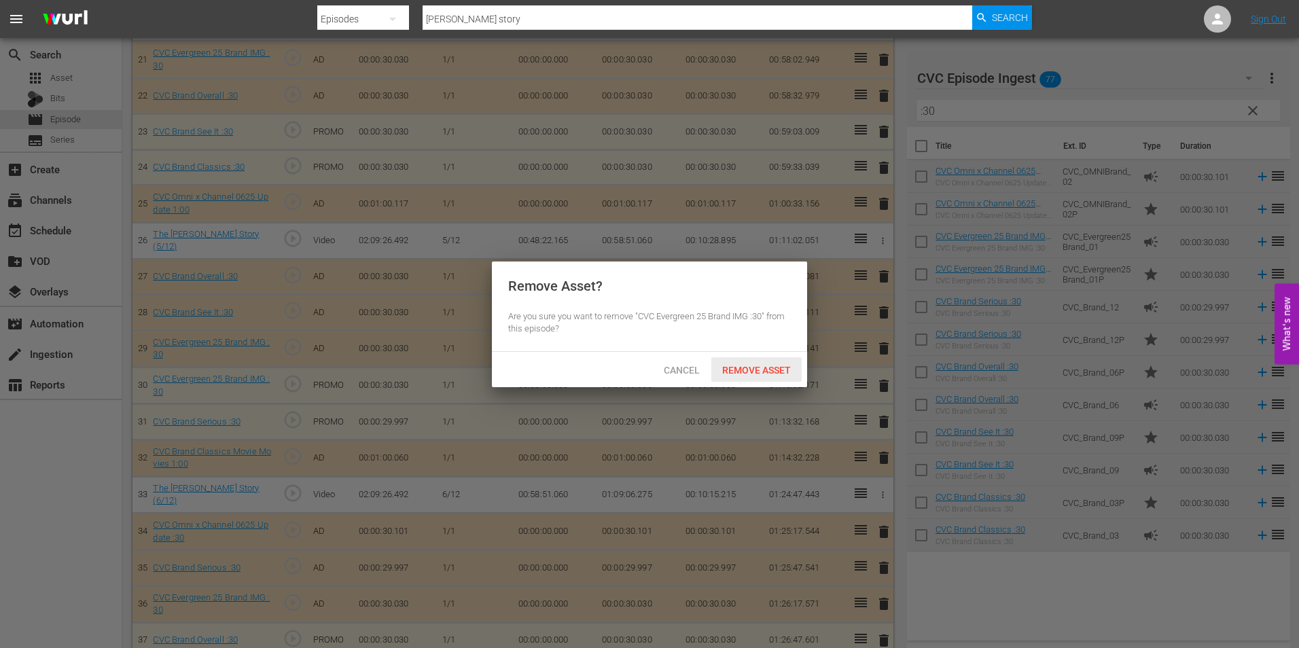
click at [747, 373] on span "Remove Asset" at bounding box center [756, 370] width 90 height 11
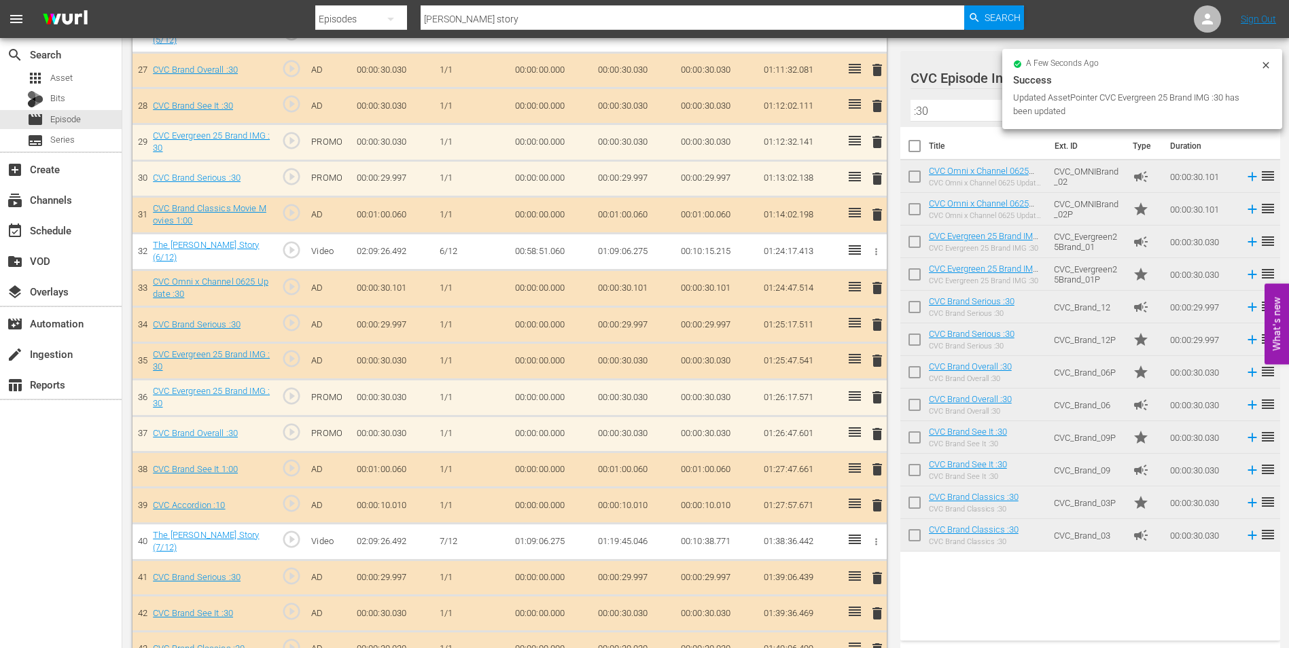
scroll to position [1359, 0]
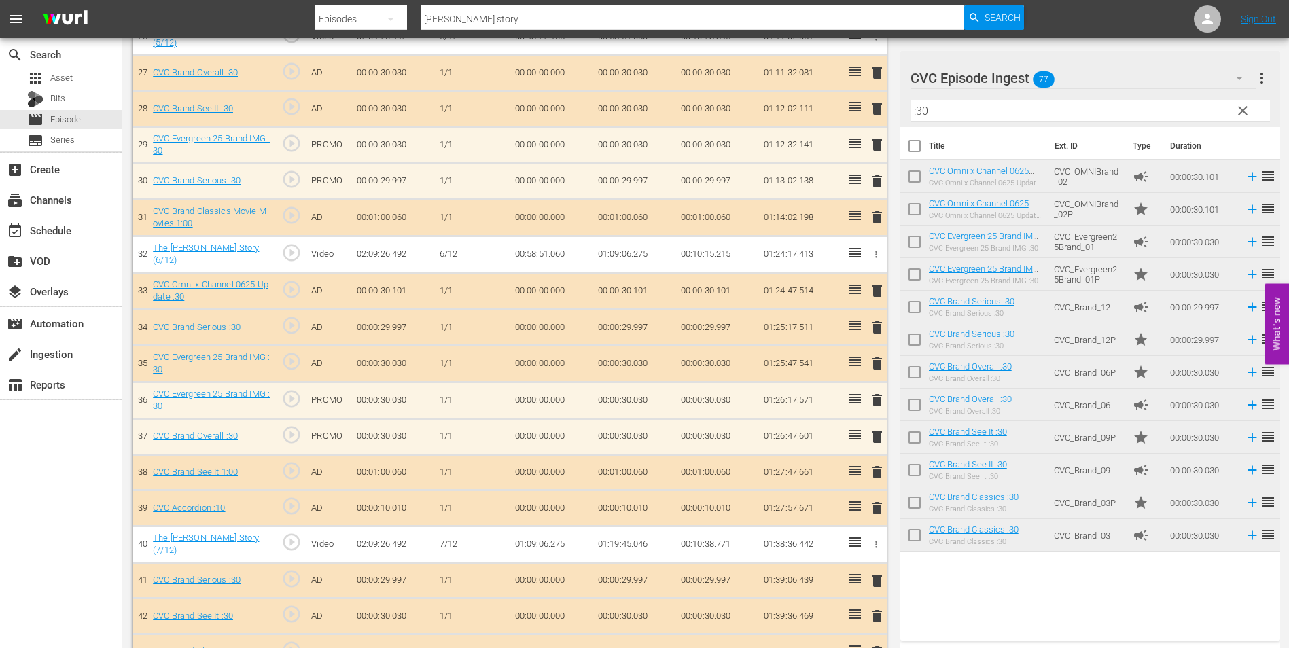
click at [880, 357] on span "delete" at bounding box center [877, 363] width 16 height 16
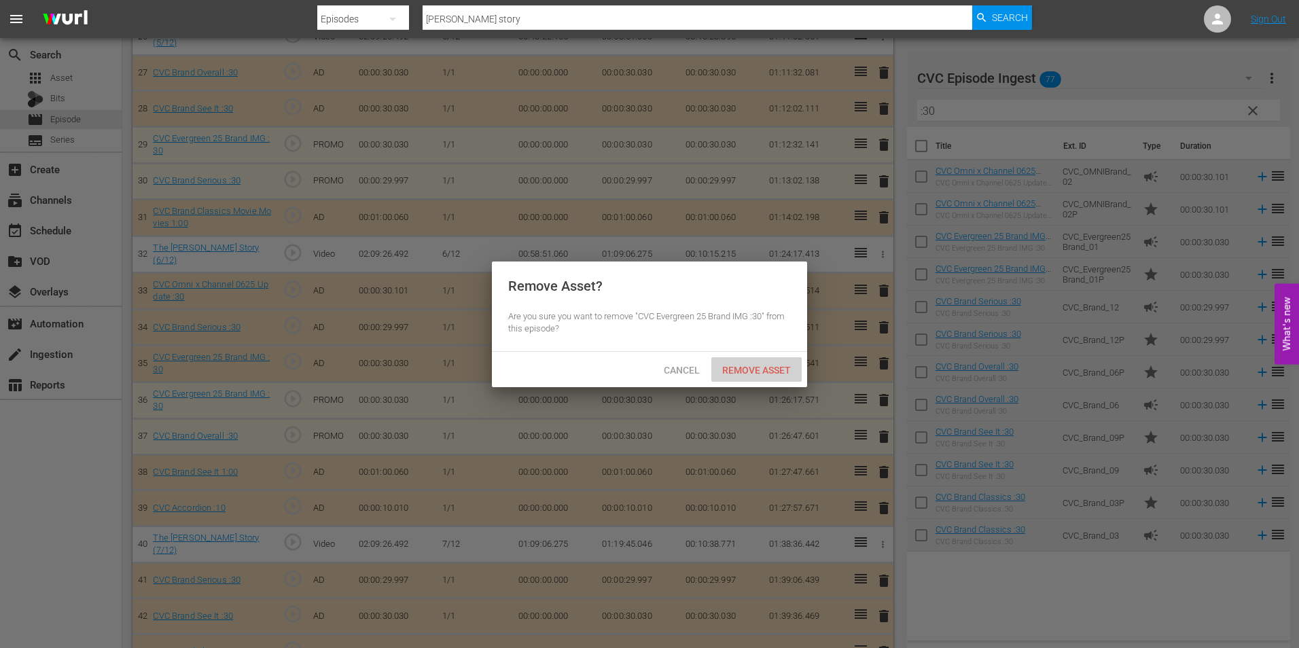
click at [754, 368] on span "Remove Asset" at bounding box center [756, 370] width 90 height 11
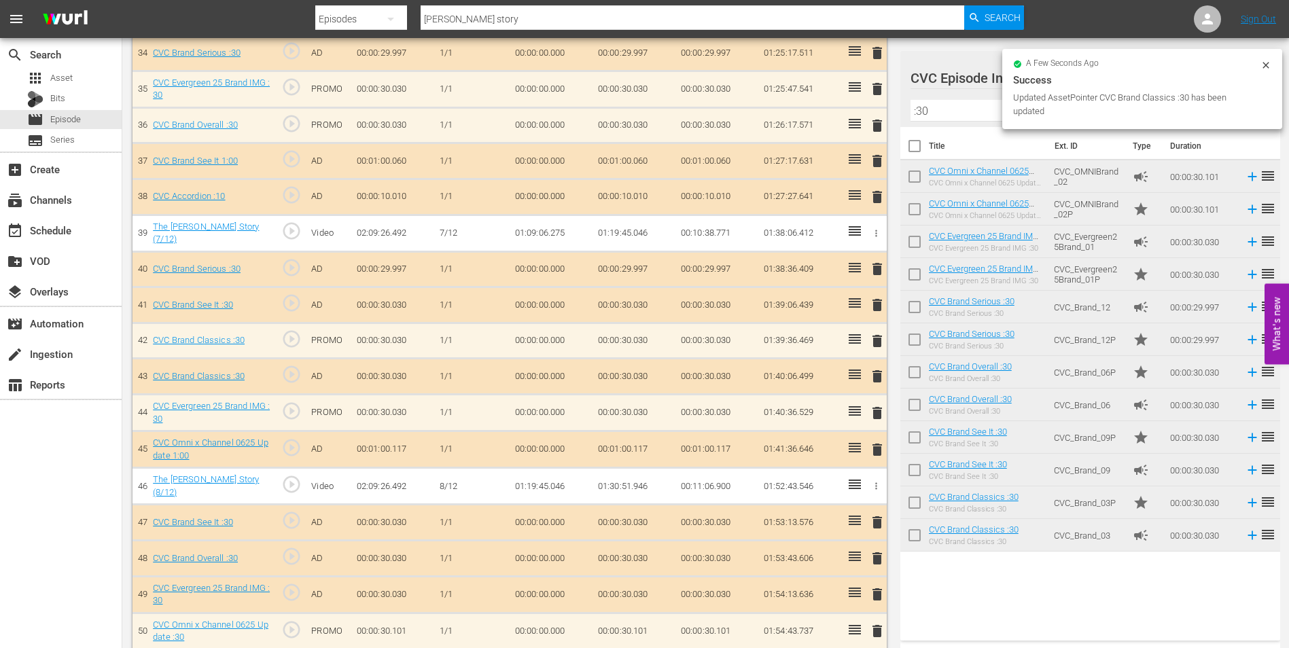
scroll to position [1631, 0]
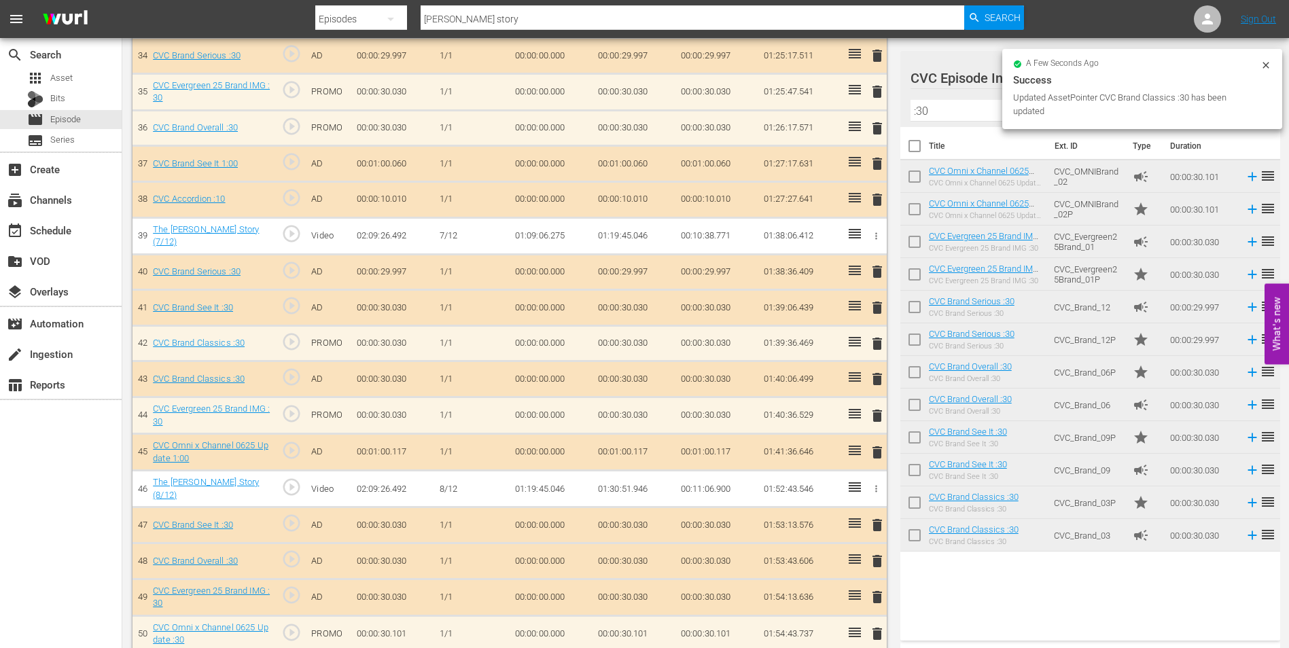
click at [881, 371] on span "delete" at bounding box center [877, 379] width 16 height 16
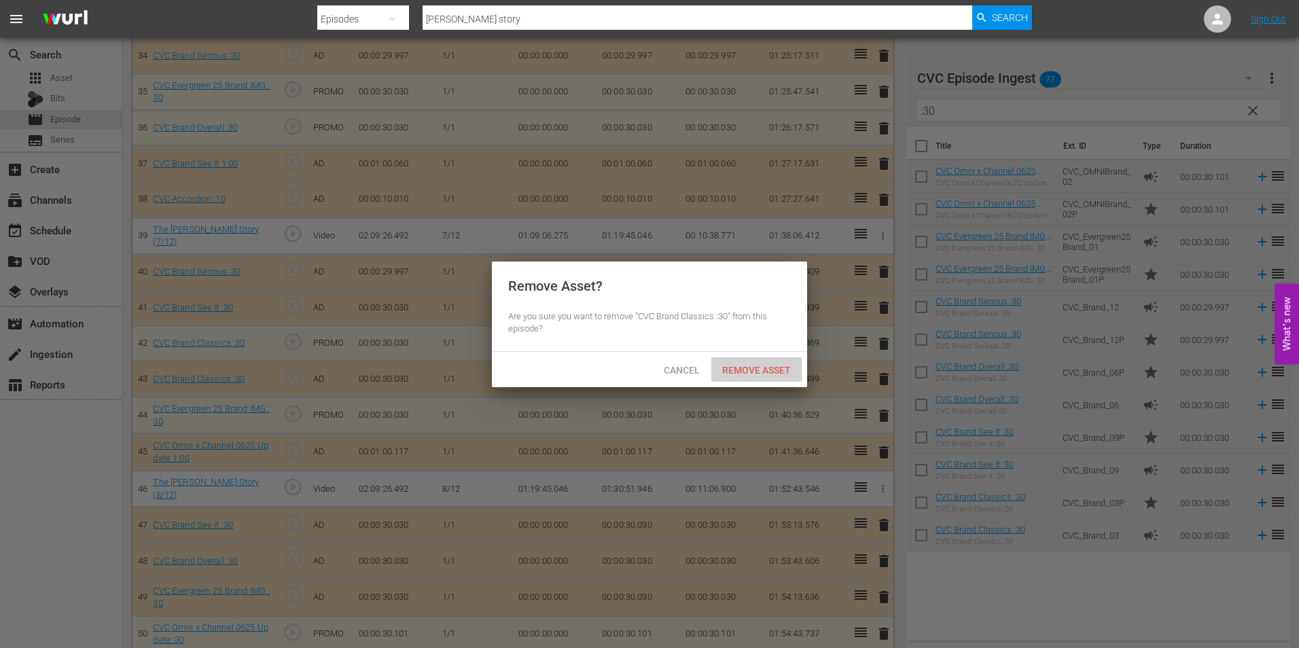
click at [760, 365] on span "Remove Asset" at bounding box center [756, 370] width 90 height 11
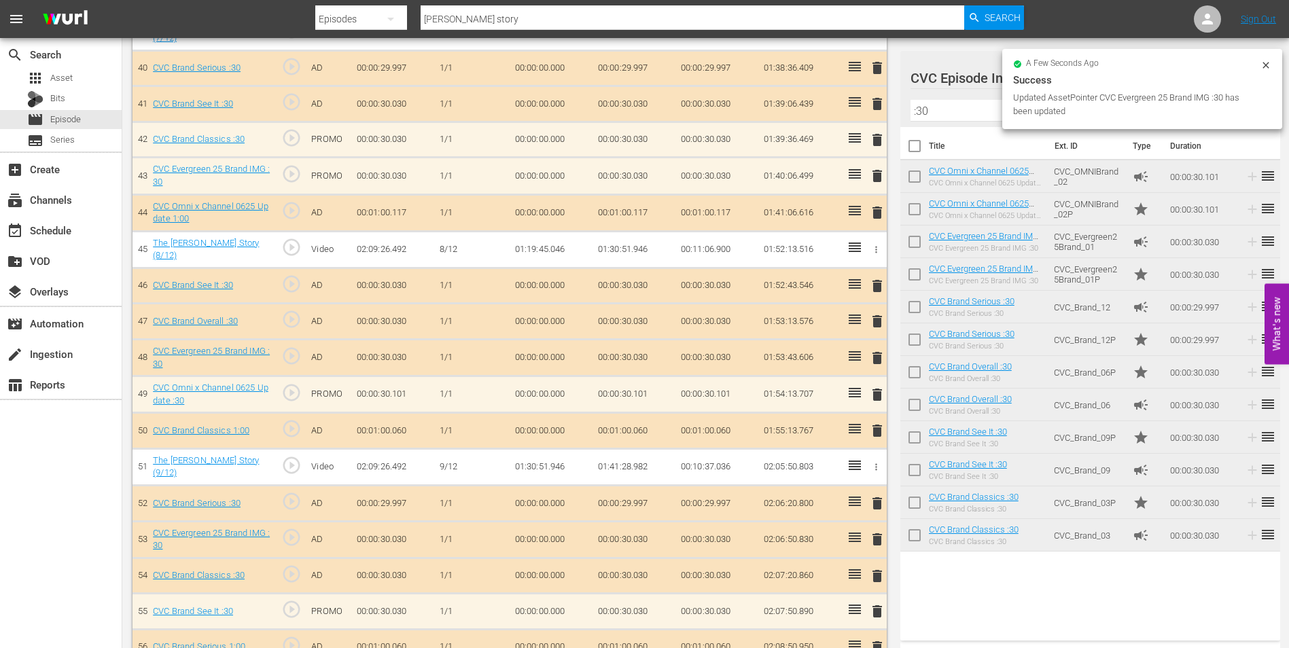
scroll to position [1835, 0]
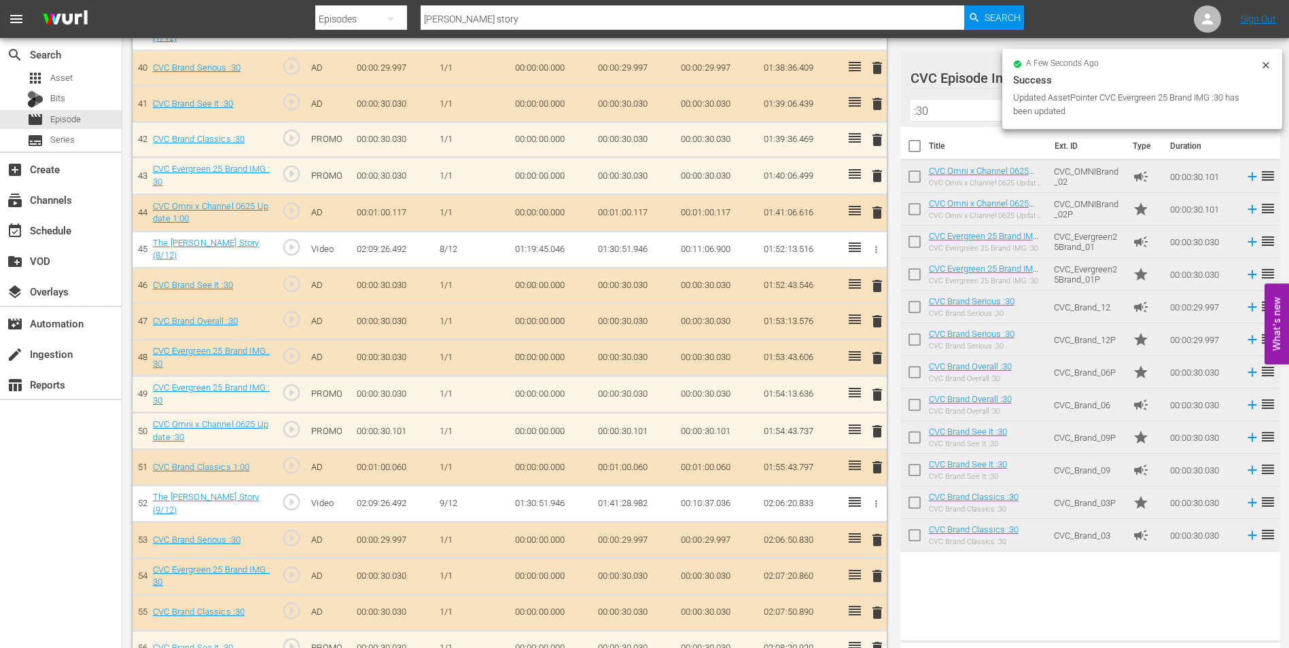
click at [885, 350] on span "delete" at bounding box center [877, 358] width 16 height 16
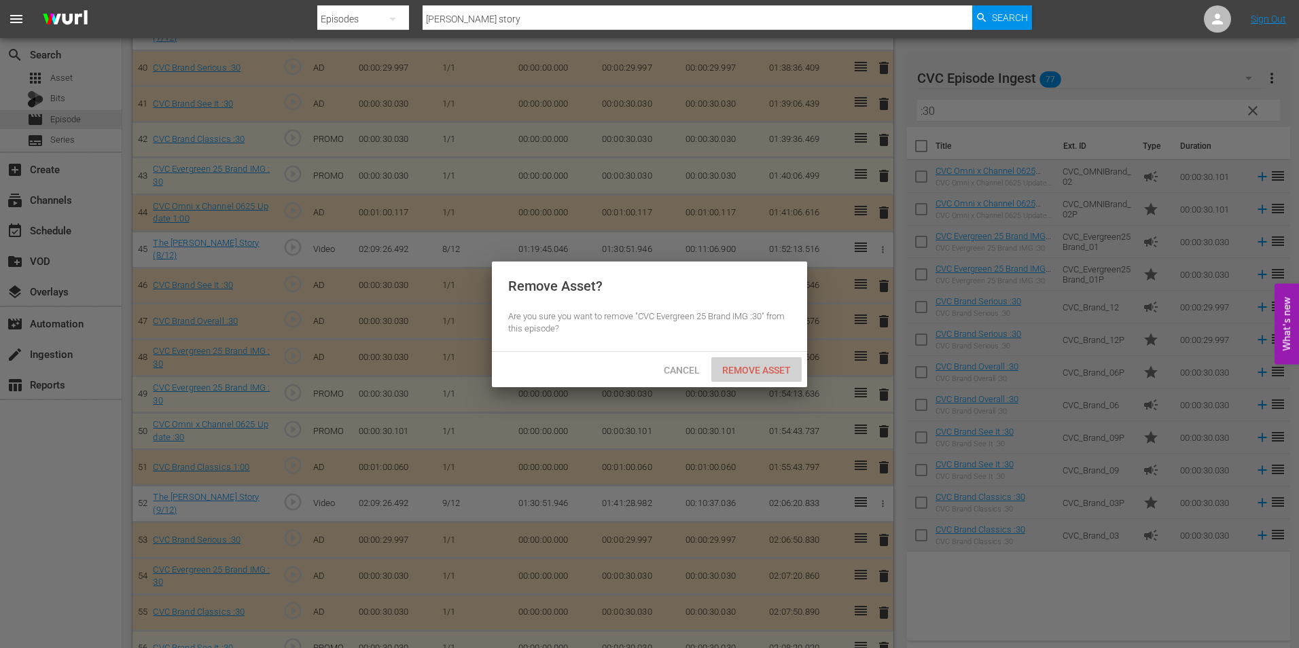
click at [774, 367] on span "Remove Asset" at bounding box center [756, 370] width 90 height 11
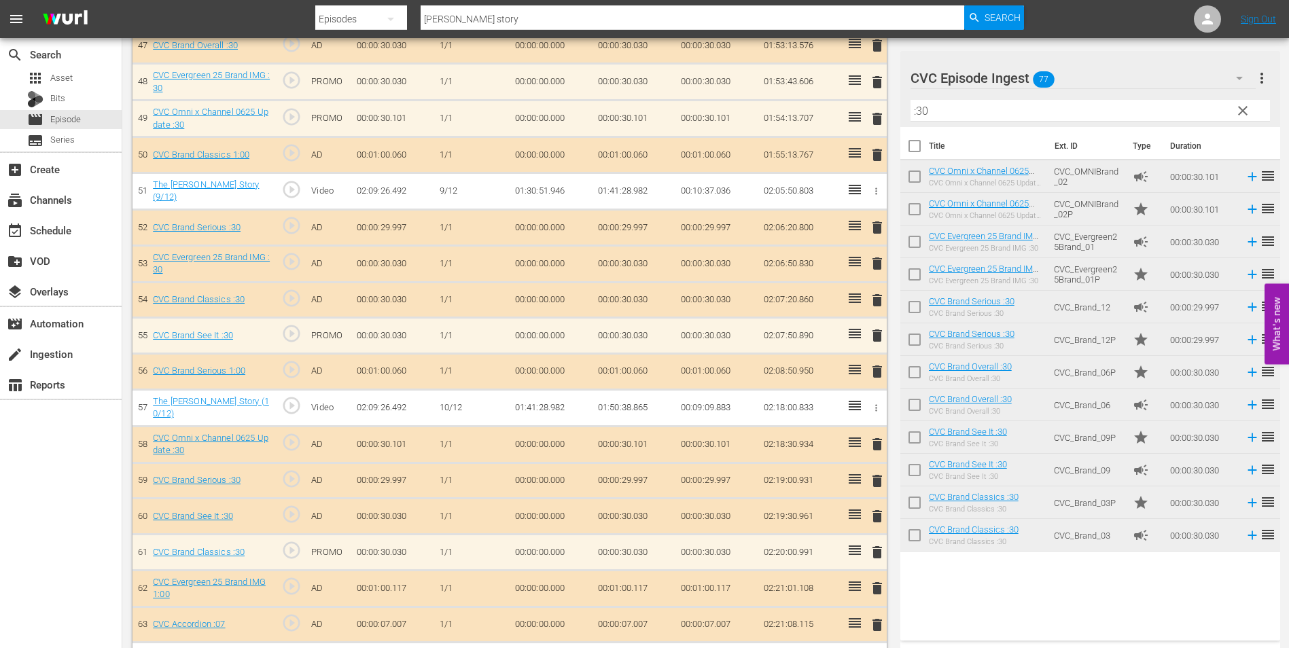
scroll to position [2174, 0]
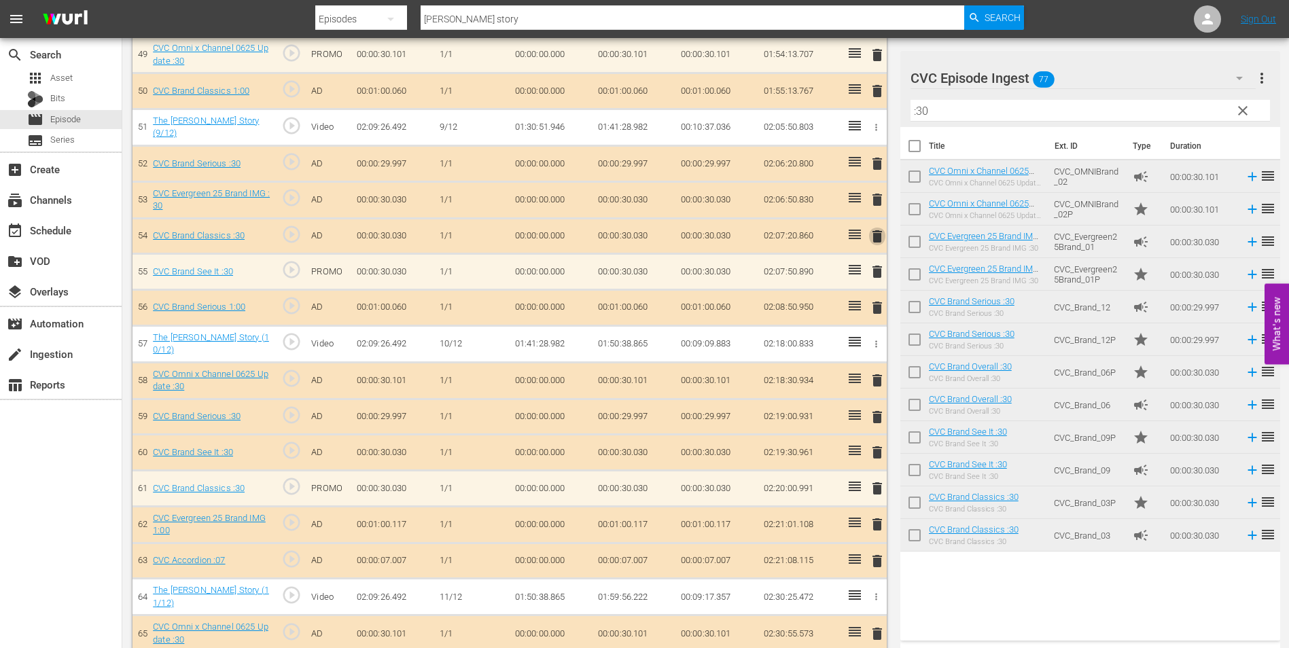
click at [873, 228] on span "delete" at bounding box center [877, 236] width 16 height 16
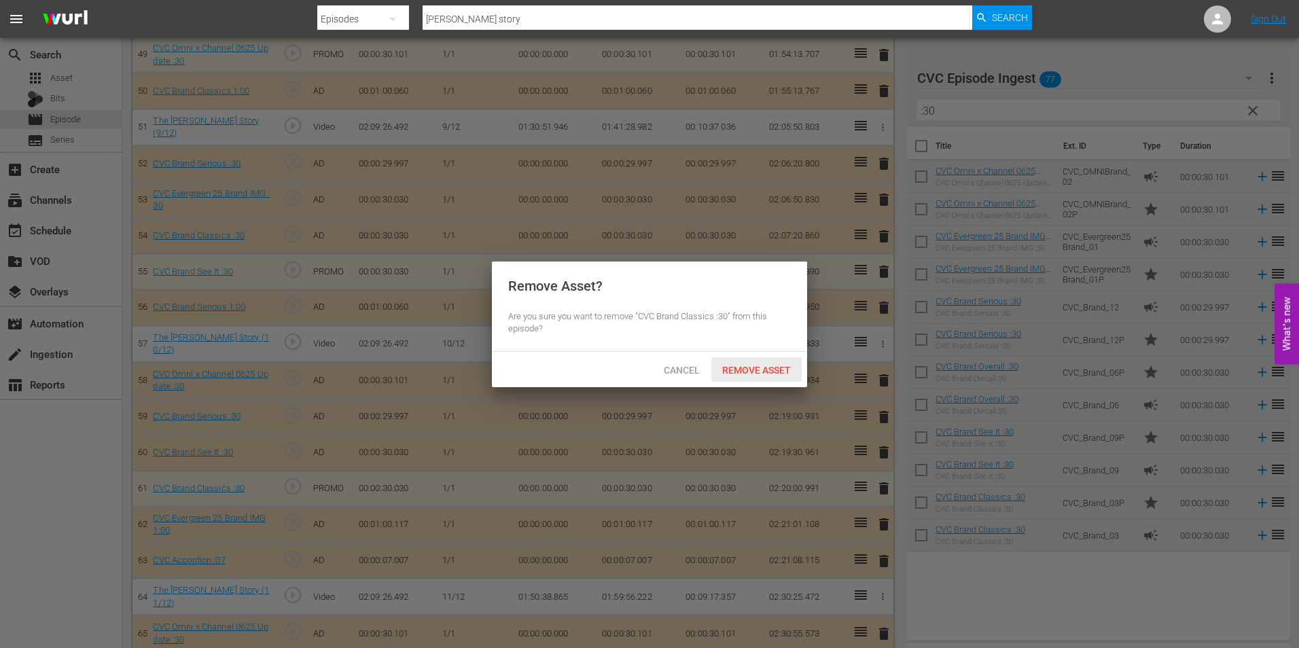
click at [758, 365] on span "Remove Asset" at bounding box center [756, 370] width 90 height 11
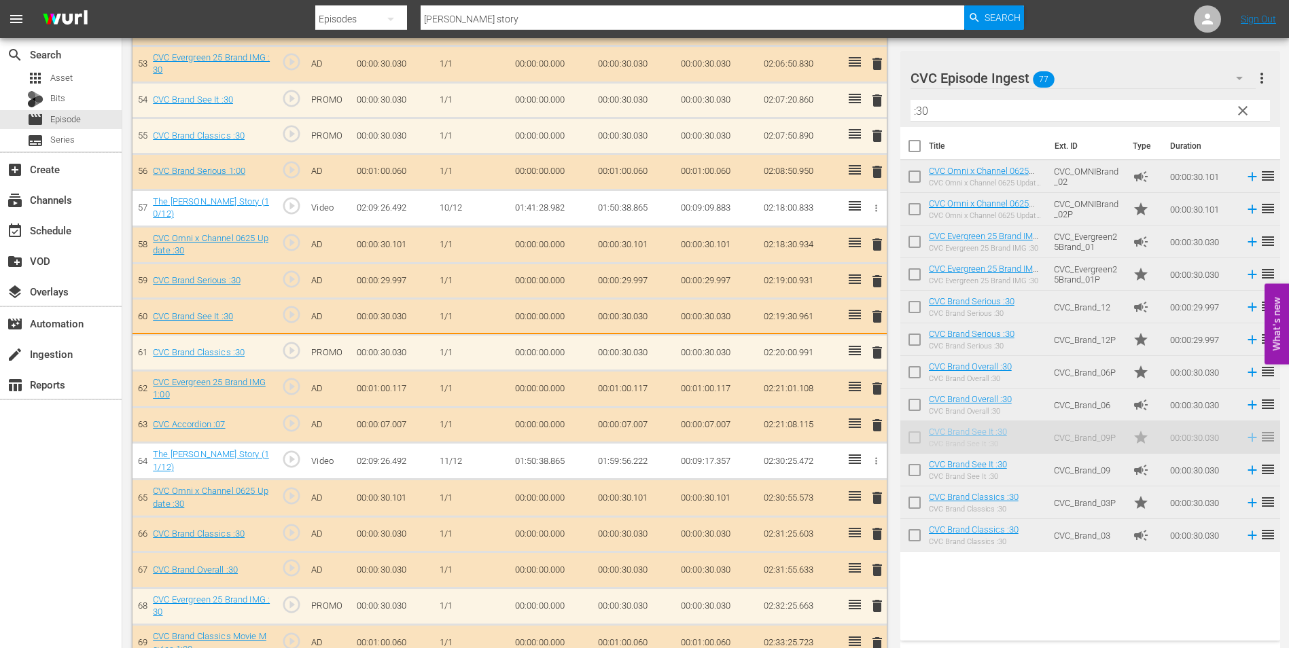
scroll to position [2313, 0]
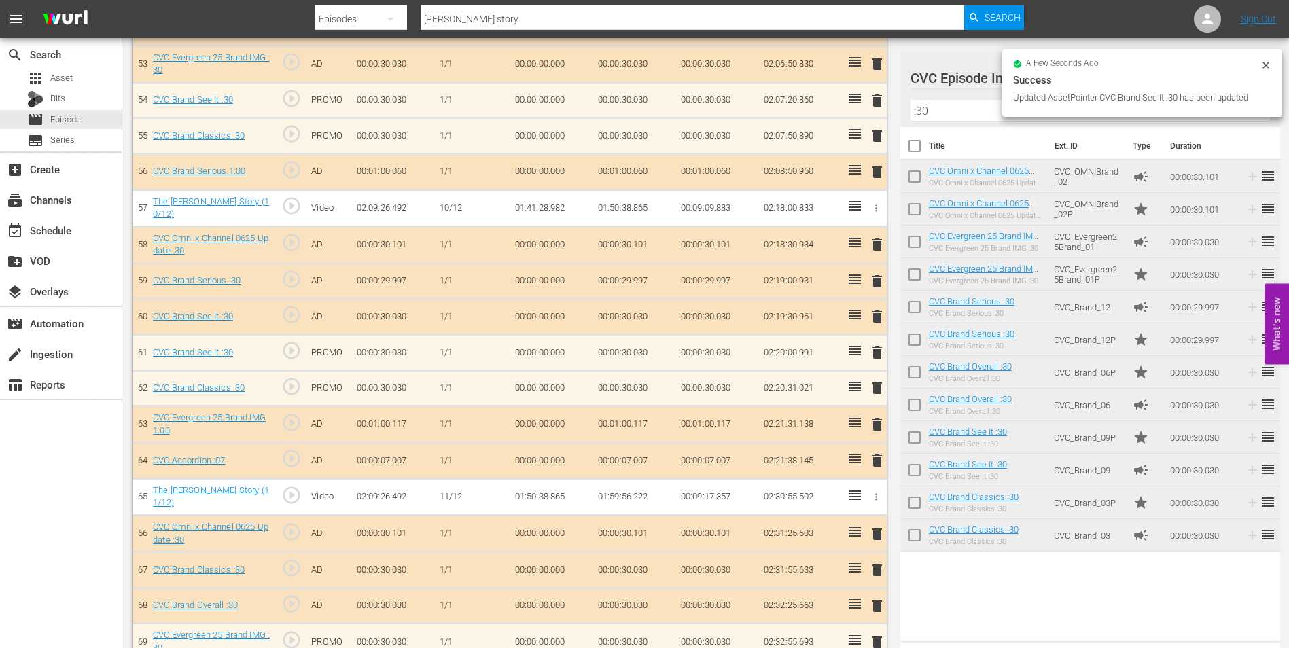
click at [877, 310] on div "delete" at bounding box center [875, 317] width 12 height 20
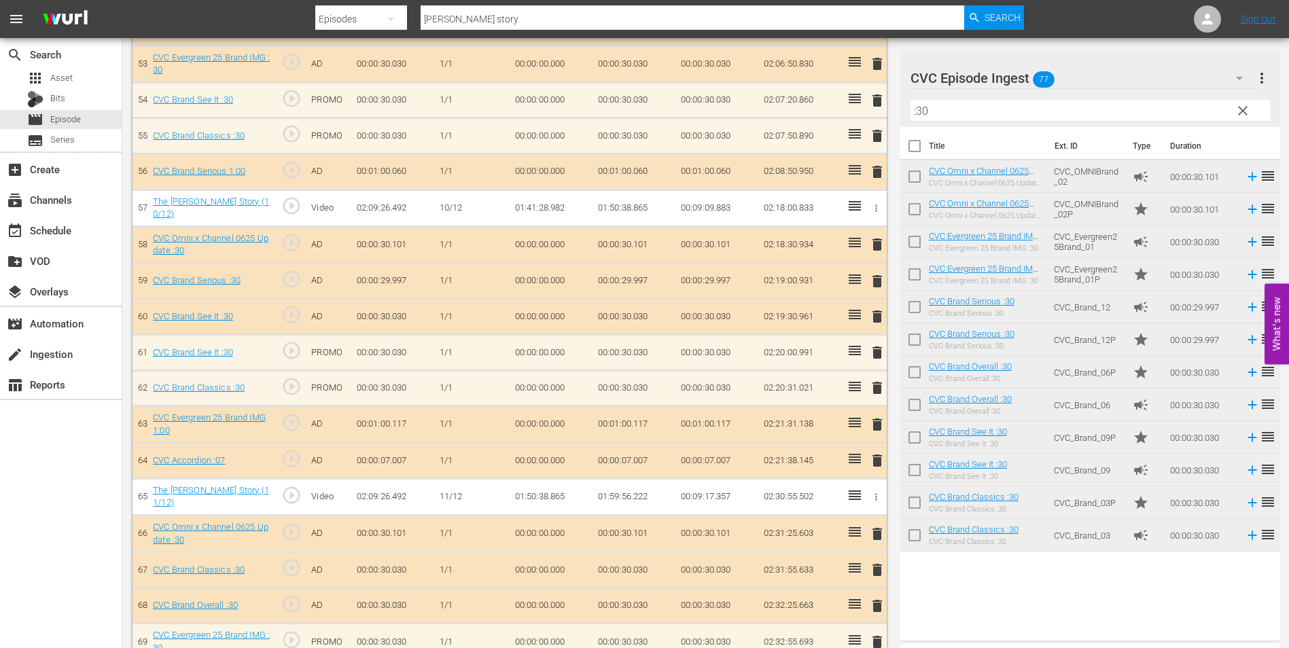
click at [872, 308] on span "delete" at bounding box center [877, 316] width 16 height 16
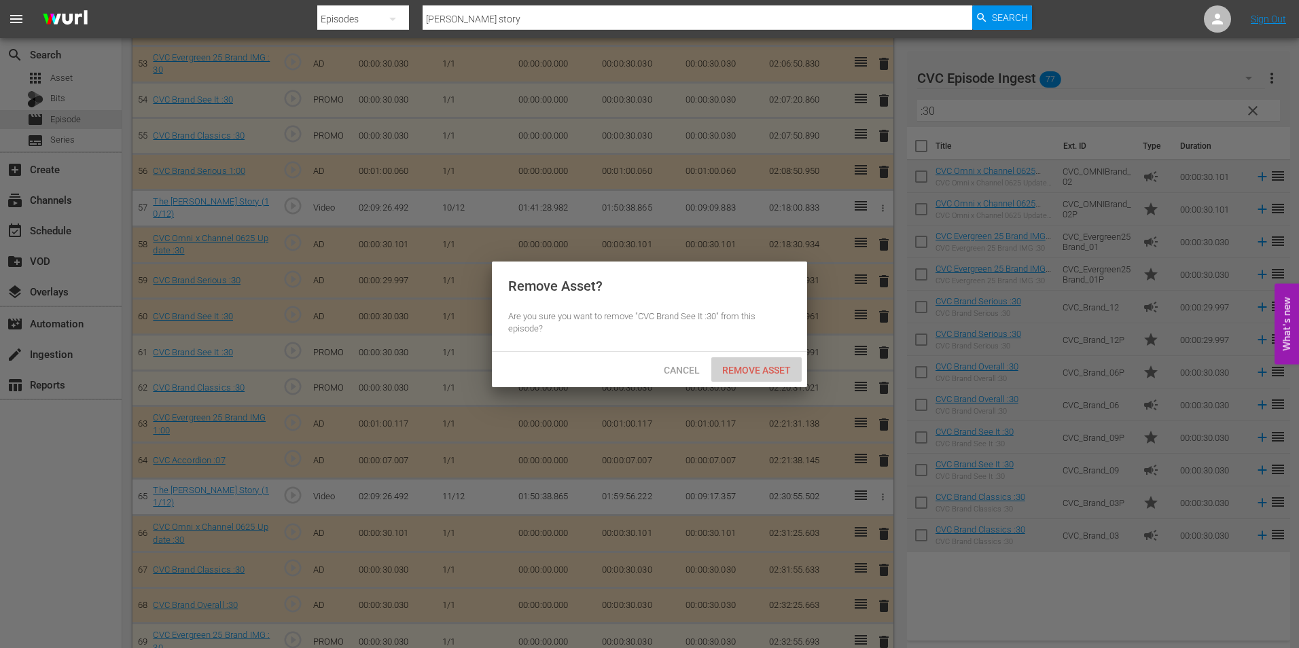
click at [739, 362] on div "Remove Asset" at bounding box center [756, 369] width 90 height 25
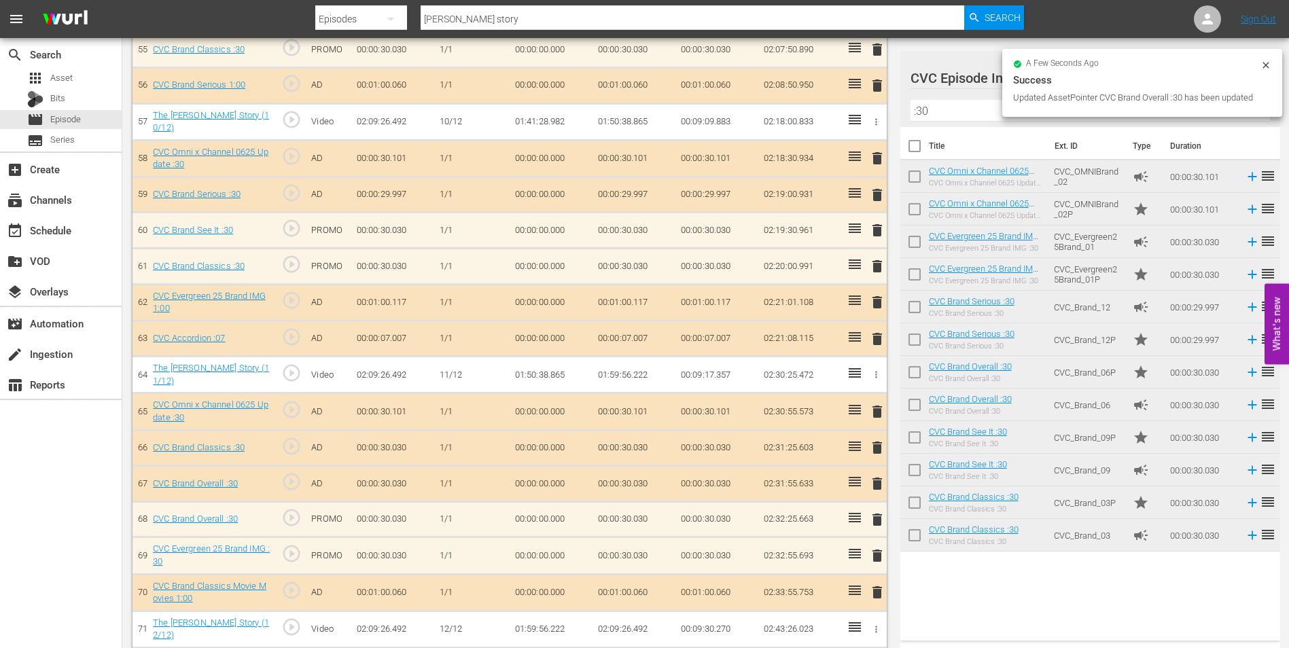
scroll to position [2394, 0]
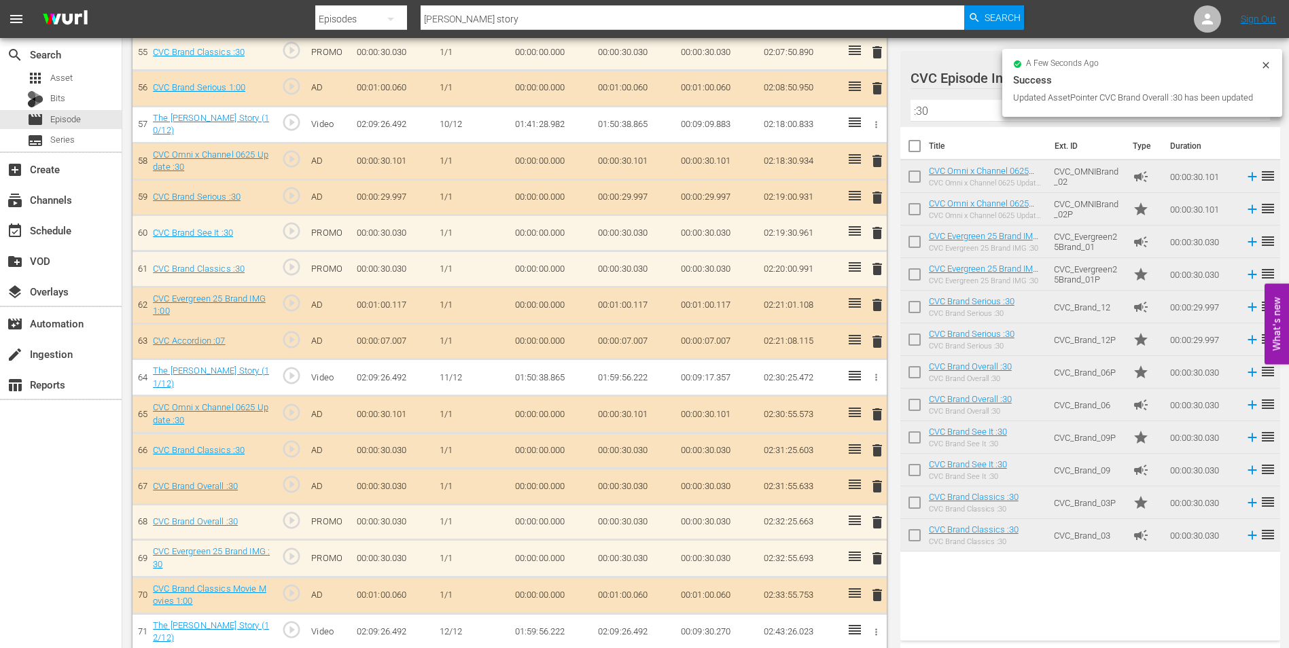
click at [879, 478] on span "delete" at bounding box center [877, 486] width 16 height 16
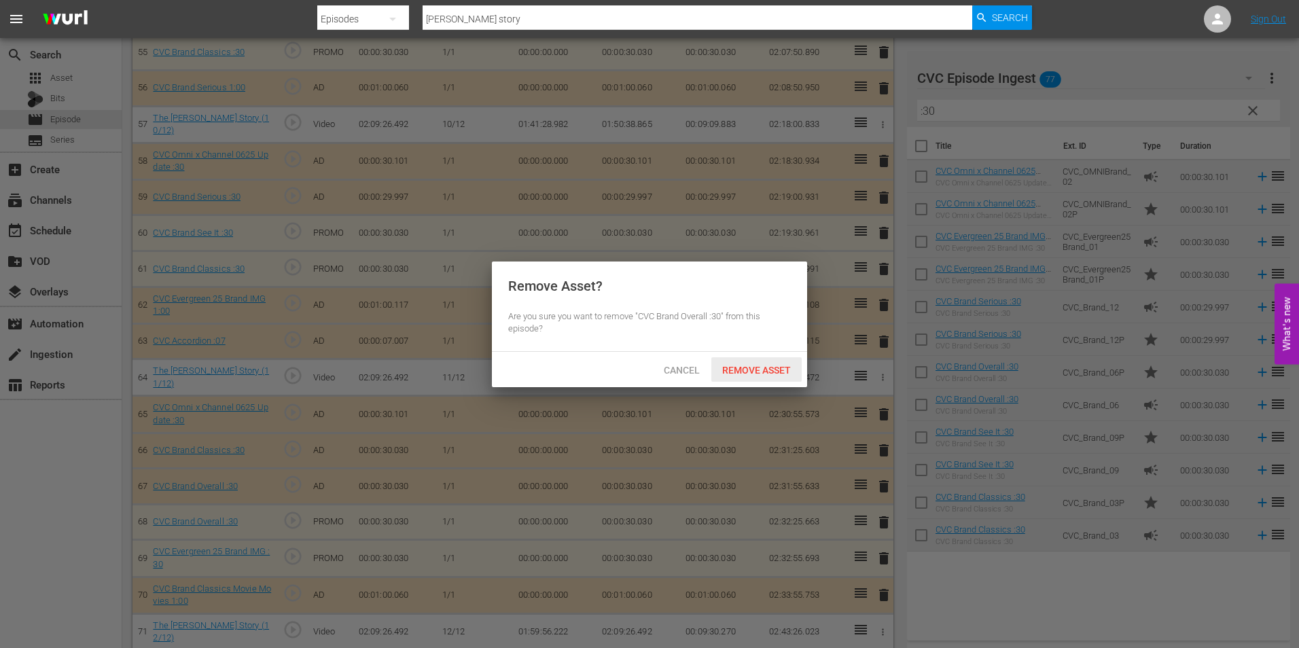
click at [768, 368] on span "Remove Asset" at bounding box center [756, 370] width 90 height 11
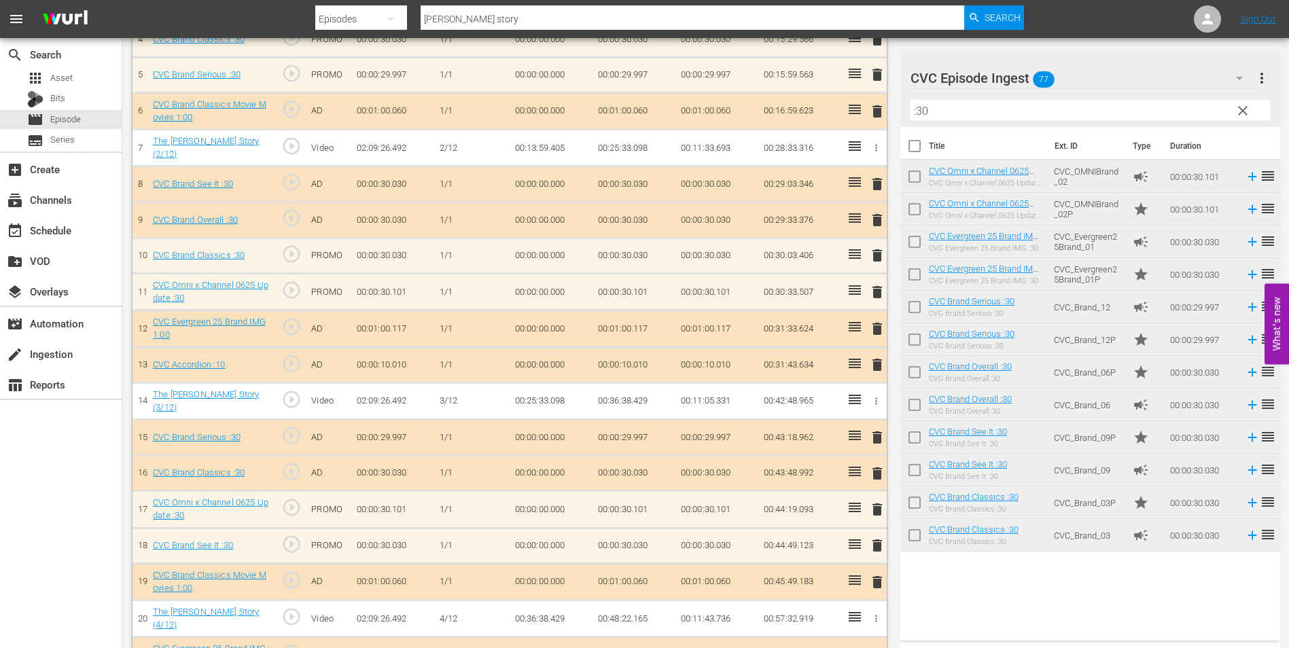
scroll to position [627, 0]
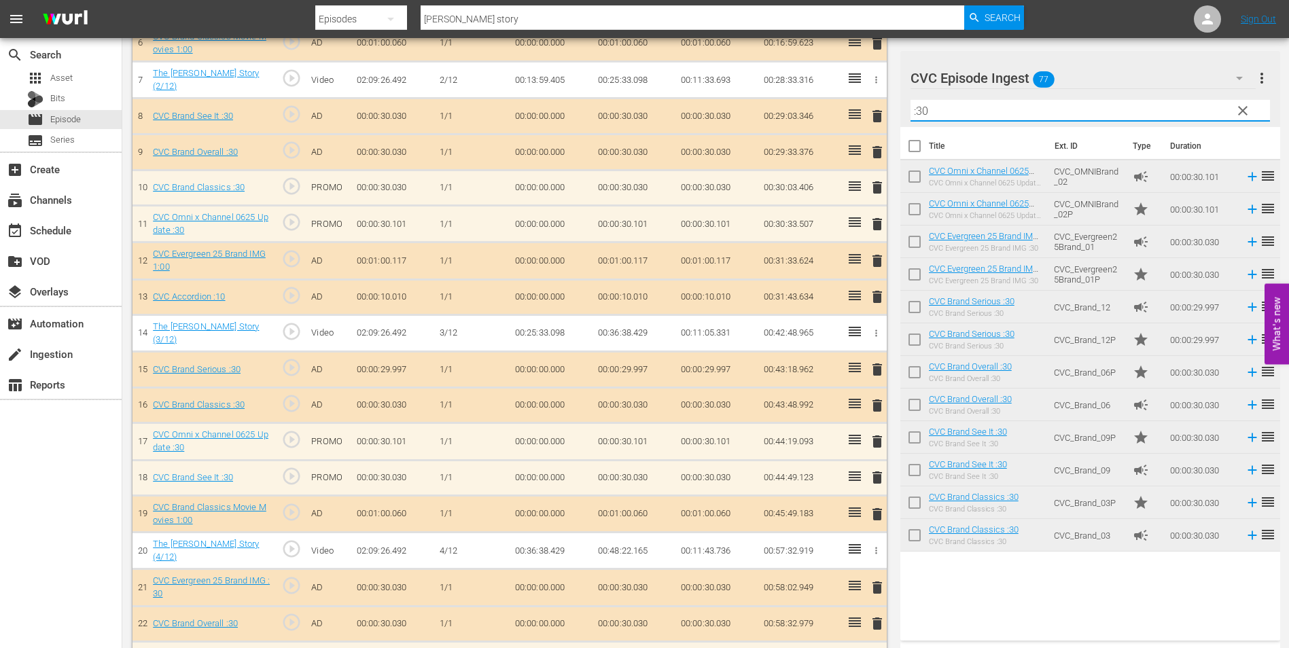
drag, startPoint x: 995, startPoint y: 112, endPoint x: 908, endPoint y: 111, distance: 87.0
click at [908, 111] on div "CVC Episode Ingest 77 CVC Episode Ingest more_vert clear Filter by Title :30" at bounding box center [1090, 89] width 380 height 76
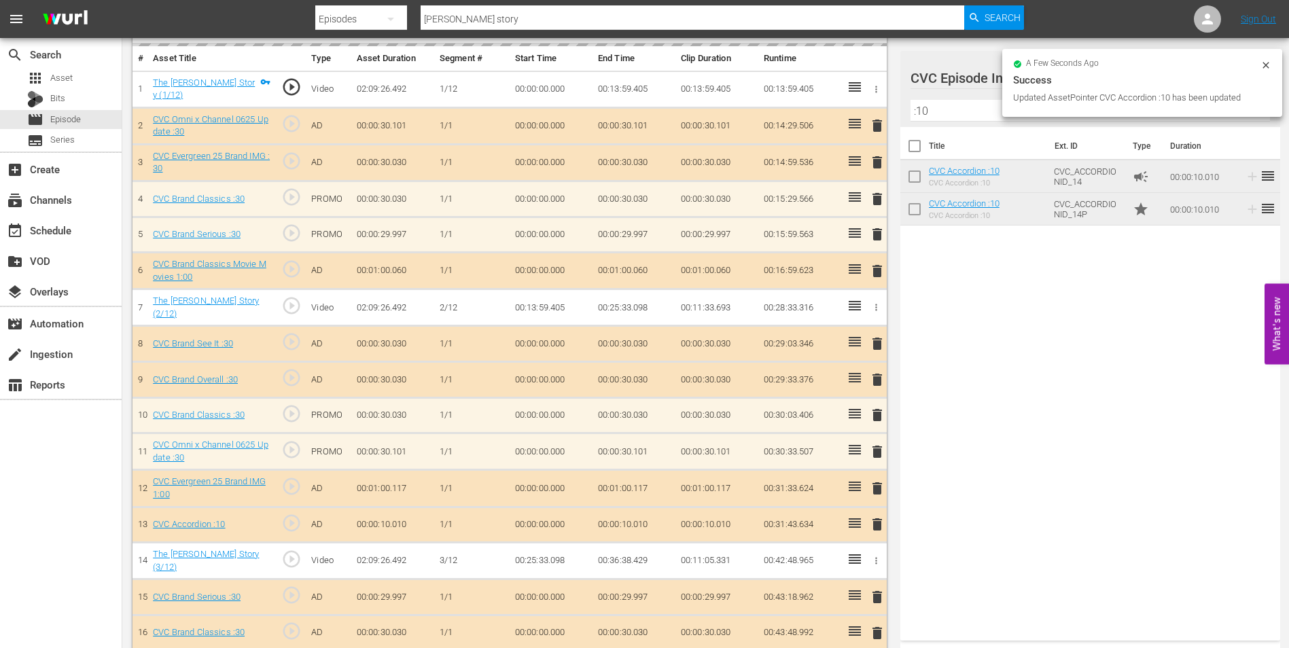
scroll to position [426, 0]
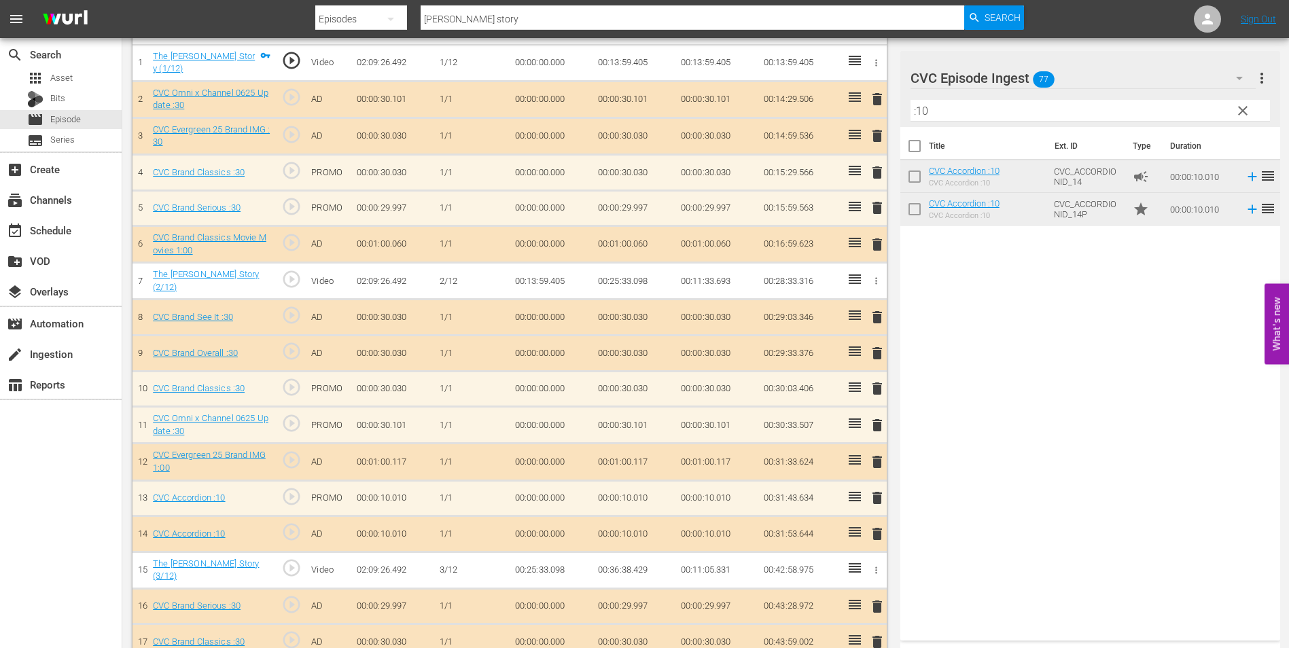
click at [880, 530] on span "delete" at bounding box center [877, 534] width 16 height 16
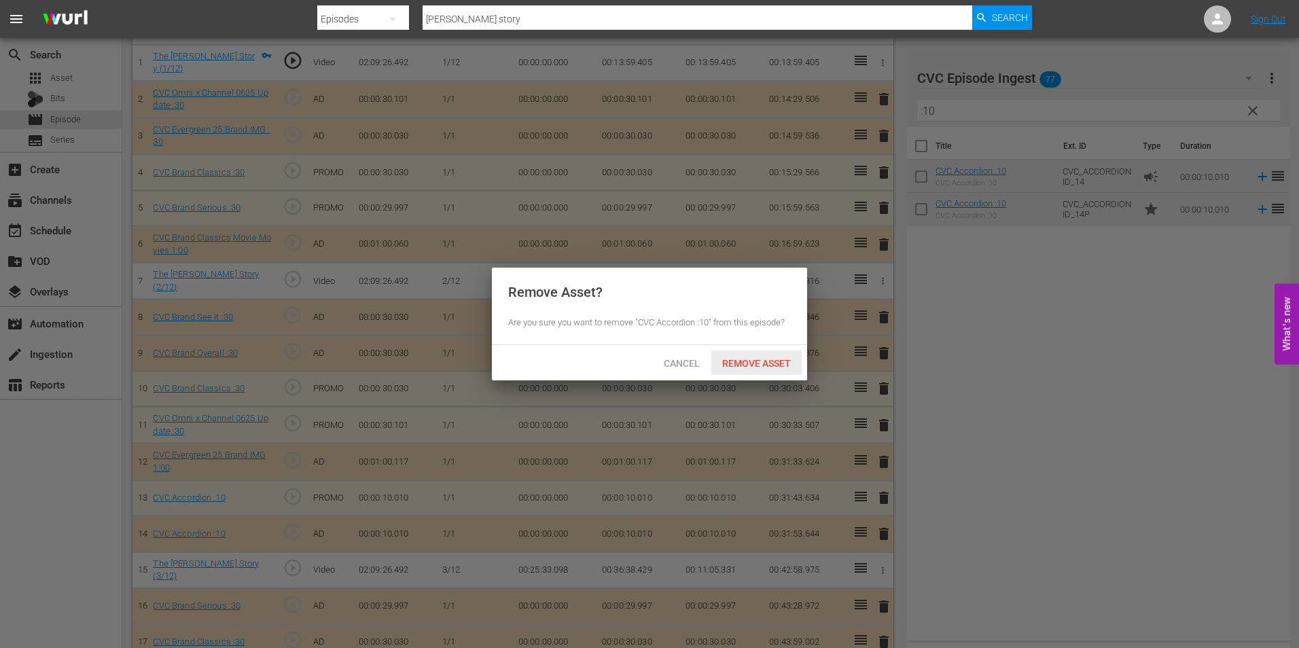
click at [763, 361] on span "Remove Asset" at bounding box center [756, 363] width 90 height 11
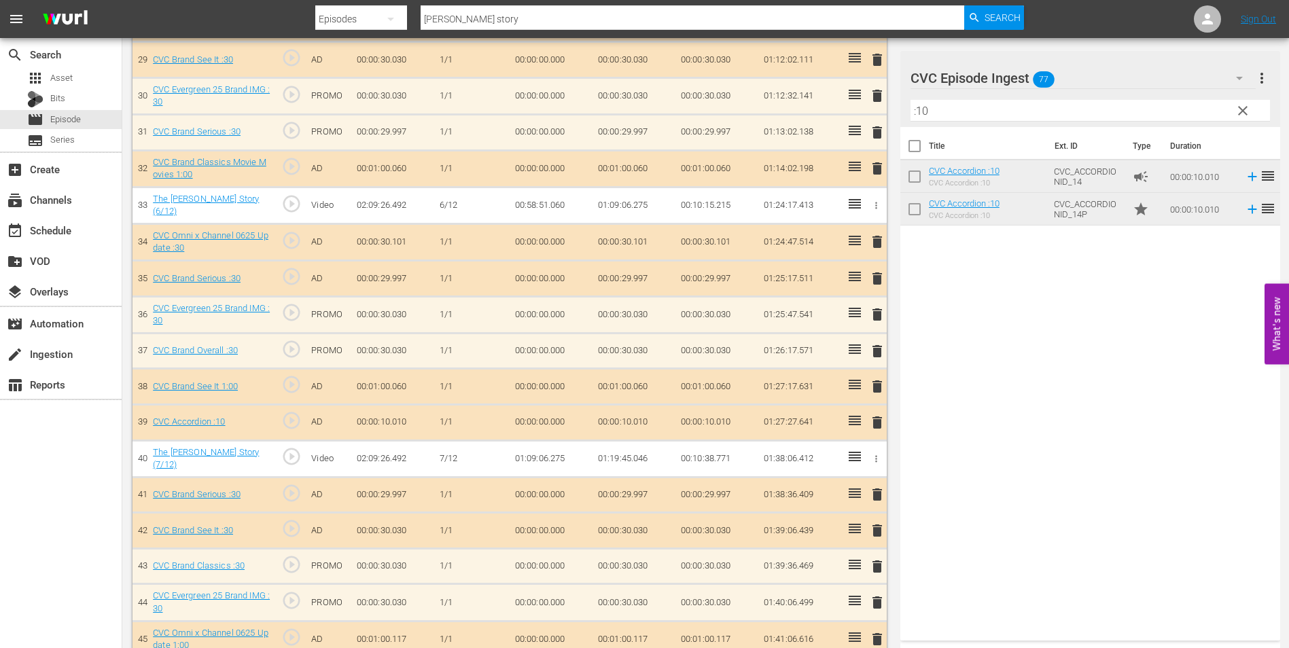
scroll to position [1445, 0]
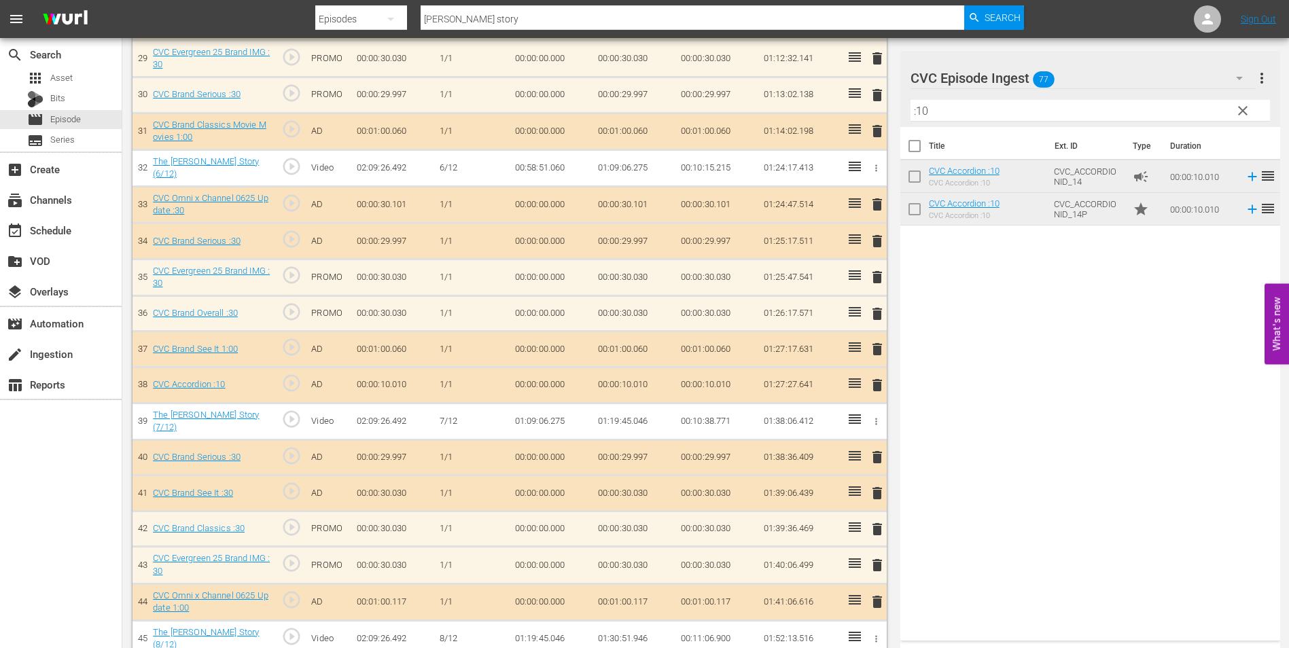
click at [874, 387] on span "delete" at bounding box center [877, 385] width 16 height 16
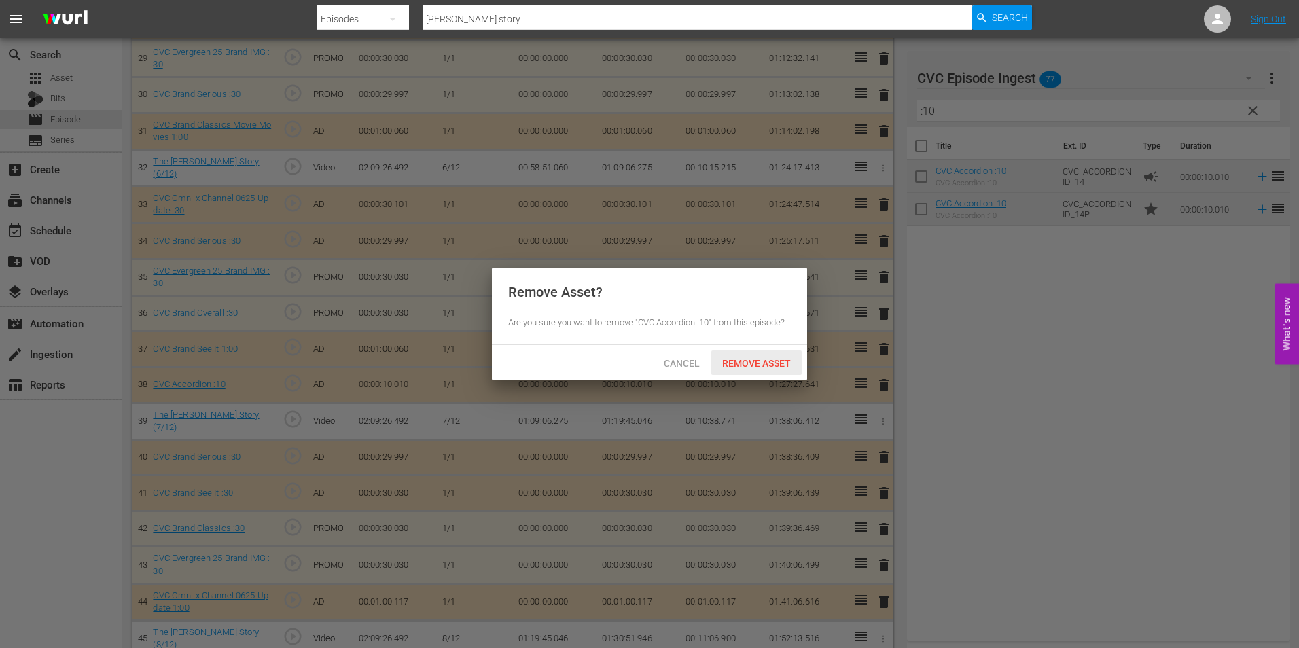
click at [752, 358] on span "Remove Asset" at bounding box center [756, 363] width 90 height 11
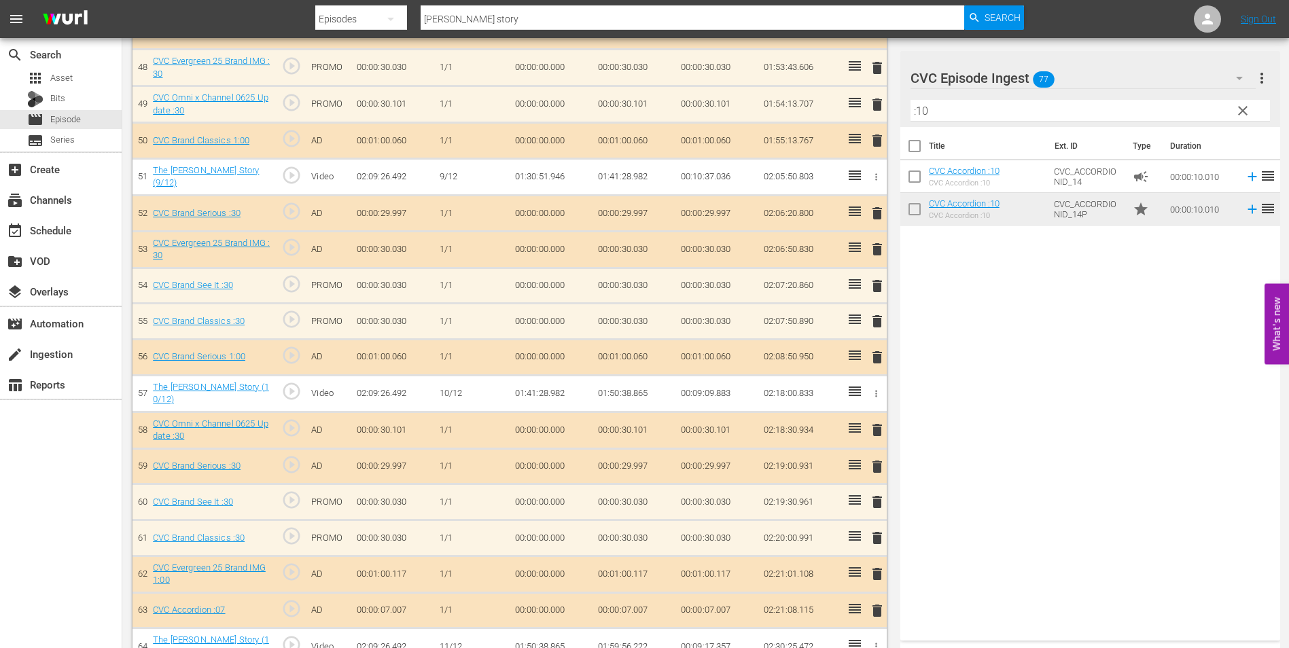
scroll to position [2193, 0]
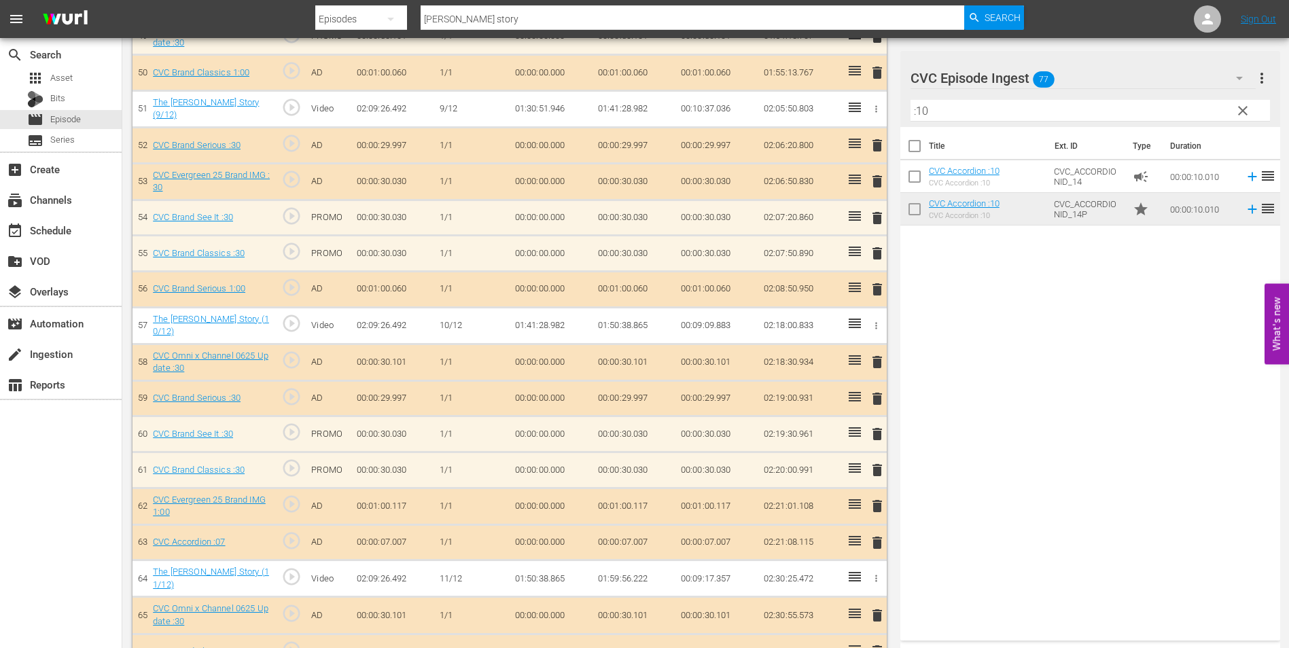
click at [969, 109] on input ":10" at bounding box center [1089, 111] width 359 height 22
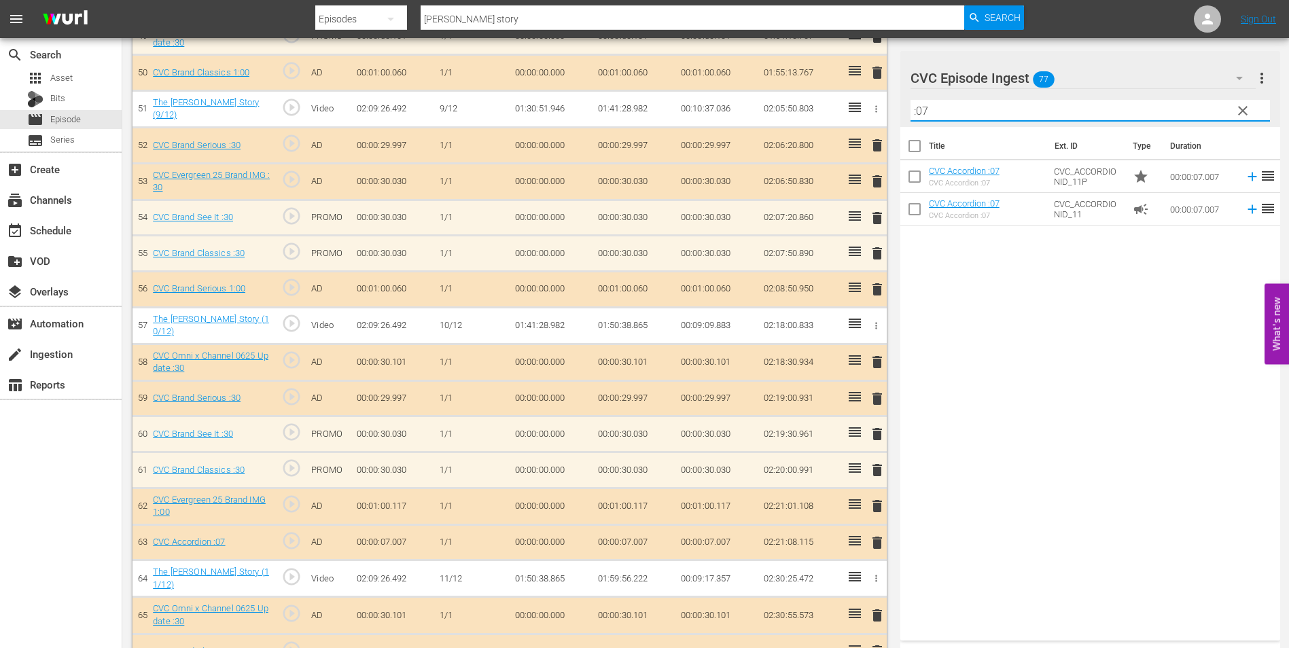
type input ":07"
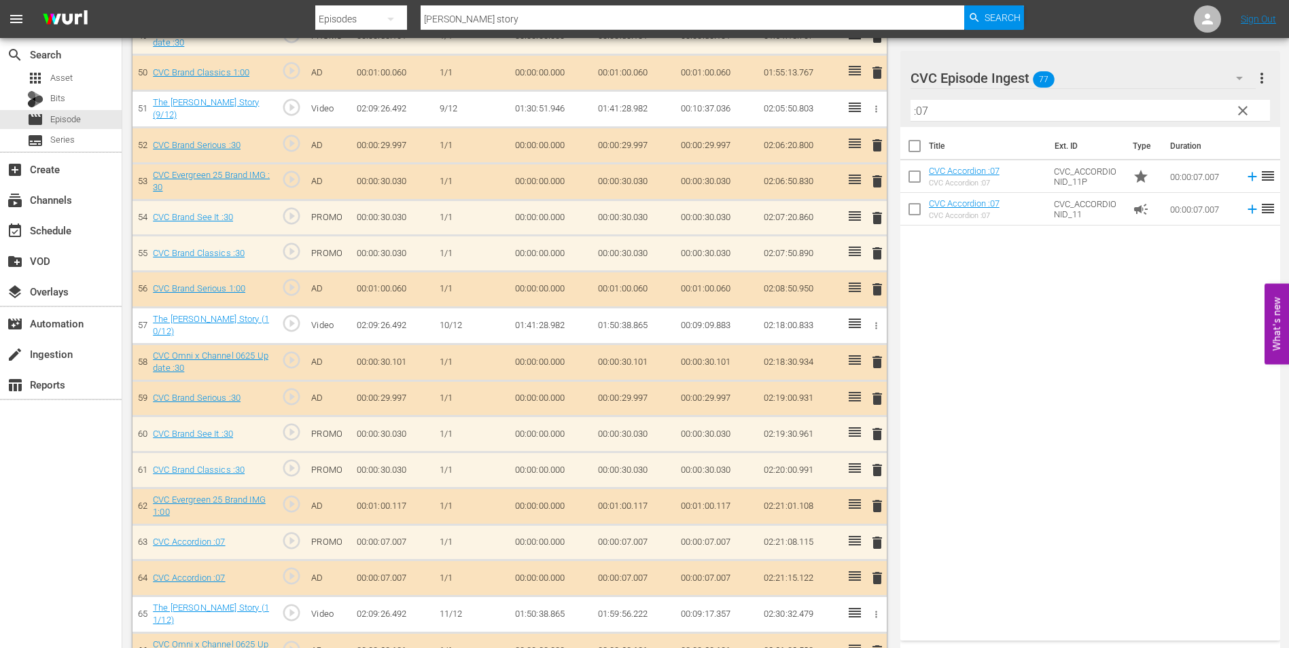
click at [874, 573] on span "delete" at bounding box center [877, 578] width 16 height 16
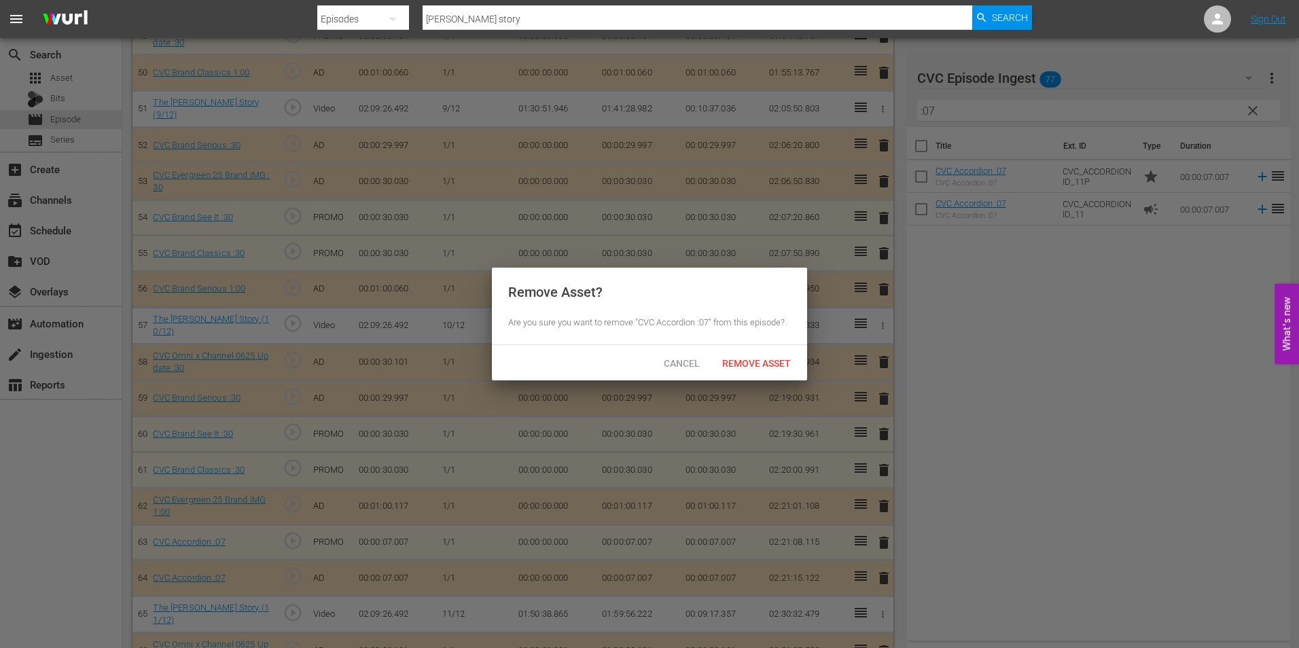
click at [756, 368] on span "Remove Asset" at bounding box center [756, 363] width 90 height 11
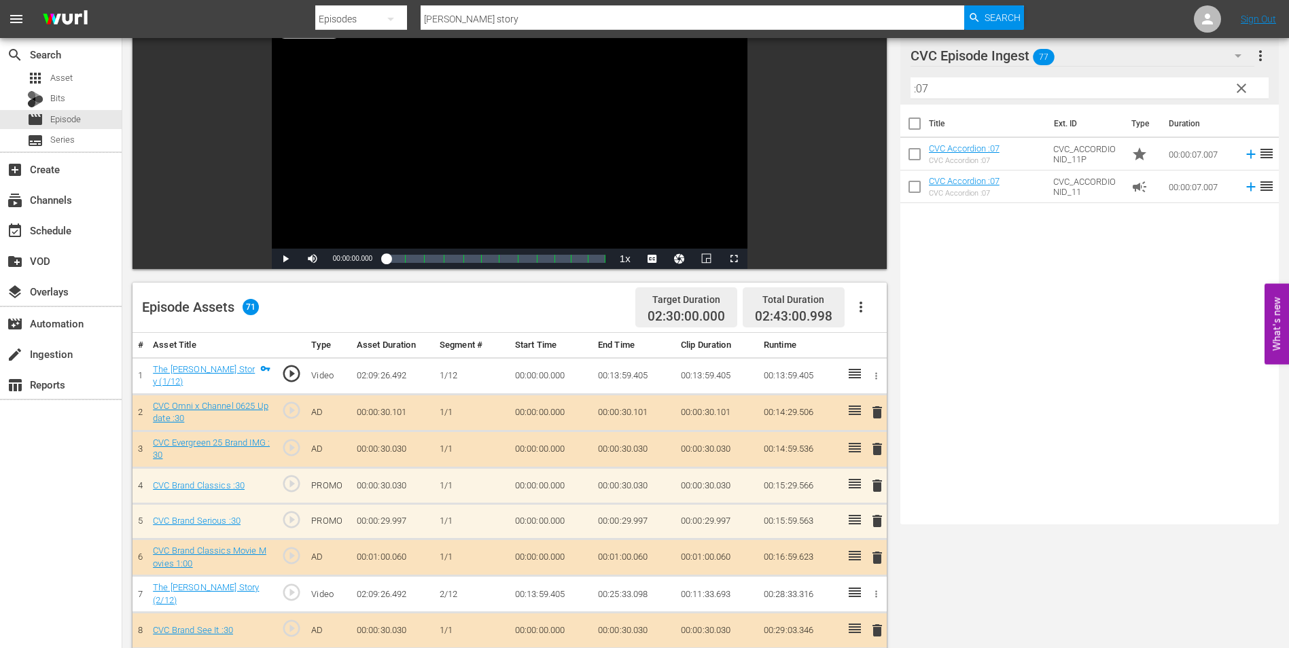
scroll to position [0, 0]
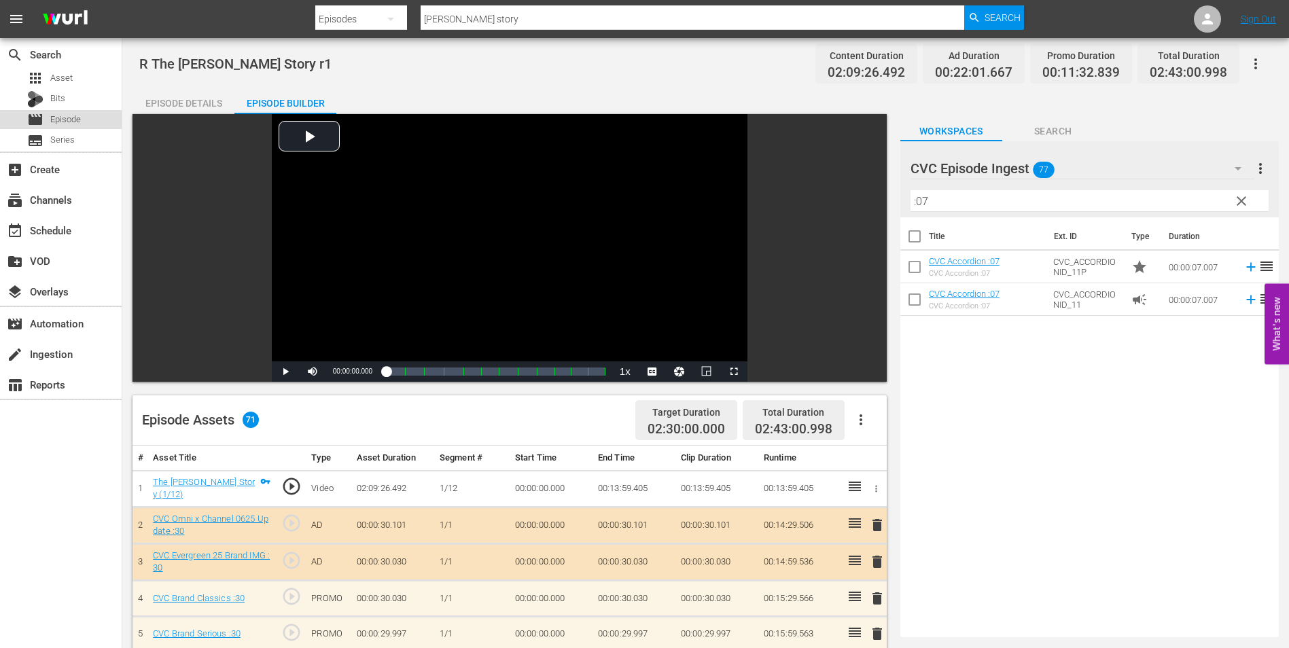
click at [78, 122] on span "Episode" at bounding box center [65, 120] width 31 height 14
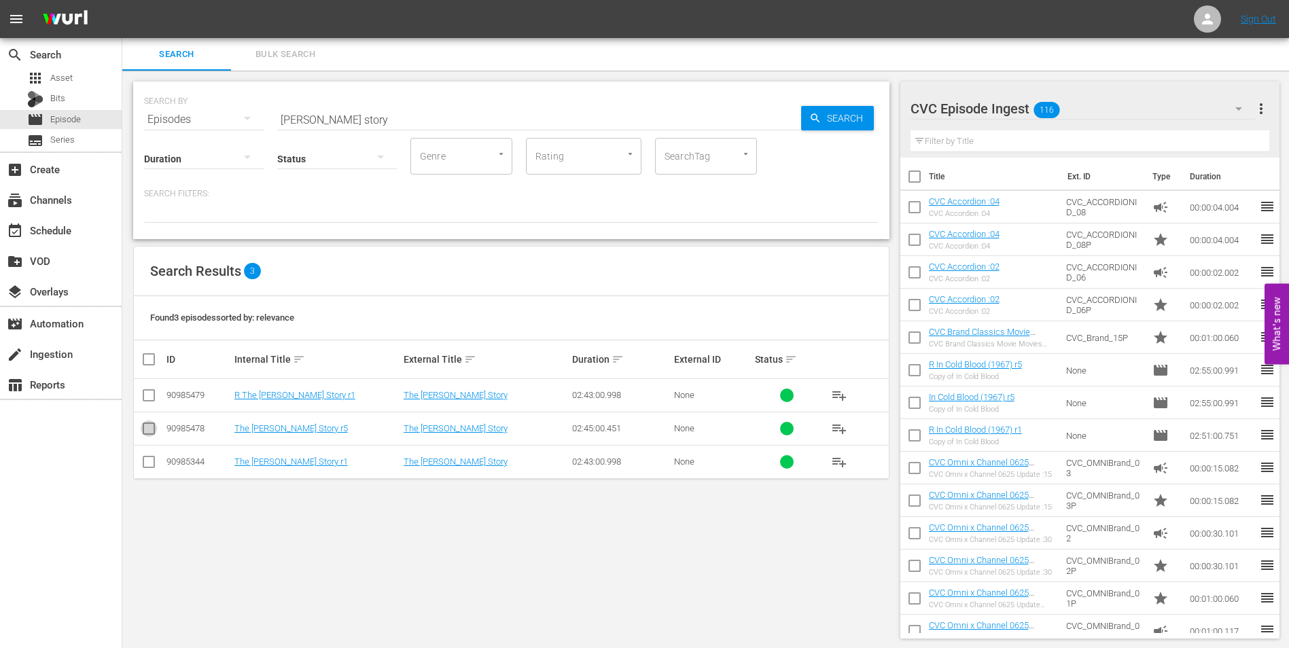
click at [155, 429] on input "checkbox" at bounding box center [149, 431] width 16 height 16
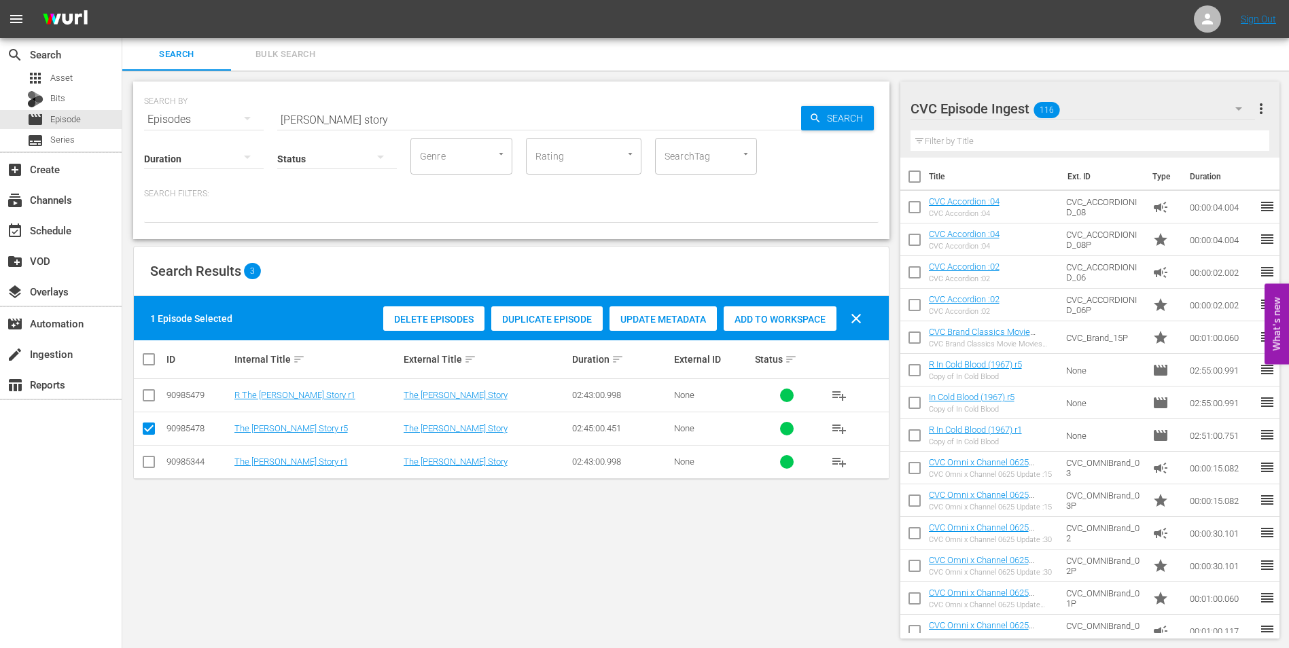
click at [552, 319] on span "Duplicate Episode" at bounding box center [546, 319] width 111 height 11
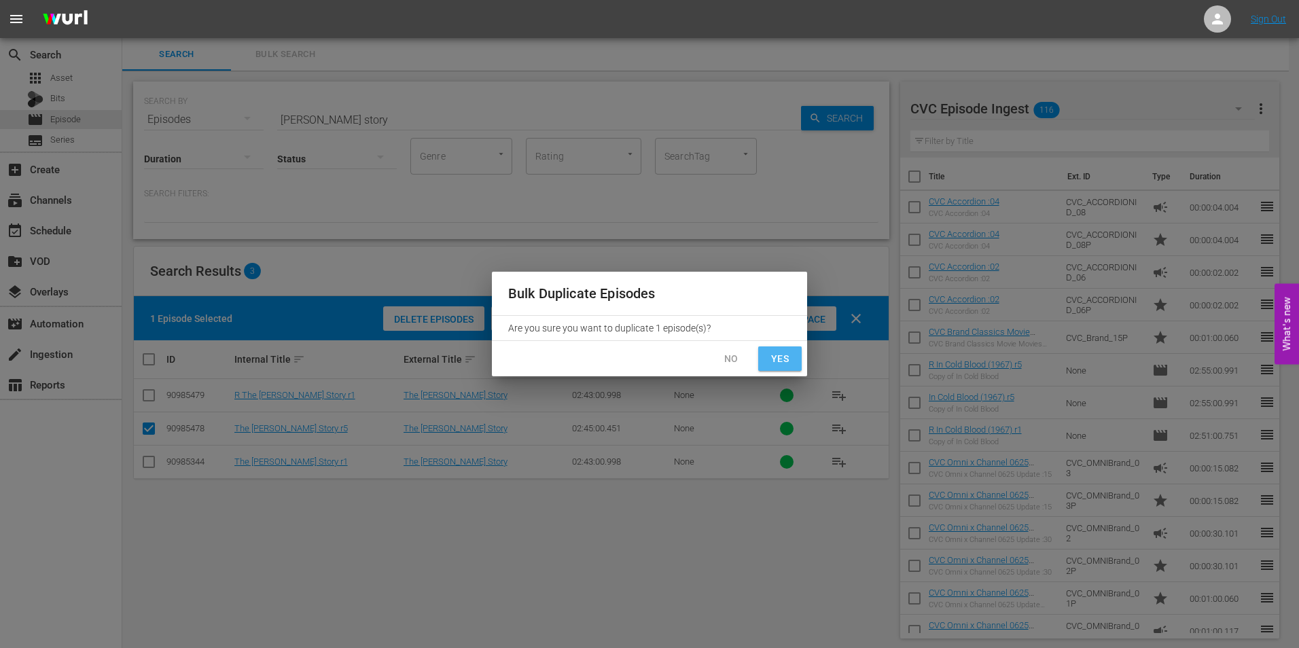
click at [790, 365] on span "Yes" at bounding box center [780, 359] width 22 height 17
checkbox input "false"
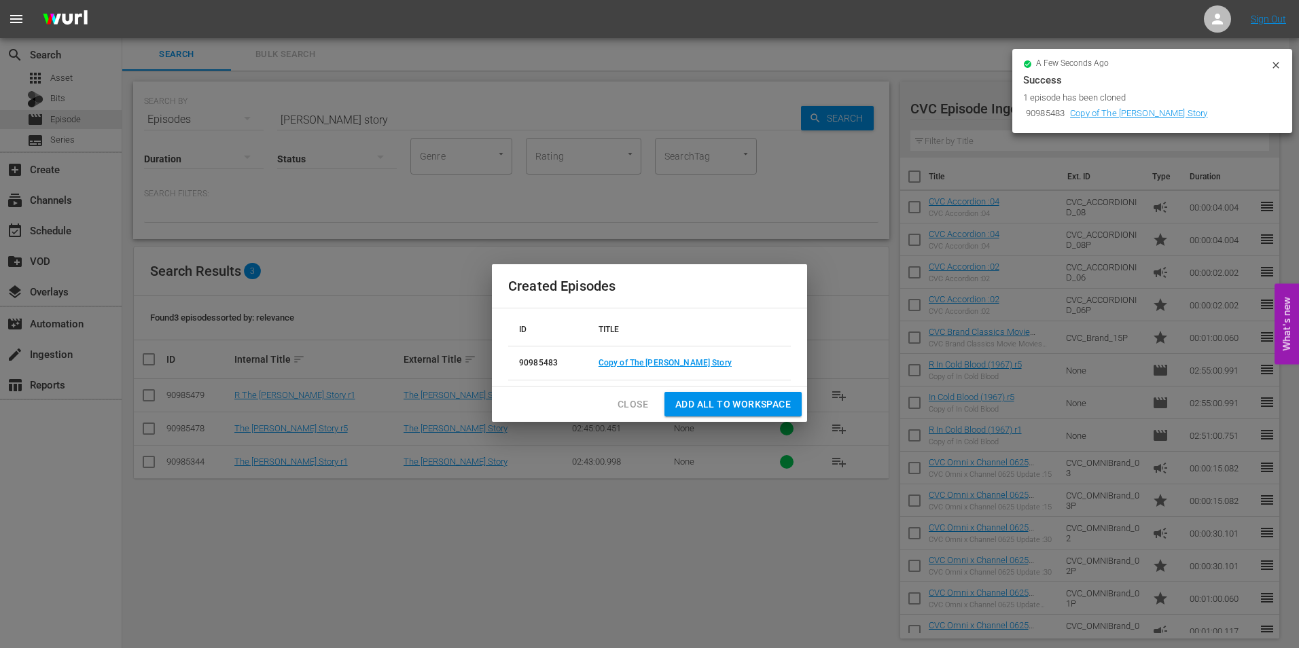
click at [1275, 65] on icon at bounding box center [1276, 65] width 11 height 11
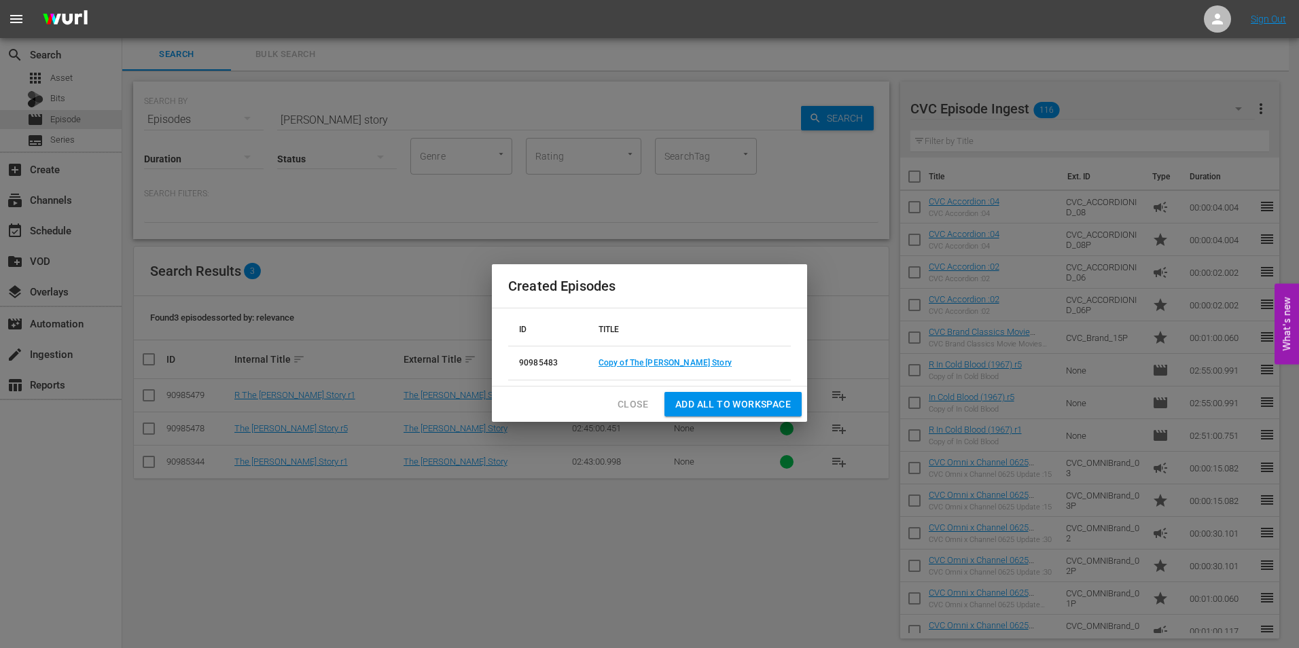
click at [637, 404] on span "Close" at bounding box center [633, 404] width 31 height 17
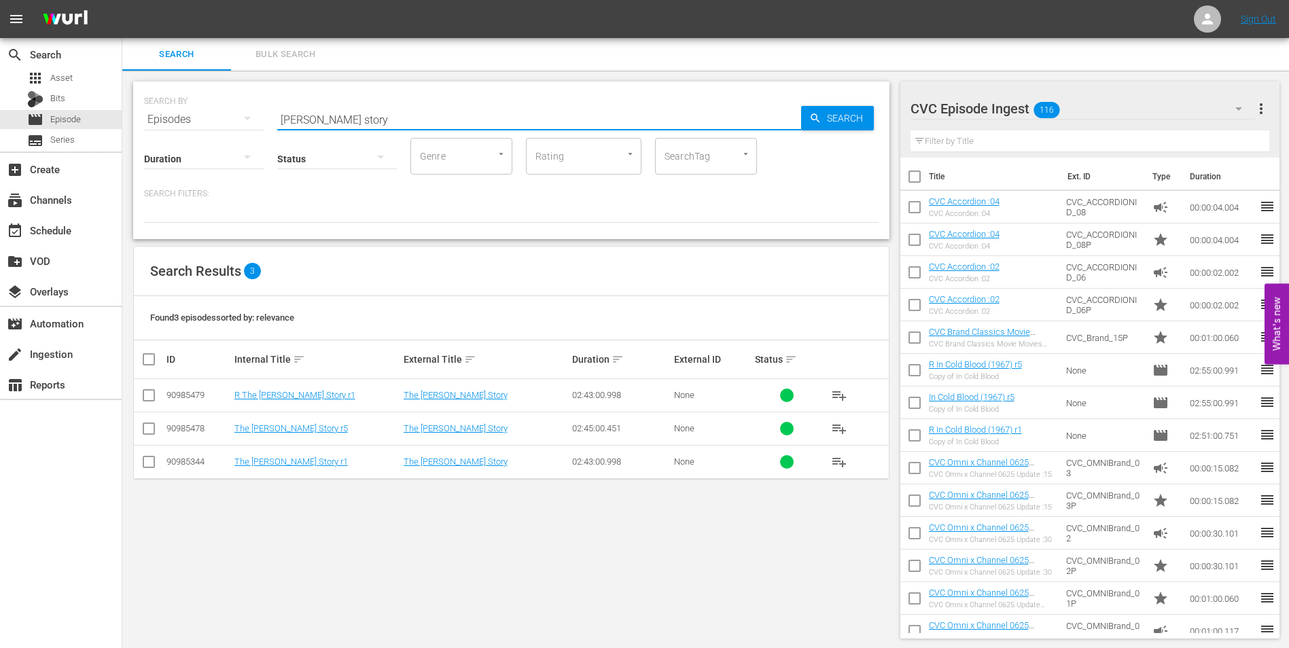
click at [370, 118] on input "[PERSON_NAME] story" at bounding box center [539, 119] width 524 height 33
type input "j"
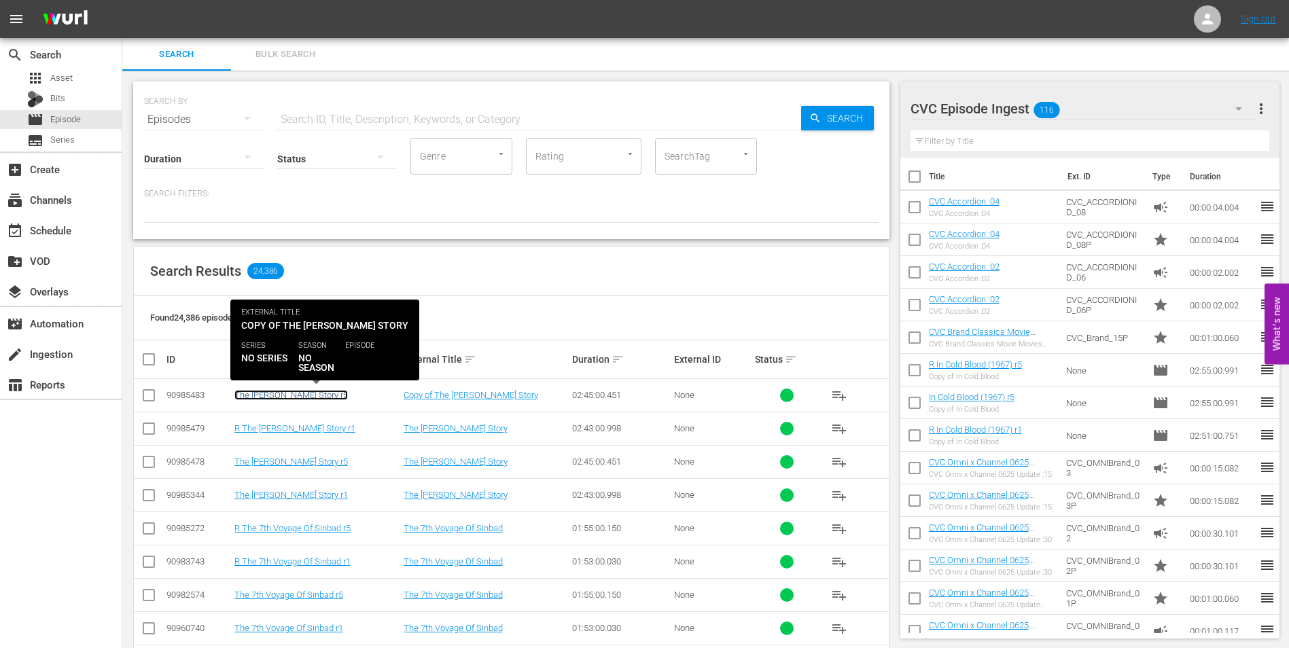
click at [255, 395] on link "The [PERSON_NAME] Story r5" at bounding box center [290, 395] width 113 height 10
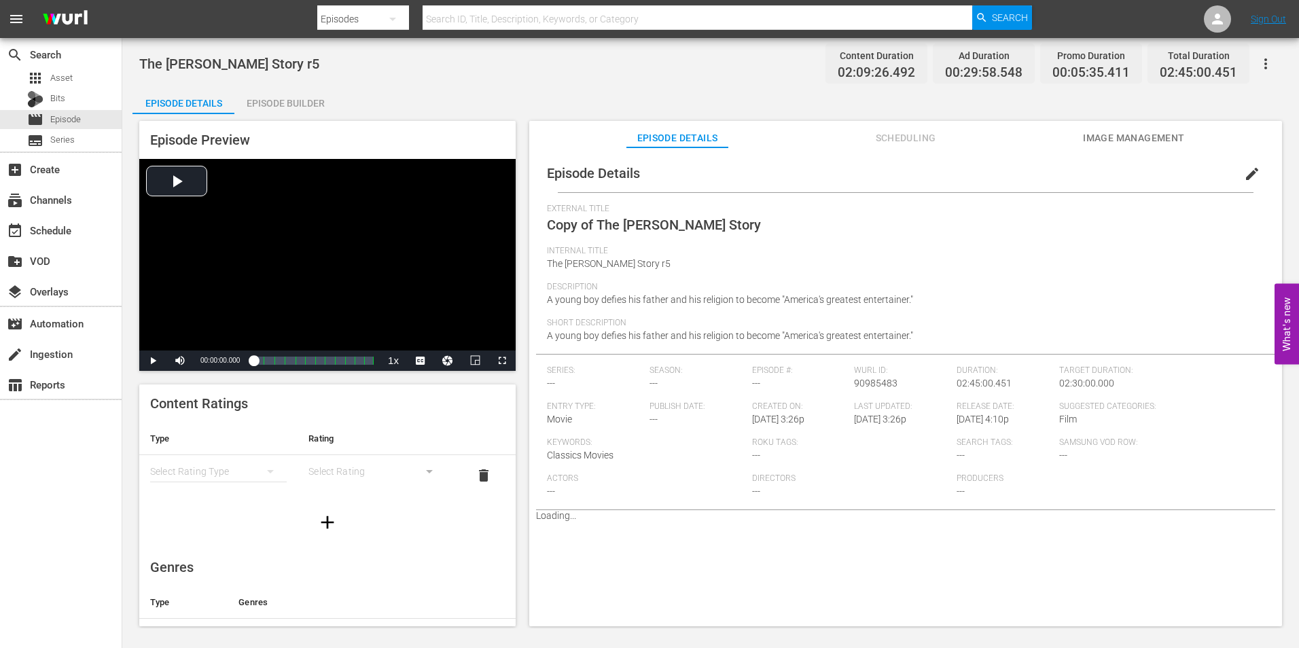
click at [1244, 171] on span "edit" at bounding box center [1252, 174] width 16 height 16
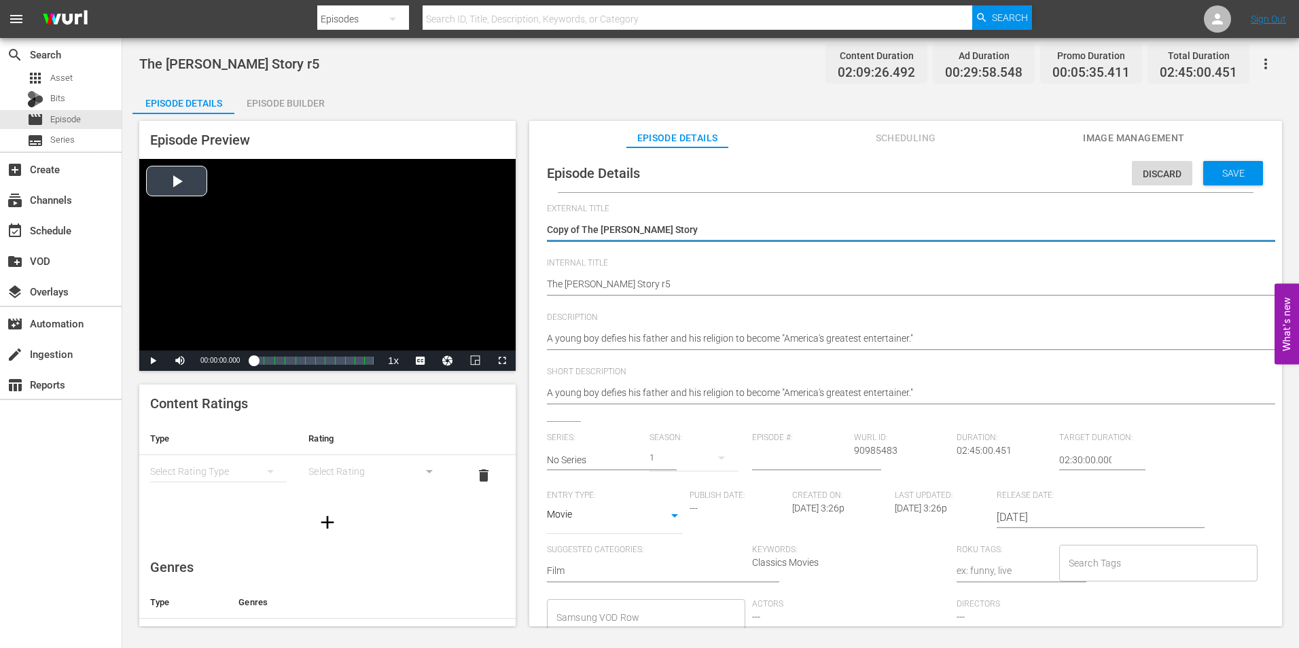
drag, startPoint x: 584, startPoint y: 228, endPoint x: 510, endPoint y: 230, distance: 74.1
click at [510, 230] on div "Episode Preview Video Player is loading. Play Video Play Mute Current Time 00:0…" at bounding box center [710, 375] width 1156 height 523
type textarea "The [PERSON_NAME] Story"
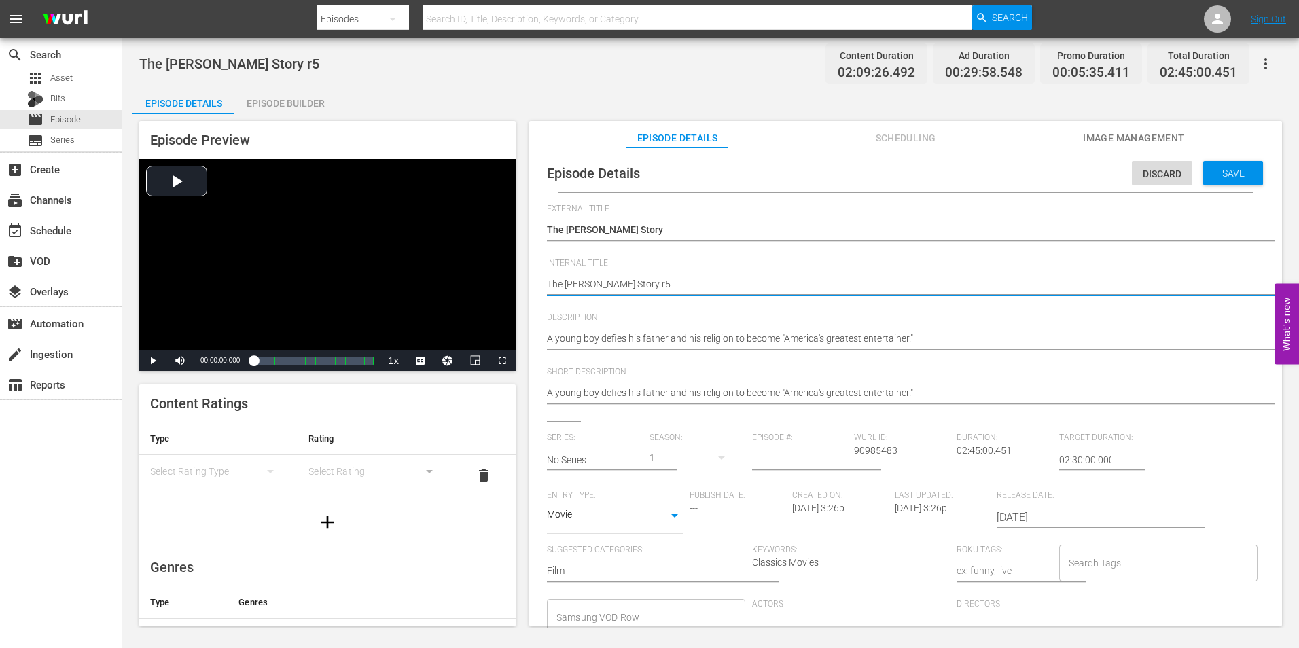
type textarea "RThe [PERSON_NAME] Story r5"
type textarea "R The [PERSON_NAME] Story r5"
click at [1245, 173] on div "Save" at bounding box center [1233, 173] width 60 height 24
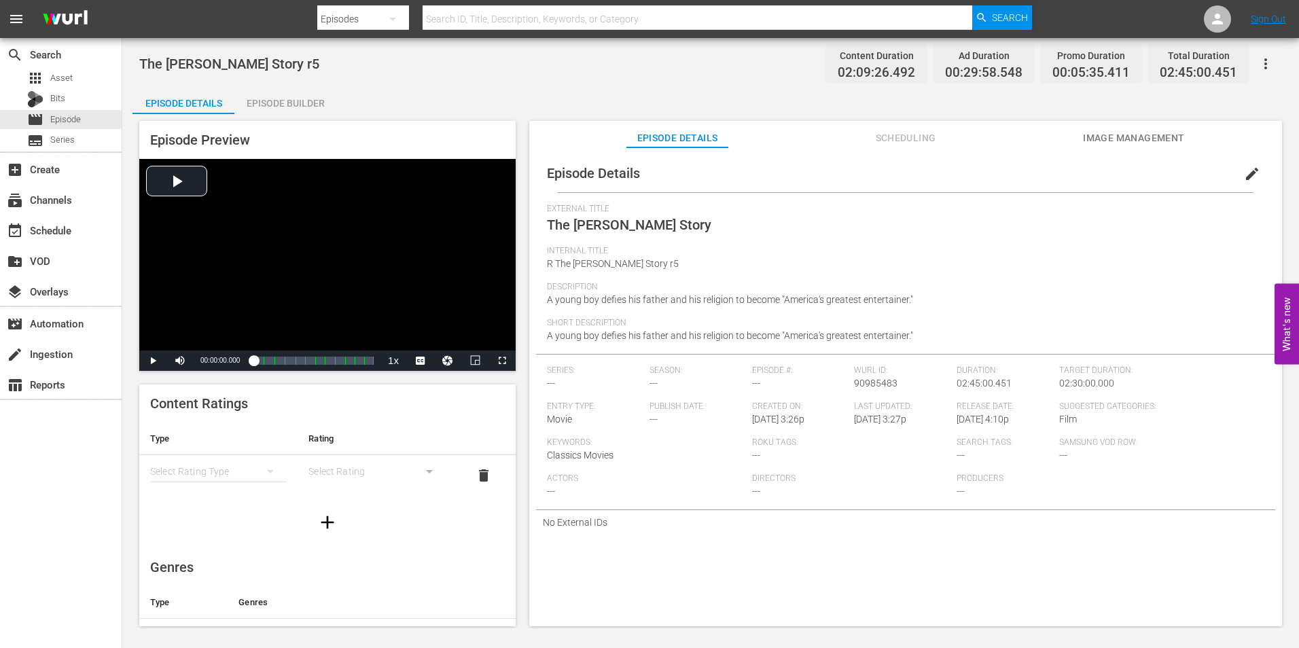
click at [314, 111] on div "Episode Builder" at bounding box center [285, 103] width 102 height 33
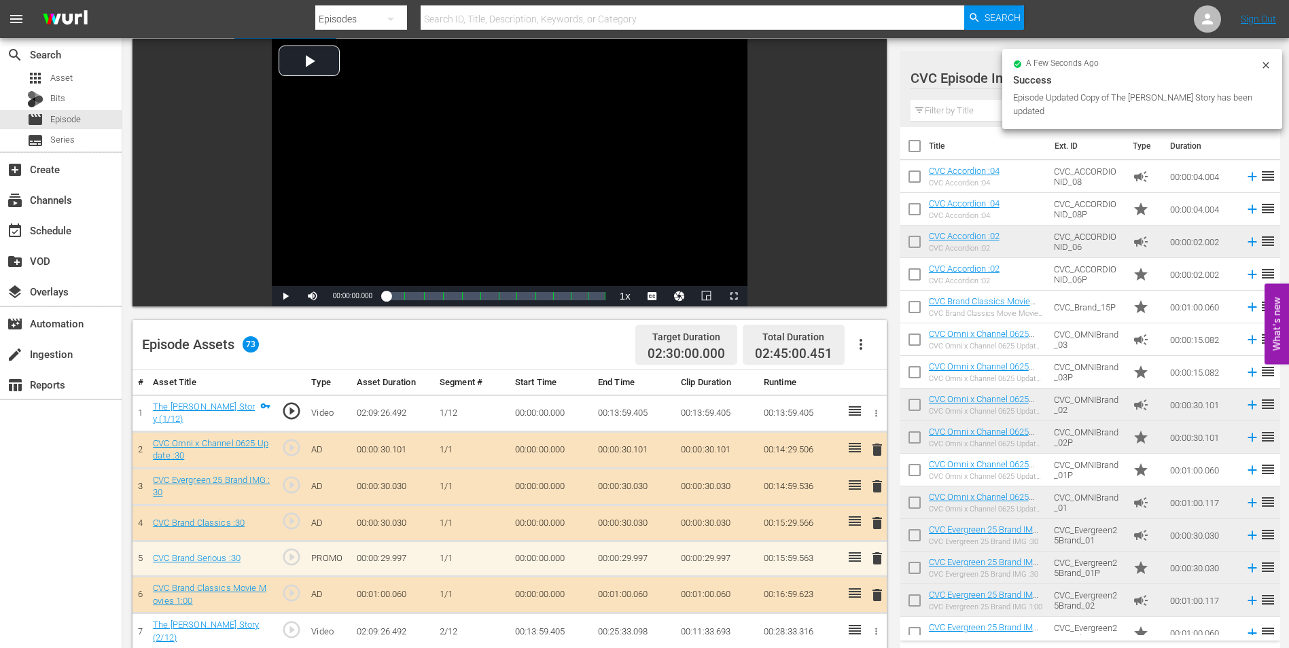
scroll to position [272, 0]
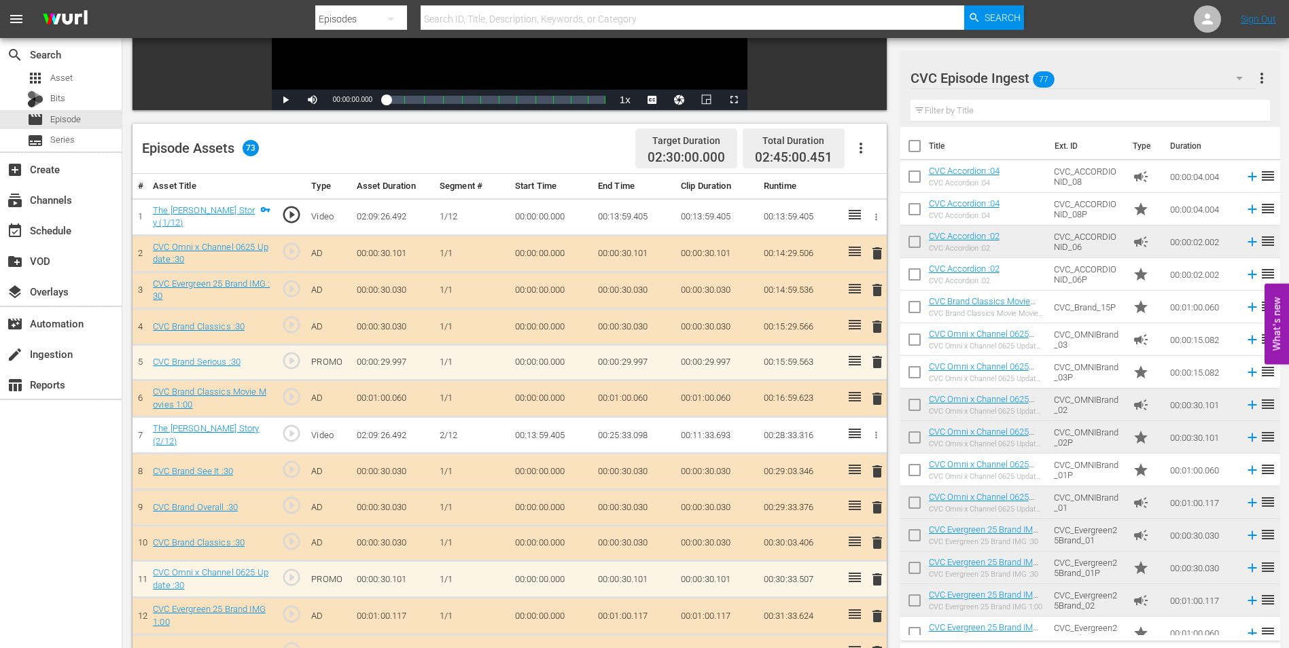
click at [997, 111] on input "text" at bounding box center [1089, 111] width 359 height 22
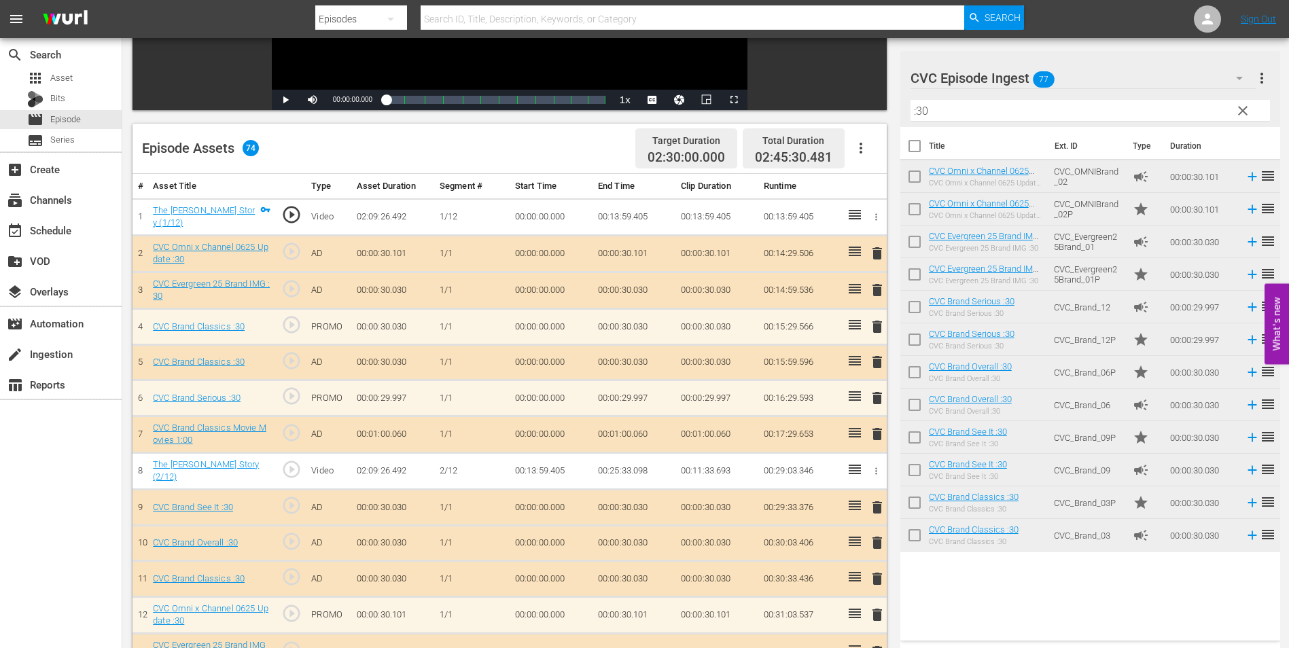
click at [879, 358] on span "delete" at bounding box center [877, 362] width 16 height 16
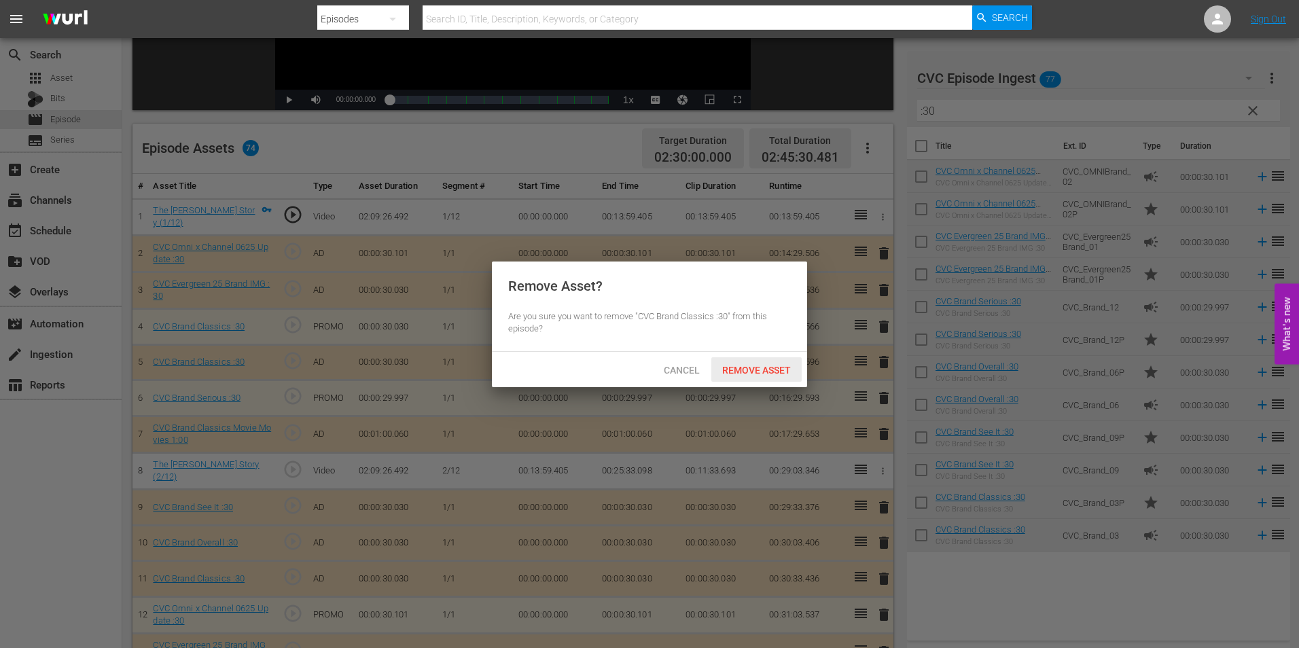
click at [774, 361] on div "Remove Asset" at bounding box center [756, 369] width 90 height 25
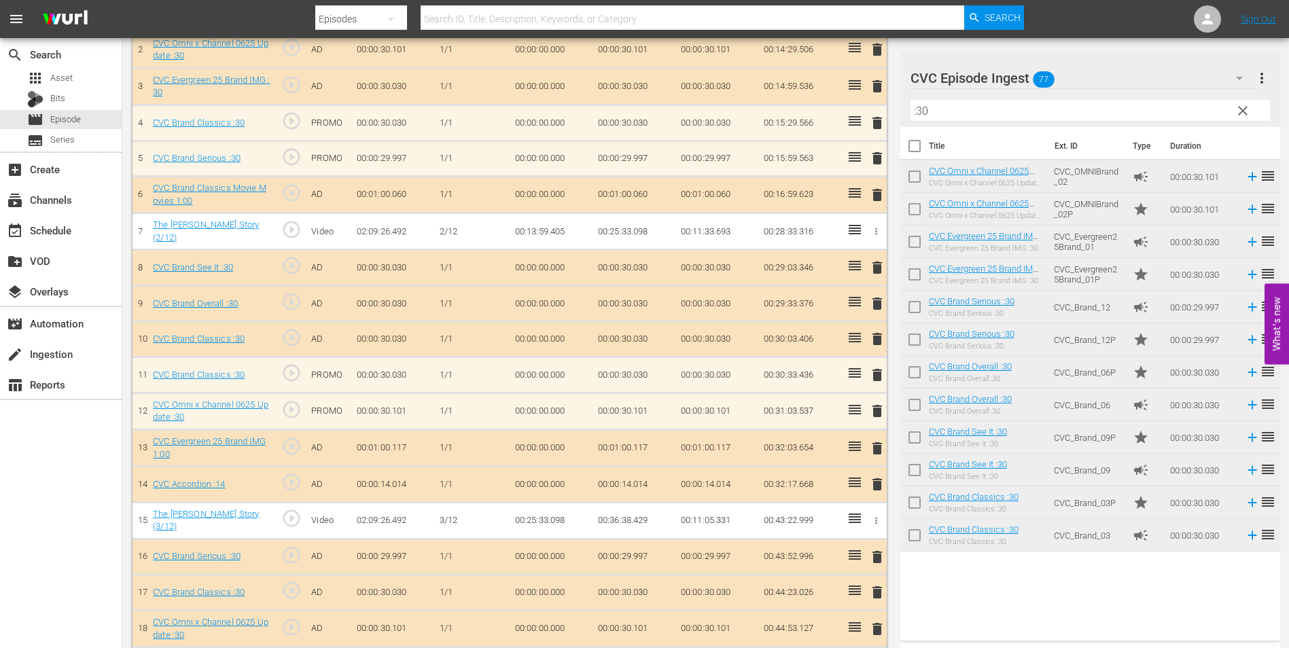
scroll to position [408, 0]
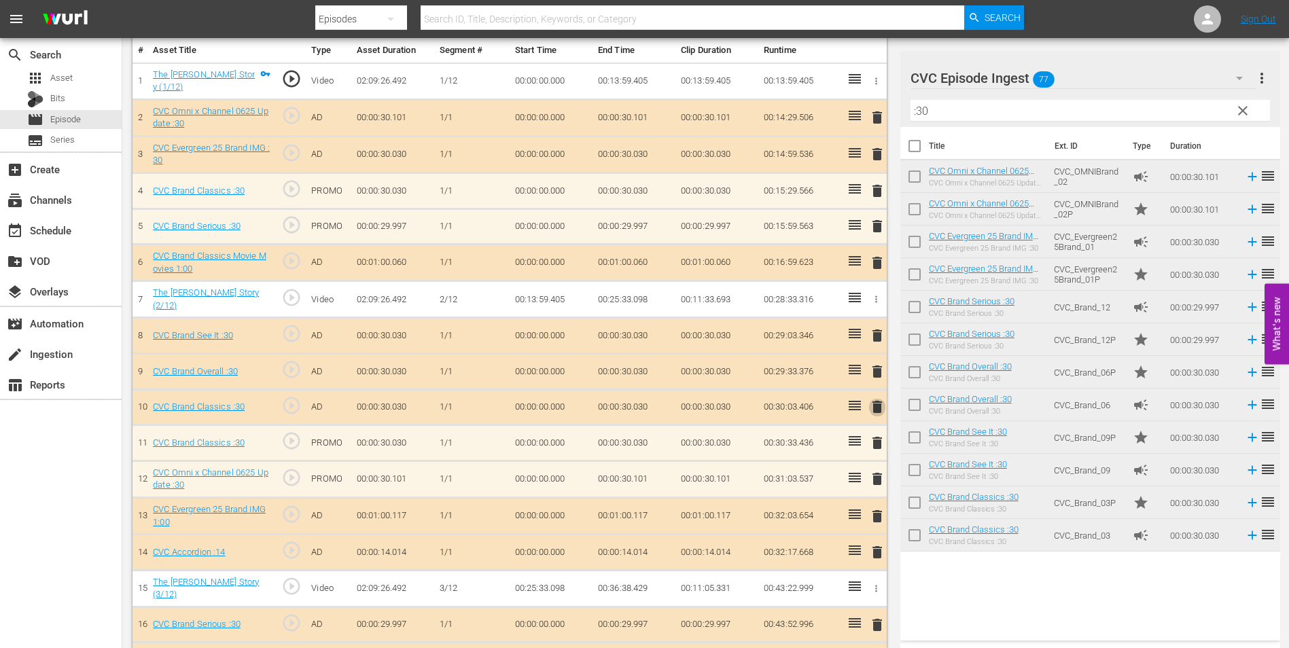
drag, startPoint x: 877, startPoint y: 408, endPoint x: 870, endPoint y: 408, distance: 6.8
click at [877, 408] on span "delete" at bounding box center [877, 407] width 16 height 16
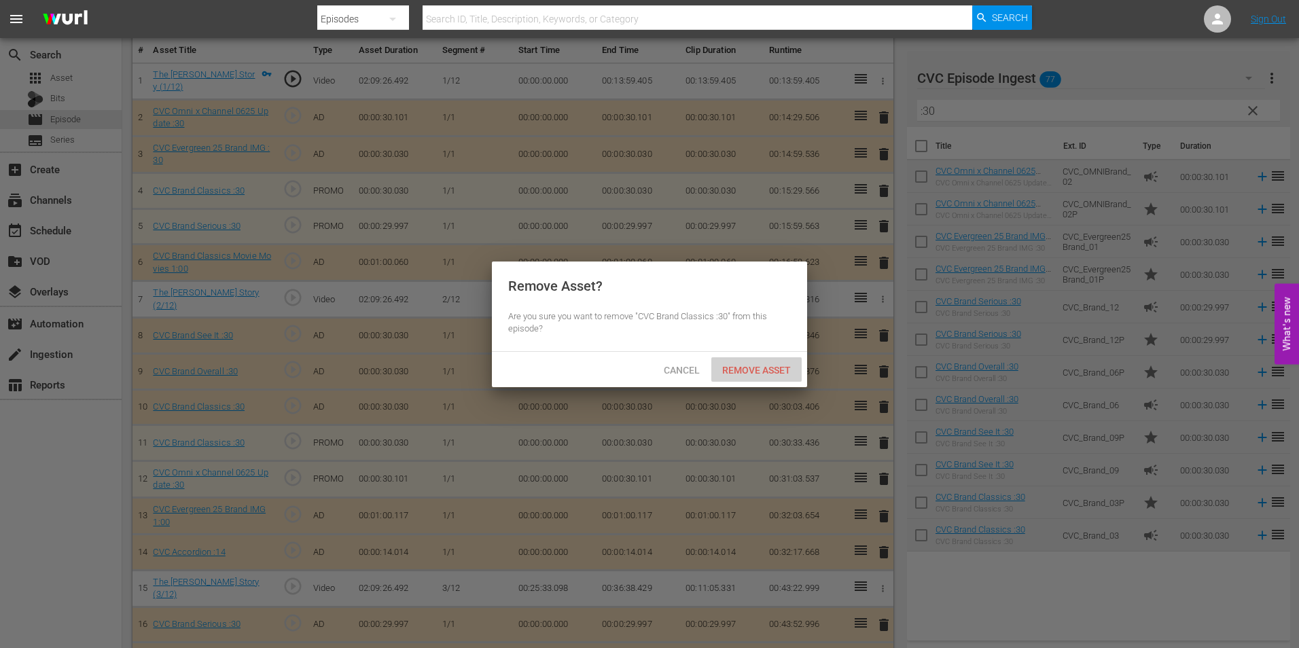
click at [743, 361] on div "Remove Asset" at bounding box center [756, 369] width 90 height 25
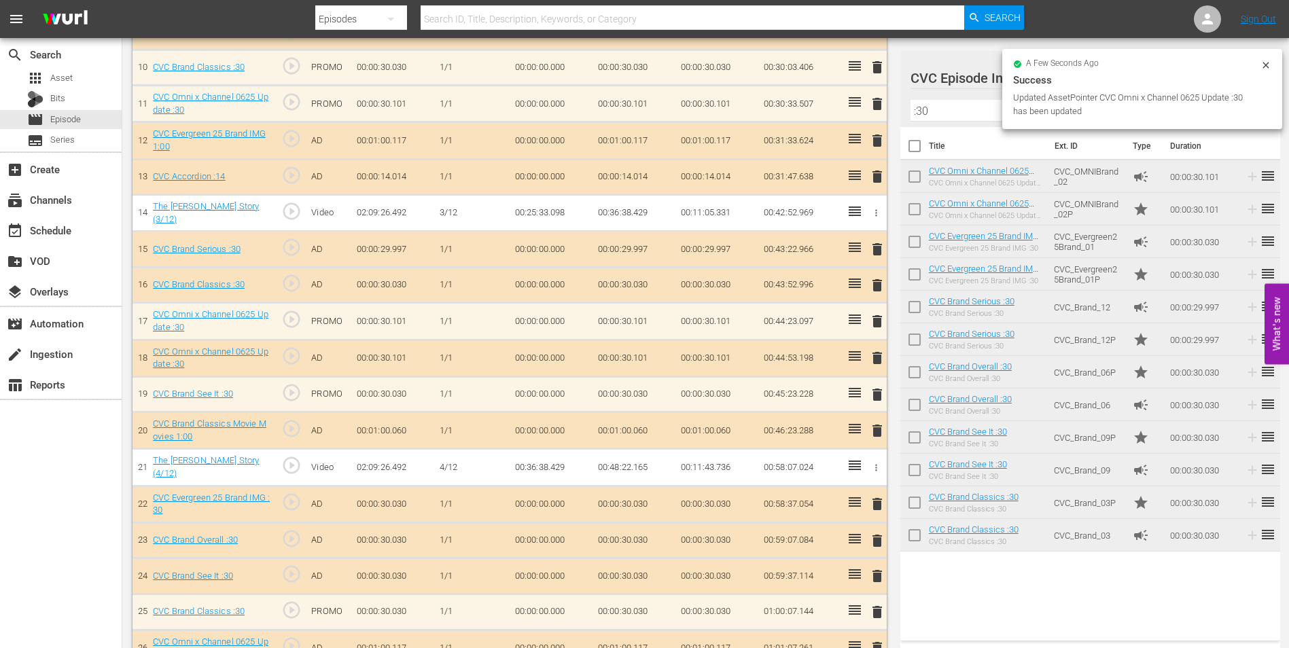
scroll to position [747, 0]
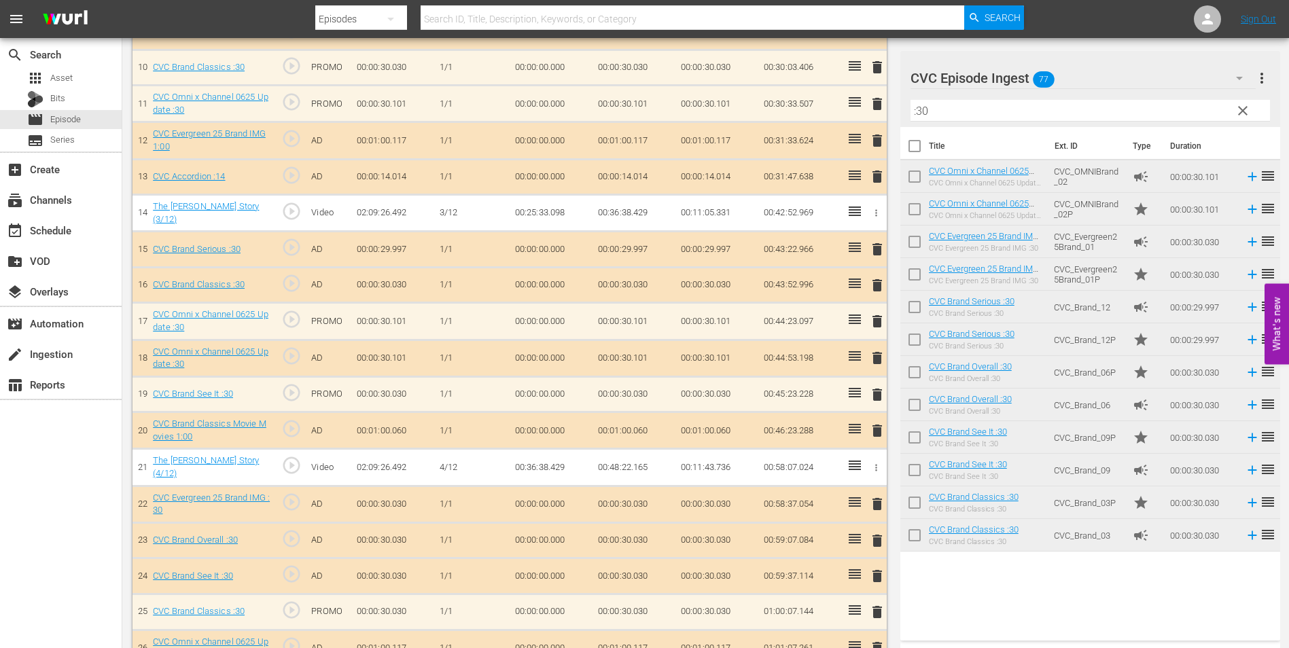
click at [880, 354] on span "delete" at bounding box center [877, 358] width 16 height 16
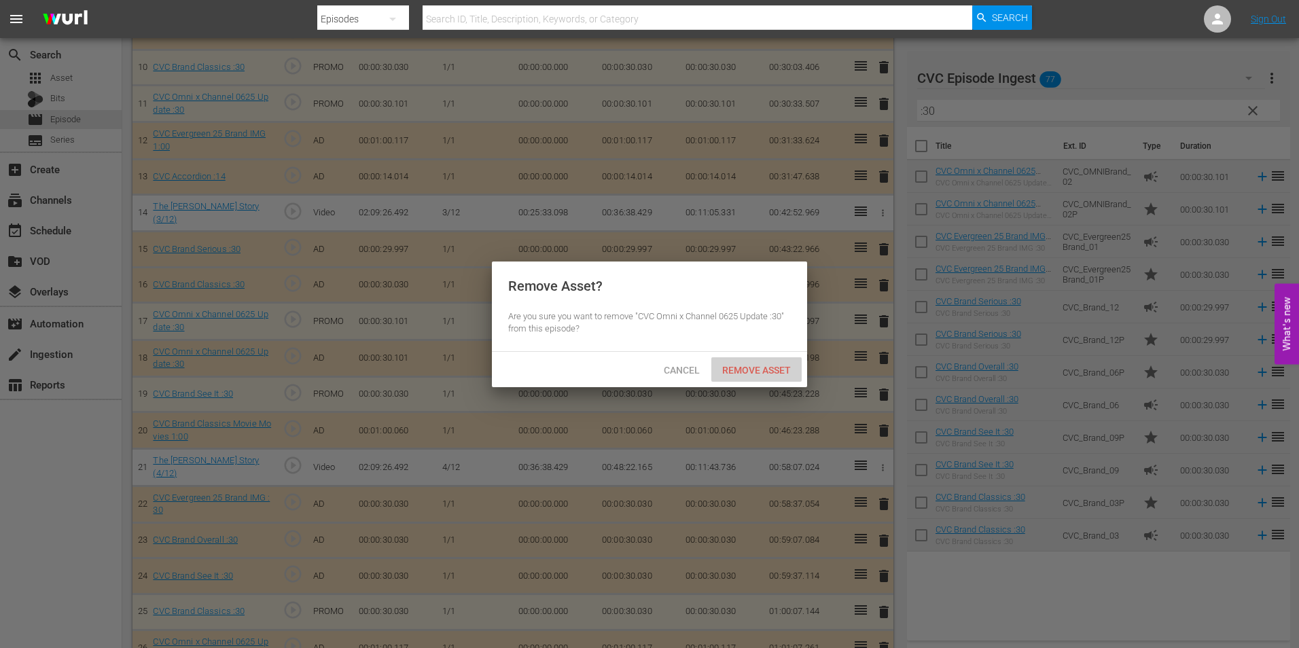
click at [749, 368] on span "Remove Asset" at bounding box center [756, 370] width 90 height 11
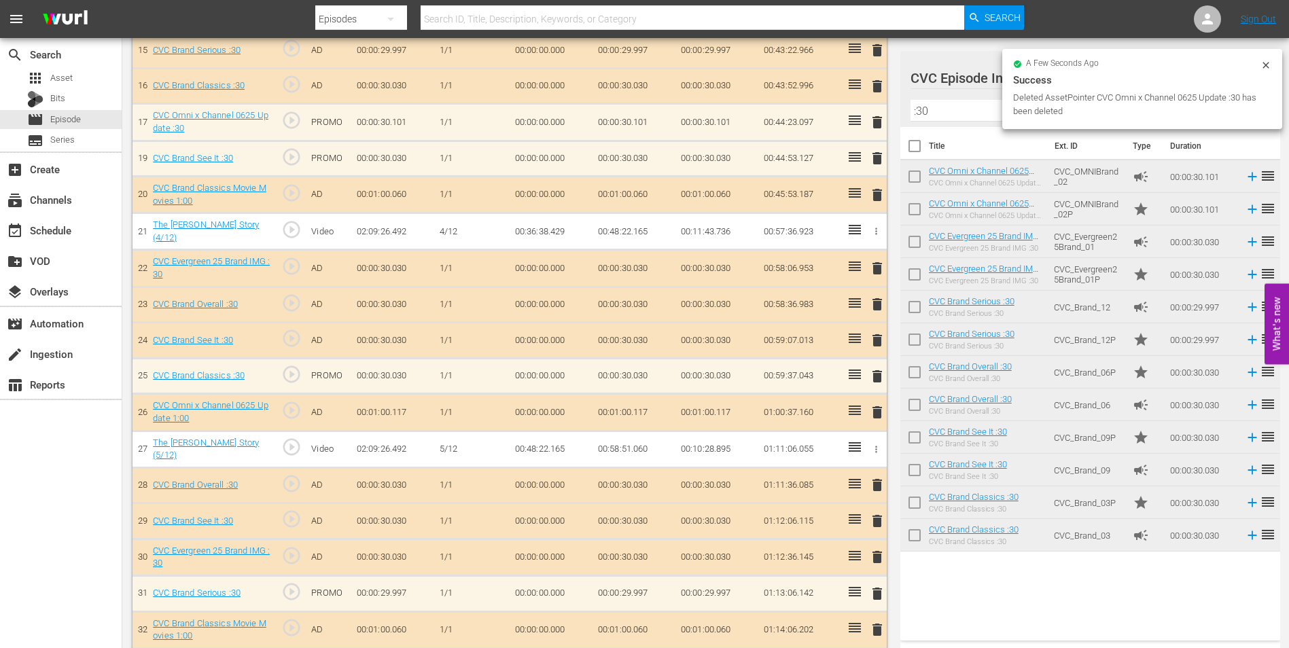
scroll to position [951, 0]
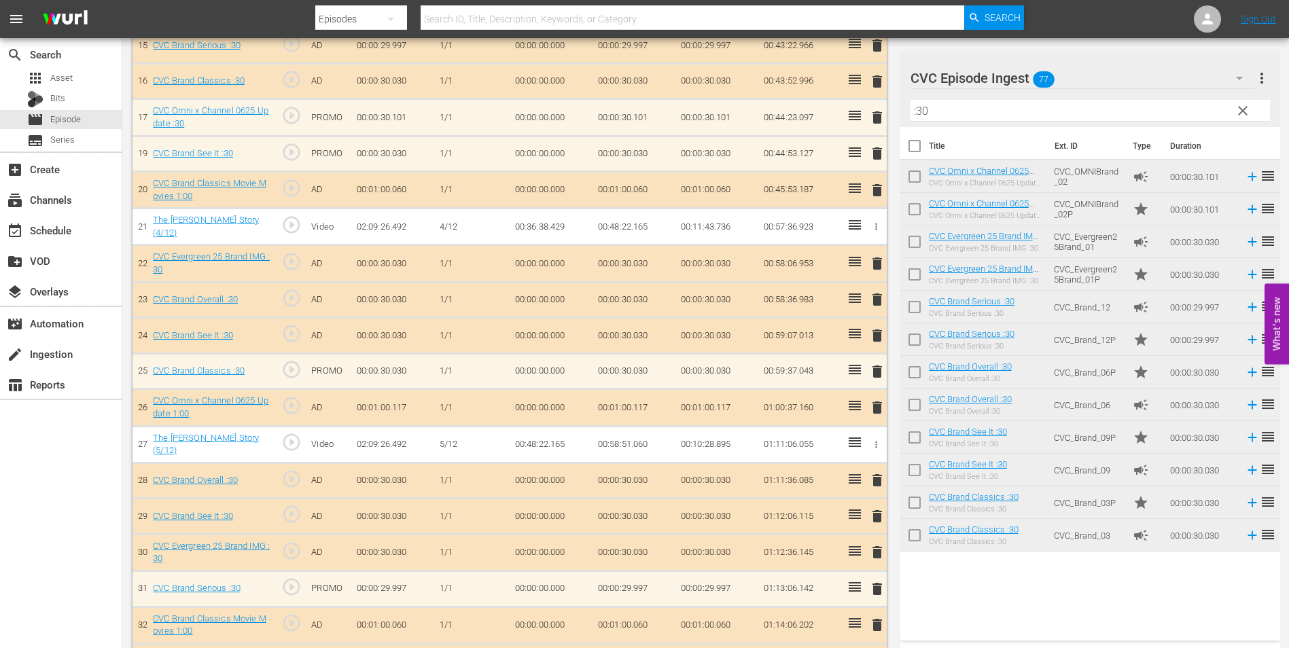
click at [876, 333] on span "delete" at bounding box center [877, 336] width 16 height 16
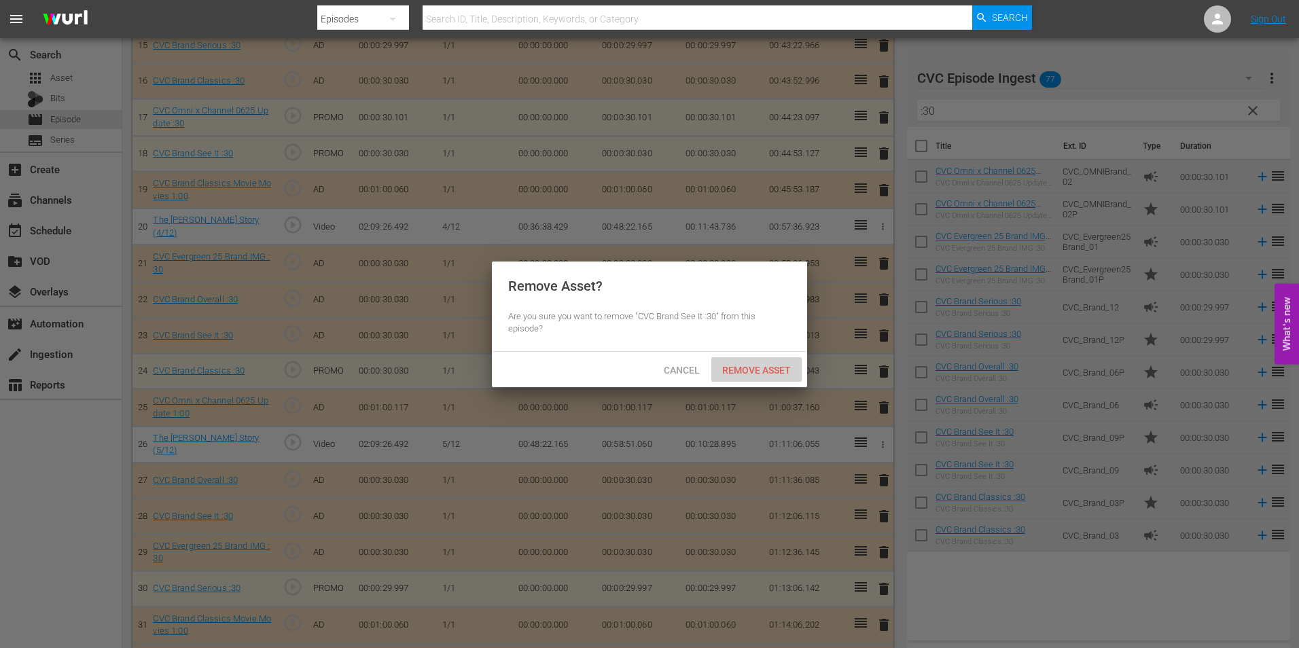
click at [777, 371] on span "Remove Asset" at bounding box center [756, 370] width 90 height 11
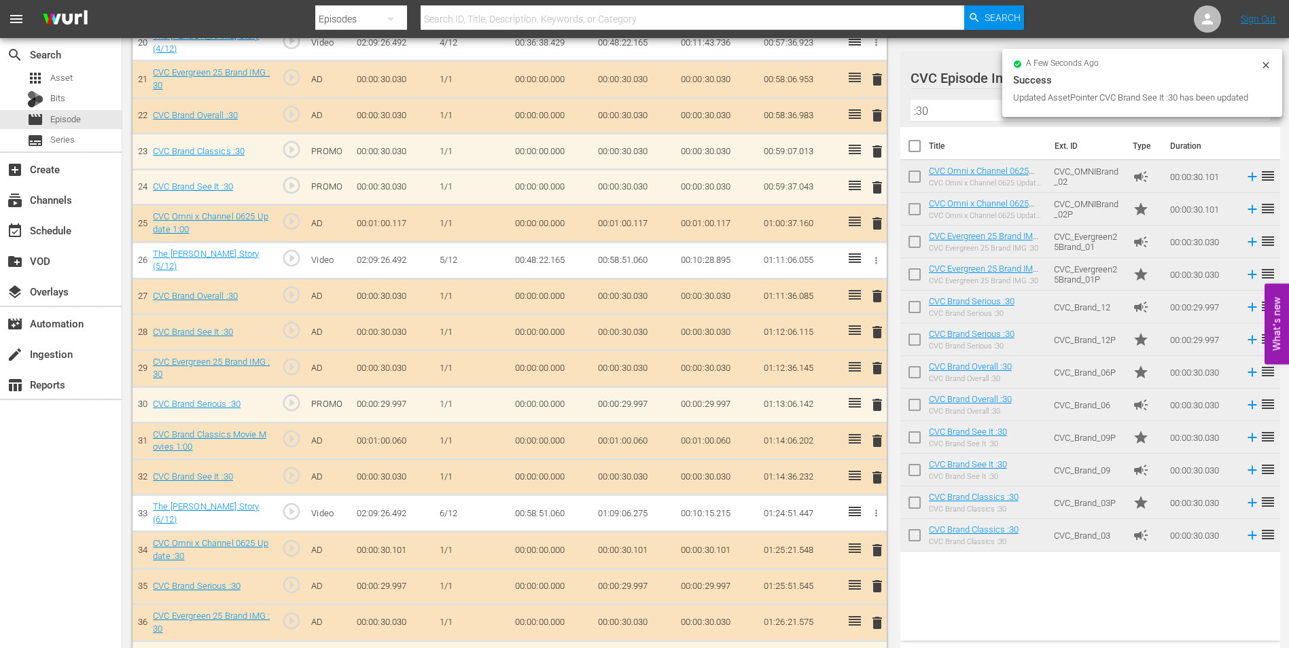
scroll to position [1155, 0]
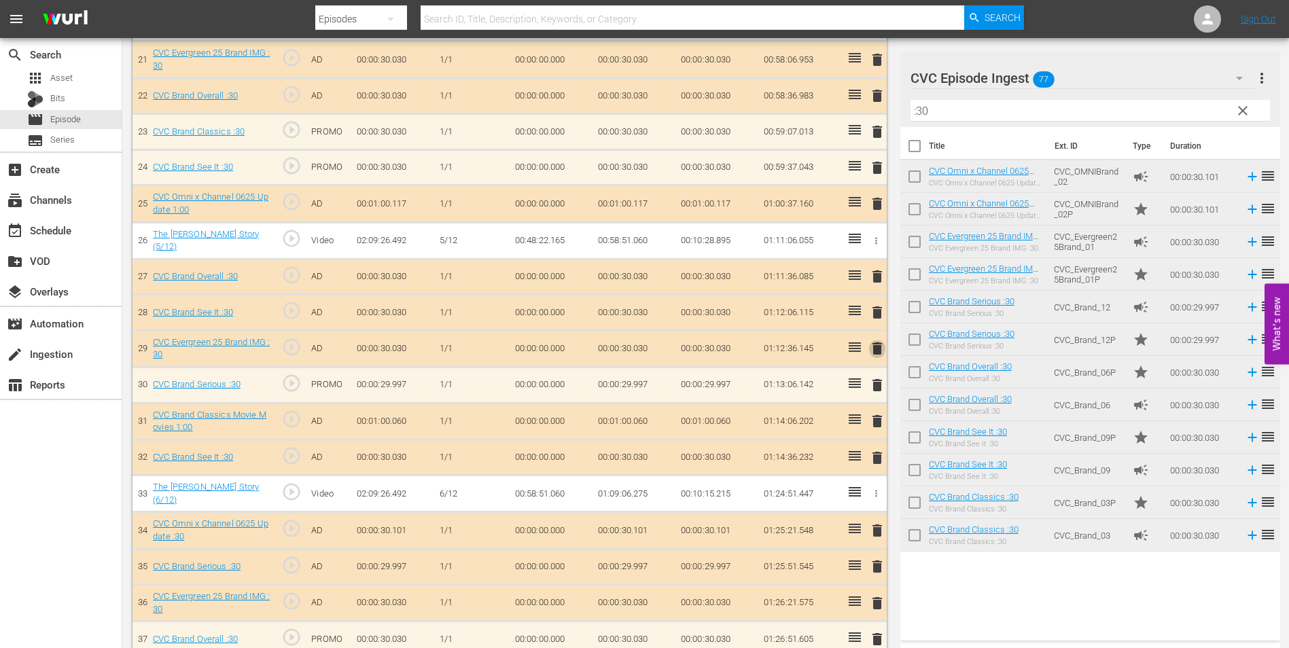
click at [877, 345] on span "delete" at bounding box center [877, 348] width 16 height 16
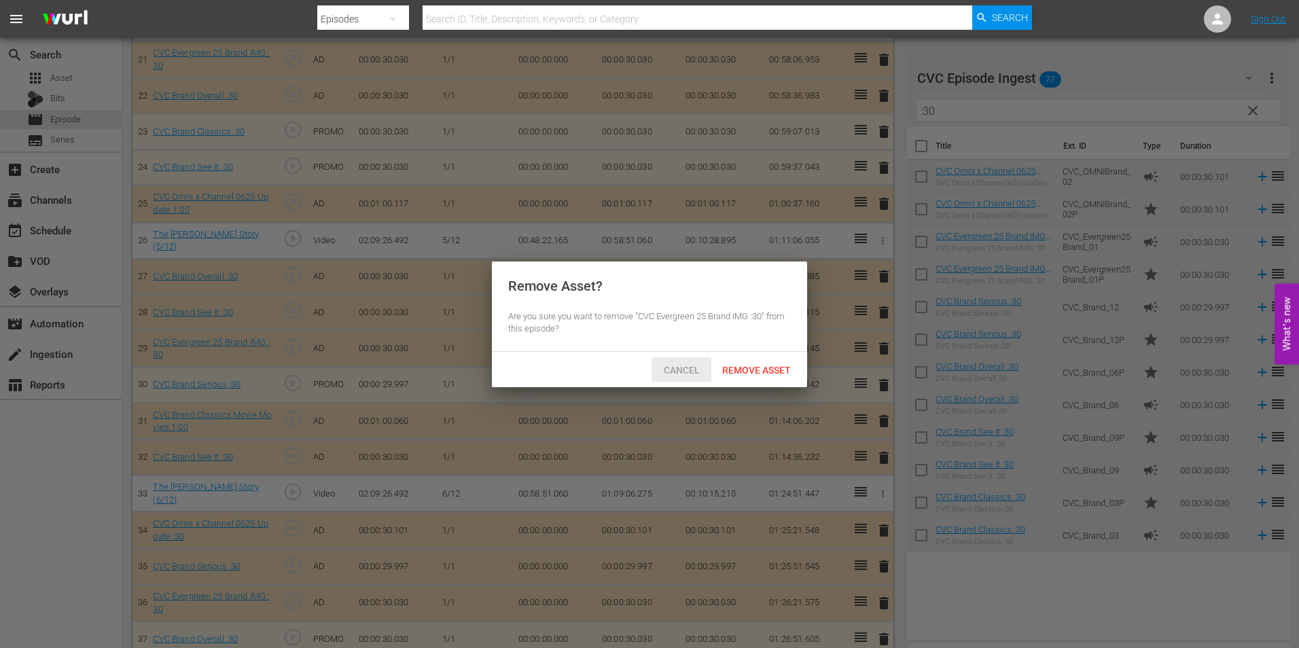
click at [681, 373] on span "Cancel" at bounding box center [682, 370] width 58 height 11
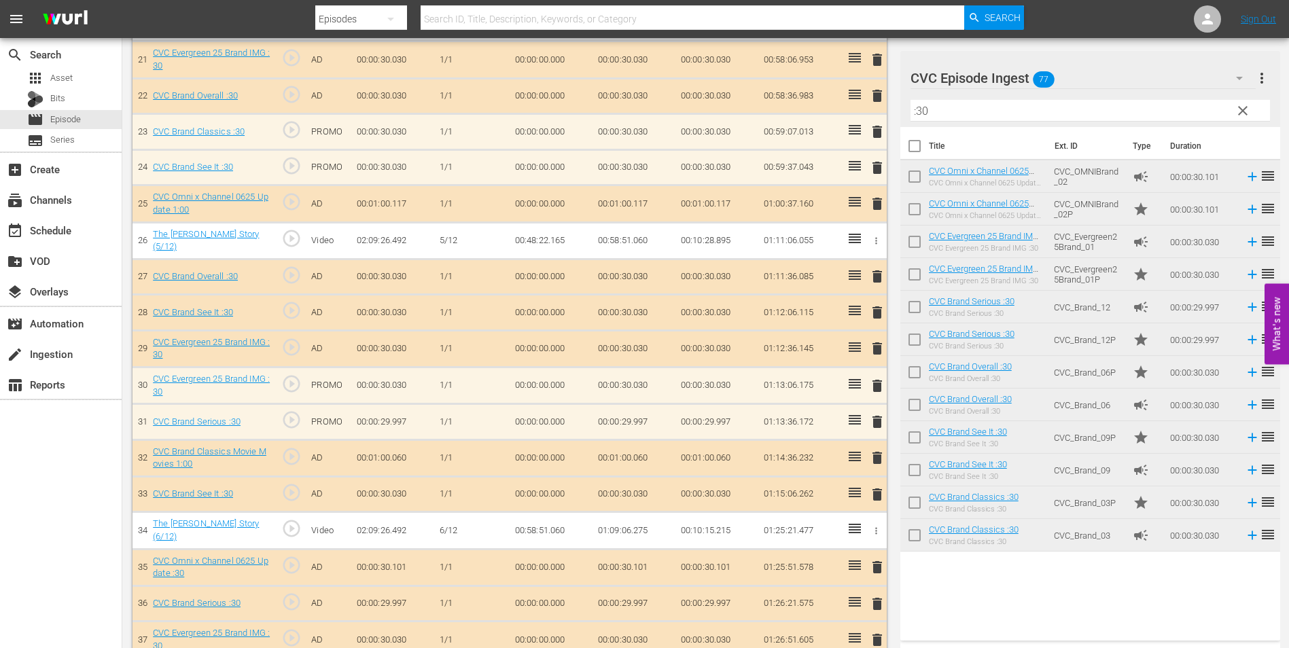
click at [882, 348] on span "delete" at bounding box center [877, 348] width 16 height 16
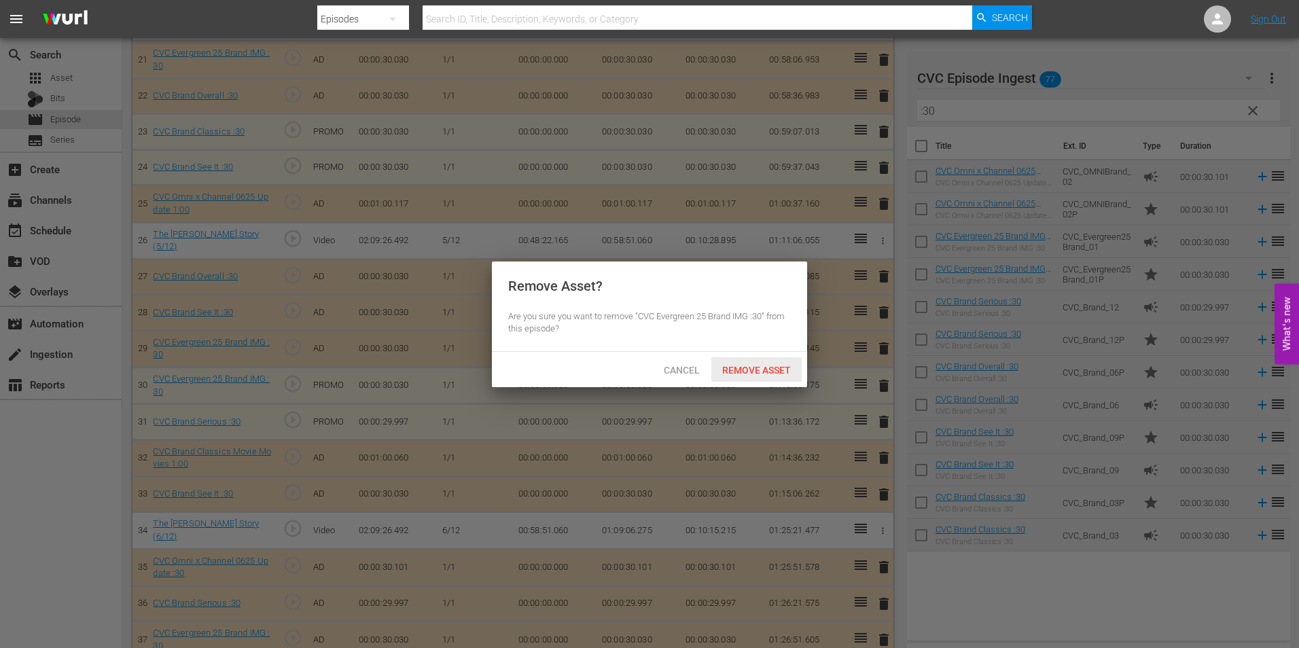
click at [769, 366] on span "Remove Asset" at bounding box center [756, 370] width 90 height 11
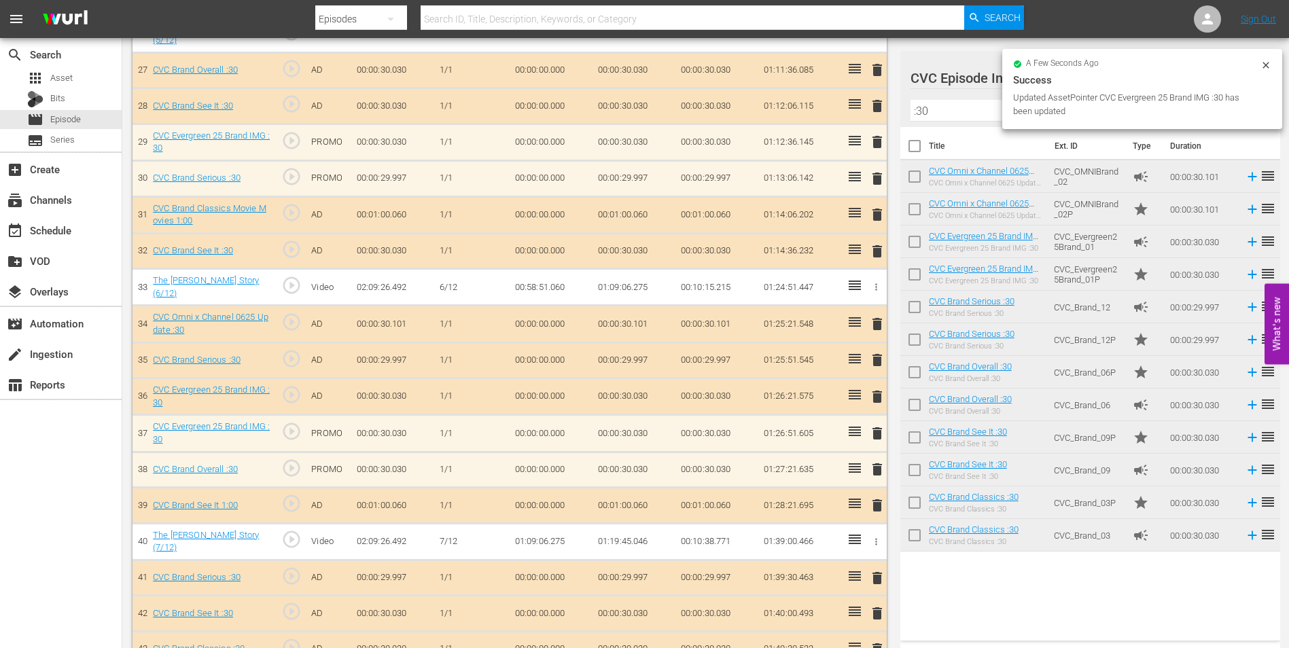
scroll to position [1359, 0]
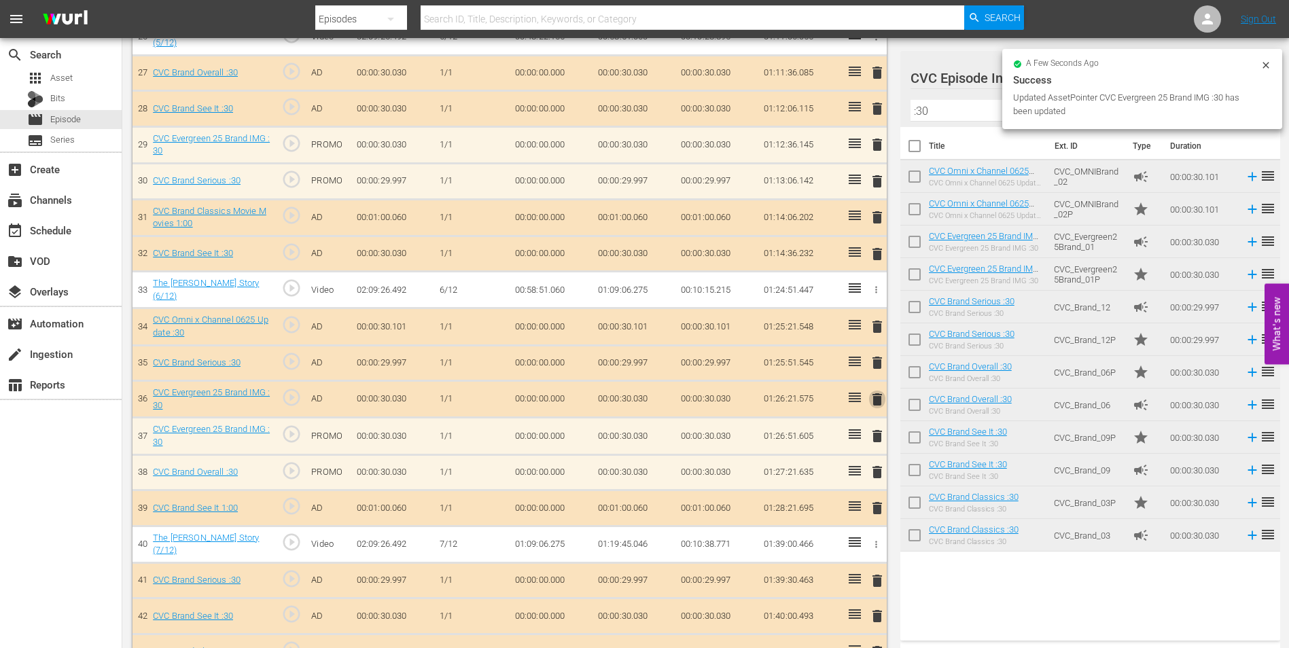
click at [881, 394] on span "delete" at bounding box center [877, 399] width 16 height 16
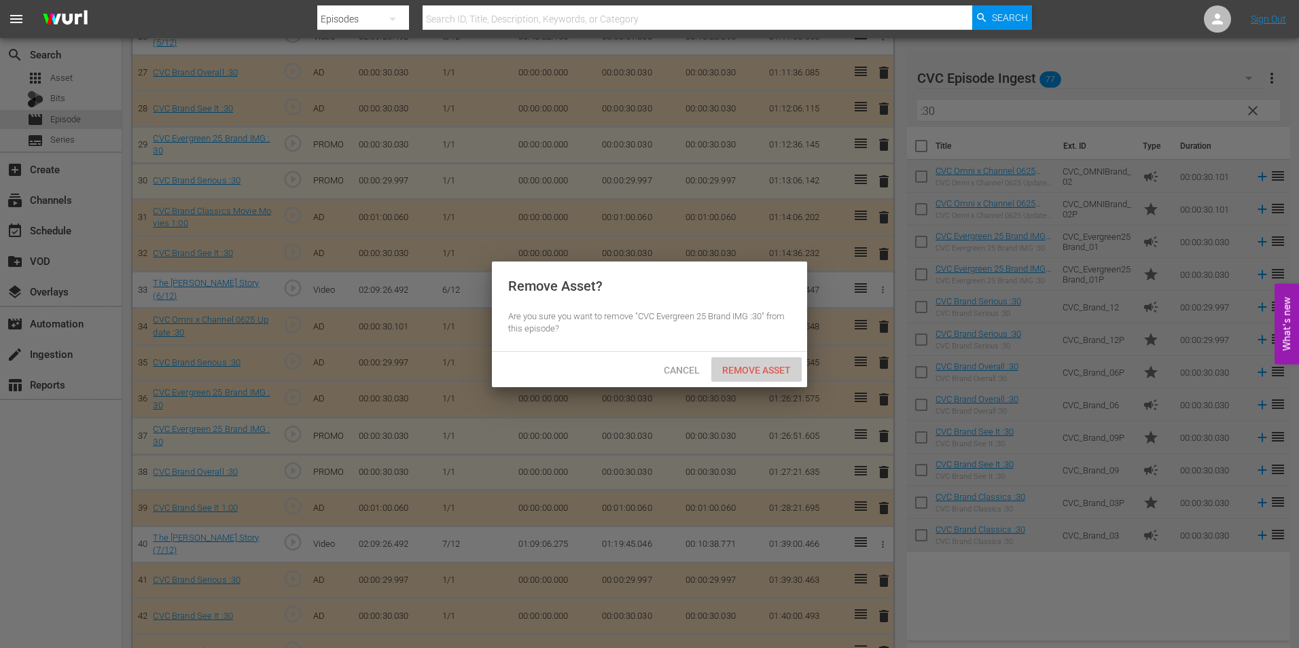
click at [760, 374] on span "Remove Asset" at bounding box center [756, 370] width 90 height 11
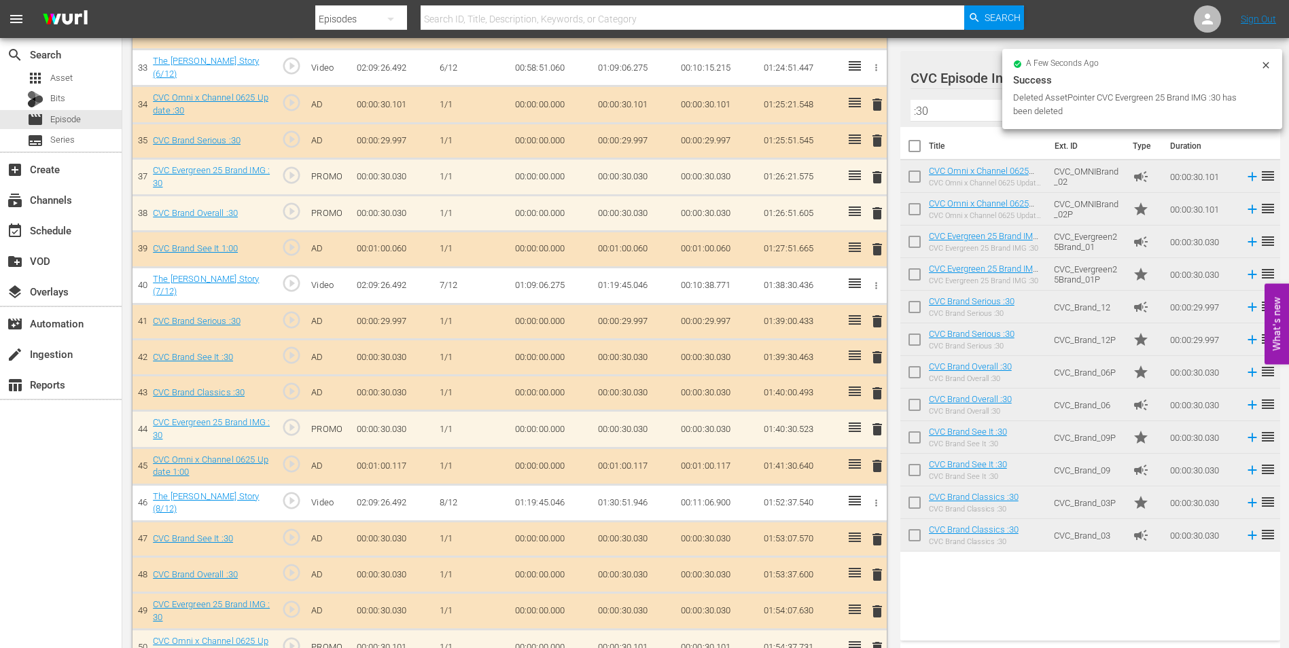
scroll to position [1631, 0]
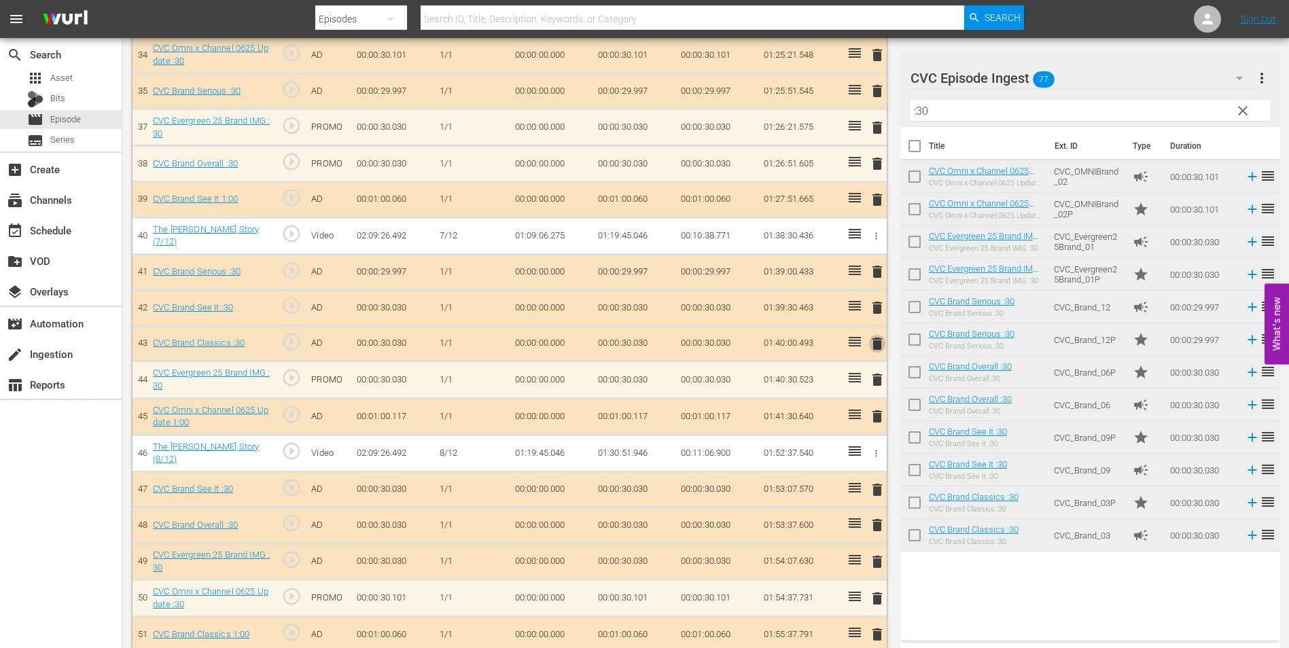
click at [880, 336] on span "delete" at bounding box center [877, 344] width 16 height 16
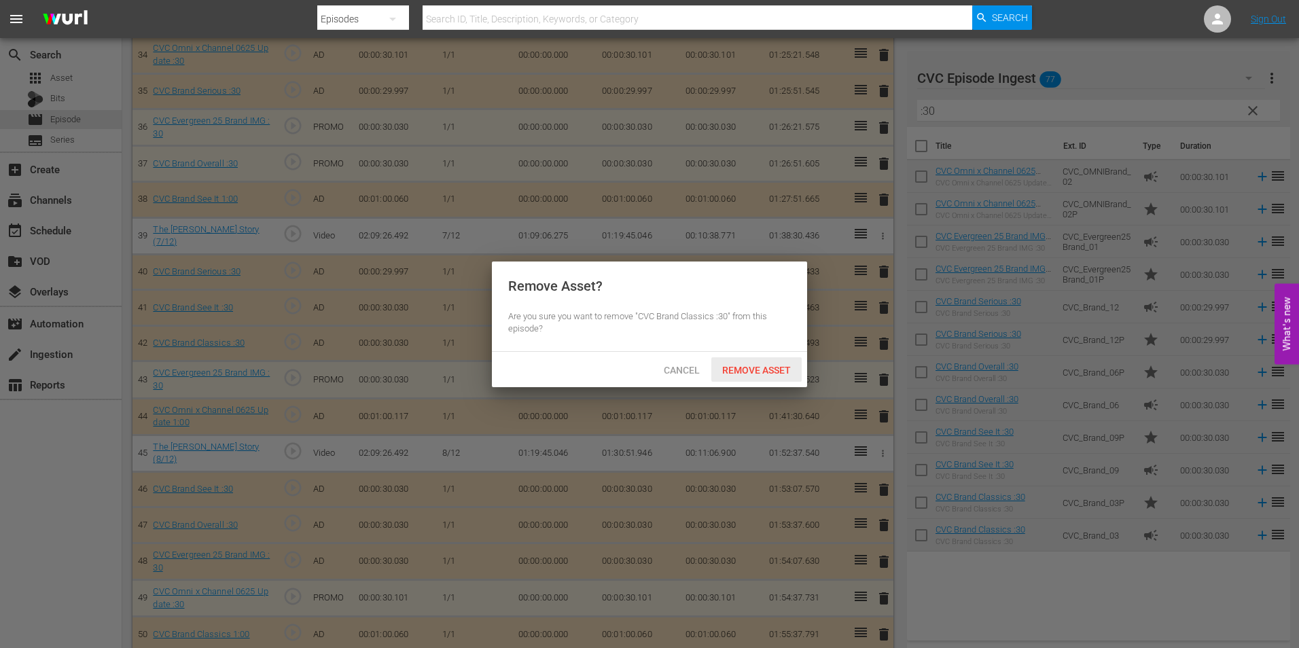
click at [756, 366] on span "Remove Asset" at bounding box center [756, 370] width 90 height 11
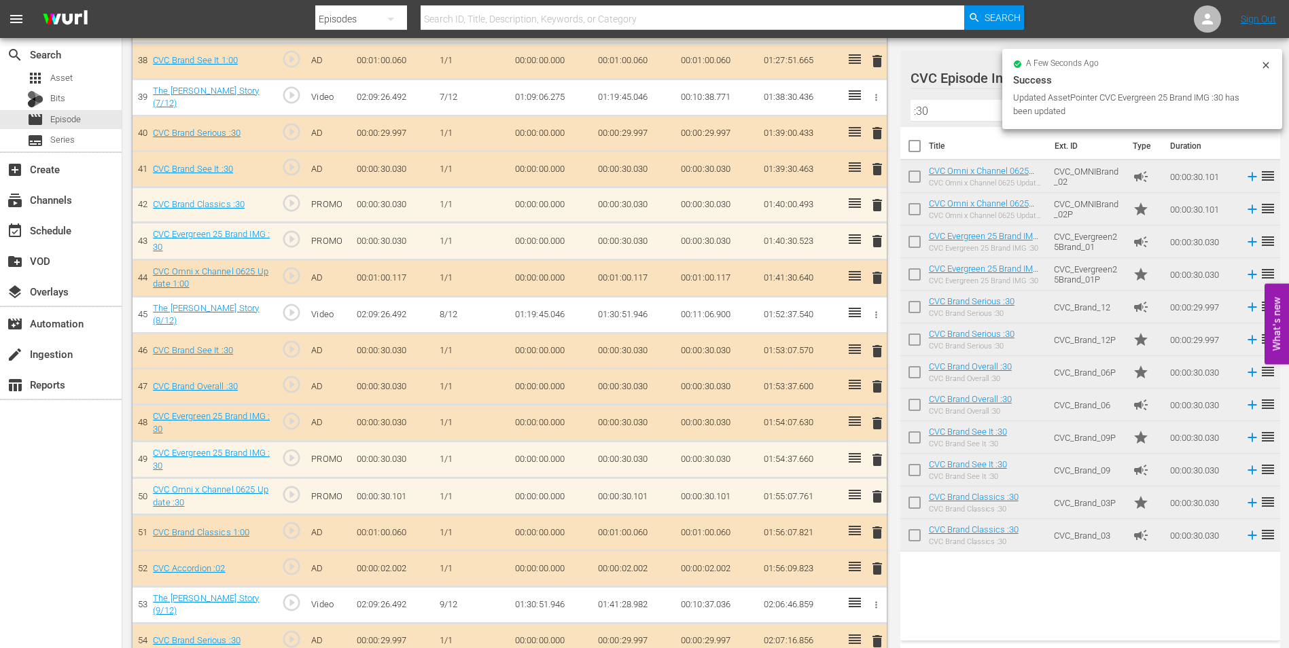
scroll to position [1767, 0]
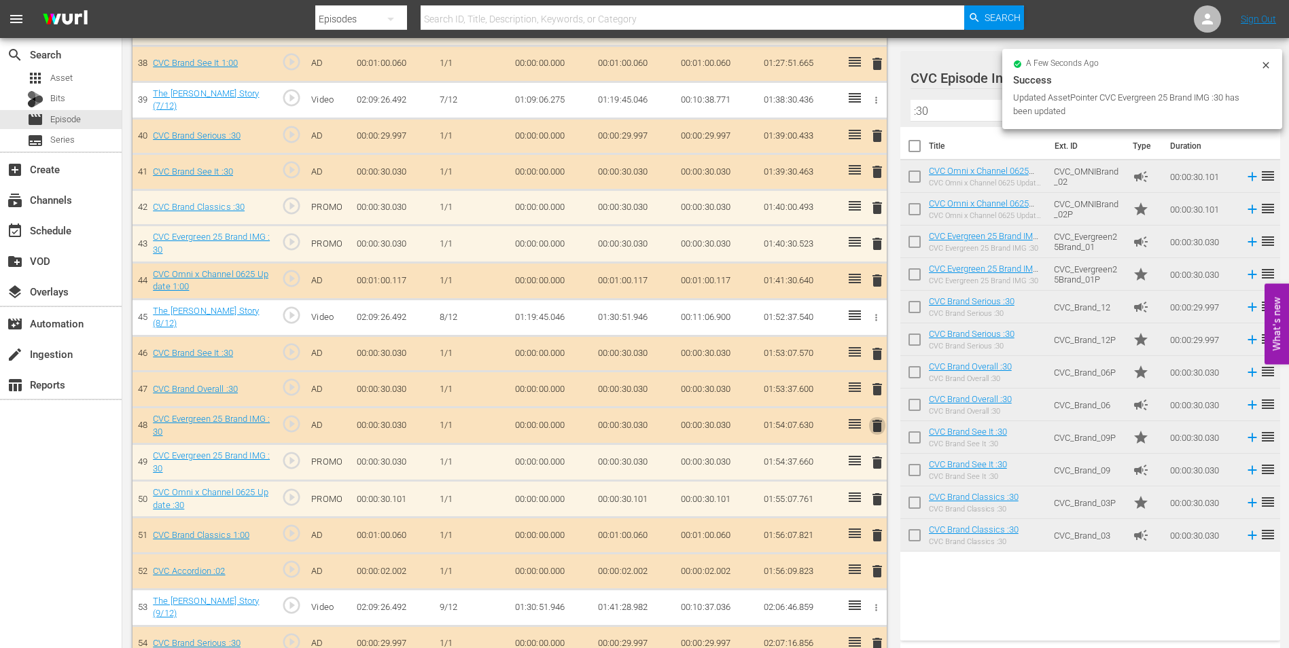
click at [881, 418] on span "delete" at bounding box center [877, 426] width 16 height 16
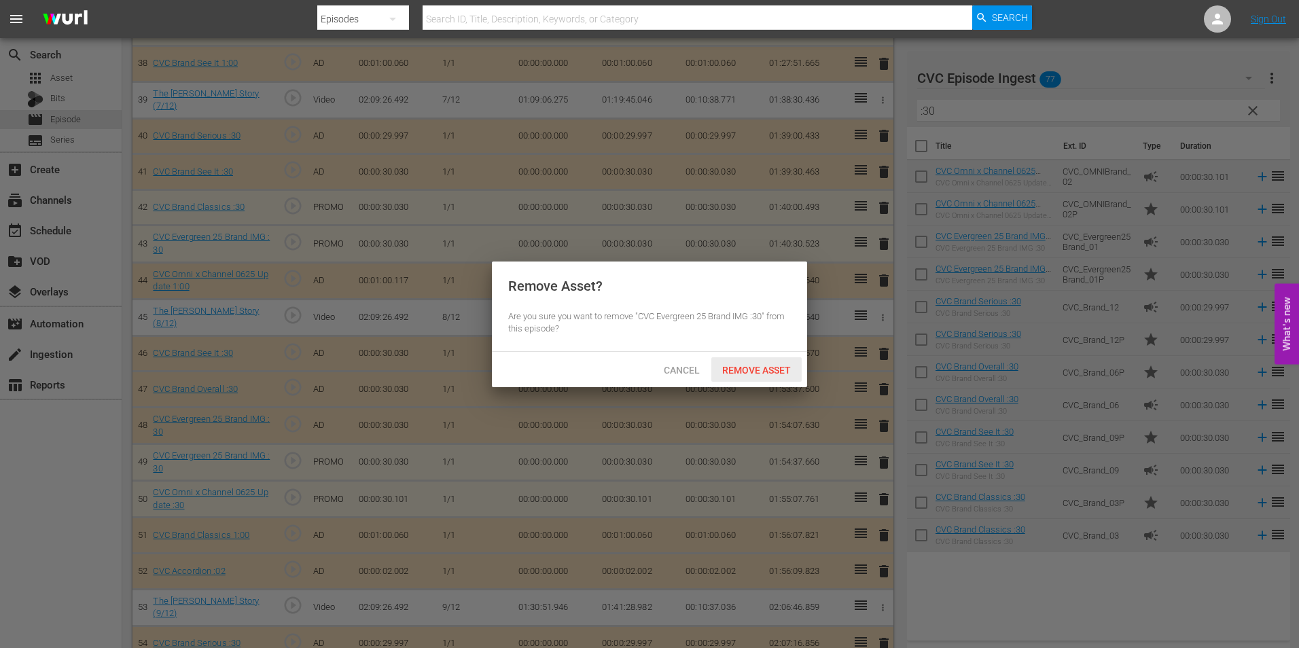
click at [752, 365] on span "Remove Asset" at bounding box center [756, 370] width 90 height 11
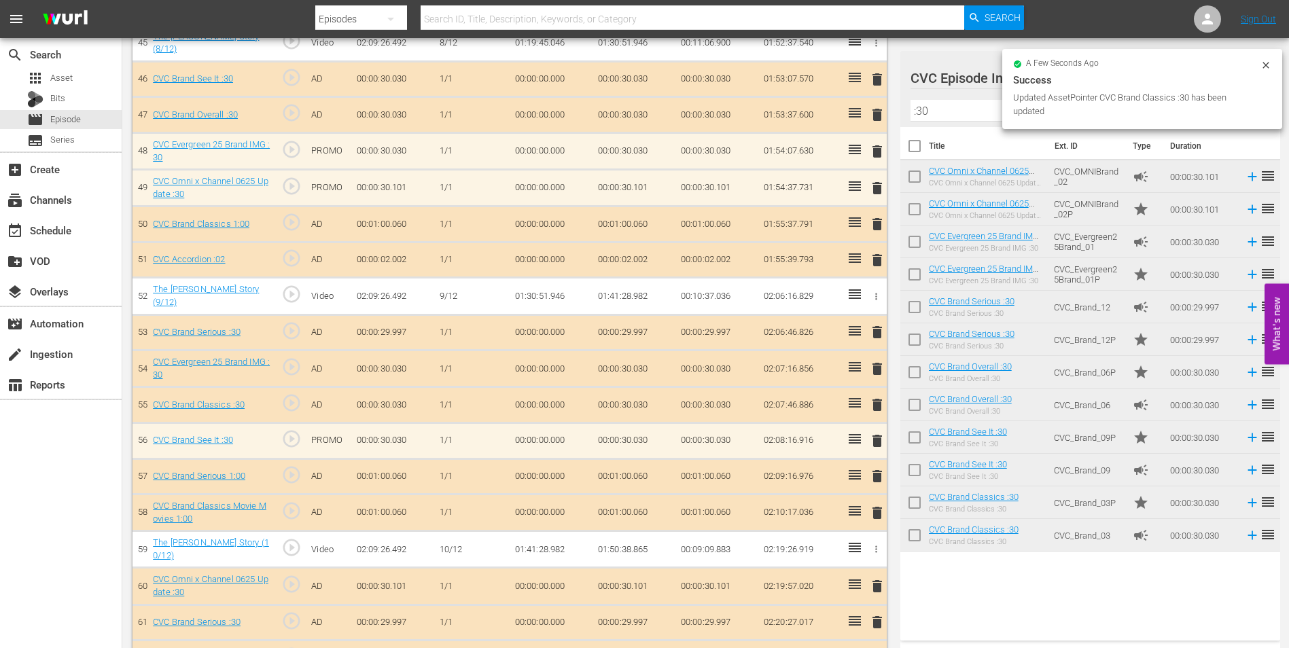
scroll to position [2038, 0]
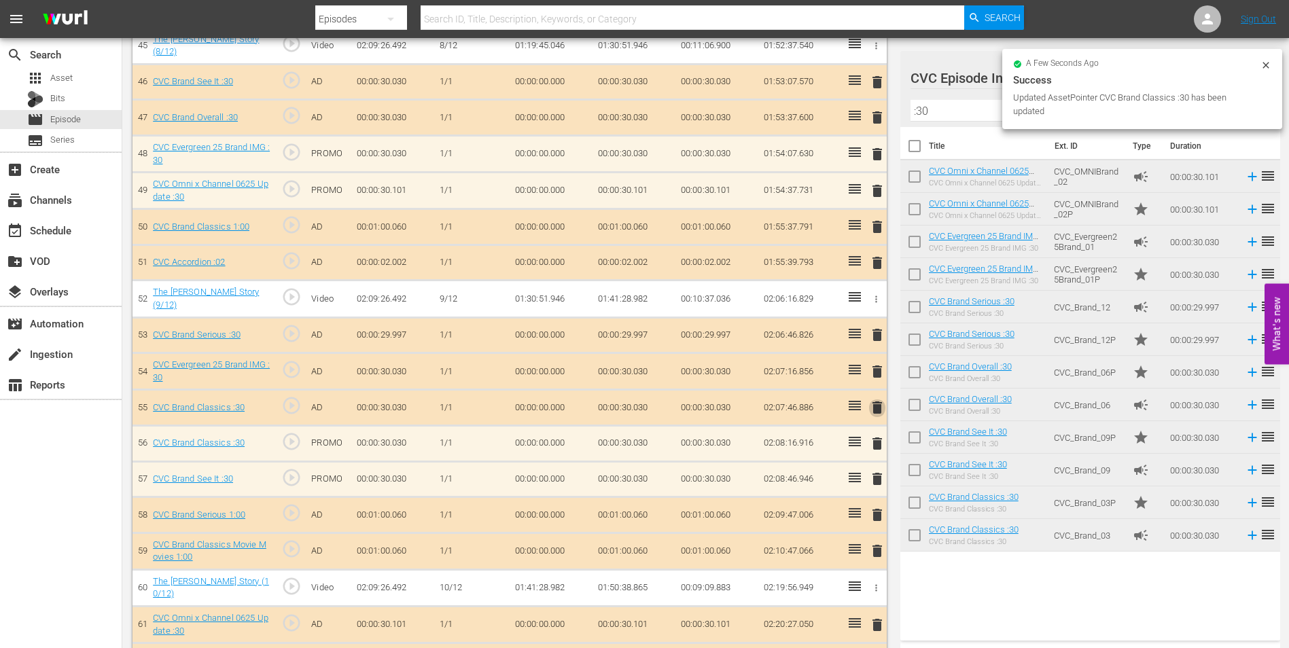
click at [872, 402] on span "delete" at bounding box center [877, 408] width 16 height 16
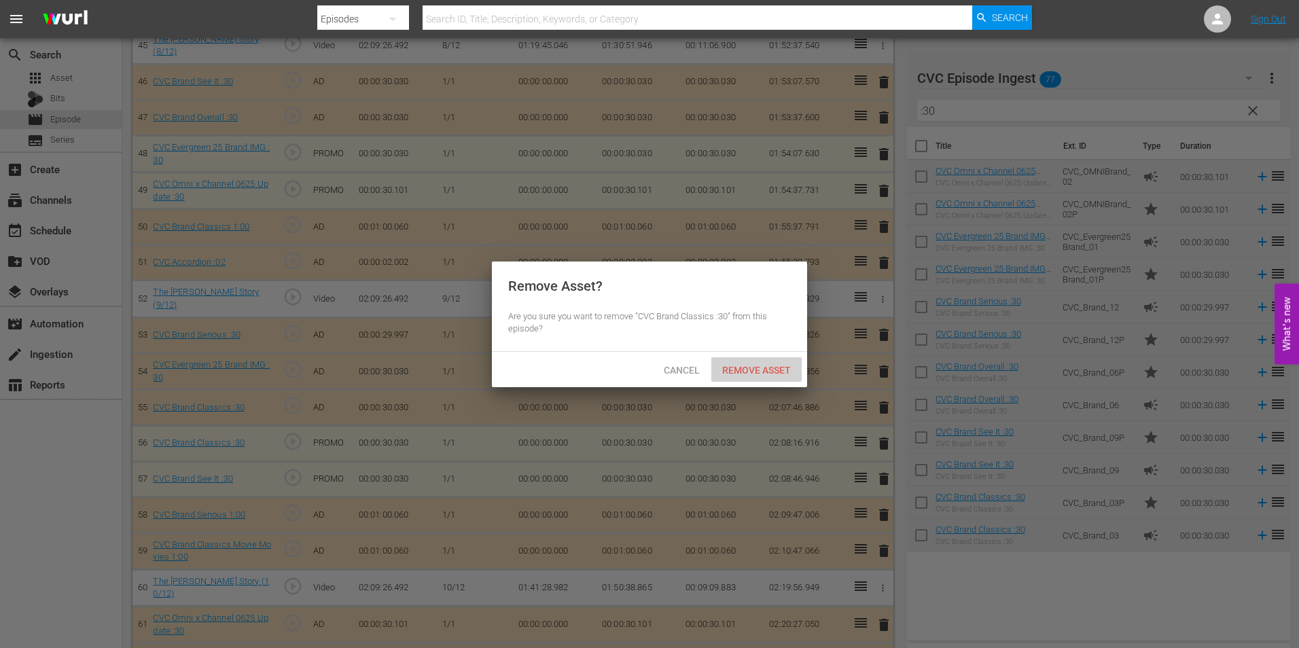
click at [772, 372] on span "Remove Asset" at bounding box center [756, 370] width 90 height 11
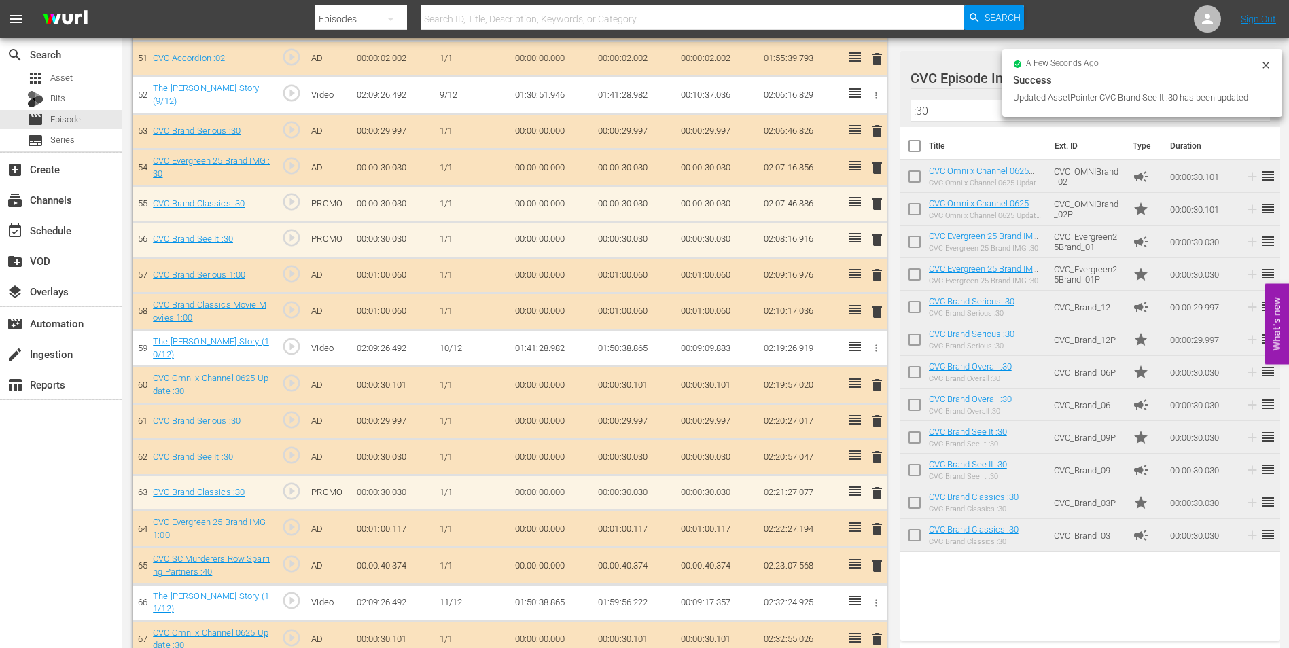
scroll to position [2242, 0]
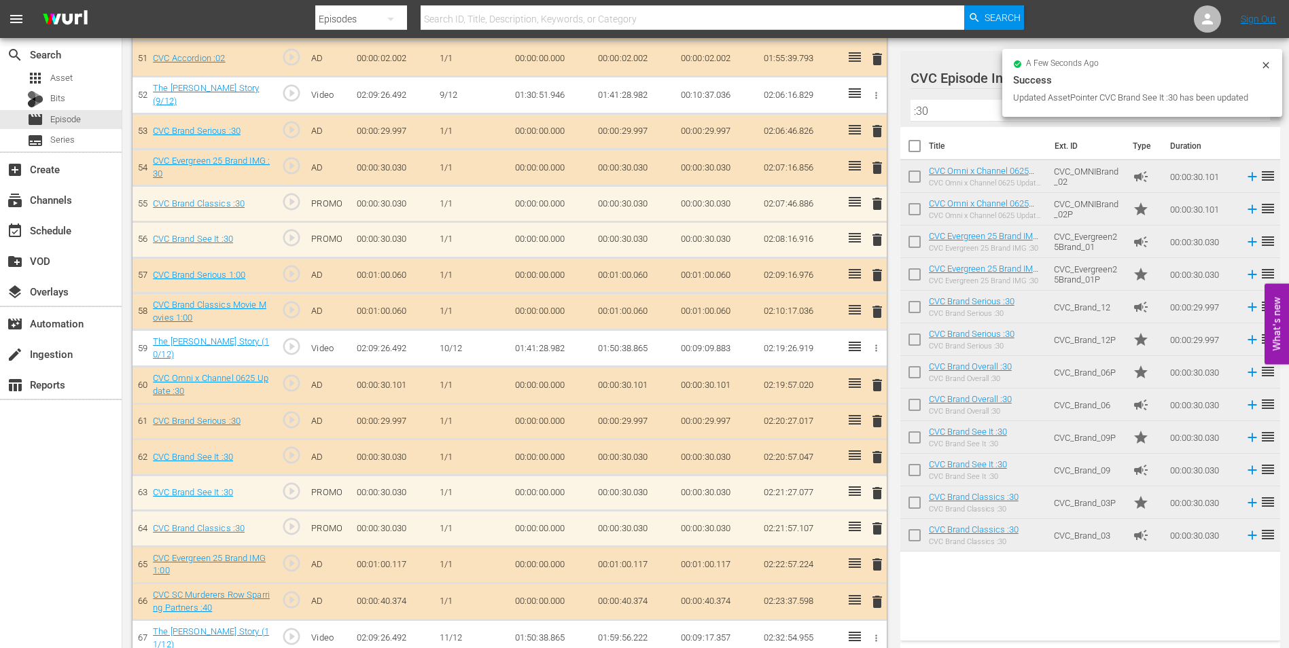
click at [882, 453] on span "delete" at bounding box center [877, 457] width 16 height 16
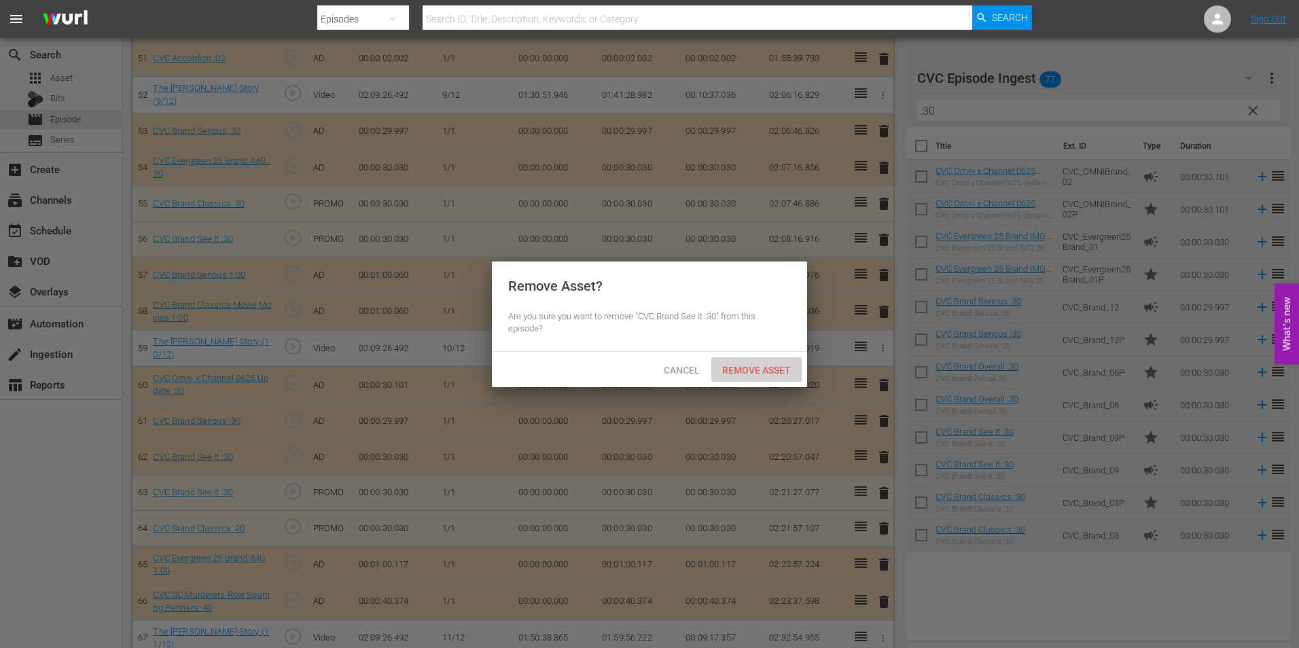
click at [776, 366] on span "Remove Asset" at bounding box center [756, 370] width 90 height 11
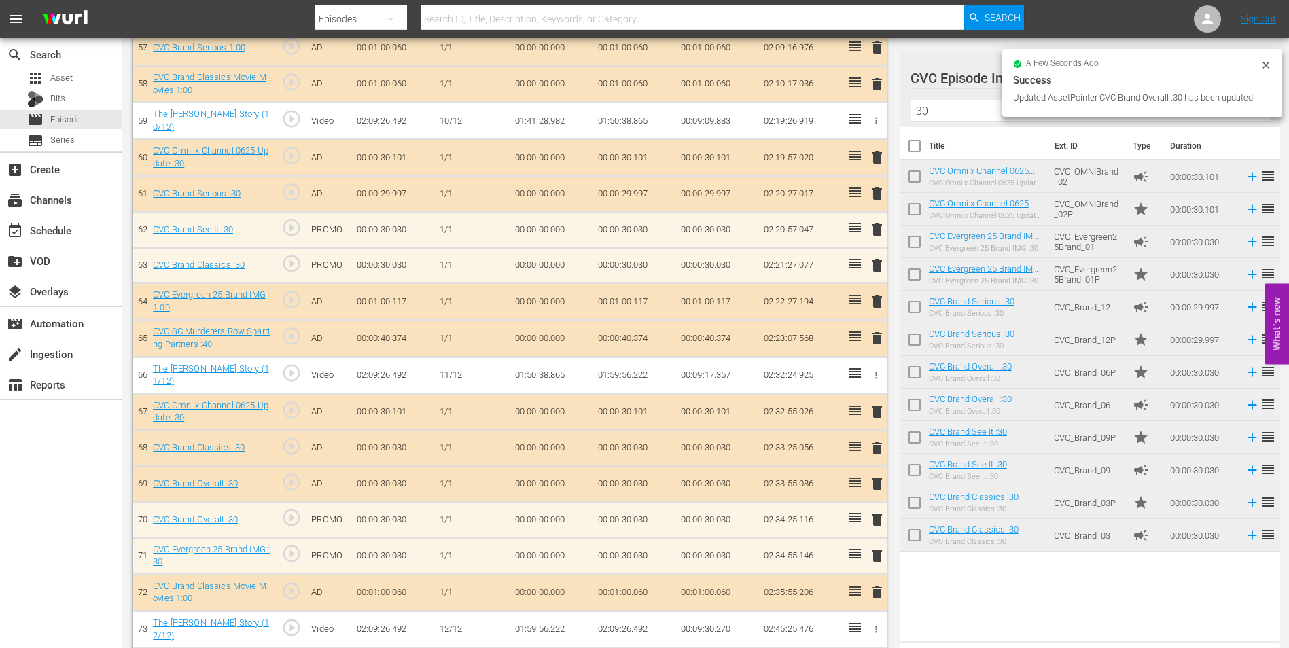
scroll to position [2467, 0]
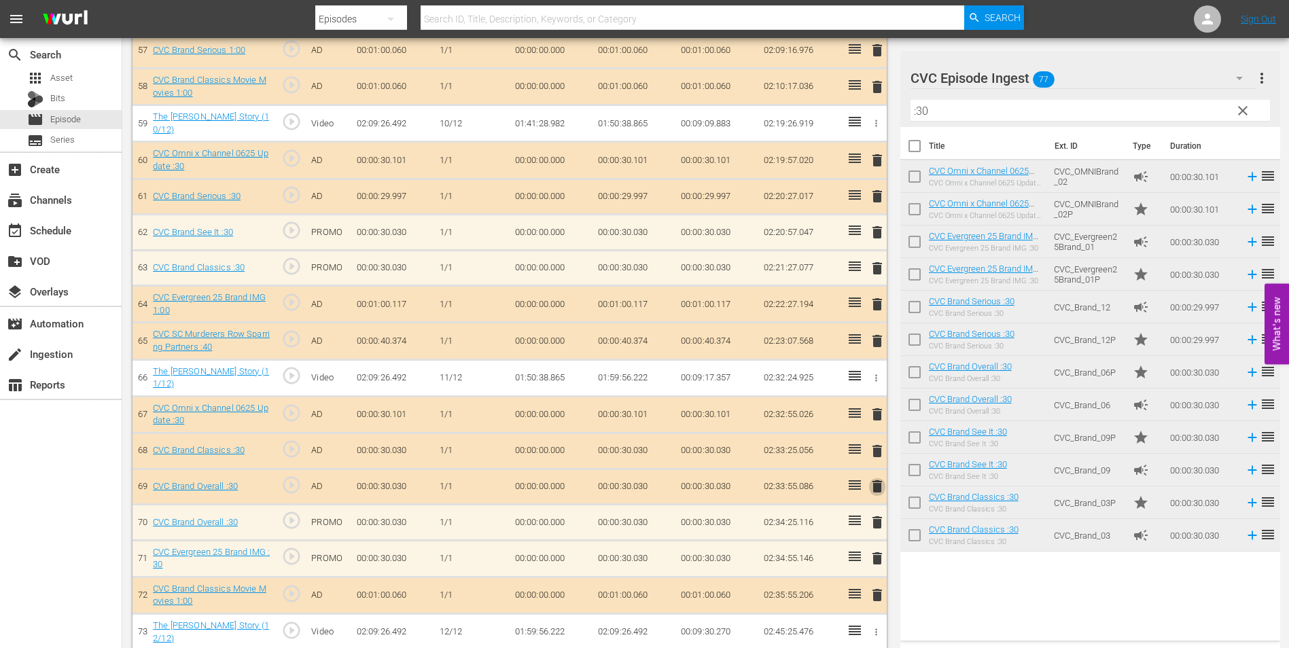
click at [874, 480] on span "delete" at bounding box center [877, 486] width 16 height 16
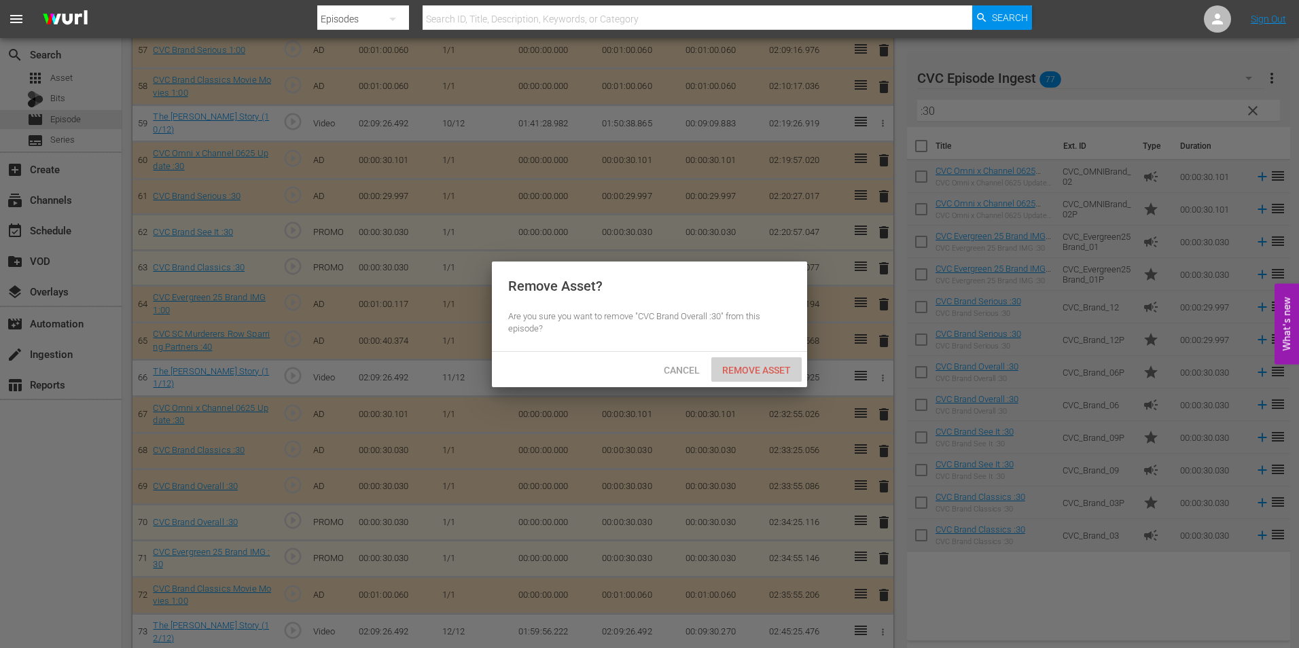
click at [762, 367] on span "Remove Asset" at bounding box center [756, 370] width 90 height 11
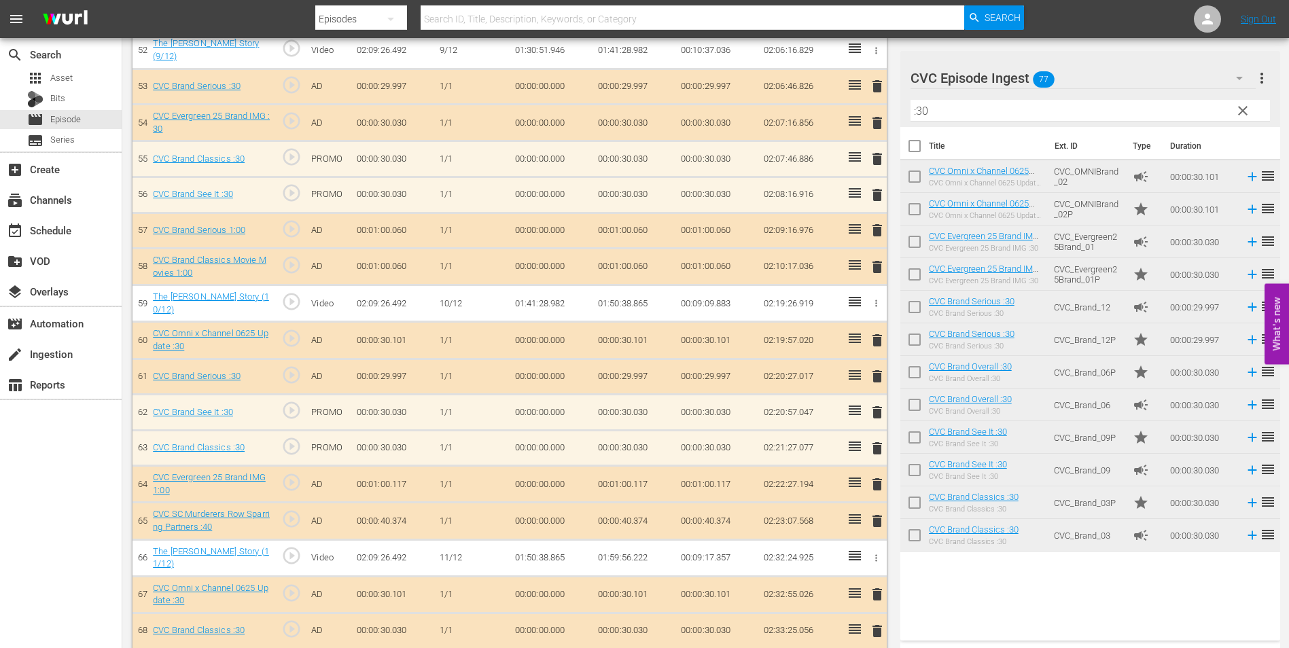
scroll to position [2263, 0]
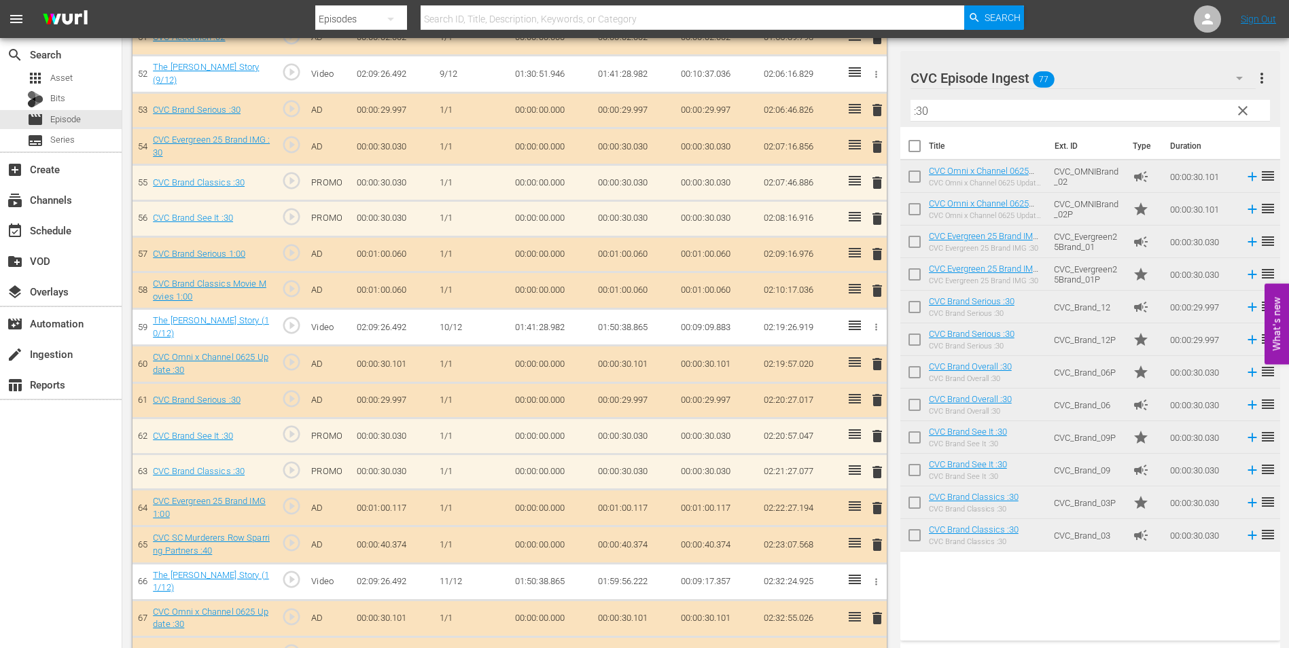
click at [959, 114] on input ":30" at bounding box center [1089, 111] width 359 height 22
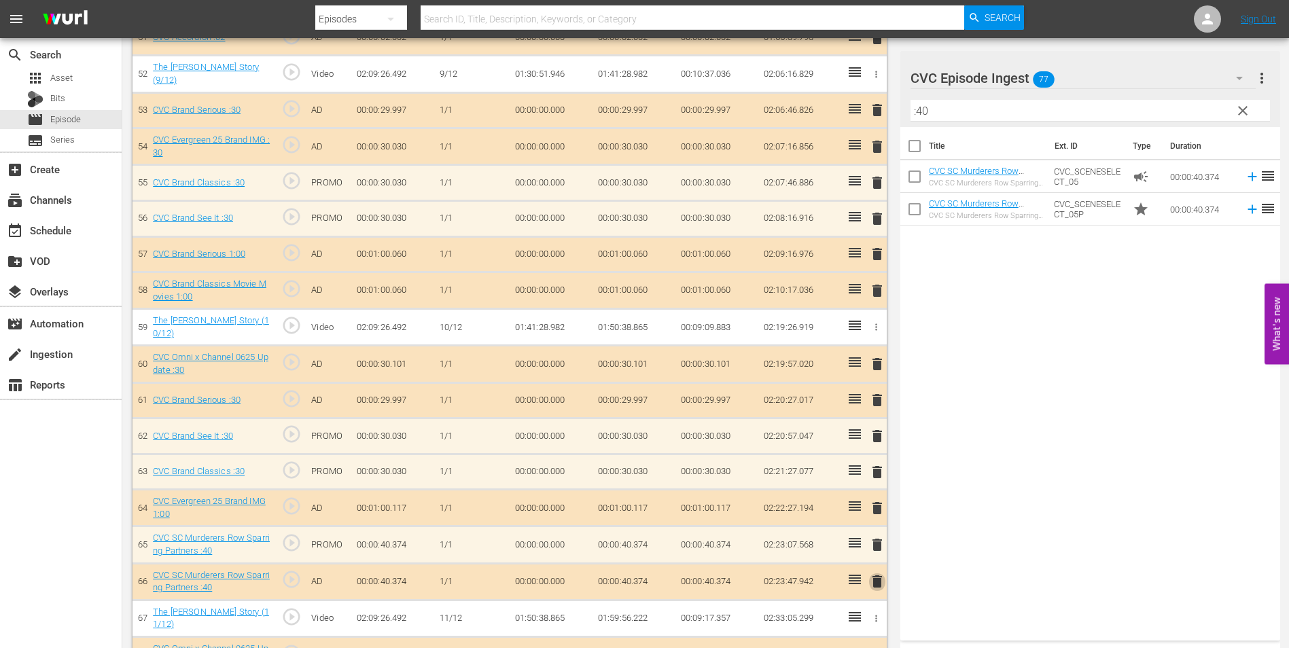
click at [878, 573] on span "delete" at bounding box center [877, 581] width 16 height 16
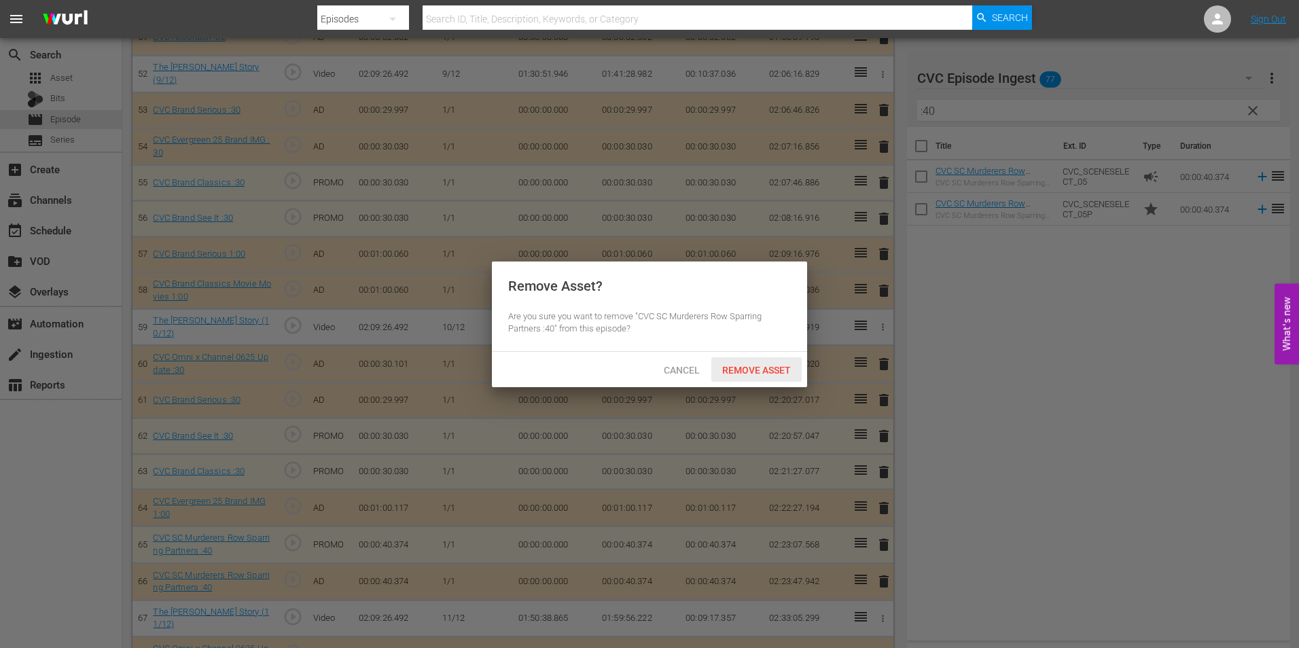
click at [747, 361] on div "Remove Asset" at bounding box center [756, 369] width 90 height 25
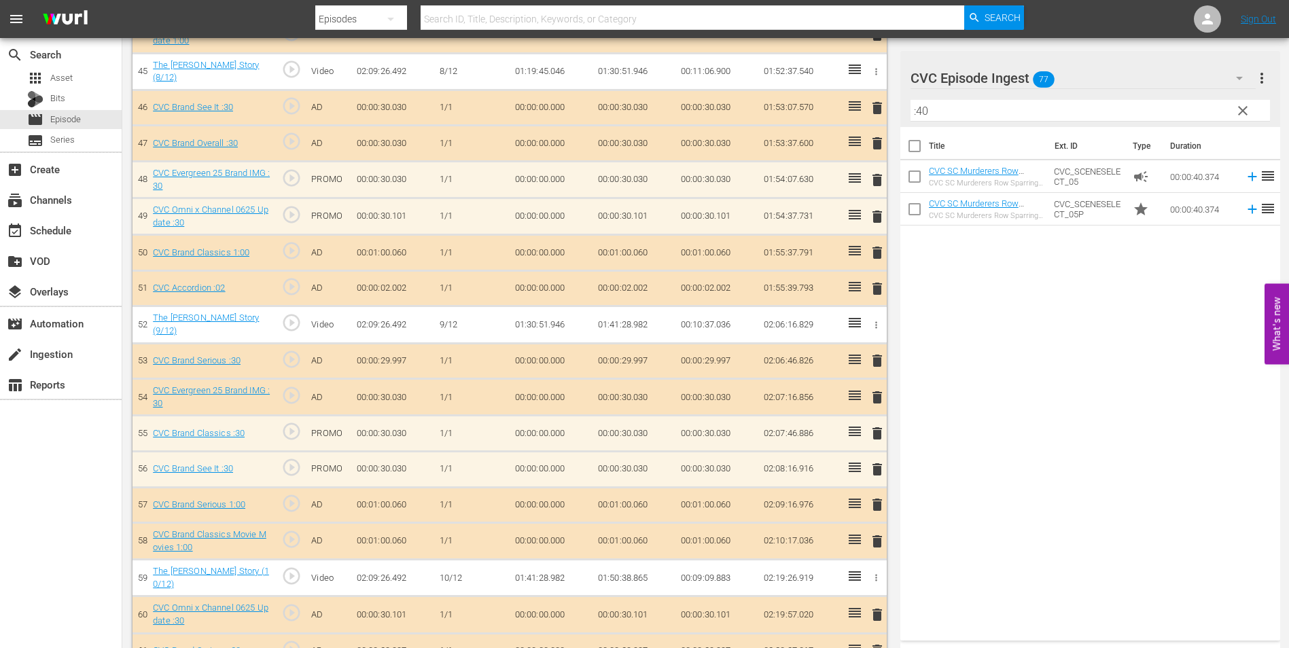
scroll to position [1992, 0]
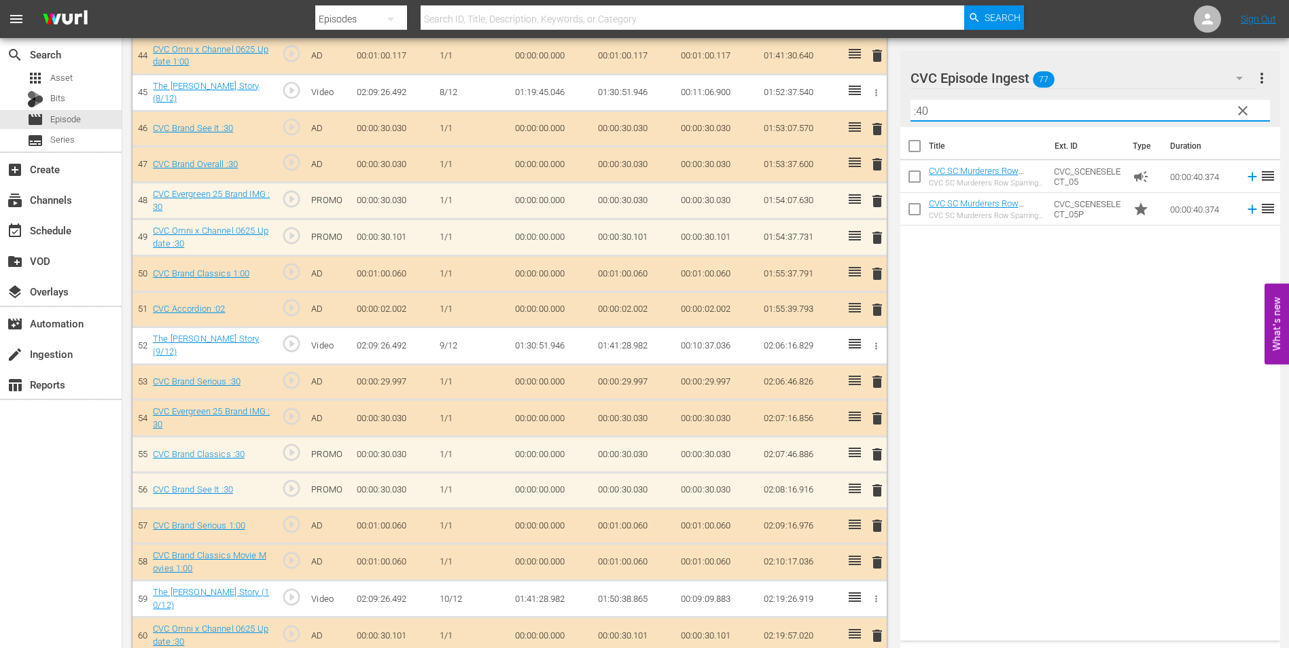
drag, startPoint x: 987, startPoint y: 104, endPoint x: 958, endPoint y: 111, distance: 30.2
click at [958, 111] on input ":40" at bounding box center [1089, 111] width 359 height 22
type input ":"
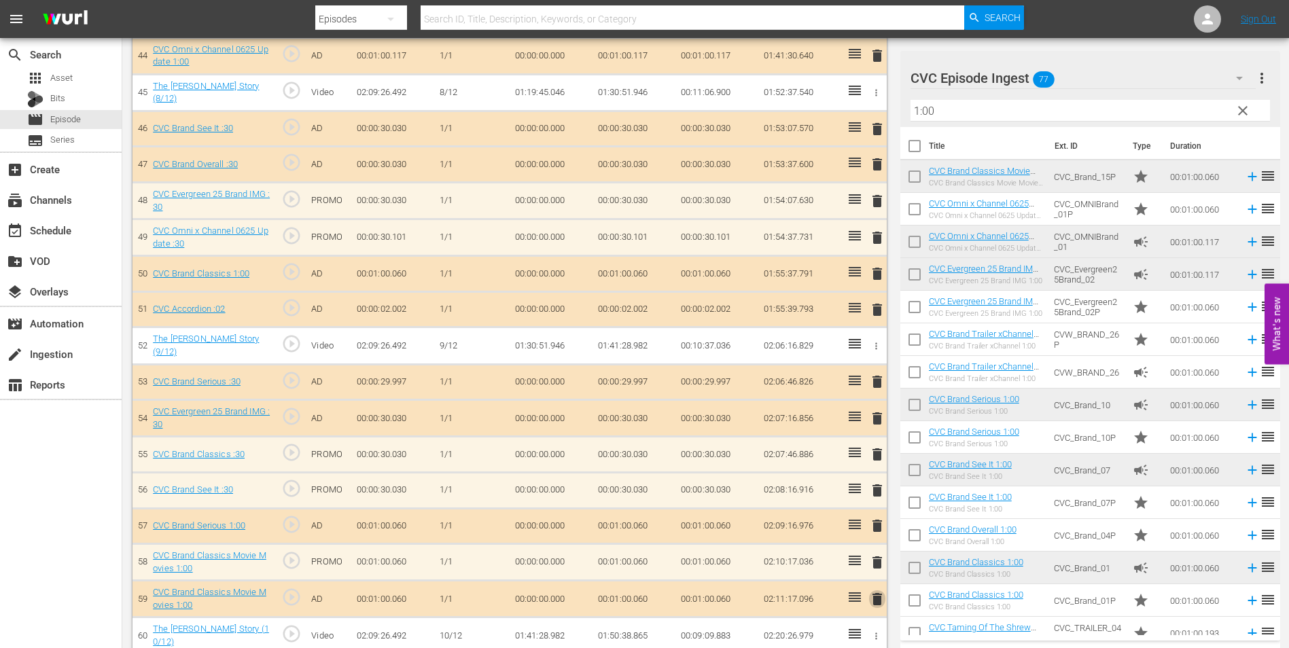
click at [879, 591] on span "delete" at bounding box center [877, 599] width 16 height 16
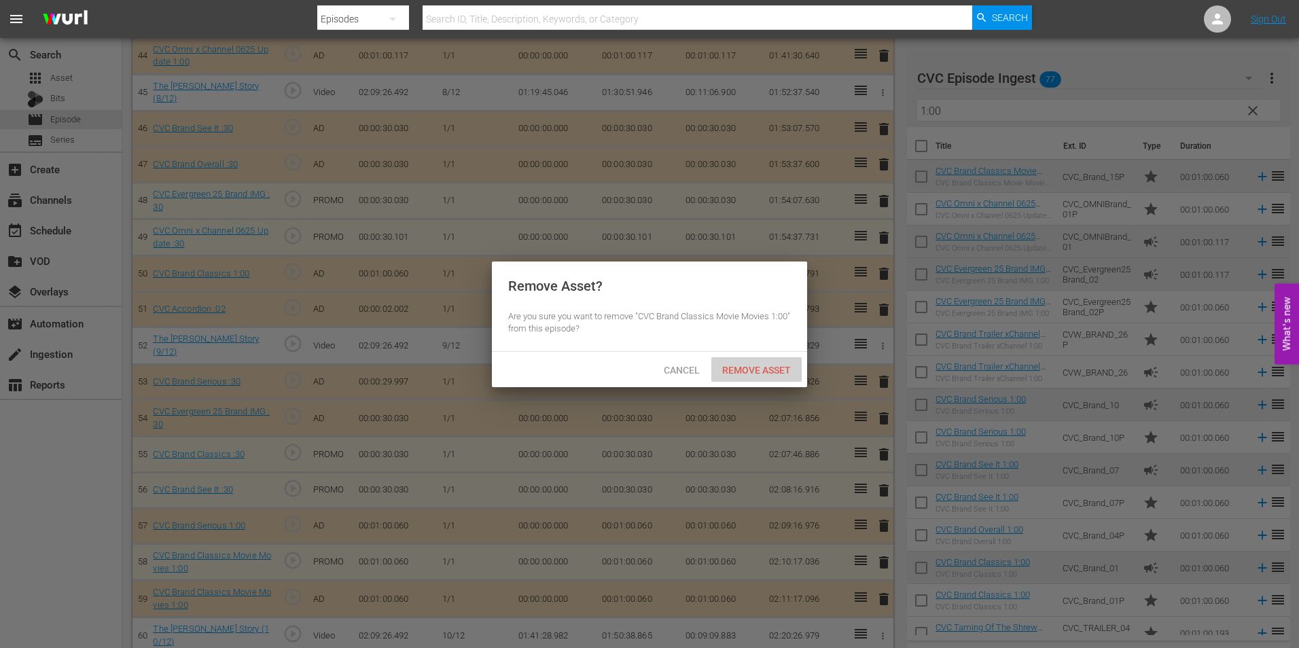
click at [750, 359] on div "Remove Asset" at bounding box center [756, 369] width 90 height 25
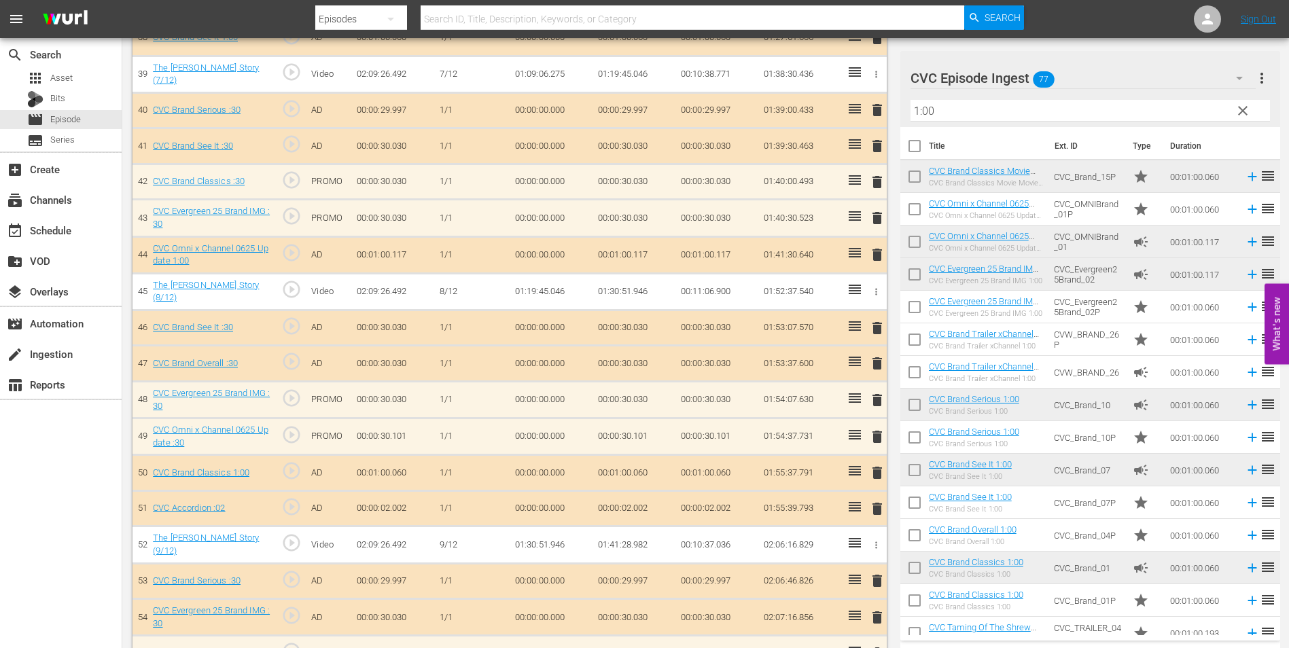
scroll to position [1788, 0]
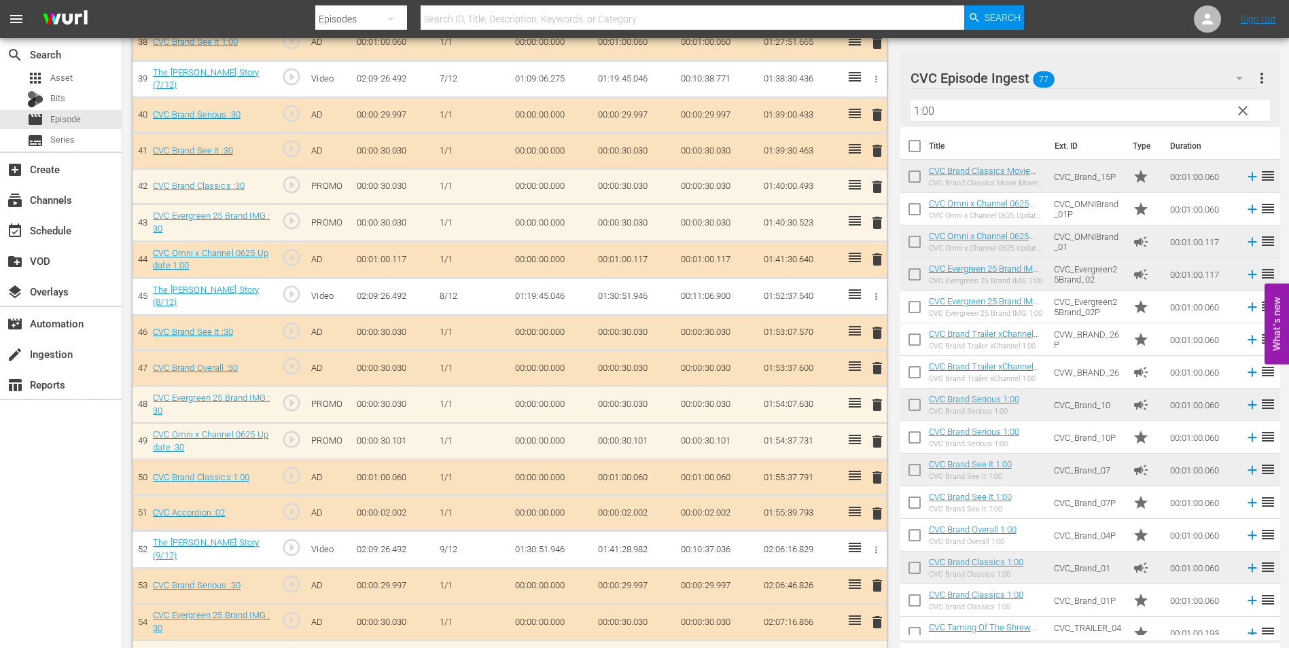
click at [976, 107] on input "1:00" at bounding box center [1089, 111] width 359 height 22
type input "1"
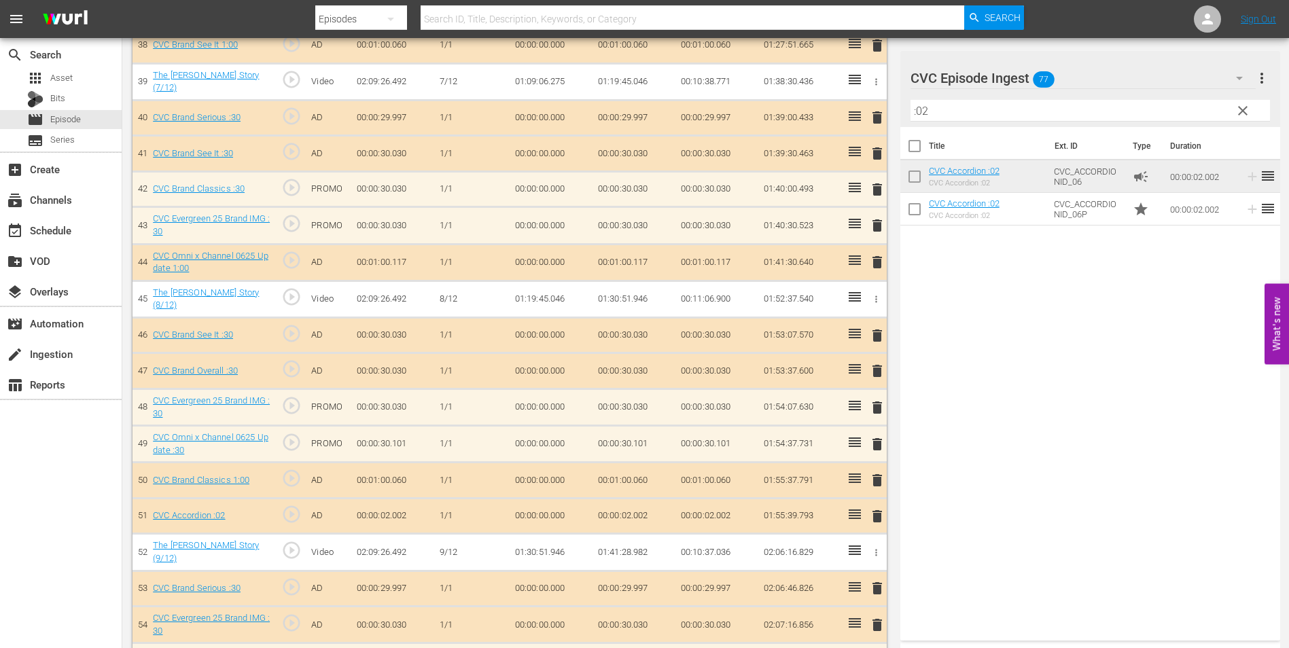
scroll to position [1790, 0]
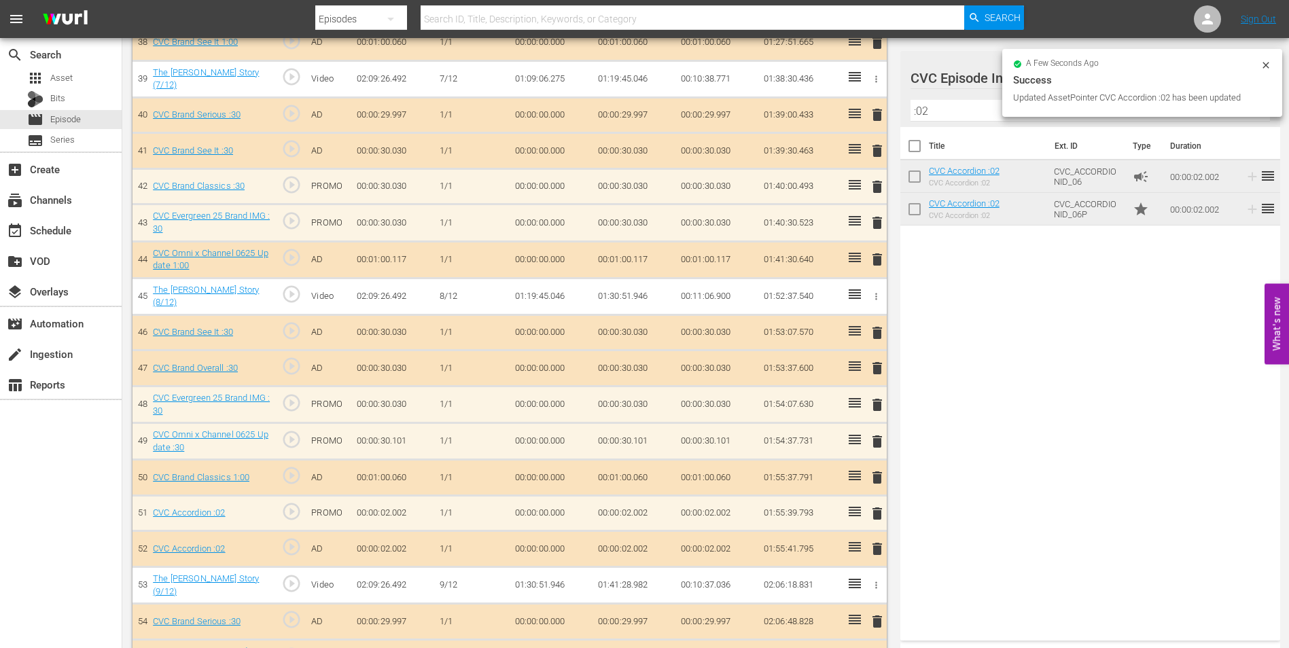
click at [878, 540] on div "delete" at bounding box center [875, 550] width 12 height 20
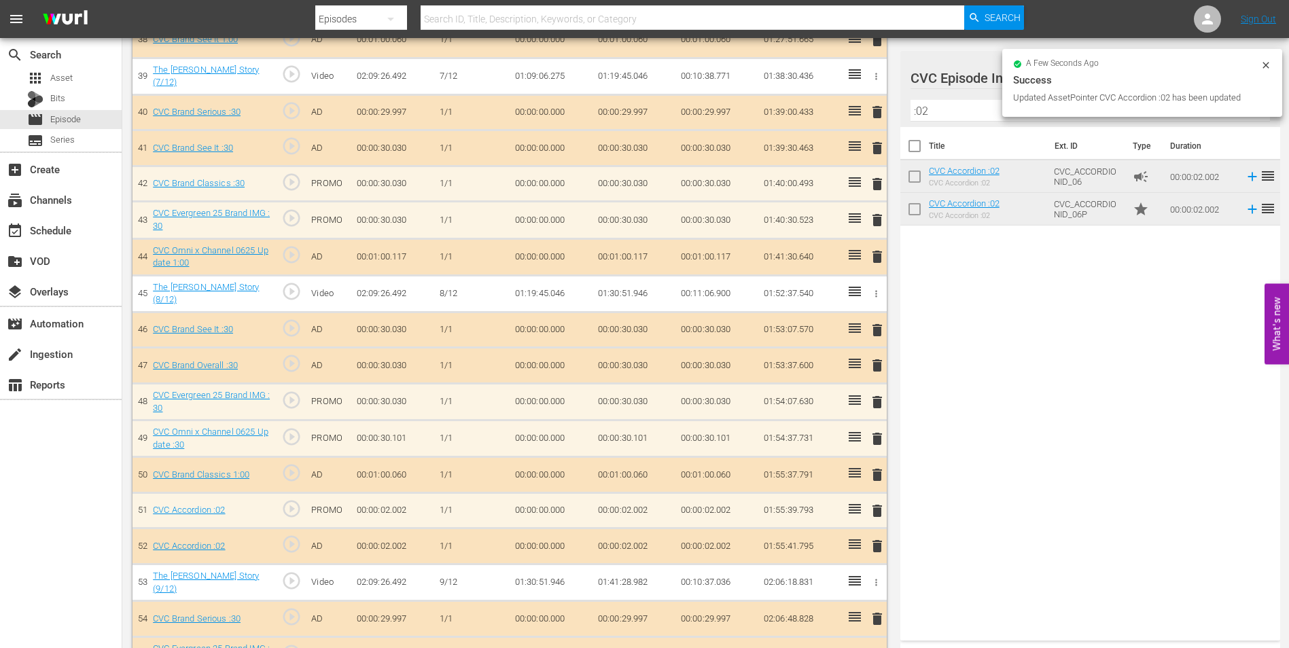
scroll to position [1788, 0]
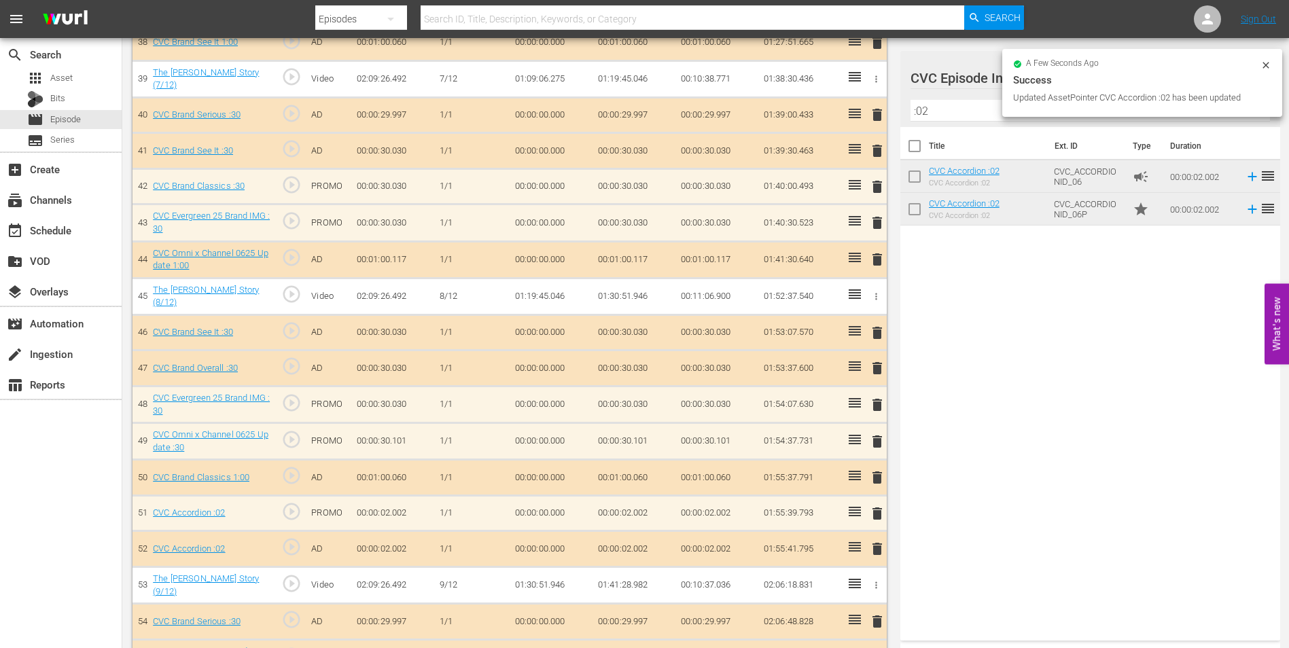
click at [877, 544] on span "delete" at bounding box center [877, 549] width 16 height 16
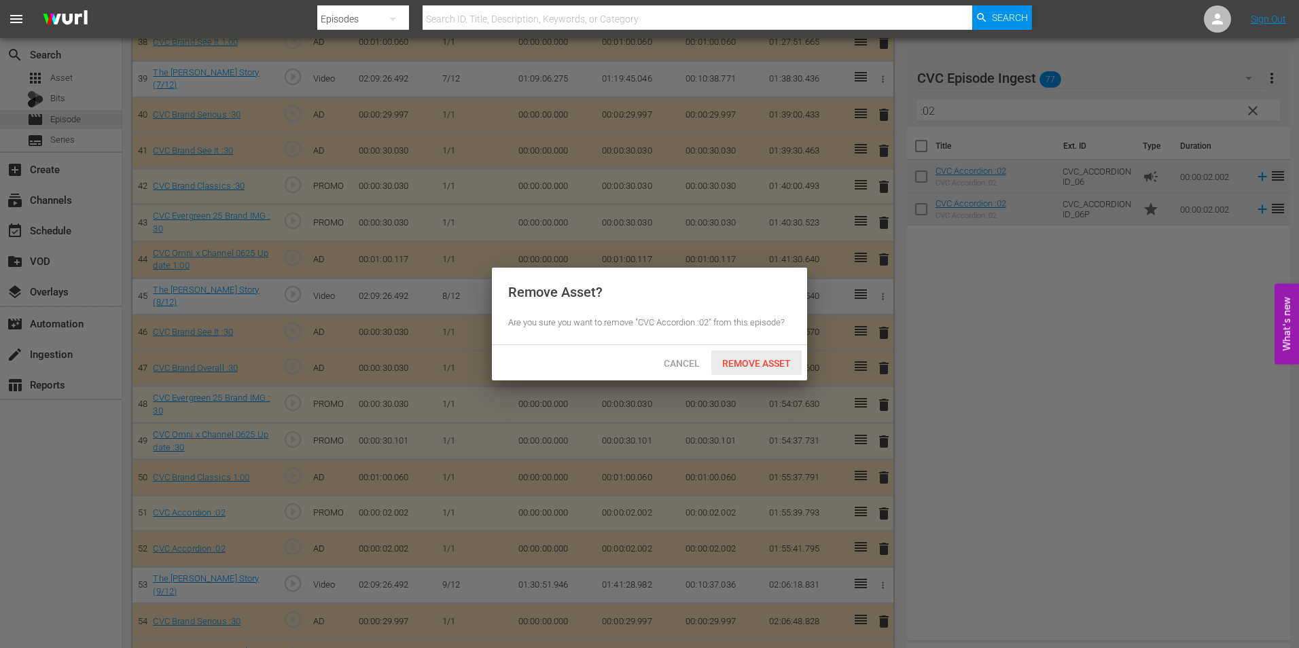
click at [761, 365] on span "Remove Asset" at bounding box center [756, 363] width 90 height 11
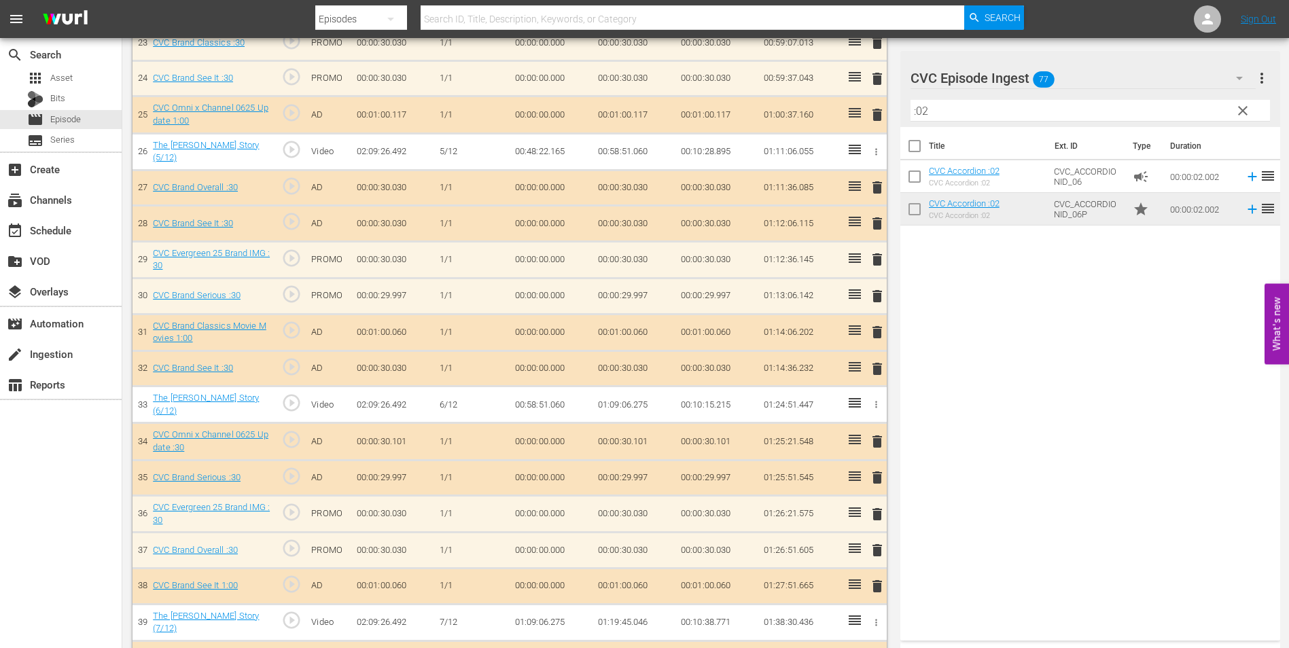
scroll to position [1176, 0]
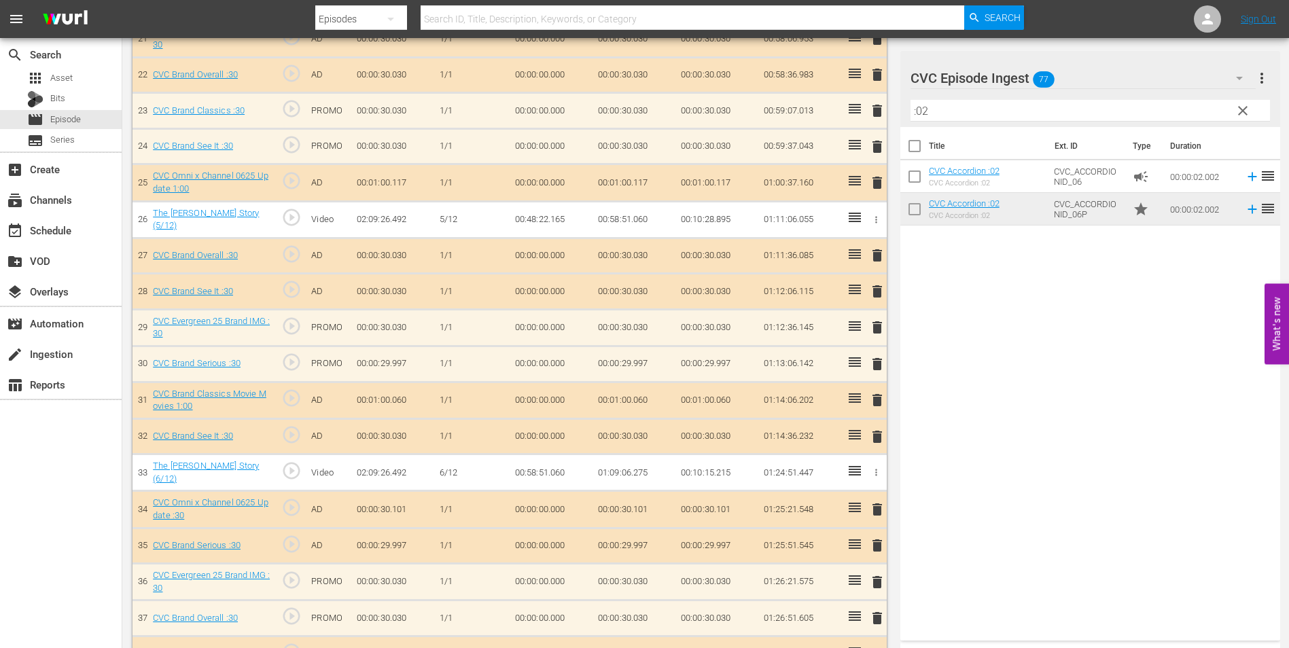
click at [951, 113] on input ":02" at bounding box center [1089, 111] width 359 height 22
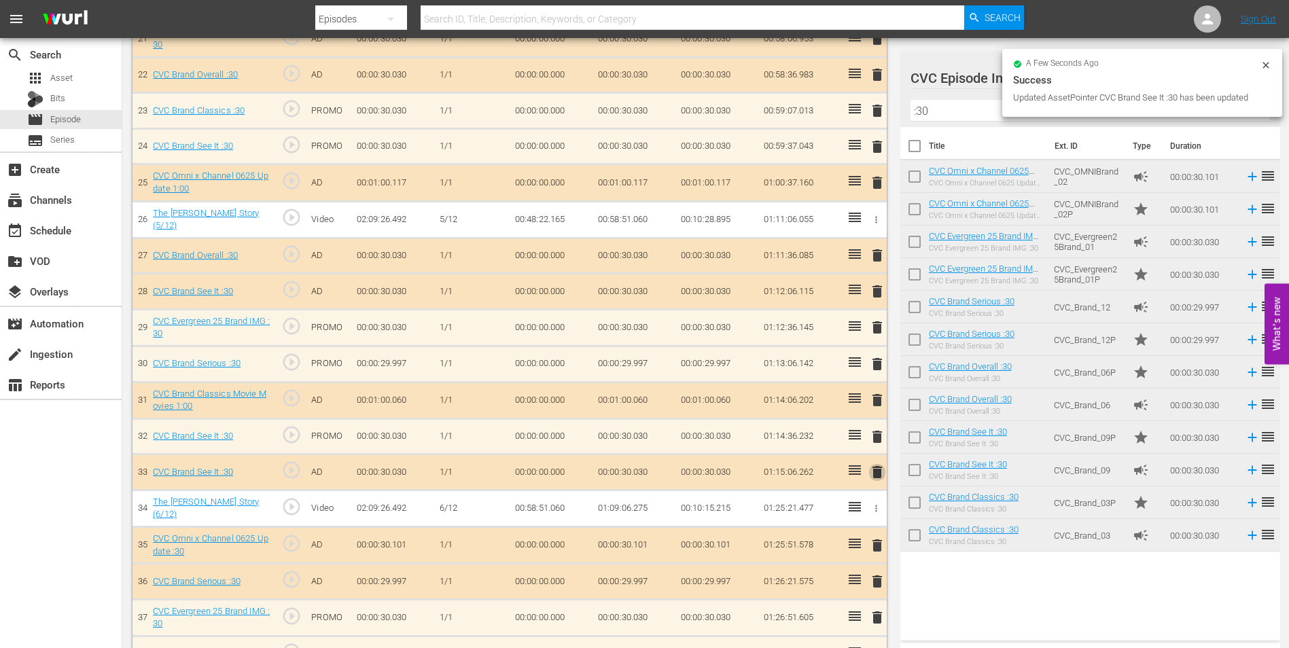
drag, startPoint x: 879, startPoint y: 469, endPoint x: 866, endPoint y: 468, distance: 12.9
click at [878, 469] on span "delete" at bounding box center [877, 472] width 16 height 16
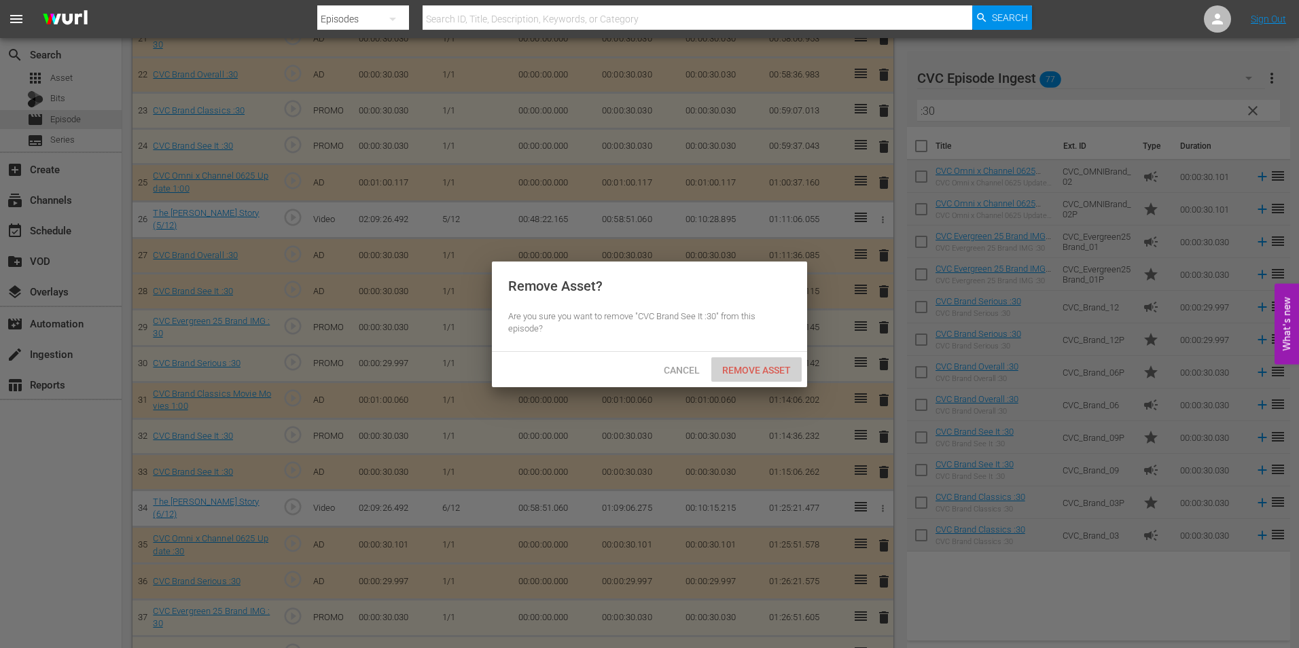
click at [769, 375] on div "Remove Asset" at bounding box center [756, 369] width 90 height 25
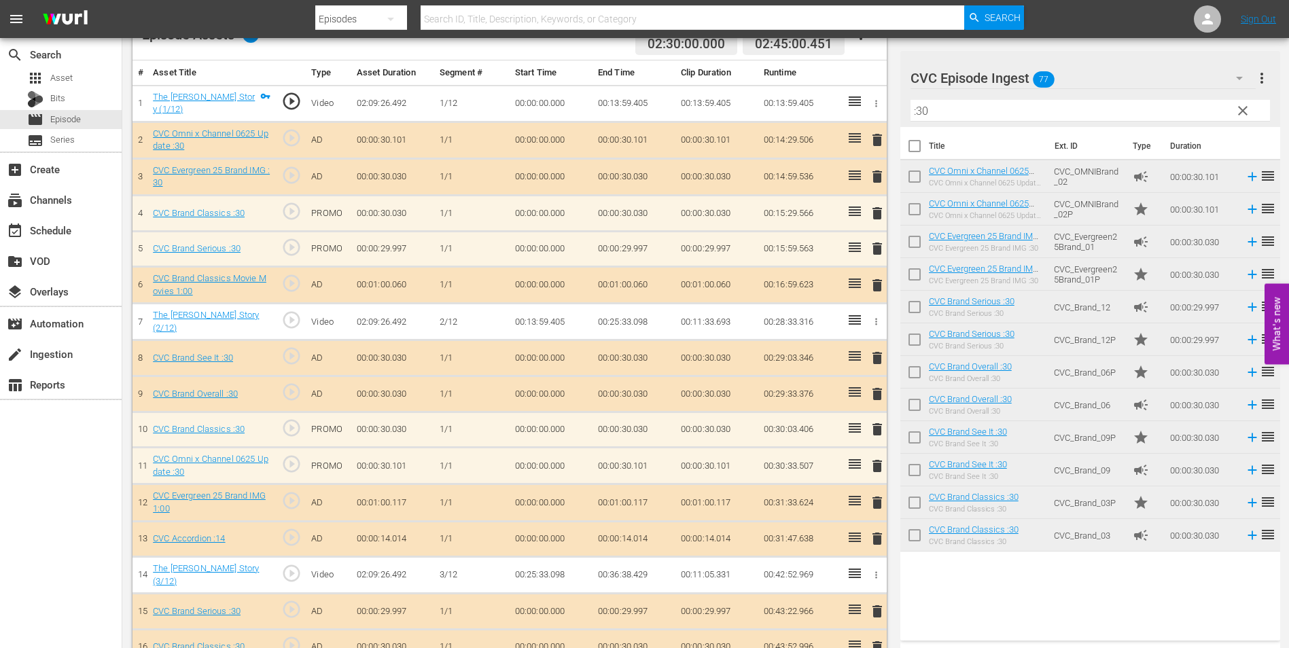
scroll to position [361, 0]
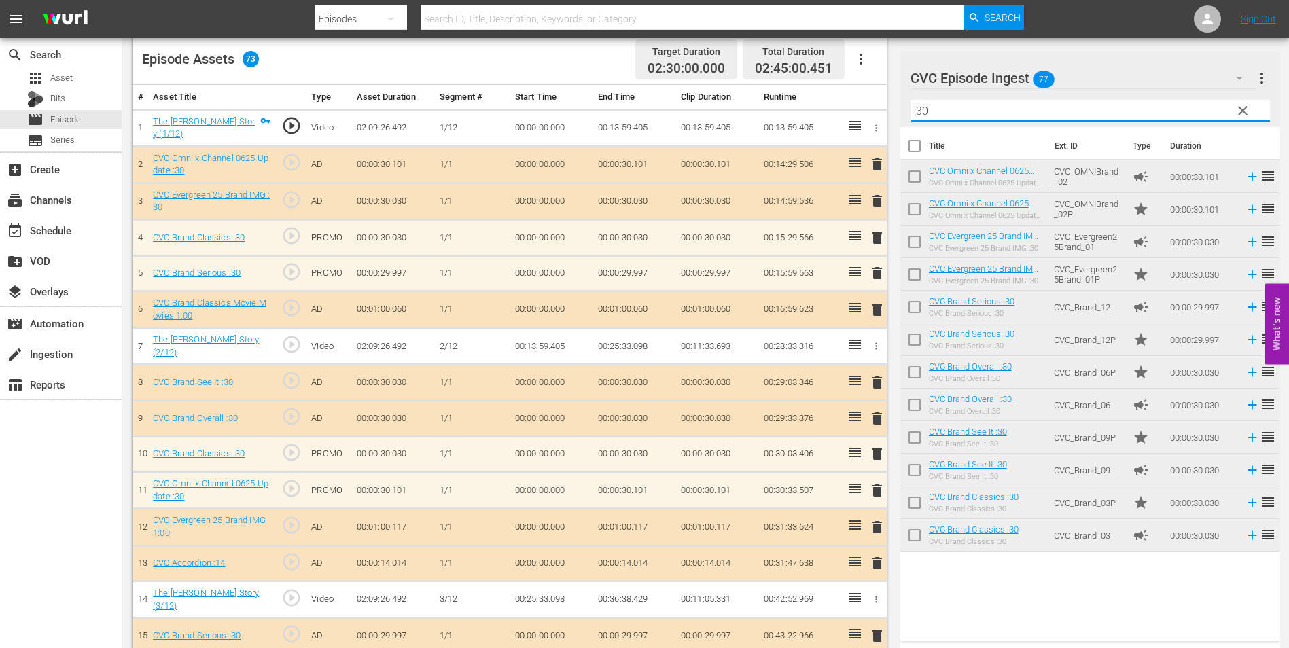
click at [985, 105] on input ":30" at bounding box center [1089, 111] width 359 height 22
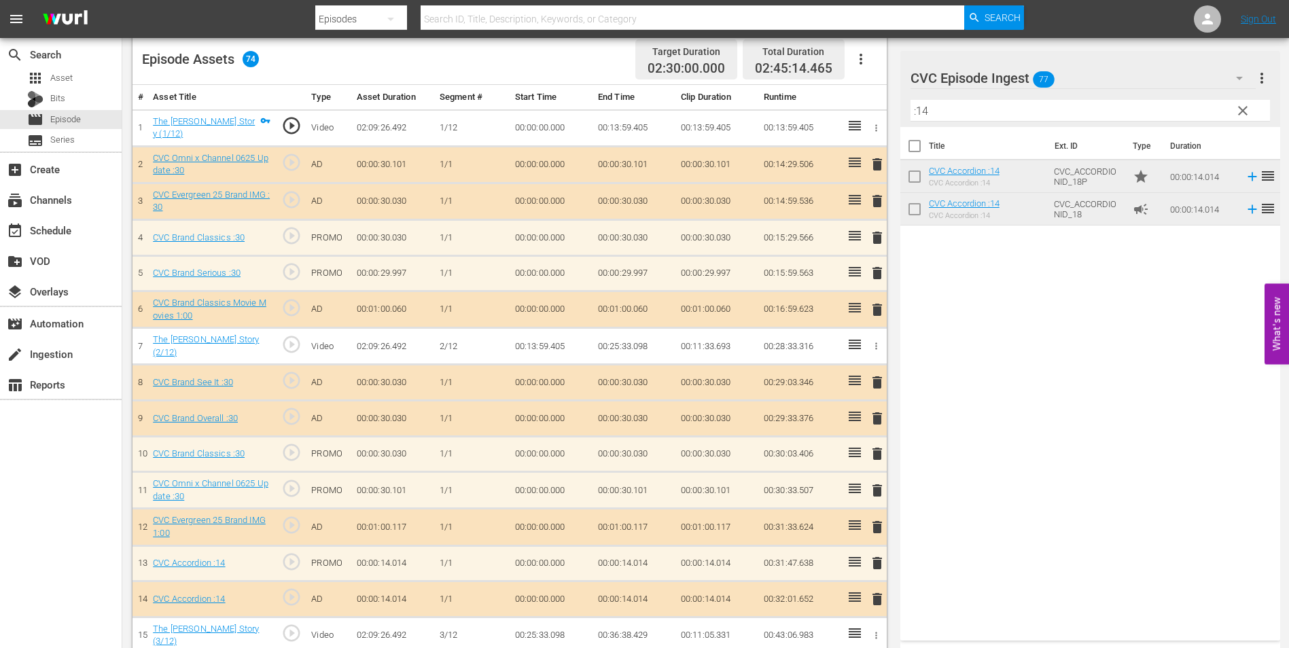
click at [877, 599] on span "delete" at bounding box center [877, 599] width 16 height 16
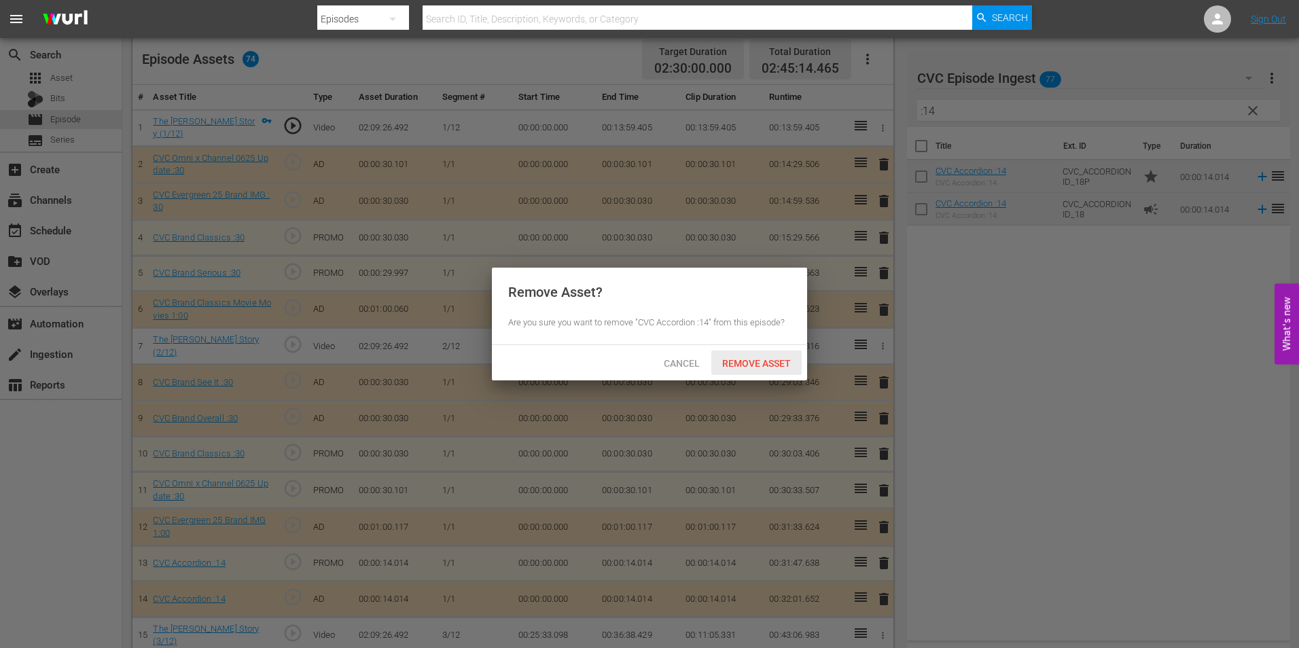
click at [743, 354] on div "Remove Asset" at bounding box center [756, 363] width 90 height 25
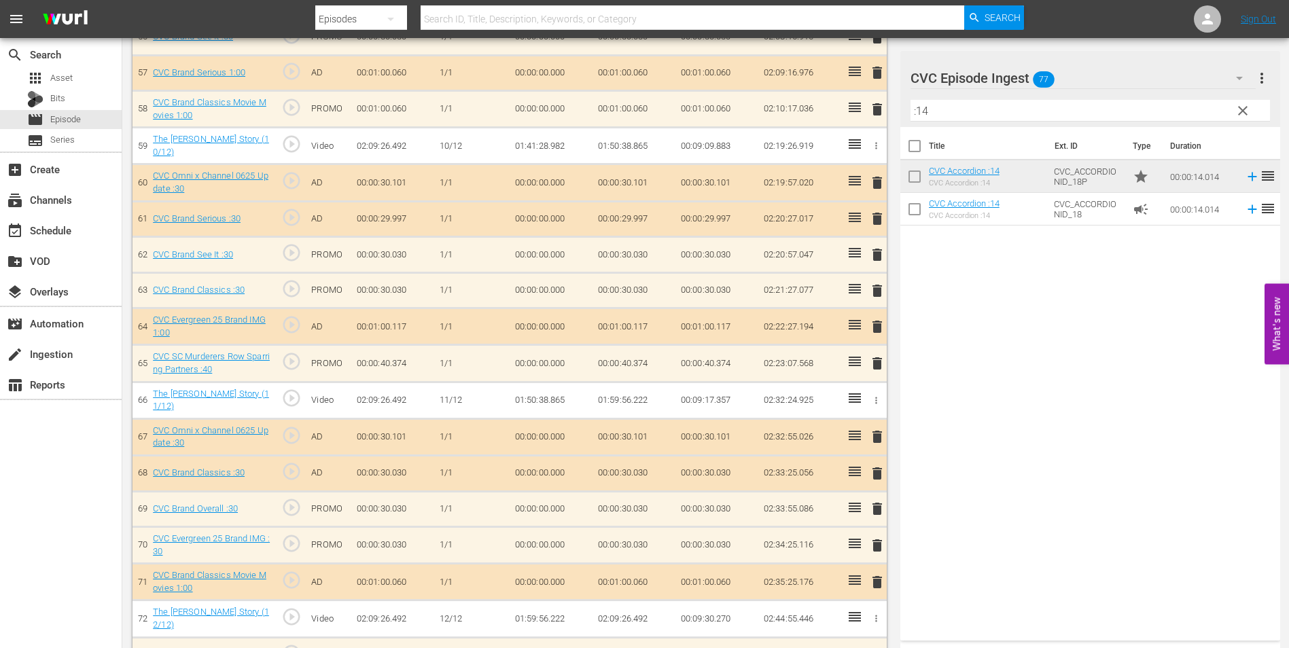
scroll to position [2467, 0]
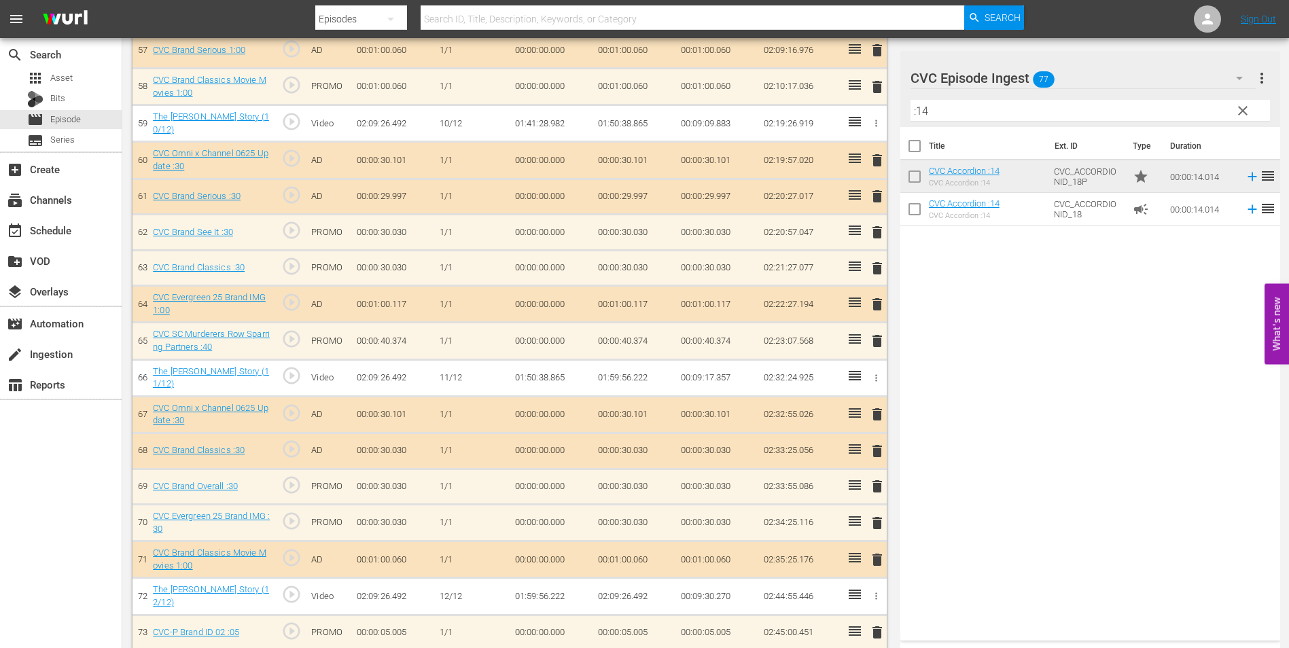
click at [962, 104] on input ":14" at bounding box center [1089, 111] width 359 height 22
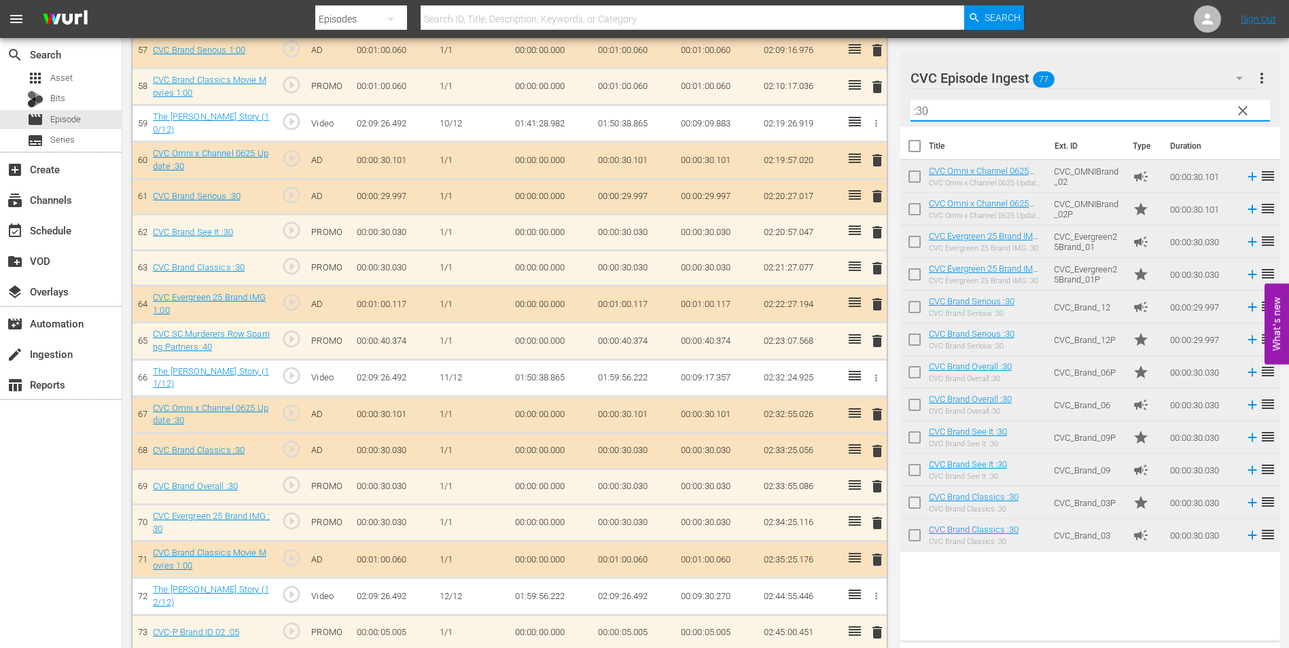
click at [876, 334] on span "delete" at bounding box center [877, 341] width 16 height 16
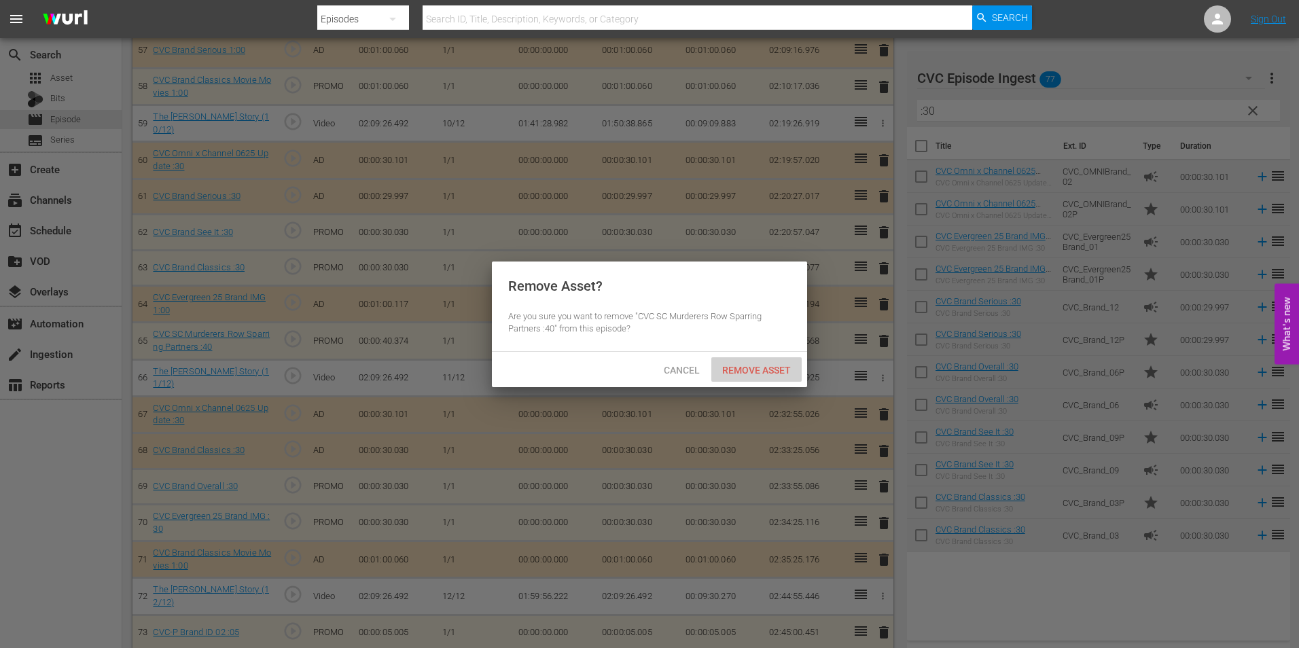
click at [787, 367] on span "Remove Asset" at bounding box center [756, 370] width 90 height 11
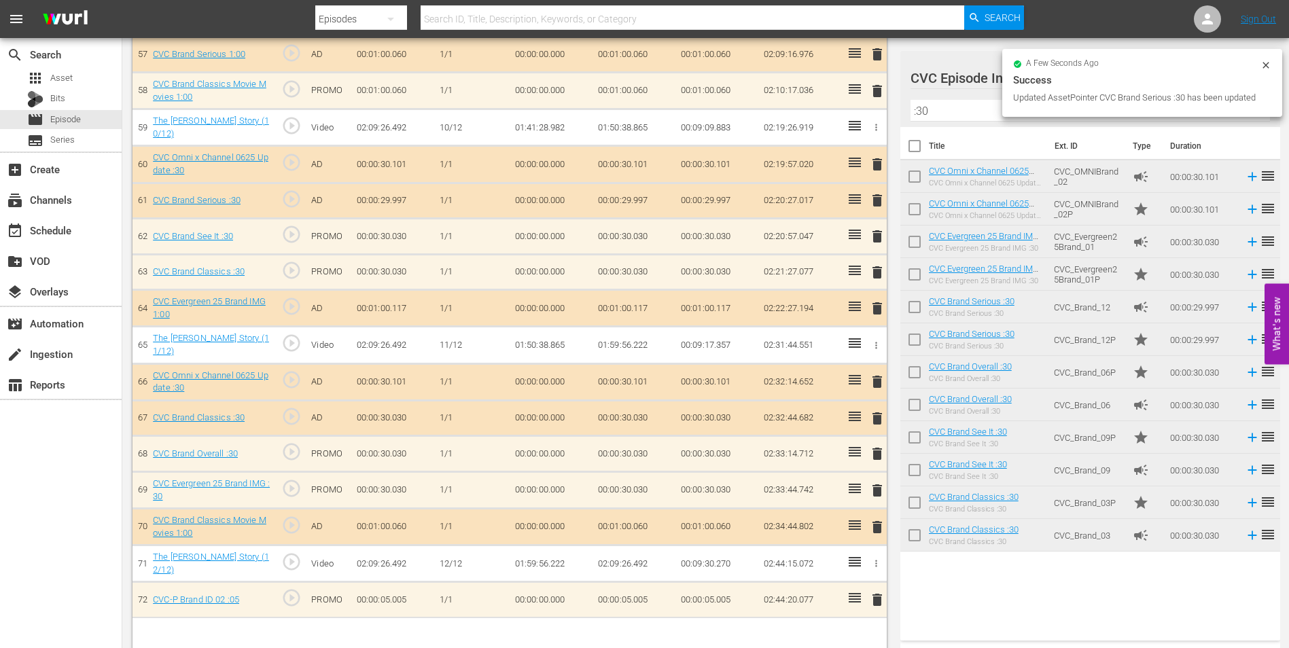
scroll to position [2466, 0]
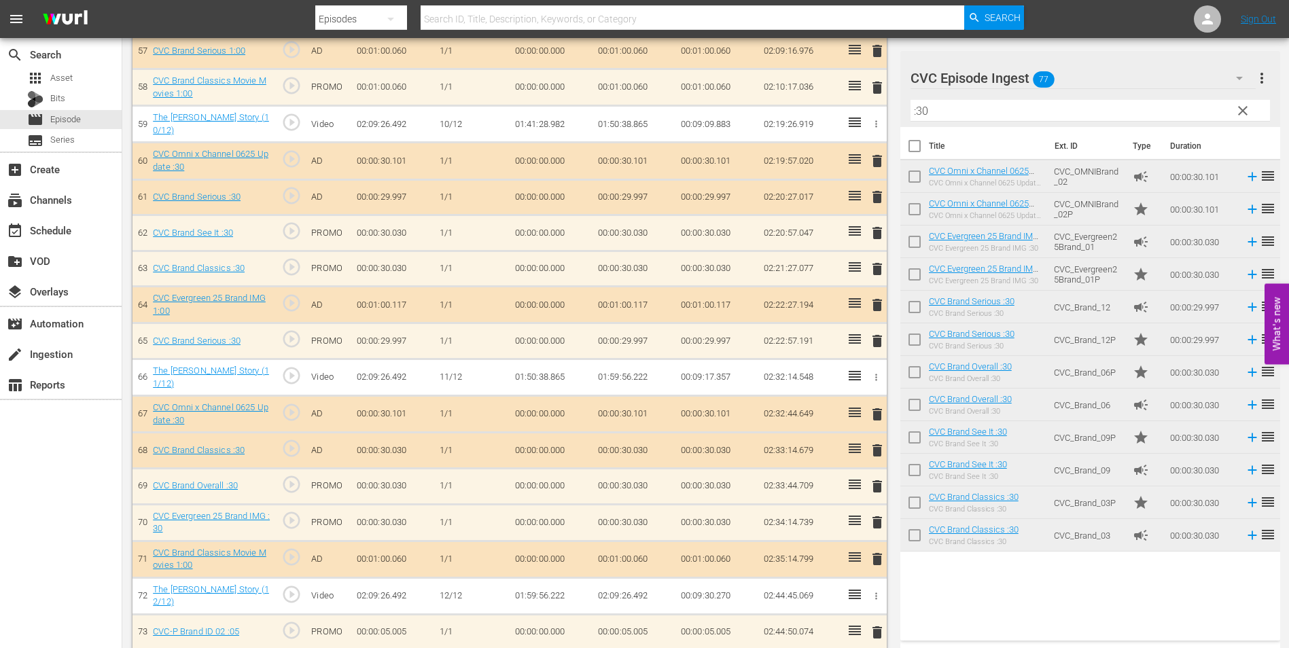
click at [953, 111] on input ":30" at bounding box center [1089, 111] width 359 height 22
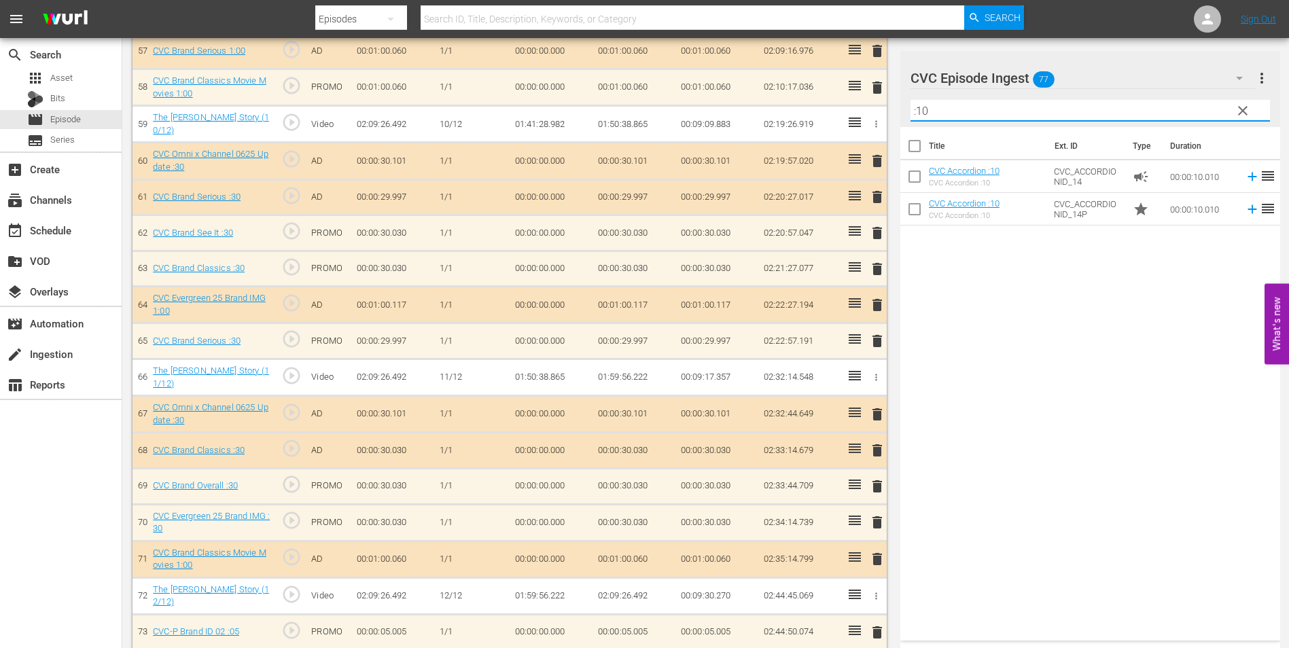
type input ":10"
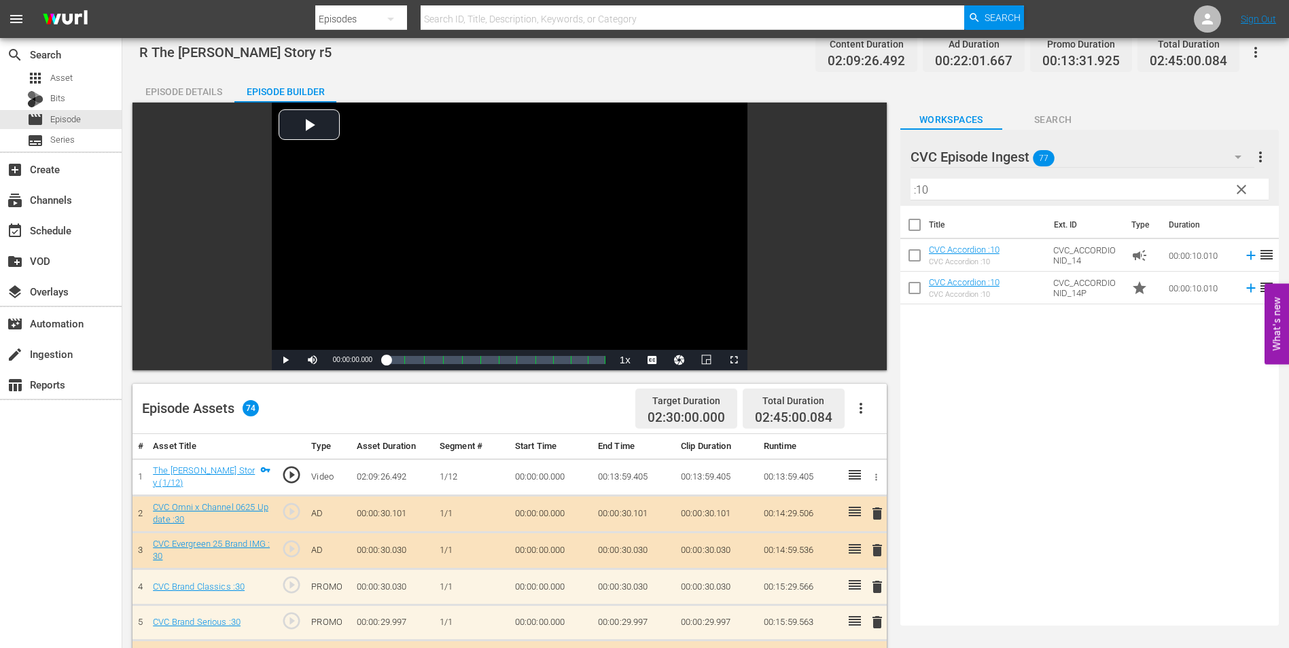
scroll to position [0, 0]
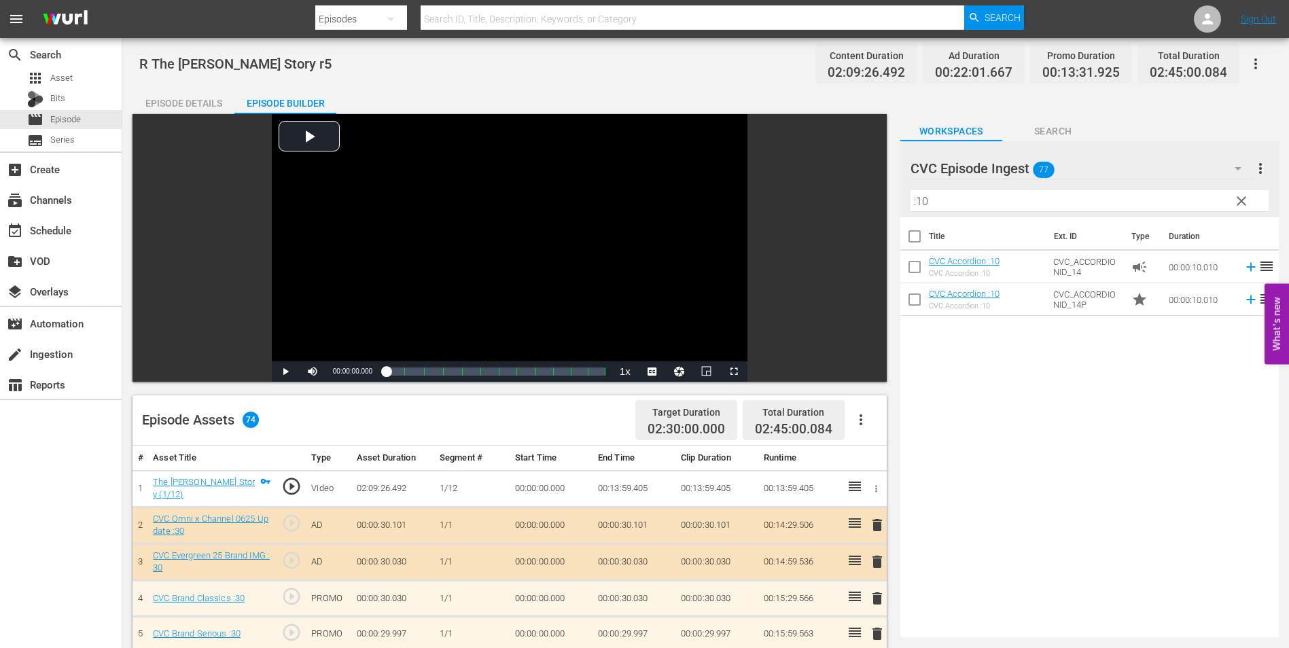
click at [207, 103] on div "Episode Details" at bounding box center [183, 103] width 102 height 33
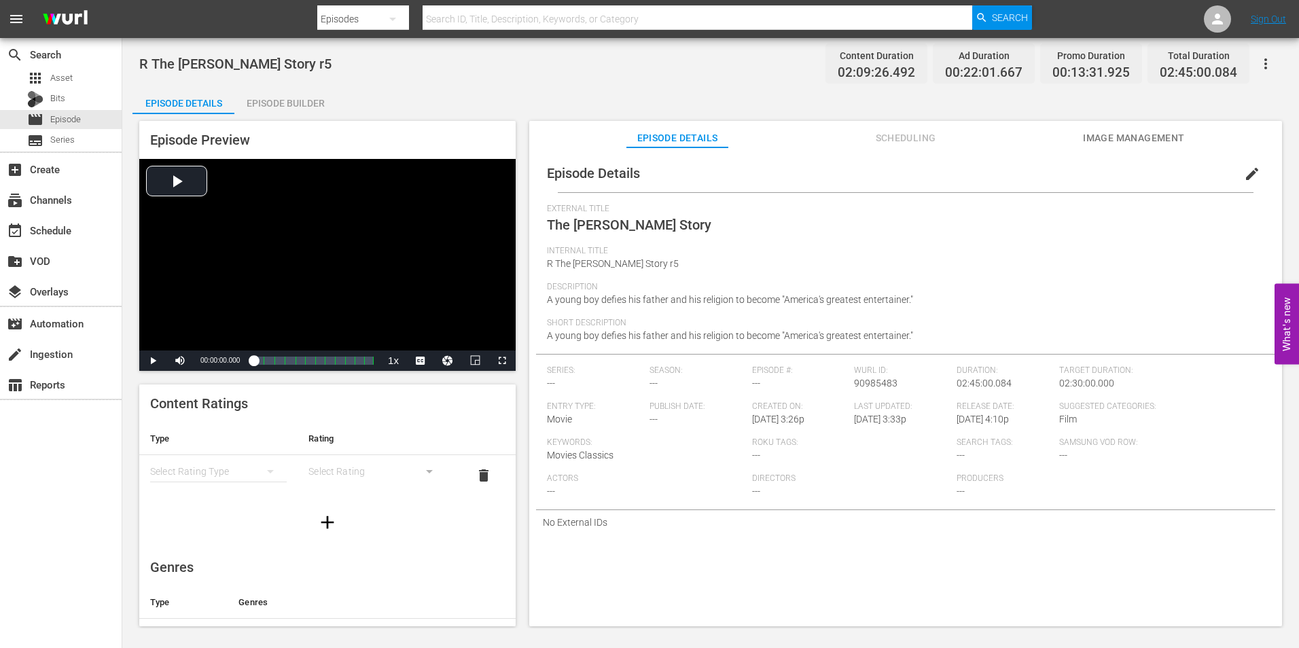
click at [286, 102] on div "Episode Builder" at bounding box center [285, 103] width 102 height 33
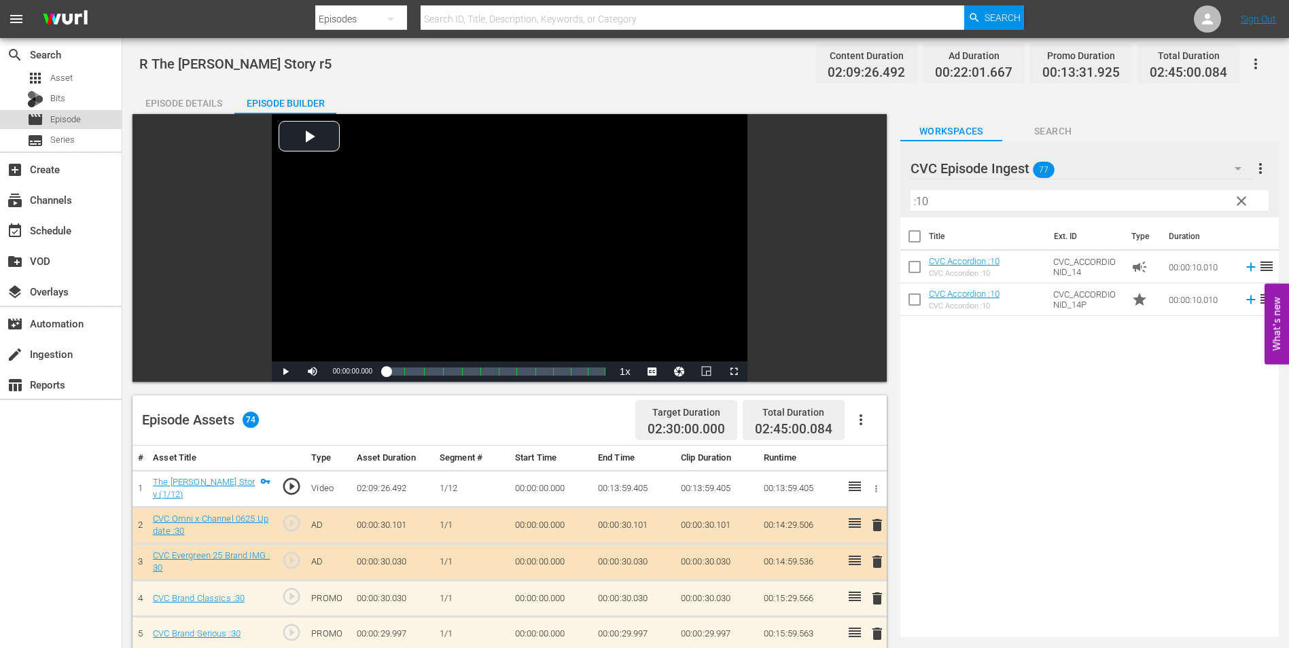
click at [69, 120] on span "Episode" at bounding box center [65, 120] width 31 height 14
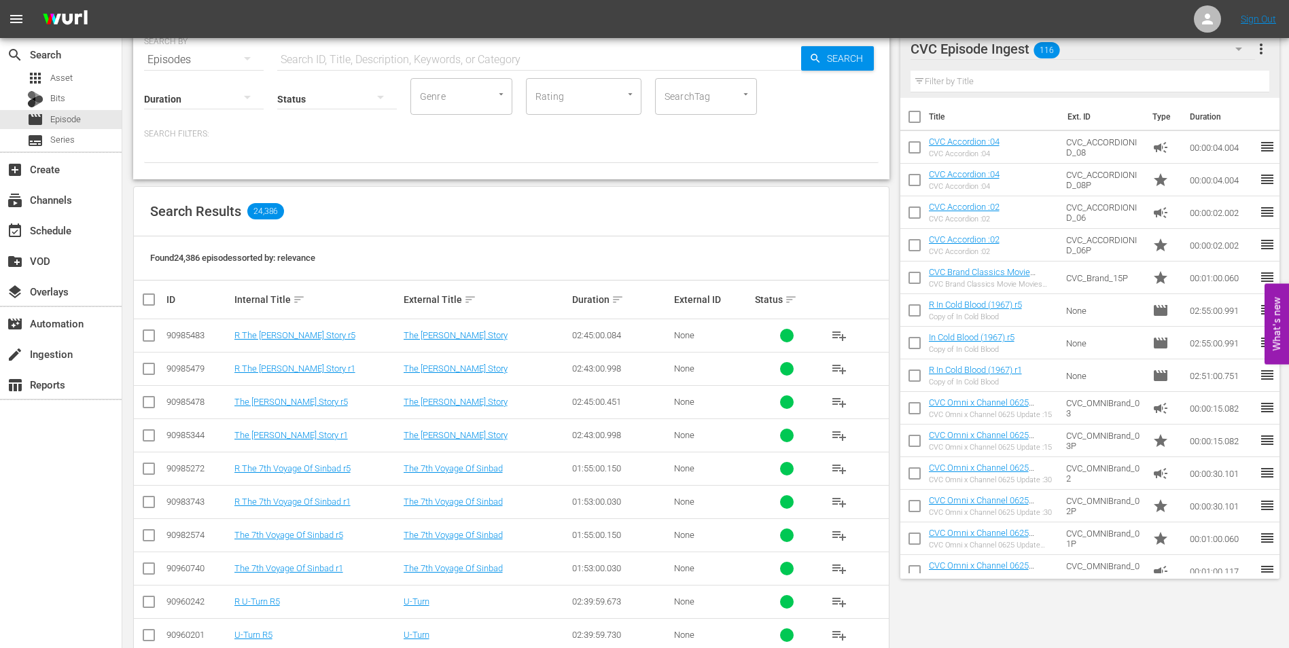
scroll to position [68, 0]
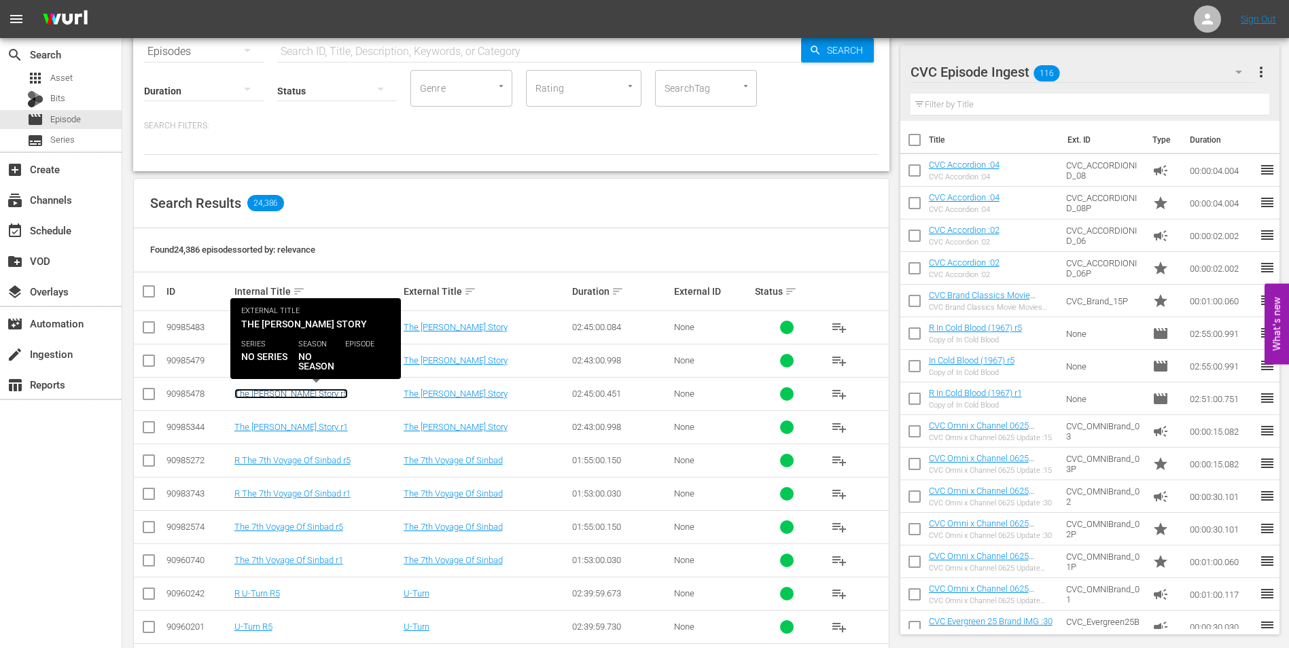
click at [285, 391] on link "The [PERSON_NAME] Story r5" at bounding box center [290, 394] width 113 height 10
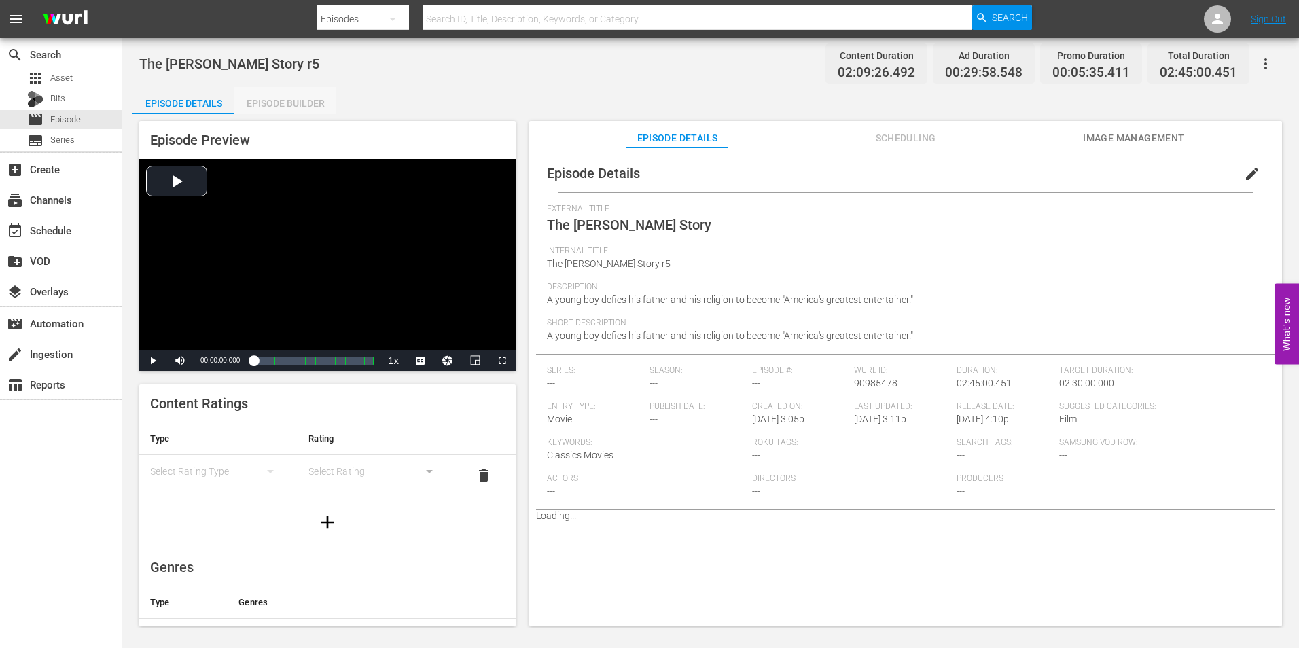
click at [282, 105] on div "Episode Builder" at bounding box center [285, 103] width 102 height 33
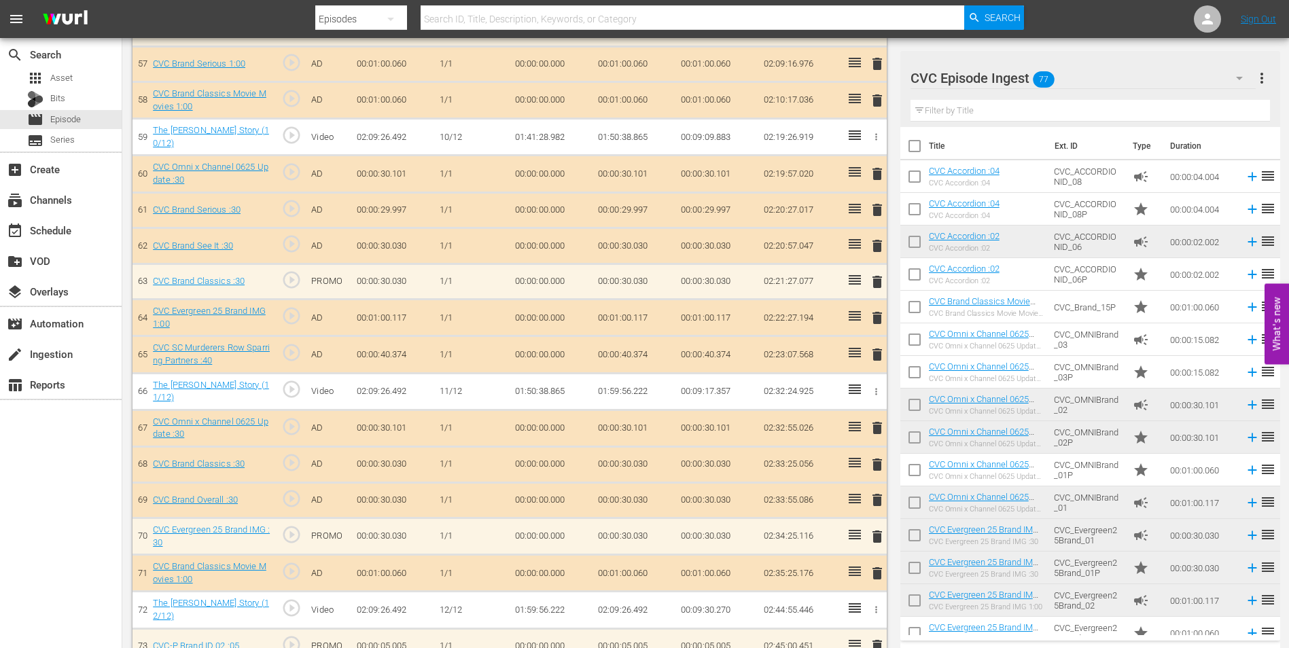
scroll to position [2467, 0]
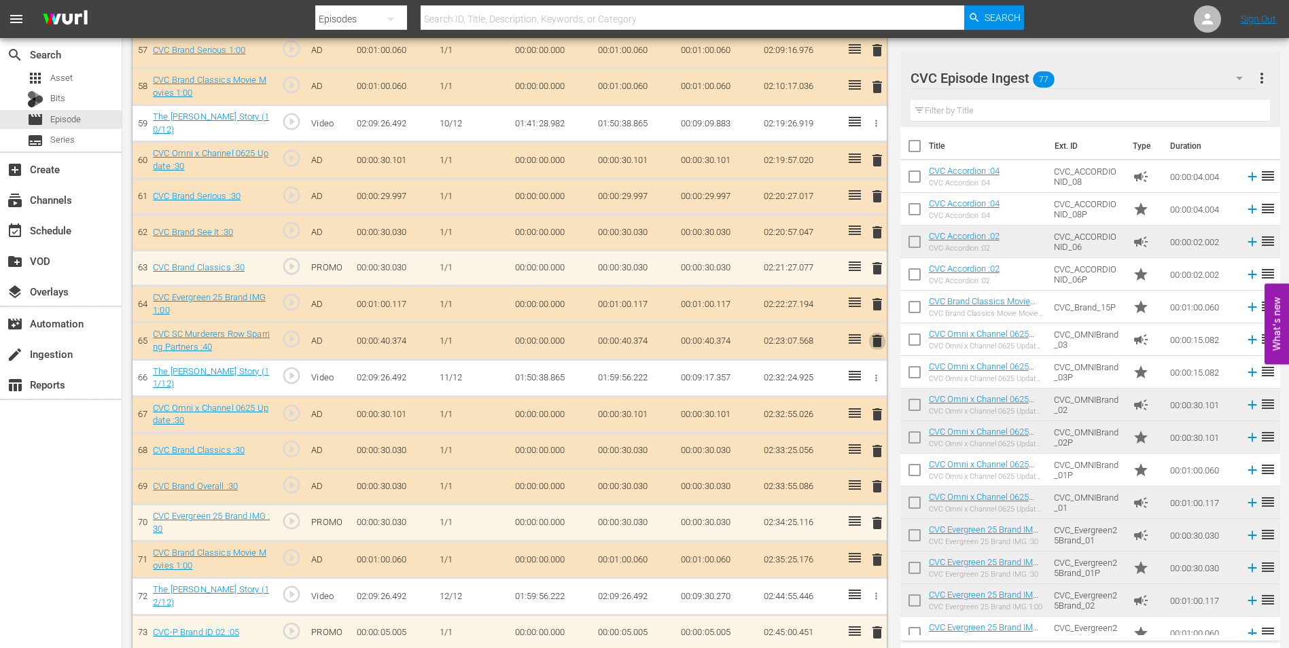
click at [877, 333] on span "delete" at bounding box center [877, 341] width 16 height 16
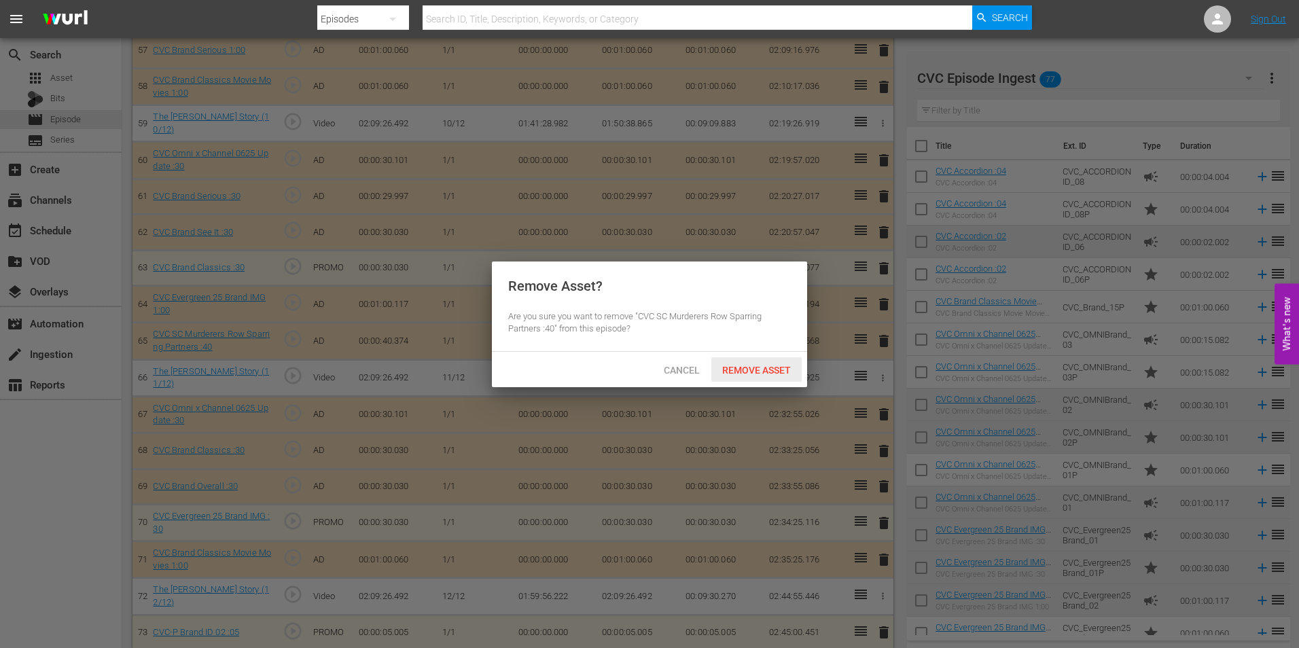
click at [743, 365] on span "Remove Asset" at bounding box center [756, 370] width 90 height 11
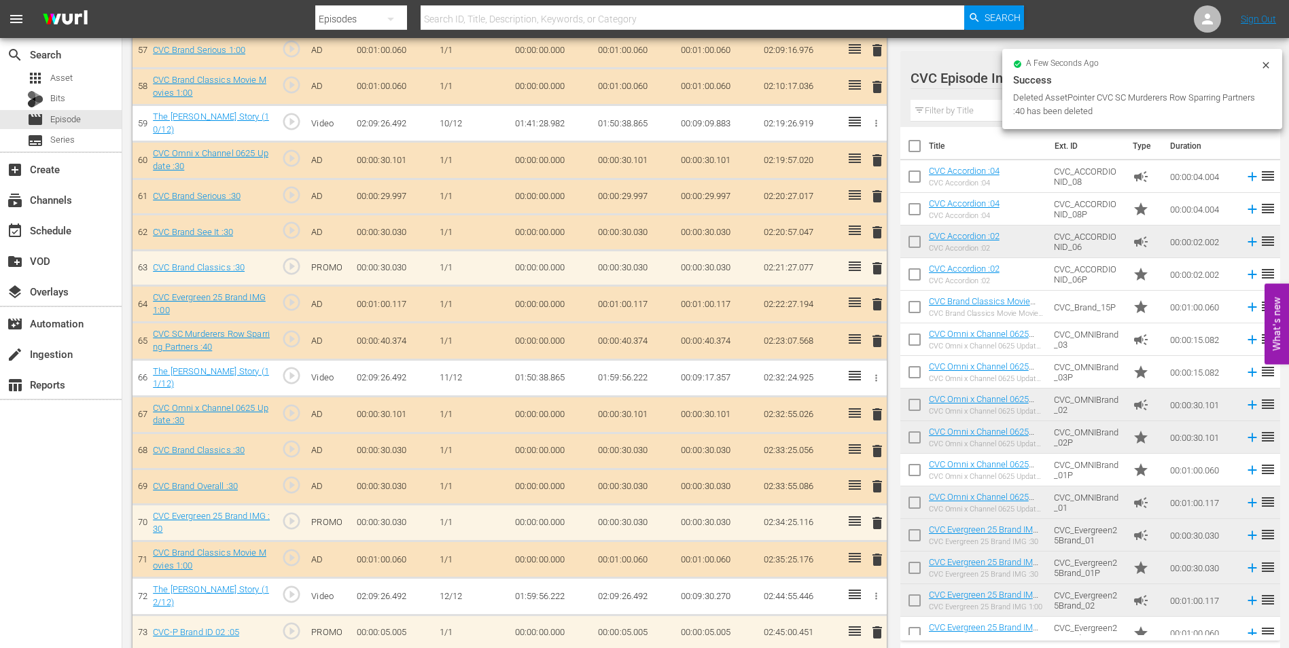
scroll to position [2430, 0]
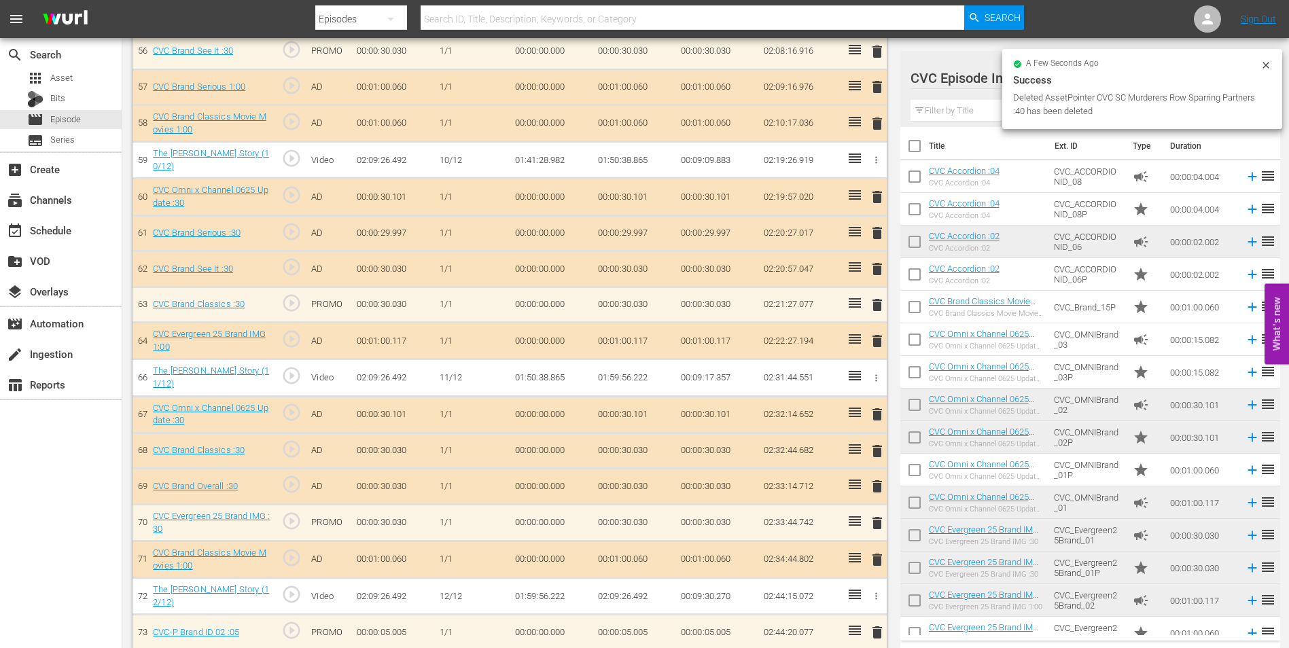
click at [979, 124] on div "Filter by Title" at bounding box center [1089, 110] width 359 height 33
click at [979, 115] on input "text" at bounding box center [1089, 111] width 359 height 22
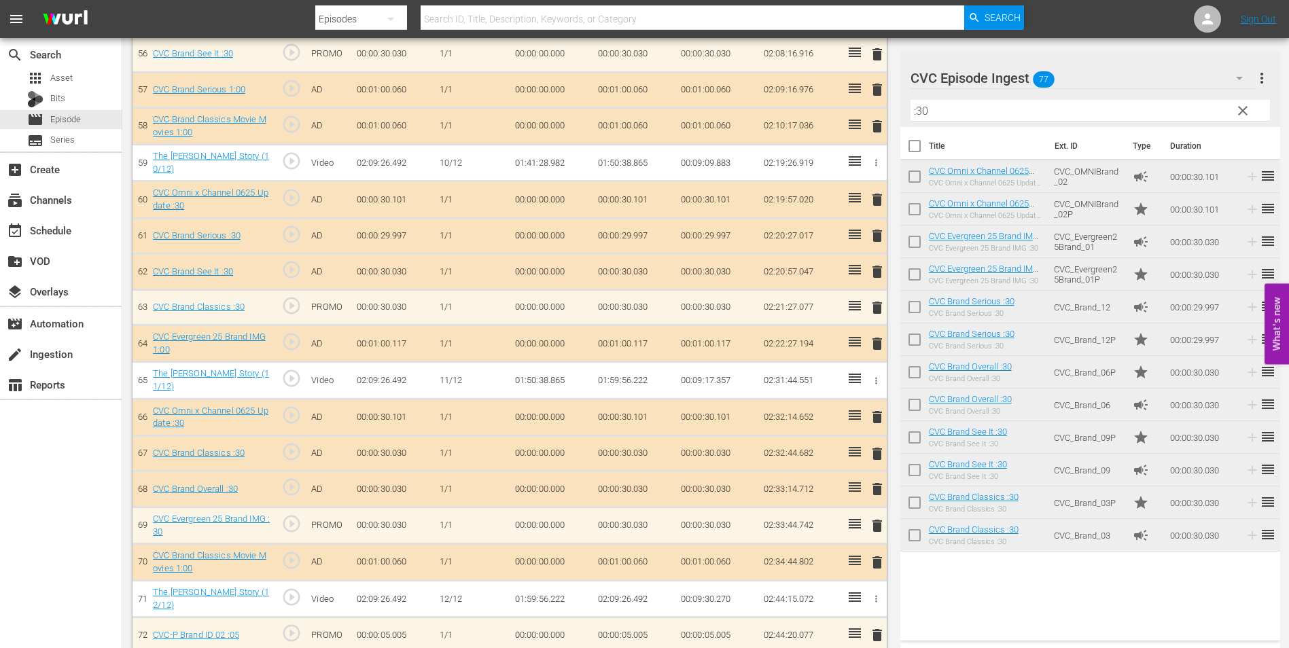
scroll to position [2433, 0]
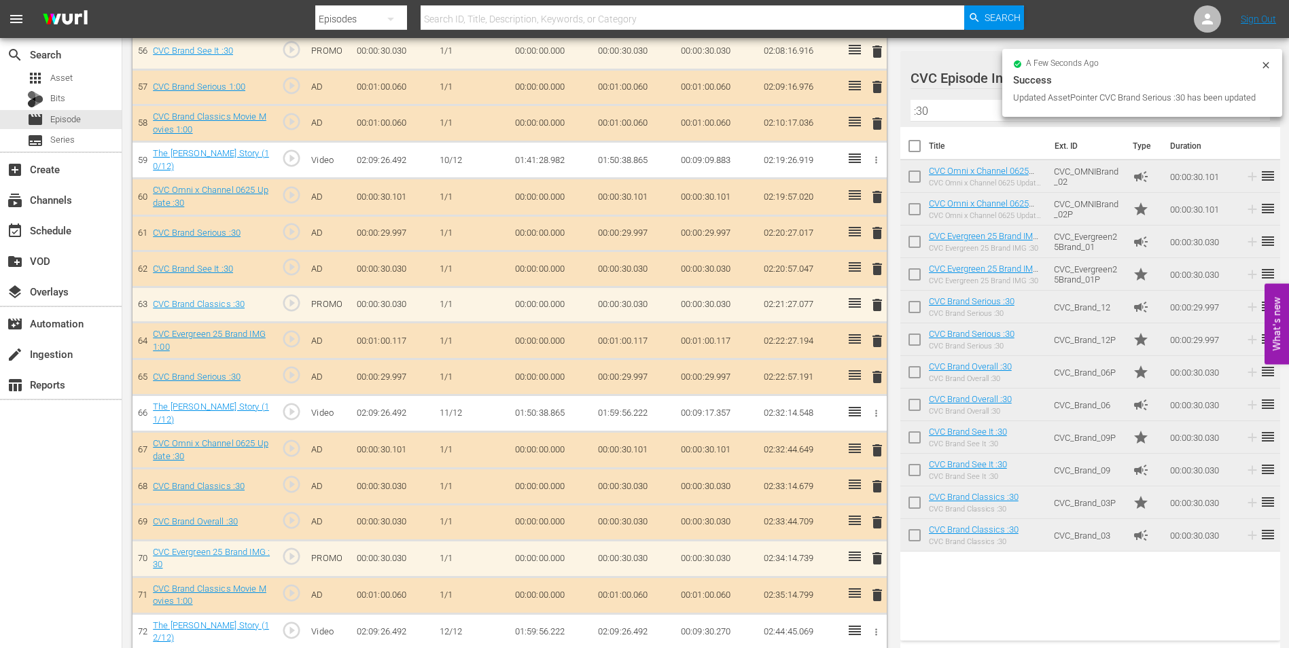
click at [943, 111] on input ":30" at bounding box center [1089, 111] width 359 height 22
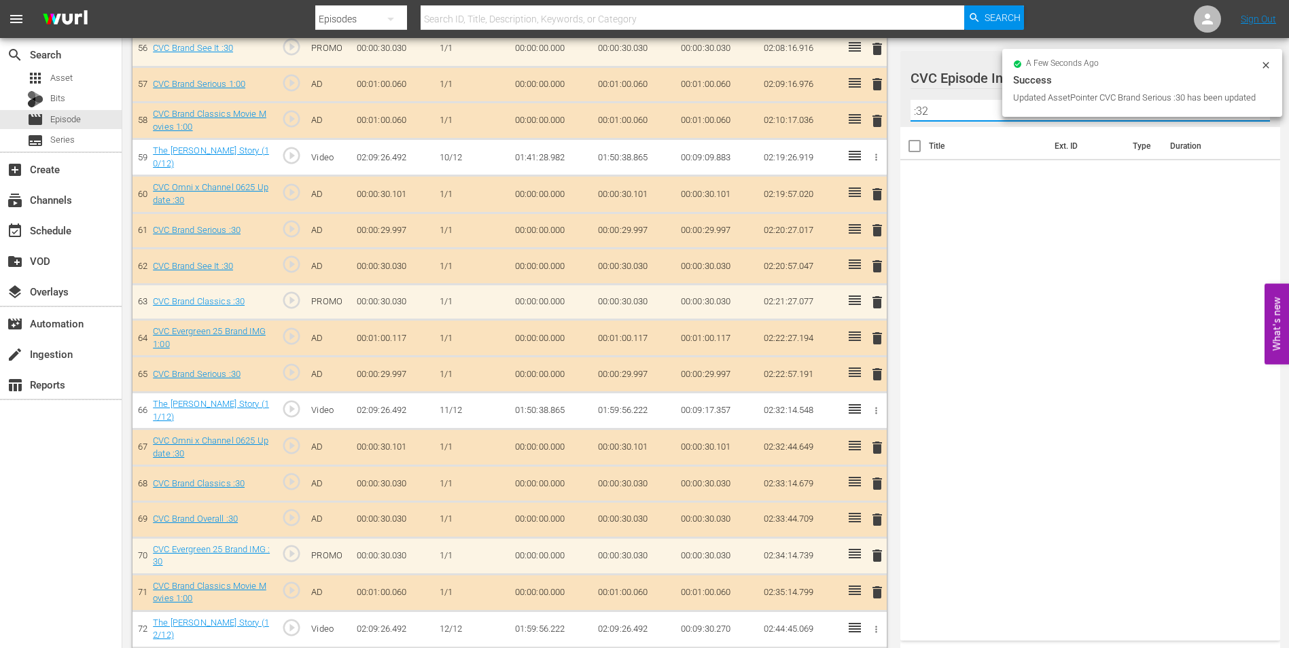
scroll to position [2430, 0]
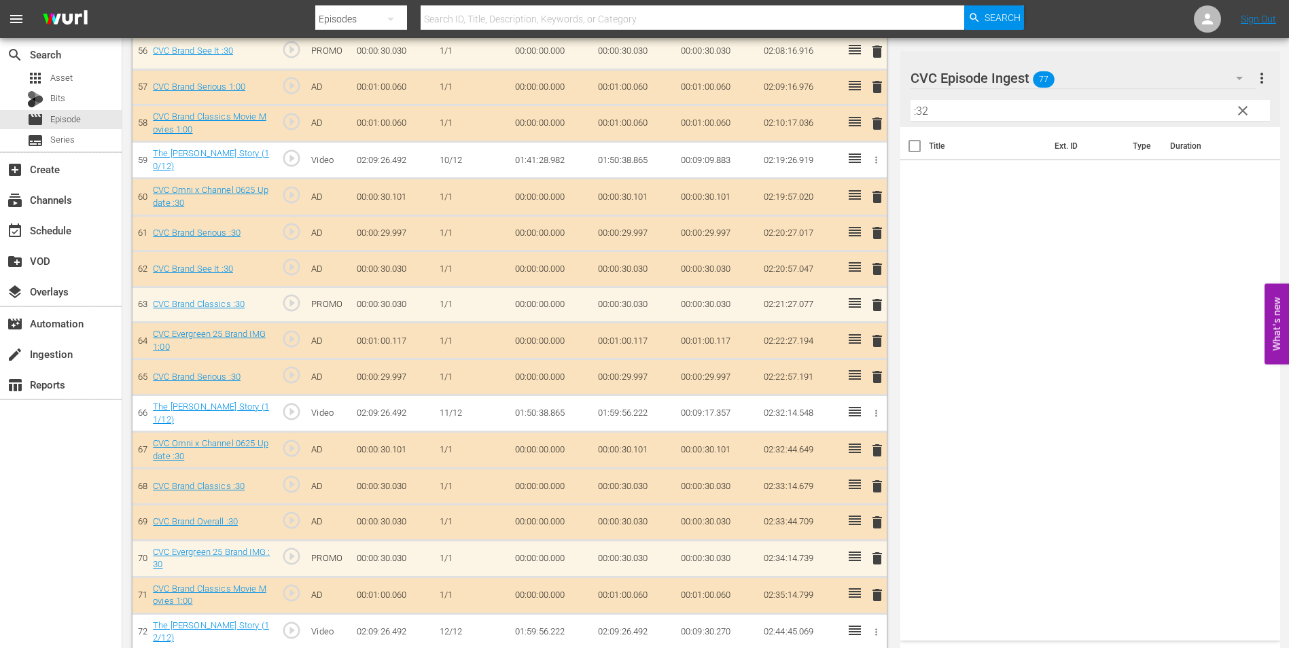
click at [943, 111] on input ":32" at bounding box center [1089, 111] width 359 height 22
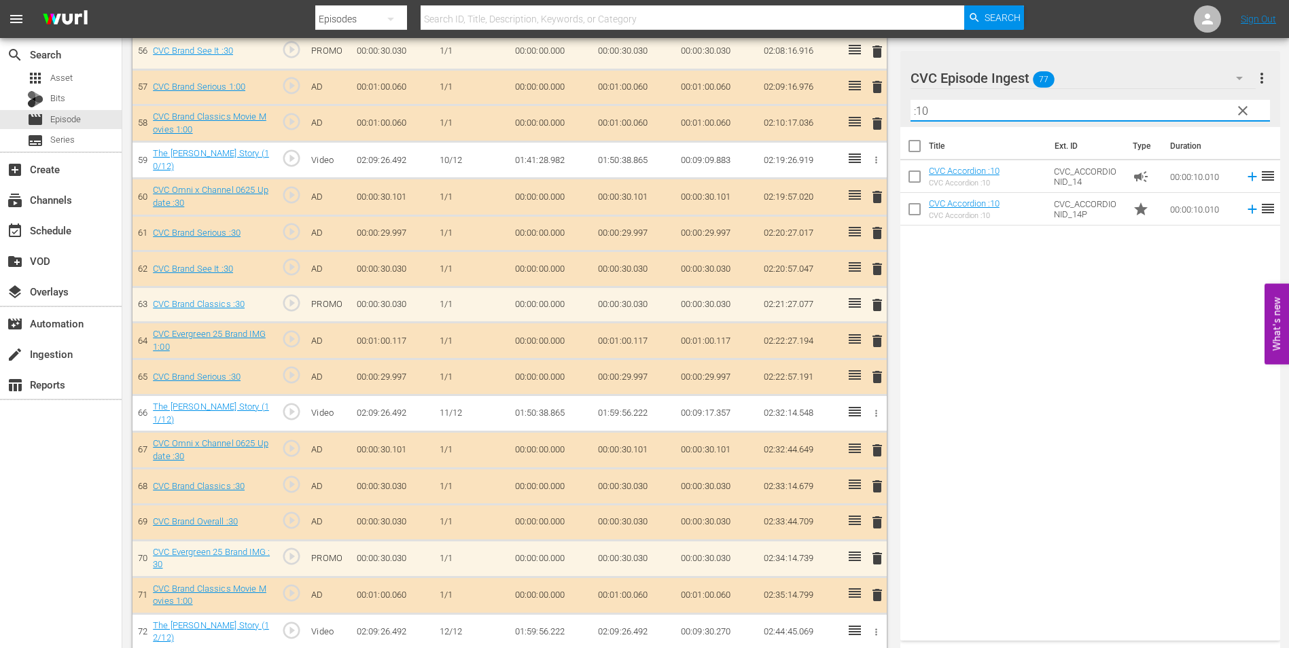
type input ":10"
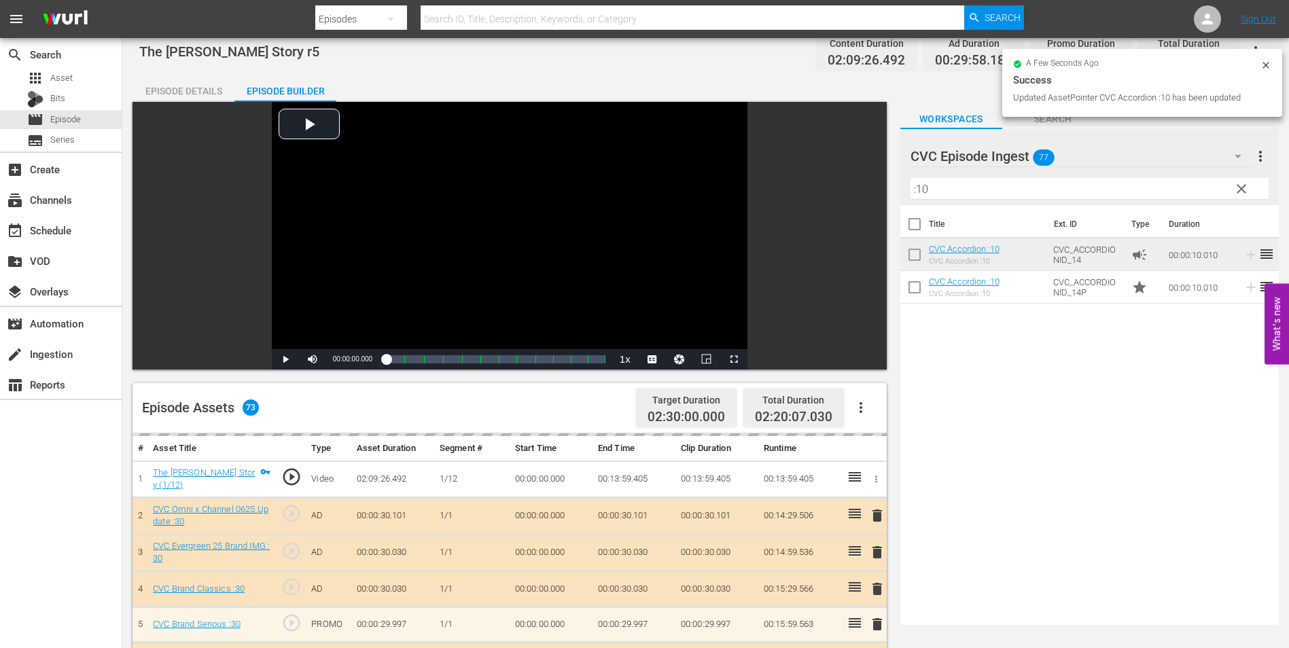
scroll to position [0, 0]
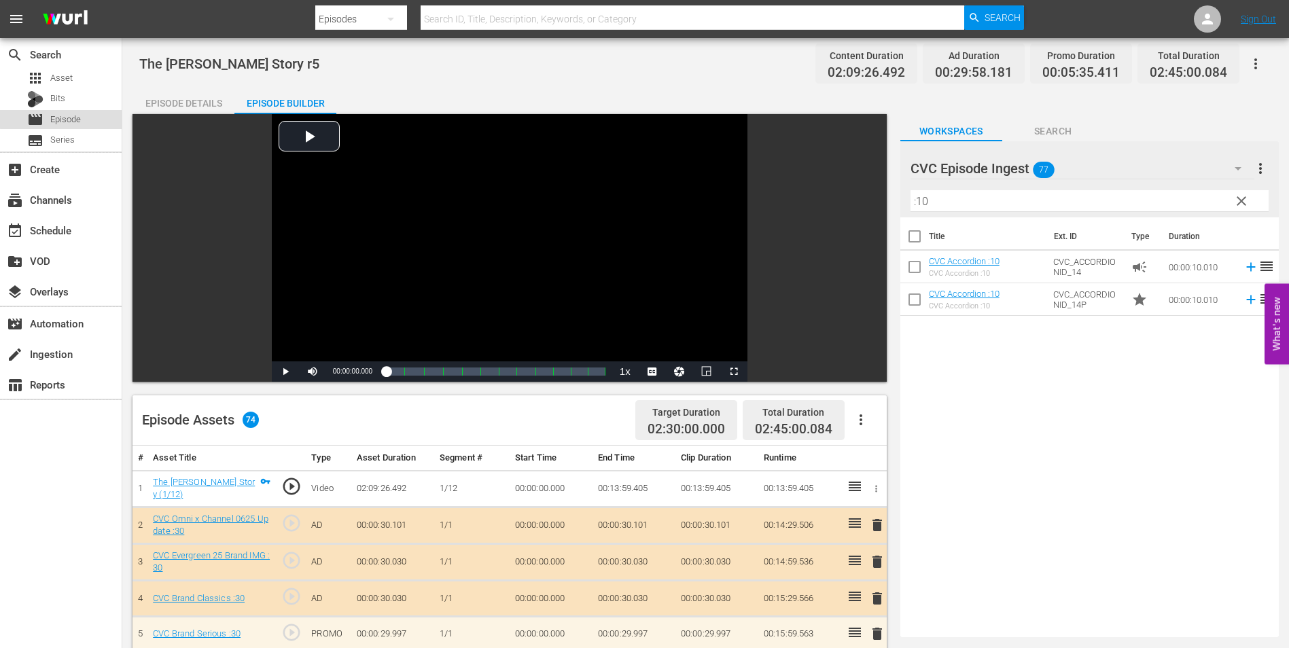
click at [86, 117] on div "movie Episode" at bounding box center [61, 119] width 122 height 19
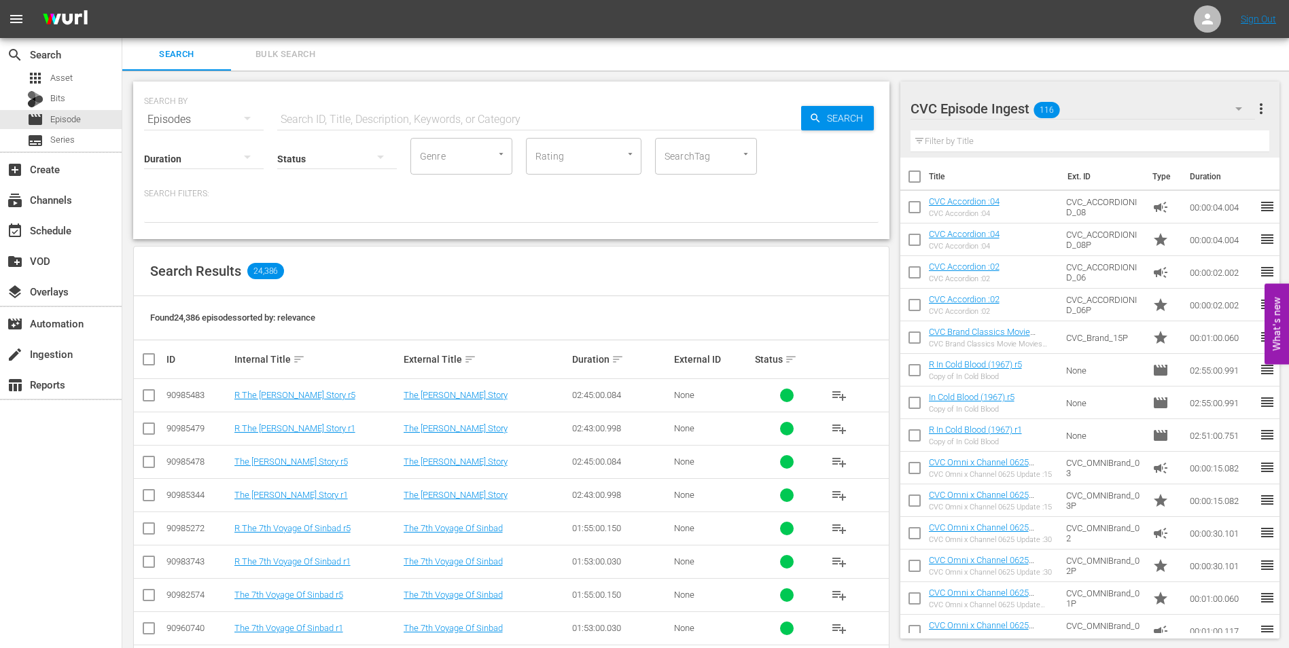
scroll to position [68, 0]
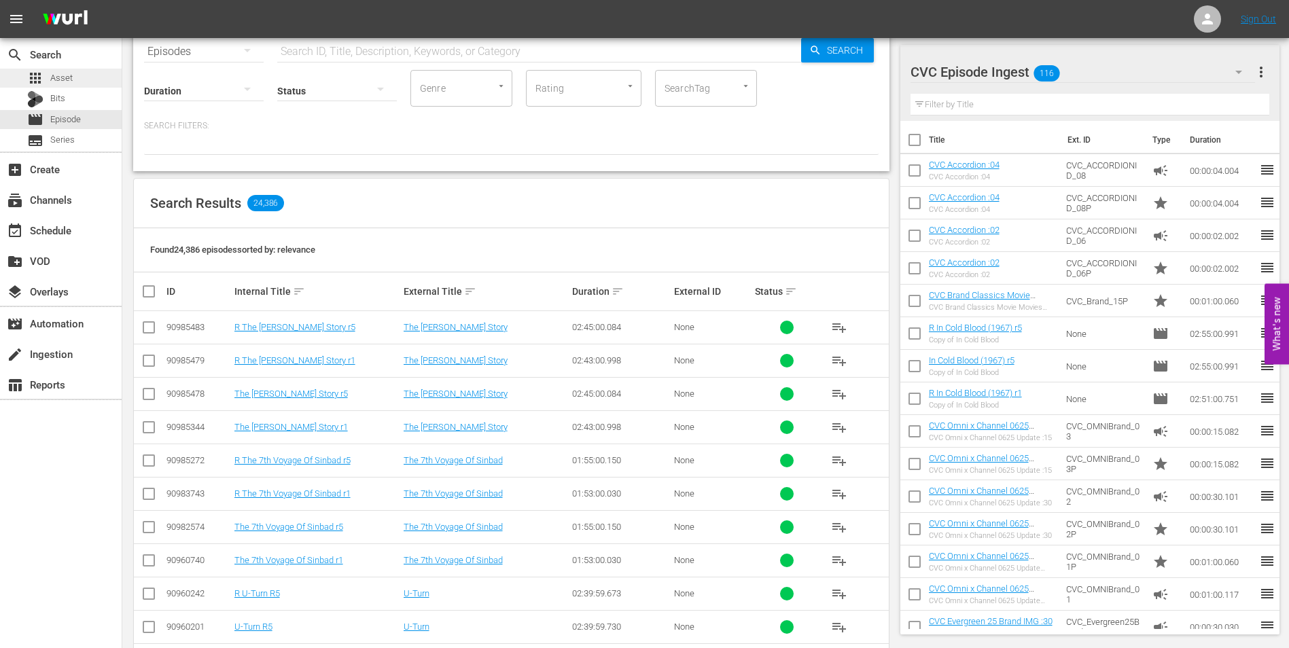
click at [52, 78] on span "Asset" at bounding box center [61, 78] width 22 height 14
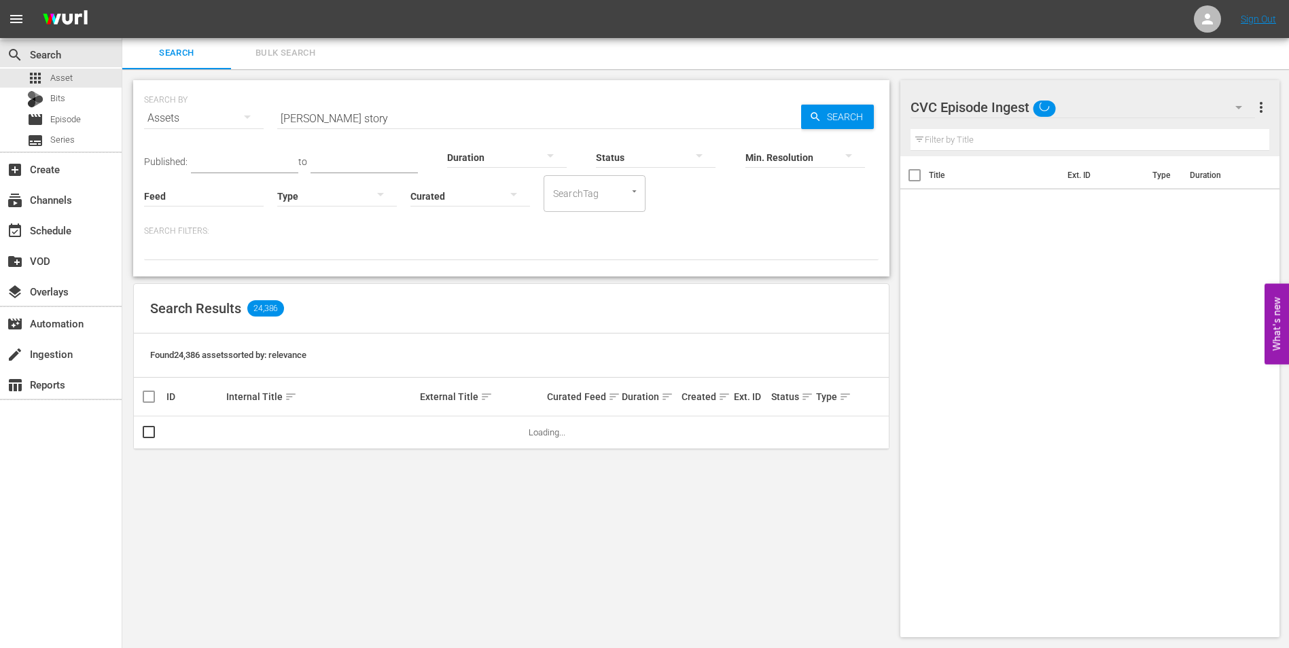
scroll to position [1, 0]
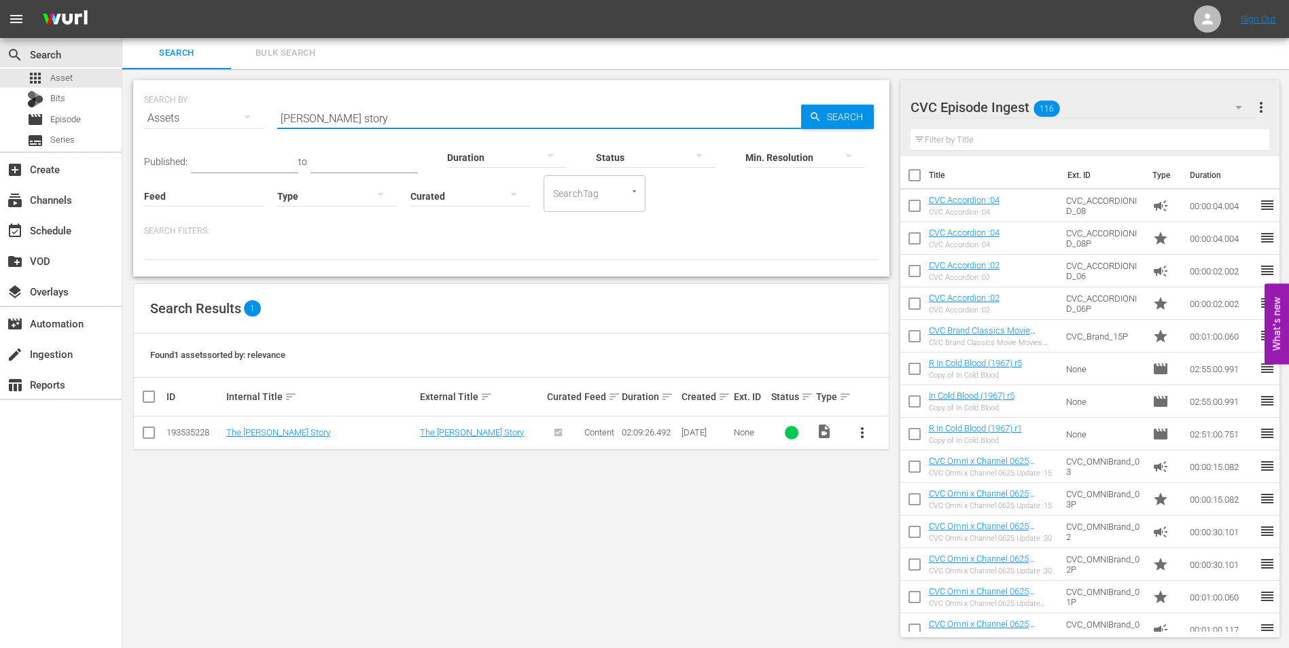
click at [388, 117] on input "[PERSON_NAME] story" at bounding box center [539, 118] width 524 height 33
click at [389, 118] on input "[PERSON_NAME] story" at bounding box center [539, 118] width 524 height 33
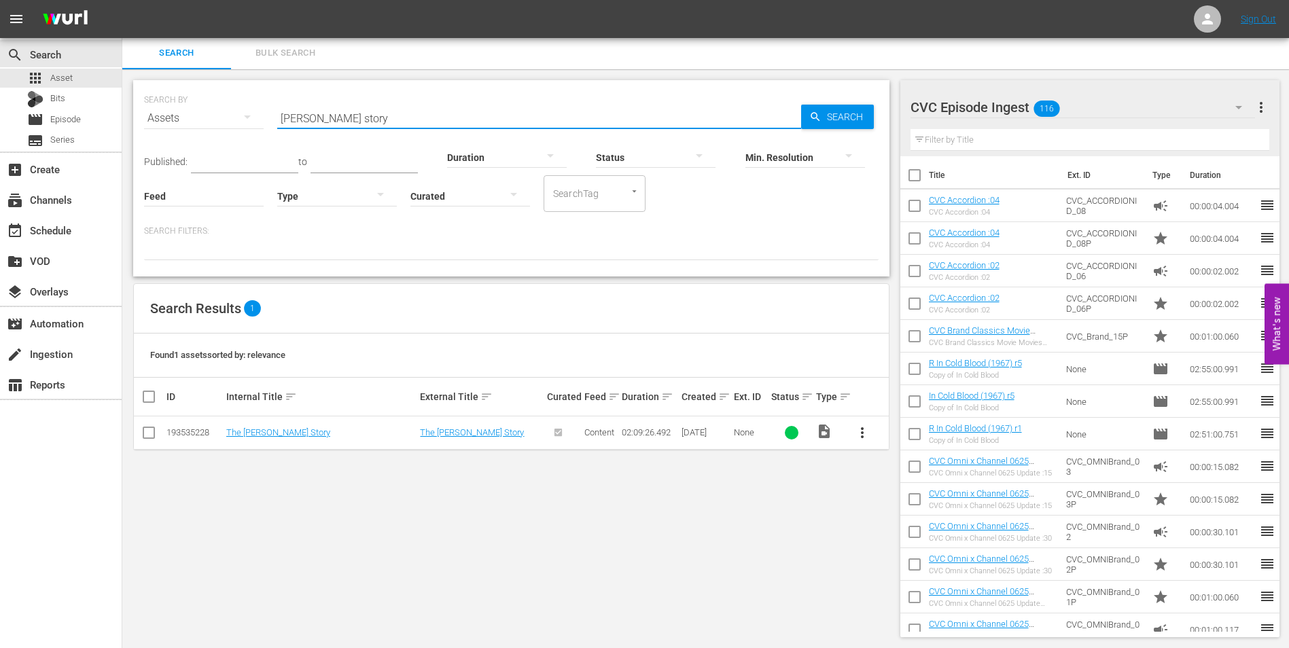
click at [389, 118] on input "[PERSON_NAME] story" at bounding box center [539, 118] width 524 height 33
type input "love has many faces"
click at [147, 437] on input "checkbox" at bounding box center [149, 435] width 16 height 16
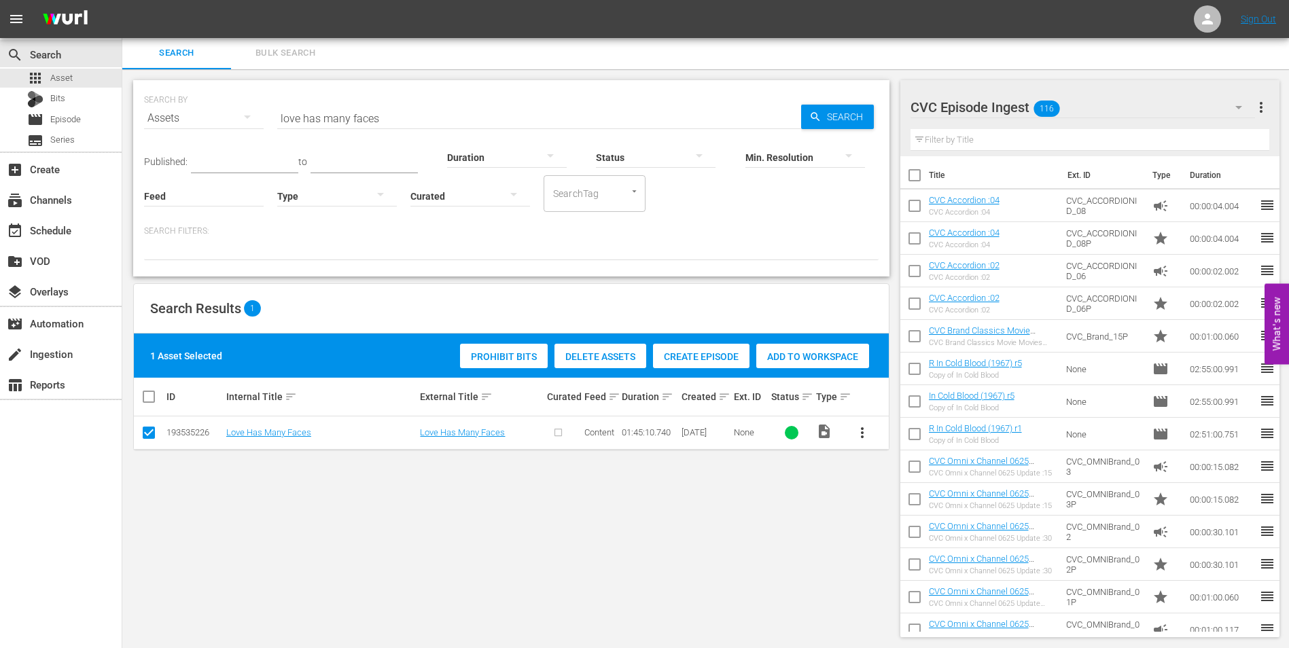
click at [720, 359] on span "Create Episode" at bounding box center [701, 356] width 96 height 11
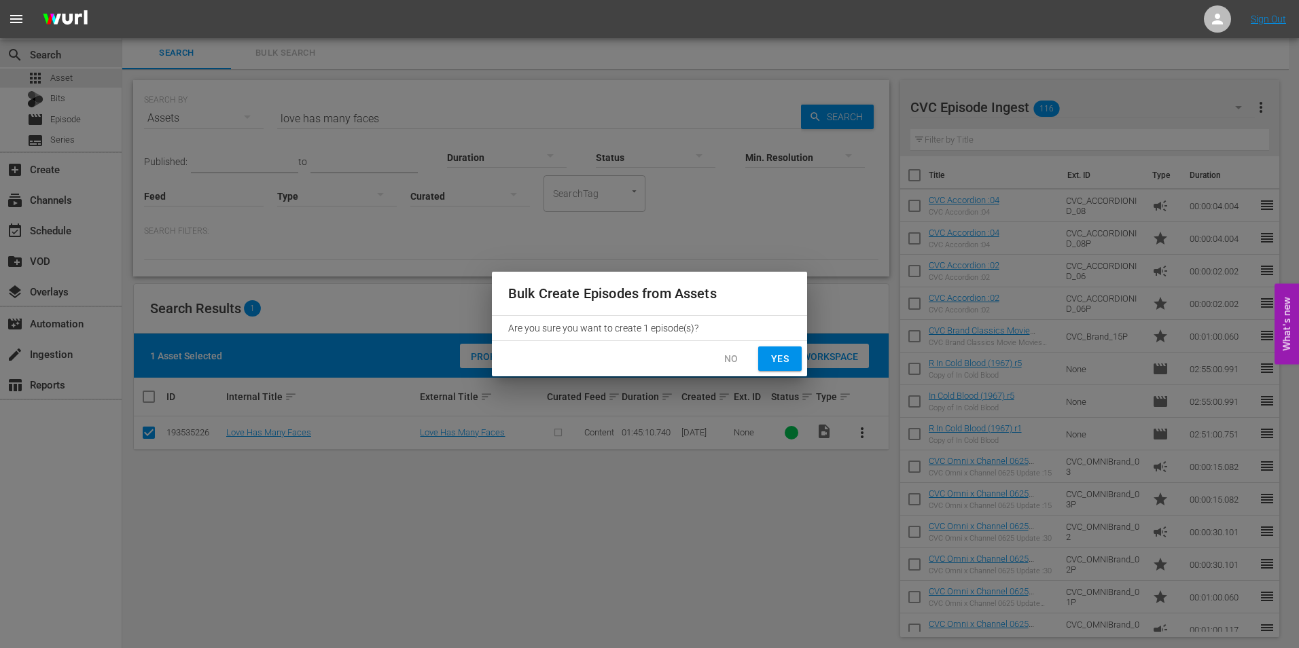
click at [777, 358] on span "Yes" at bounding box center [780, 359] width 22 height 17
checkbox input "false"
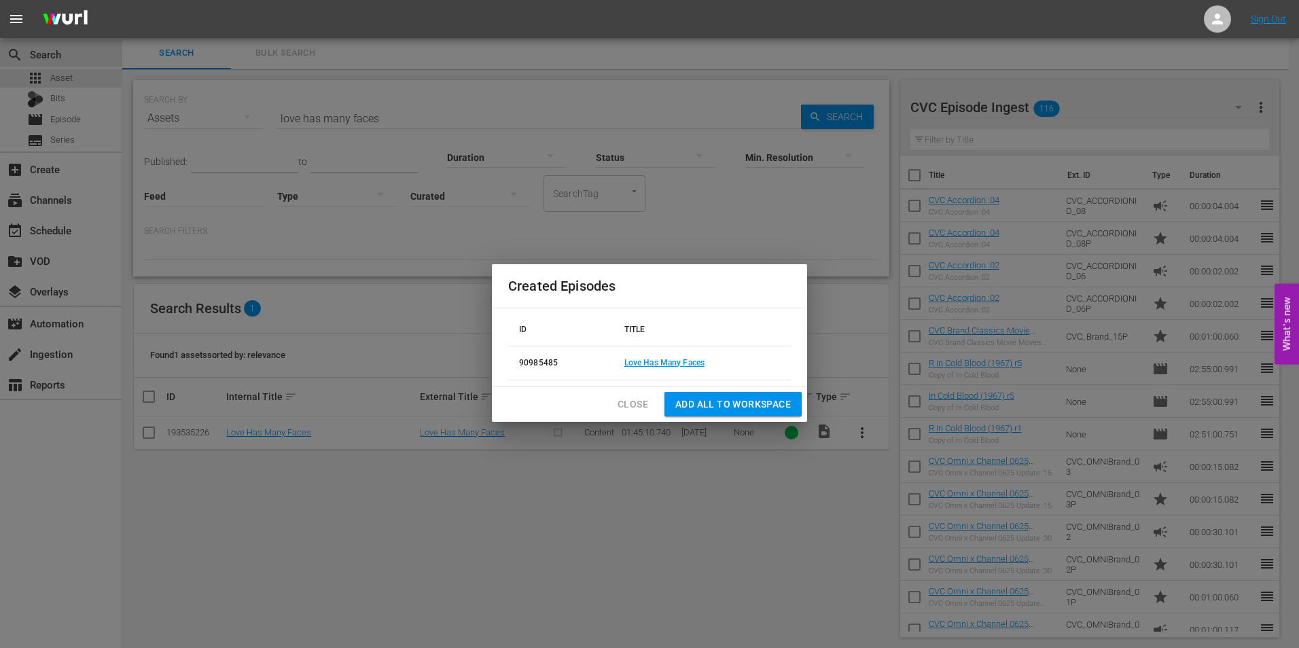
click at [648, 404] on span "Close" at bounding box center [633, 404] width 31 height 17
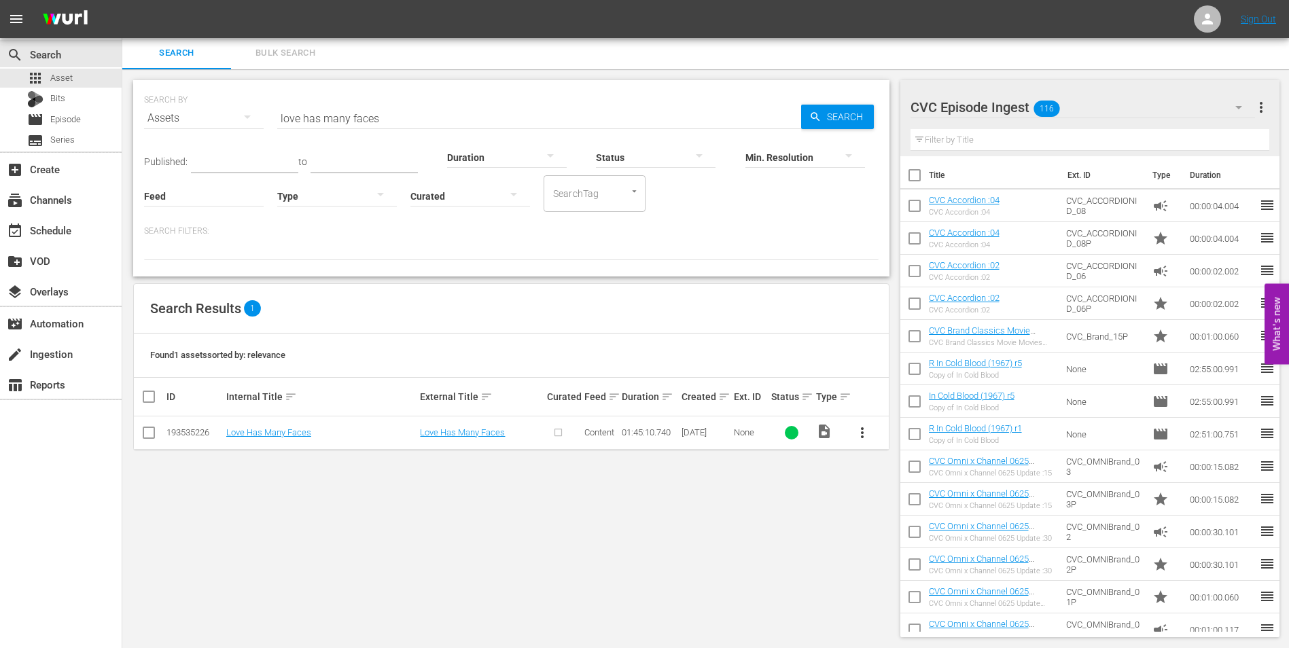
click at [1079, 105] on div "CVC Episode Ingest 116" at bounding box center [1082, 107] width 345 height 38
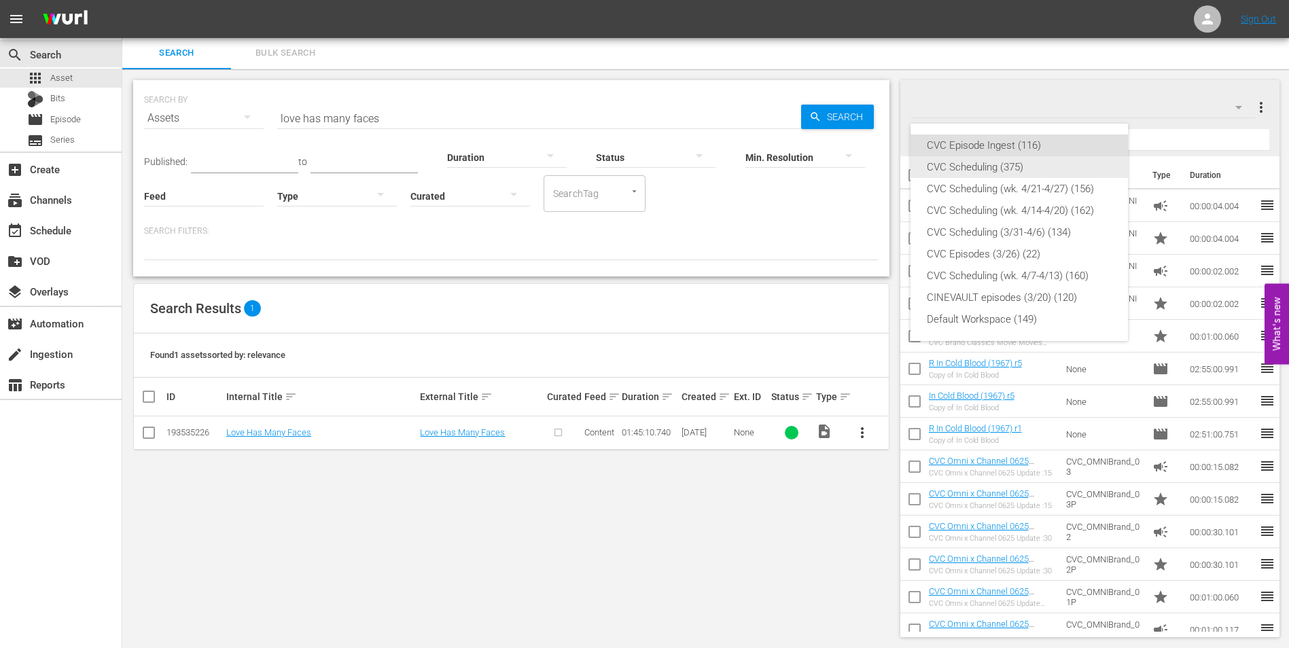
click at [1025, 169] on div "CVC Scheduling (375)" at bounding box center [1019, 167] width 185 height 22
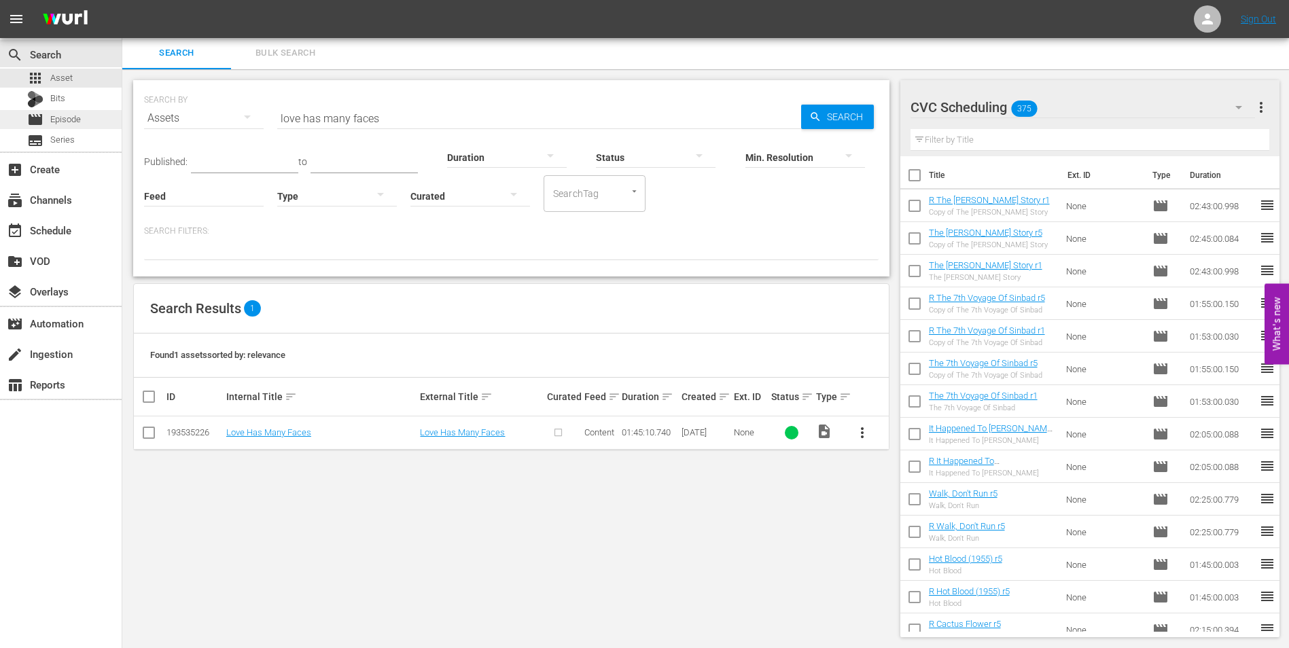
click at [79, 122] on span "Episode" at bounding box center [65, 120] width 31 height 14
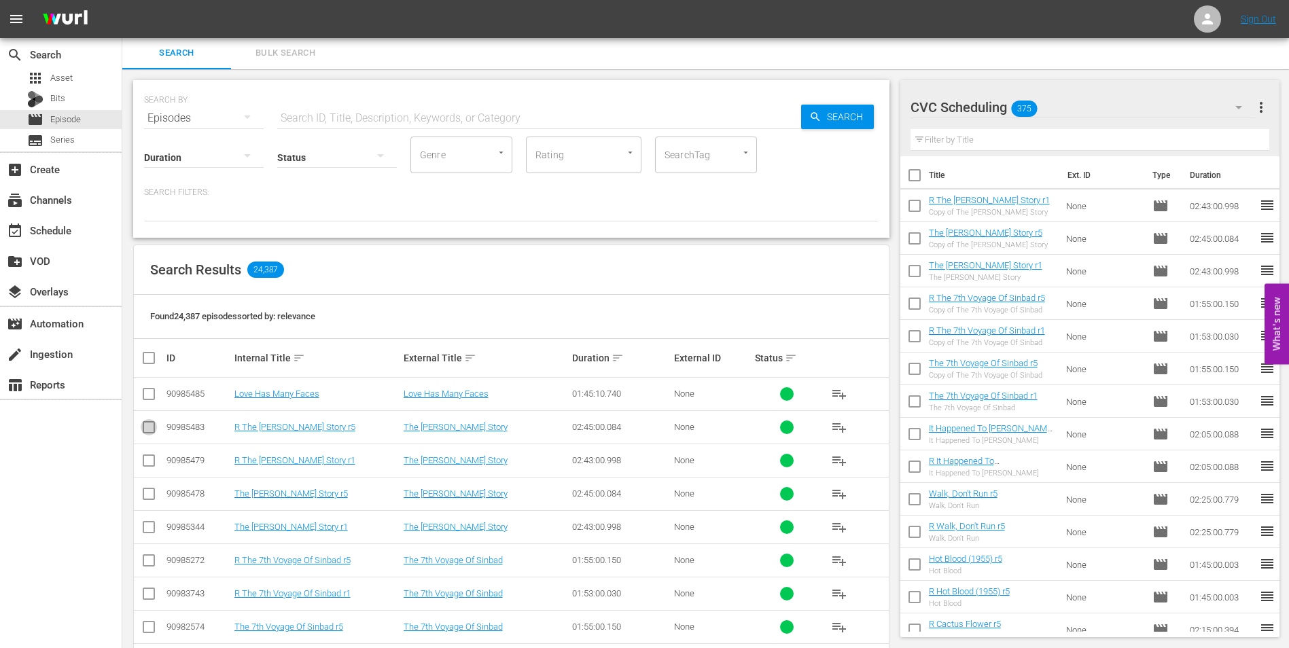
click at [153, 428] on input "checkbox" at bounding box center [149, 430] width 16 height 16
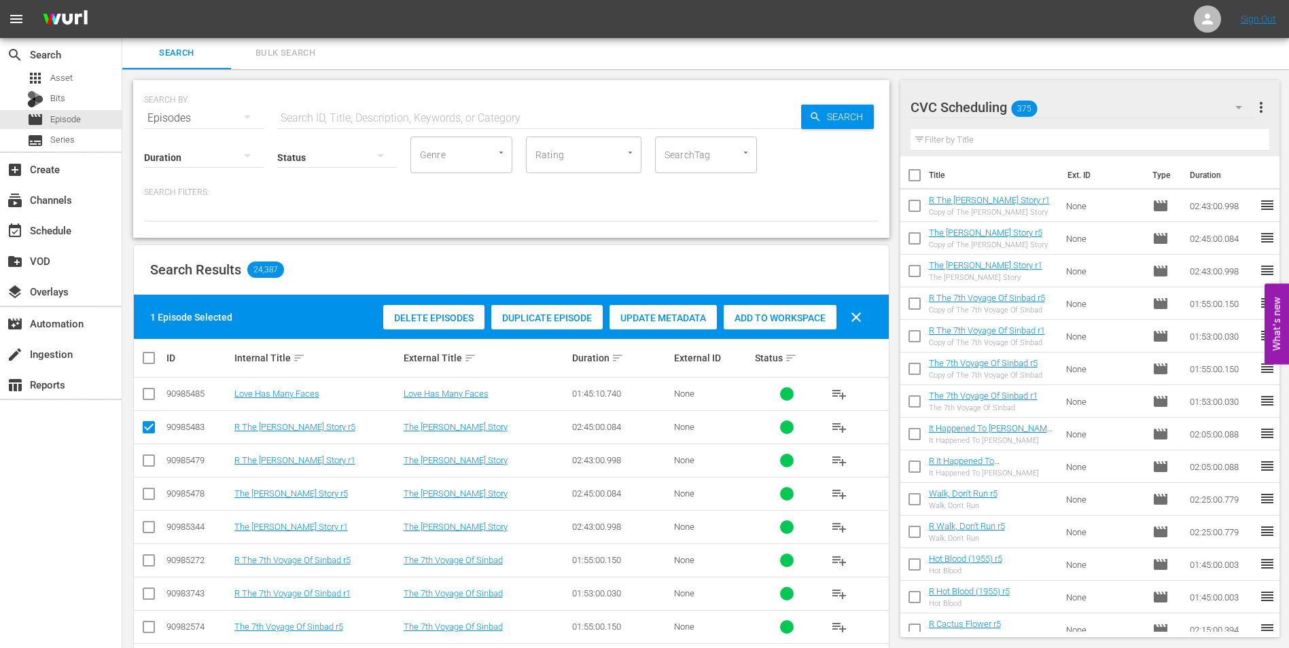
click at [816, 316] on span "Add to Workspace" at bounding box center [780, 318] width 113 height 11
drag, startPoint x: 145, startPoint y: 430, endPoint x: 146, endPoint y: 421, distance: 8.9
click at [145, 429] on input "checkbox" at bounding box center [149, 430] width 16 height 16
checkbox input "false"
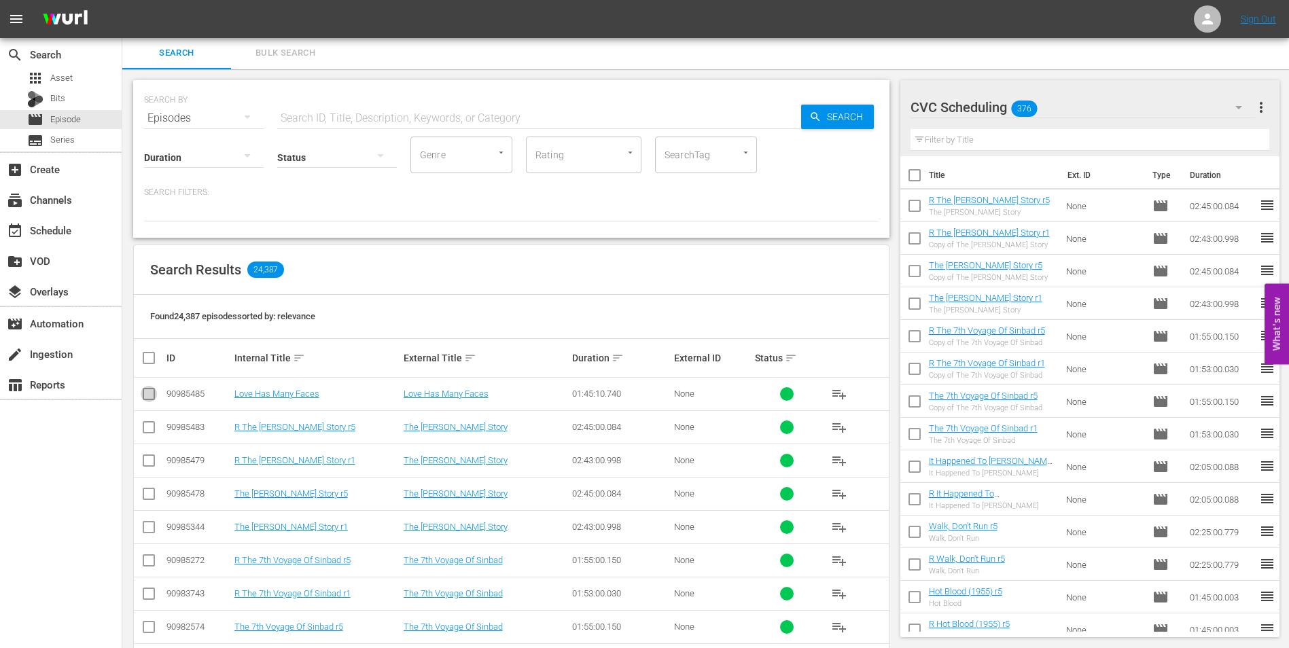
click at [150, 397] on input "checkbox" at bounding box center [149, 397] width 16 height 16
checkbox input "true"
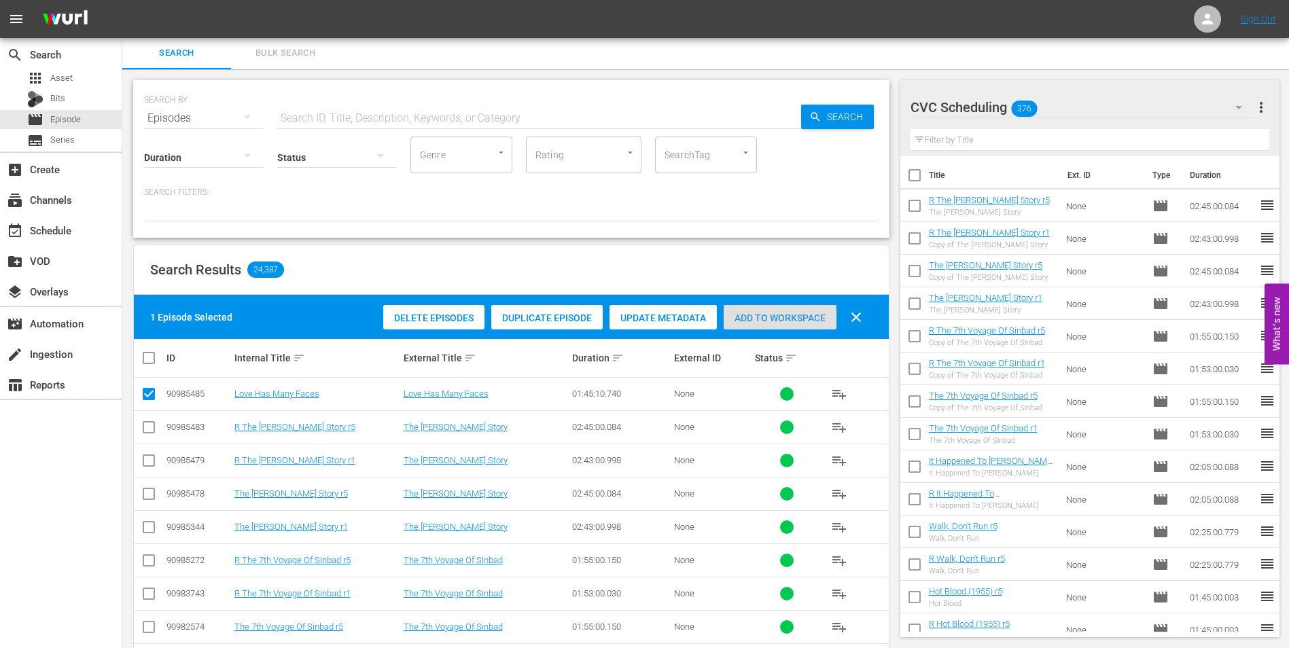
click at [800, 319] on span "Add to Workspace" at bounding box center [780, 318] width 113 height 11
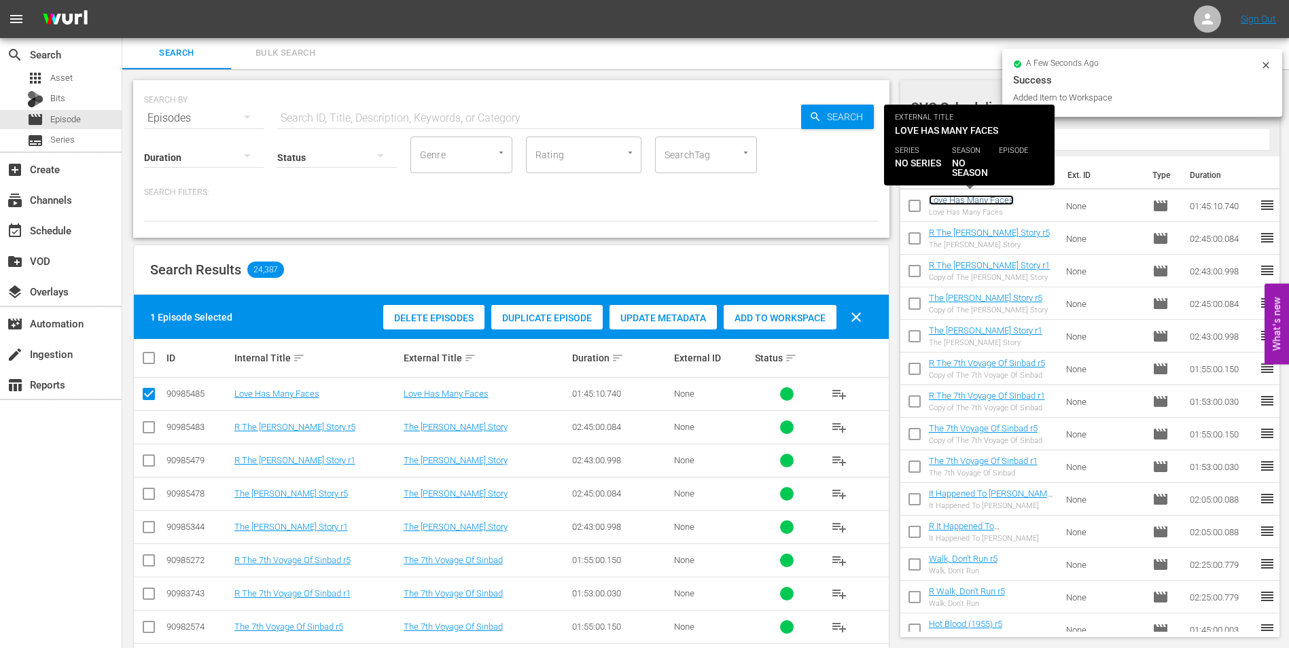
click at [1000, 200] on link "Love Has Many Faces" at bounding box center [971, 200] width 85 height 10
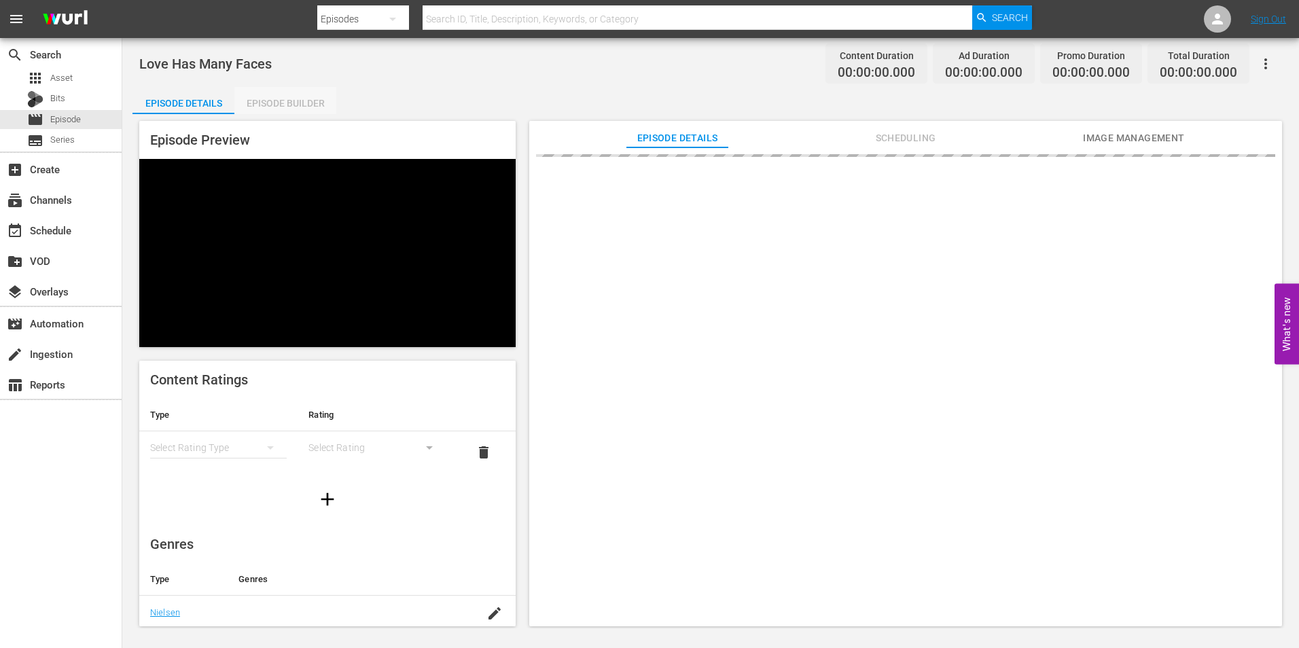
click at [294, 104] on div "Episode Builder" at bounding box center [285, 103] width 102 height 33
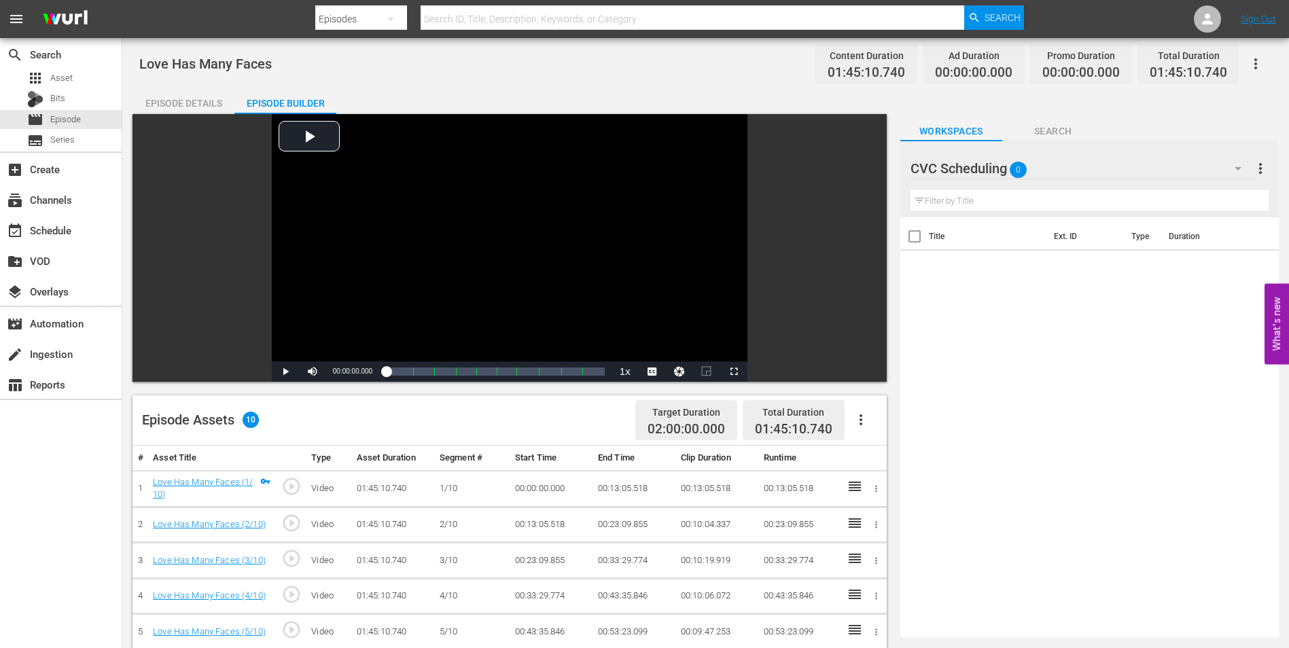
click at [183, 111] on div "Episode Details" at bounding box center [183, 103] width 102 height 33
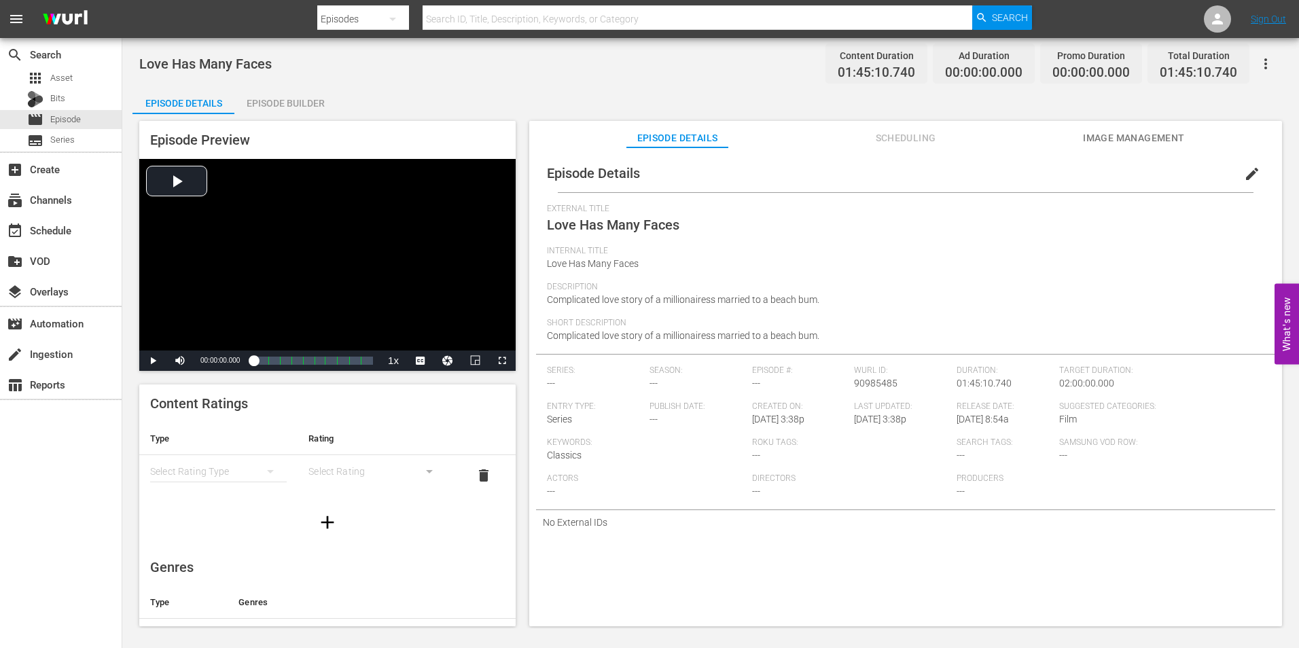
click at [1256, 172] on button "edit" at bounding box center [1252, 174] width 33 height 33
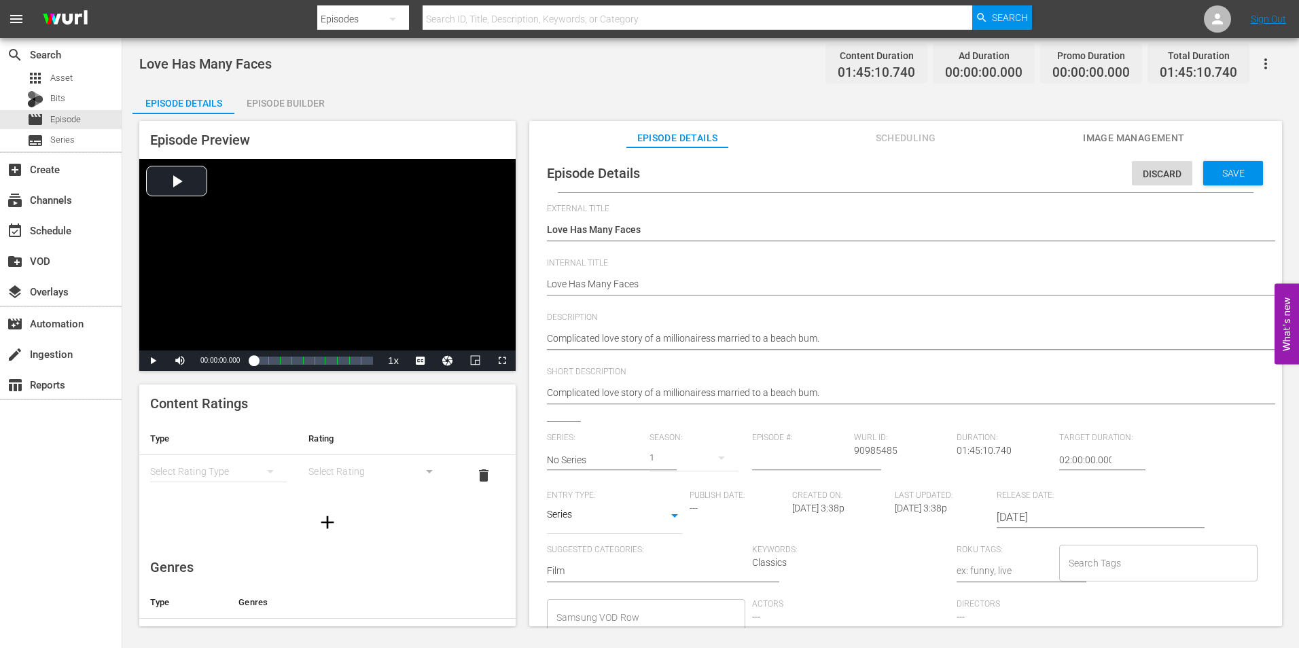
click at [546, 289] on div "Episode Details Discard Save External Title Love Has Many Faces Love Has Many F…" at bounding box center [905, 442] width 739 height 576
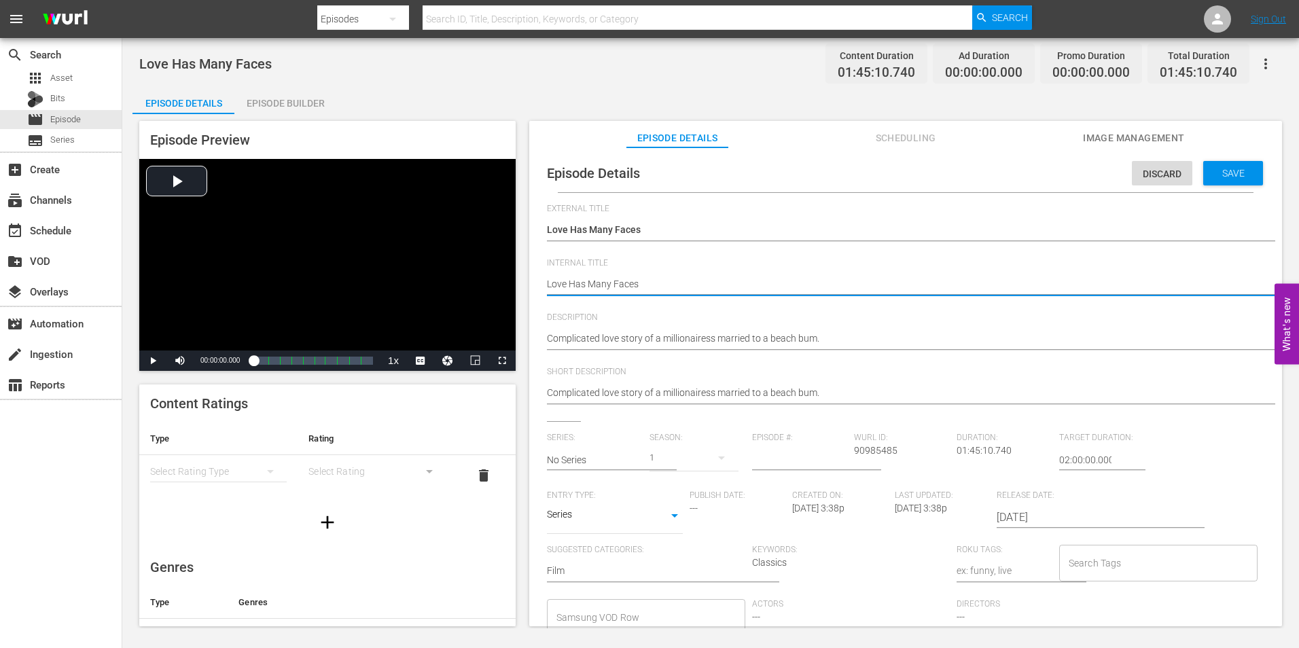
click at [667, 287] on textarea "Love Has Many Faces" at bounding box center [902, 285] width 711 height 16
type textarea "Love Has Many Faces"
type textarea "Love Has Many Faces r"
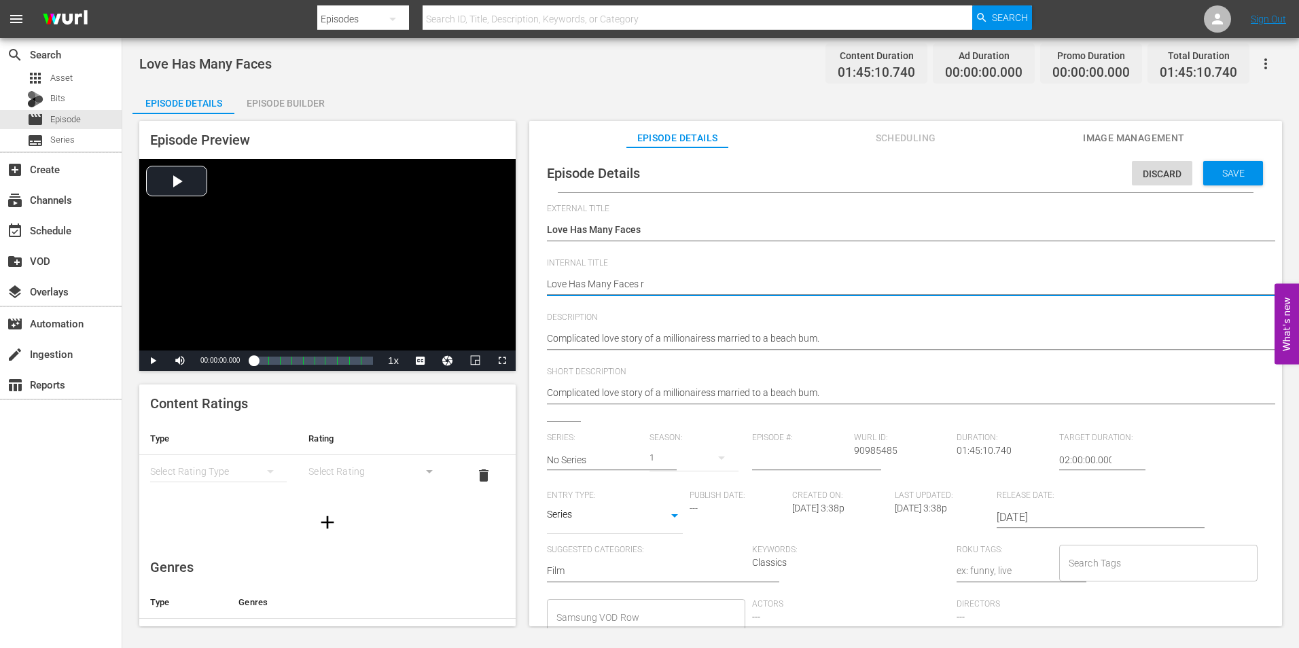
type textarea "Love Has Many Faces r1"
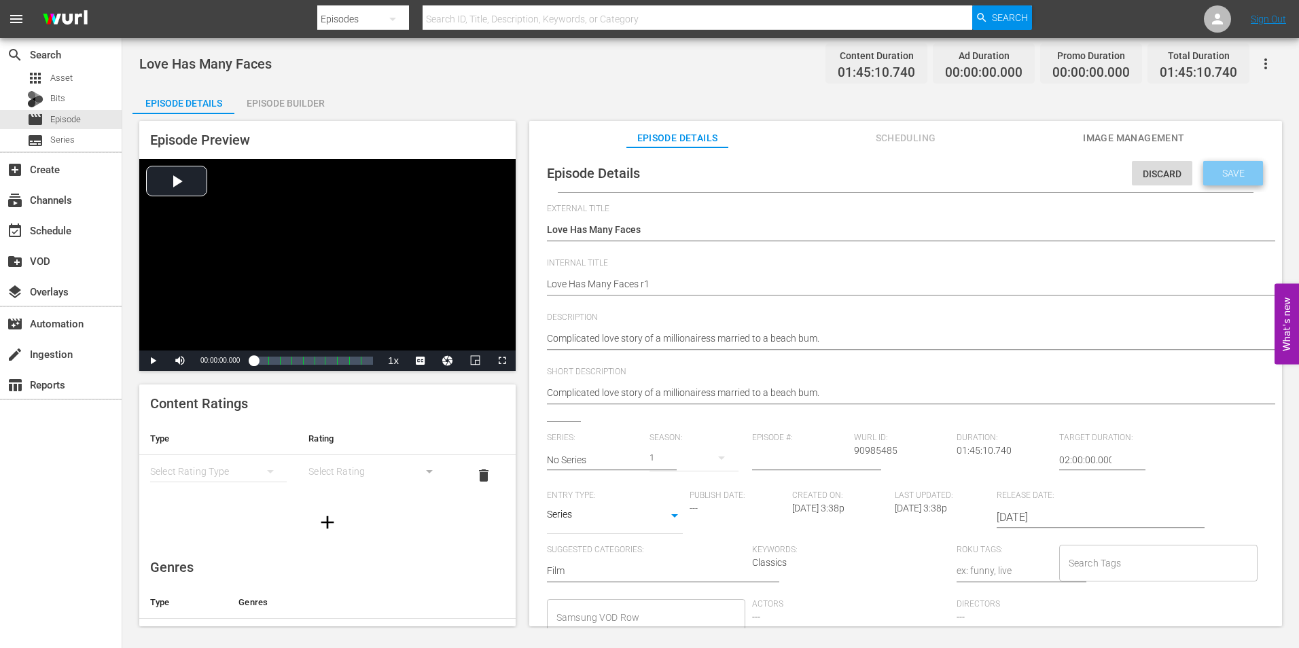
click at [1225, 181] on div "Save" at bounding box center [1233, 173] width 60 height 24
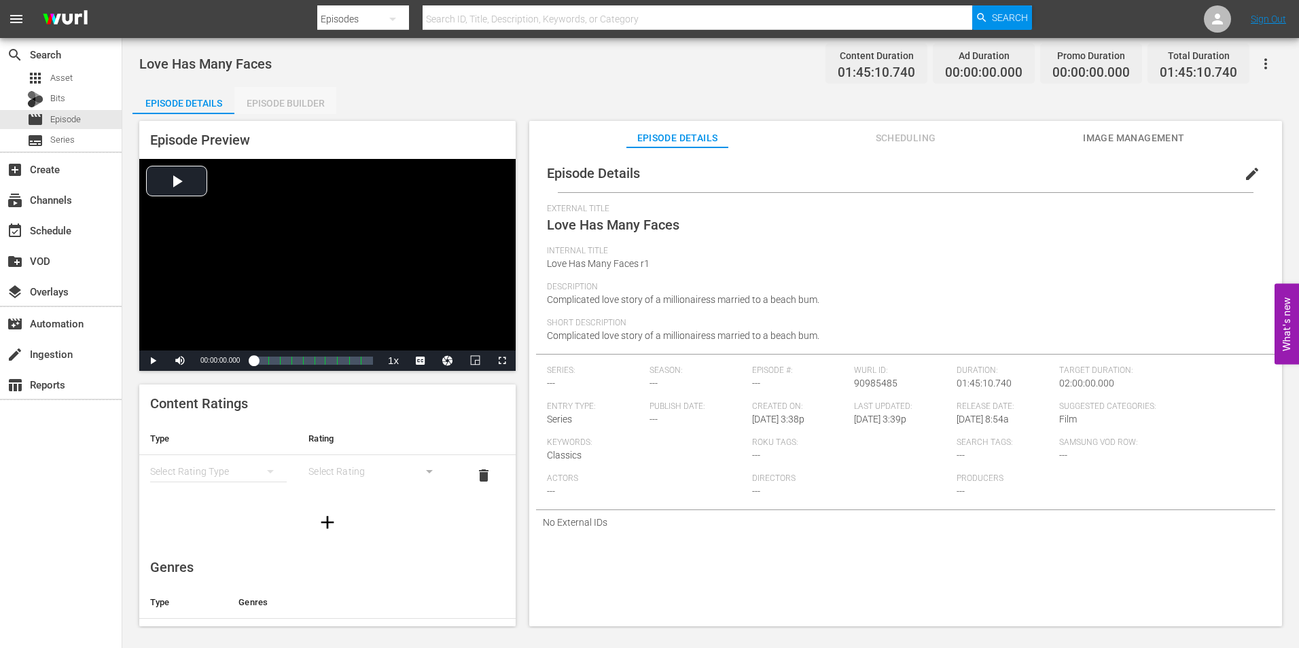
click at [312, 99] on div "Episode Builder" at bounding box center [285, 103] width 102 height 33
